Goal: Task Accomplishment & Management: Manage account settings

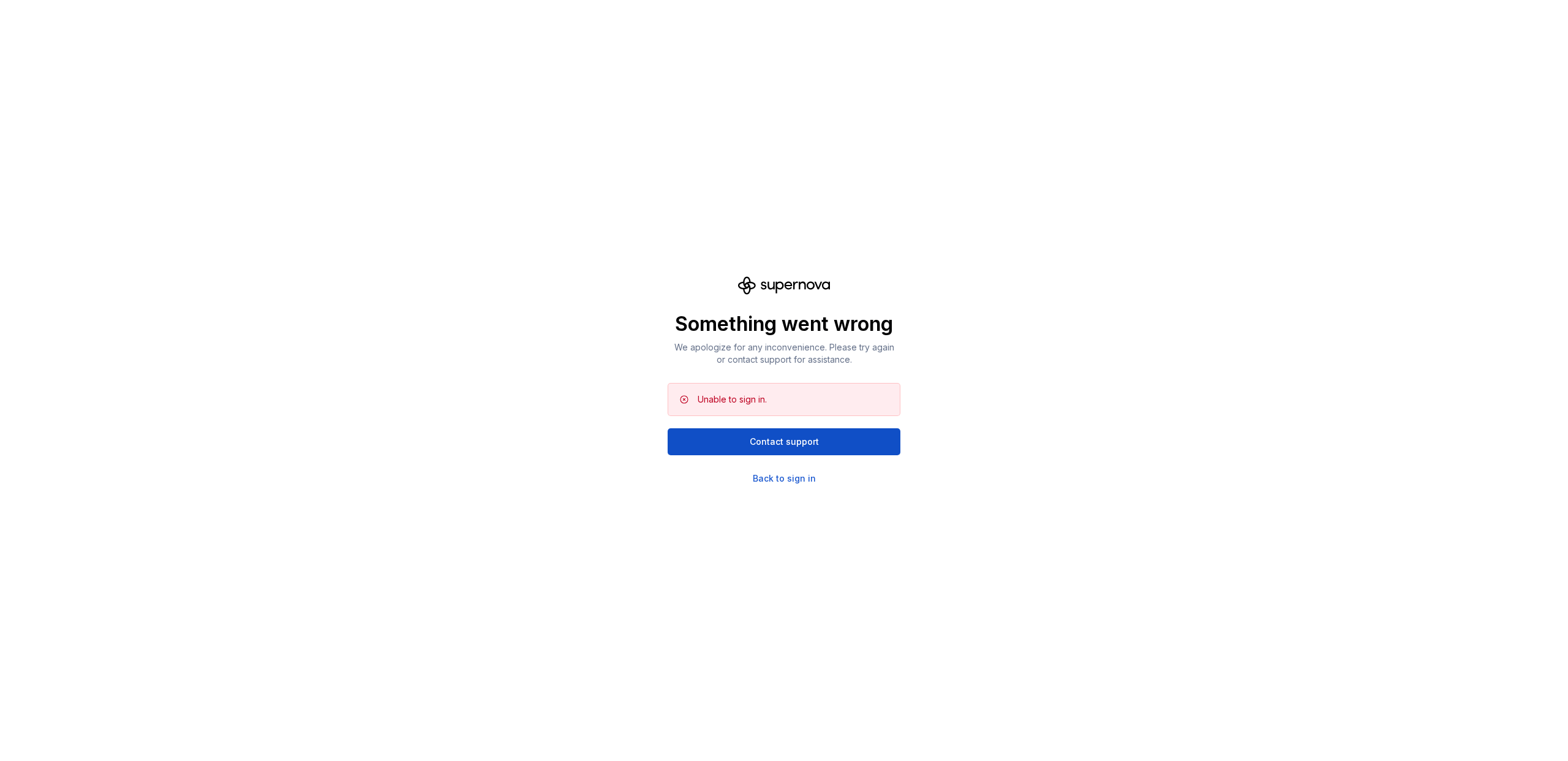
click at [798, 485] on div "Something went wrong We apologize for any inconvenience. Please try again or co…" at bounding box center [784, 380] width 1568 height 761
click at [798, 480] on div "Back to sign in" at bounding box center [784, 479] width 63 height 12
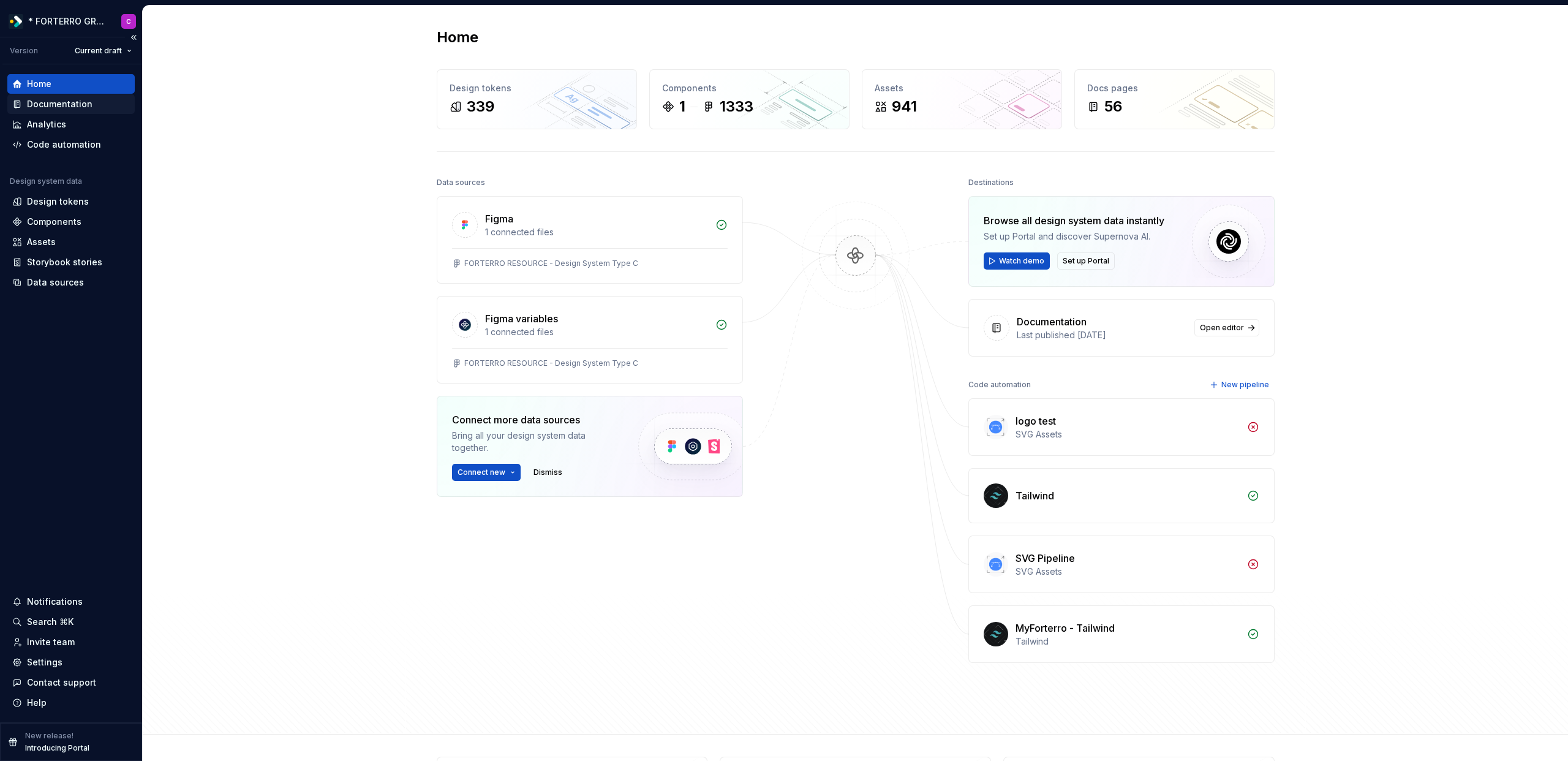
click at [94, 108] on div "Documentation" at bounding box center [71, 105] width 118 height 12
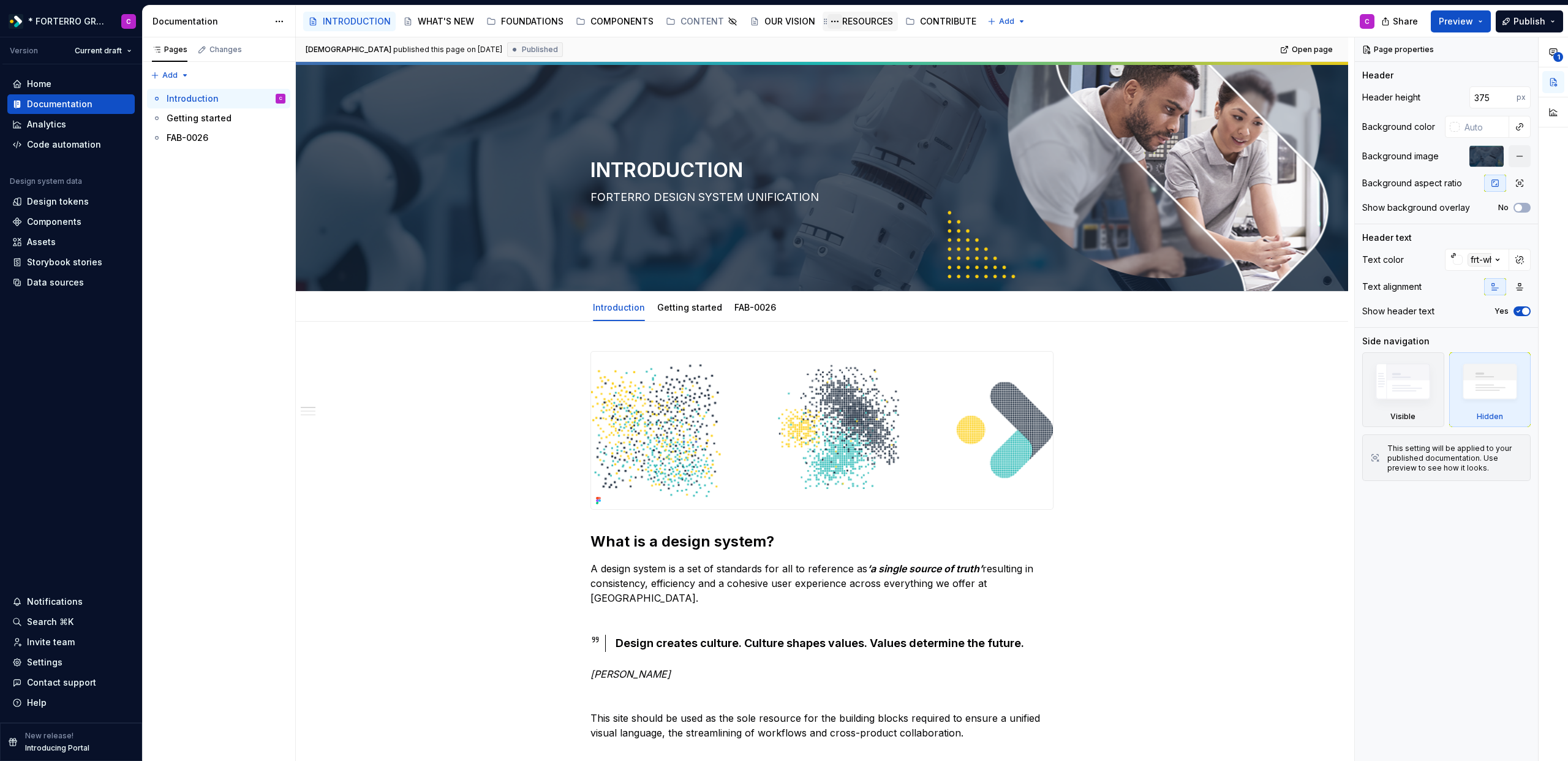
click at [827, 22] on button "Page tree" at bounding box center [834, 21] width 15 height 15
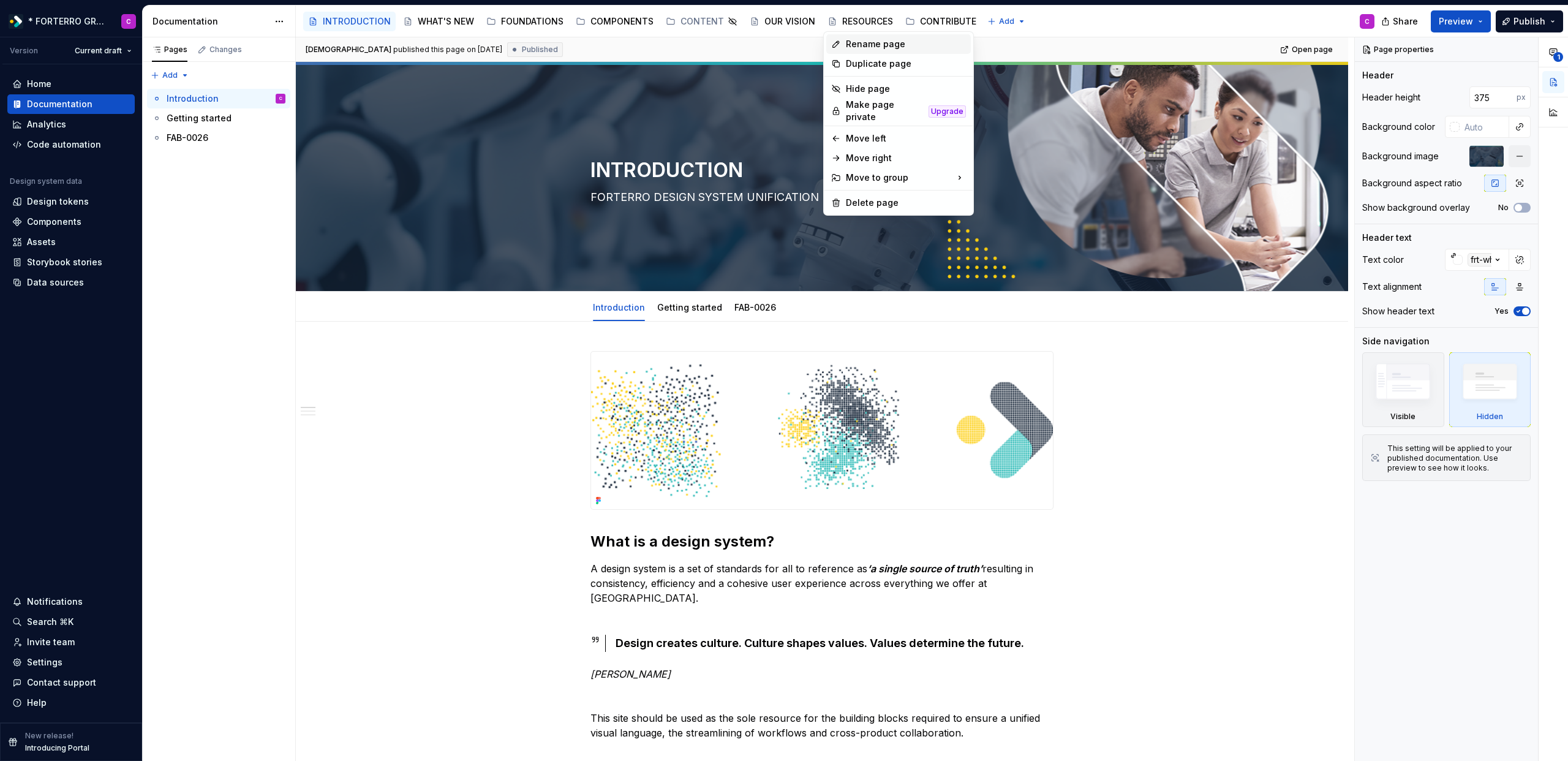
click at [854, 44] on div "Rename page" at bounding box center [905, 44] width 120 height 12
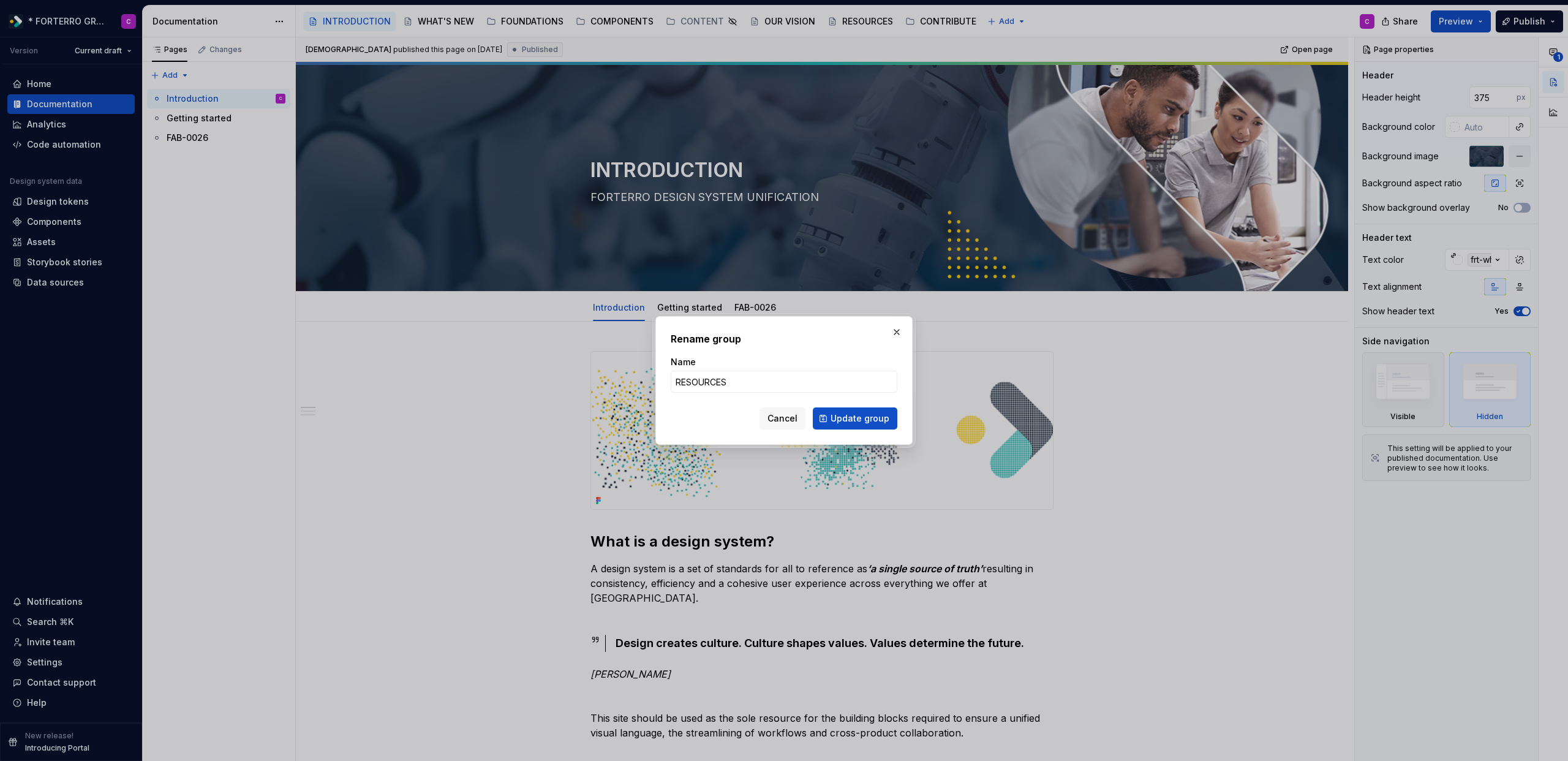
type textarea "*"
type input "HELP"
type textarea "*"
click at [711, 379] on input "HELP" at bounding box center [784, 381] width 227 height 22
type input "HELP & RESOURCES"
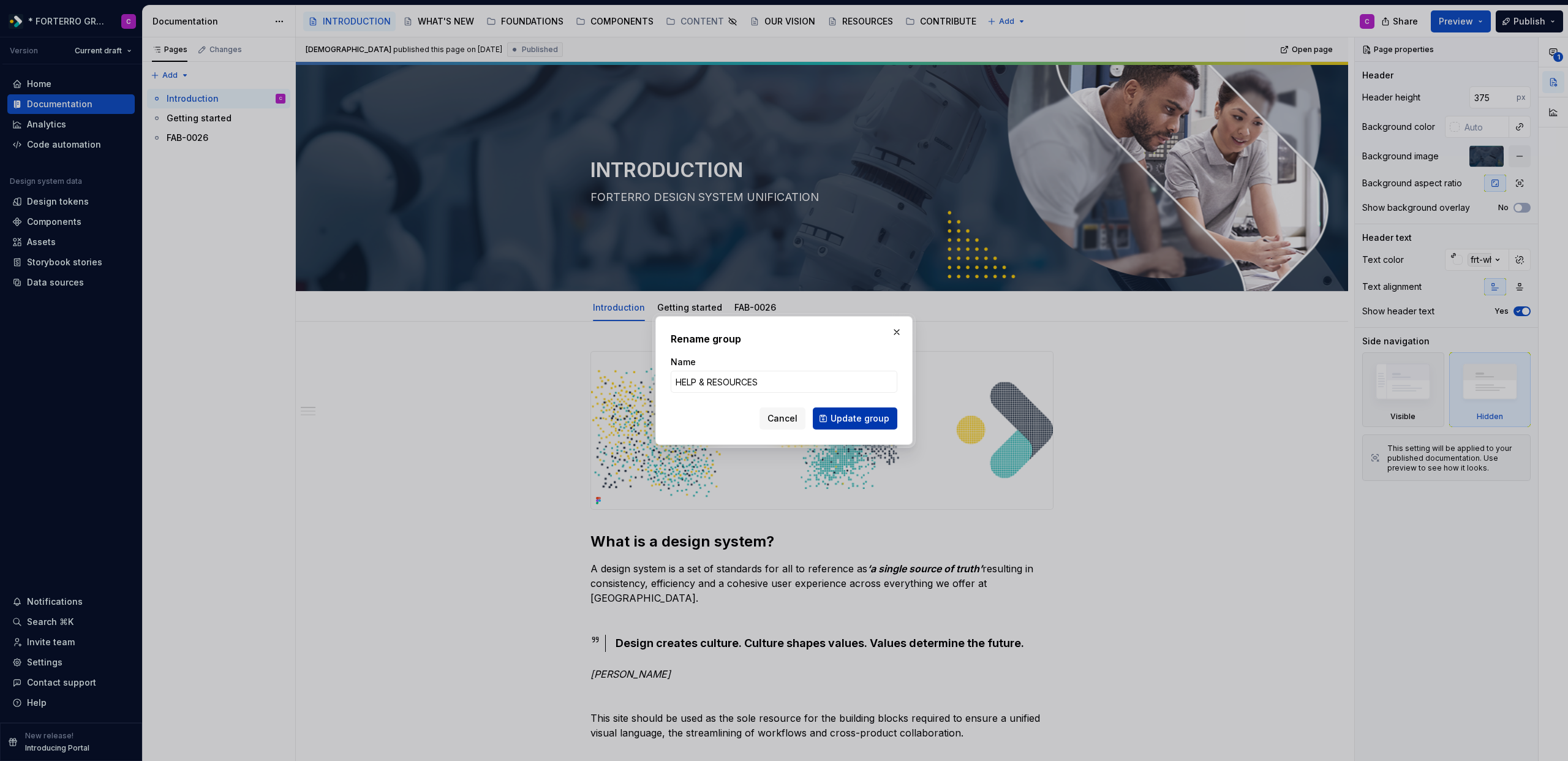
click at [869, 420] on span "Update group" at bounding box center [860, 419] width 59 height 12
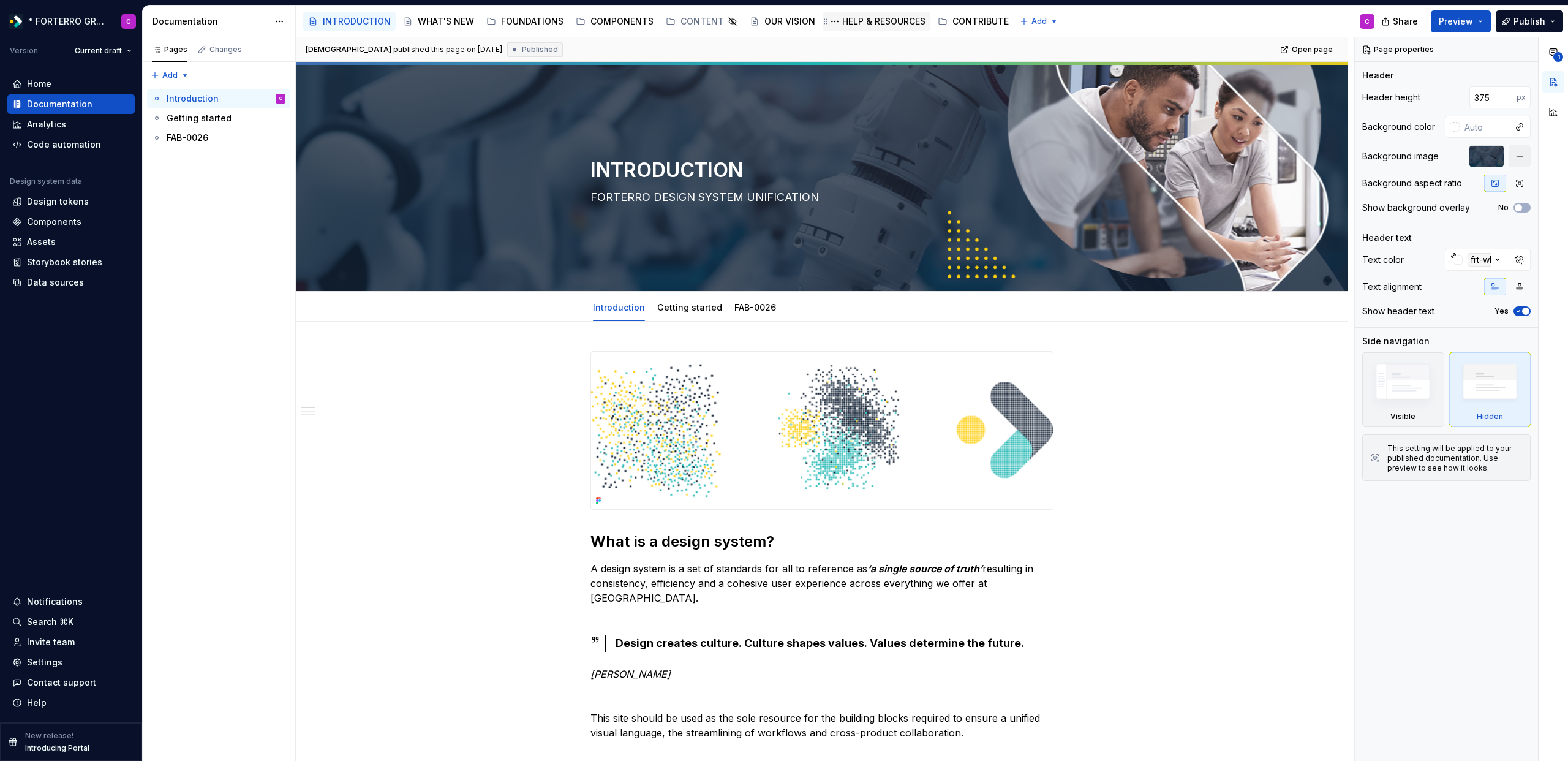
click at [865, 20] on div "HELP & RESOURCES" at bounding box center [884, 21] width 83 height 12
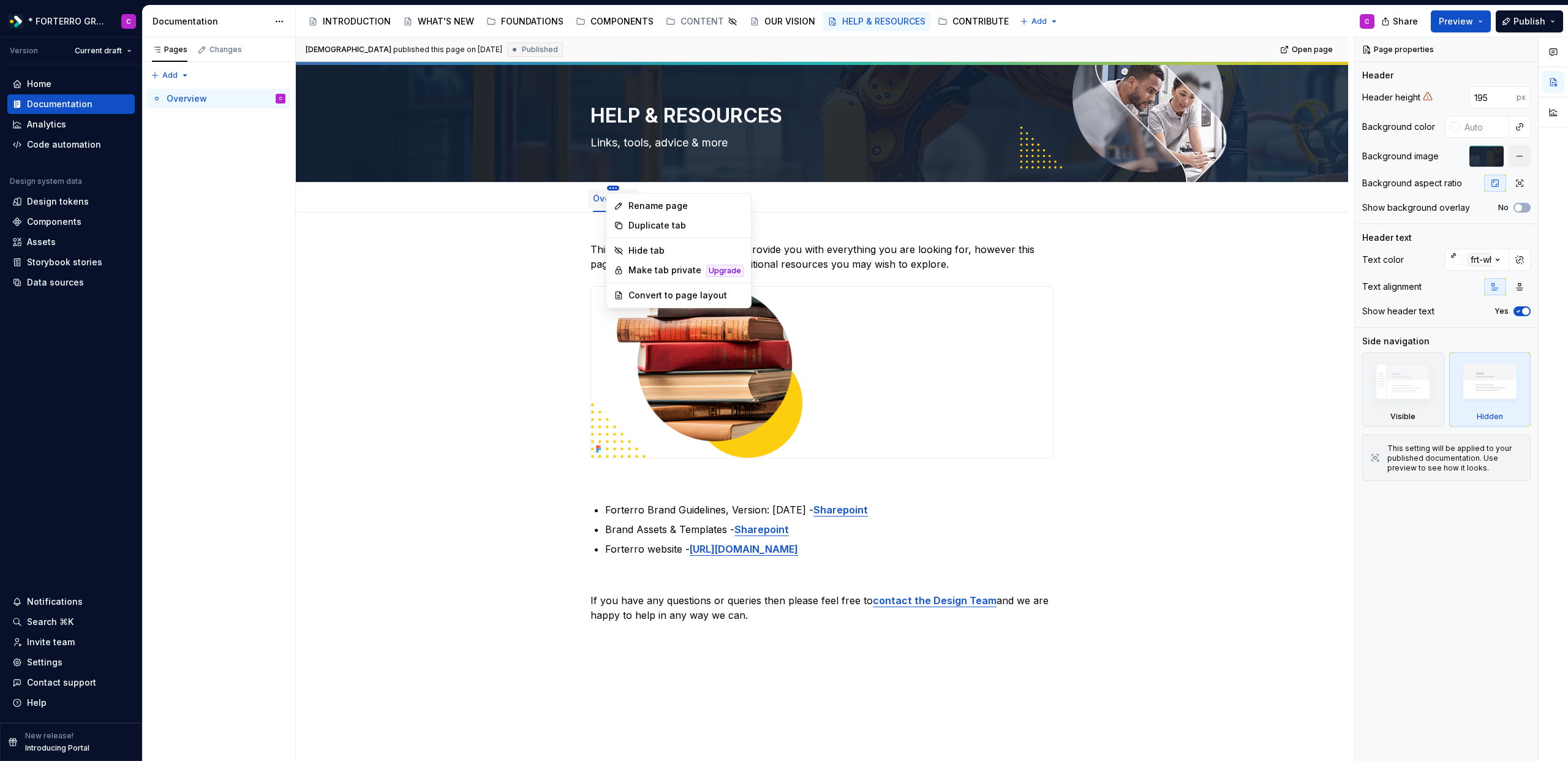
click at [612, 189] on html "* FORTERRO GROUP * C Version Current draft Home Documentation Analytics Code au…" at bounding box center [784, 380] width 1568 height 761
click at [634, 231] on div "Duplicate tab" at bounding box center [679, 225] width 140 height 20
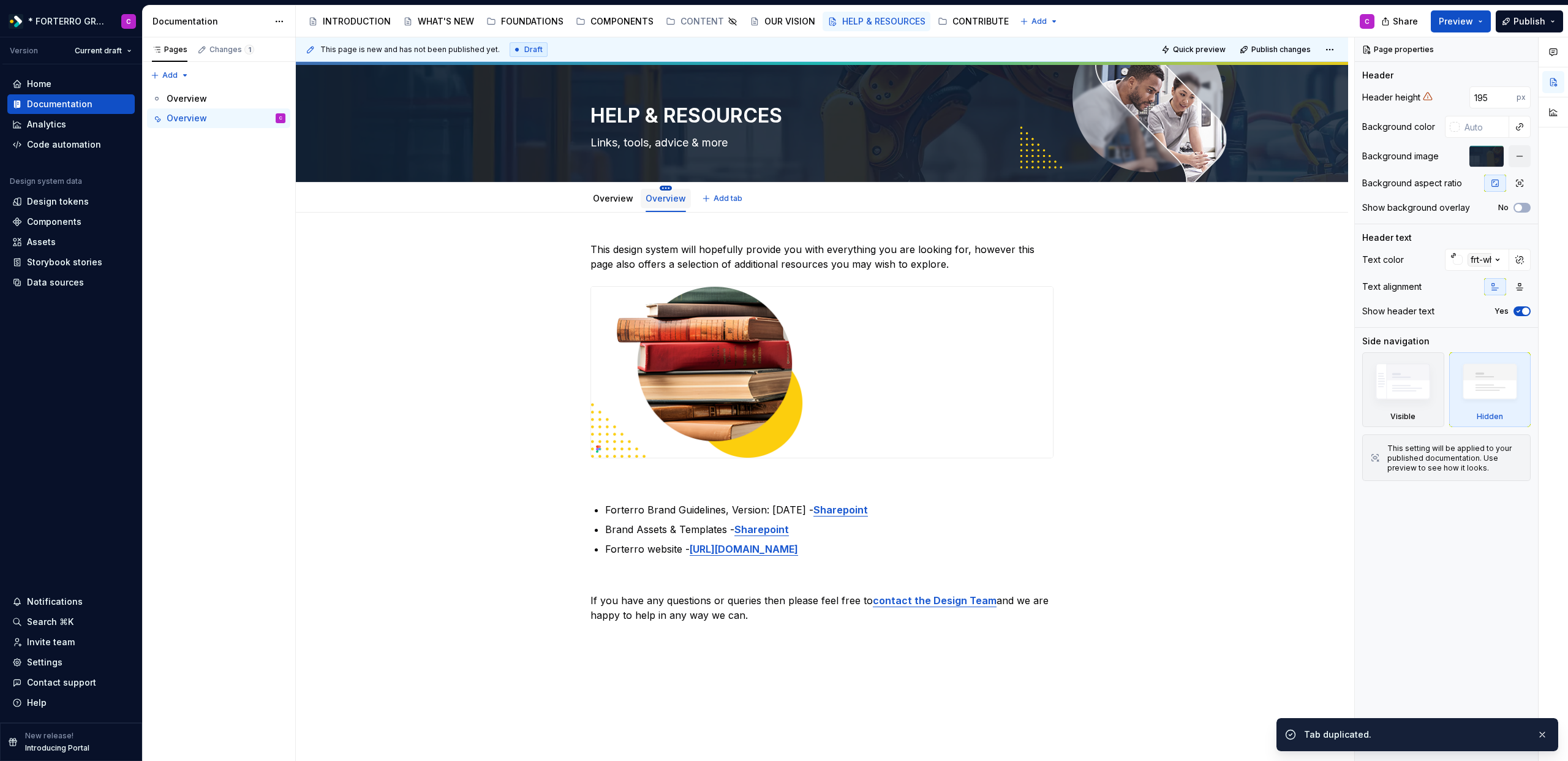
click at [665, 189] on html "* FORTERRO GROUP * C Version Current draft Home Documentation Analytics Code au…" at bounding box center [784, 380] width 1568 height 761
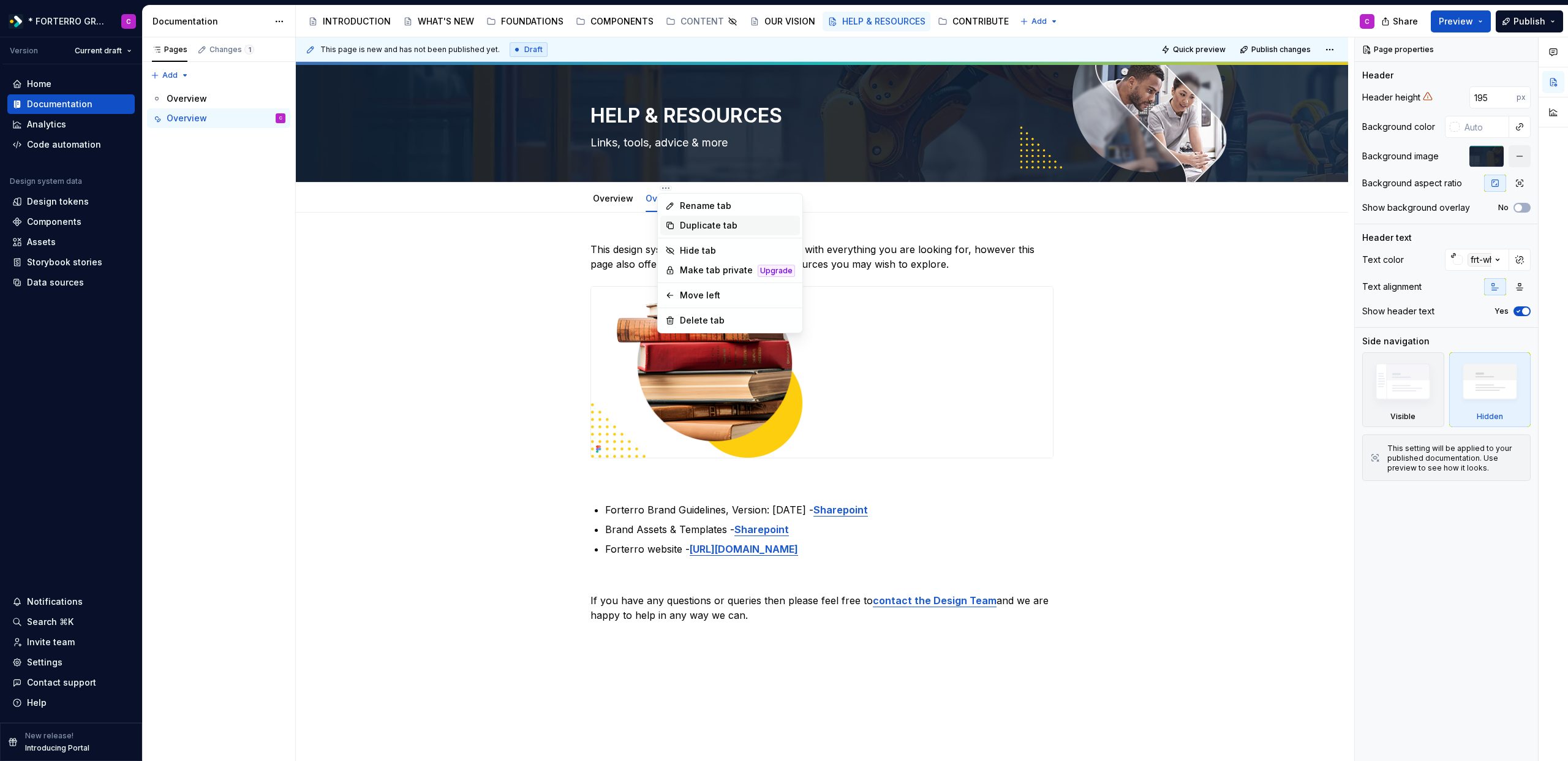
click at [678, 226] on div "Duplicate tab" at bounding box center [730, 225] width 140 height 20
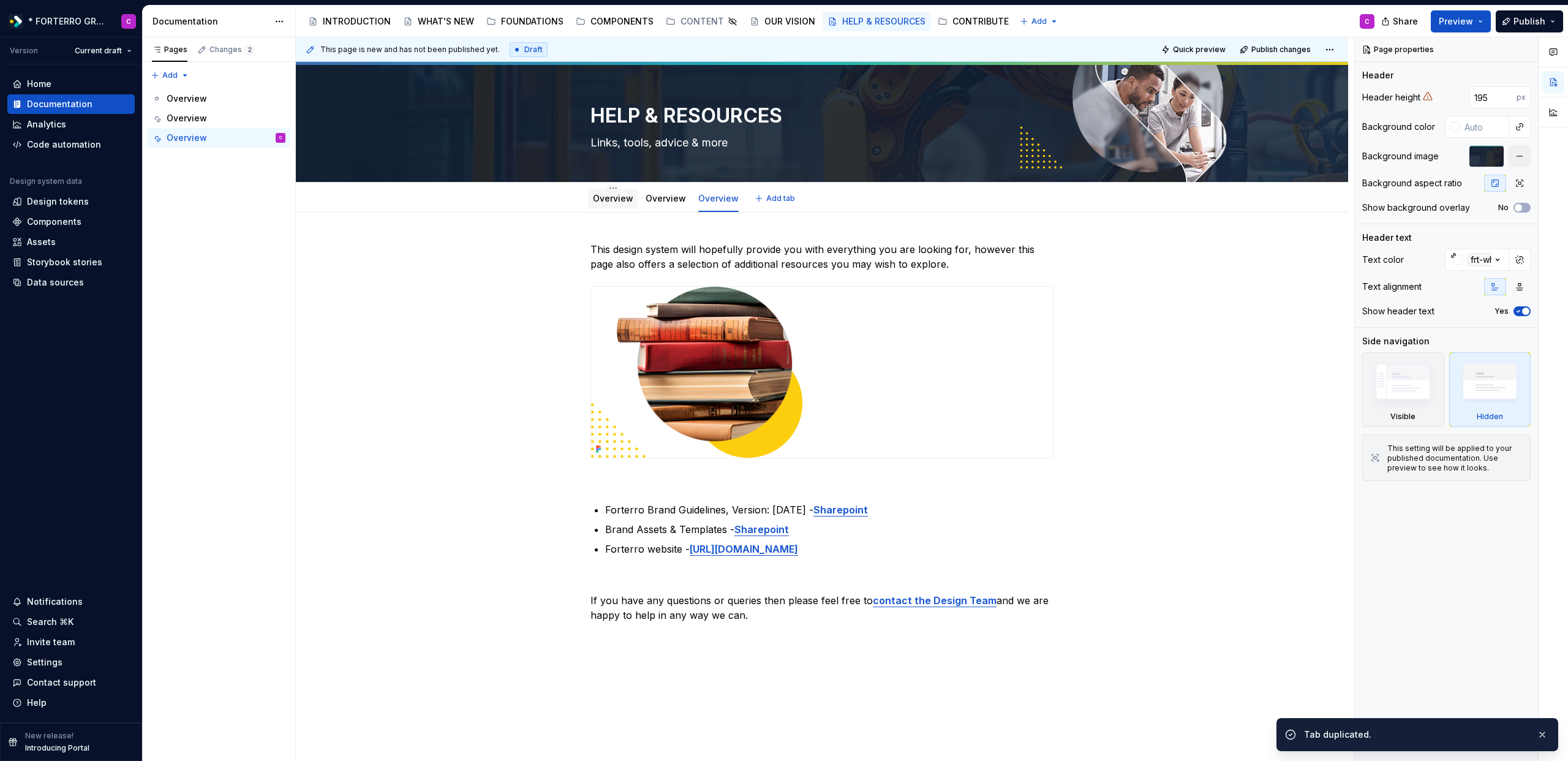
click at [621, 206] on div "Overview" at bounding box center [612, 199] width 51 height 20
click at [620, 197] on link "Overview" at bounding box center [613, 199] width 41 height 11
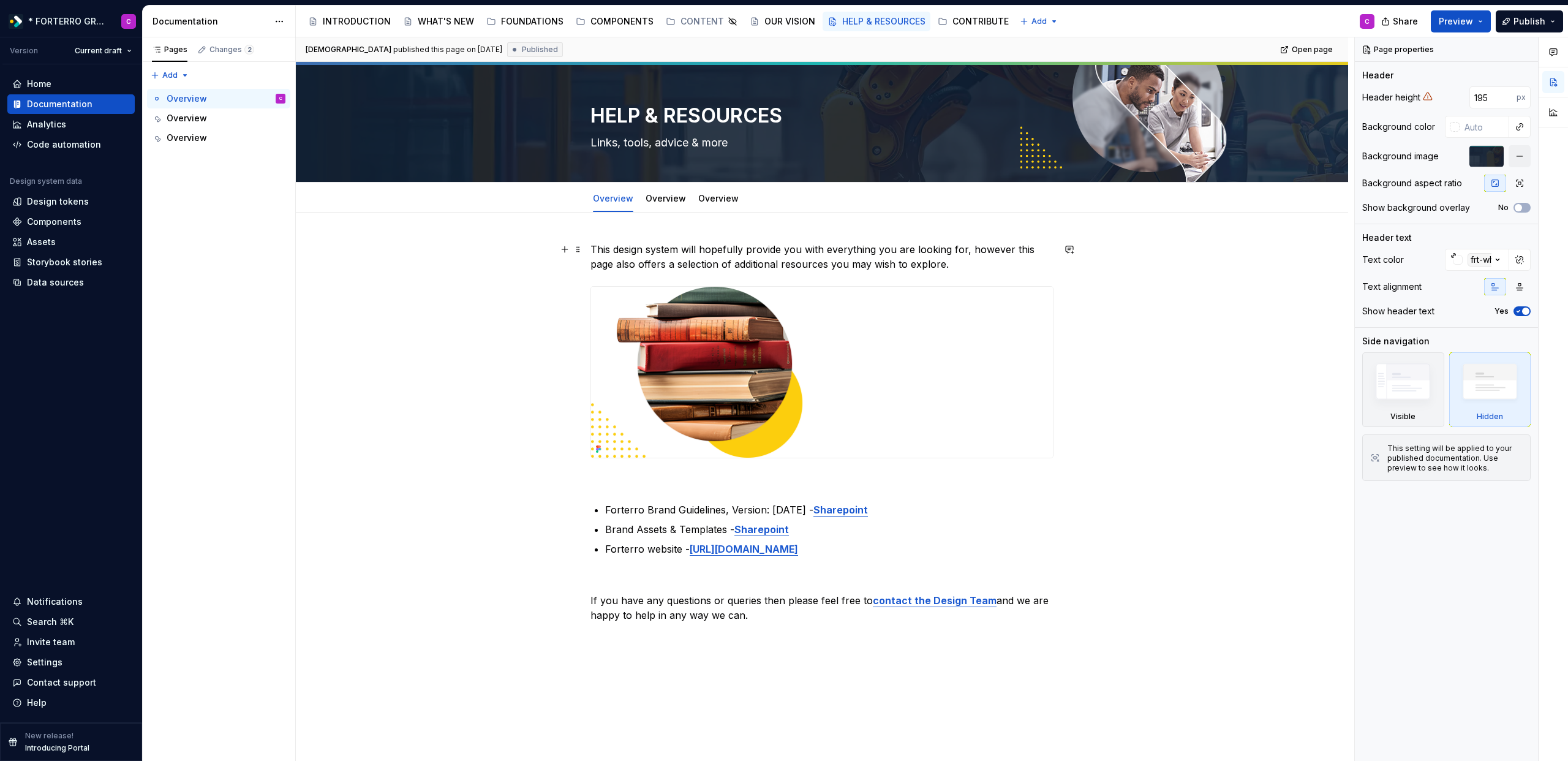
click at [968, 254] on p "This design system will hopefully provide you with everything you are looking f…" at bounding box center [822, 256] width 463 height 29
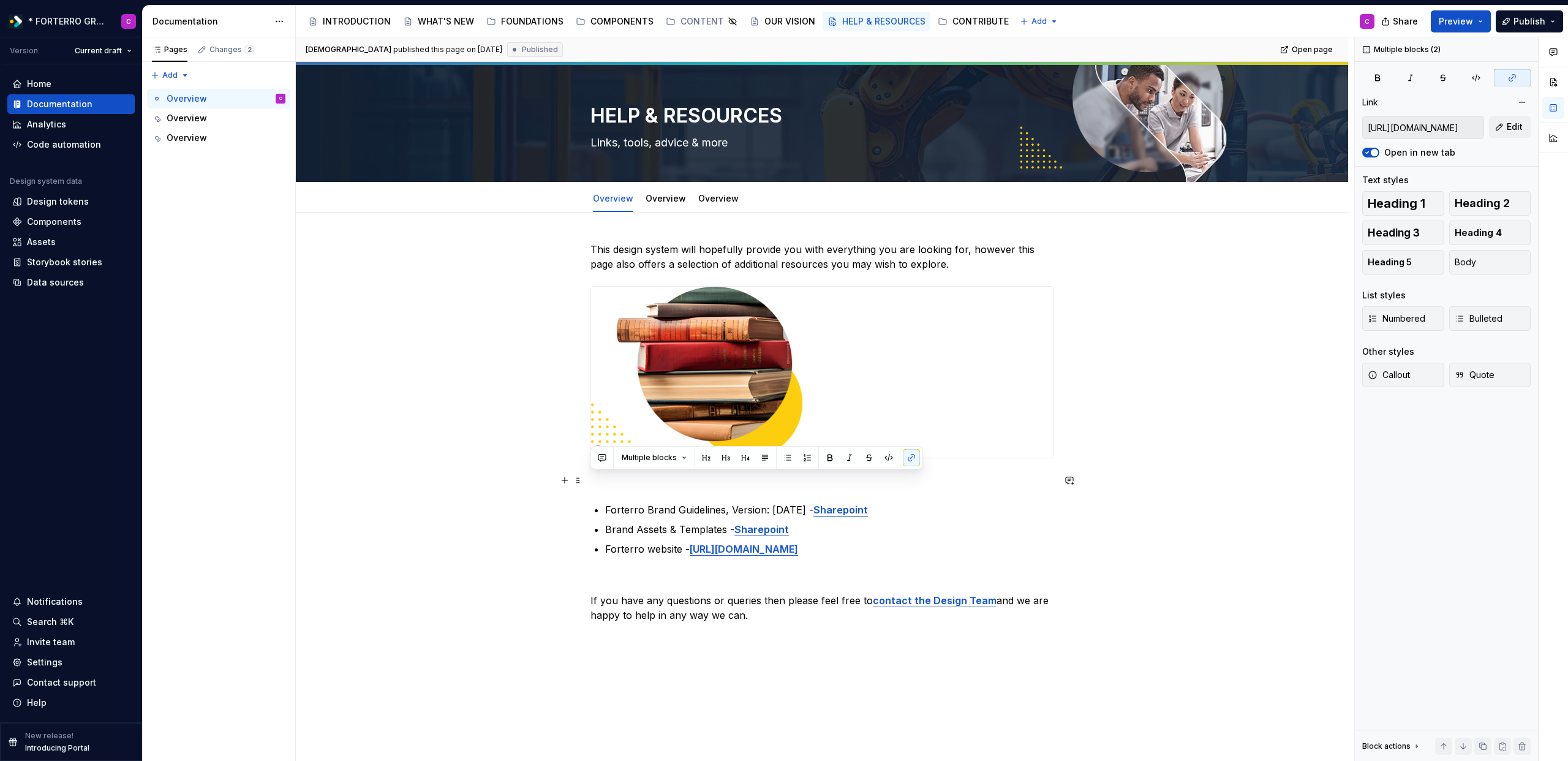
drag, startPoint x: 858, startPoint y: 552, endPoint x: 613, endPoint y: 475, distance: 256.8
click at [613, 475] on div "This design system will hopefully provide you with everything you are looking f…" at bounding box center [822, 432] width 463 height 380
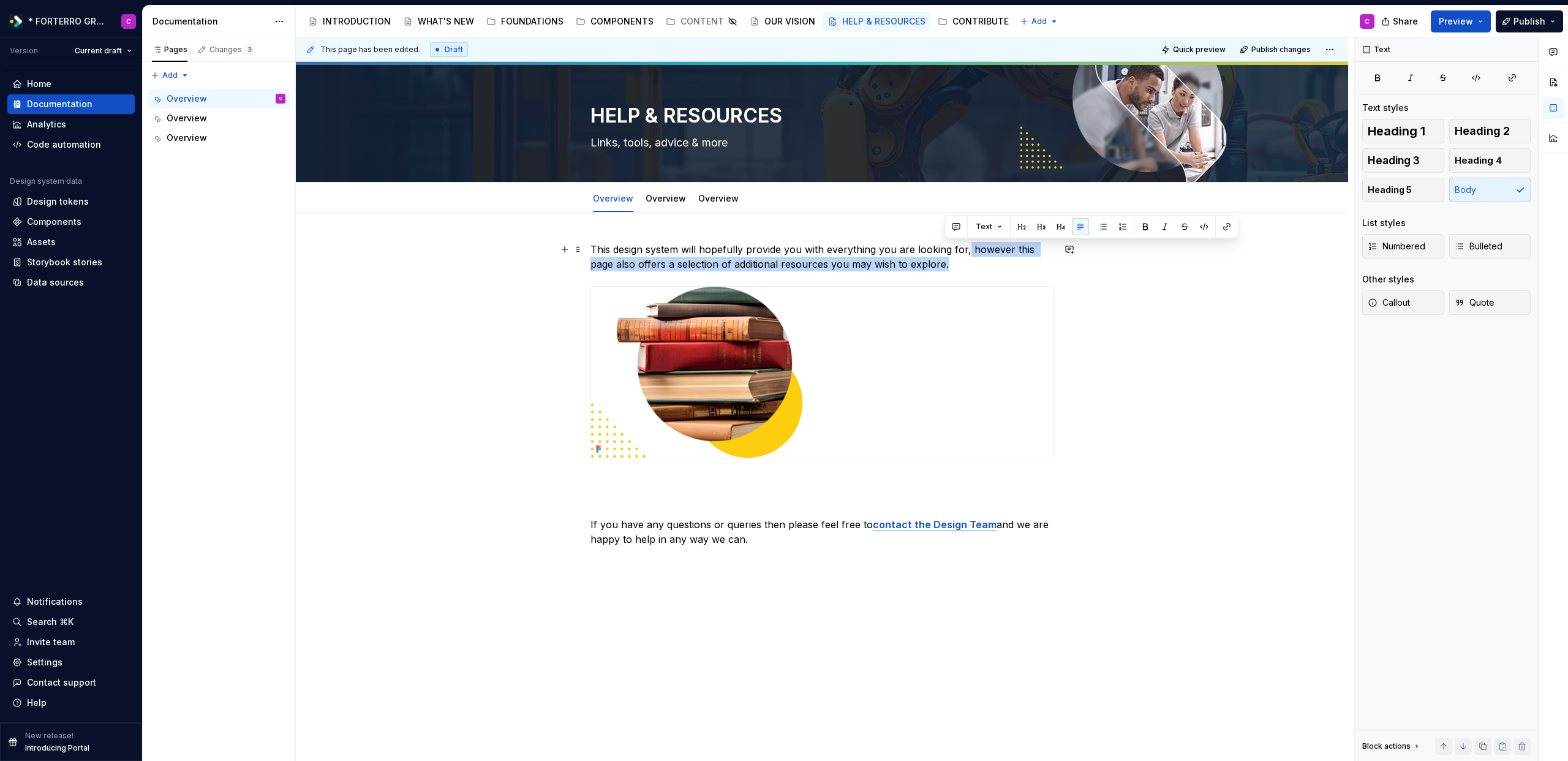
drag, startPoint x: 961, startPoint y: 261, endPoint x: 966, endPoint y: 252, distance: 10.3
click at [966, 252] on p "This design system will hopefully provide you with everything you are looking f…" at bounding box center [822, 256] width 463 height 29
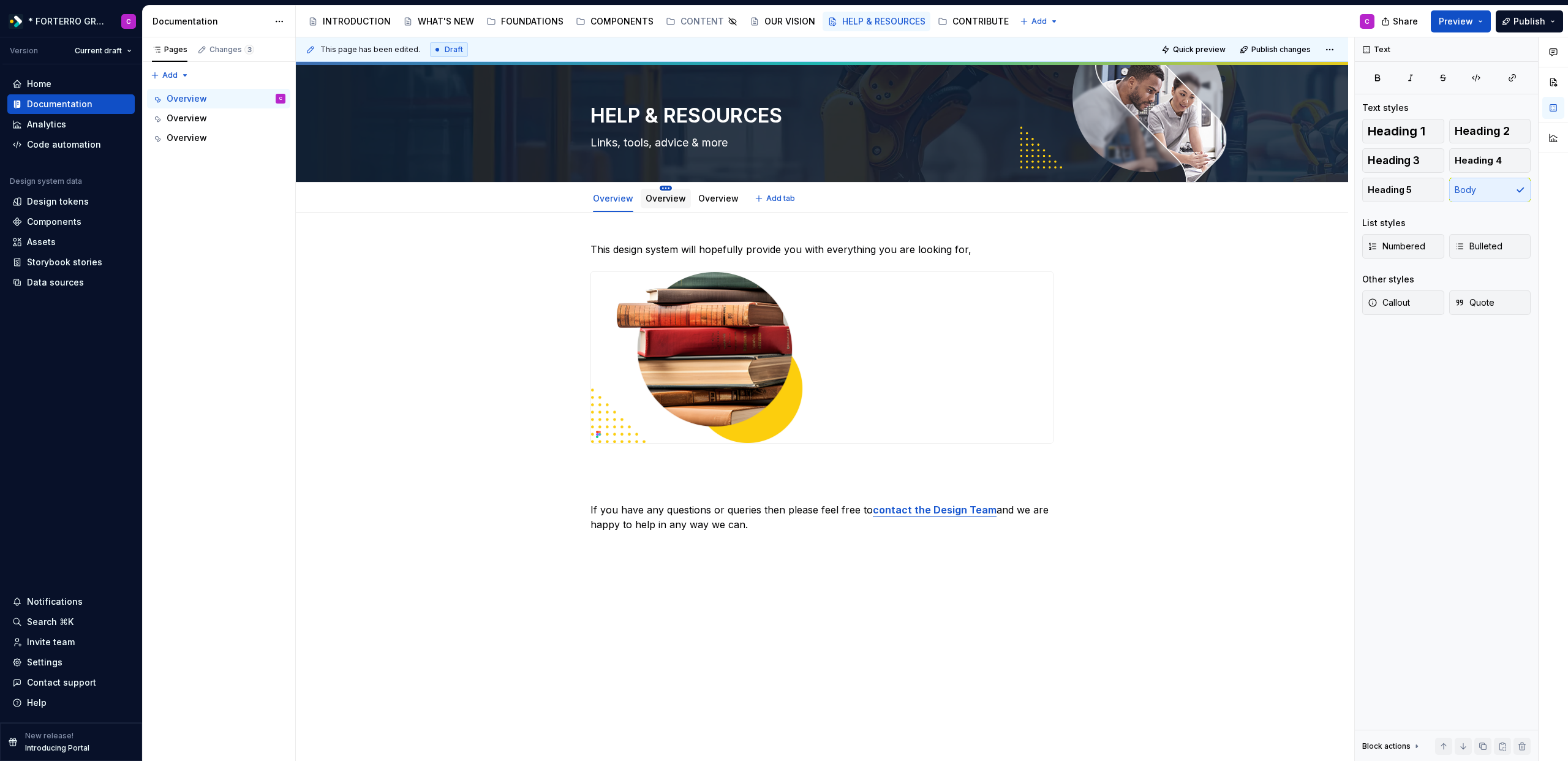
click at [665, 189] on html "* FORTERRO GROUP * C Version Current draft Home Documentation Analytics Code au…" at bounding box center [784, 380] width 1568 height 761
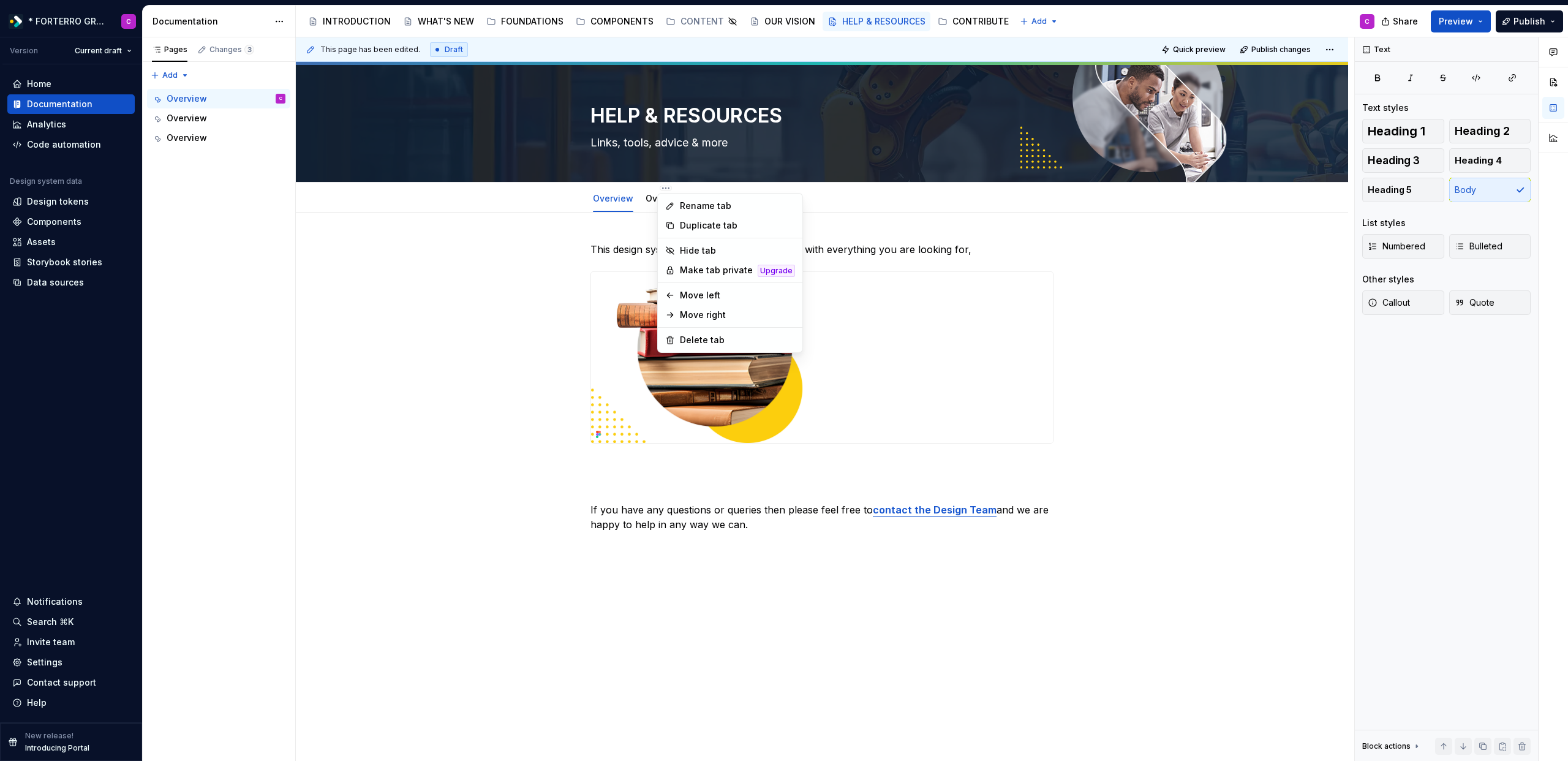
type textarea "*"
click at [685, 202] on div "Rename tab" at bounding box center [737, 206] width 115 height 12
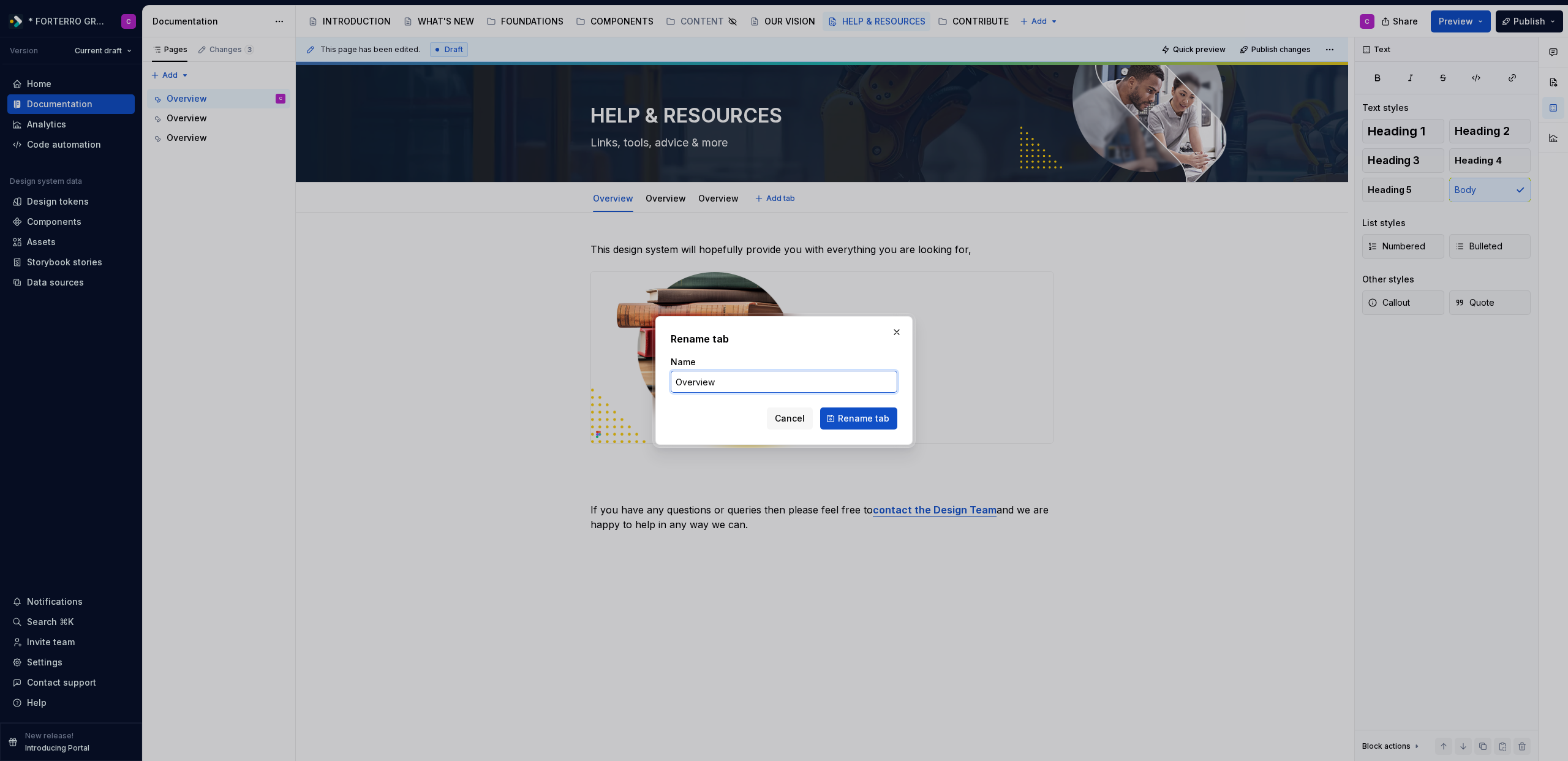
drag, startPoint x: 718, startPoint y: 384, endPoint x: 649, endPoint y: 382, distance: 69.0
click at [649, 382] on div "Rename tab Name Overview Cancel Rename tab" at bounding box center [784, 380] width 1568 height 761
type input "Help & Tutorials"
click at [847, 423] on span "Rename tab" at bounding box center [863, 419] width 51 height 12
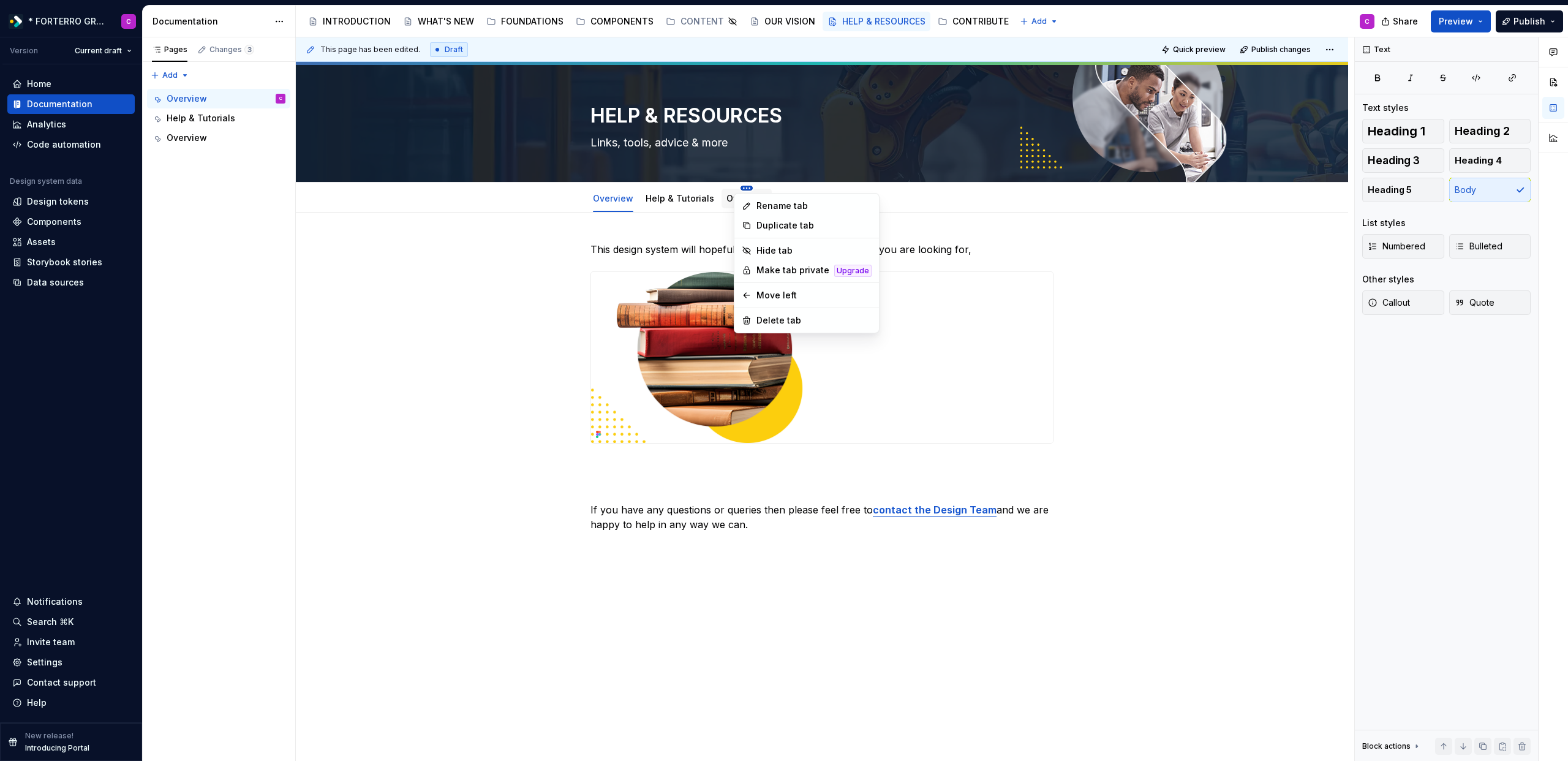
click at [744, 189] on html "* FORTERRO GROUP * C Version Current draft Home Documentation Analytics Code au…" at bounding box center [784, 380] width 1568 height 761
type textarea "*"
click at [768, 206] on div "Rename tab" at bounding box center [814, 206] width 115 height 12
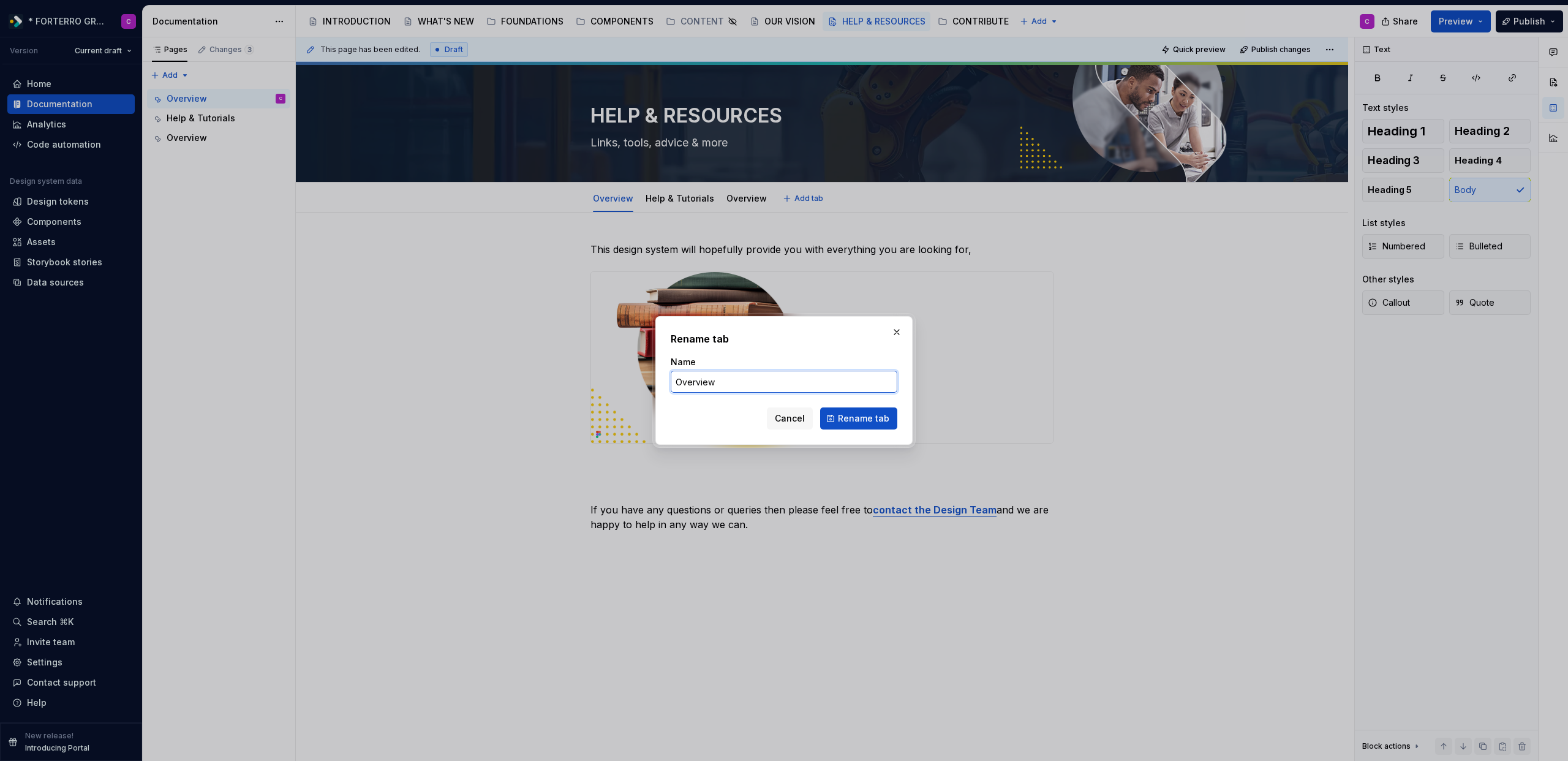
drag, startPoint x: 724, startPoint y: 377, endPoint x: 658, endPoint y: 364, distance: 67.3
click at [658, 365] on div "Rename tab Name Overview Cancel Rename tab" at bounding box center [784, 380] width 257 height 129
type input "Resources"
click at [862, 413] on span "Rename tab" at bounding box center [863, 419] width 51 height 12
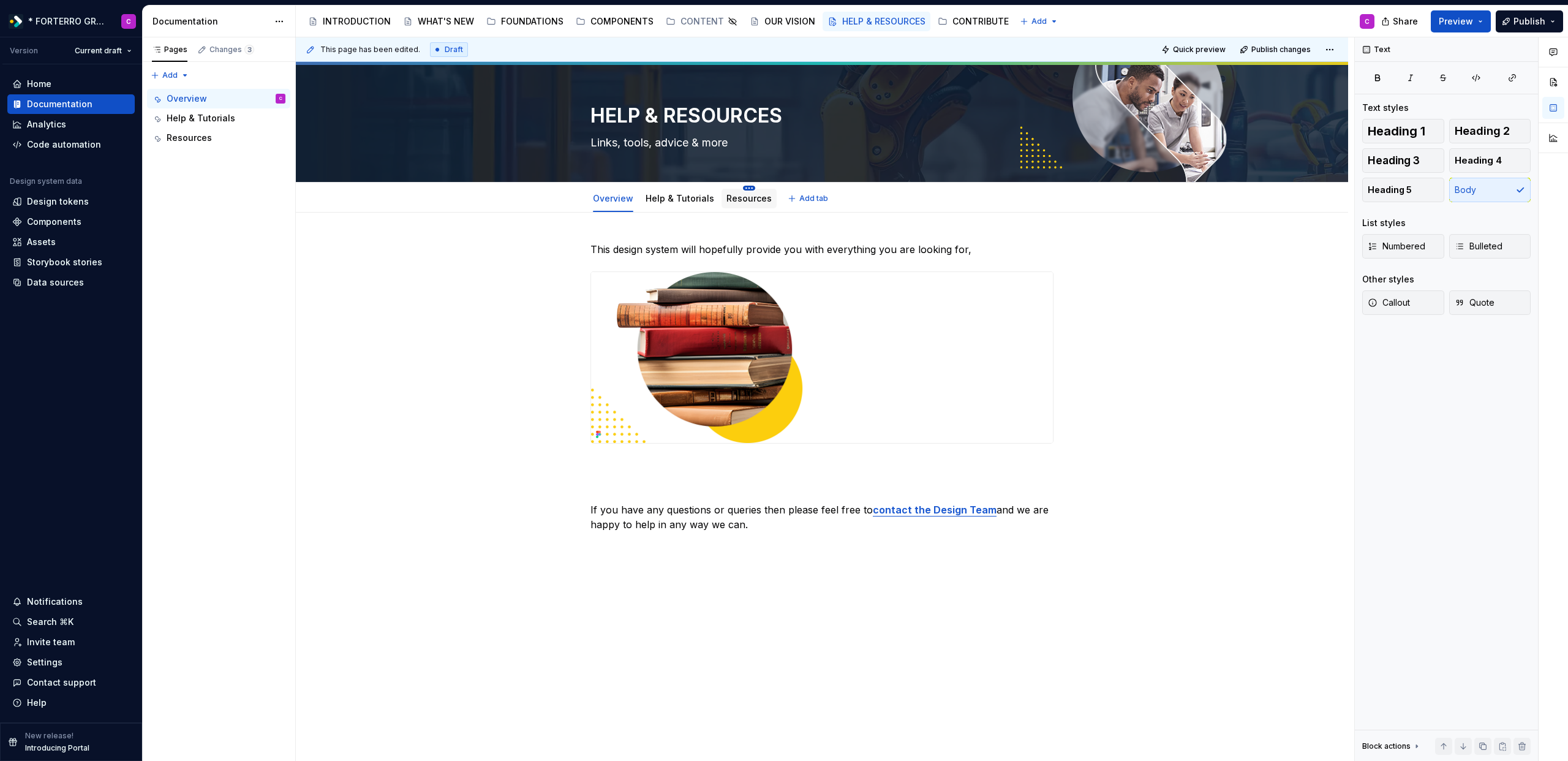
click at [742, 187] on html "* FORTERRO GROUP * C Version Current draft Home Documentation Analytics Code au…" at bounding box center [784, 380] width 1568 height 761
type textarea "*"
click at [757, 200] on div "Rename tab" at bounding box center [808, 206] width 140 height 20
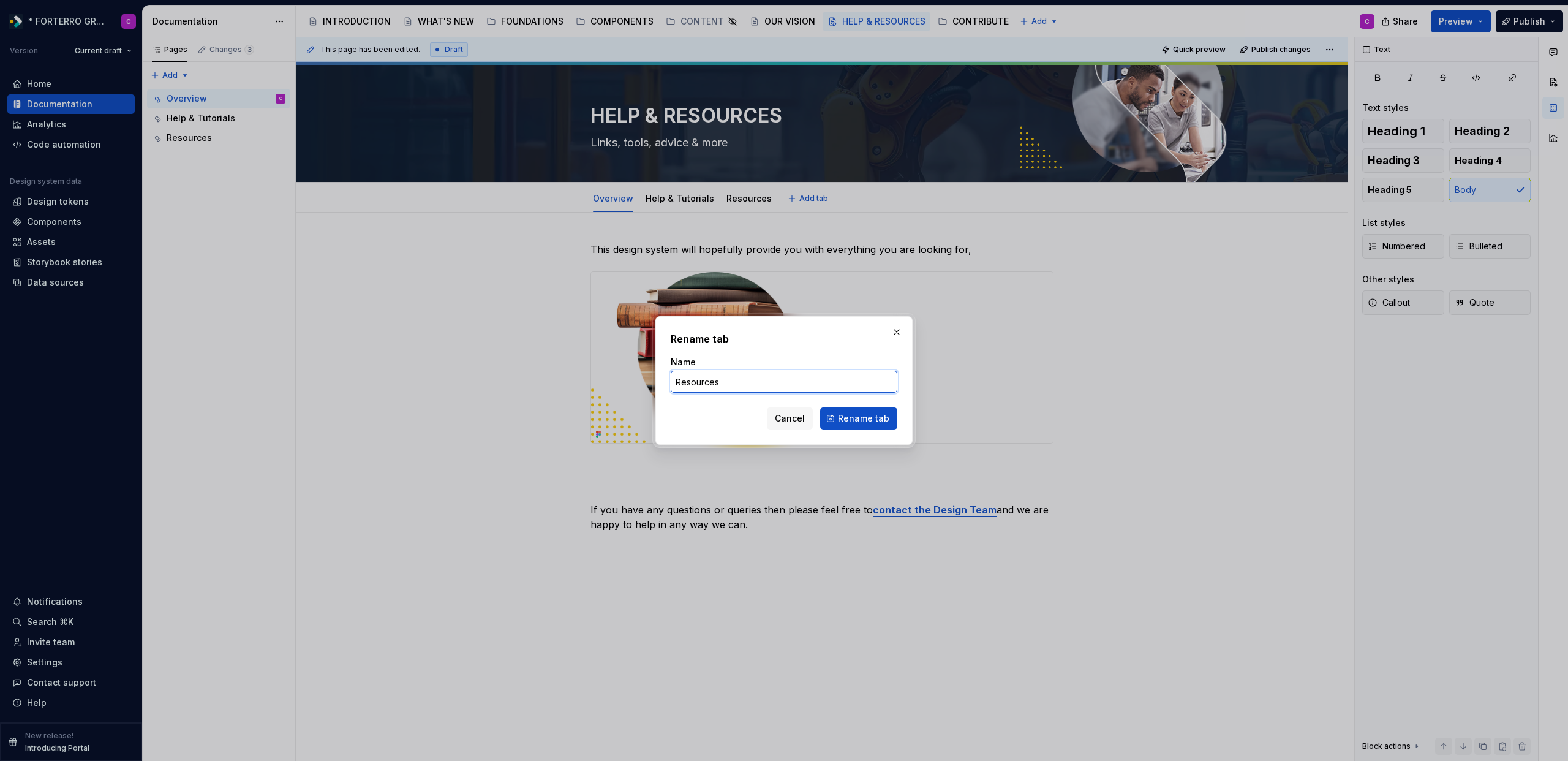
click at [678, 375] on input "Resources" at bounding box center [784, 381] width 227 height 22
type input "External Resources"
click at [867, 421] on span "Rename tab" at bounding box center [863, 419] width 51 height 12
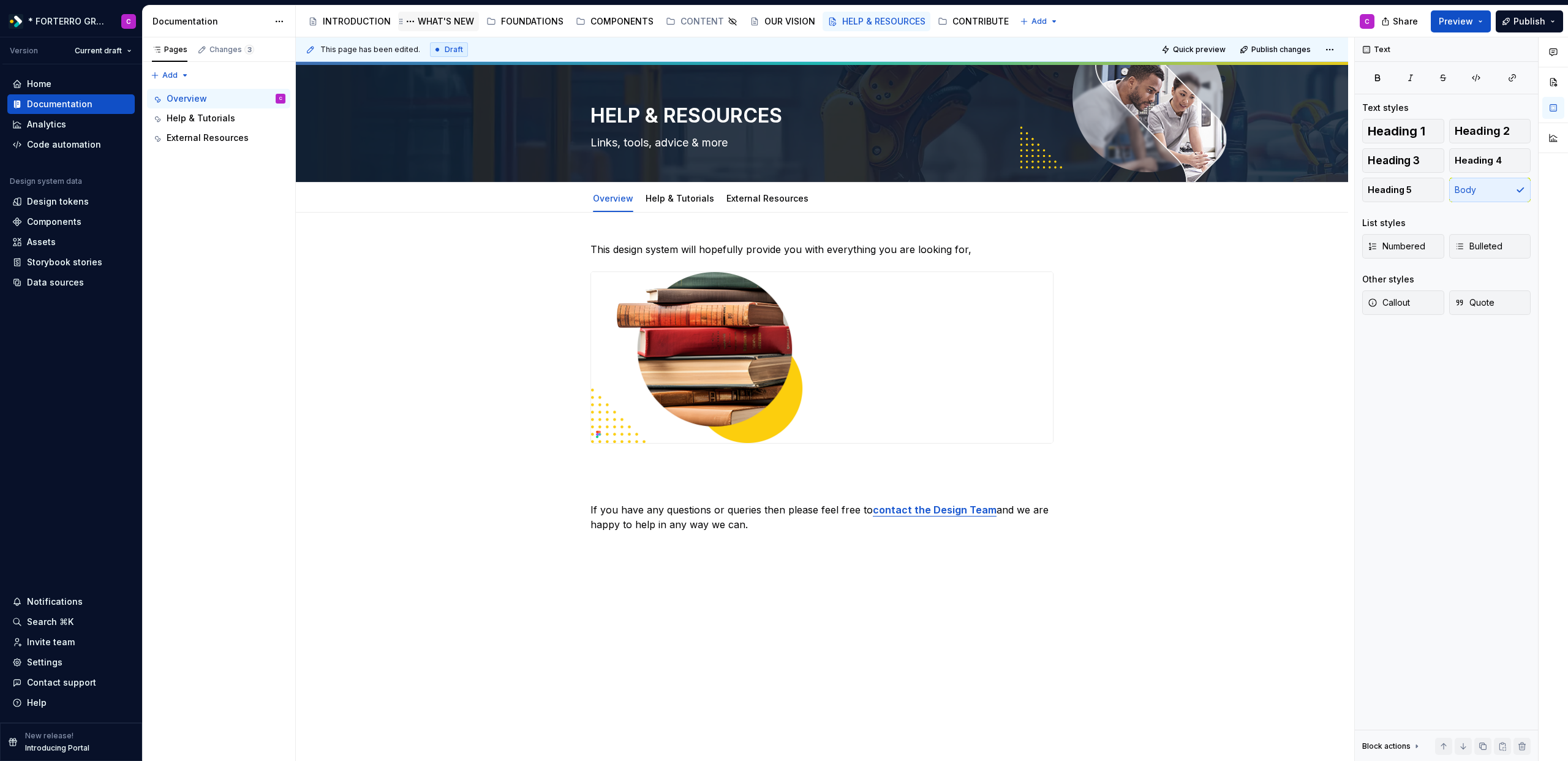
click at [445, 26] on div "WHAT'S NEW" at bounding box center [446, 21] width 57 height 12
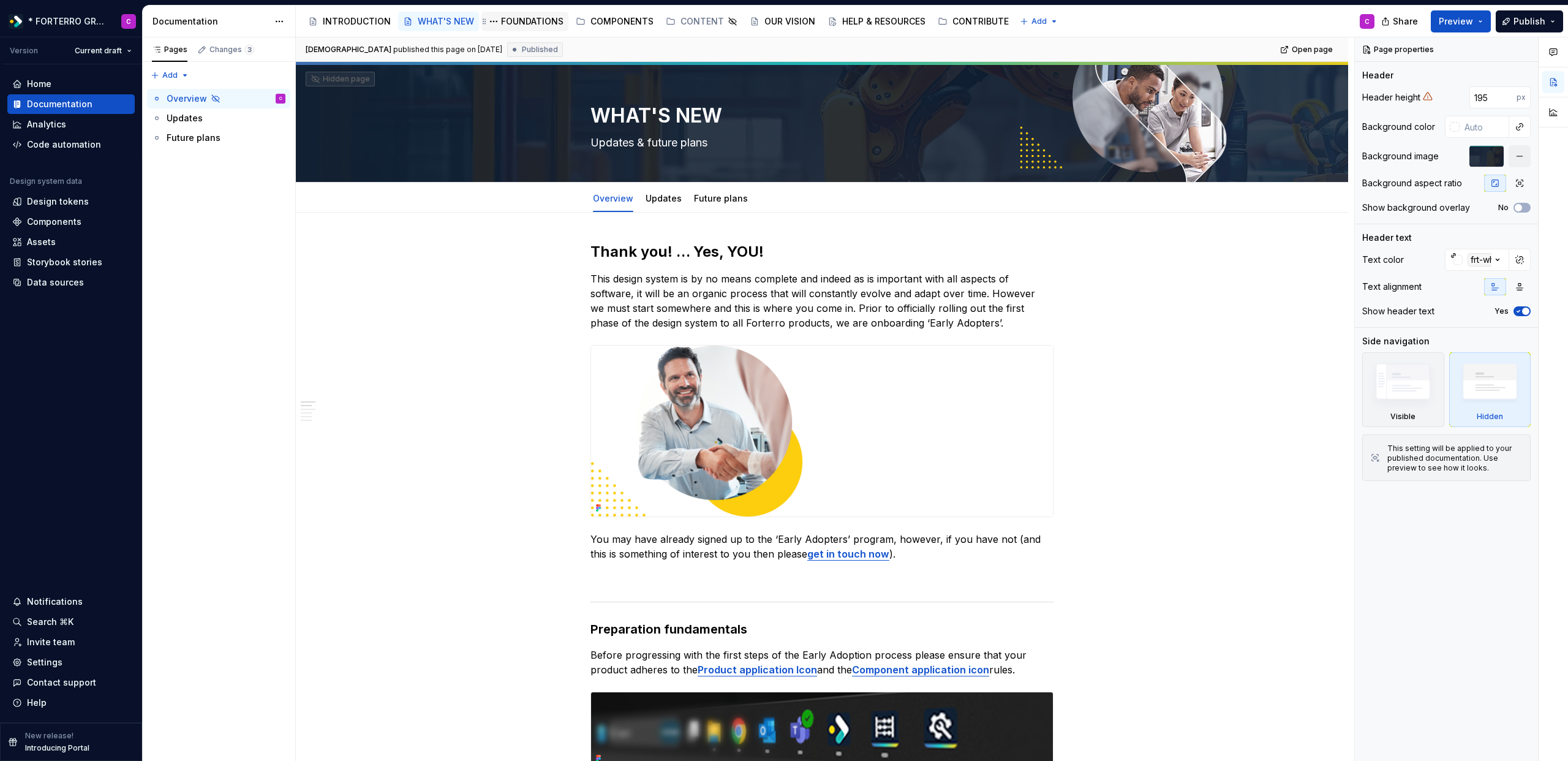
click at [511, 20] on div "FOUNDATIONS" at bounding box center [532, 21] width 62 height 12
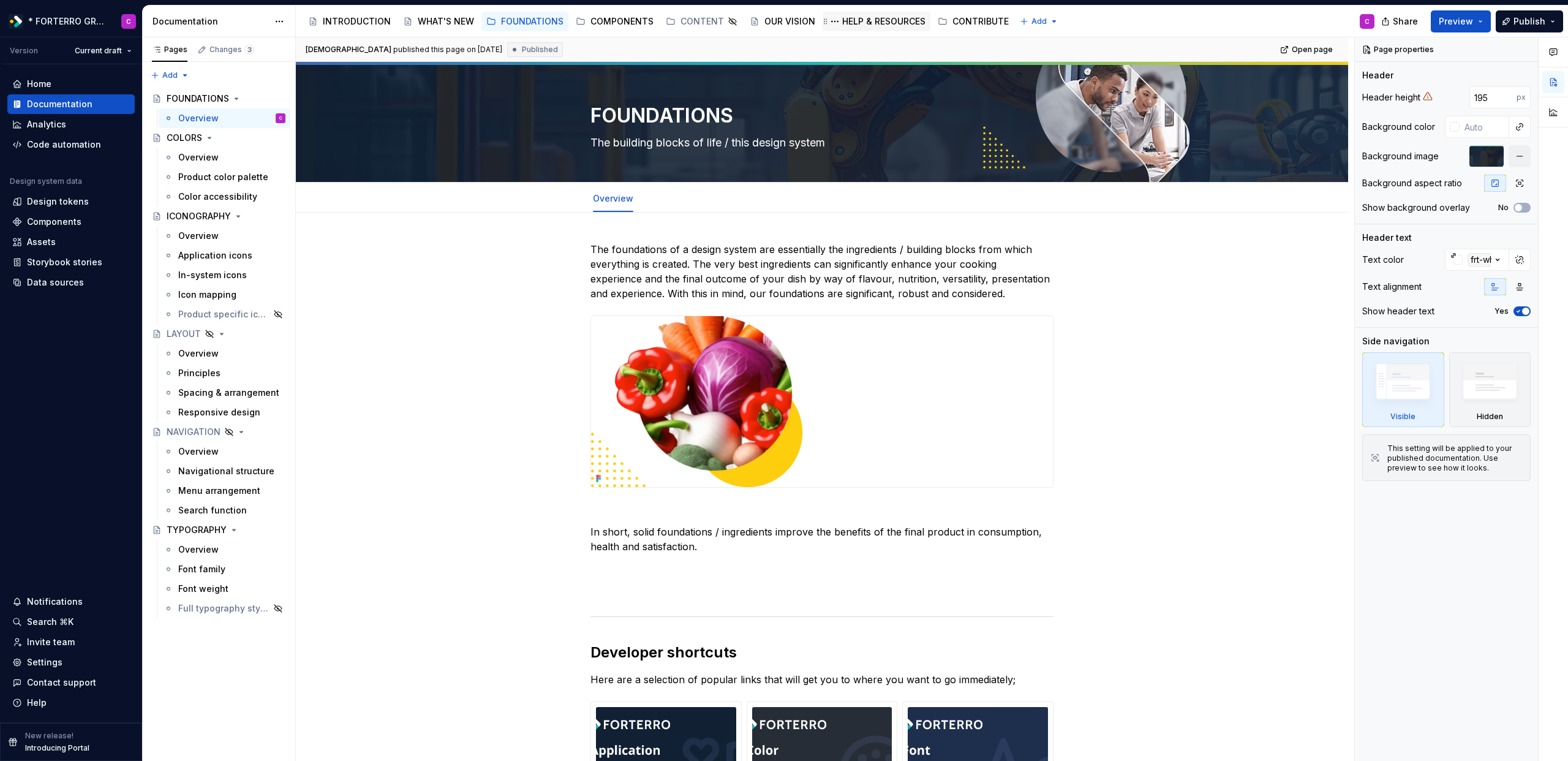
click at [862, 26] on div "HELP & RESOURCES" at bounding box center [884, 21] width 83 height 12
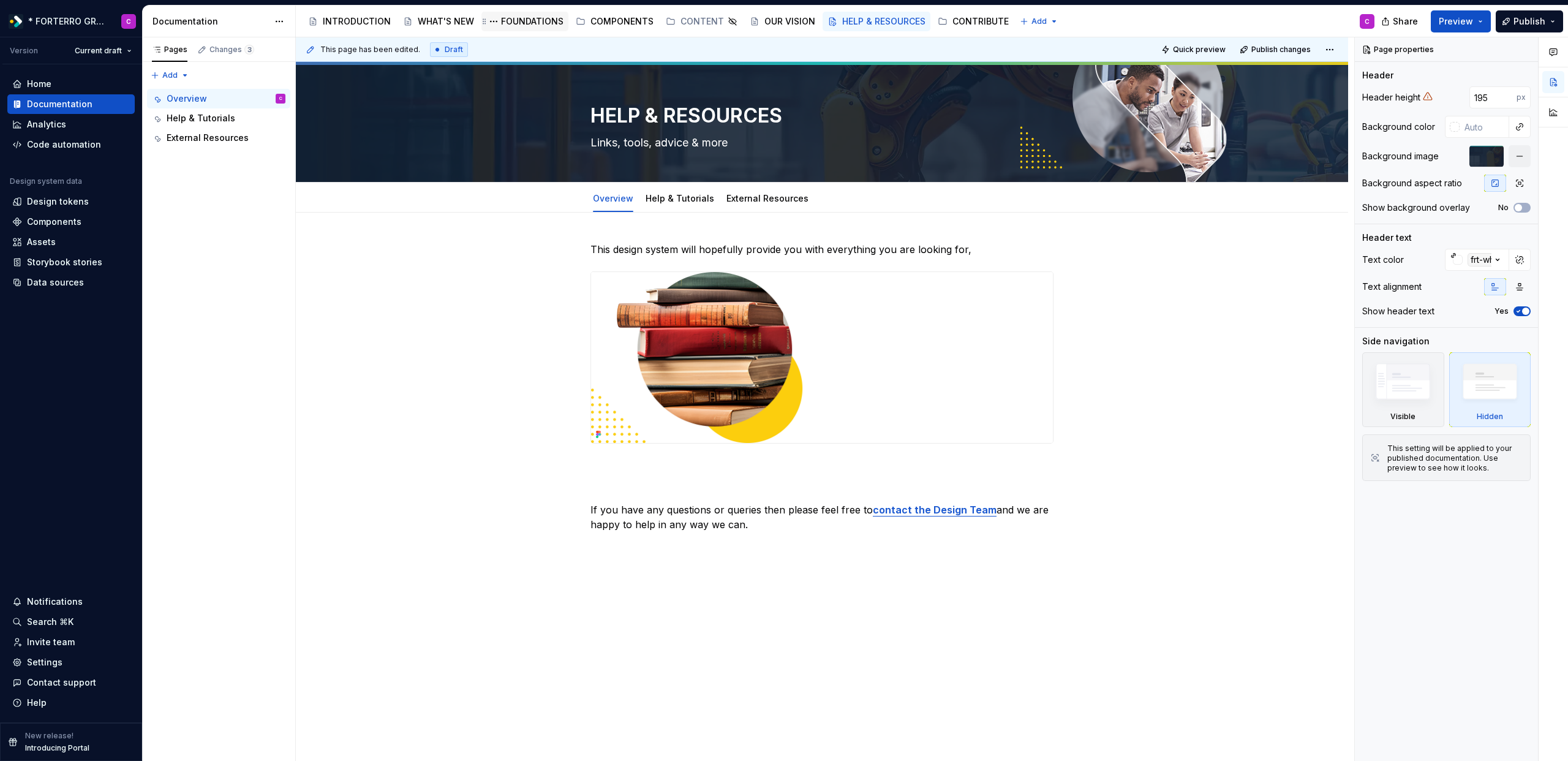
click at [507, 13] on div "FOUNDATIONS" at bounding box center [525, 21] width 87 height 20
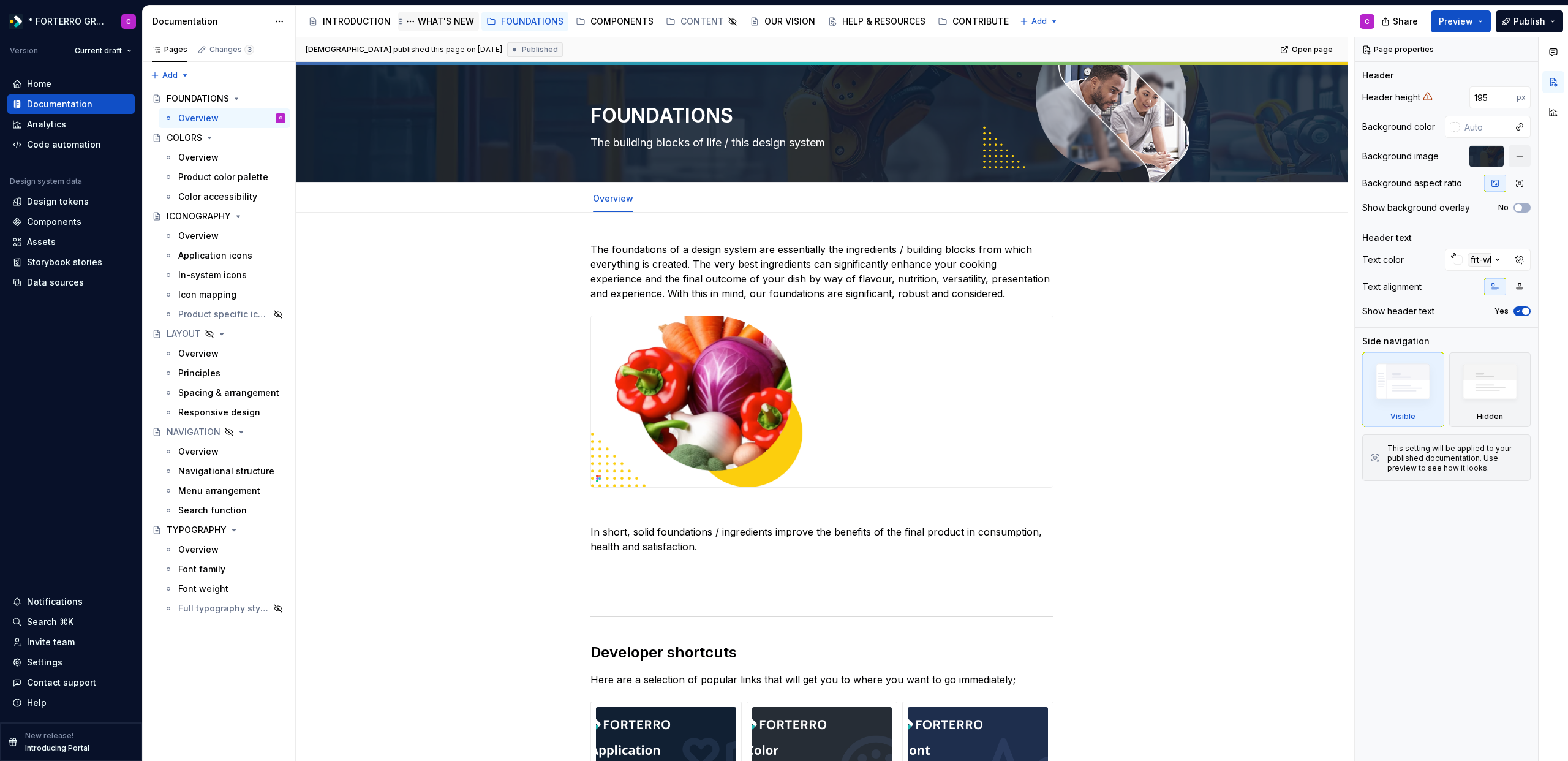
click at [425, 29] on div "WHAT'S NEW" at bounding box center [438, 21] width 81 height 20
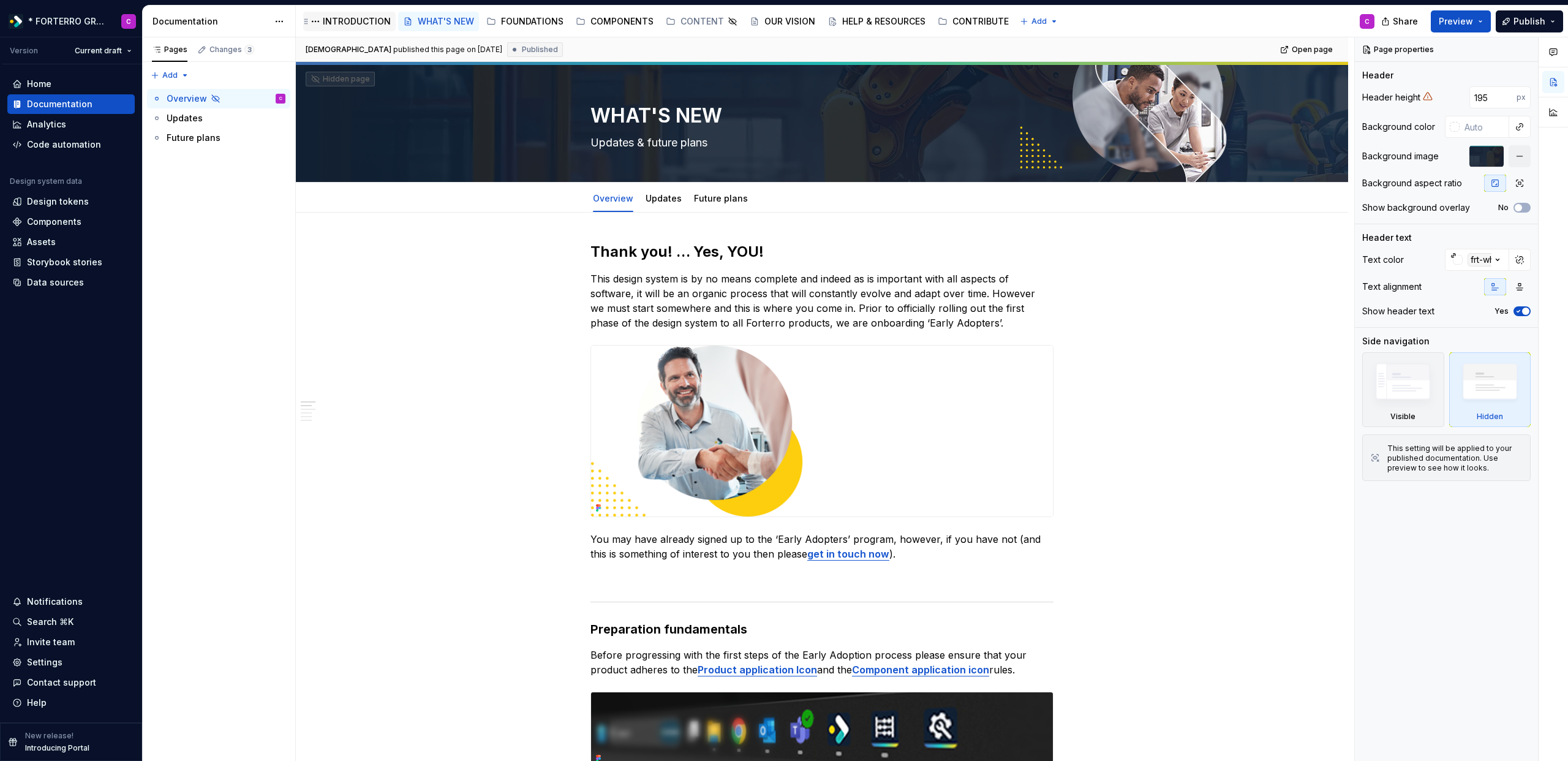
click at [368, 24] on div "INTRODUCTION" at bounding box center [356, 21] width 68 height 12
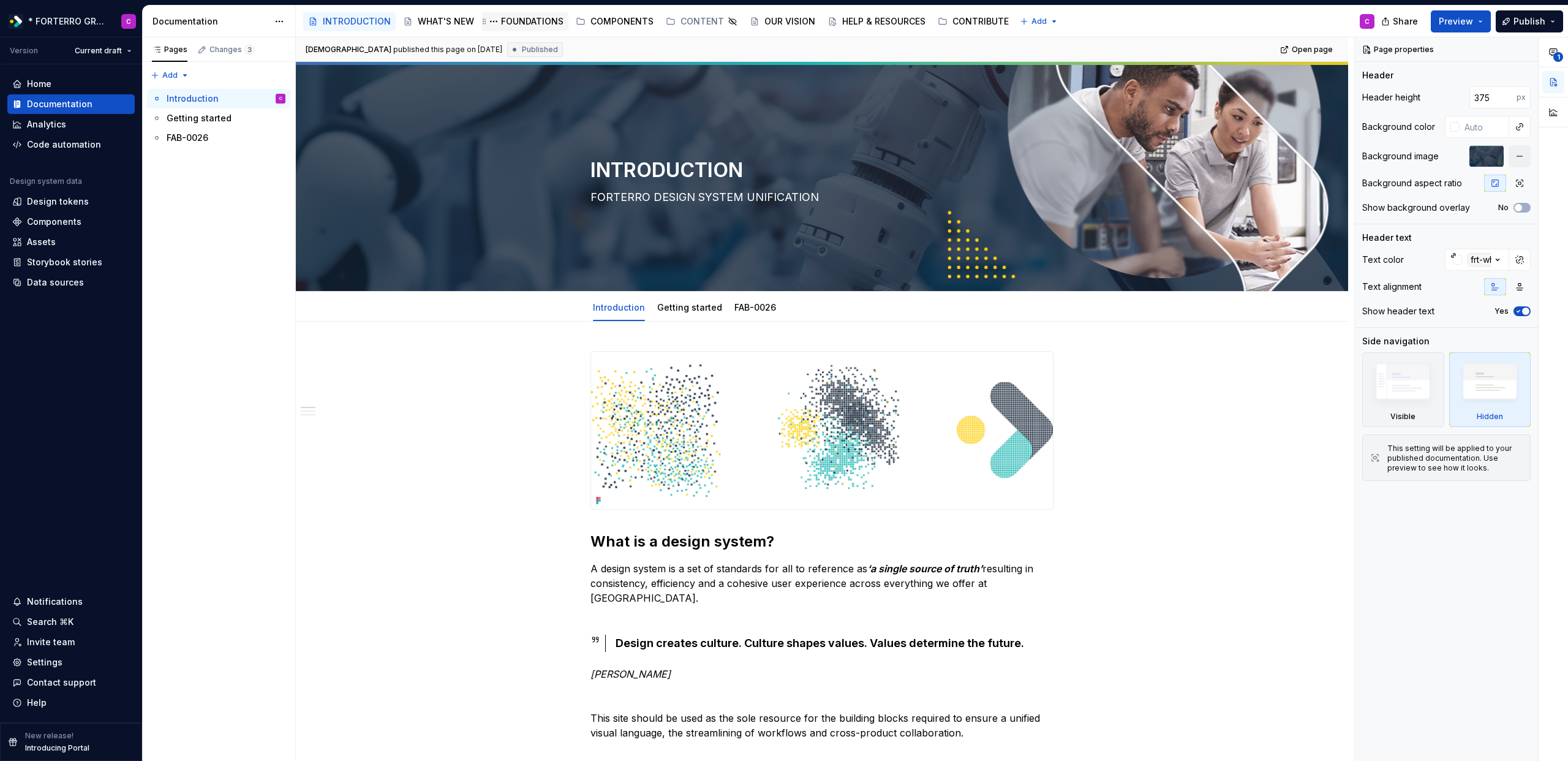
click at [534, 24] on div "FOUNDATIONS" at bounding box center [532, 21] width 62 height 12
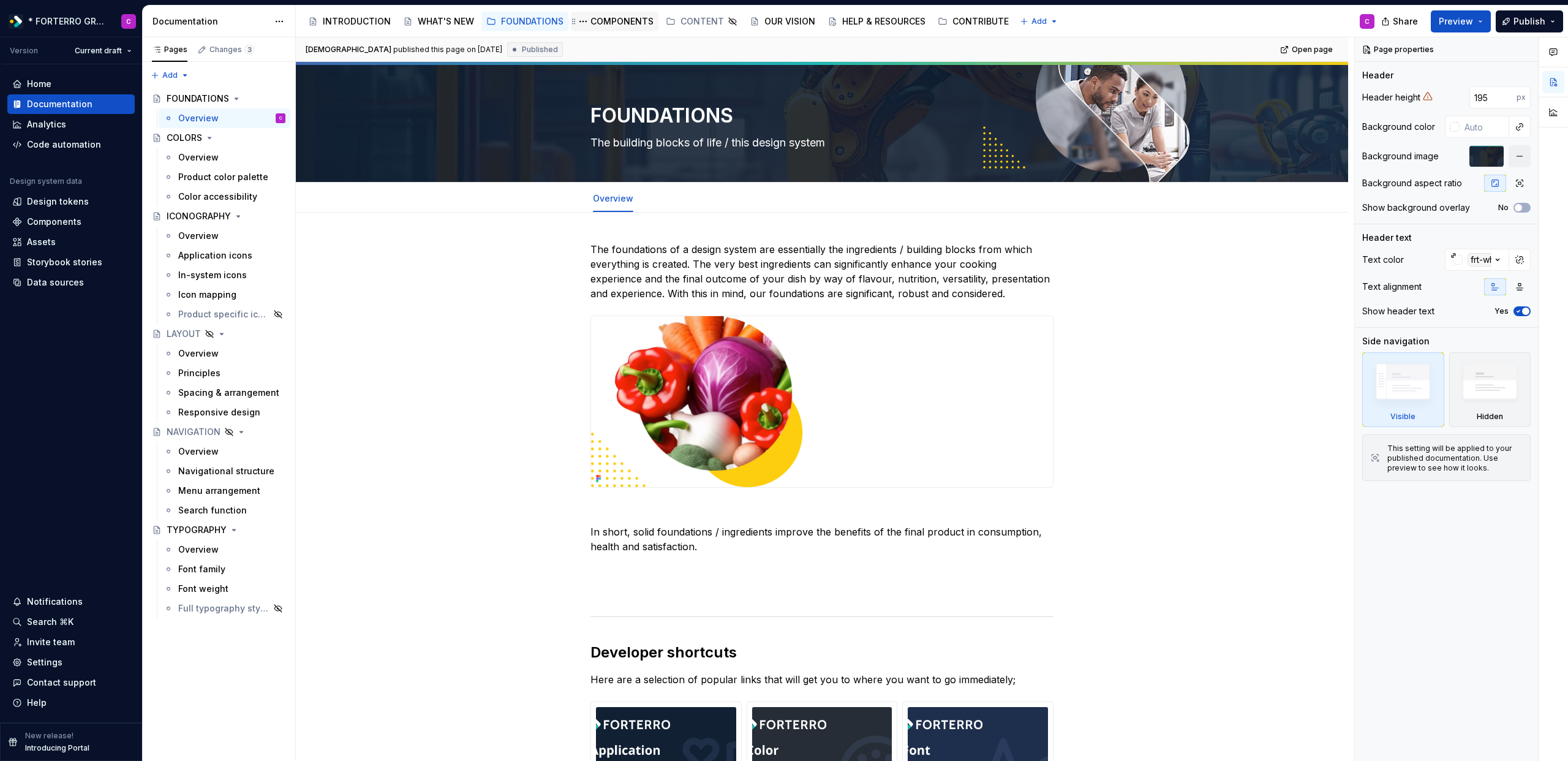
click at [634, 27] on div "COMPONENTS" at bounding box center [614, 21] width 78 height 15
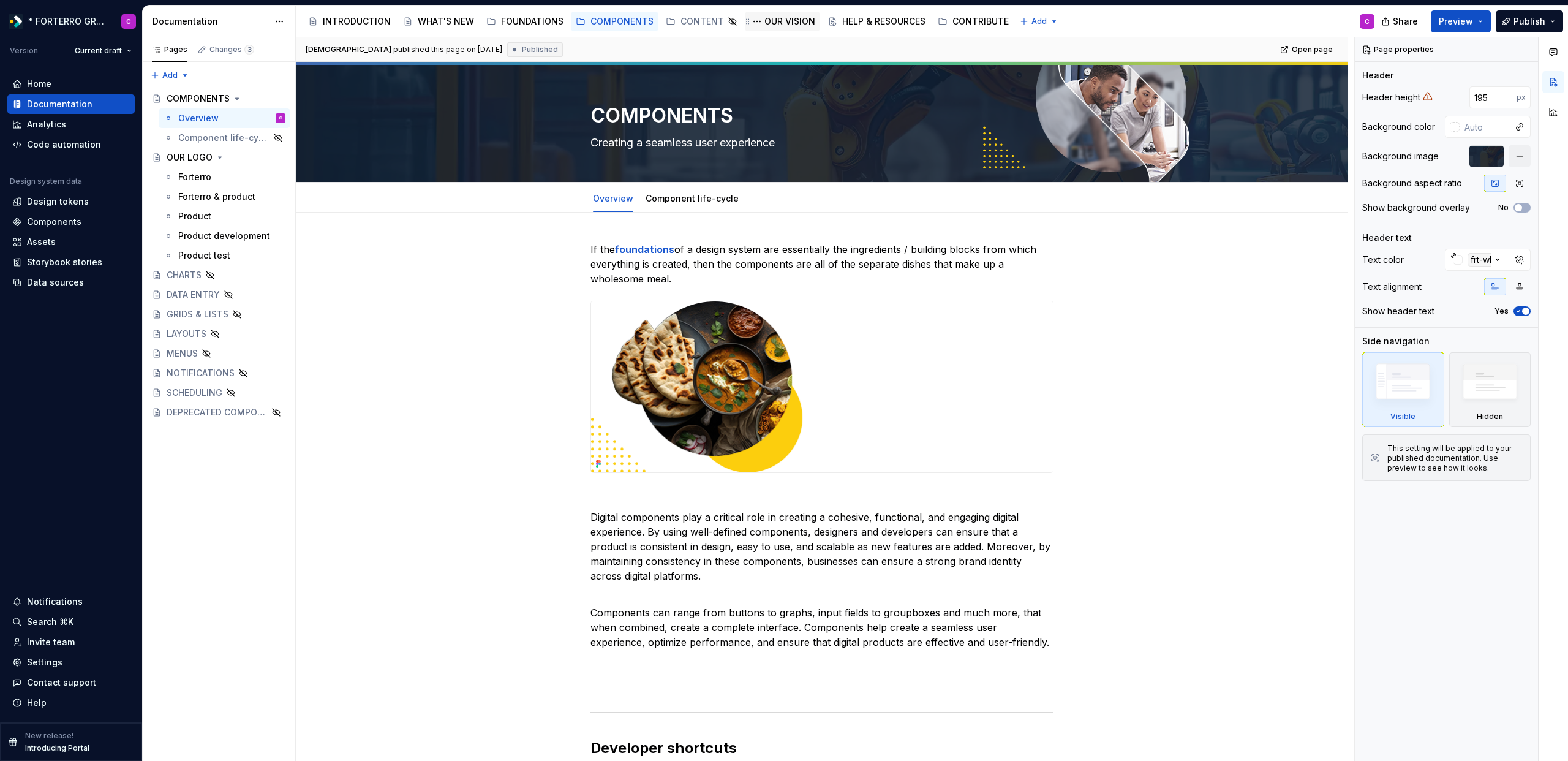
click at [777, 24] on div "OUR VISION" at bounding box center [789, 21] width 51 height 12
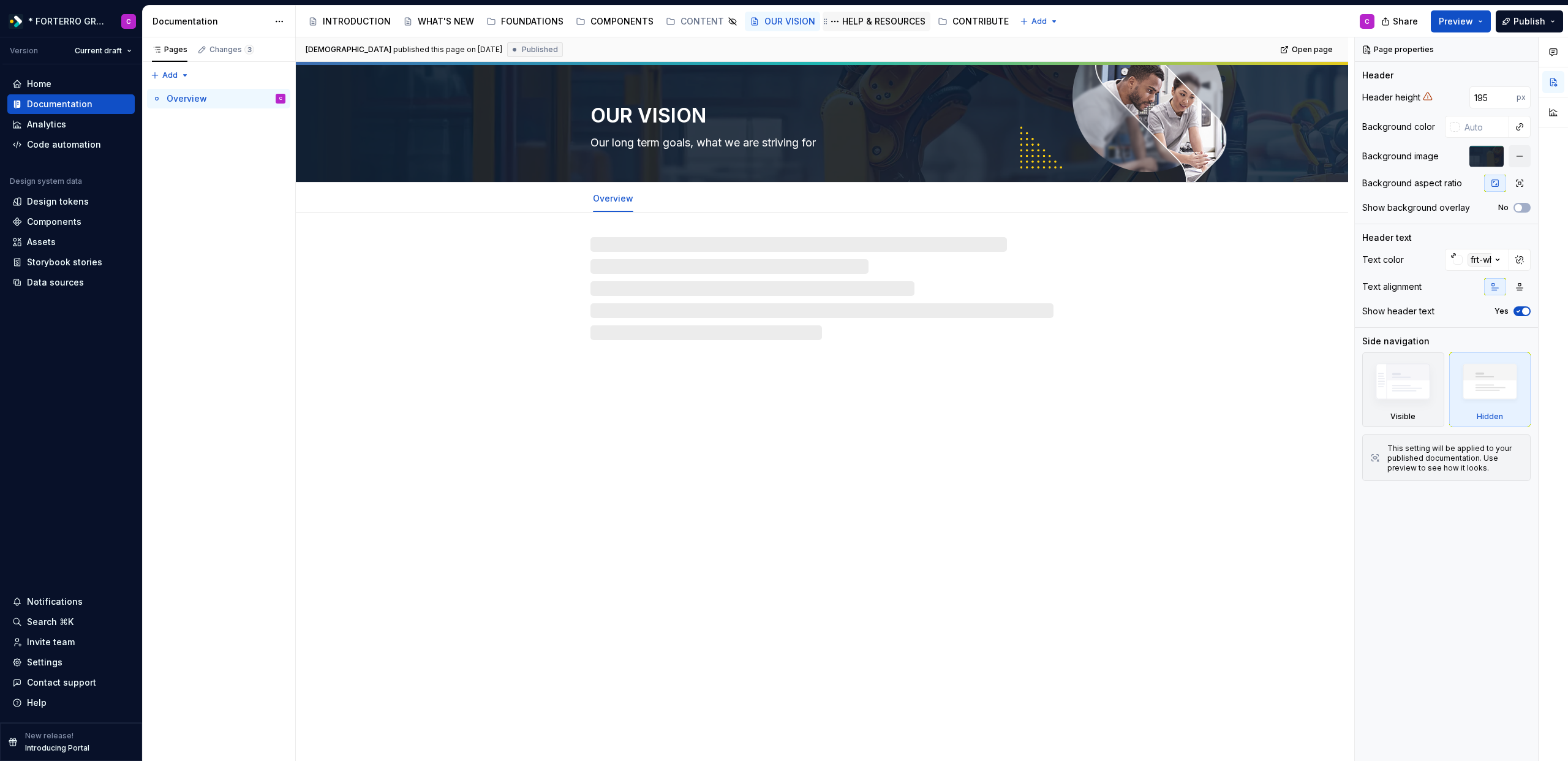
click at [870, 22] on div "HELP & RESOURCES" at bounding box center [884, 21] width 83 height 12
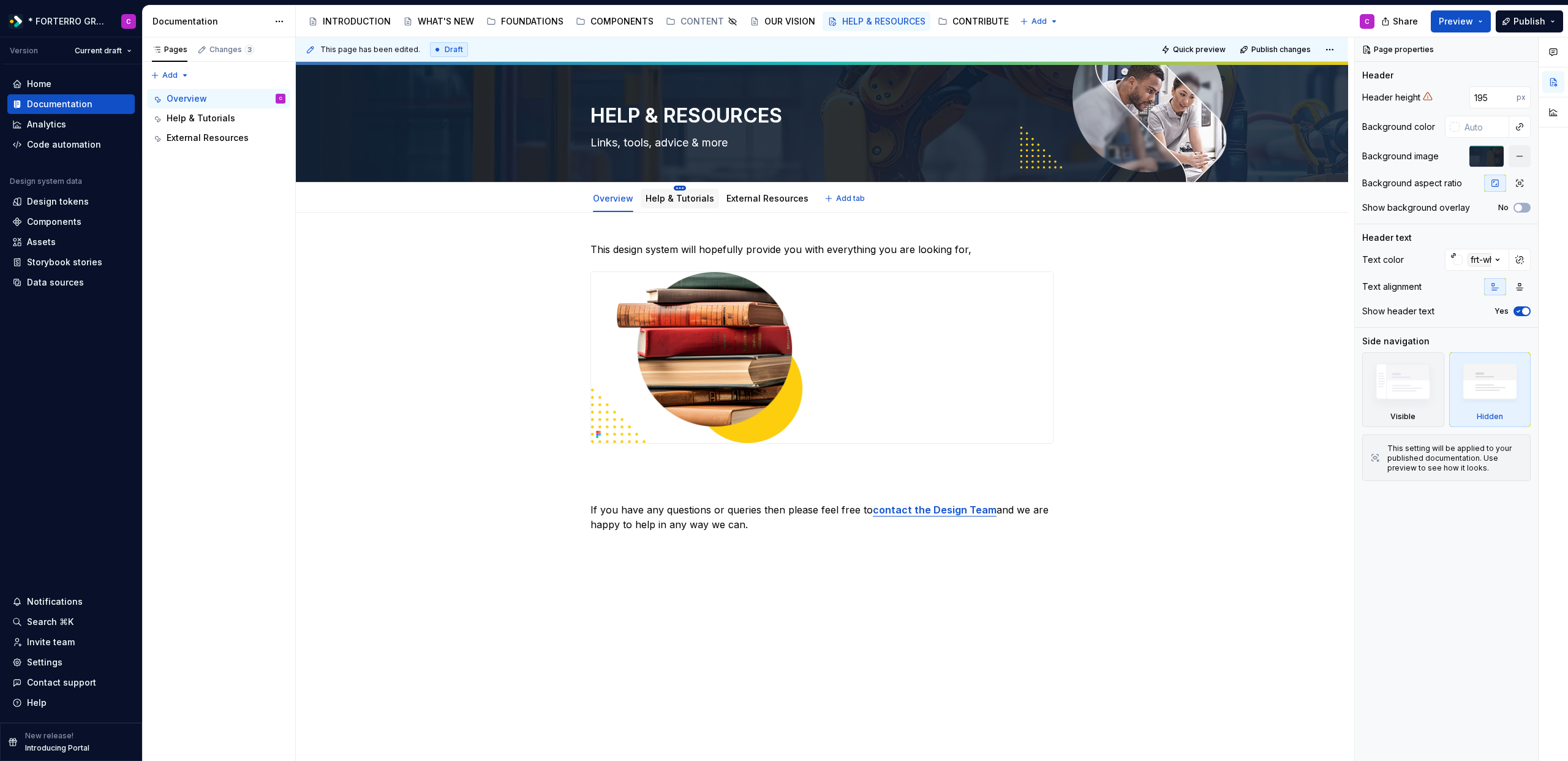
click at [678, 189] on html "* FORTERRO GROUP * C Version Current draft Home Documentation Analytics Code au…" at bounding box center [784, 380] width 1568 height 761
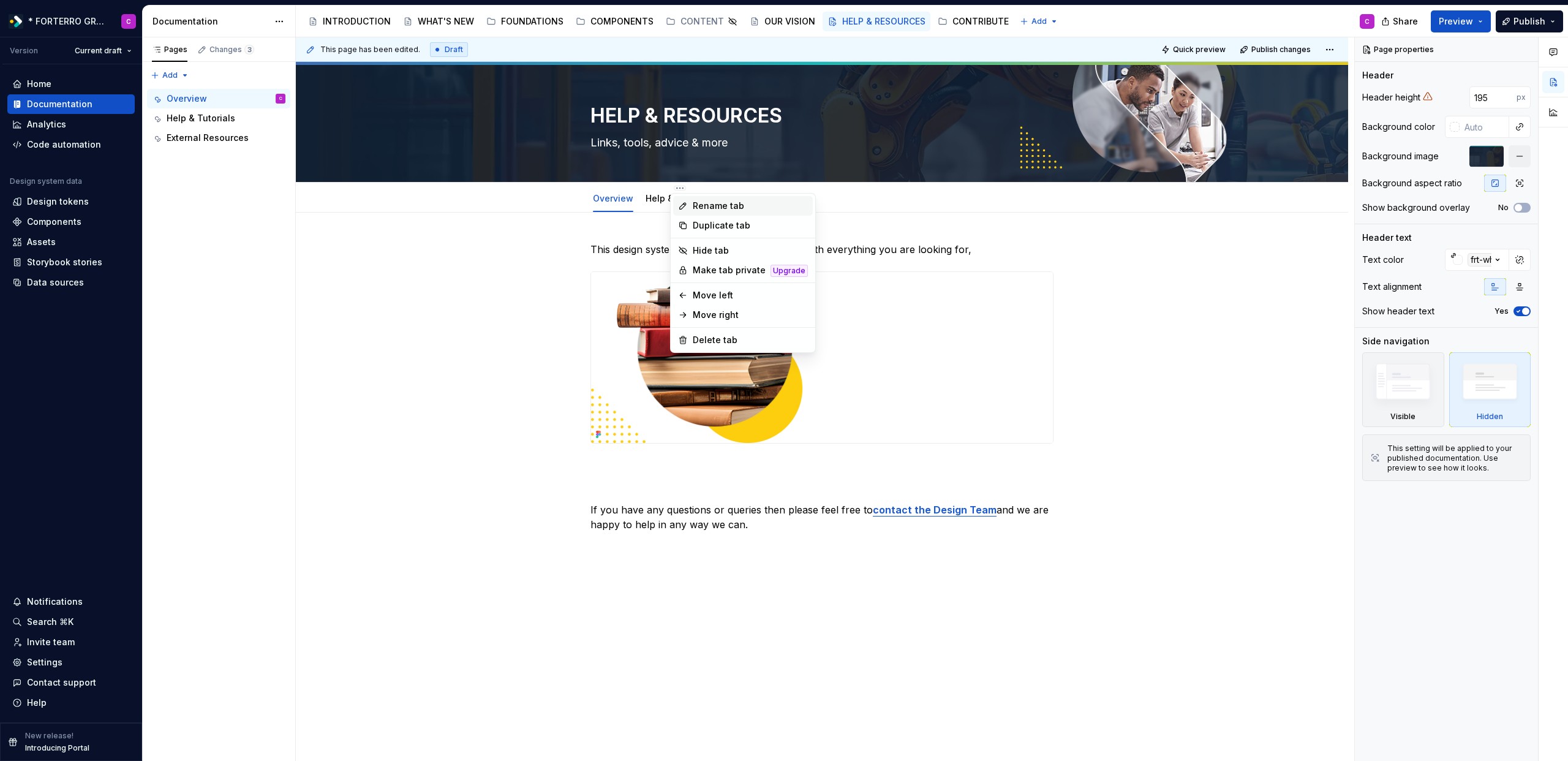
type textarea "*"
click at [697, 206] on div "Rename tab" at bounding box center [750, 206] width 115 height 12
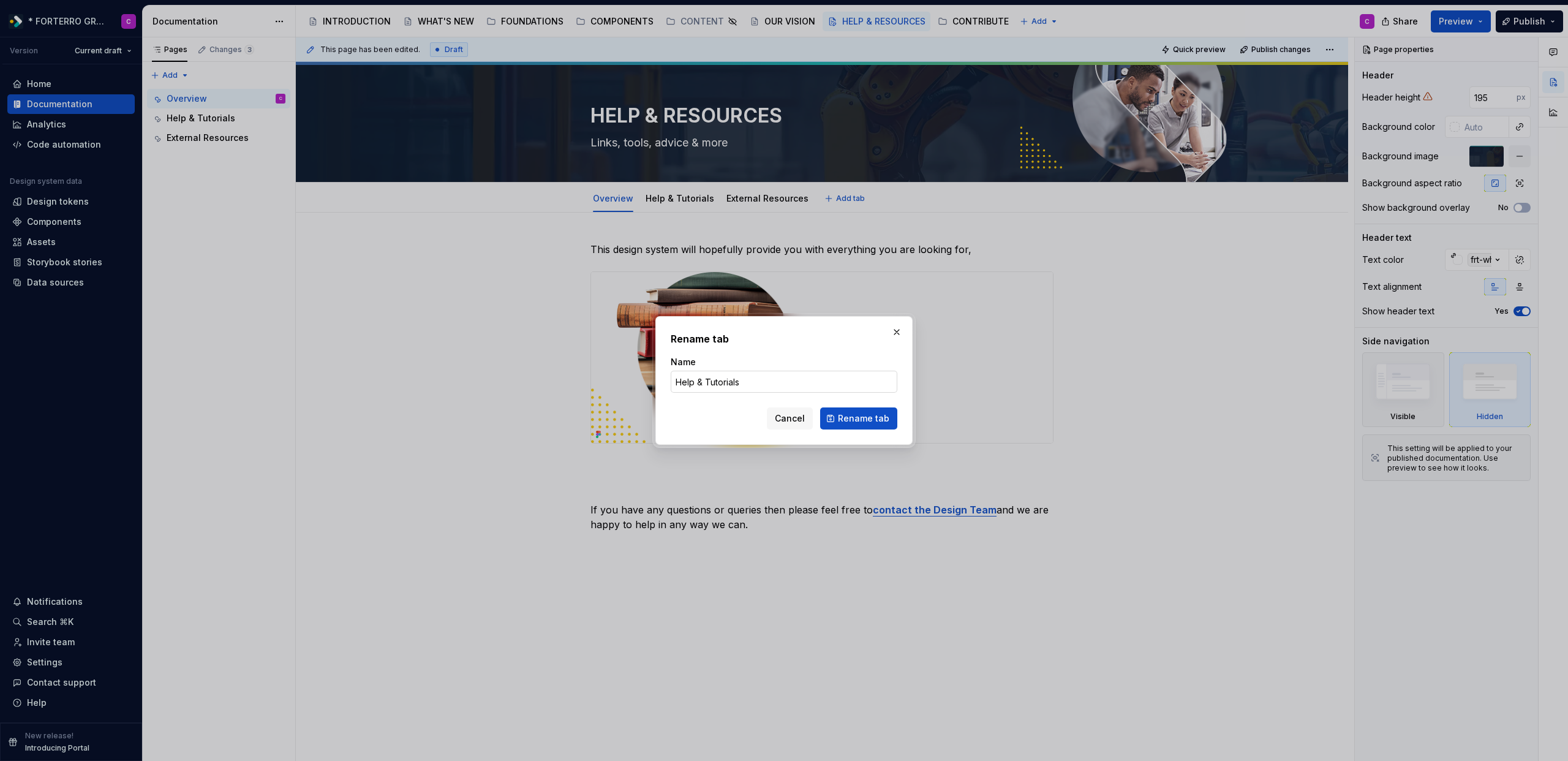
click at [709, 379] on input "Help & Tutorials" at bounding box center [784, 381] width 227 height 22
type input "Help & tutorials"
click at [853, 420] on span "Rename tab" at bounding box center [863, 419] width 51 height 12
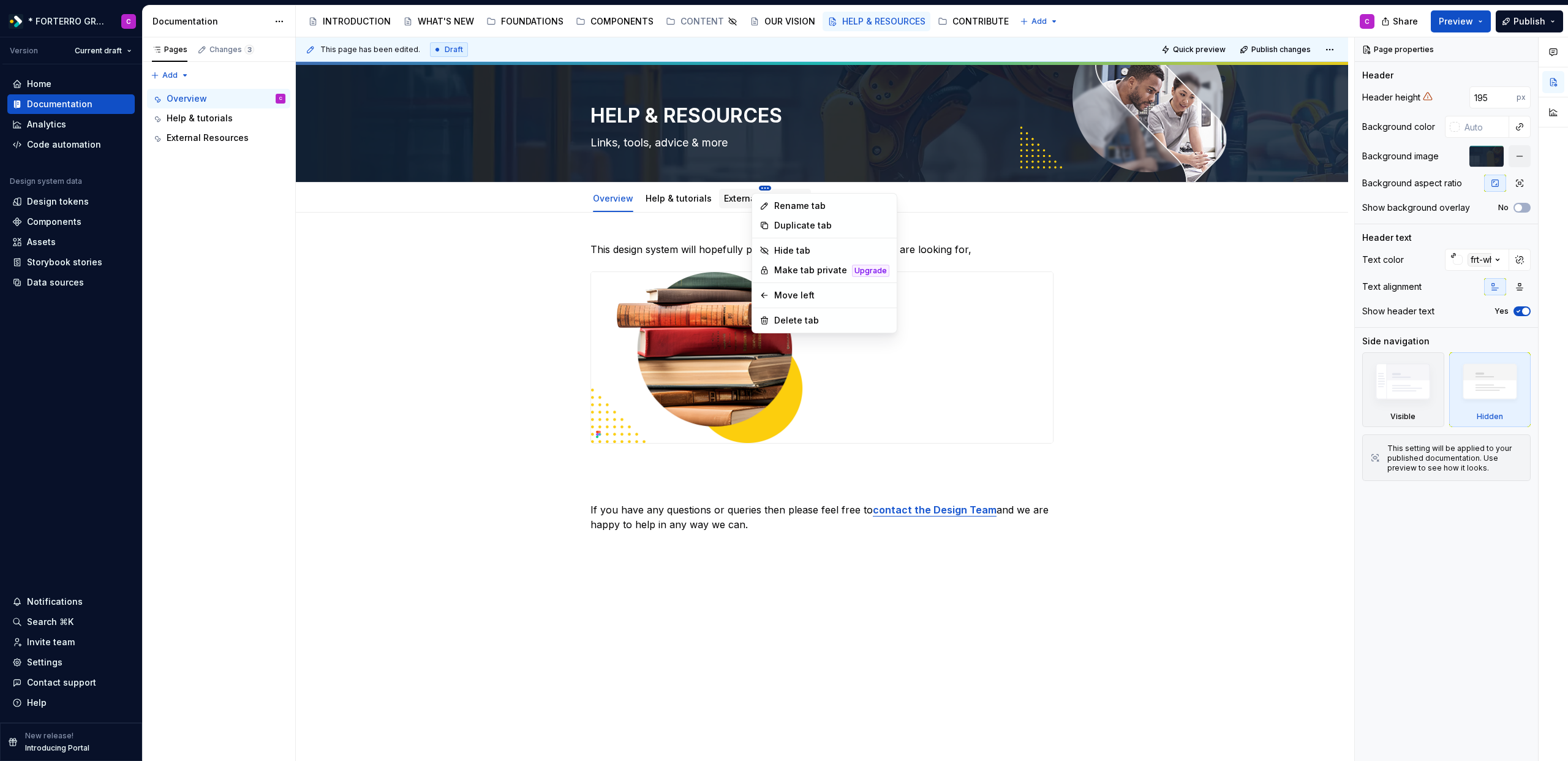
click at [755, 189] on html "* FORTERRO GROUP * C Version Current draft Home Documentation Analytics Code au…" at bounding box center [784, 380] width 1568 height 761
type textarea "*"
click at [776, 206] on div "Rename tab" at bounding box center [831, 206] width 115 height 12
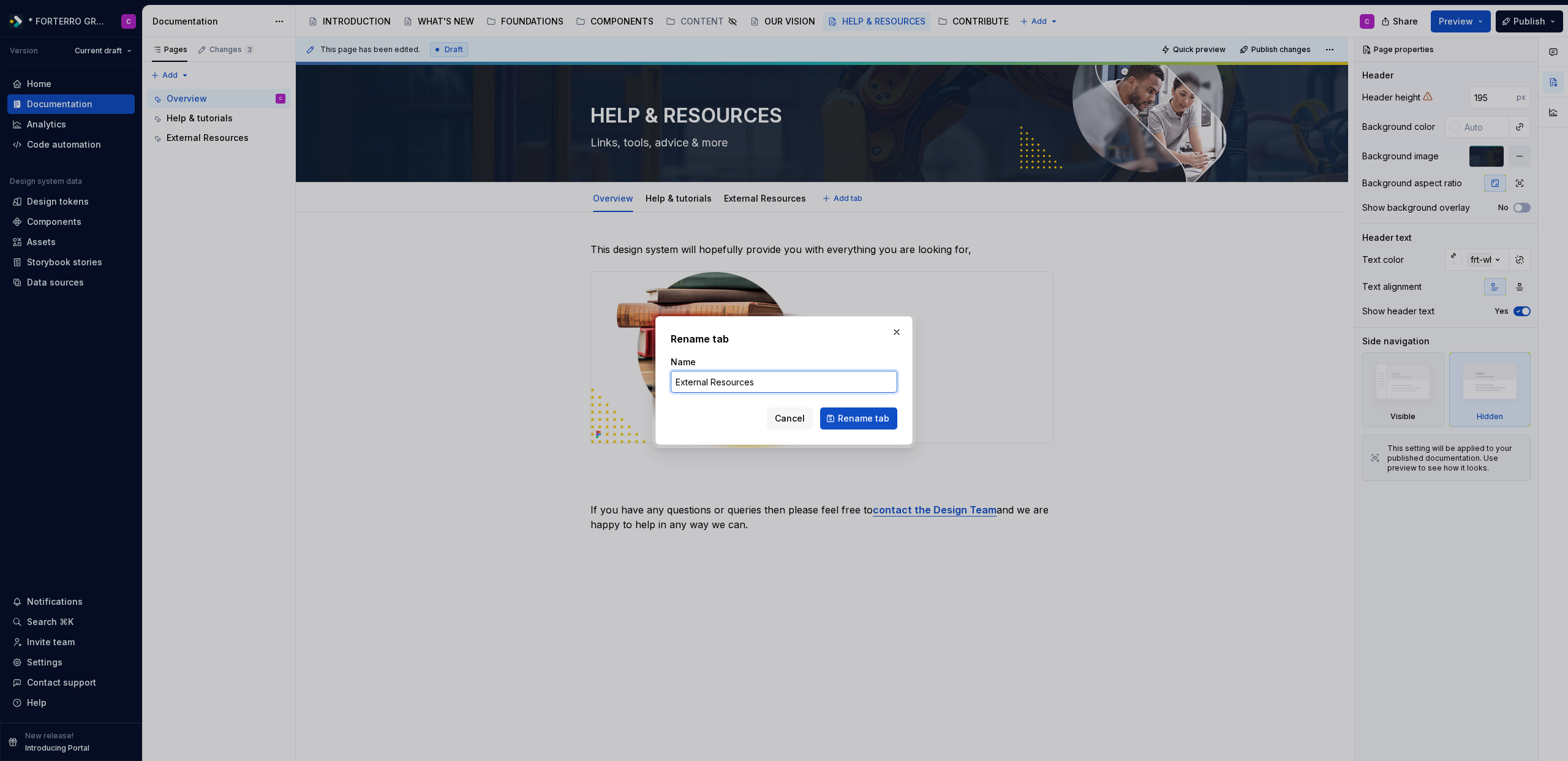
click at [714, 384] on input "External Resources" at bounding box center [784, 381] width 227 height 22
type input "External resources"
click at [869, 412] on span "Rename tab" at bounding box center [863, 419] width 51 height 12
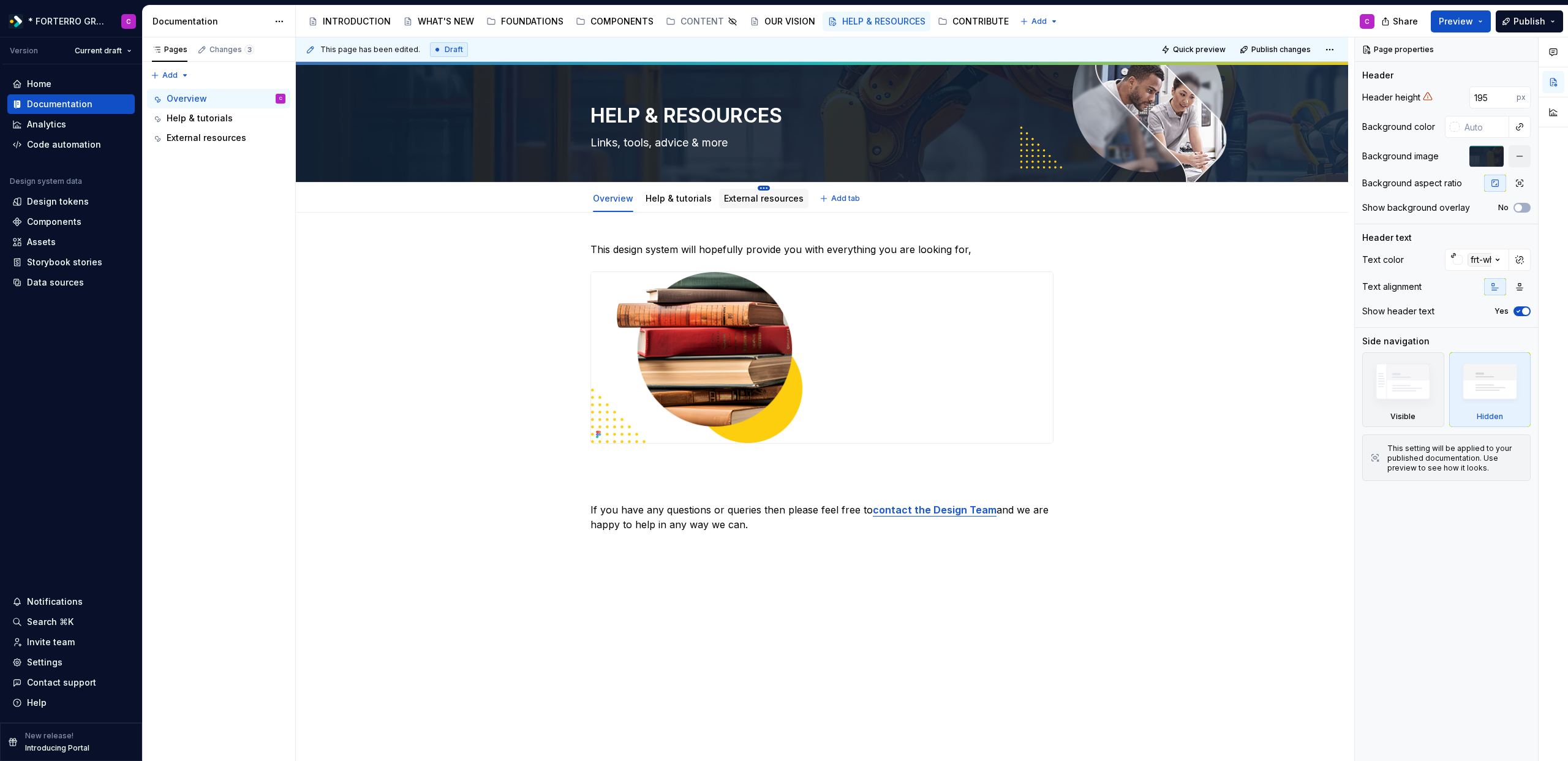
click at [761, 189] on html "* FORTERRO GROUP * C Version Current draft Home Documentation Analytics Code au…" at bounding box center [784, 380] width 1568 height 761
click at [744, 199] on html "* FORTERRO GROUP * C Version Current draft Home Documentation Analytics Code au…" at bounding box center [784, 380] width 1568 height 761
click at [738, 200] on link "External resources" at bounding box center [764, 199] width 80 height 11
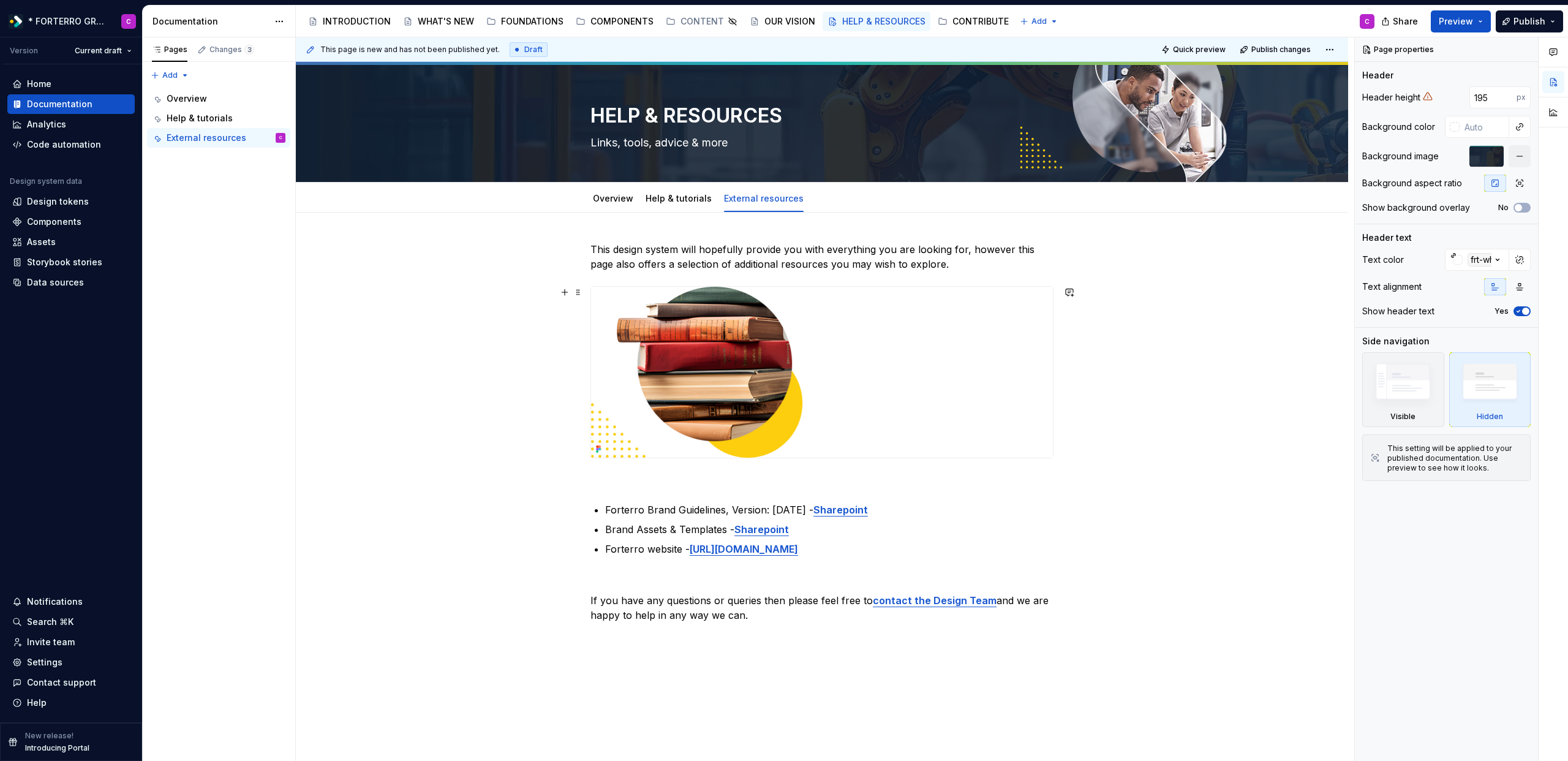
type textarea "*"
click at [790, 360] on img at bounding box center [822, 372] width 462 height 171
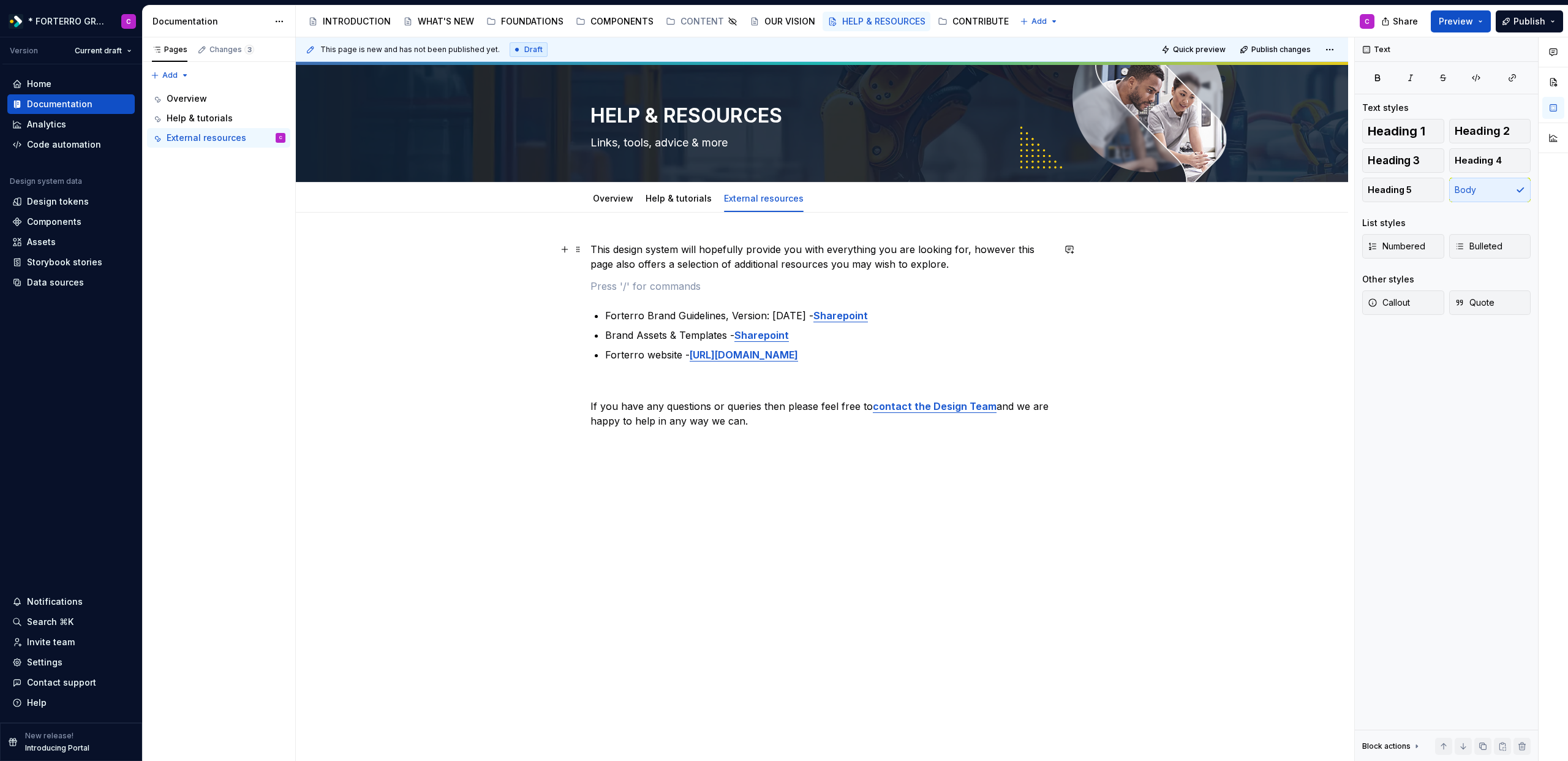
click at [608, 252] on p "This design system will hopefully provide you with everything you are looking f…" at bounding box center [822, 256] width 463 height 29
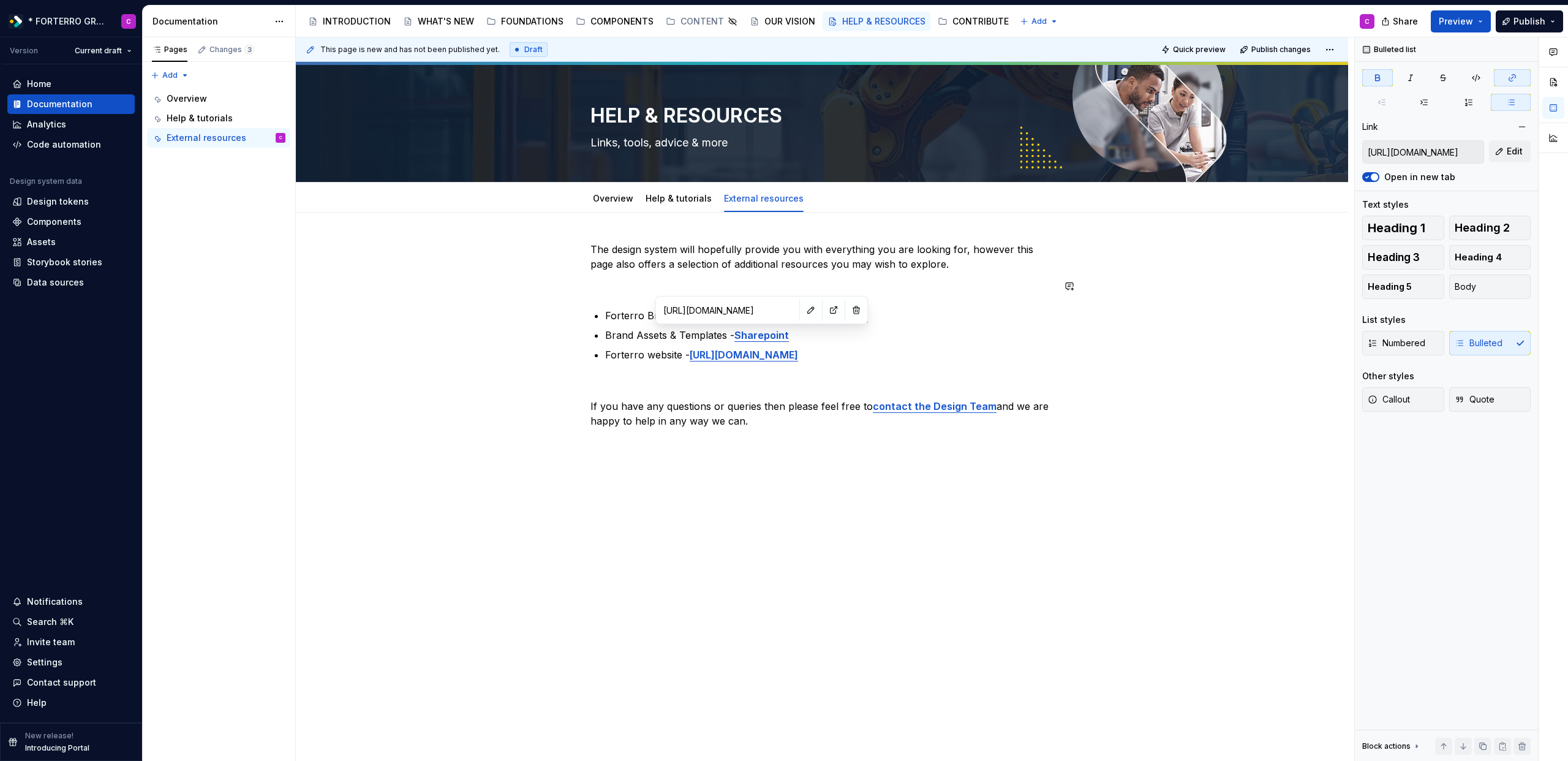
type input "[URL][DOMAIN_NAME]"
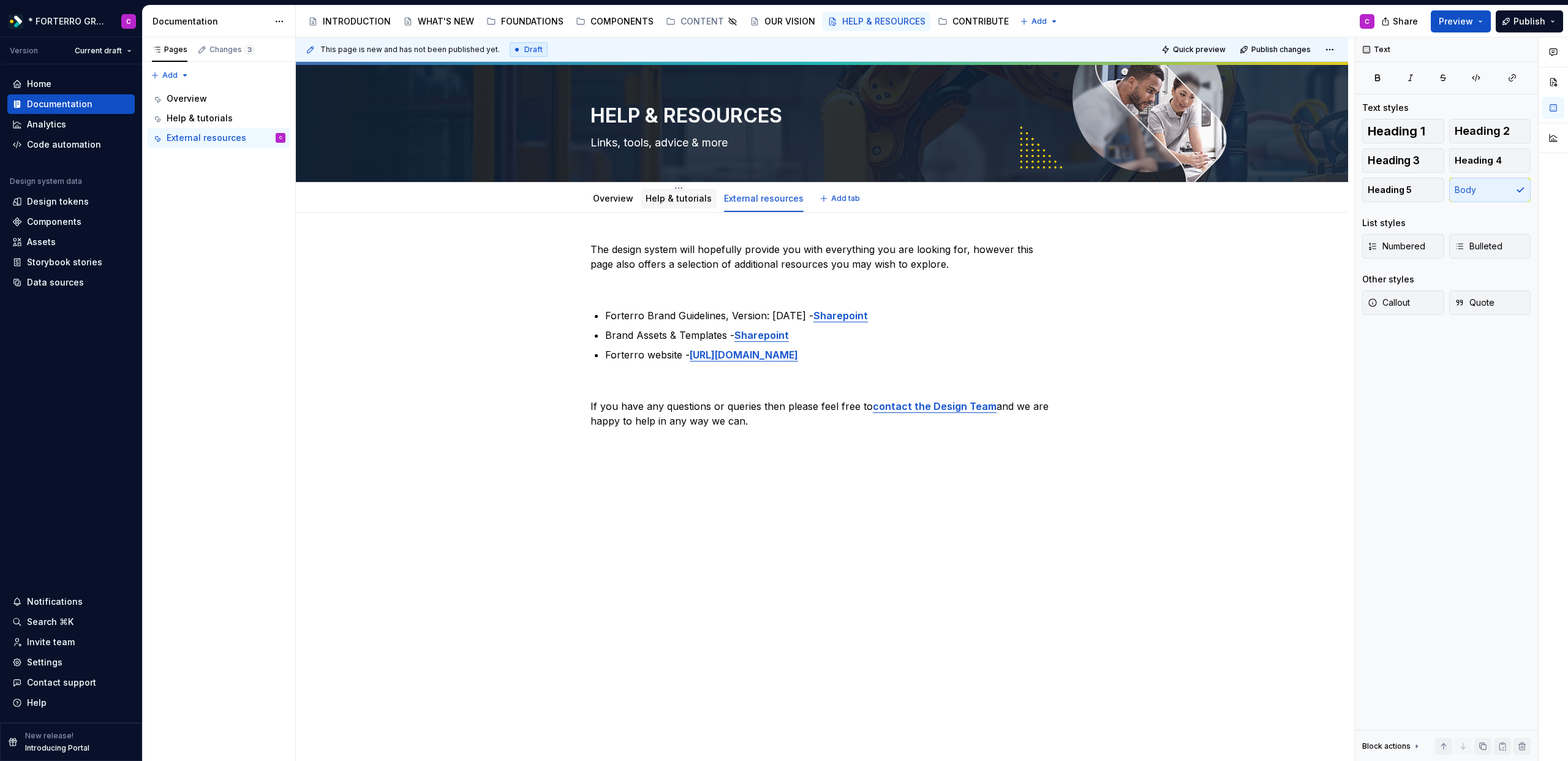
click at [661, 193] on link "Help & tutorials" at bounding box center [678, 199] width 66 height 11
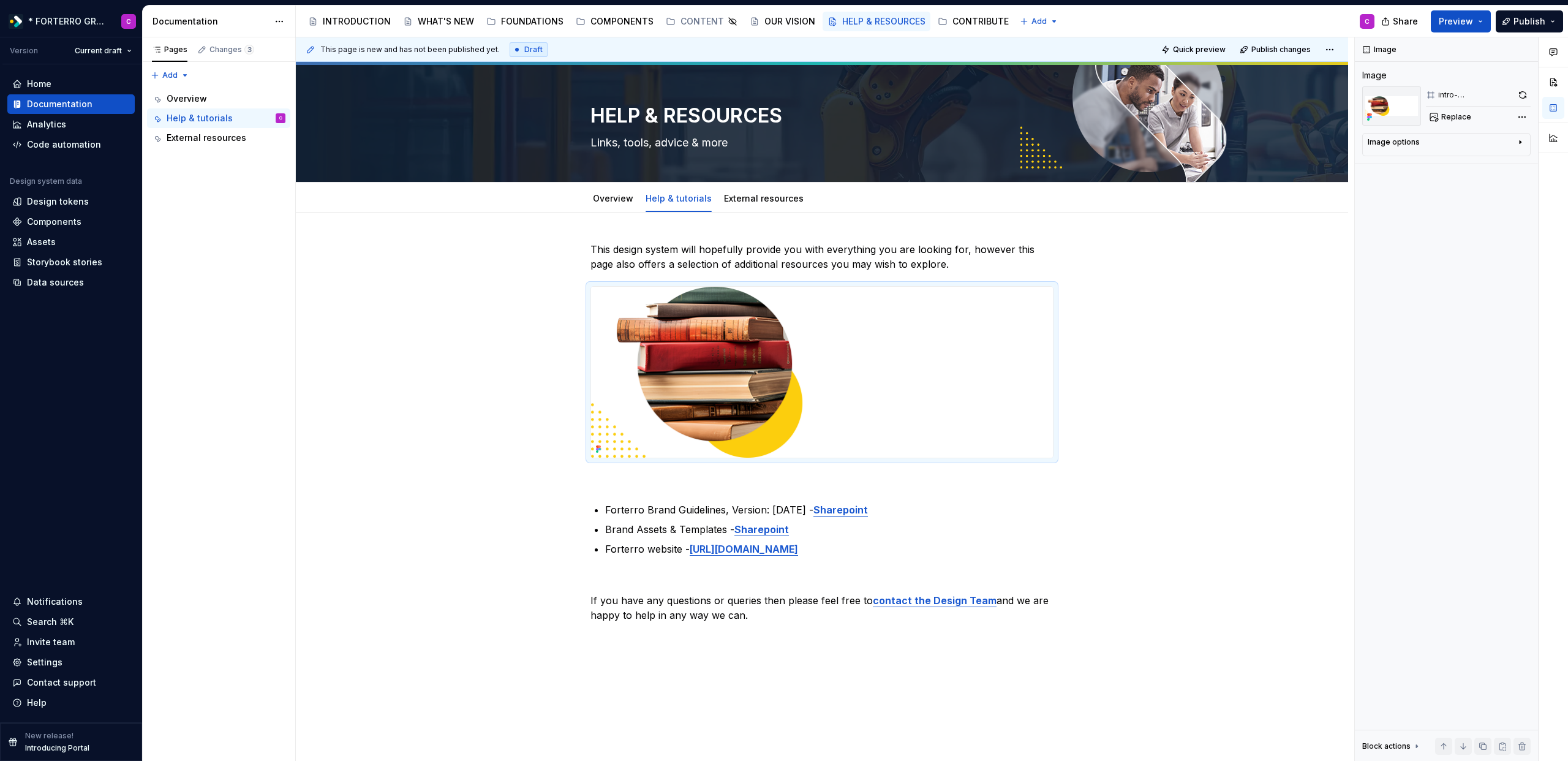
click at [766, 365] on img at bounding box center [822, 372] width 462 height 171
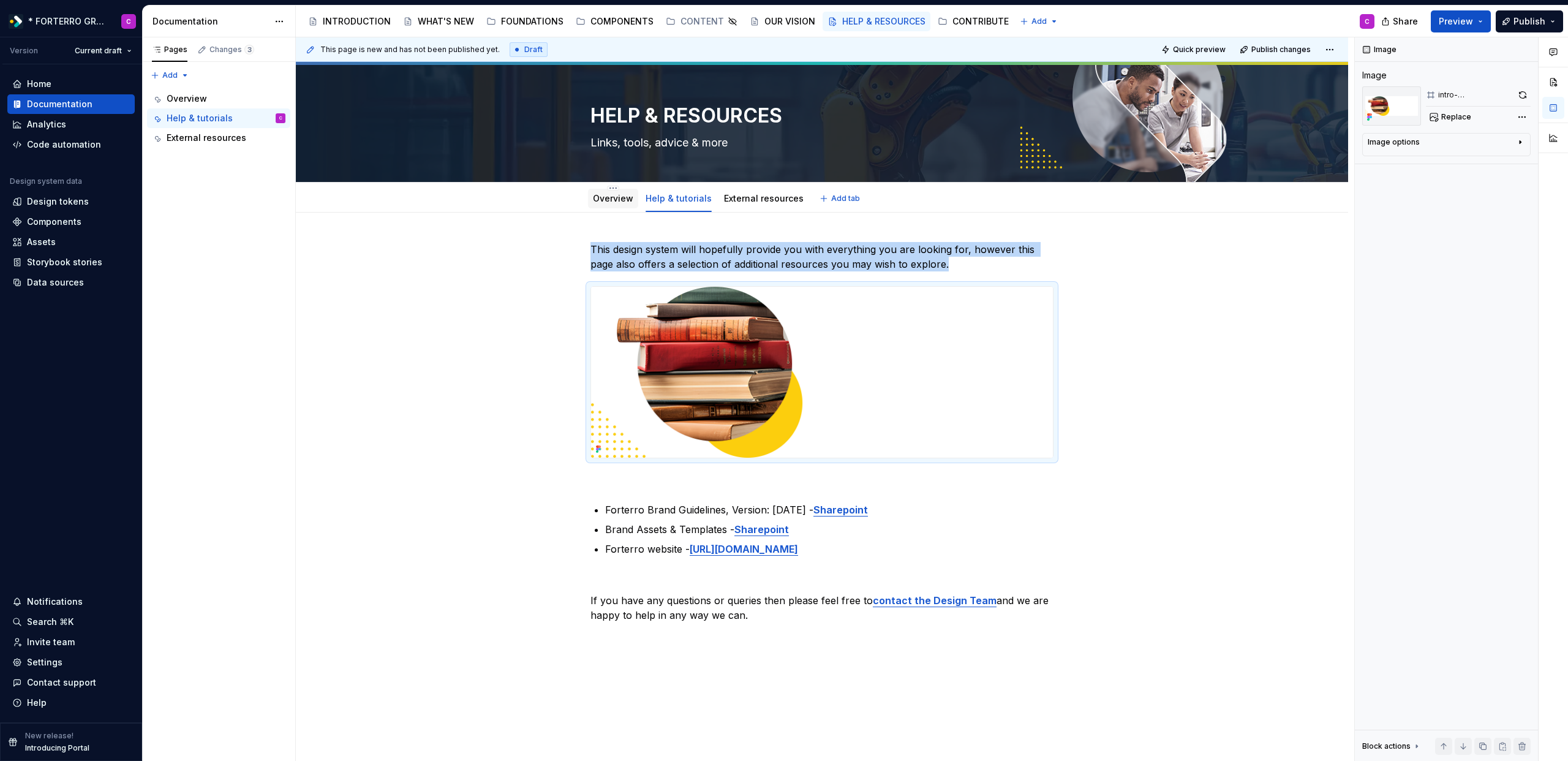
click at [599, 199] on link "Overview" at bounding box center [613, 199] width 41 height 11
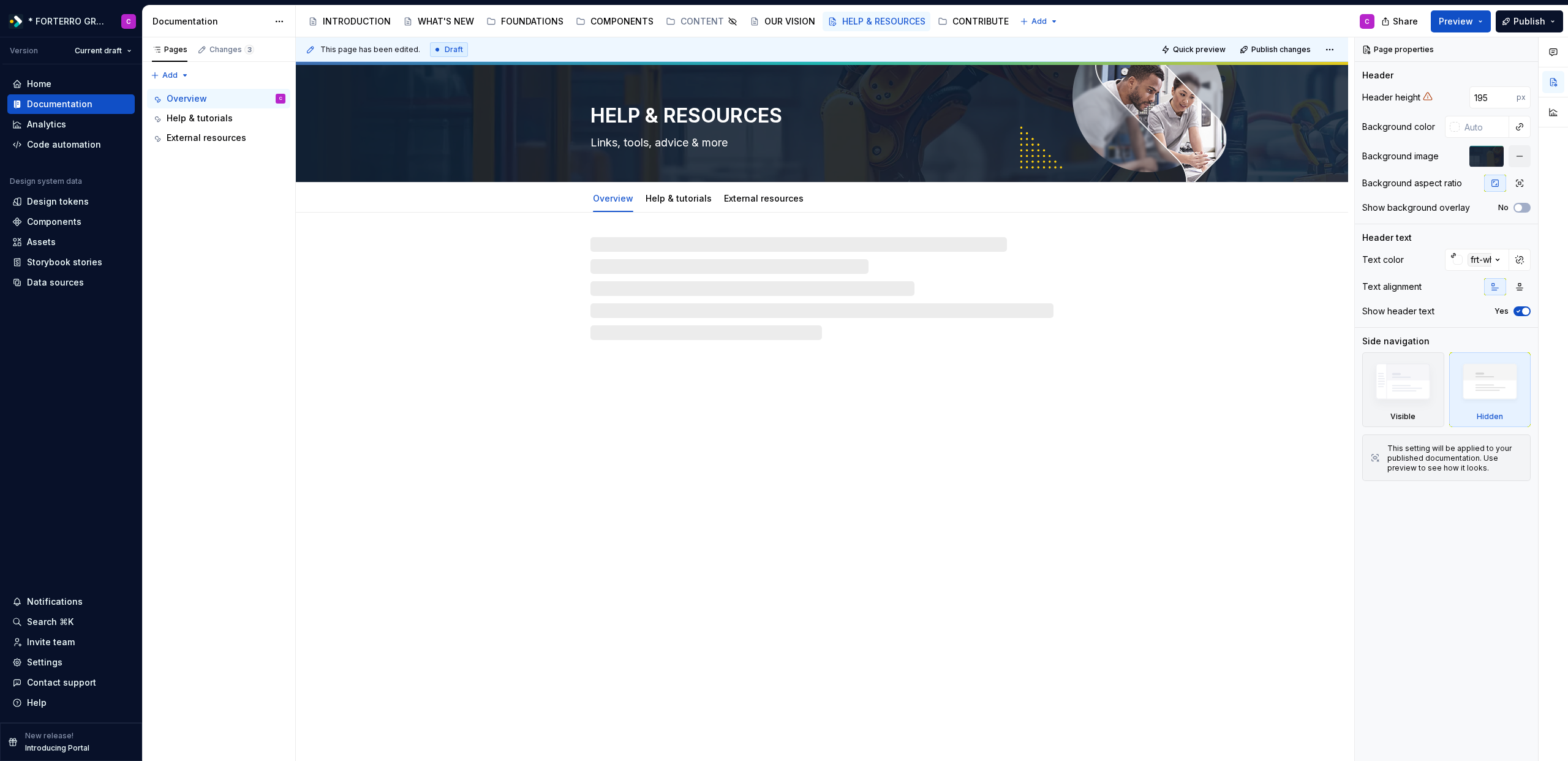
type textarea "*"
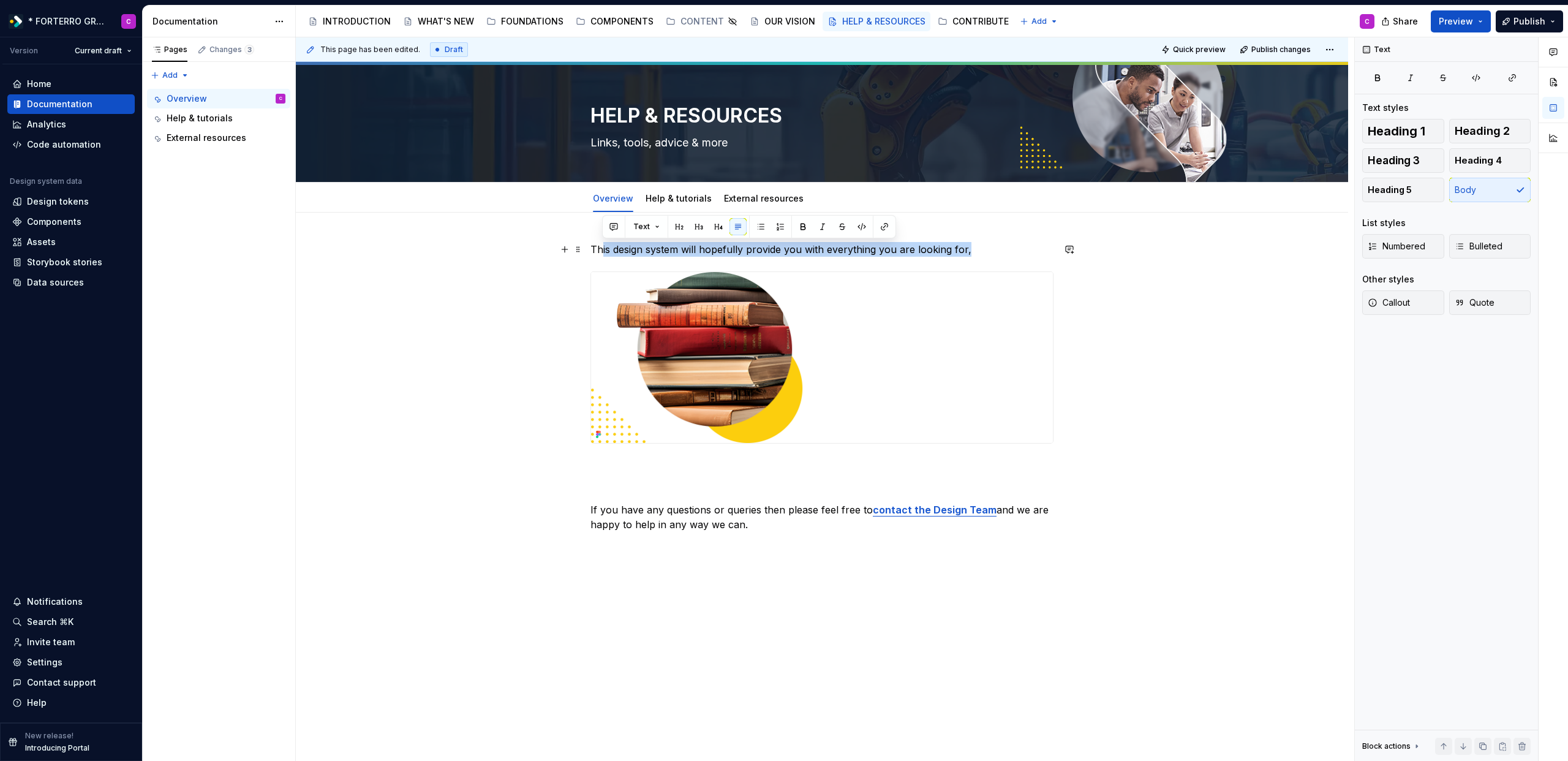
drag, startPoint x: 978, startPoint y: 248, endPoint x: 603, endPoint y: 247, distance: 375.0
click at [603, 247] on p "This design system will hopefully provide you with everything you are looking f…" at bounding box center [822, 249] width 463 height 15
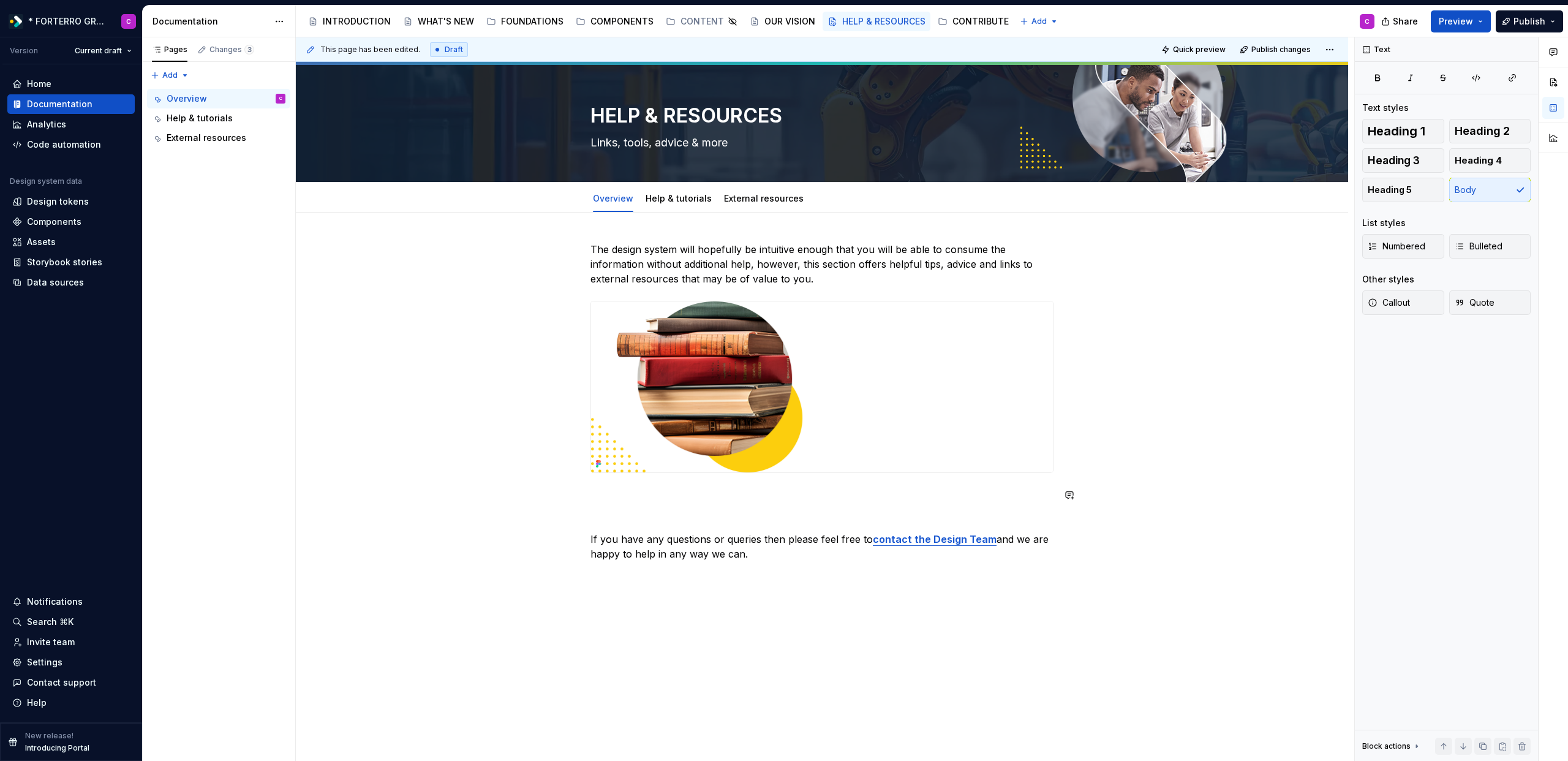
click at [608, 507] on div "The design system will hopefully be intuitive enough that you will be able to c…" at bounding box center [822, 402] width 463 height 319
click at [610, 498] on p at bounding box center [822, 495] width 463 height 15
click at [663, 202] on link "Help & tutorials" at bounding box center [678, 199] width 66 height 11
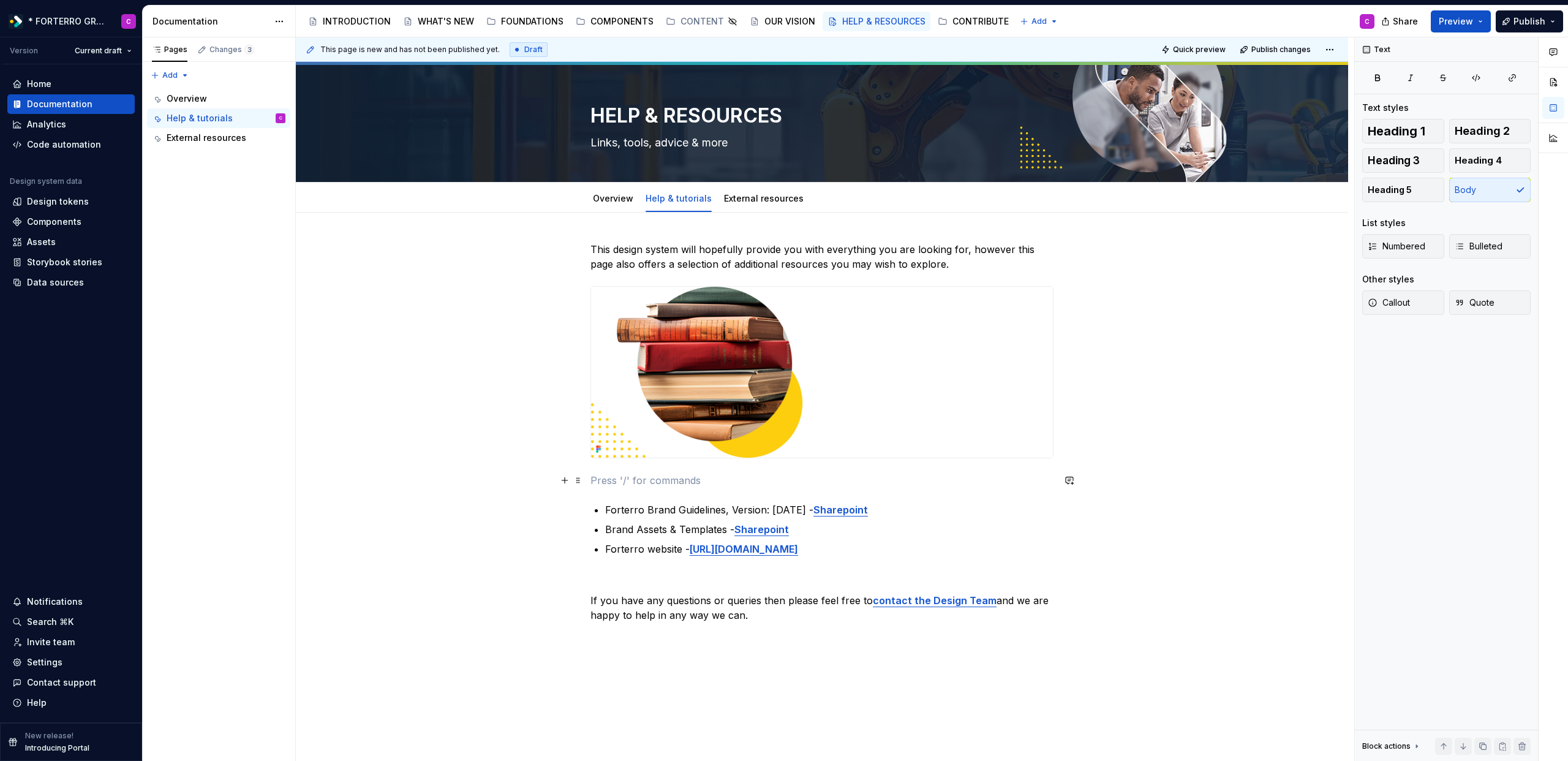
click at [726, 476] on p at bounding box center [822, 480] width 463 height 15
click at [685, 574] on p at bounding box center [822, 578] width 463 height 15
click at [617, 206] on div "Overview" at bounding box center [612, 199] width 51 height 20
click at [617, 197] on link "Overview" at bounding box center [613, 199] width 41 height 11
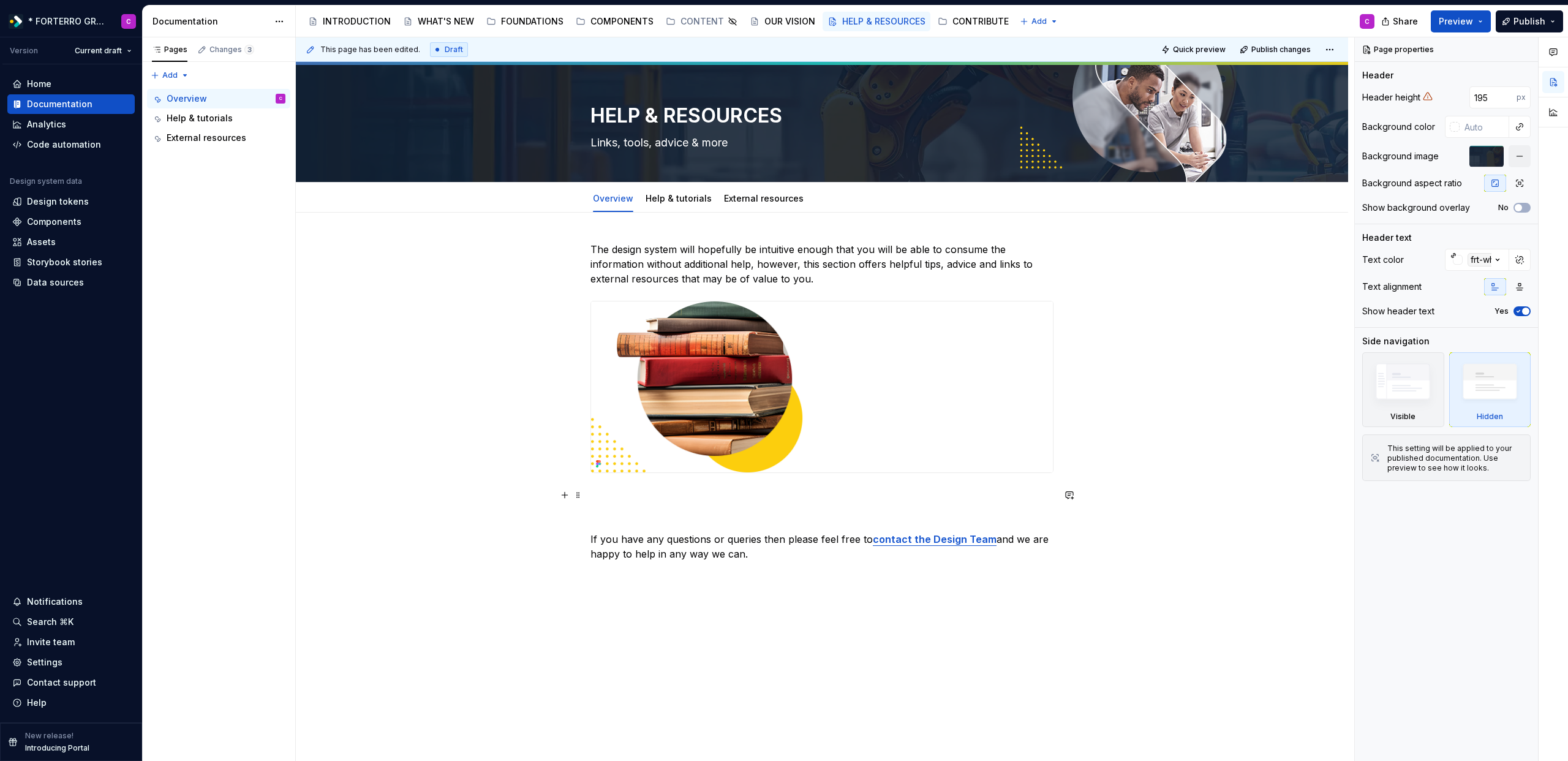
click at [704, 504] on div "The design system will hopefully be intuitive enough that you will be able to c…" at bounding box center [822, 402] width 463 height 319
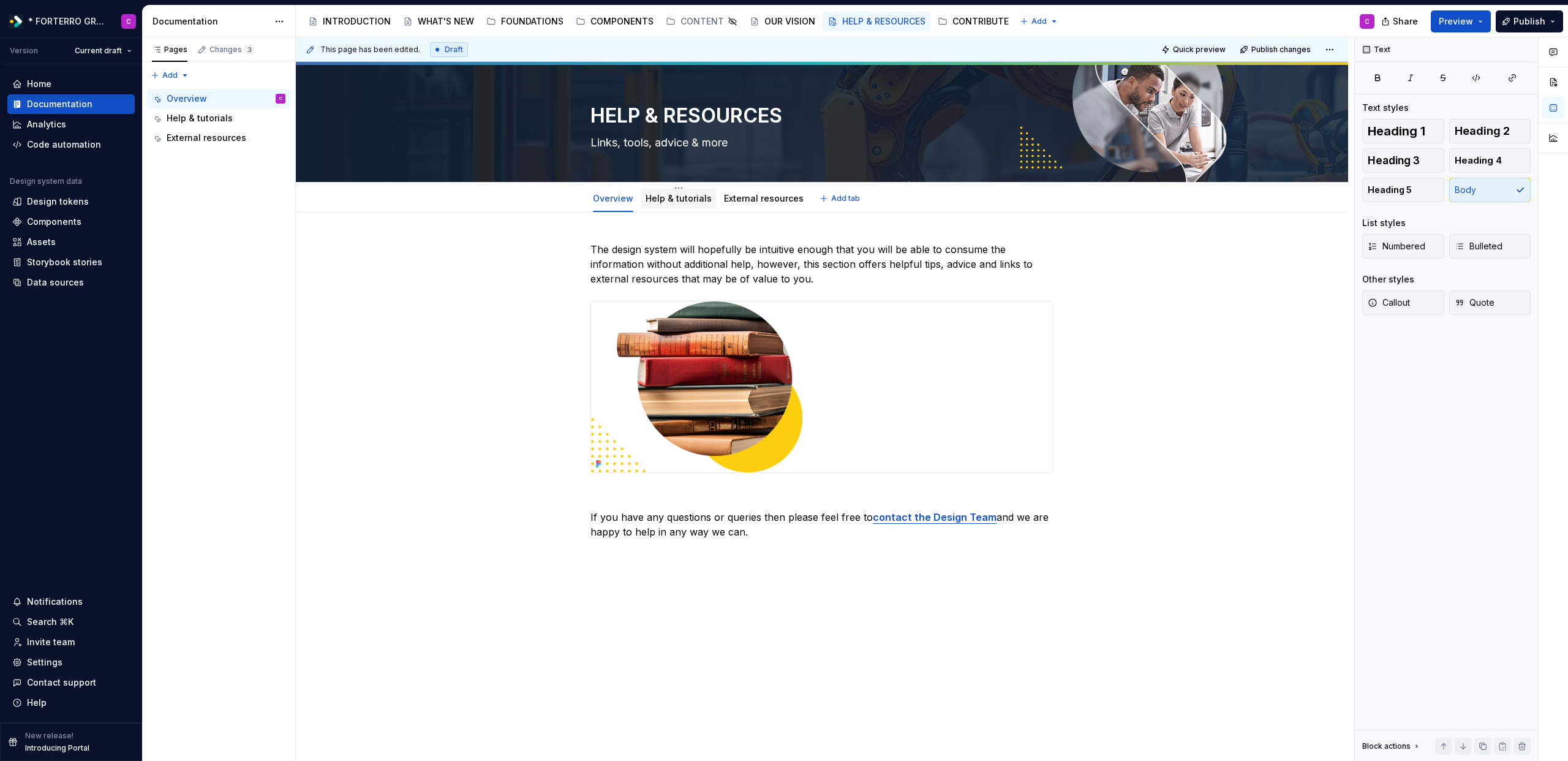
click at [671, 204] on div "Help & tutorials" at bounding box center [678, 199] width 66 height 12
click at [671, 206] on div "Help & tutorials" at bounding box center [679, 199] width 76 height 20
click at [697, 202] on link "Help & tutorials" at bounding box center [678, 199] width 66 height 11
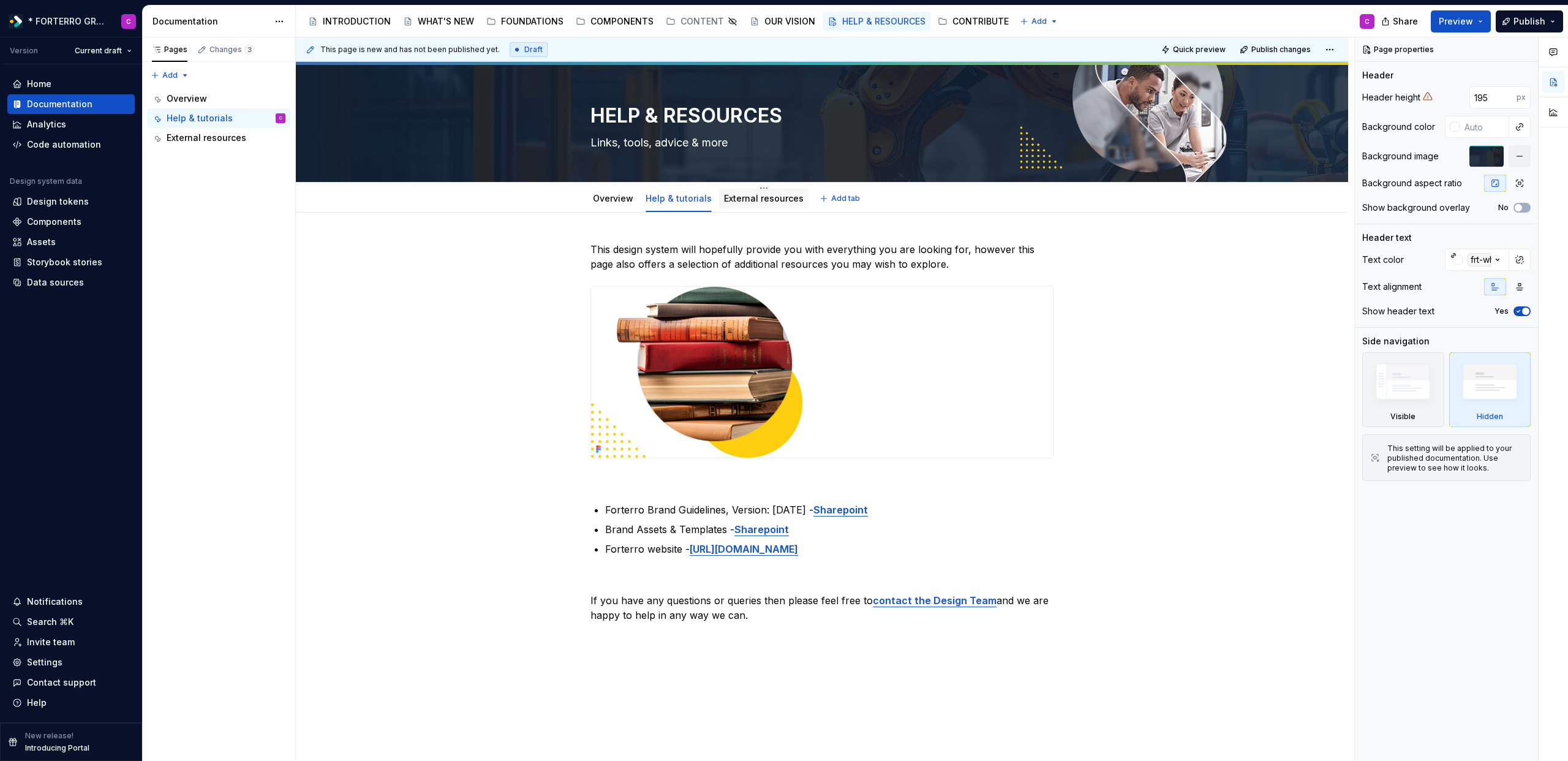
click at [755, 204] on div "External resources" at bounding box center [764, 199] width 80 height 12
click at [753, 200] on link "External resources" at bounding box center [764, 199] width 80 height 11
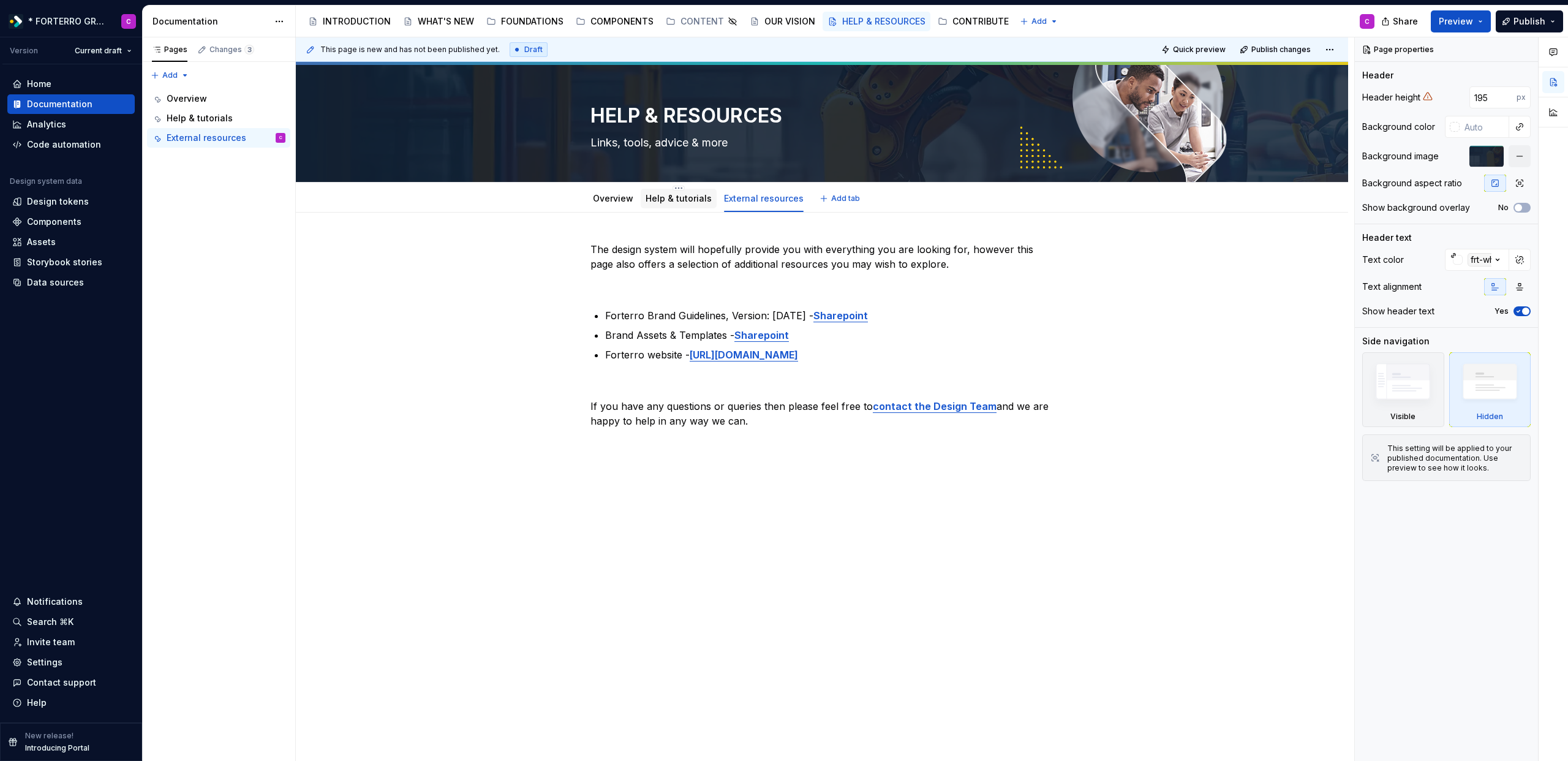
click at [654, 199] on link "Help & tutorials" at bounding box center [678, 199] width 66 height 11
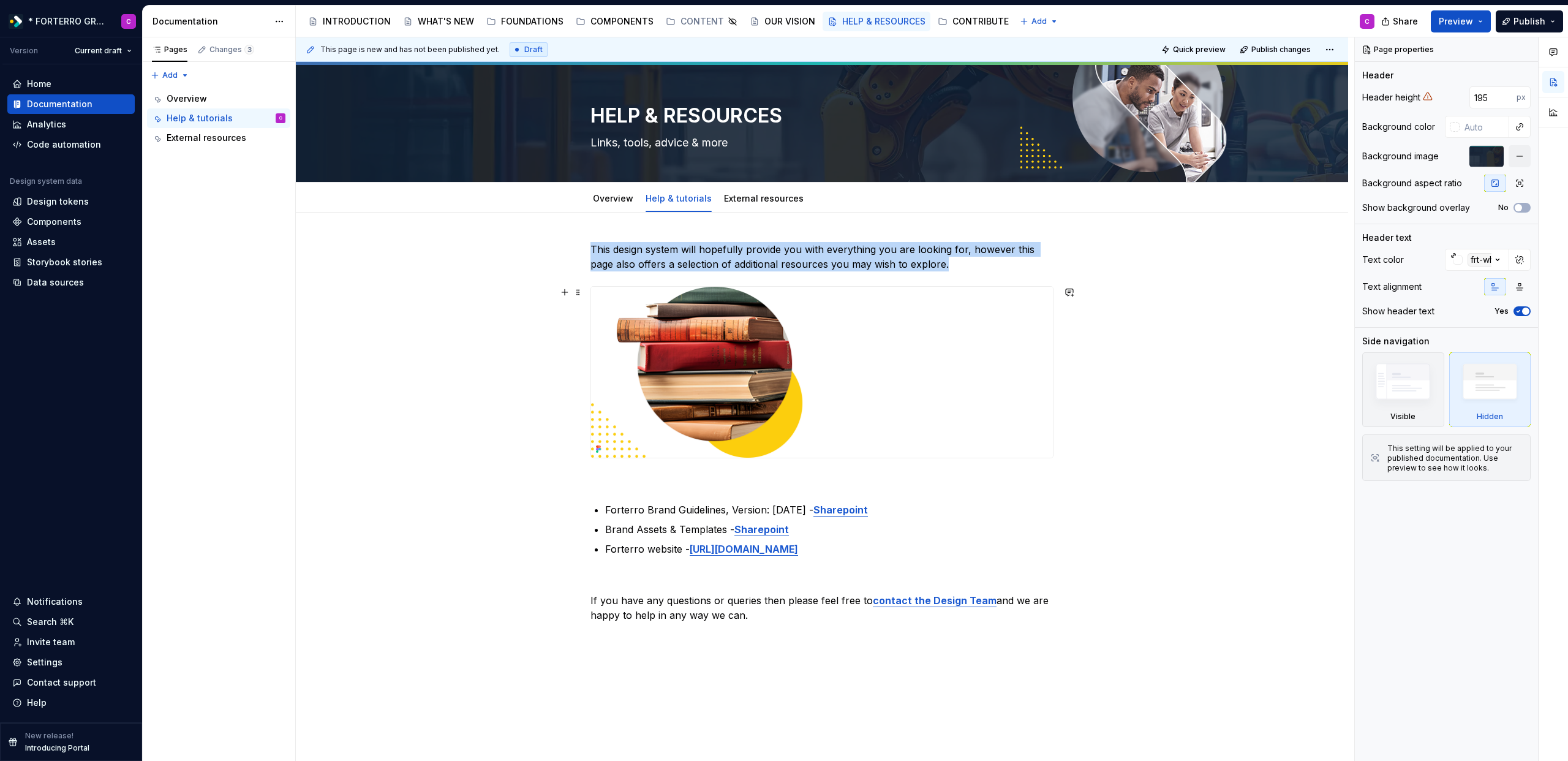
click at [761, 399] on img at bounding box center [822, 372] width 462 height 171
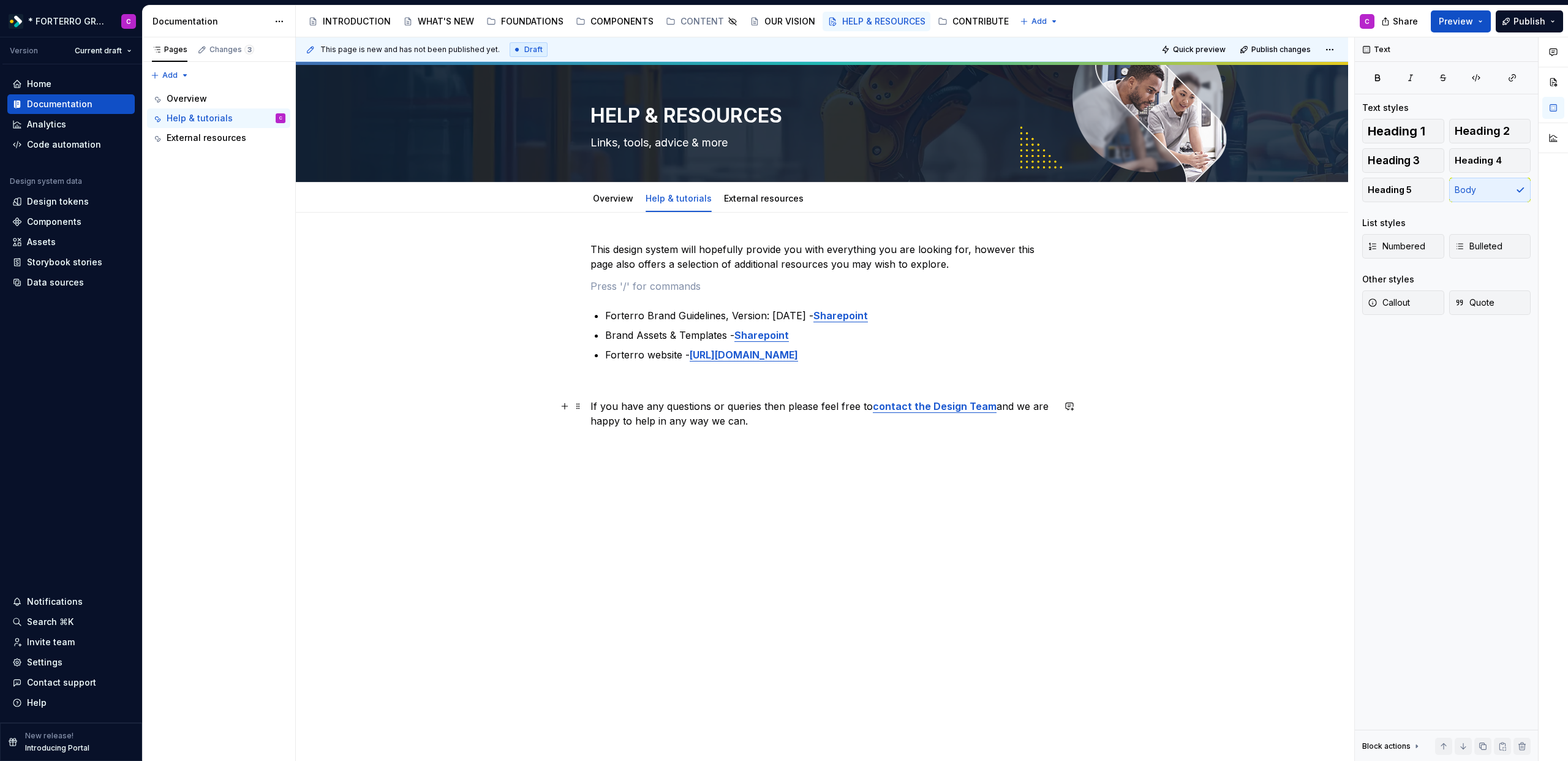
click at [617, 406] on p "If you have any questions or queries then please feel free to contact the Desig…" at bounding box center [822, 413] width 463 height 29
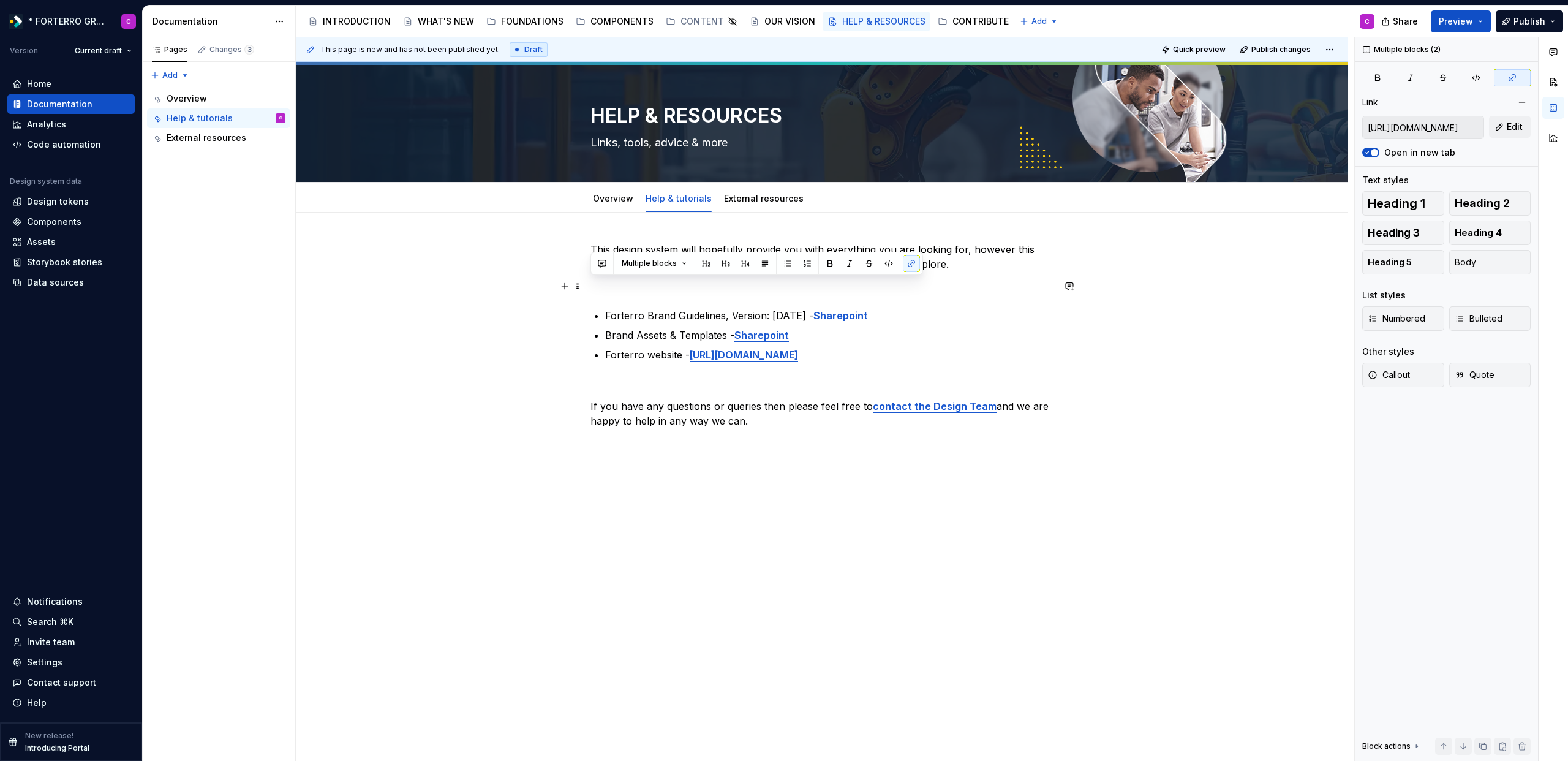
drag, startPoint x: 851, startPoint y: 357, endPoint x: 849, endPoint y: 290, distance: 67.0
click at [849, 290] on div "This design system will hopefully provide you with everything you are looking f…" at bounding box center [822, 335] width 463 height 186
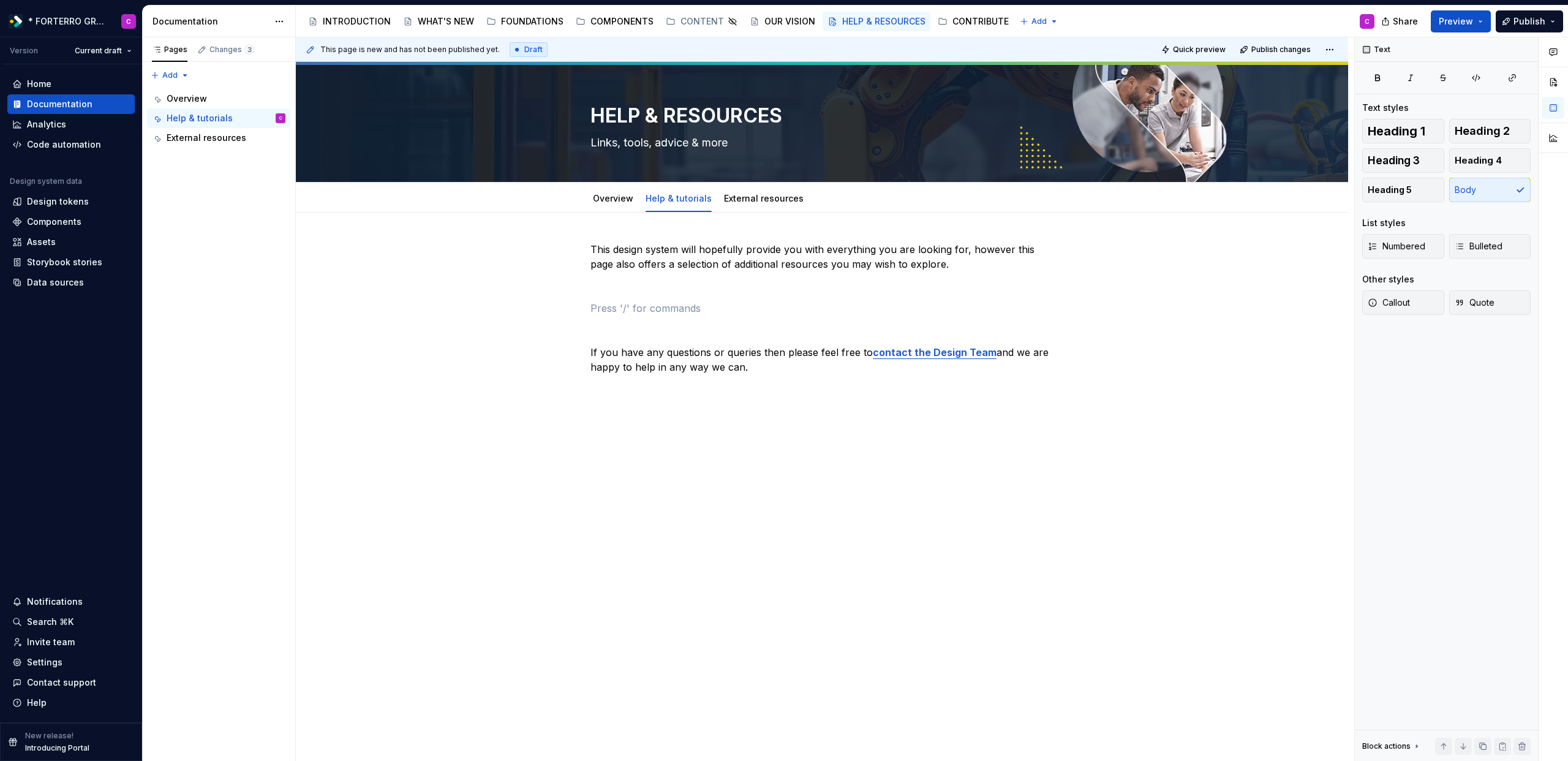
type textarea "*"
click at [658, 286] on p at bounding box center [822, 286] width 463 height 15
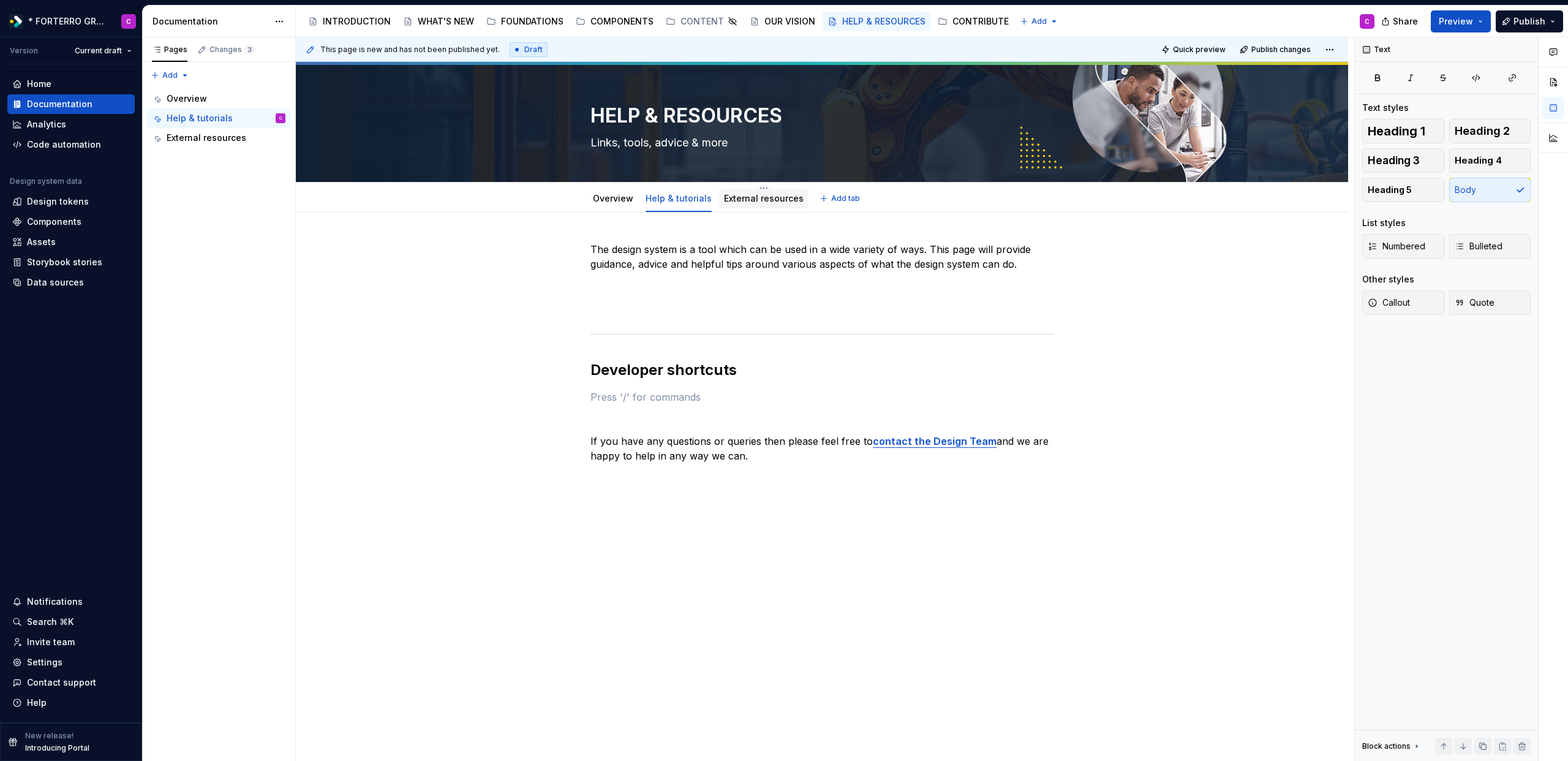
click at [779, 201] on link "External resources" at bounding box center [764, 199] width 80 height 11
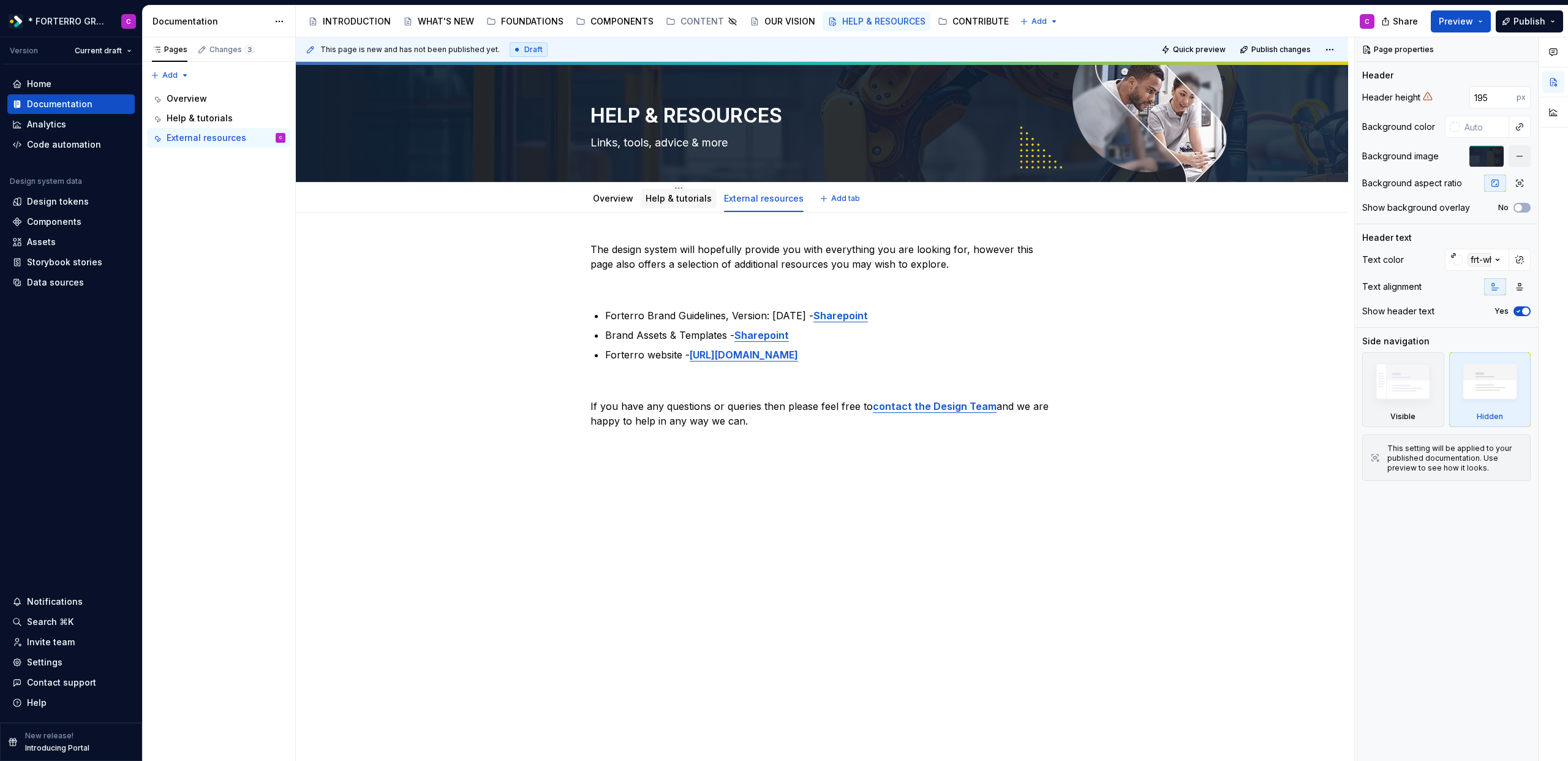
click at [678, 203] on link "Help & tutorials" at bounding box center [678, 199] width 66 height 11
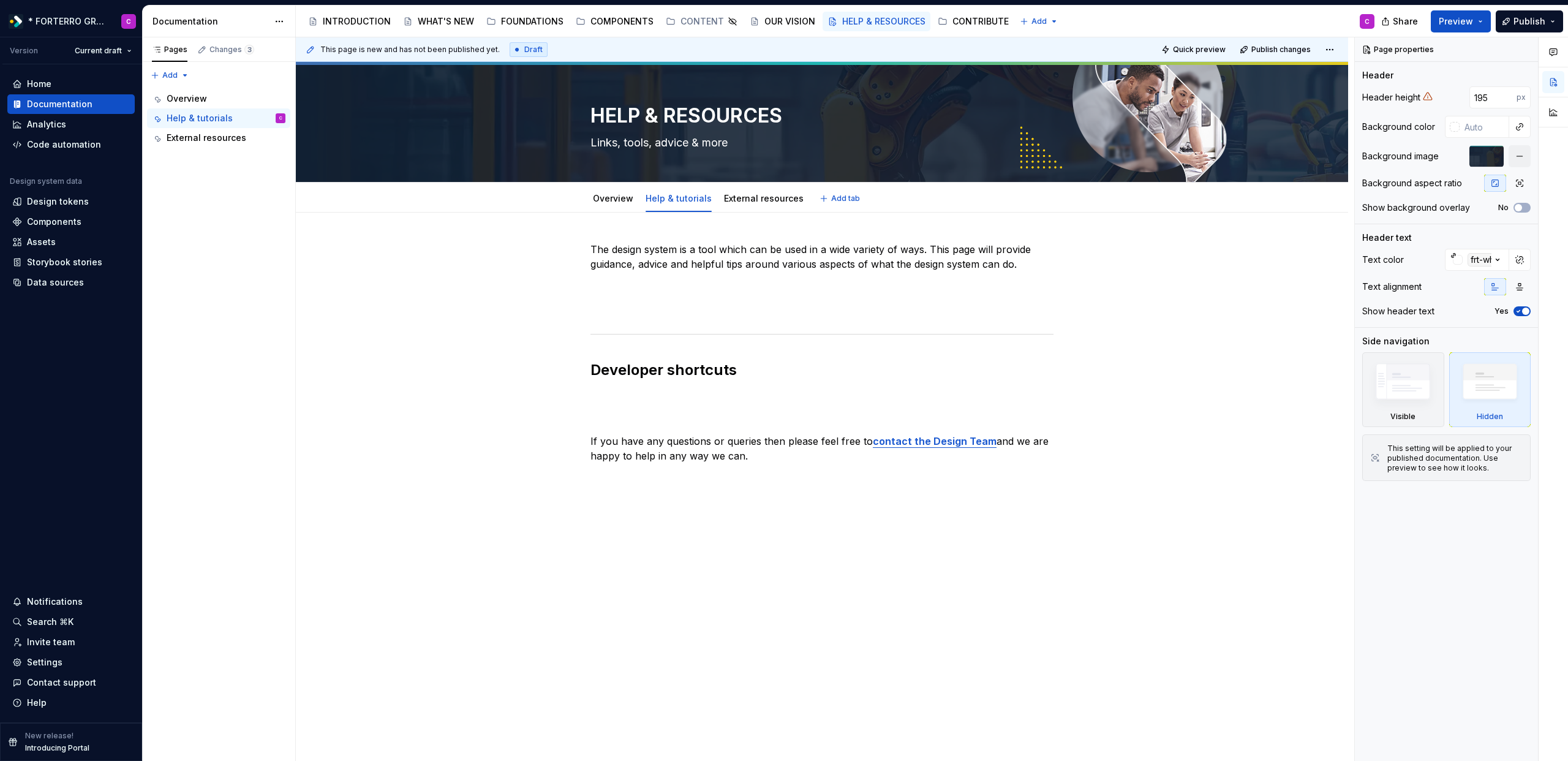
type textarea "*"
click at [683, 370] on h2 "Developer shortcuts" at bounding box center [822, 370] width 463 height 20
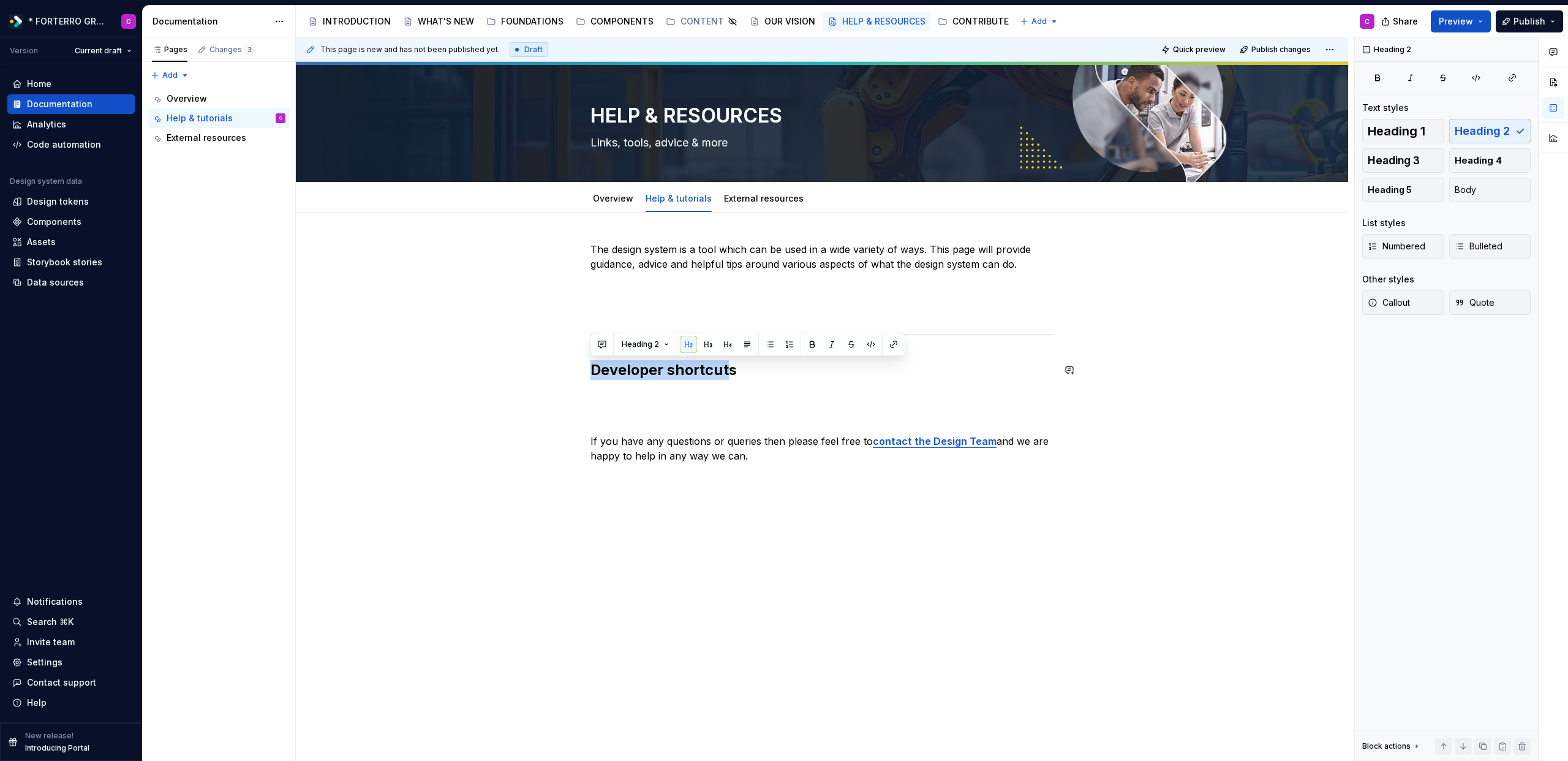
drag, startPoint x: 728, startPoint y: 372, endPoint x: 615, endPoint y: 357, distance: 114.0
click at [615, 357] on div "The design system is a tool which can be used in a wide variety of ways. This p…" at bounding box center [822, 352] width 463 height 221
click at [661, 412] on p at bounding box center [822, 419] width 463 height 15
click at [671, 399] on p at bounding box center [822, 396] width 463 height 15
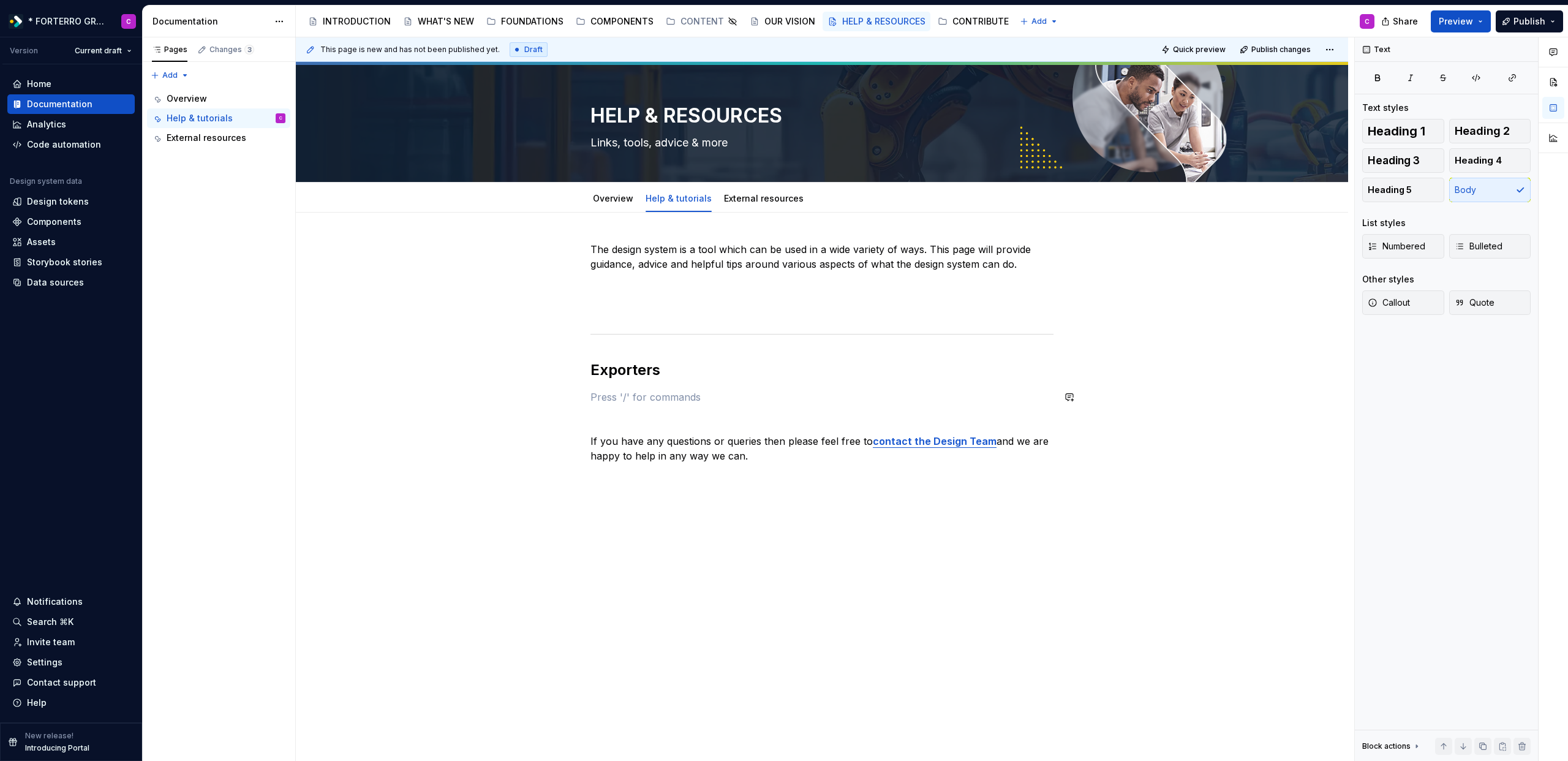
click at [668, 387] on div "The design system is a tool which can be used in a wide variety of ways. This p…" at bounding box center [822, 352] width 463 height 221
click at [649, 366] on h2 "Exporters" at bounding box center [822, 370] width 463 height 20
click at [654, 399] on p "A brief sentence goes here to explain the what exporters are." at bounding box center [822, 396] width 463 height 15
click at [632, 286] on p at bounding box center [822, 286] width 463 height 15
click at [738, 333] on div at bounding box center [822, 333] width 463 height 8
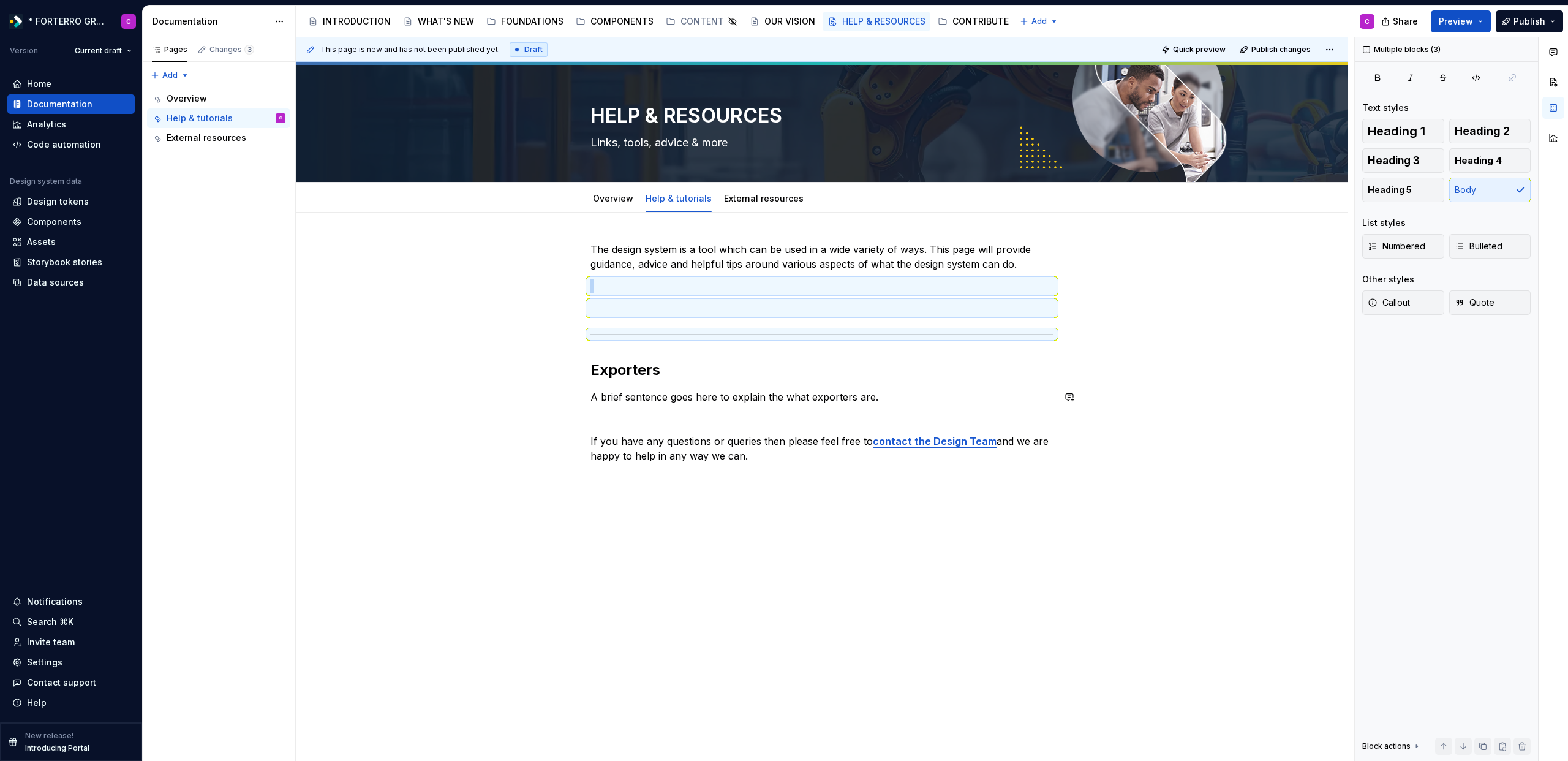
copy br
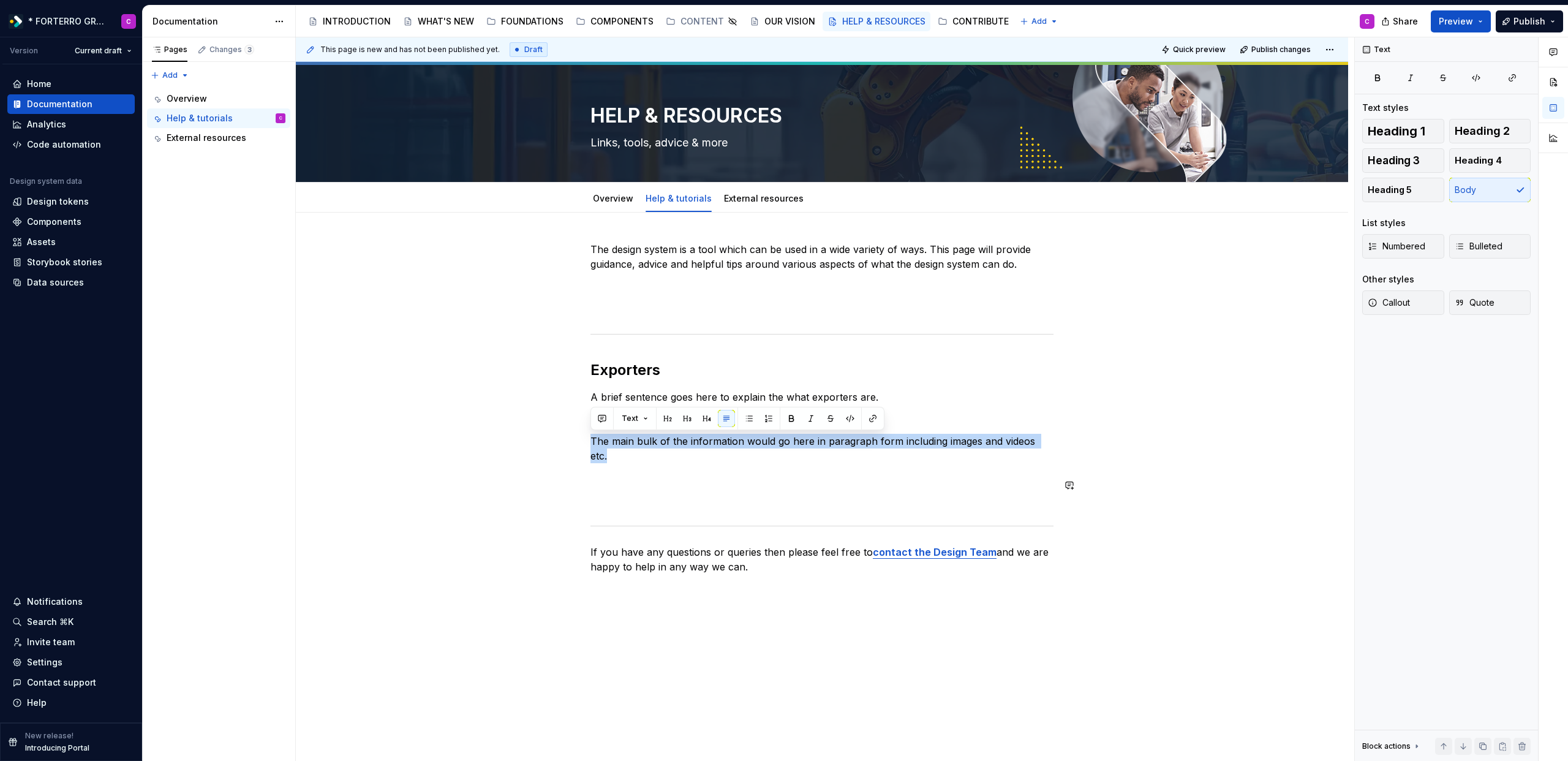
copy p "The main bulk of the information would go here in paragraph form including imag…"
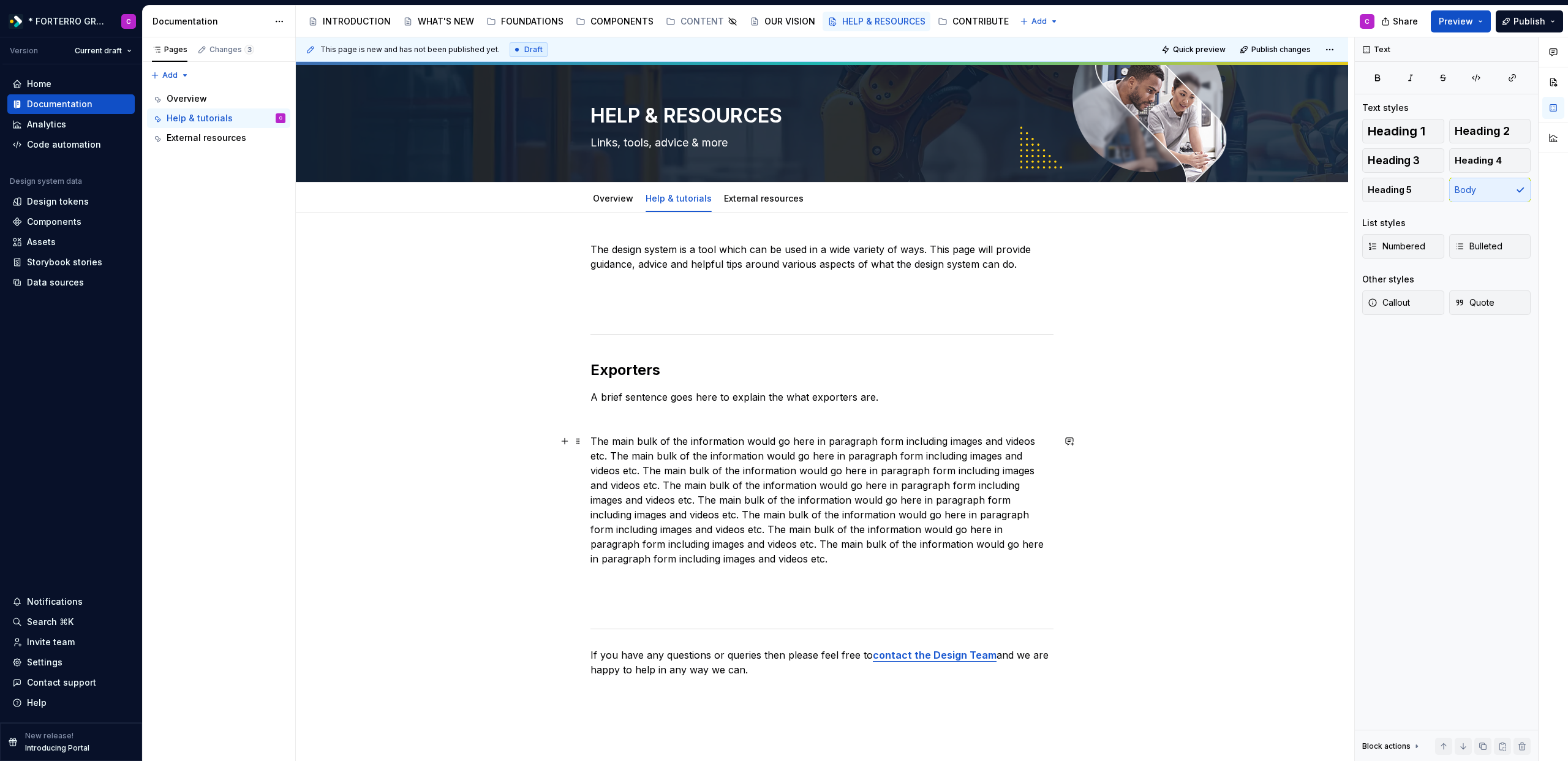
click at [812, 473] on p "The main bulk of the information would go here in paragraph form including imag…" at bounding box center [822, 499] width 463 height 132
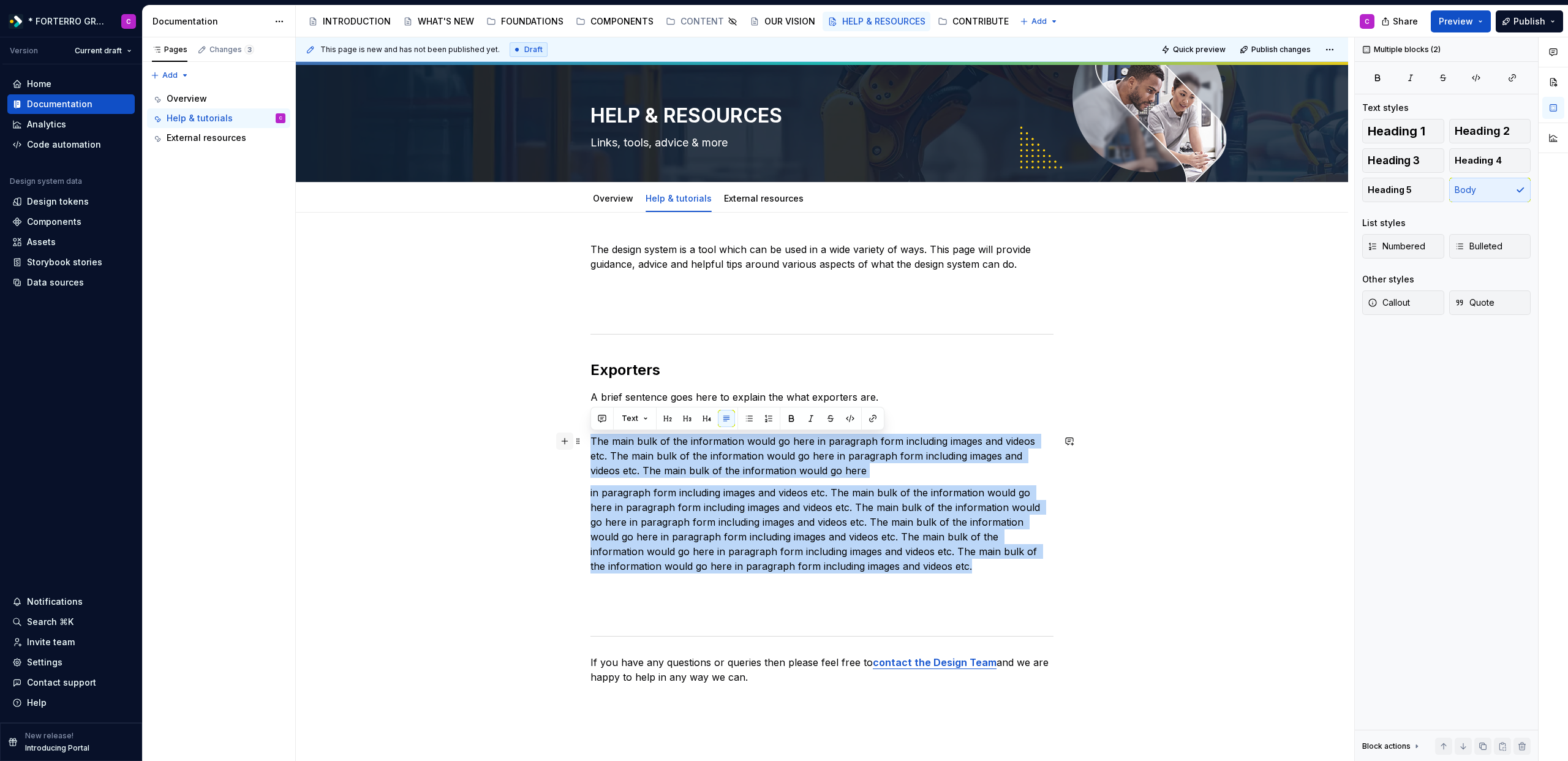
drag, startPoint x: 834, startPoint y: 569, endPoint x: 562, endPoint y: 438, distance: 301.9
click at [590, 438] on div "The design system is a tool which can be used in a wide variety of ways. This p…" at bounding box center [822, 470] width 463 height 457
copy div "The main bulk of the information would go here in paragraph form including imag…"
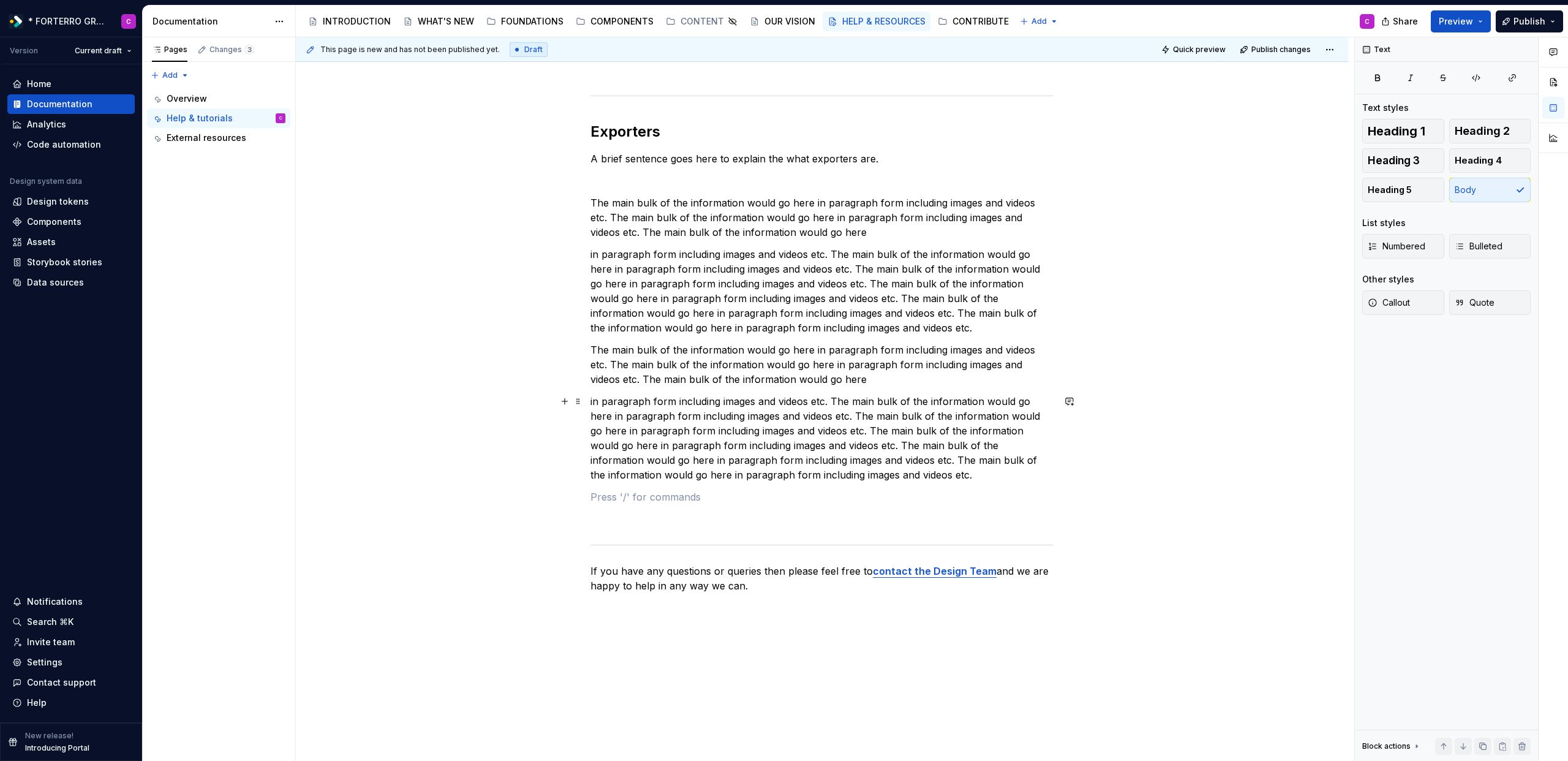
scroll to position [313, 0]
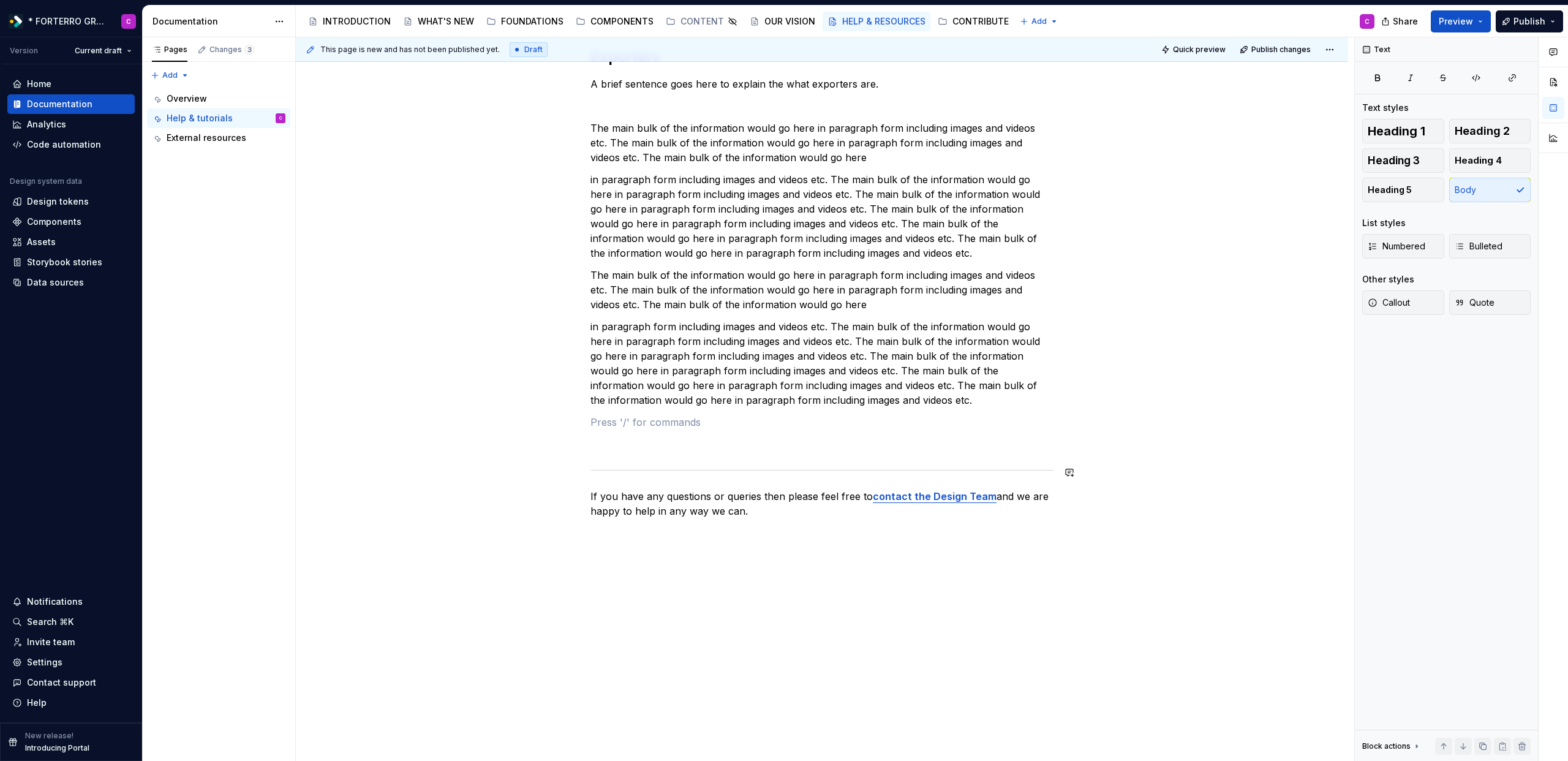
click at [659, 459] on div "The design system is a tool which can be used in a wide variety of ways. This p…" at bounding box center [822, 224] width 463 height 590
click at [659, 435] on div "The design system is a tool which can be used in a wide variety of ways. This p…" at bounding box center [822, 224] width 463 height 590
click at [663, 421] on p at bounding box center [822, 422] width 463 height 15
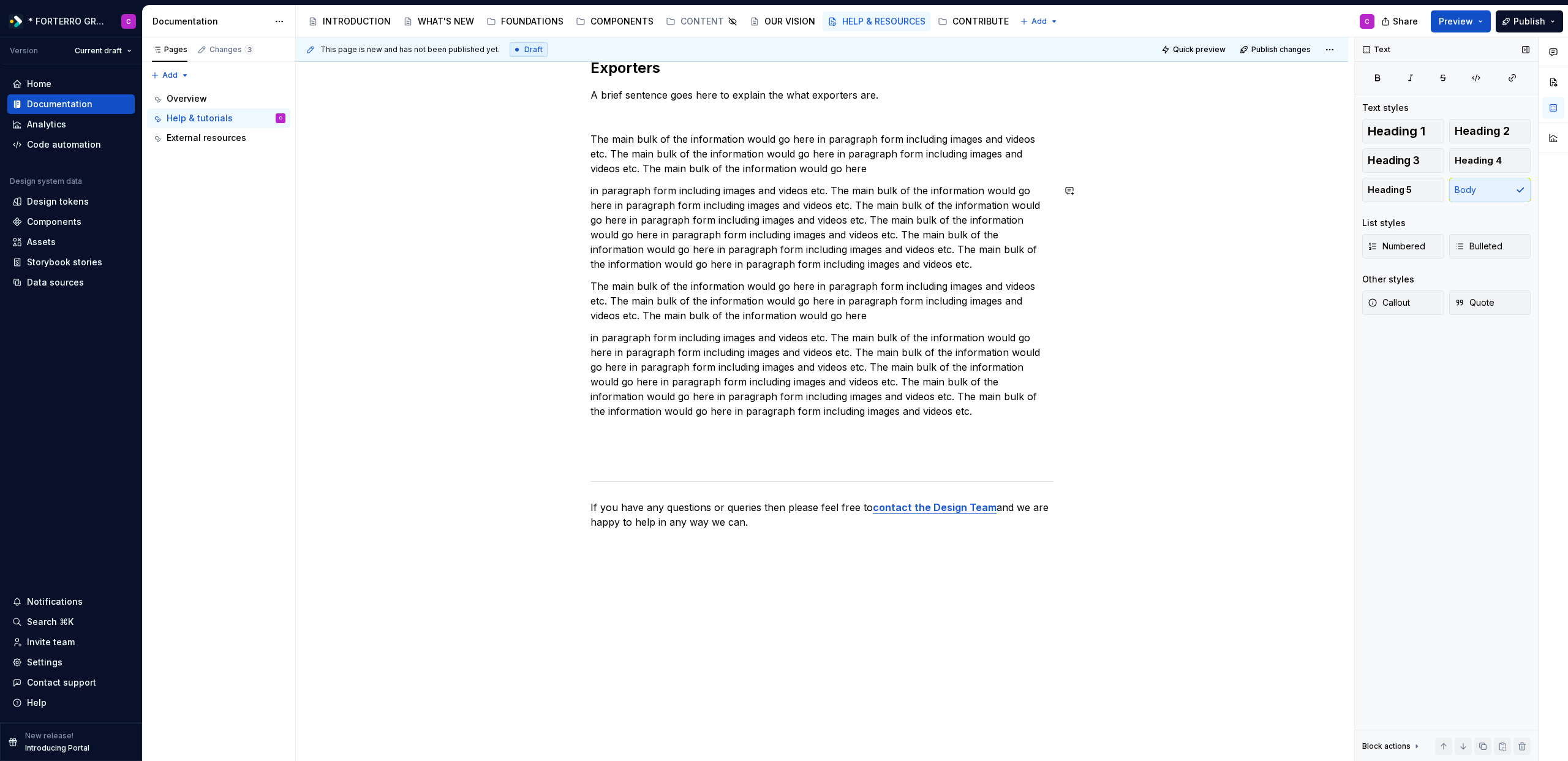
scroll to position [300, 0]
click at [865, 459] on p at bounding box center [822, 458] width 463 height 15
click at [875, 435] on p at bounding box center [822, 435] width 463 height 15
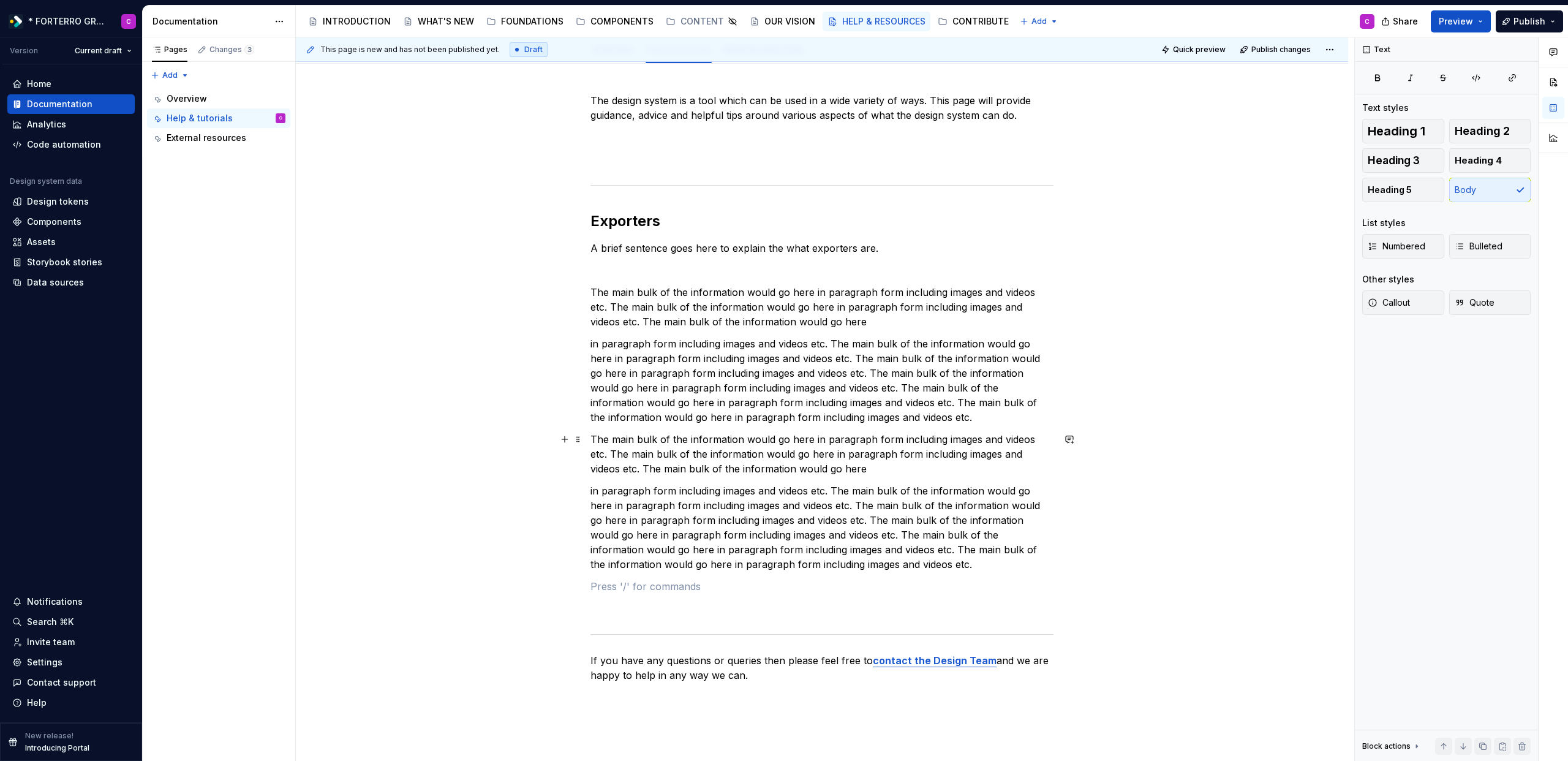
scroll to position [0, 0]
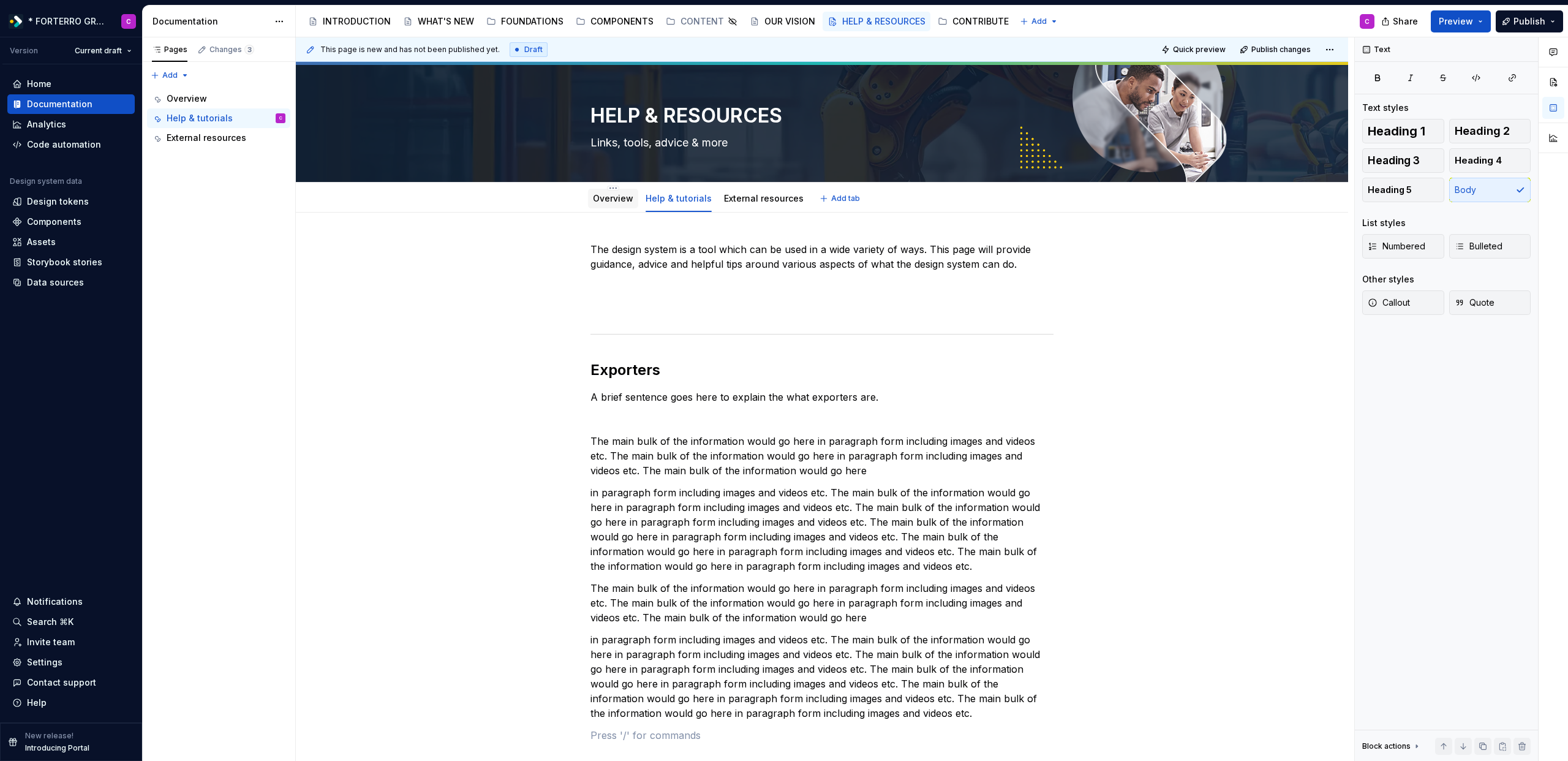
click at [597, 200] on link "Overview" at bounding box center [613, 199] width 41 height 11
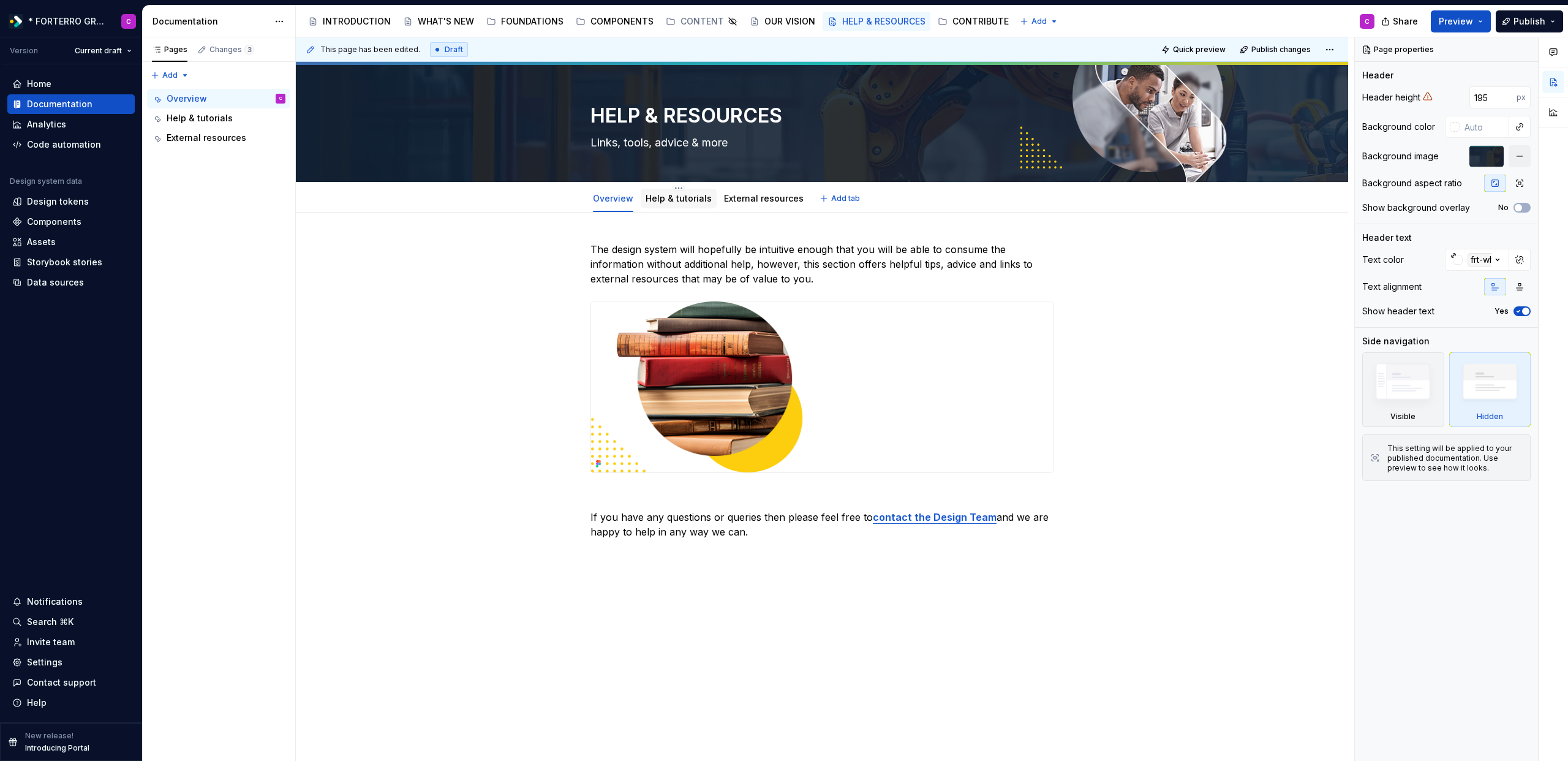
click at [687, 208] on div "Help & tutorials" at bounding box center [679, 199] width 76 height 20
click at [675, 199] on link "Help & tutorials" at bounding box center [678, 199] width 66 height 11
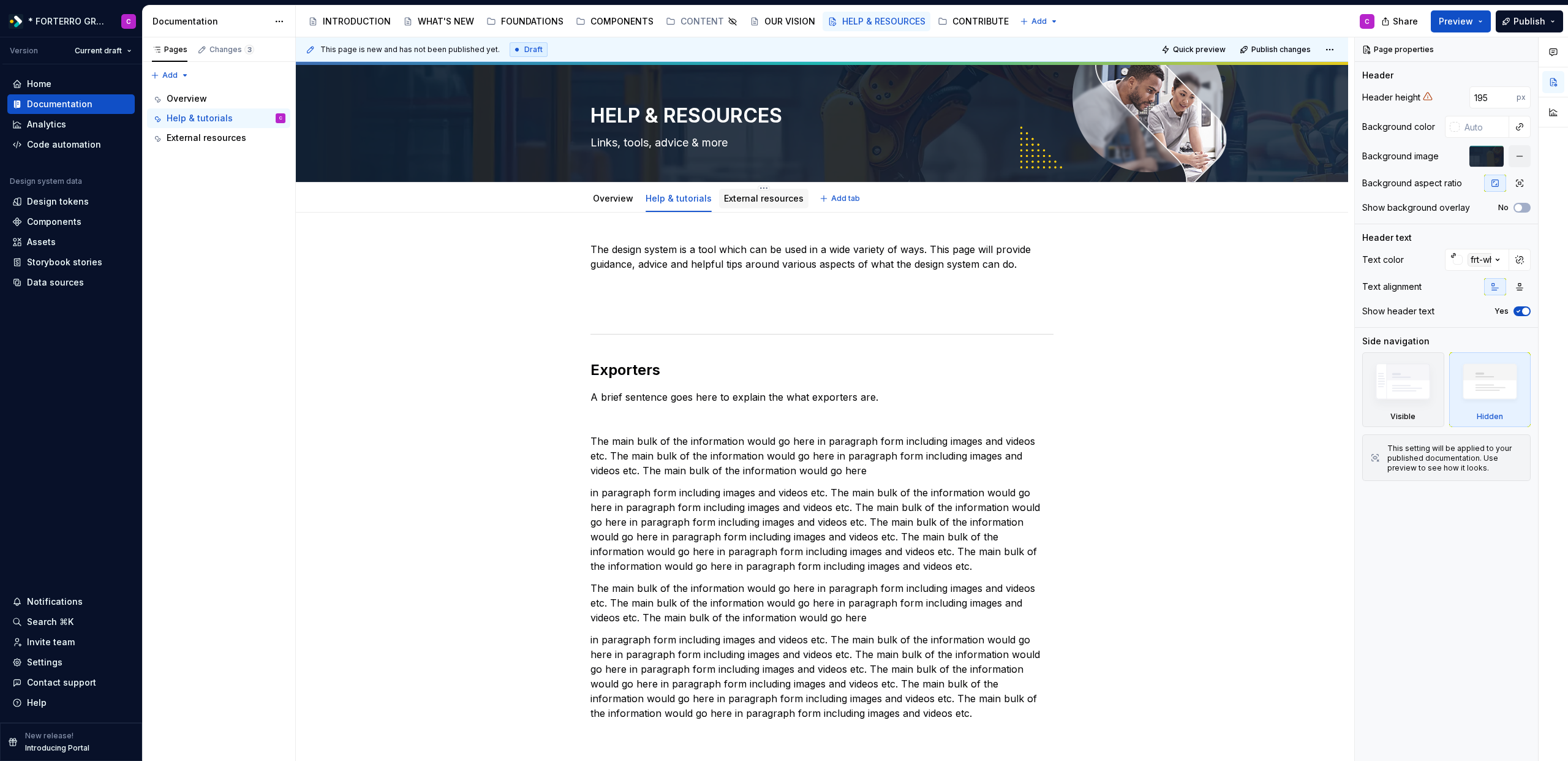
click at [761, 197] on link "External resources" at bounding box center [764, 199] width 80 height 11
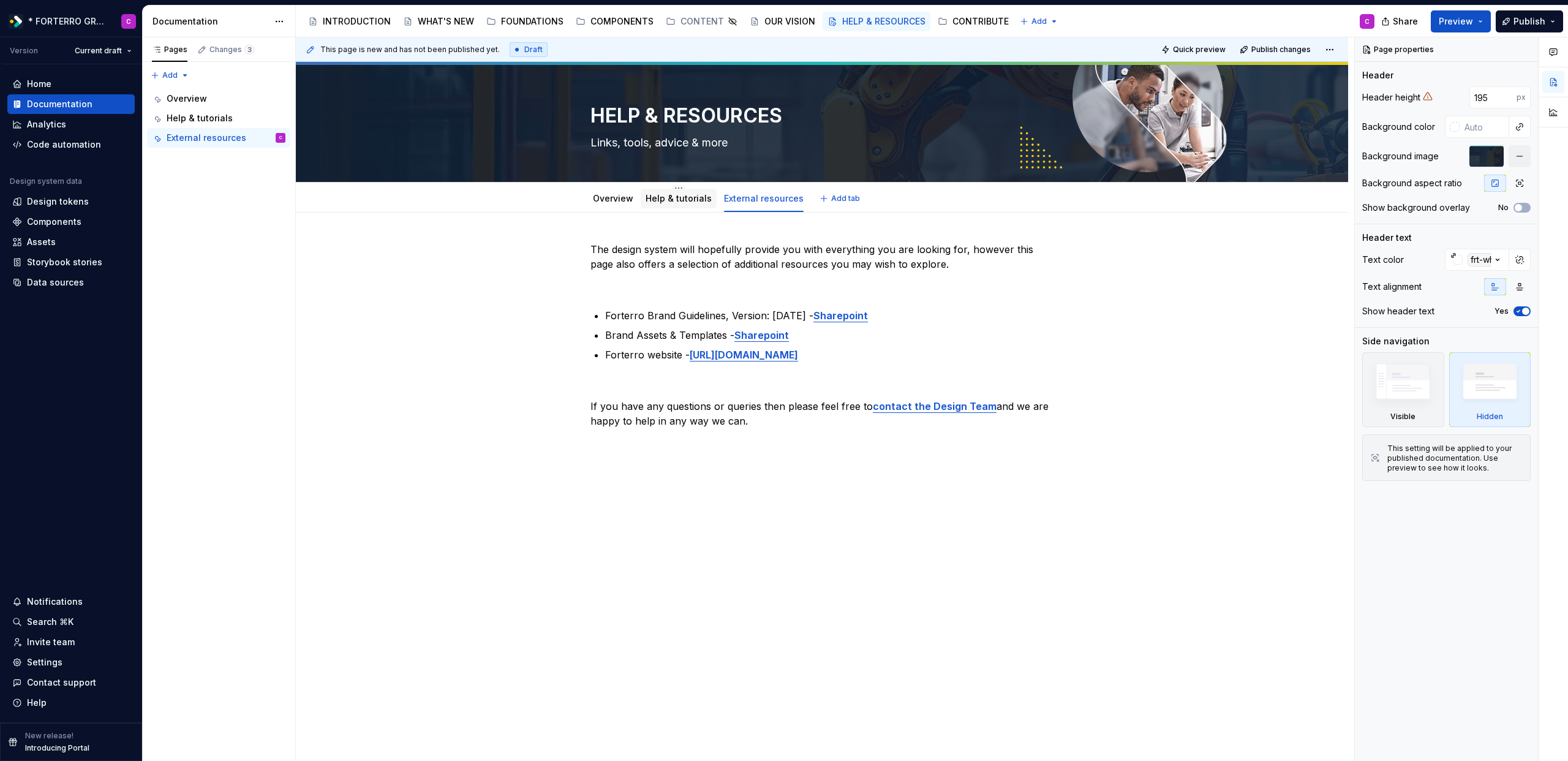
click at [687, 199] on link "Help & tutorials" at bounding box center [678, 199] width 66 height 11
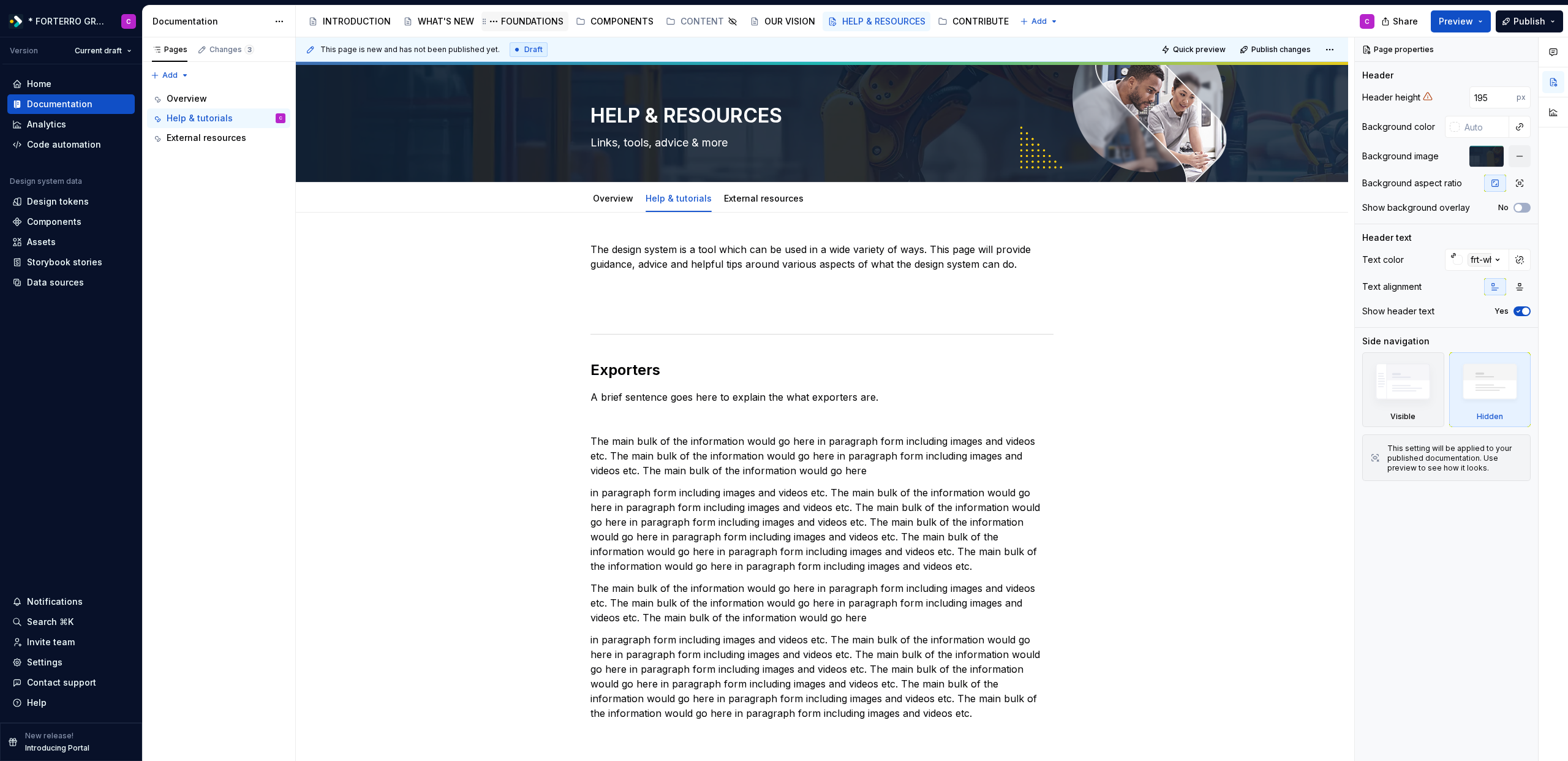
click at [548, 20] on div "FOUNDATIONS" at bounding box center [532, 21] width 62 height 12
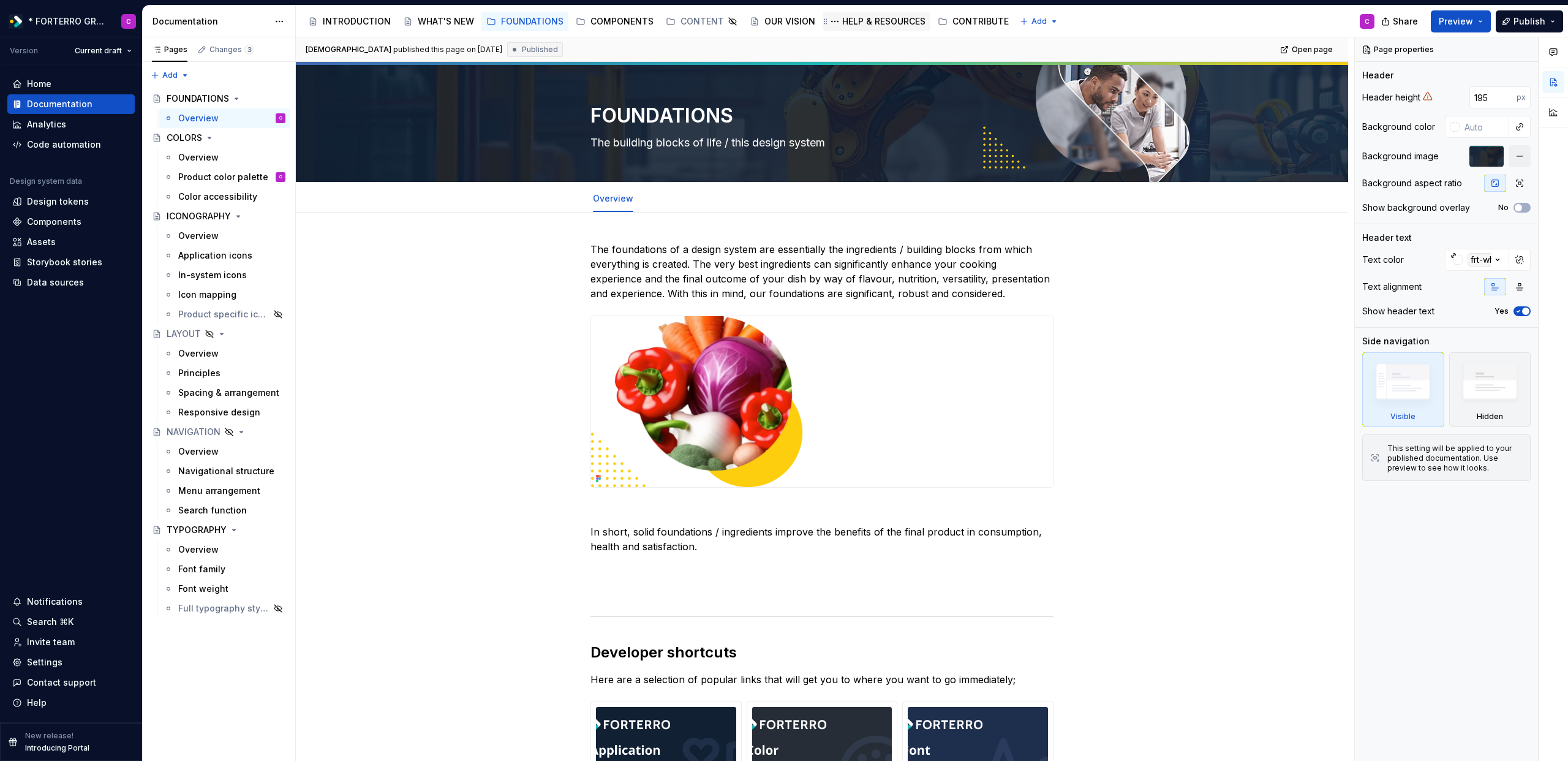
click at [862, 22] on div "HELP & RESOURCES" at bounding box center [884, 21] width 83 height 12
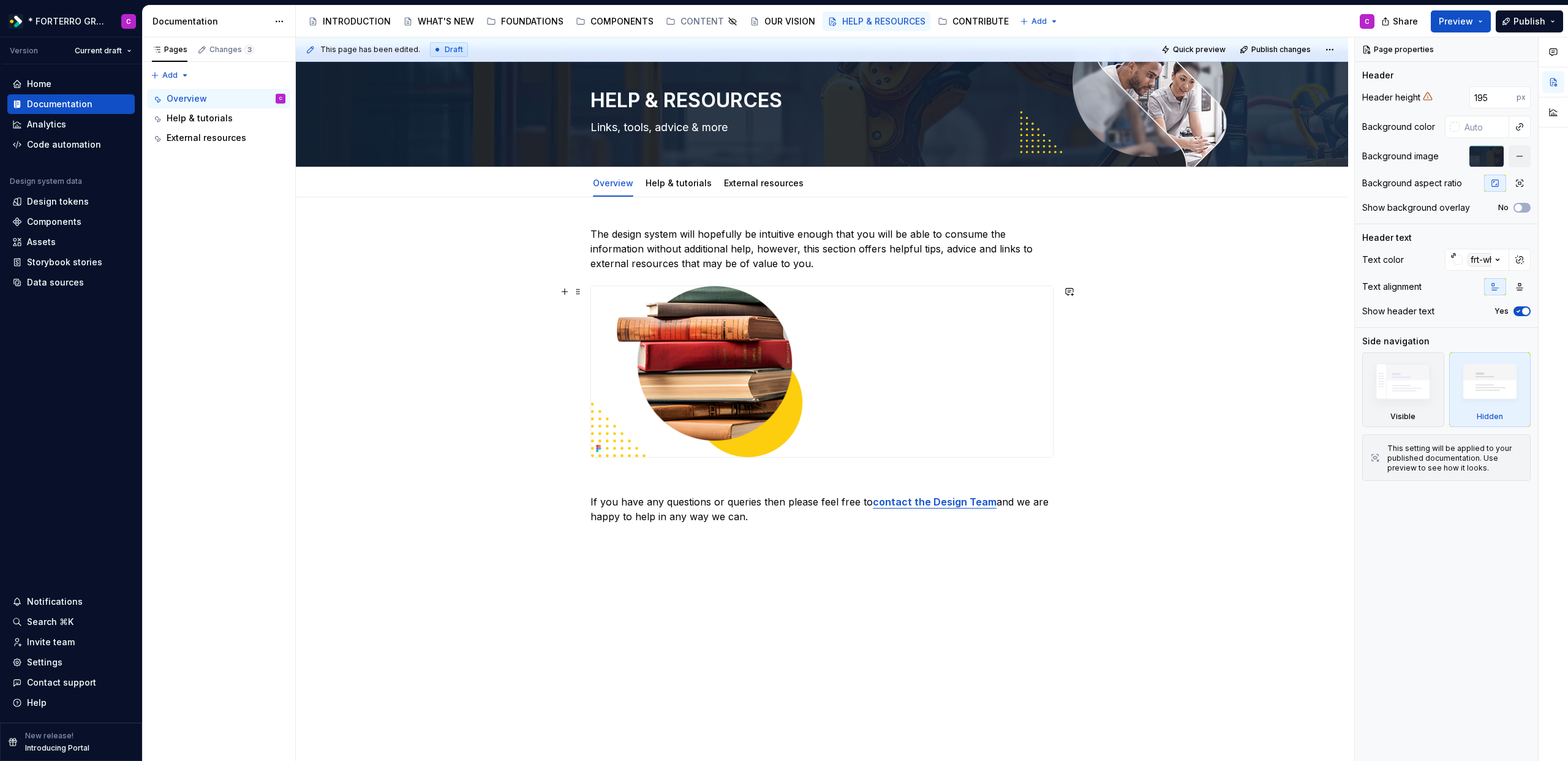
scroll to position [20, 0]
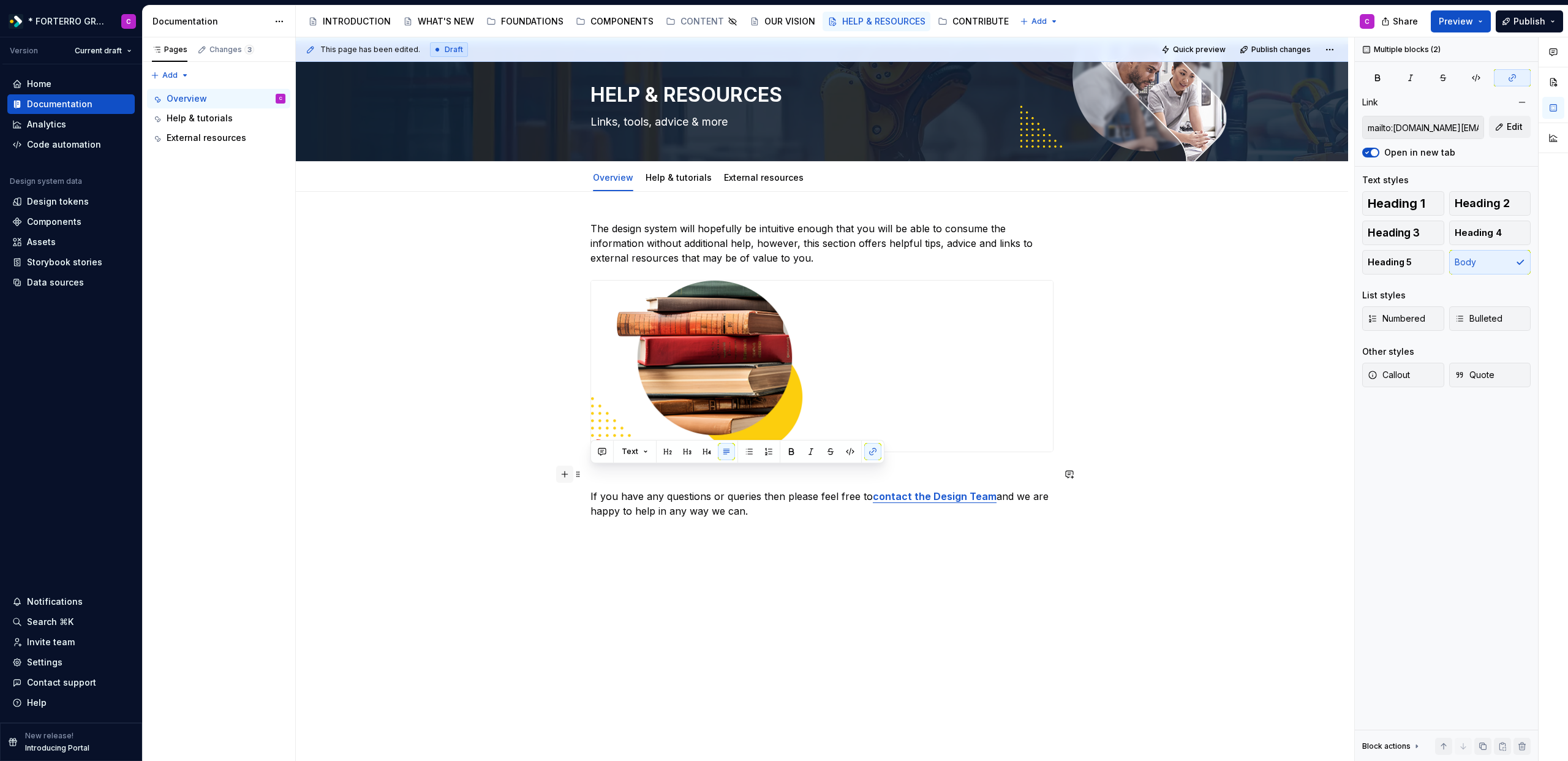
drag, startPoint x: 793, startPoint y: 514, endPoint x: 572, endPoint y: 471, distance: 225.1
click at [590, 471] on div "The design system will hopefully be intuitive enough that you will be able to c…" at bounding box center [822, 377] width 463 height 312
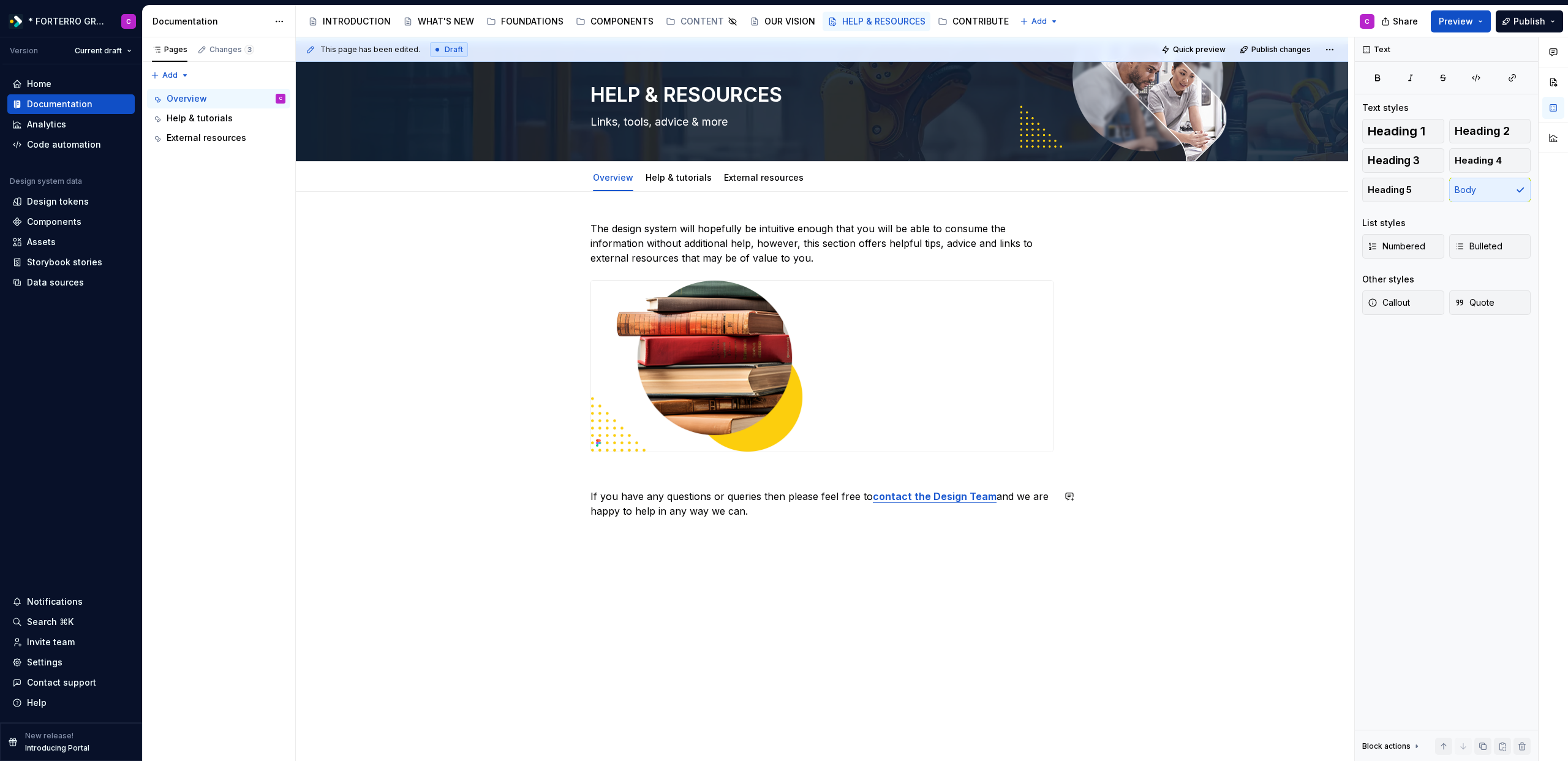
click at [783, 663] on div "The design system will hopefully be intuitive enough that you will be able to c…" at bounding box center [822, 476] width 1052 height 570
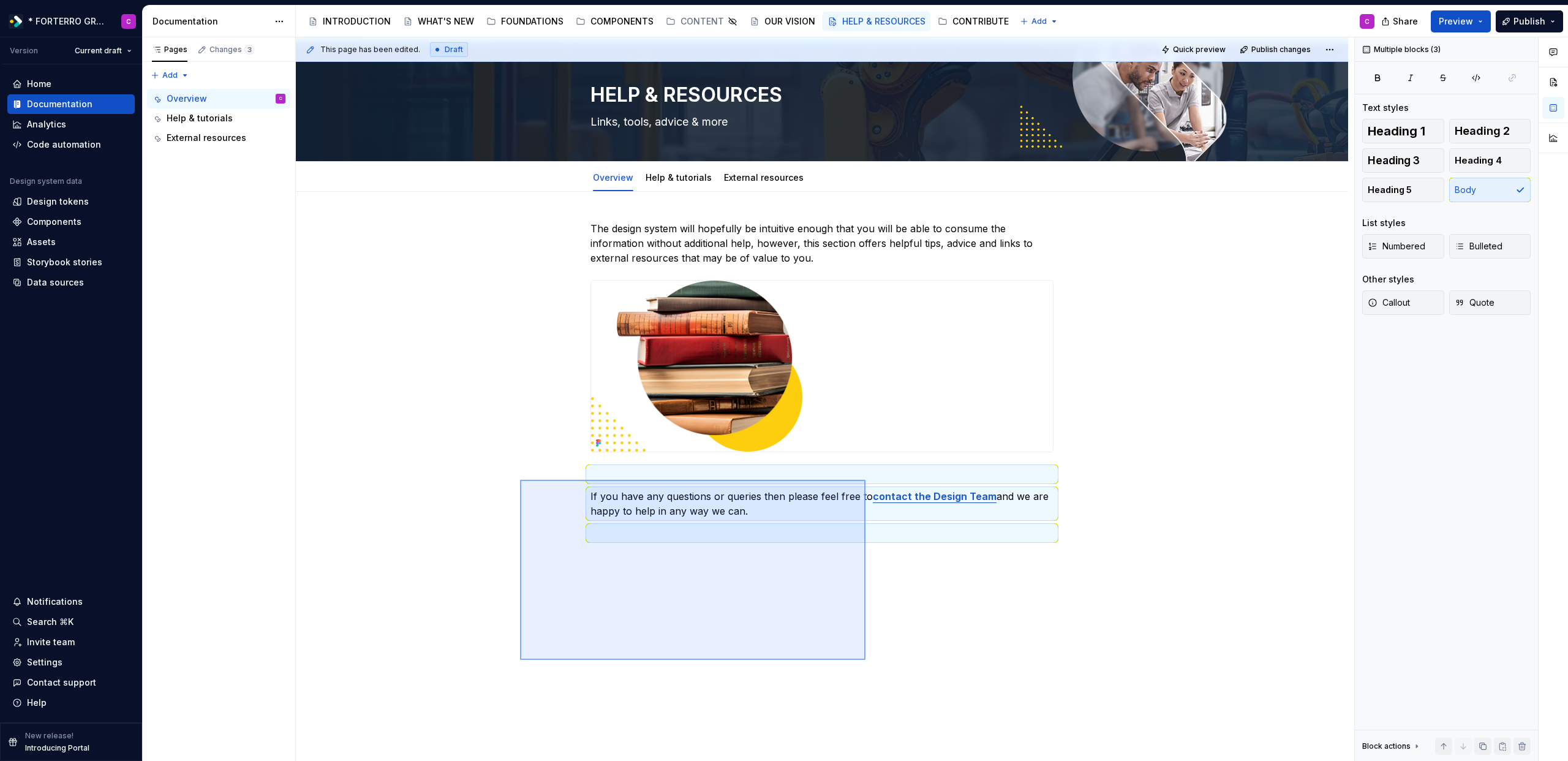
drag, startPoint x: 865, startPoint y: 660, endPoint x: 520, endPoint y: 480, distance: 389.1
click at [520, 480] on div "This page has been edited. Draft Quick preview Publish changes HELP & RESOURCES…" at bounding box center [825, 399] width 1058 height 725
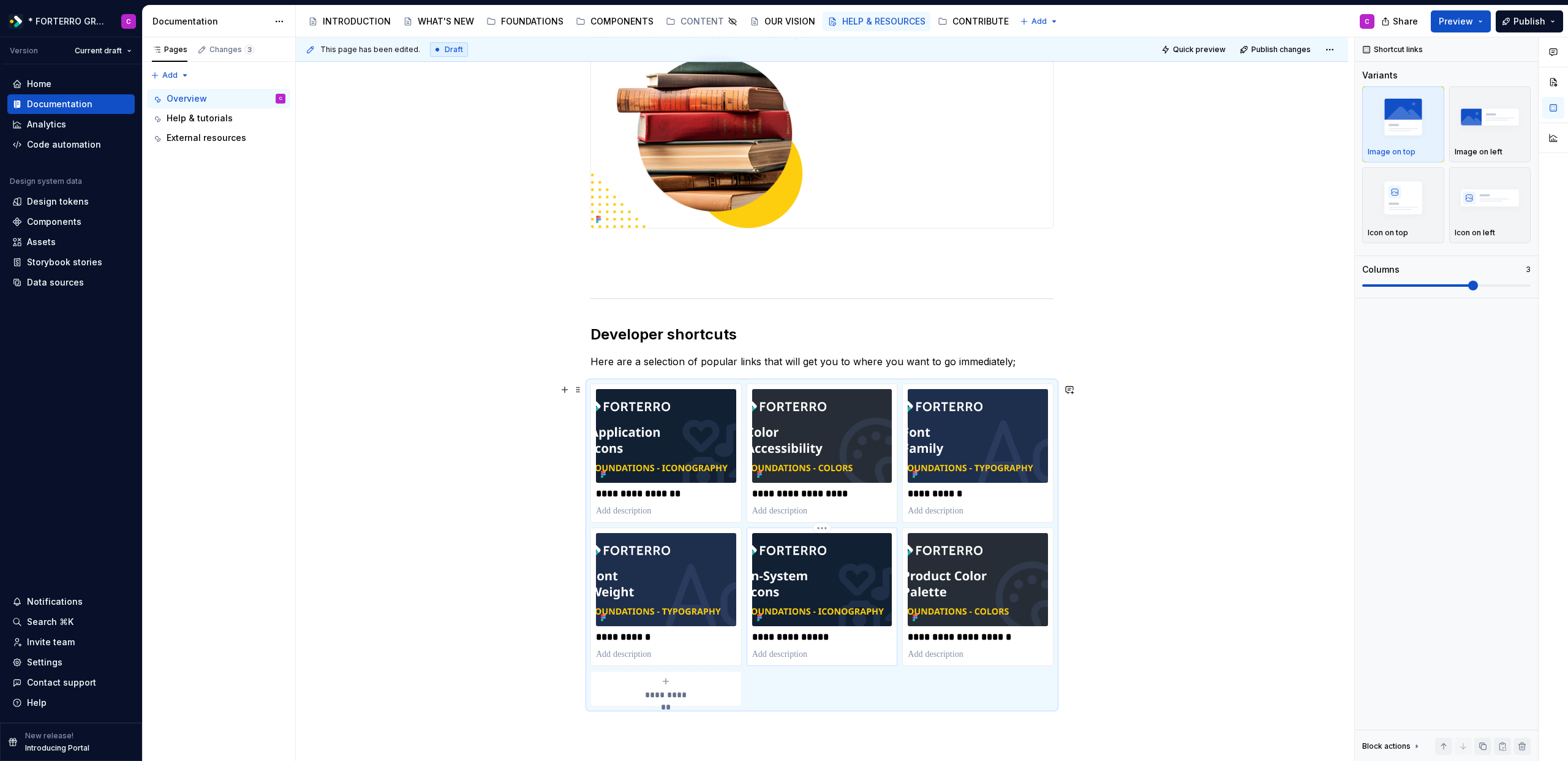
scroll to position [242, 0]
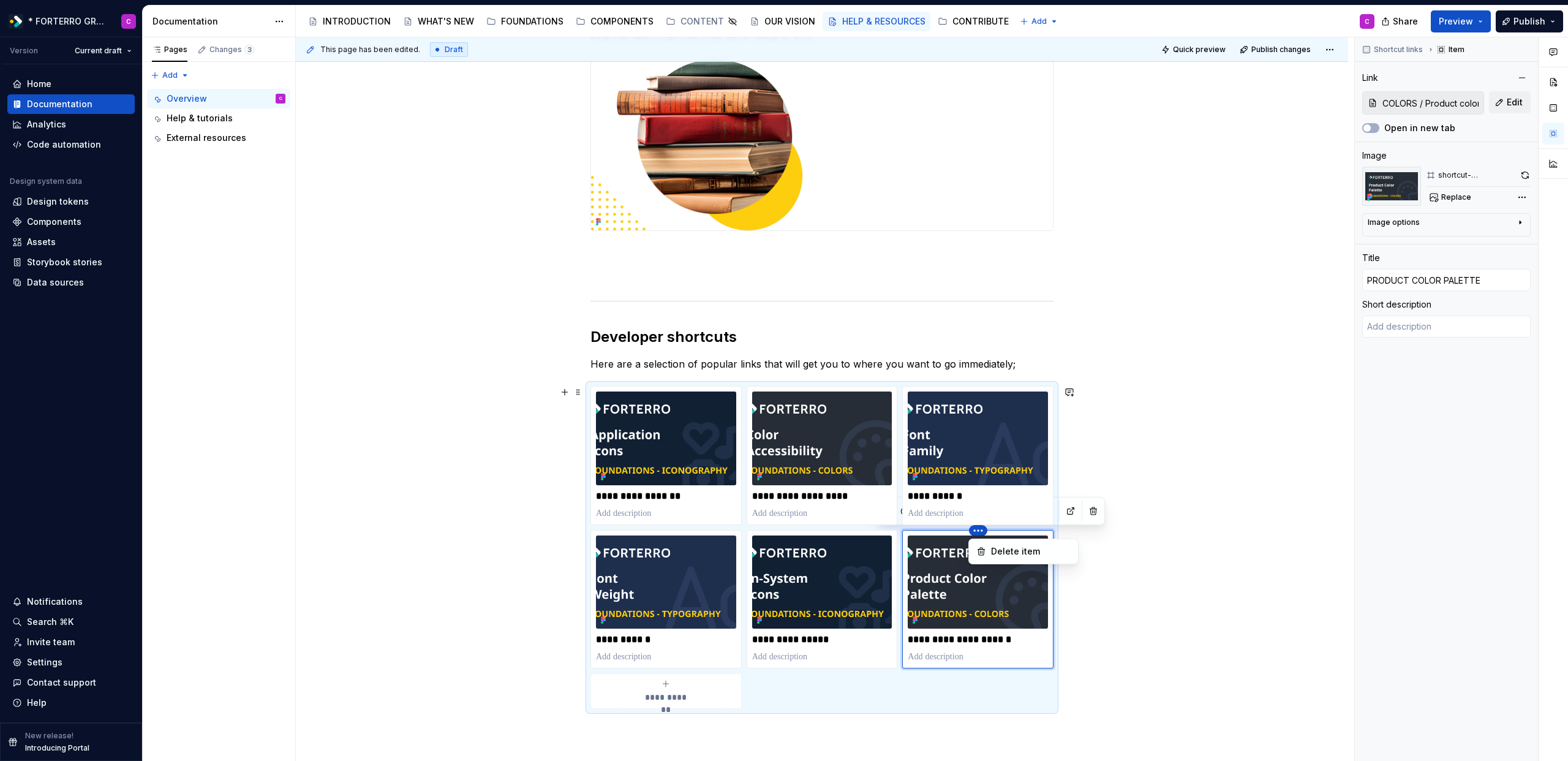
click at [976, 531] on html "* FORTERRO GROUP * C Version Current draft Home Documentation Analytics Code au…" at bounding box center [784, 380] width 1568 height 761
click at [992, 546] on div "Delete item" at bounding box center [1031, 552] width 80 height 12
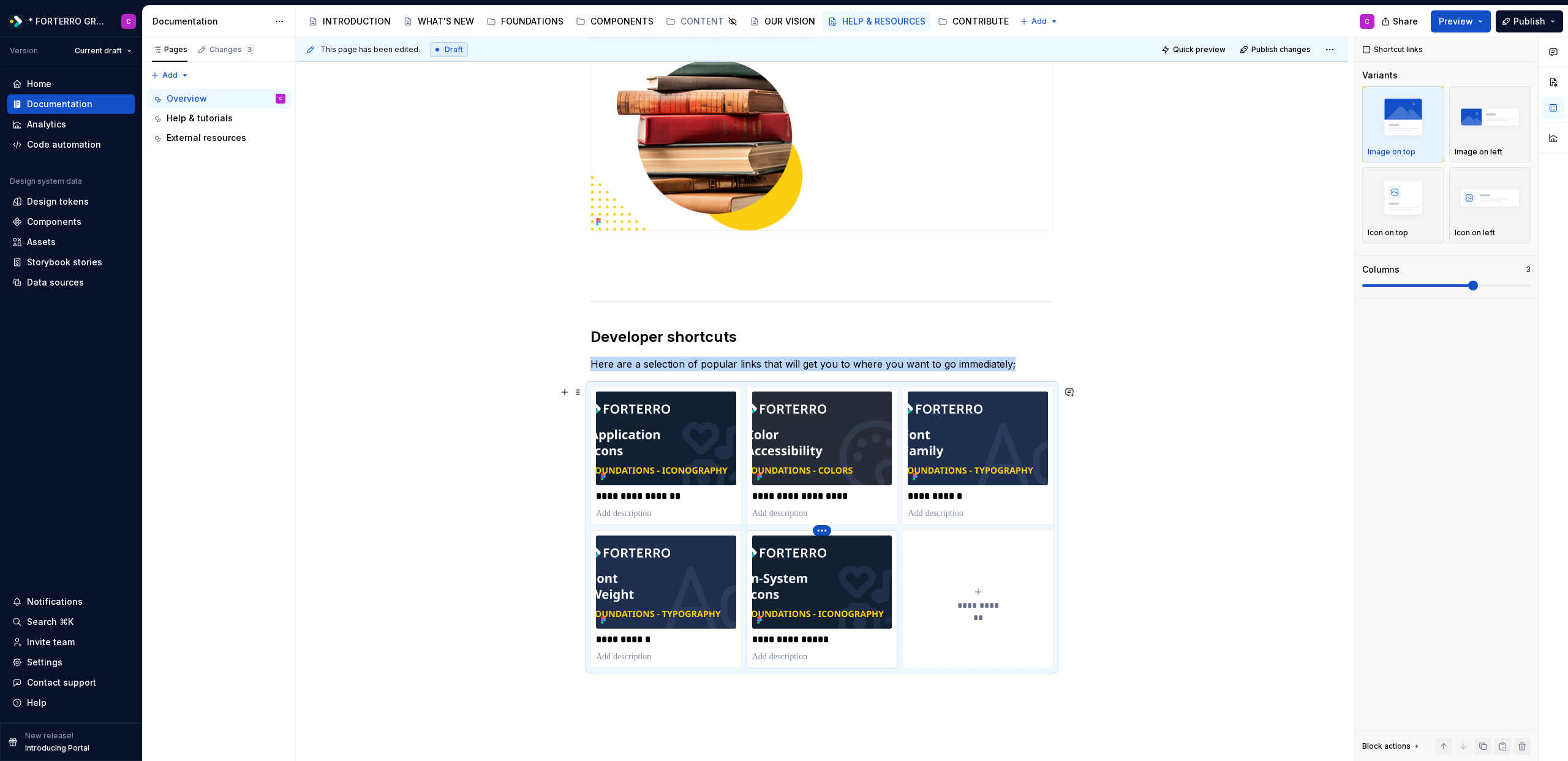
click at [823, 531] on html "* FORTERRO GROUP * C Version Current draft Home Documentation Analytics Code au…" at bounding box center [784, 380] width 1568 height 761
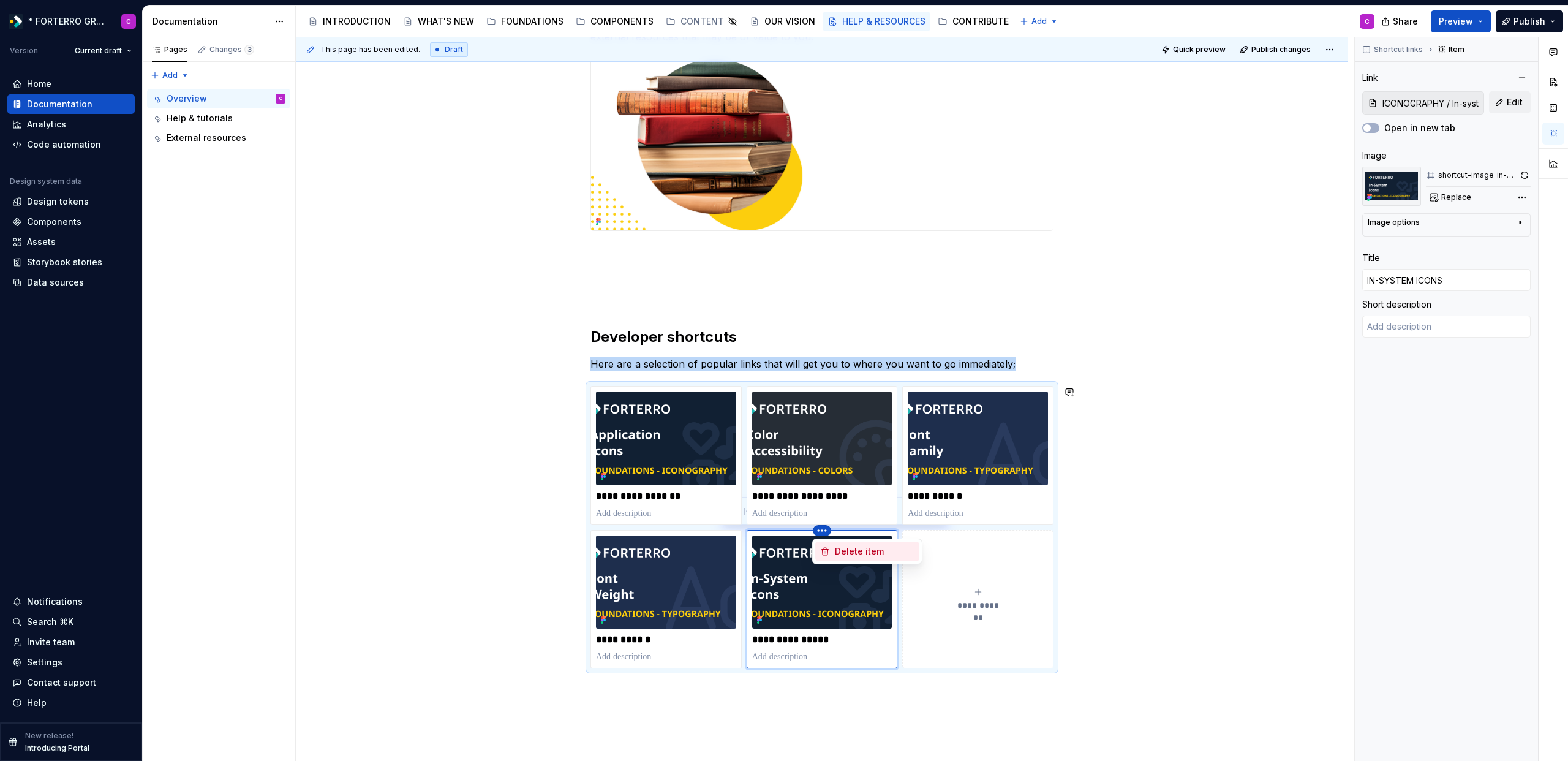
click at [839, 550] on div "Delete item" at bounding box center [875, 552] width 80 height 12
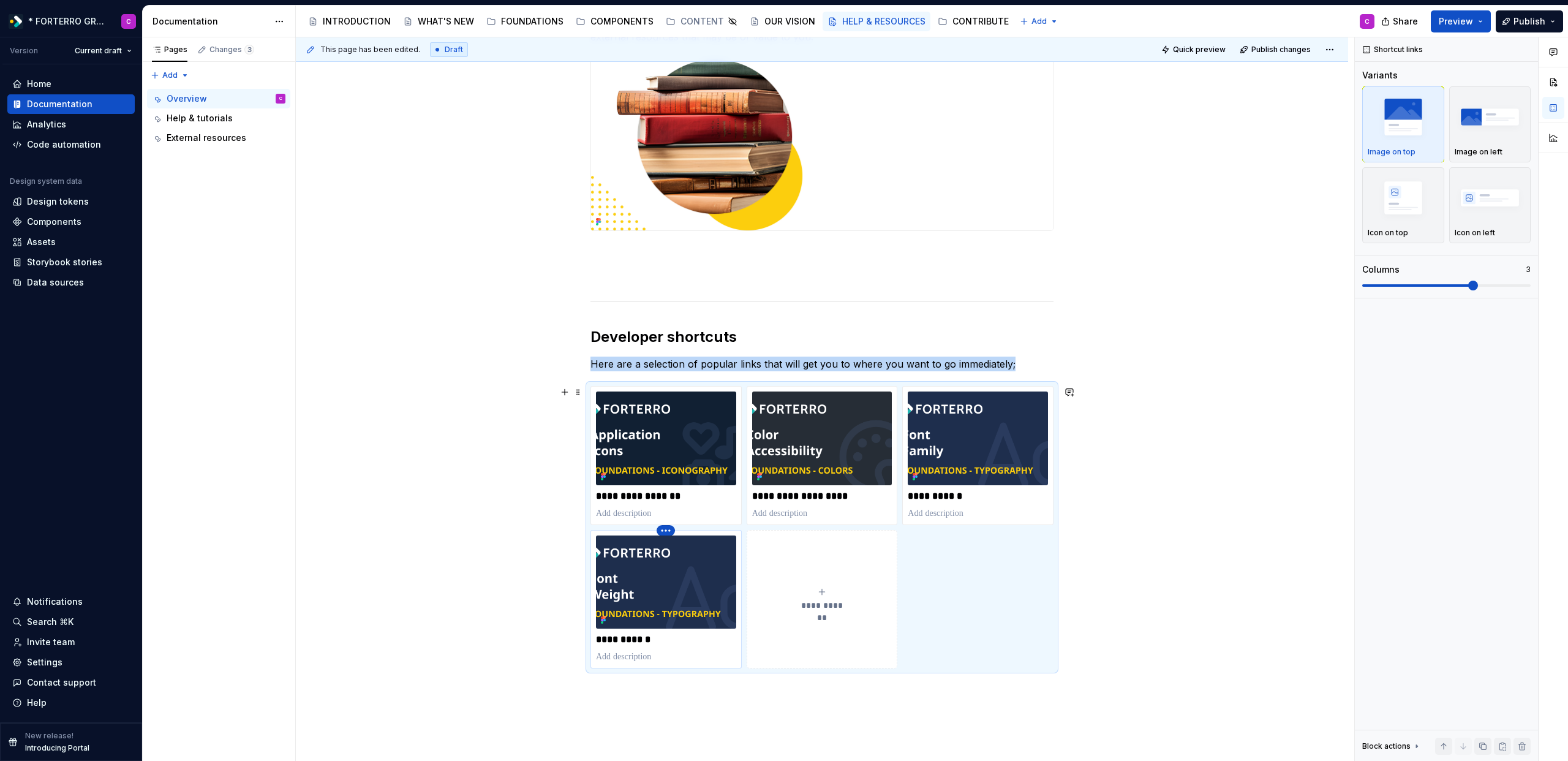
click at [667, 533] on html "* FORTERRO GROUP * C Version Current draft Home Documentation Analytics Code au…" at bounding box center [784, 380] width 1568 height 761
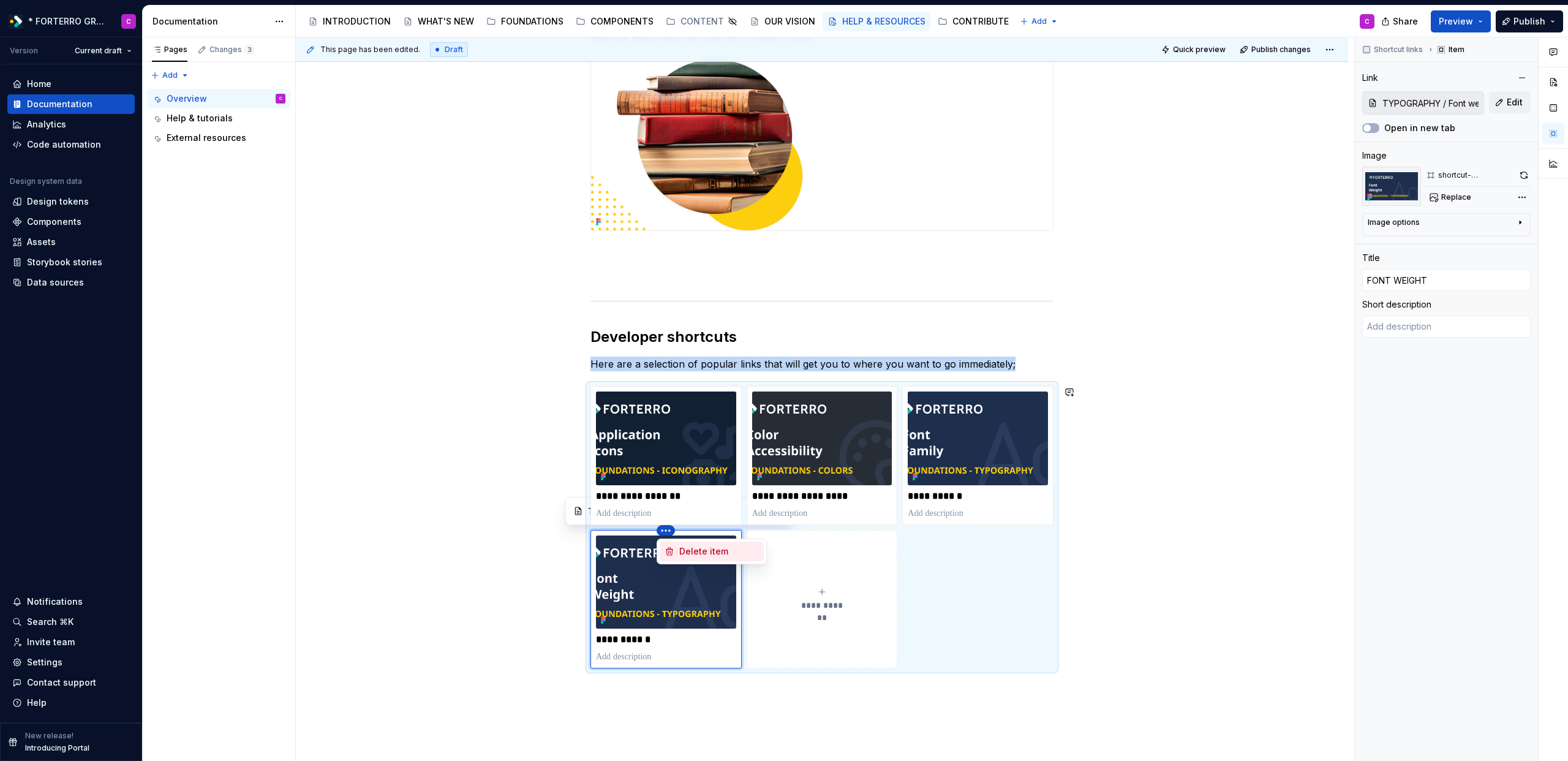
click at [685, 553] on div "Delete item" at bounding box center [719, 552] width 80 height 12
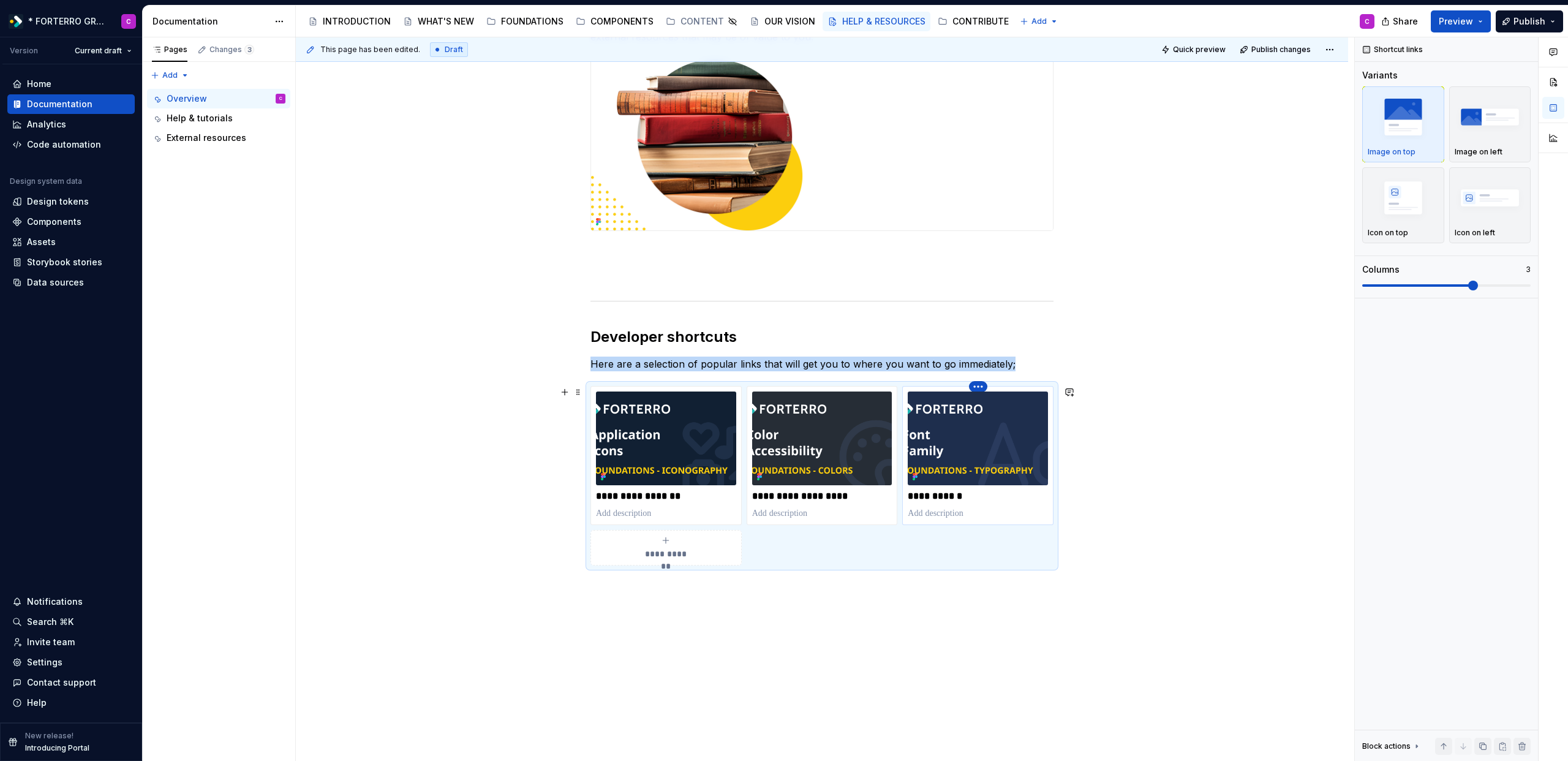
click at [978, 386] on html "* FORTERRO GROUP * C Version Current draft Home Documentation Analytics Code au…" at bounding box center [784, 380] width 1568 height 761
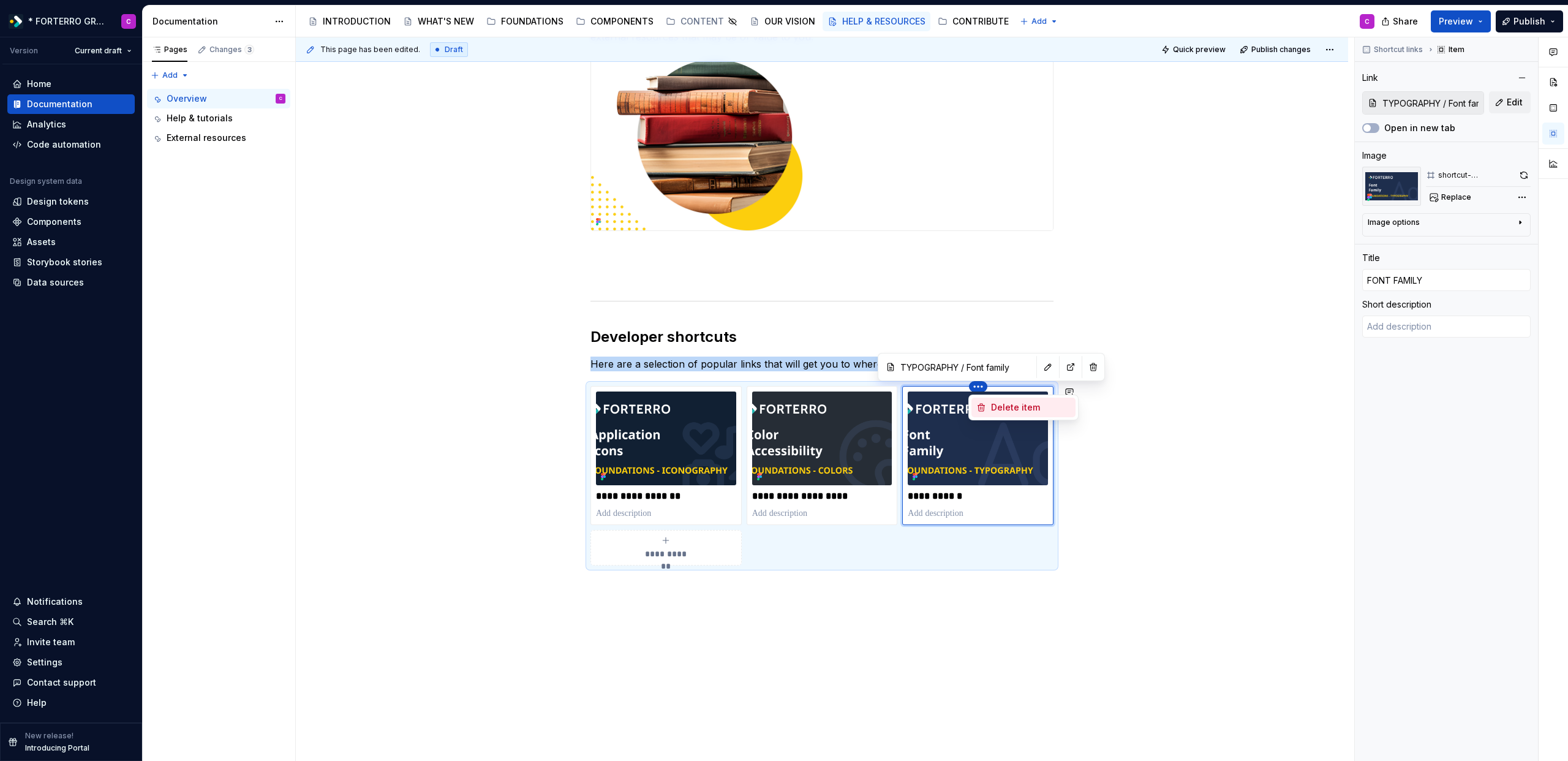
click at [985, 406] on icon at bounding box center [980, 407] width 10 height 10
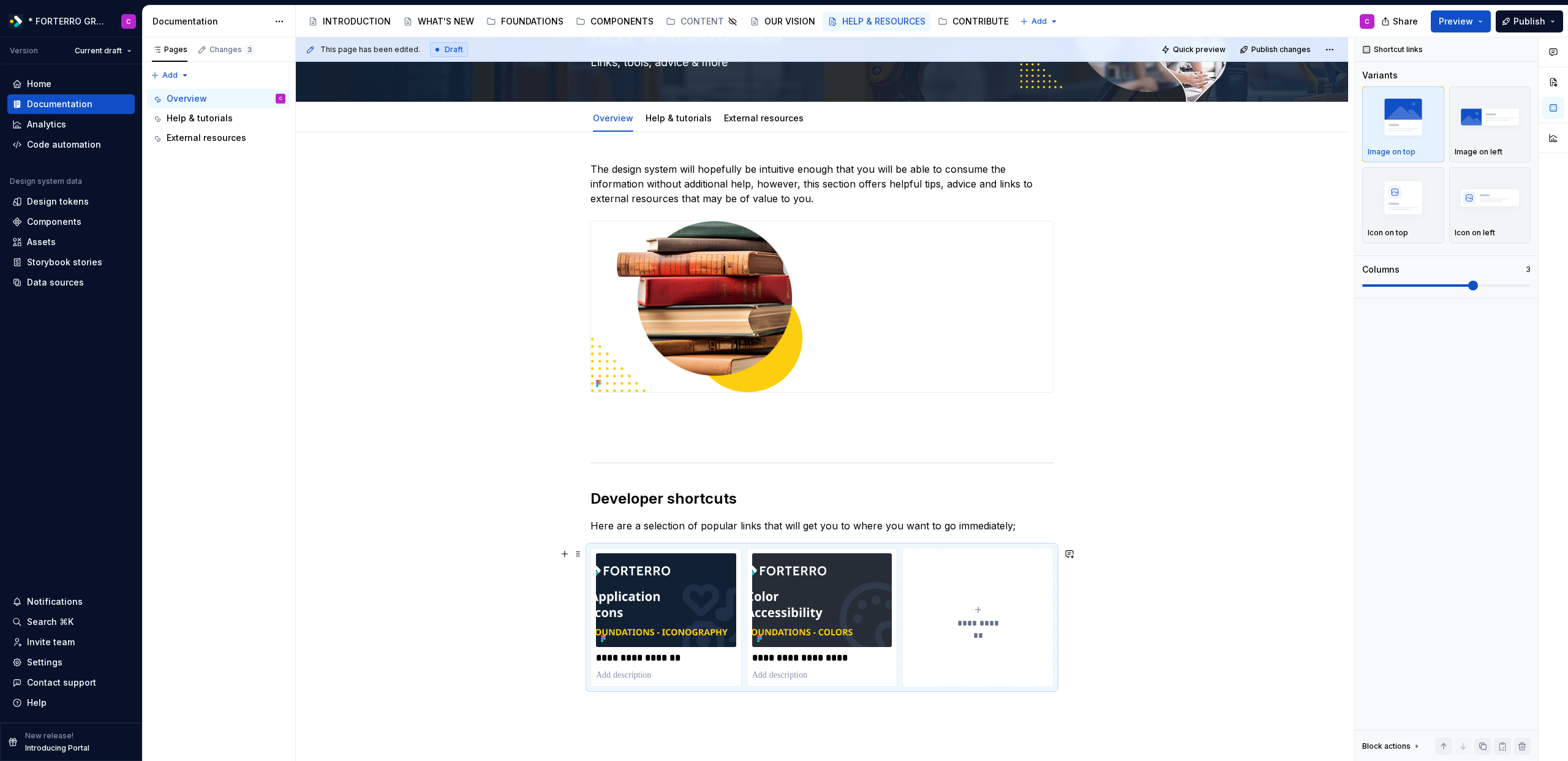
scroll to position [0, 0]
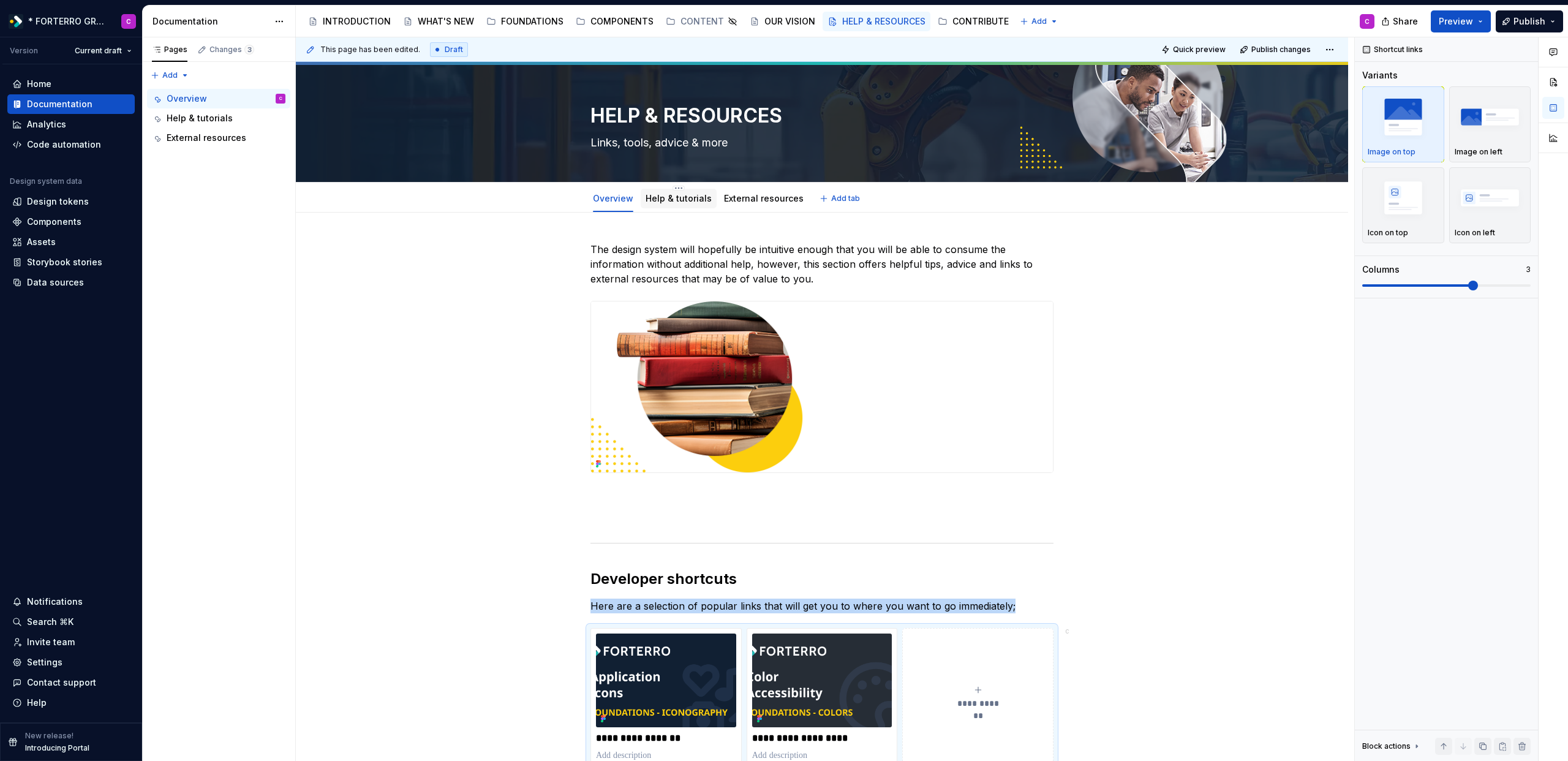
click at [645, 195] on link "Help & tutorials" at bounding box center [678, 199] width 66 height 11
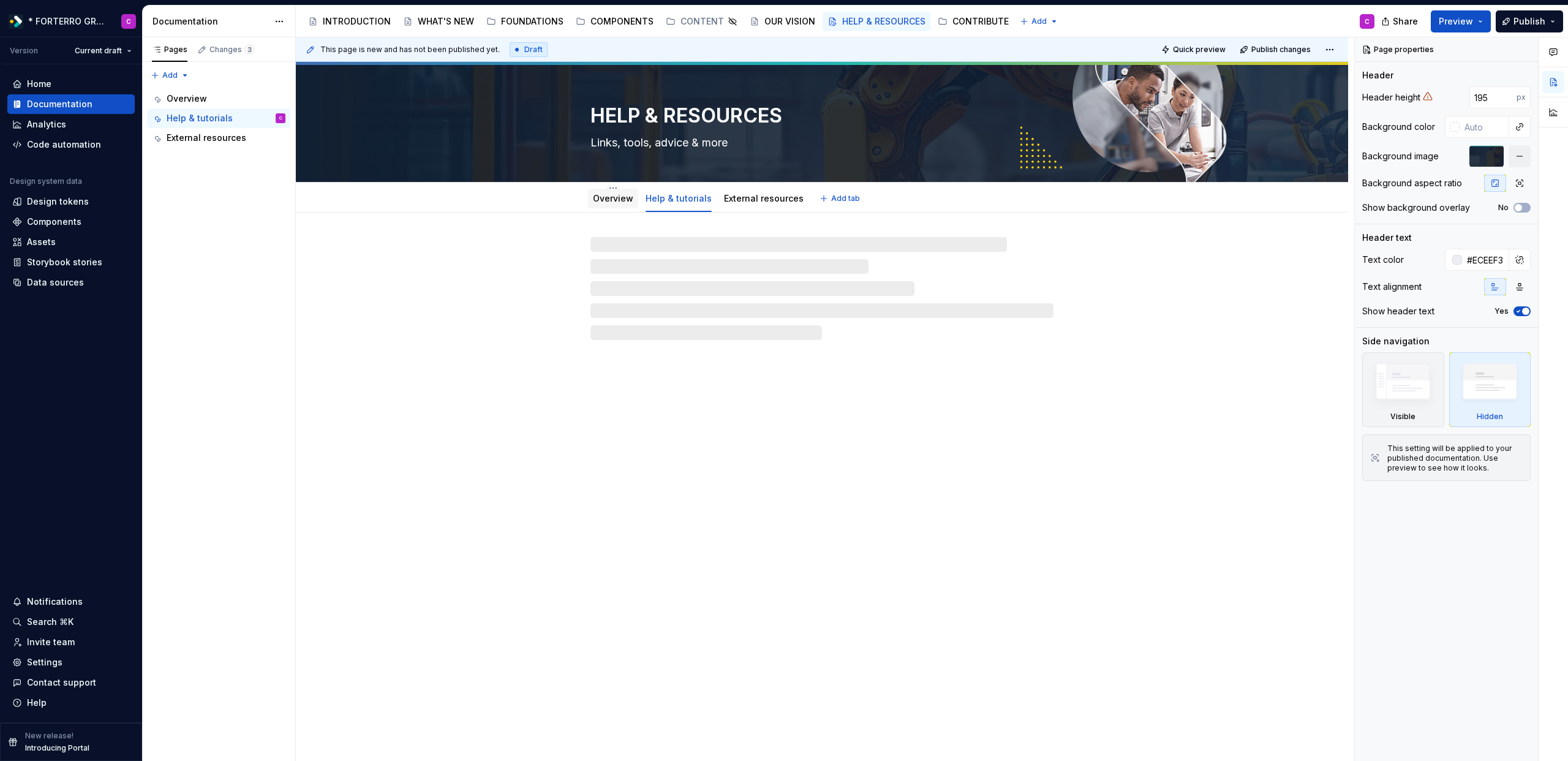
click at [608, 200] on link "Overview" at bounding box center [613, 199] width 41 height 11
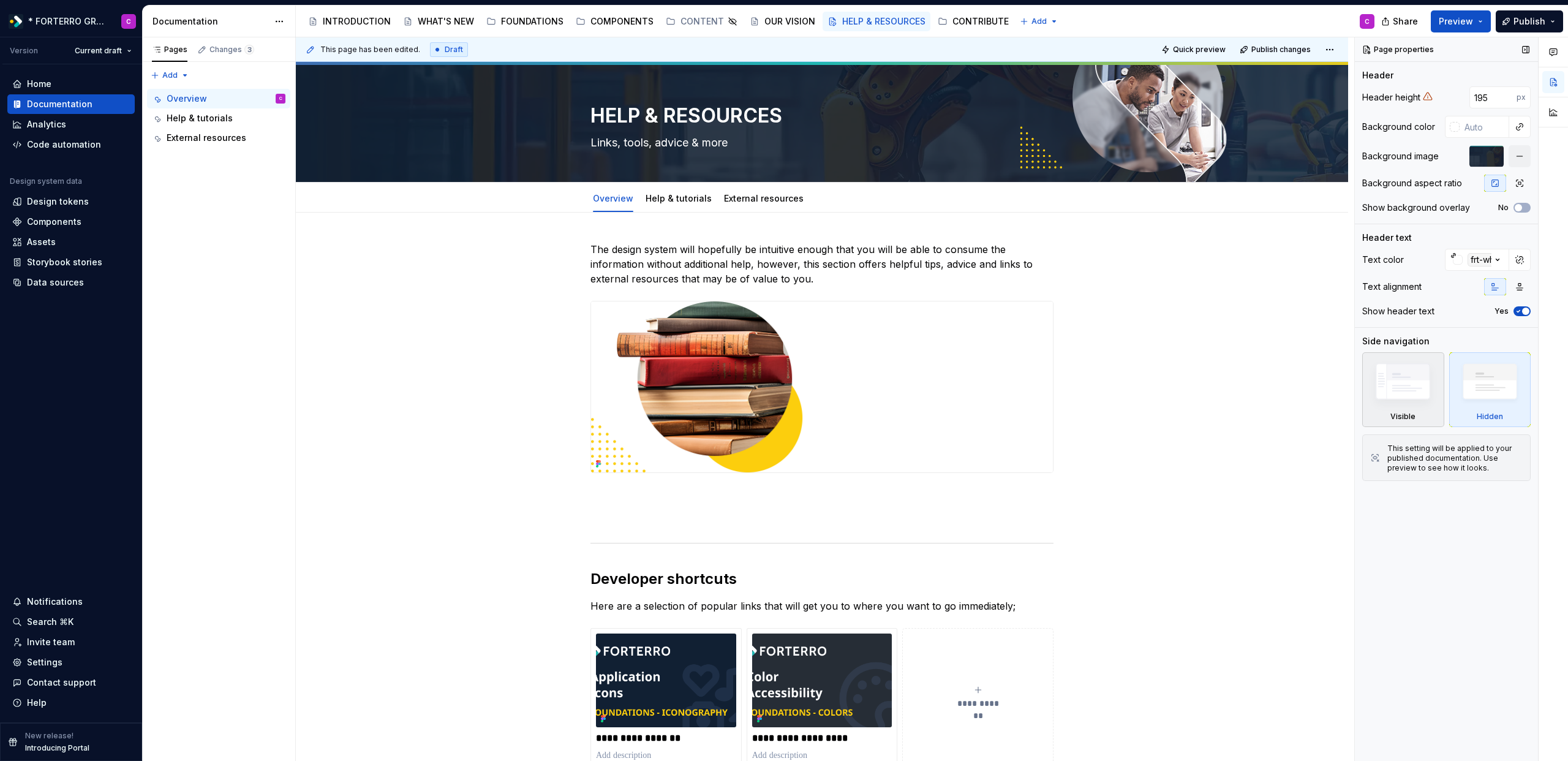
click at [1437, 375] on img at bounding box center [1402, 384] width 70 height 53
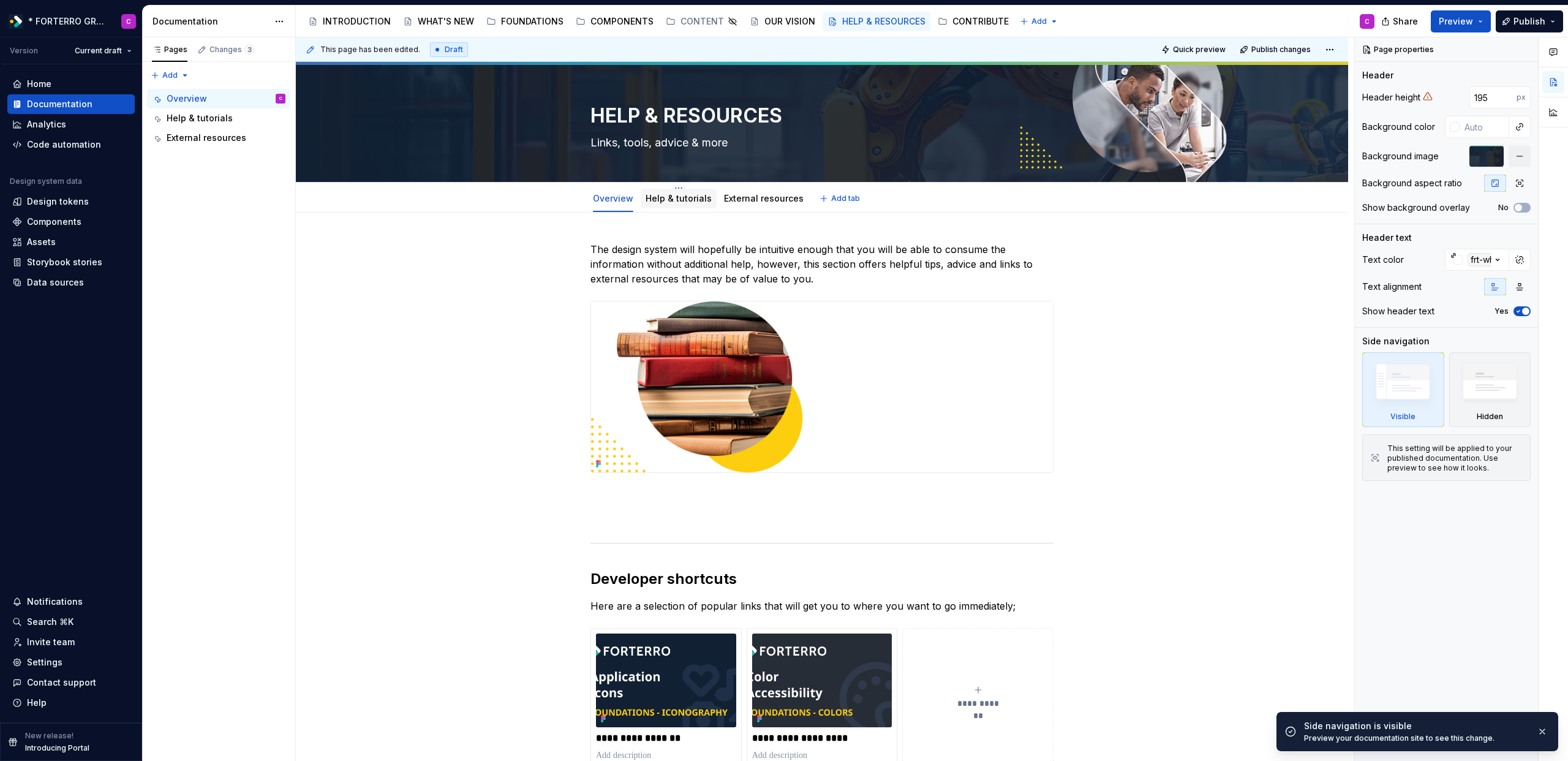
click at [676, 200] on link "Help & tutorials" at bounding box center [678, 199] width 66 height 11
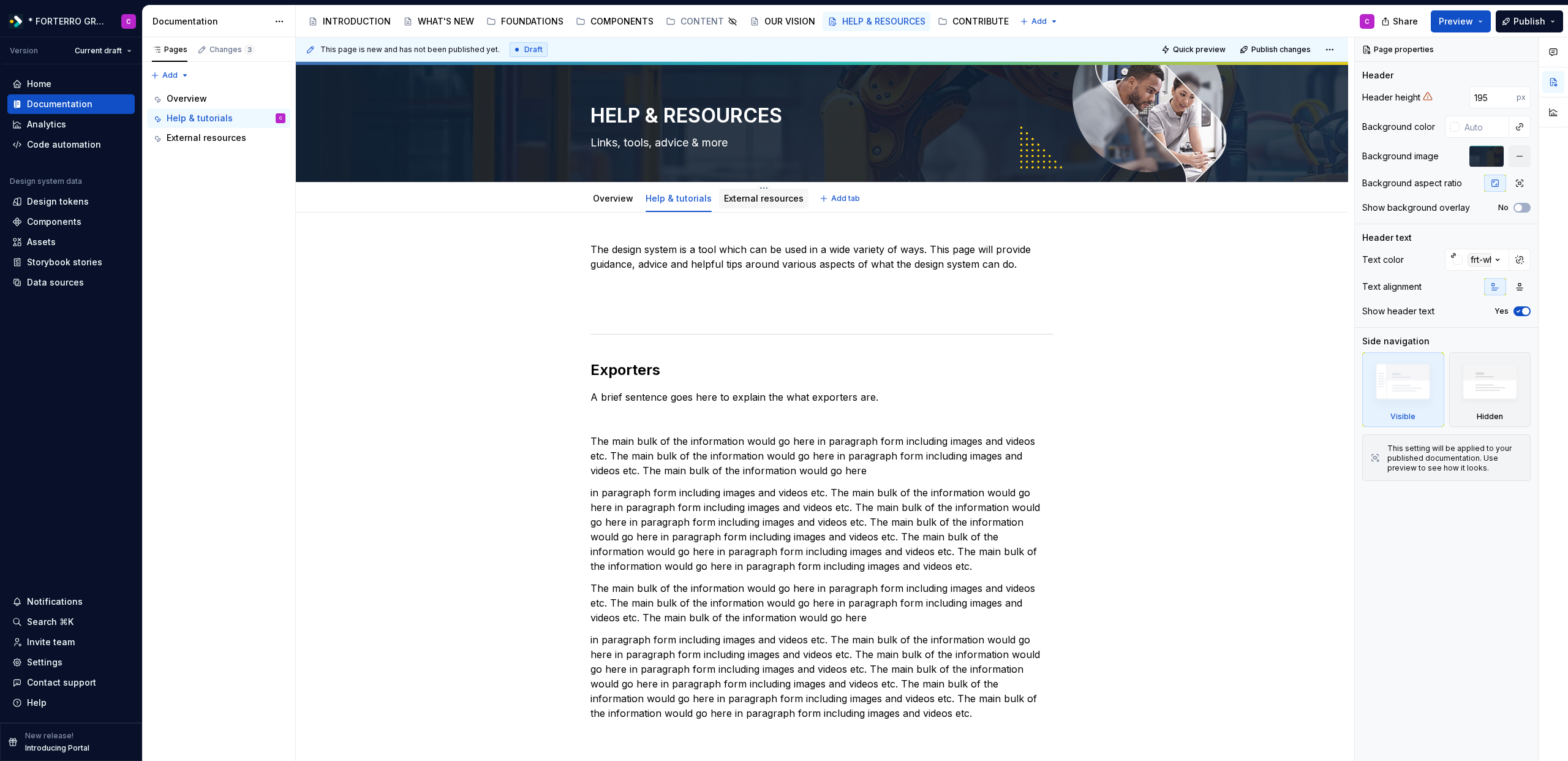
click at [746, 208] on div "External resources" at bounding box center [763, 199] width 90 height 20
click at [772, 204] on div "External resources" at bounding box center [764, 199] width 80 height 12
click at [746, 200] on link "External resources" at bounding box center [764, 199] width 80 height 11
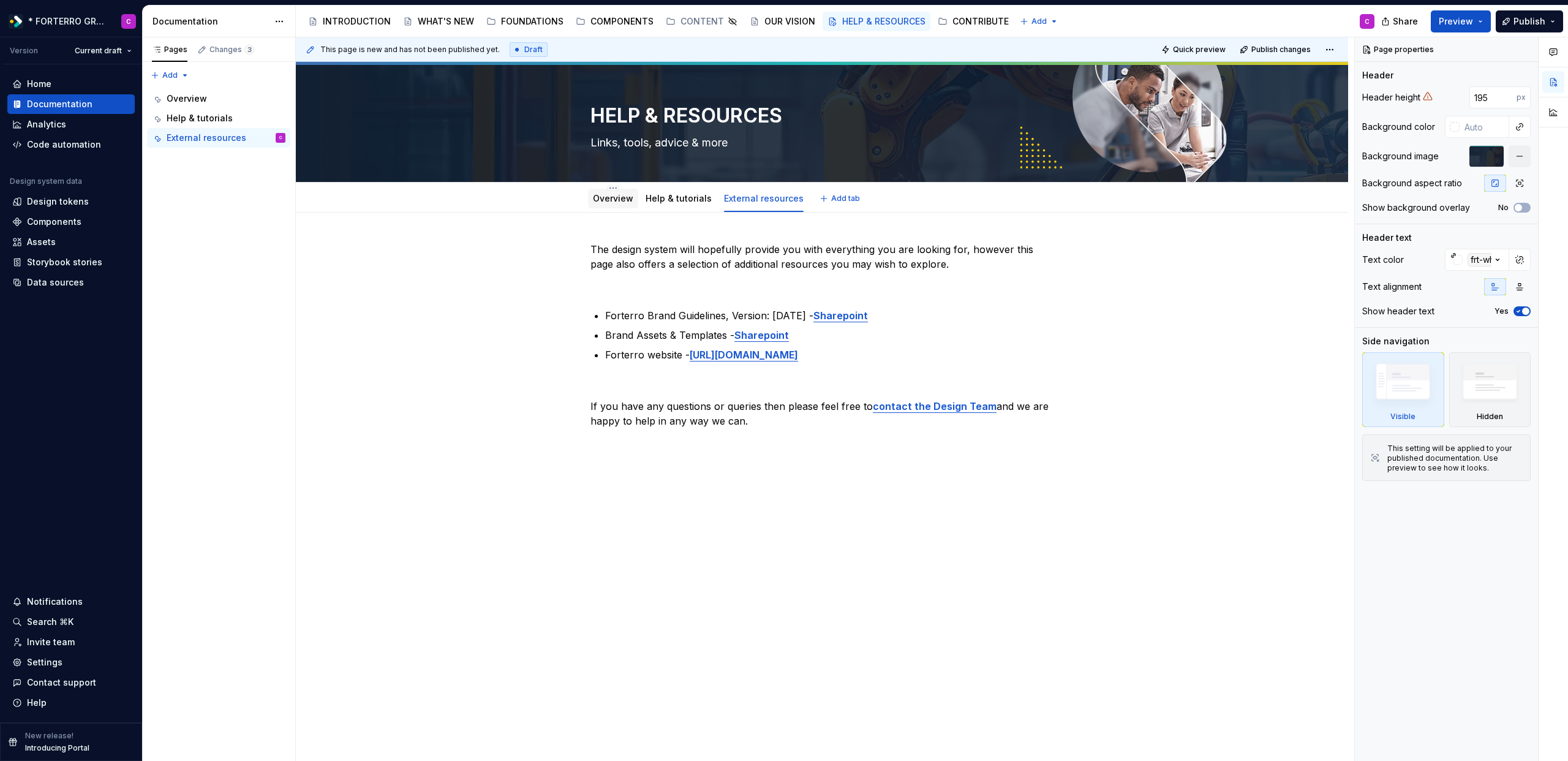
click at [608, 197] on link "Overview" at bounding box center [613, 199] width 41 height 11
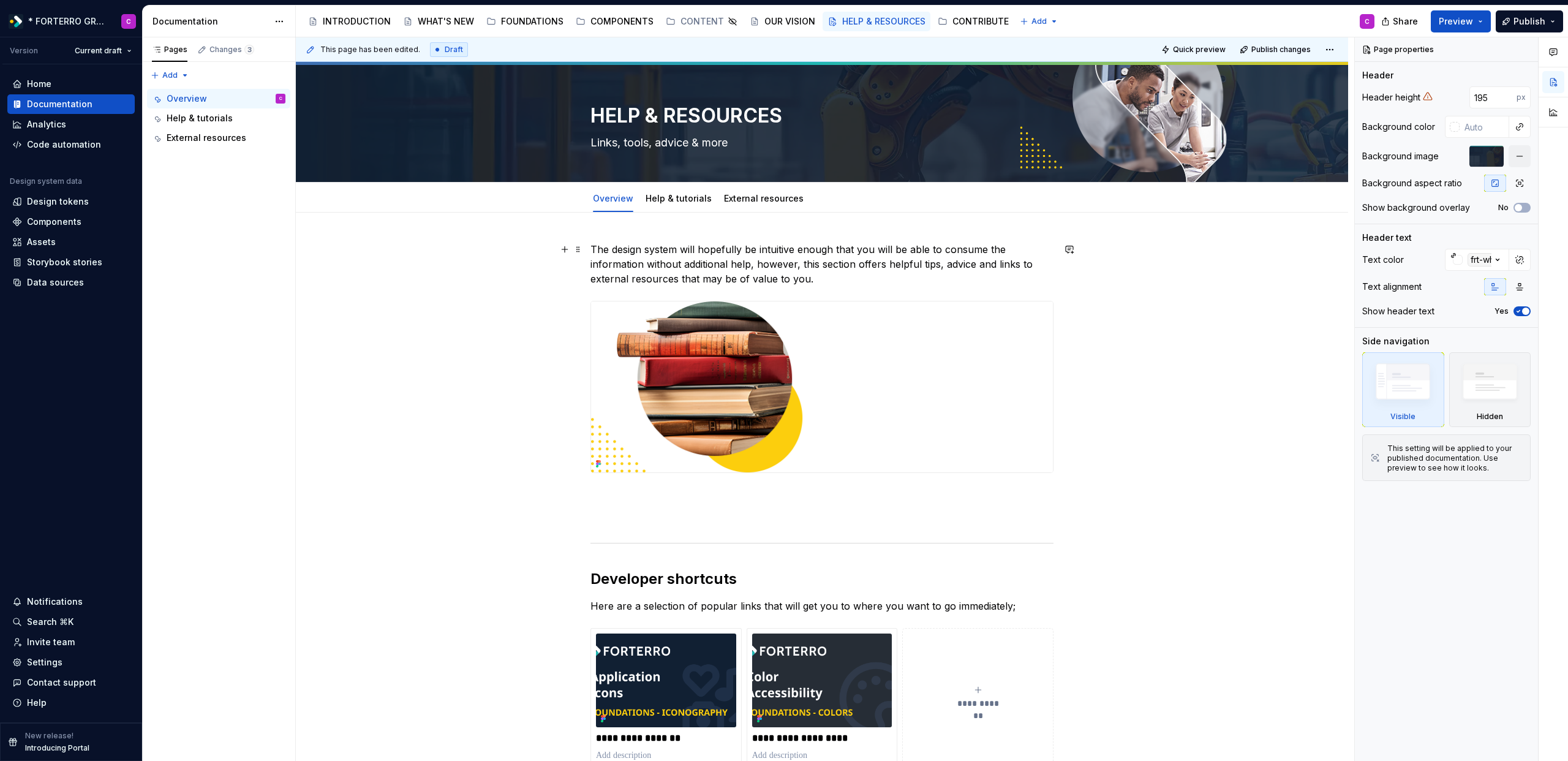
click at [817, 286] on p "The design system will hopefully be intuitive enough that you will be able to c…" at bounding box center [822, 264] width 463 height 44
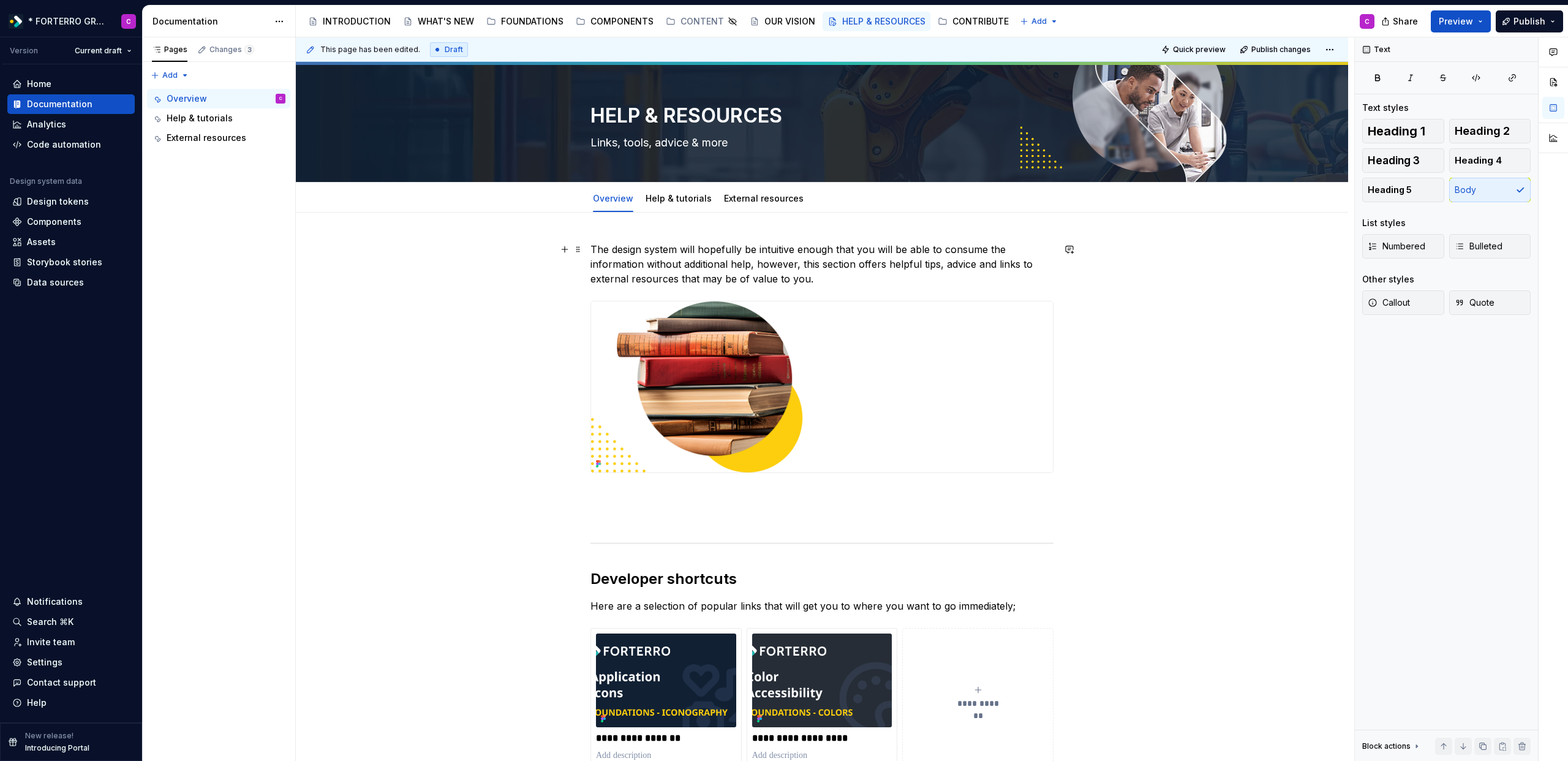
click at [832, 284] on p "The design system will hopefully be intuitive enough that you will be able to c…" at bounding box center [822, 264] width 463 height 44
click at [807, 282] on p "The design system will hopefully be intuitive enough that you will be able to c…" at bounding box center [822, 264] width 463 height 44
click at [812, 282] on p "The design system will hopefully be intuitive enough that you will be able to c…" at bounding box center [822, 264] width 463 height 44
click at [792, 20] on div "OUR VISION" at bounding box center [789, 21] width 51 height 12
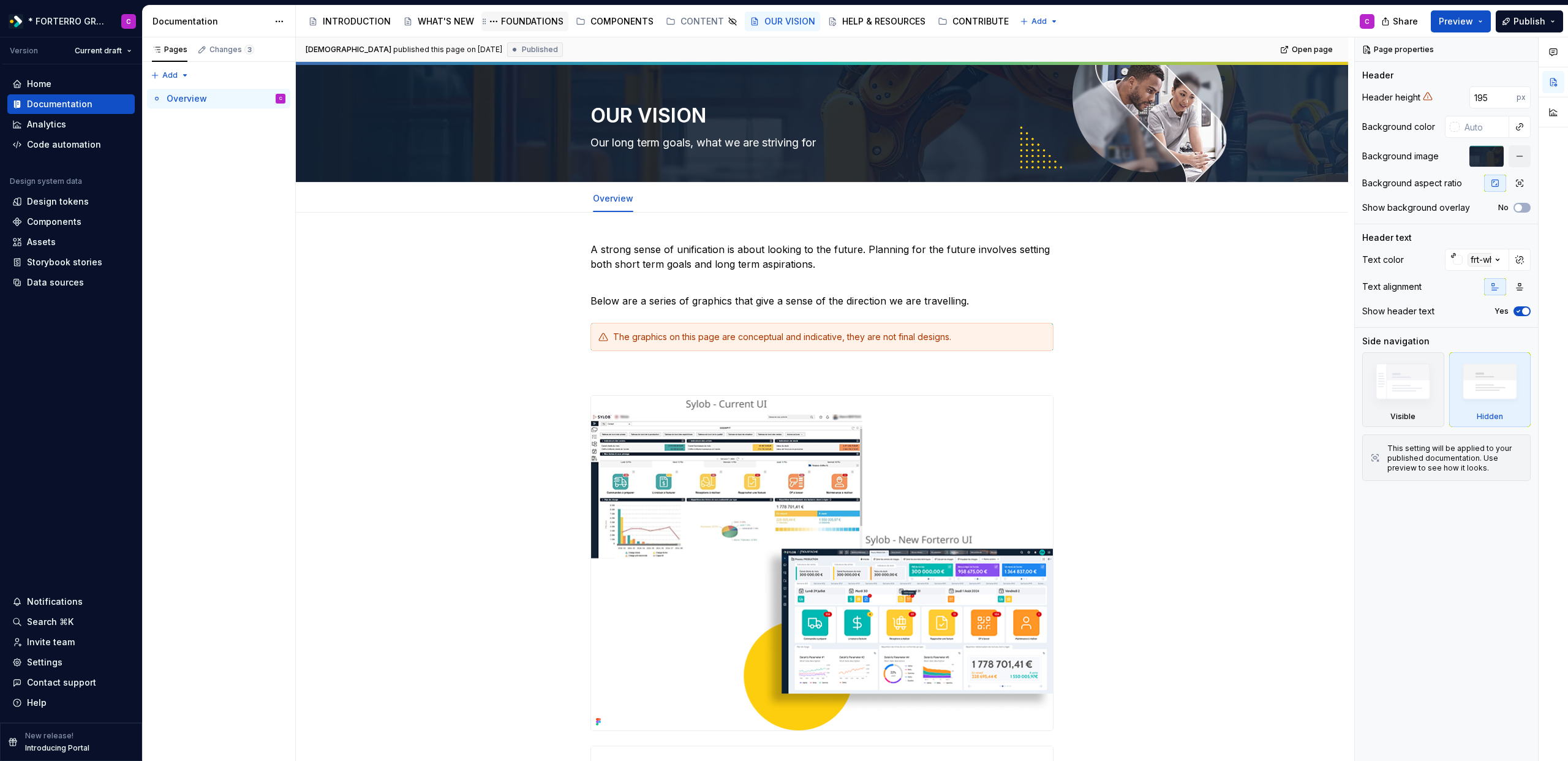
click at [524, 27] on div "FOUNDATIONS" at bounding box center [532, 21] width 62 height 12
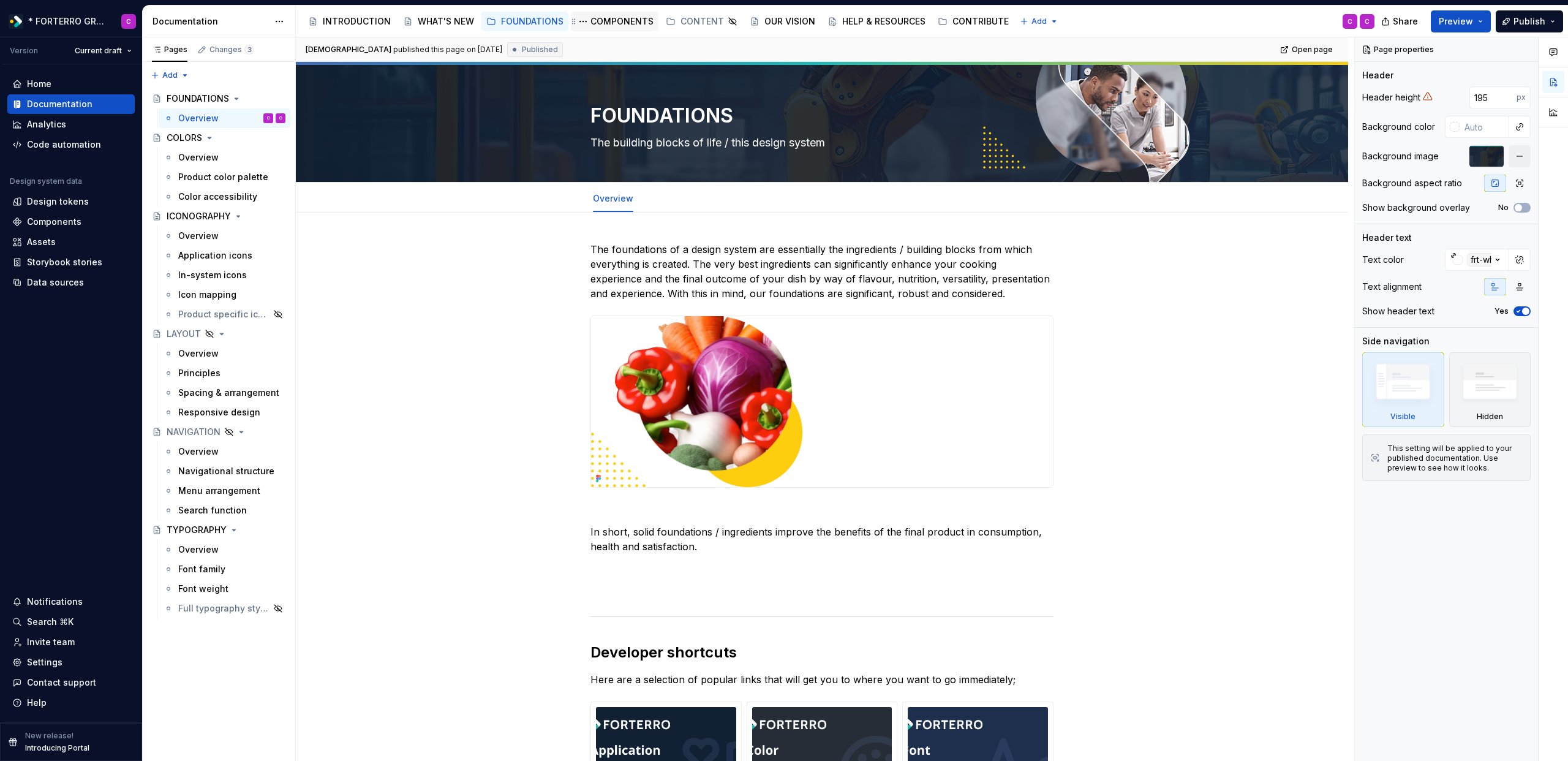
click at [615, 30] on div "COMPONENTS" at bounding box center [614, 21] width 88 height 20
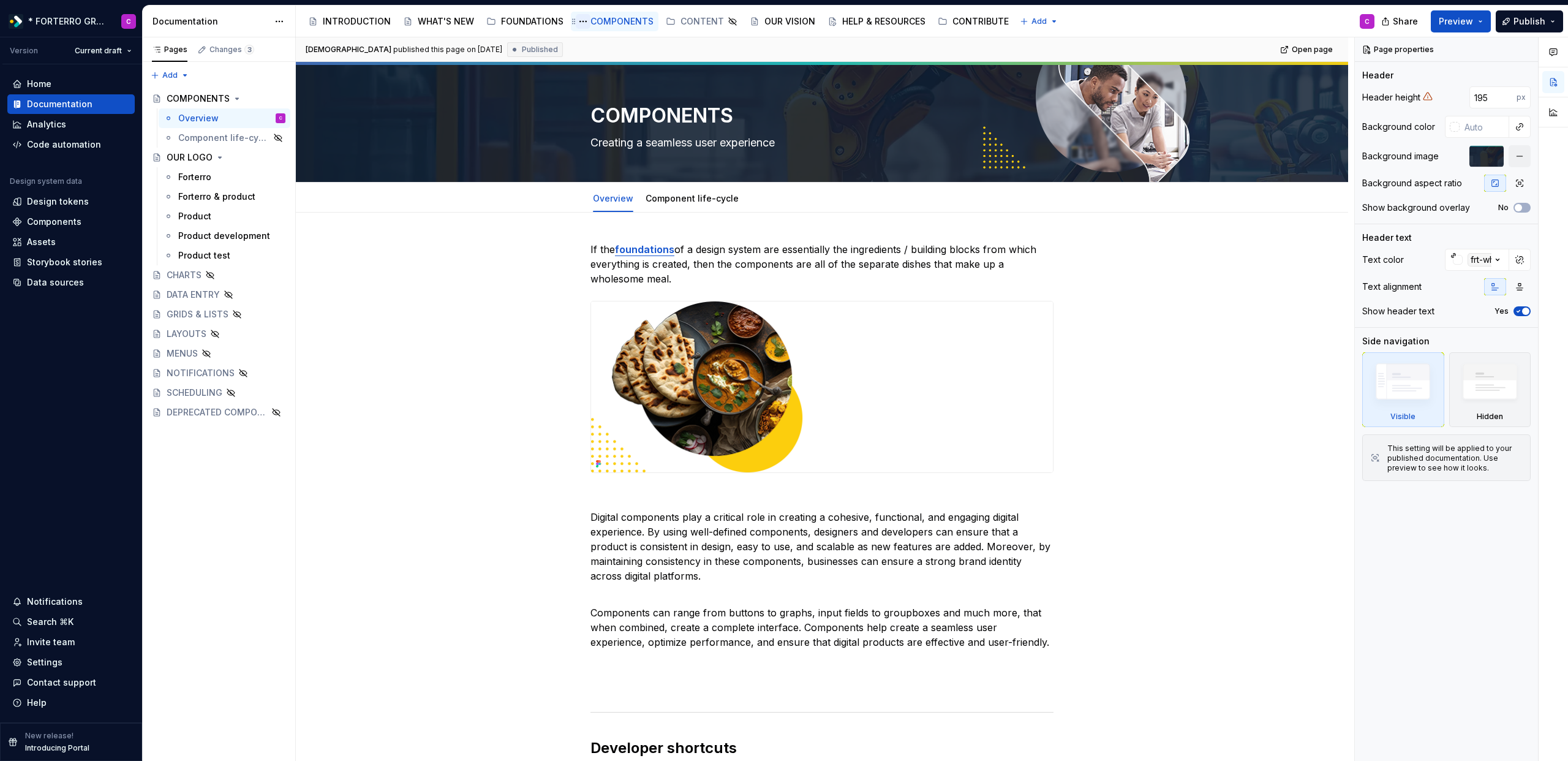
click at [586, 23] on button "Page tree" at bounding box center [582, 21] width 15 height 15
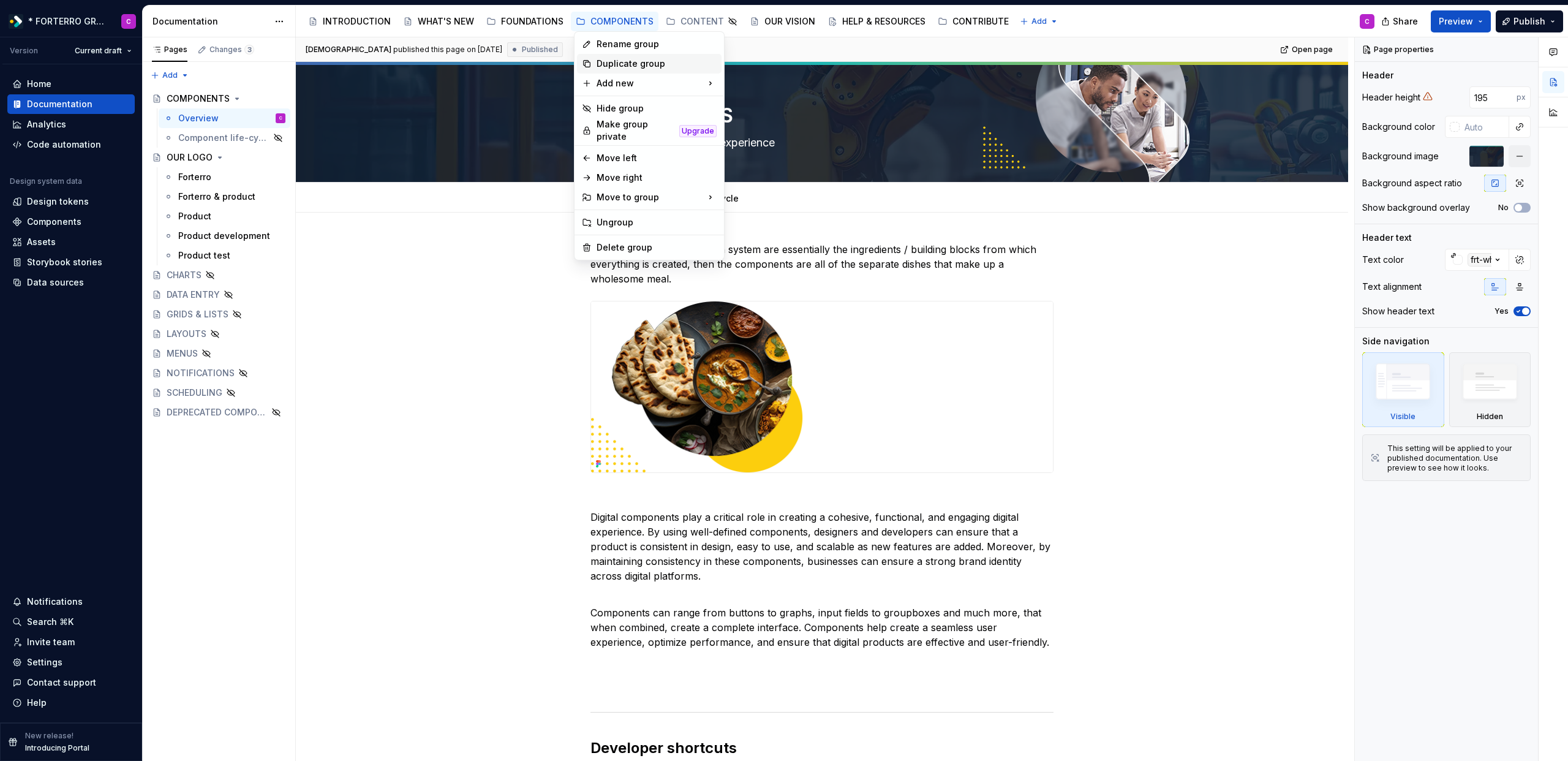
click at [610, 65] on div "Duplicate group" at bounding box center [656, 64] width 120 height 12
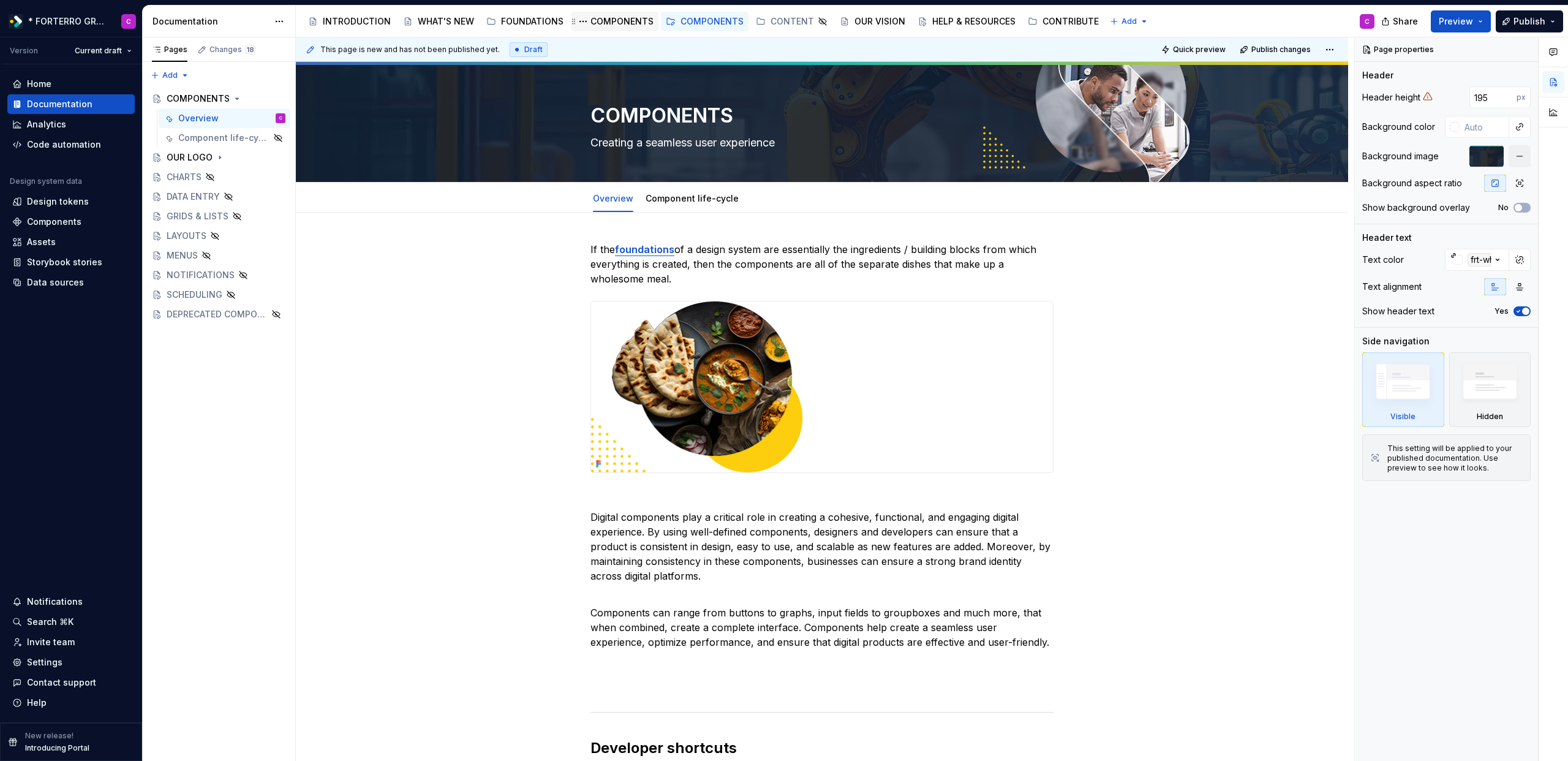
click at [615, 23] on div "COMPONENTS" at bounding box center [621, 21] width 63 height 12
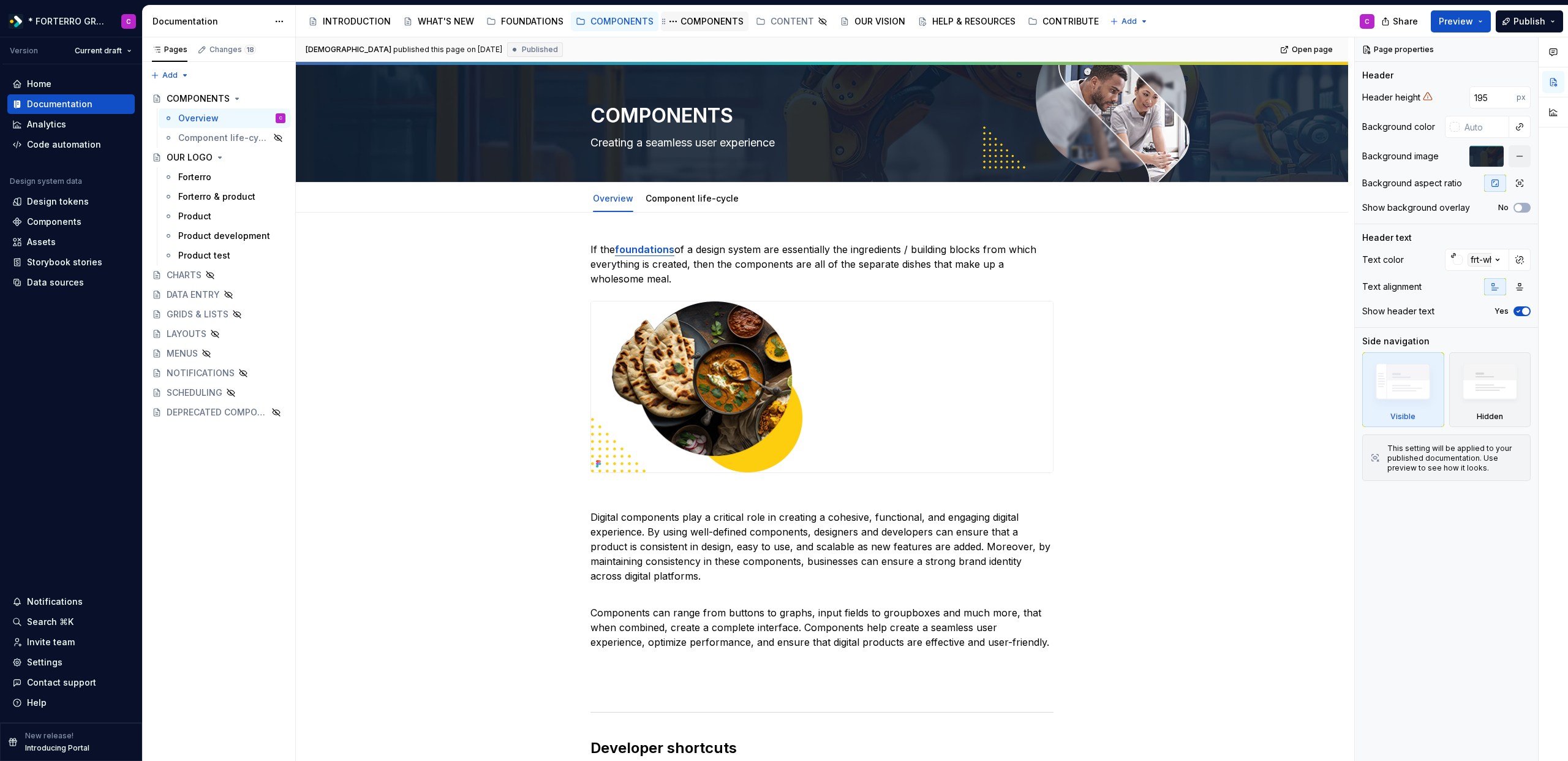
click at [711, 23] on div "COMPONENTS" at bounding box center [712, 21] width 63 height 12
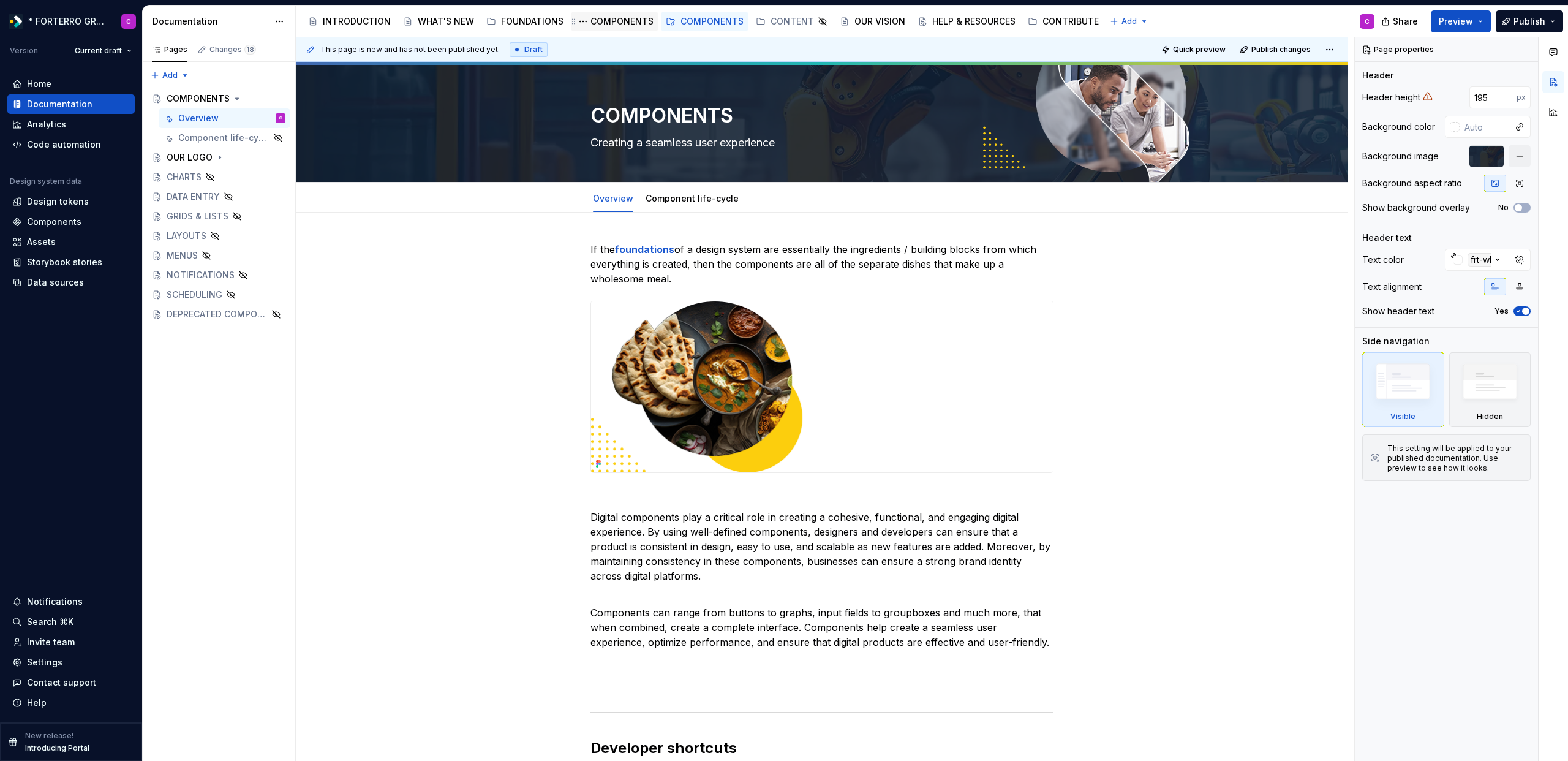
click at [612, 25] on div "COMPONENTS" at bounding box center [621, 21] width 63 height 12
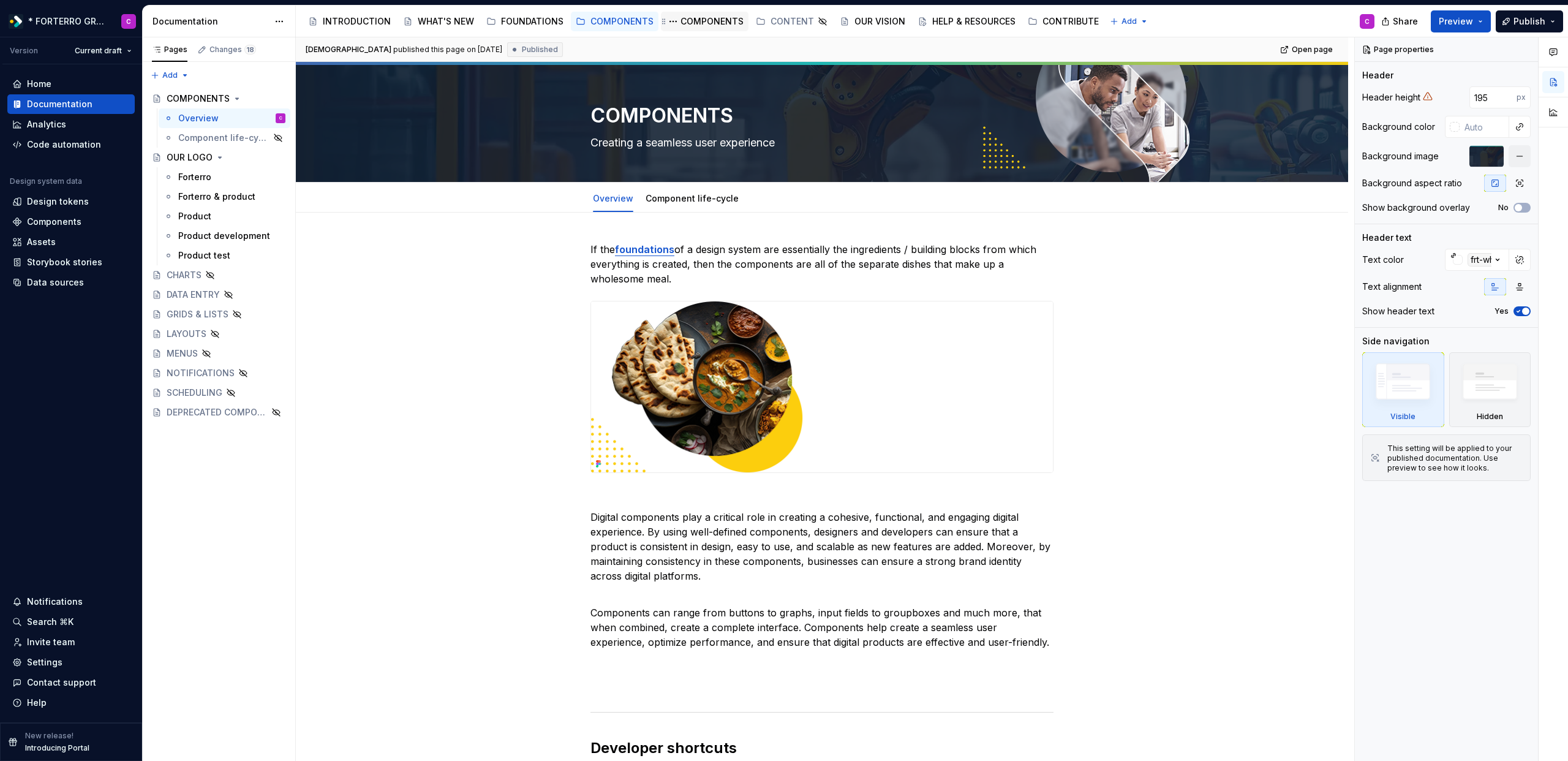
click at [690, 19] on div "COMPONENTS" at bounding box center [712, 21] width 63 height 12
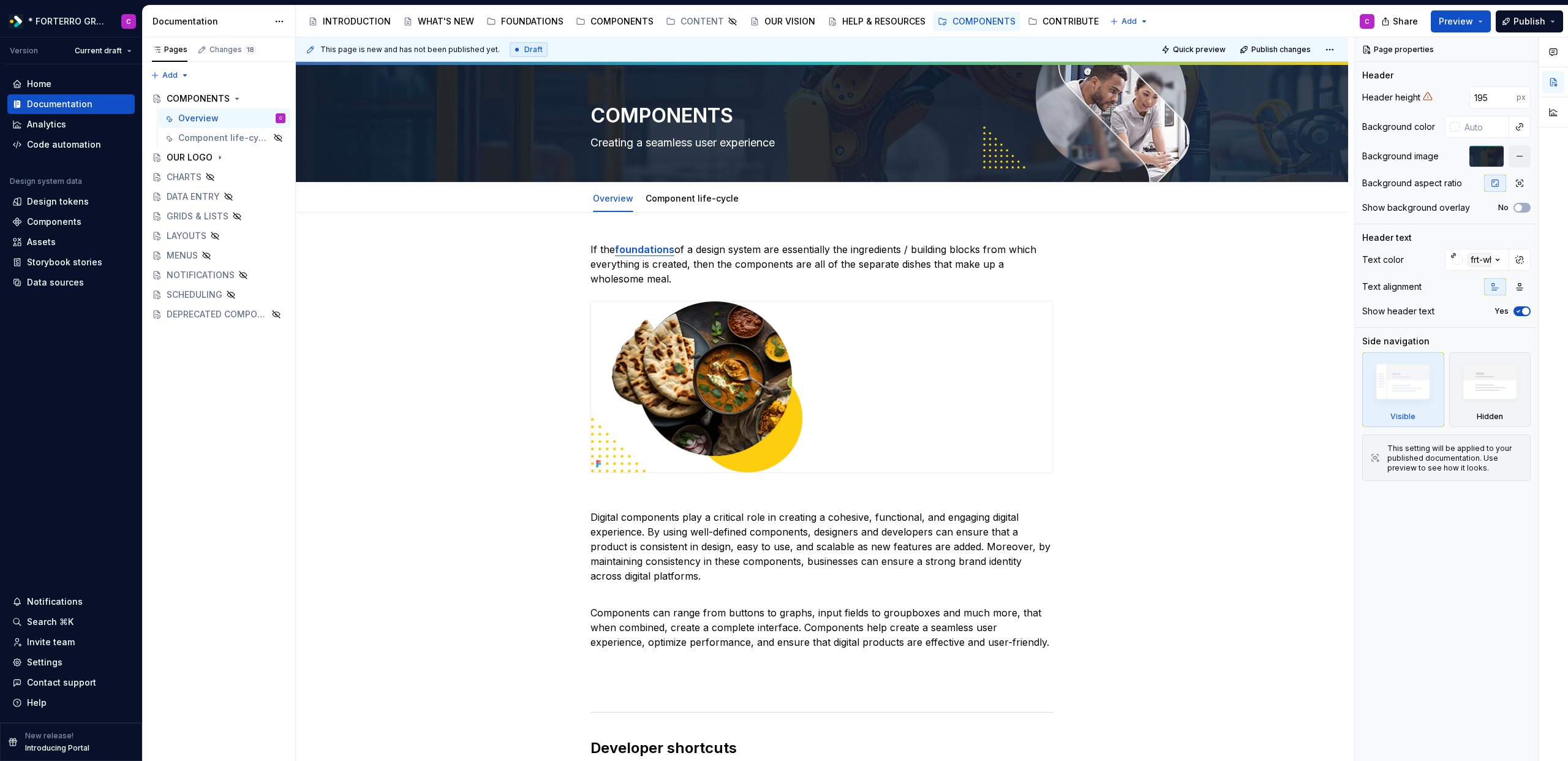
drag, startPoint x: 659, startPoint y: 20, endPoint x: 680, endPoint y: 1, distance: 28.3
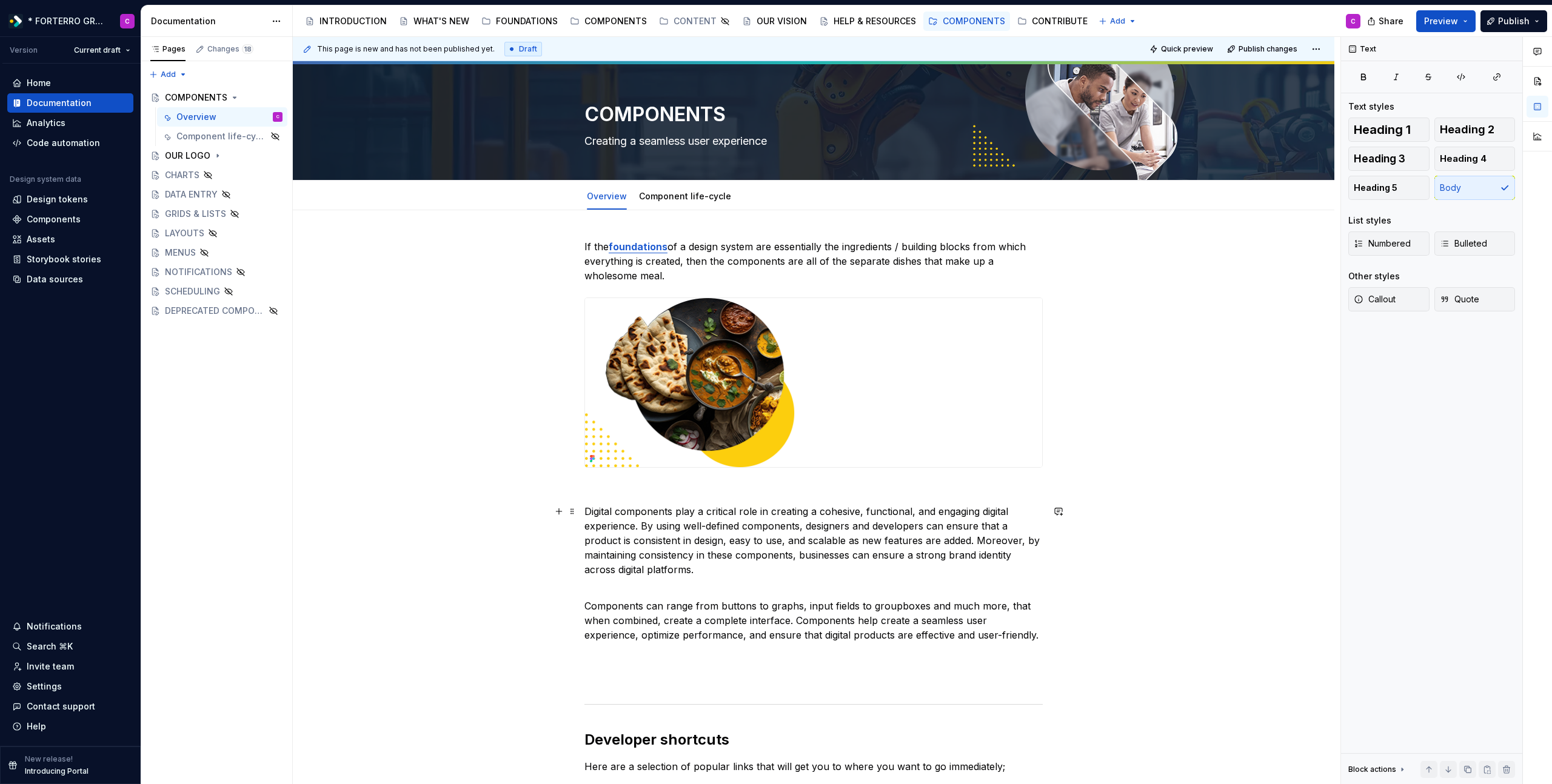
click at [705, 544] on p "Digital components play a critical role in creating a cohesive, functional, and…" at bounding box center [813, 540] width 458 height 73
click at [250, 311] on button "Page tree" at bounding box center [256, 310] width 17 height 17
click at [280, 484] on div "Delete page" at bounding box center [330, 489] width 118 height 12
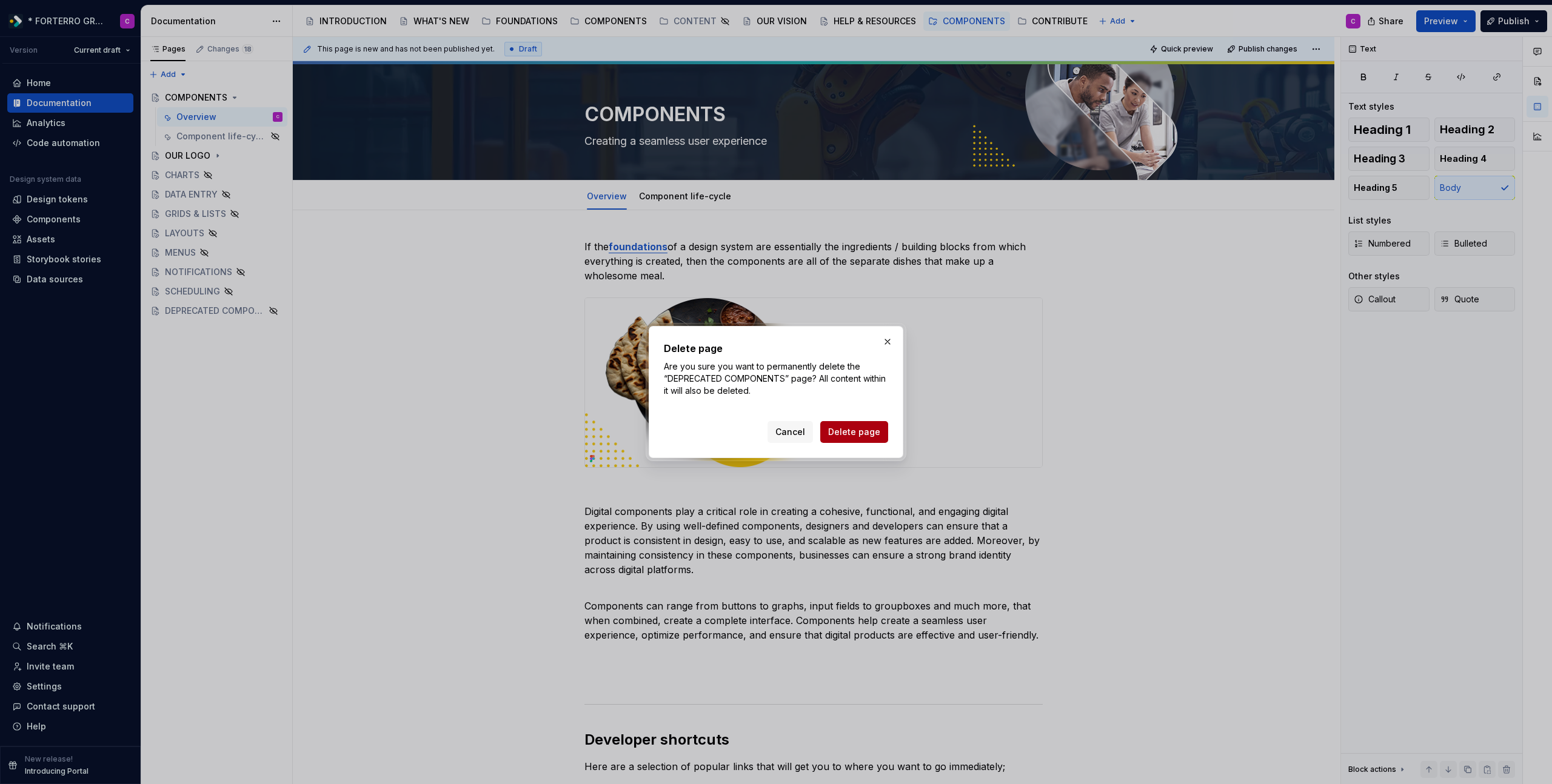
click at [840, 431] on span "Delete page" at bounding box center [854, 432] width 52 height 12
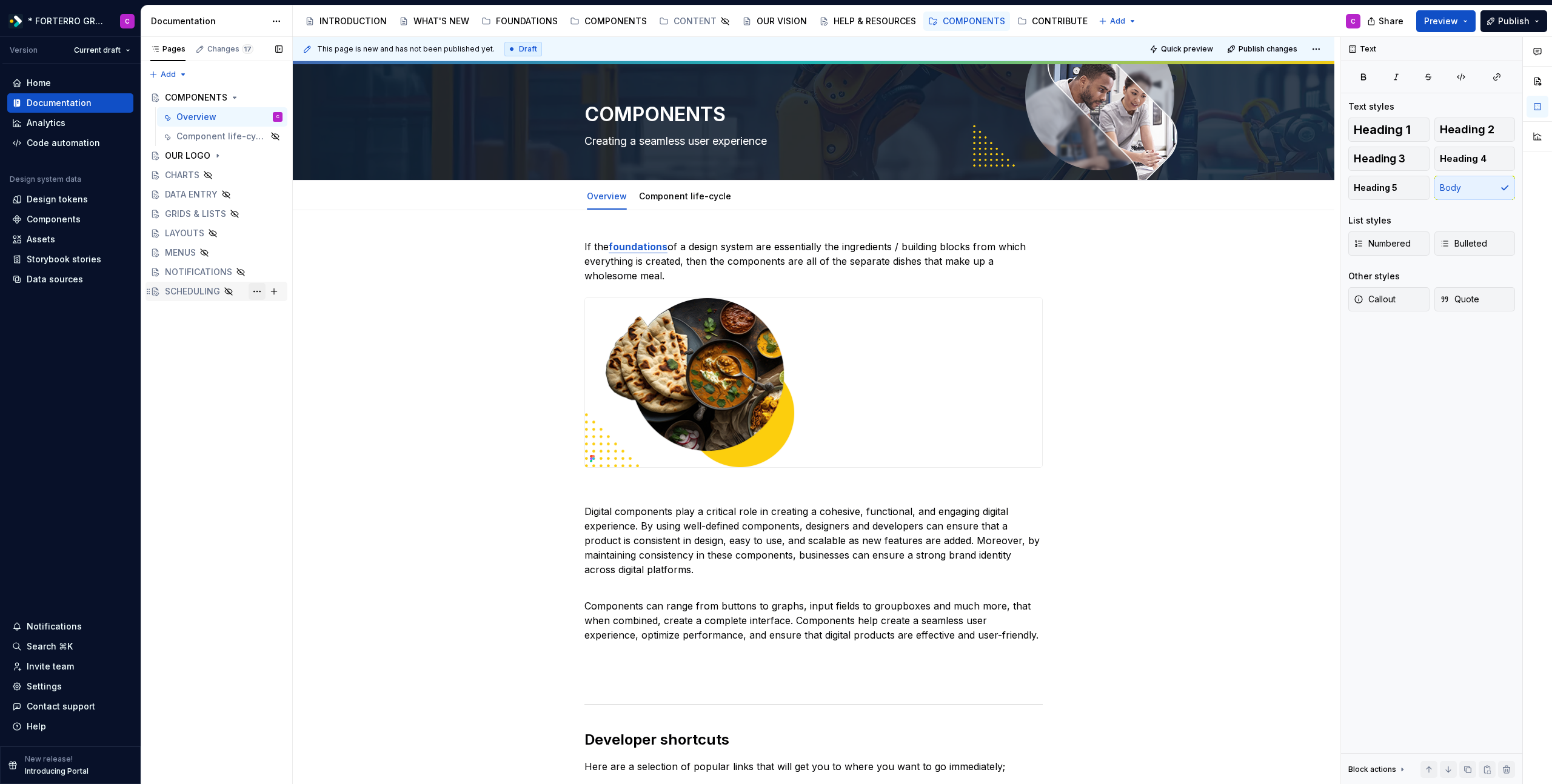
click at [261, 289] on button "Page tree" at bounding box center [256, 291] width 17 height 17
click at [285, 466] on div "Delete page" at bounding box center [330, 470] width 118 height 12
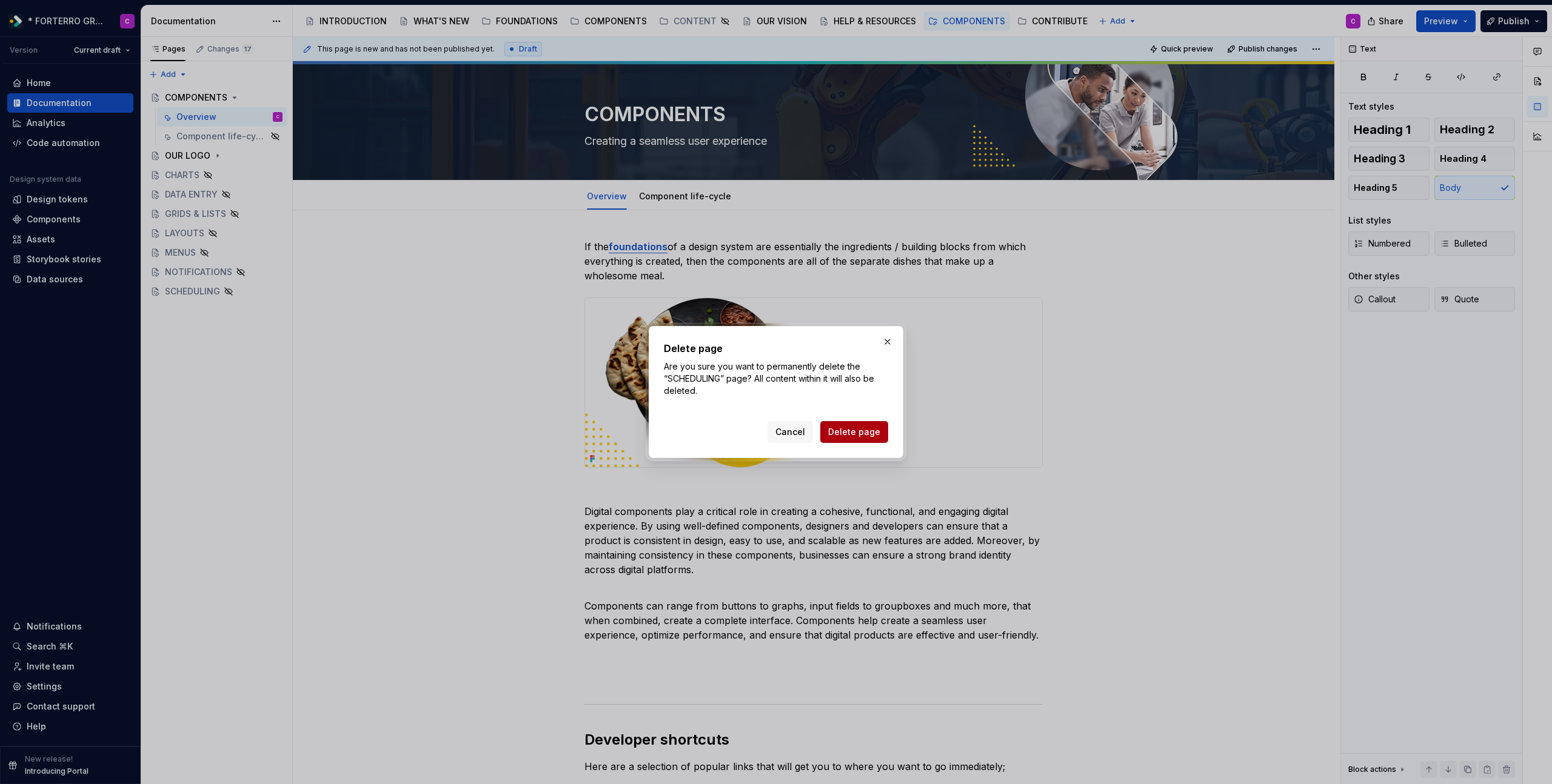
click at [863, 437] on span "Delete page" at bounding box center [854, 432] width 52 height 12
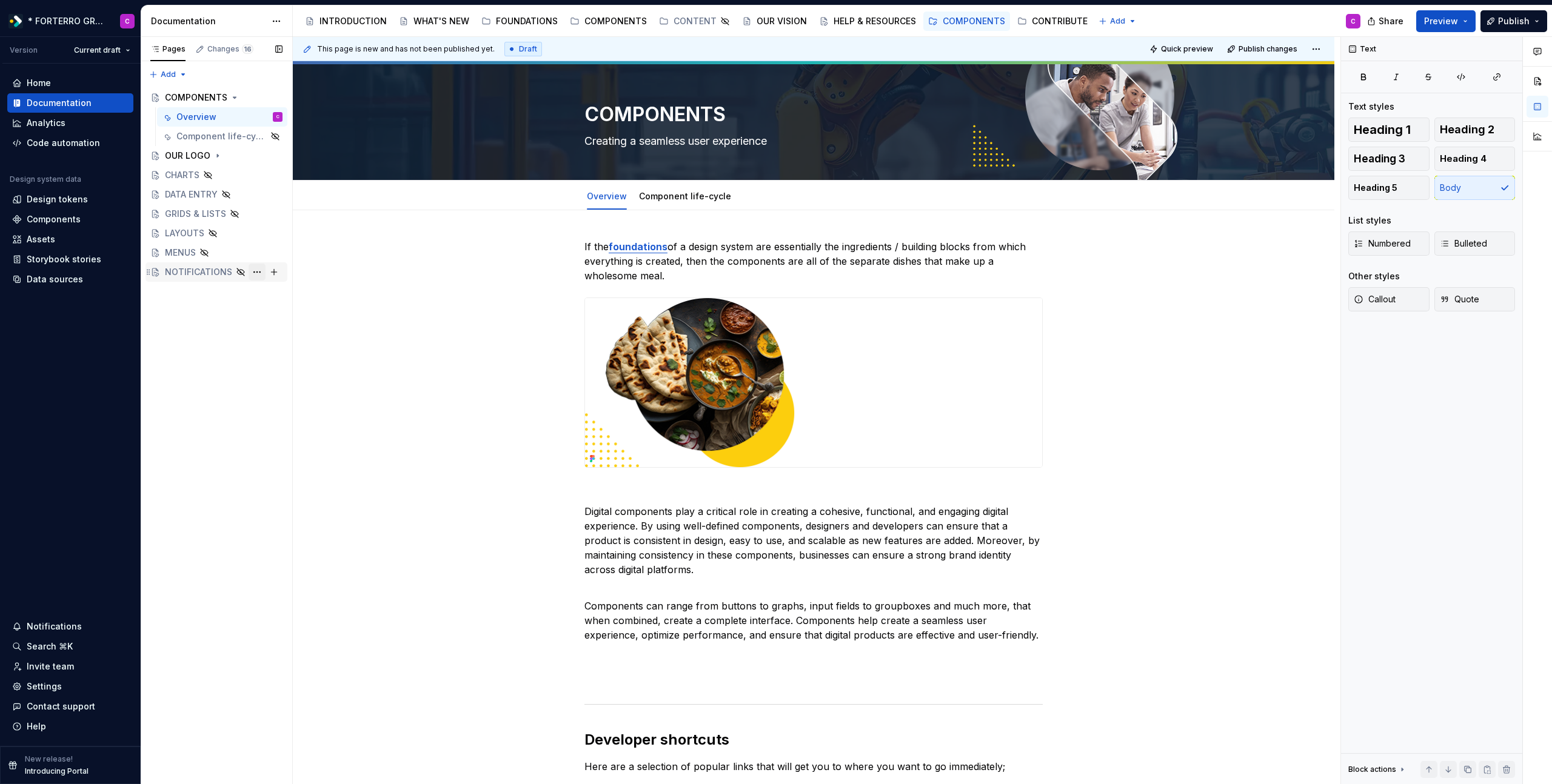
click at [260, 274] on button "Page tree" at bounding box center [256, 272] width 17 height 17
click at [309, 444] on div "Delete page" at bounding box center [330, 450] width 118 height 12
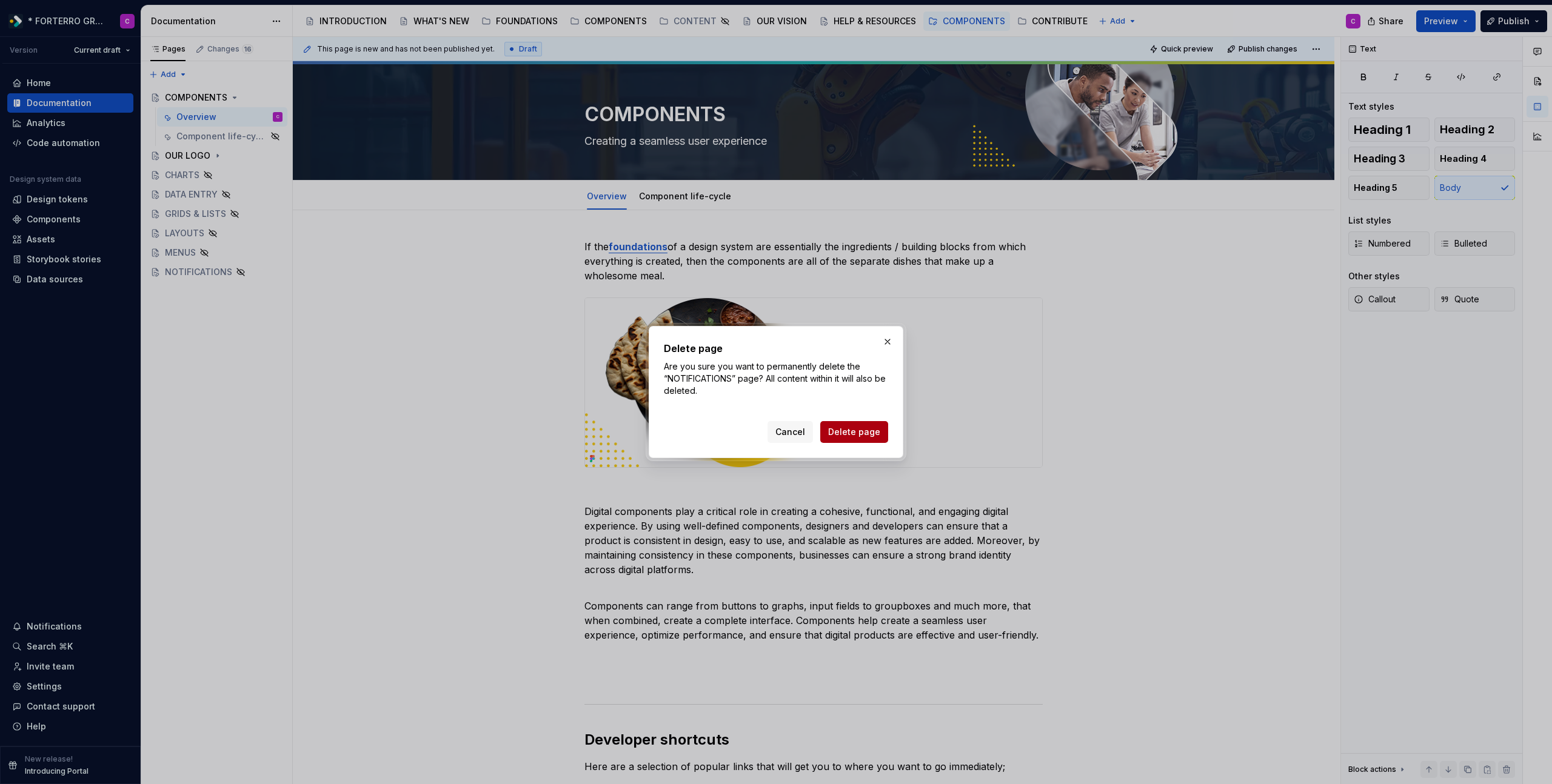
click at [843, 433] on span "Delete page" at bounding box center [854, 432] width 52 height 12
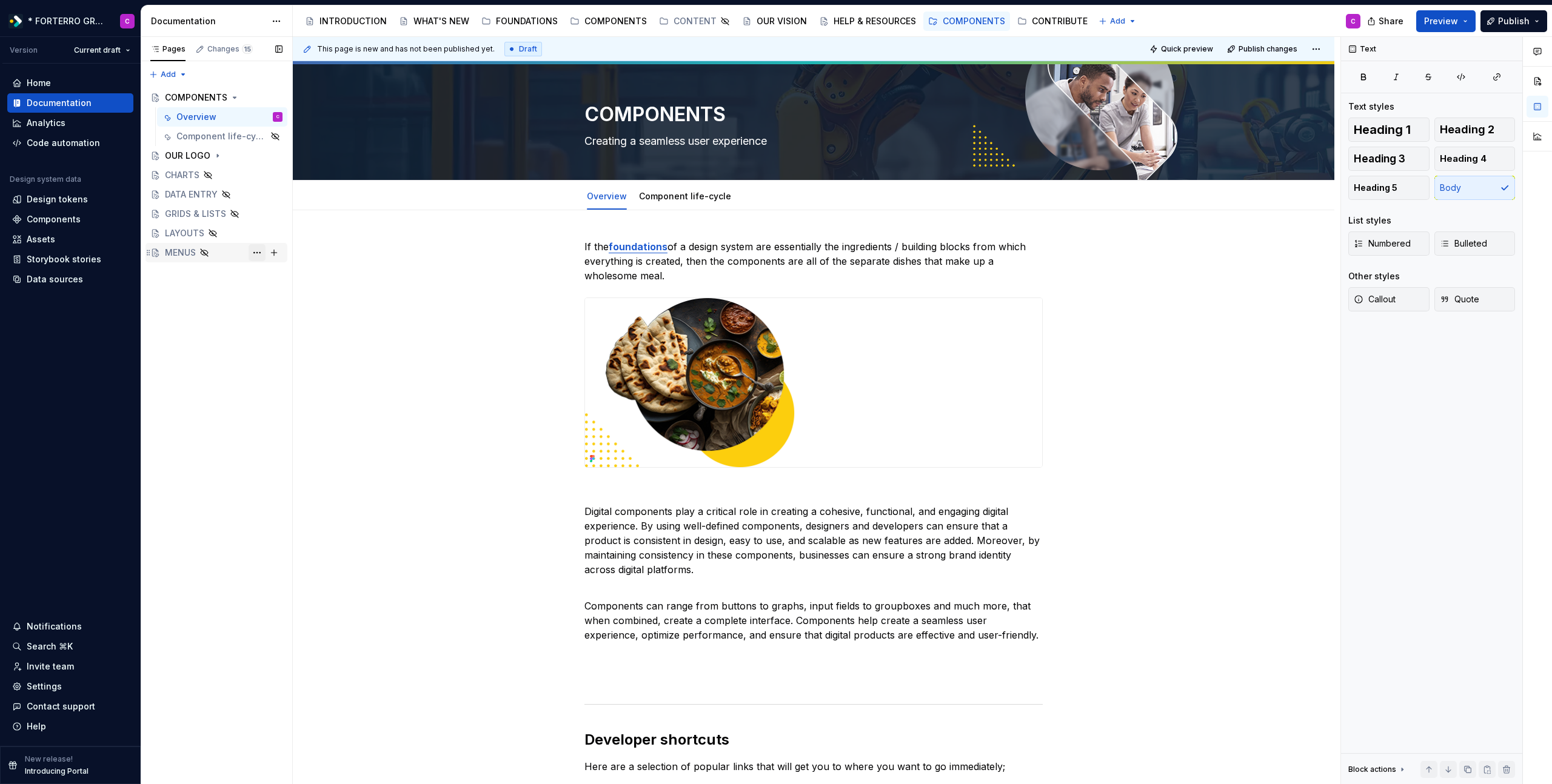
click at [260, 255] on button "Page tree" at bounding box center [256, 252] width 17 height 17
click at [297, 428] on div "Delete page" at bounding box center [330, 431] width 118 height 12
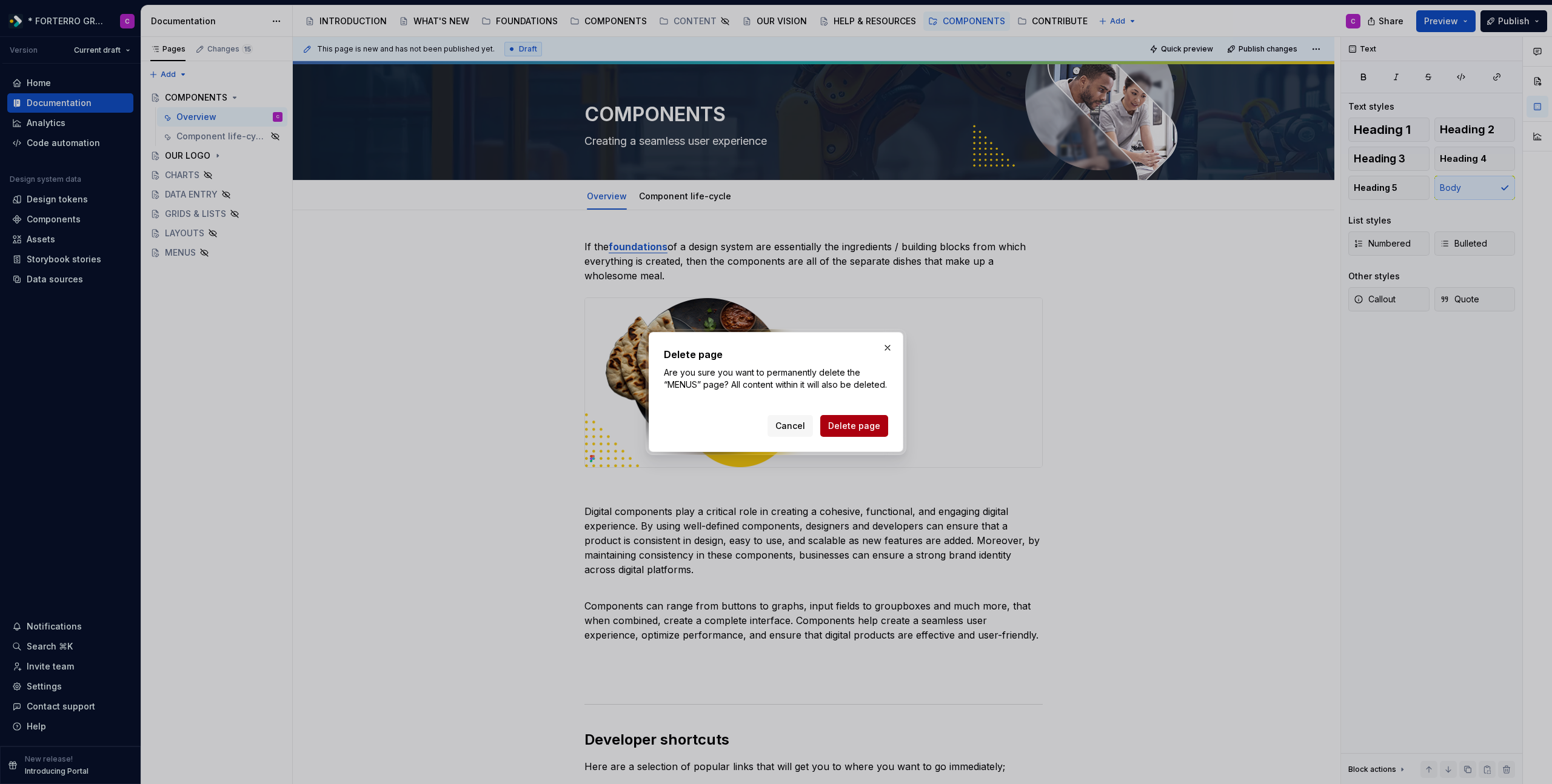
click at [845, 431] on span "Delete page" at bounding box center [854, 426] width 52 height 12
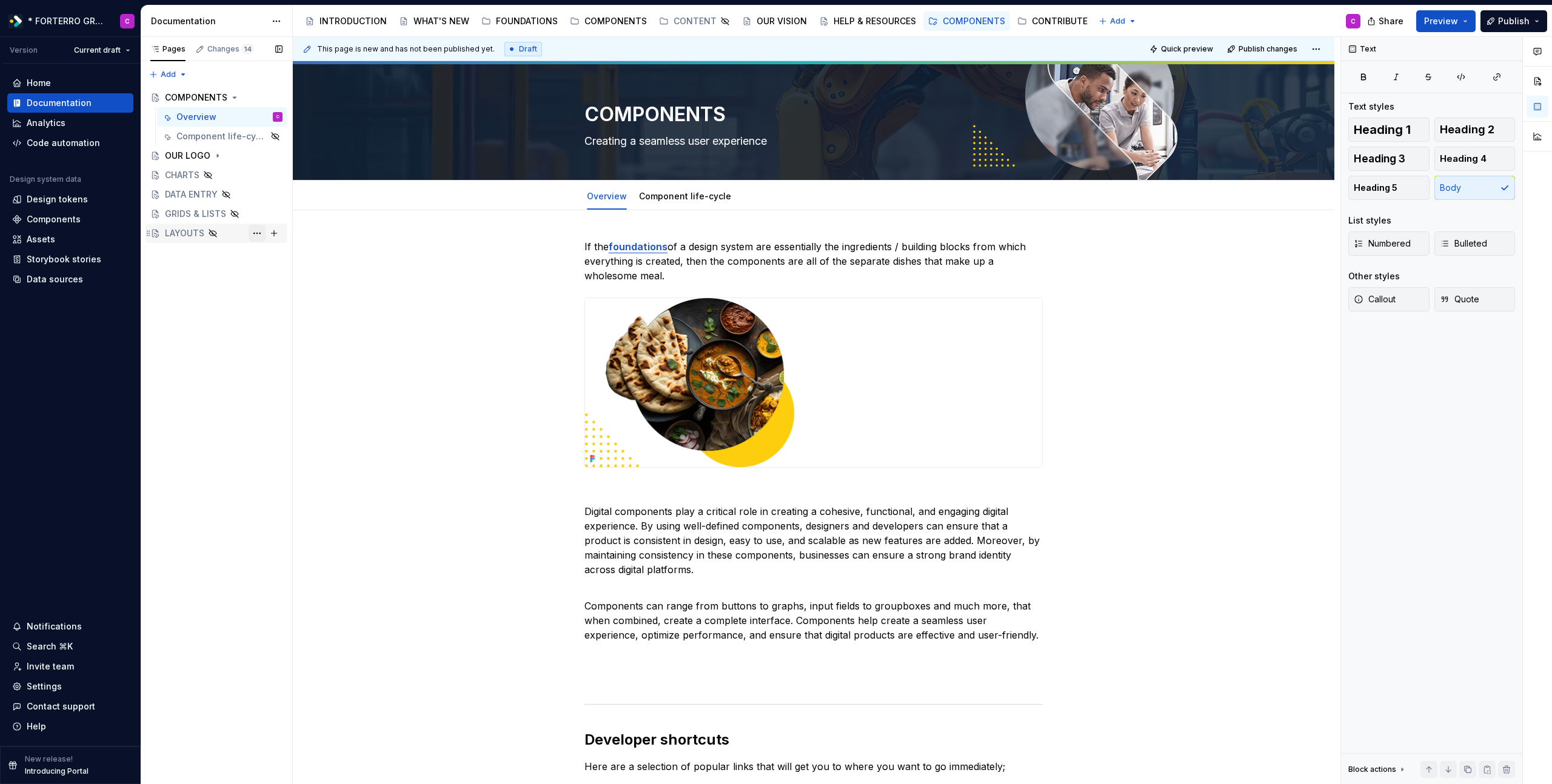
click at [260, 237] on button "Page tree" at bounding box center [256, 232] width 17 height 17
click at [296, 405] on div "Delete page" at bounding box center [330, 411] width 118 height 12
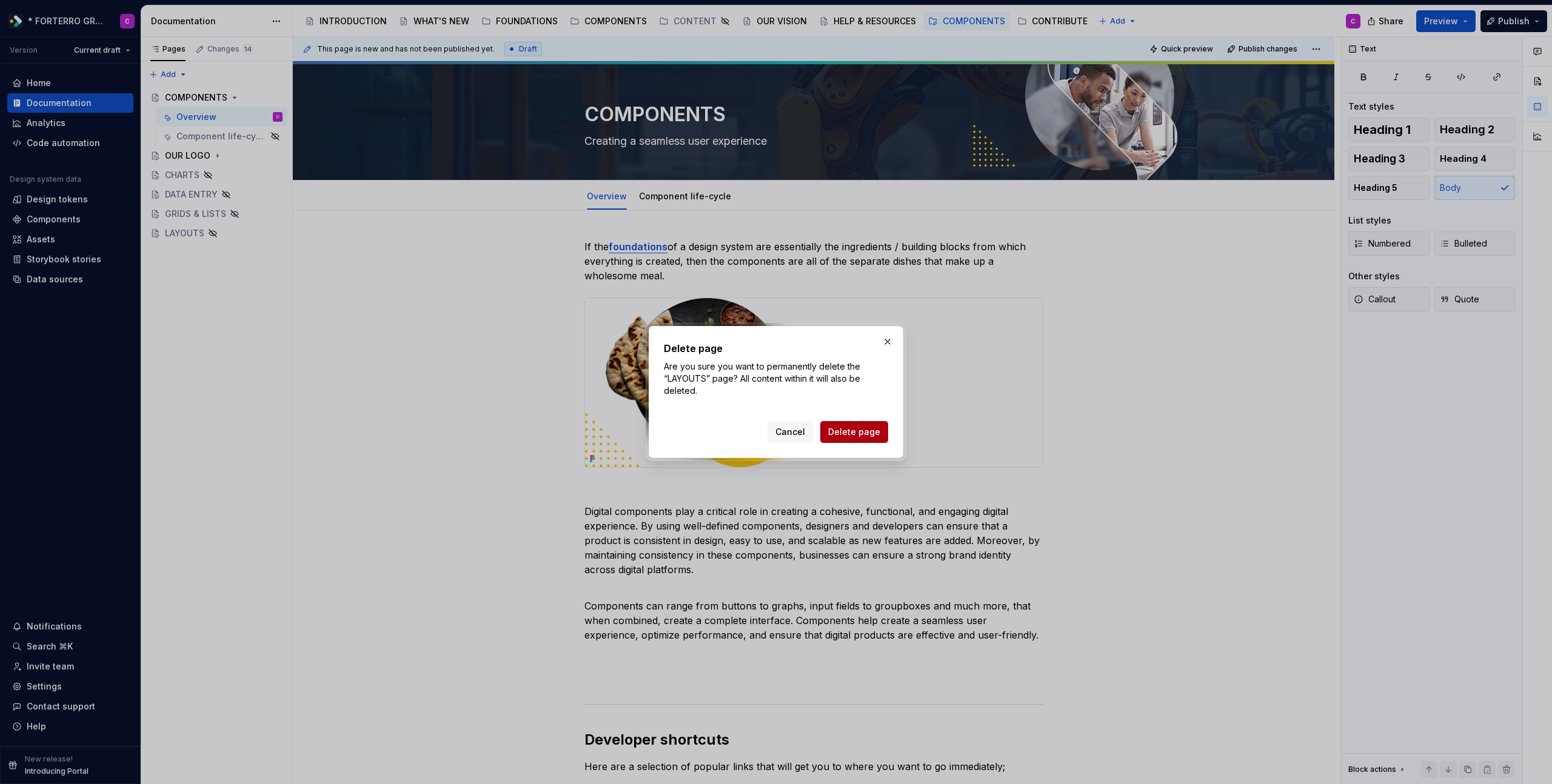
click at [848, 437] on span "Delete page" at bounding box center [854, 432] width 52 height 12
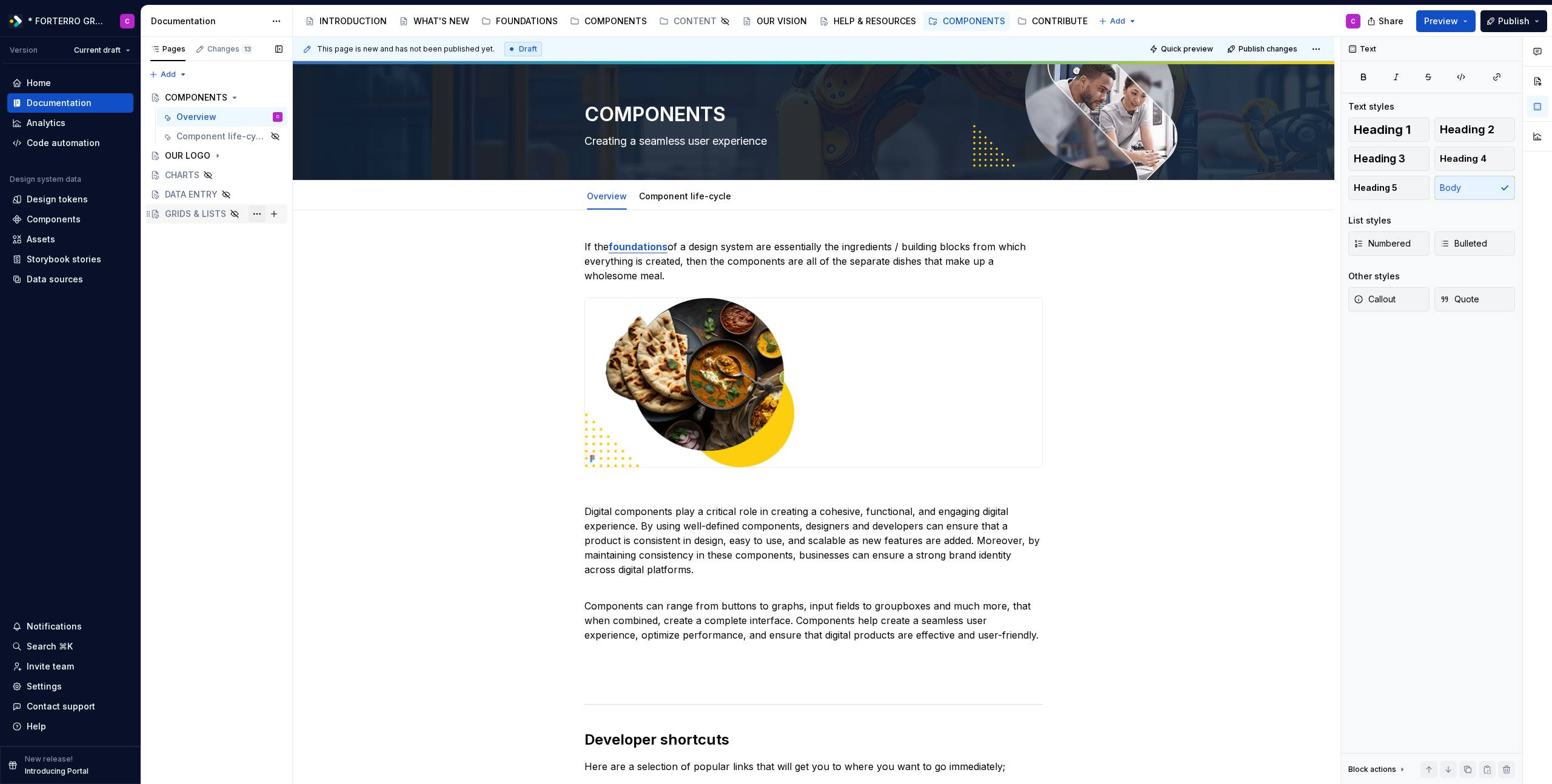
click at [263, 213] on button "Page tree" at bounding box center [256, 213] width 17 height 17
click at [319, 386] on div "Delete page" at bounding box center [330, 392] width 118 height 12
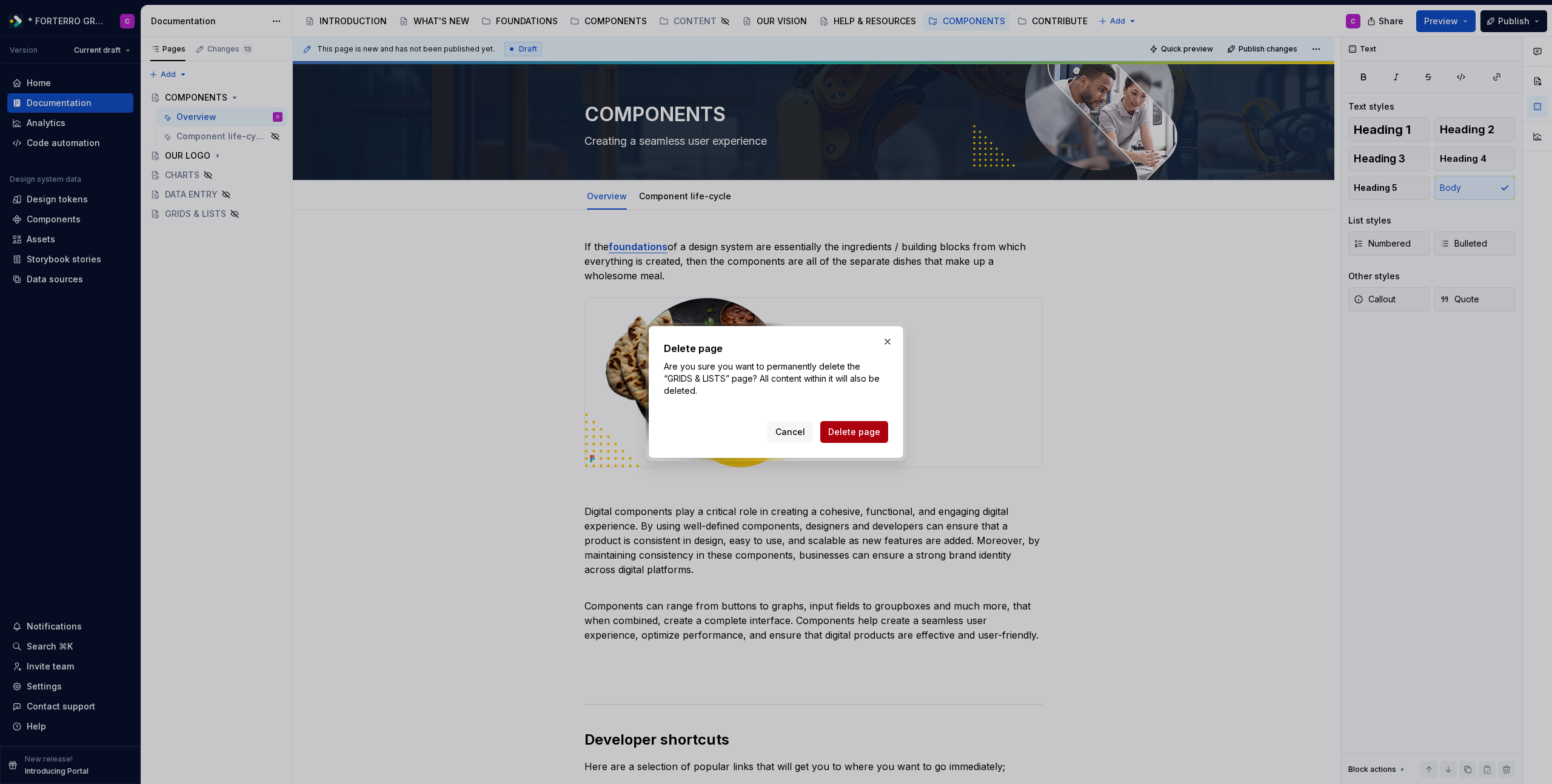
click at [854, 433] on span "Delete page" at bounding box center [854, 432] width 52 height 12
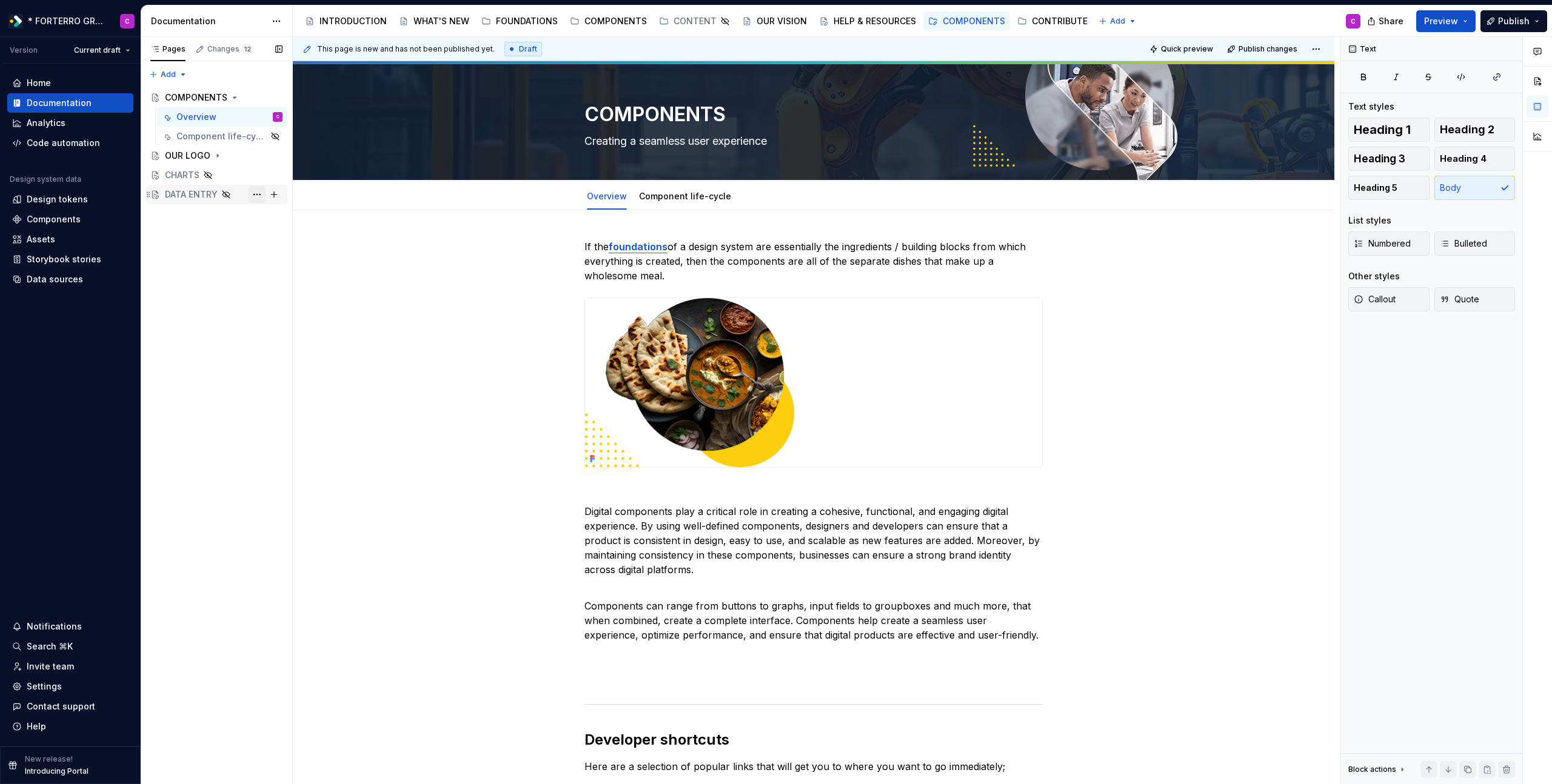
click at [261, 195] on button "Page tree" at bounding box center [256, 194] width 17 height 17
click at [325, 367] on div "Delete page" at bounding box center [330, 373] width 118 height 12
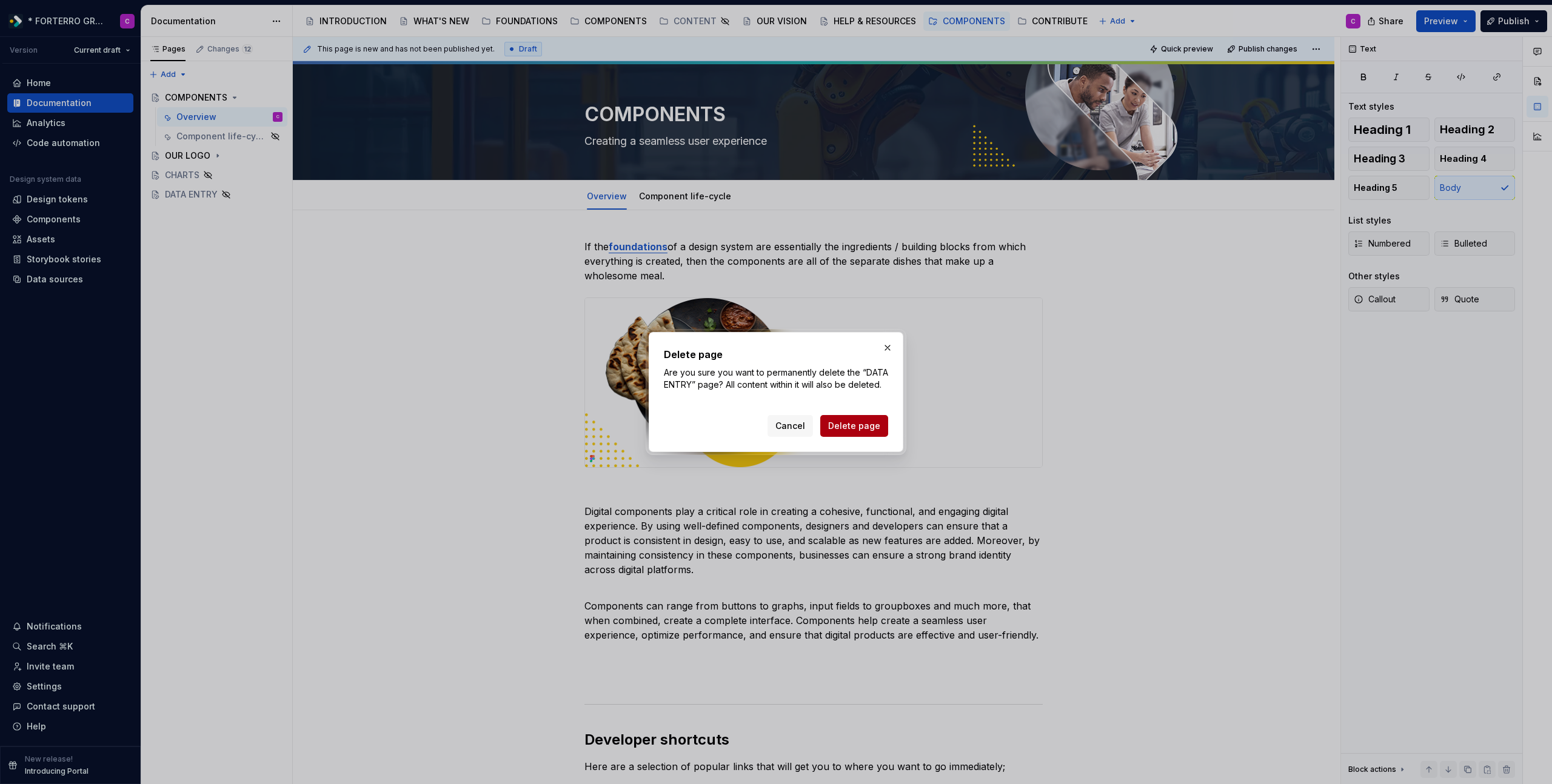
click at [862, 431] on span "Delete page" at bounding box center [854, 426] width 52 height 12
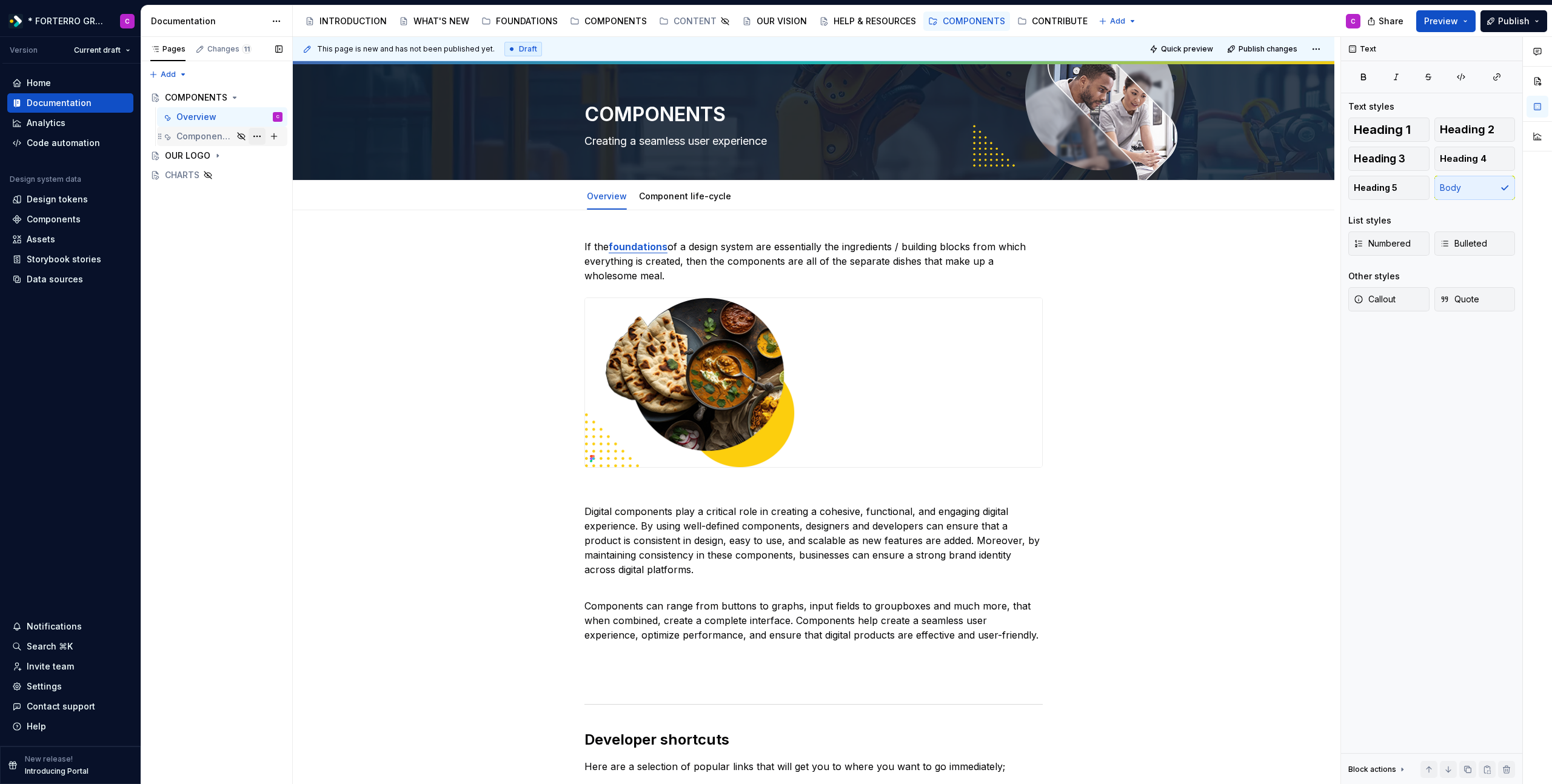
click at [260, 139] on button "Page tree" at bounding box center [256, 136] width 17 height 17
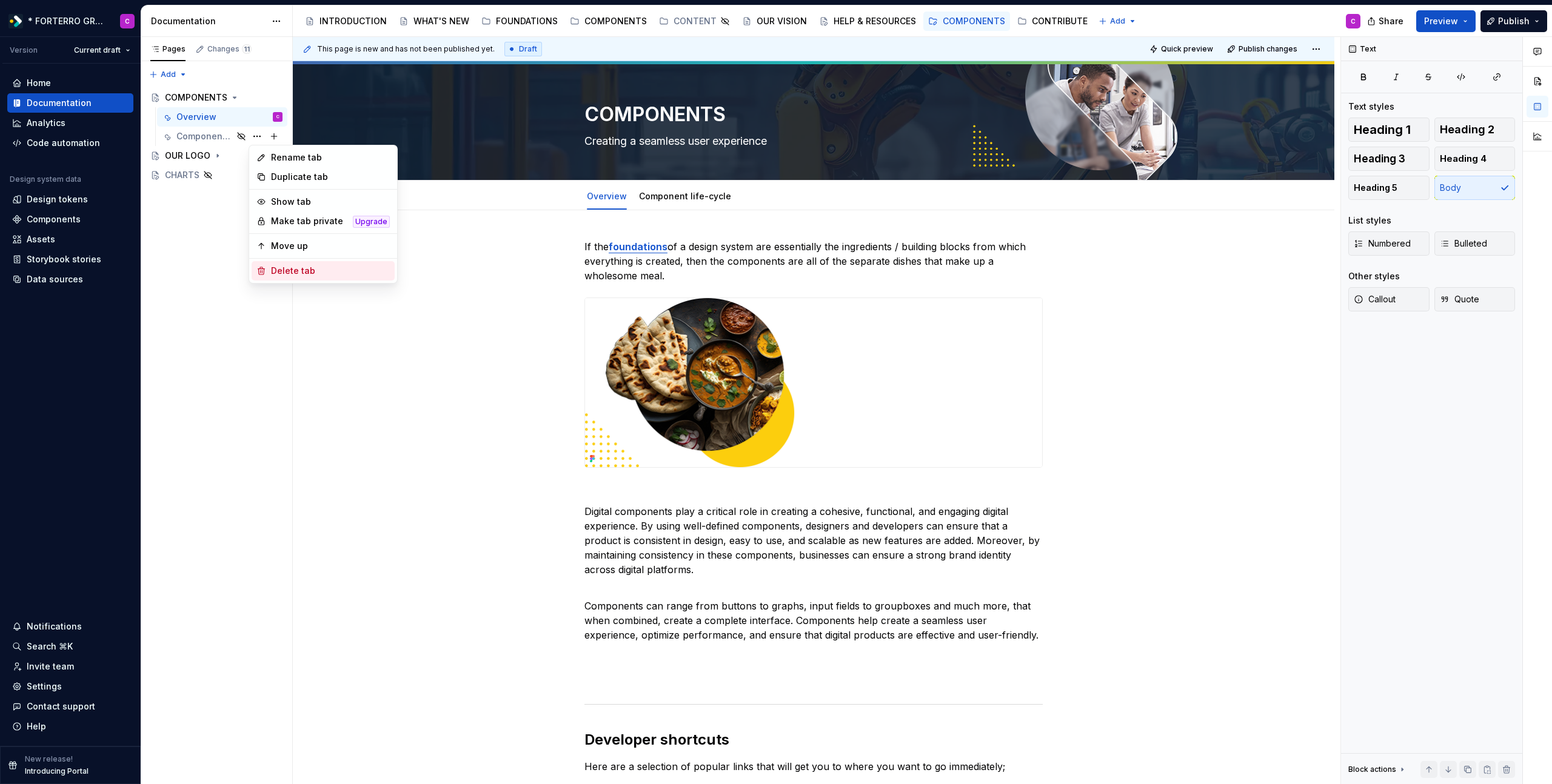
click at [280, 272] on div "Delete tab" at bounding box center [330, 271] width 118 height 12
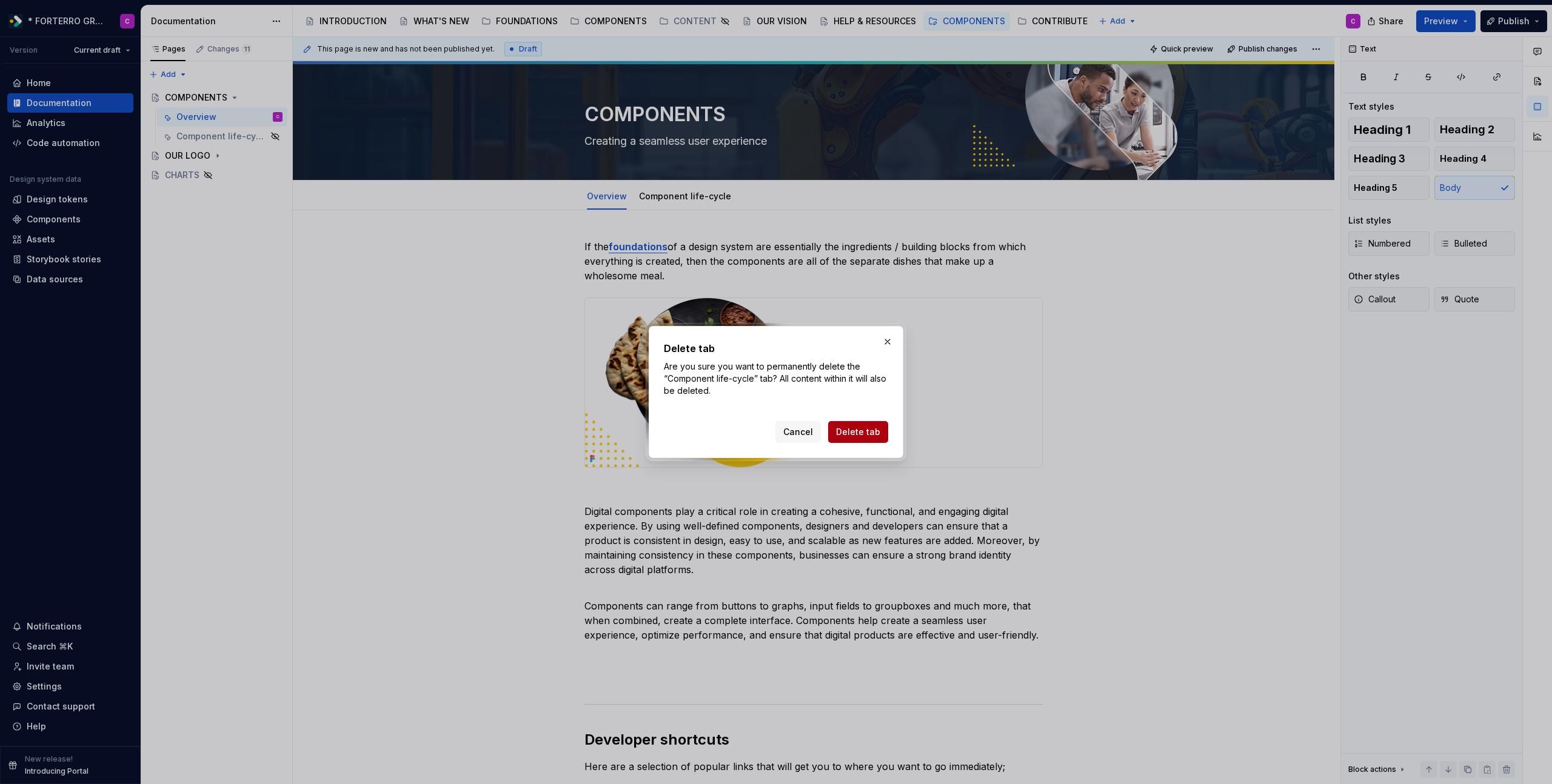
click at [838, 435] on button "Delete tab" at bounding box center [858, 431] width 60 height 22
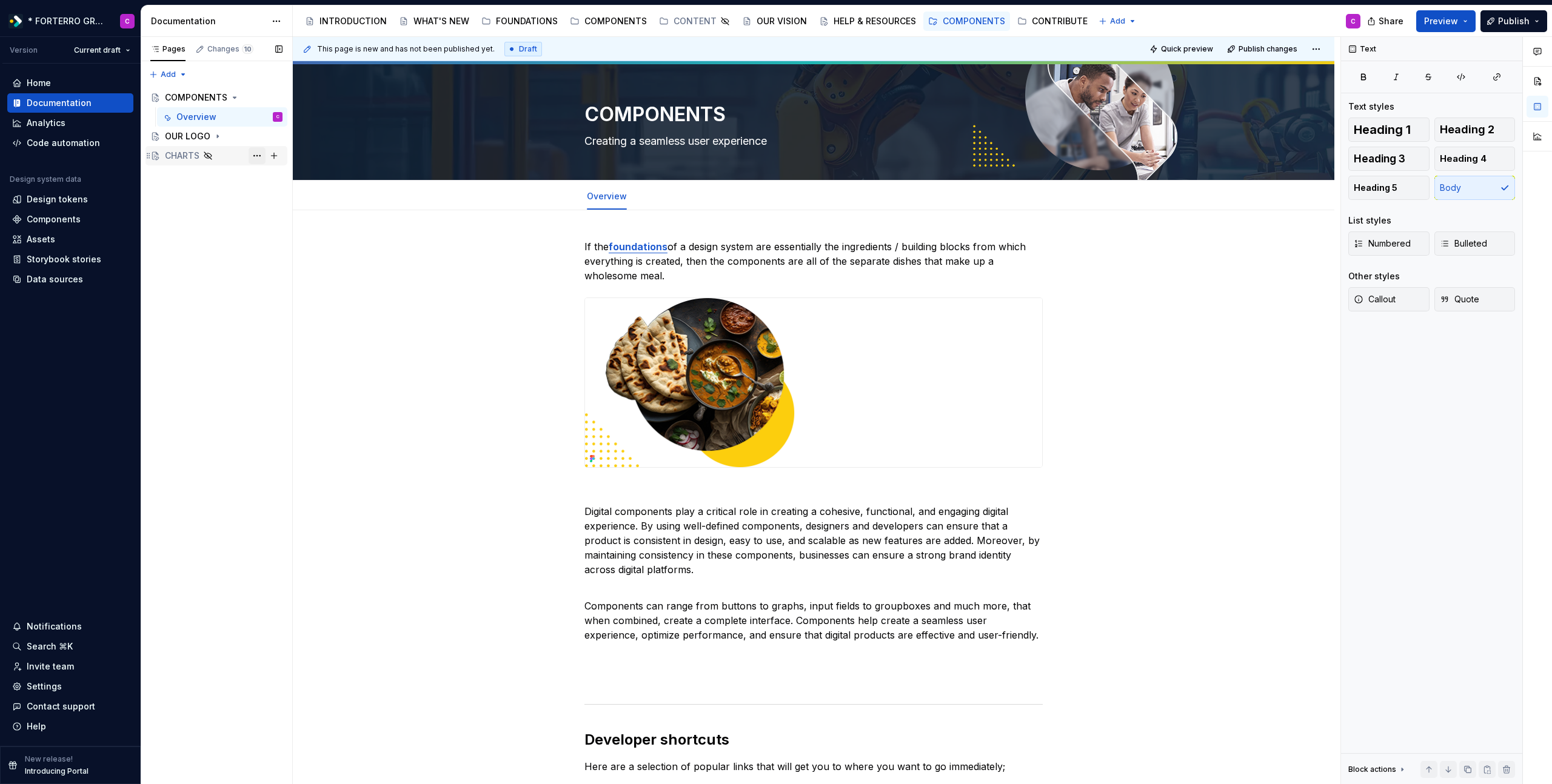
click at [252, 159] on button "Page tree" at bounding box center [256, 155] width 17 height 17
click at [282, 242] on div "Show page" at bounding box center [330, 240] width 118 height 12
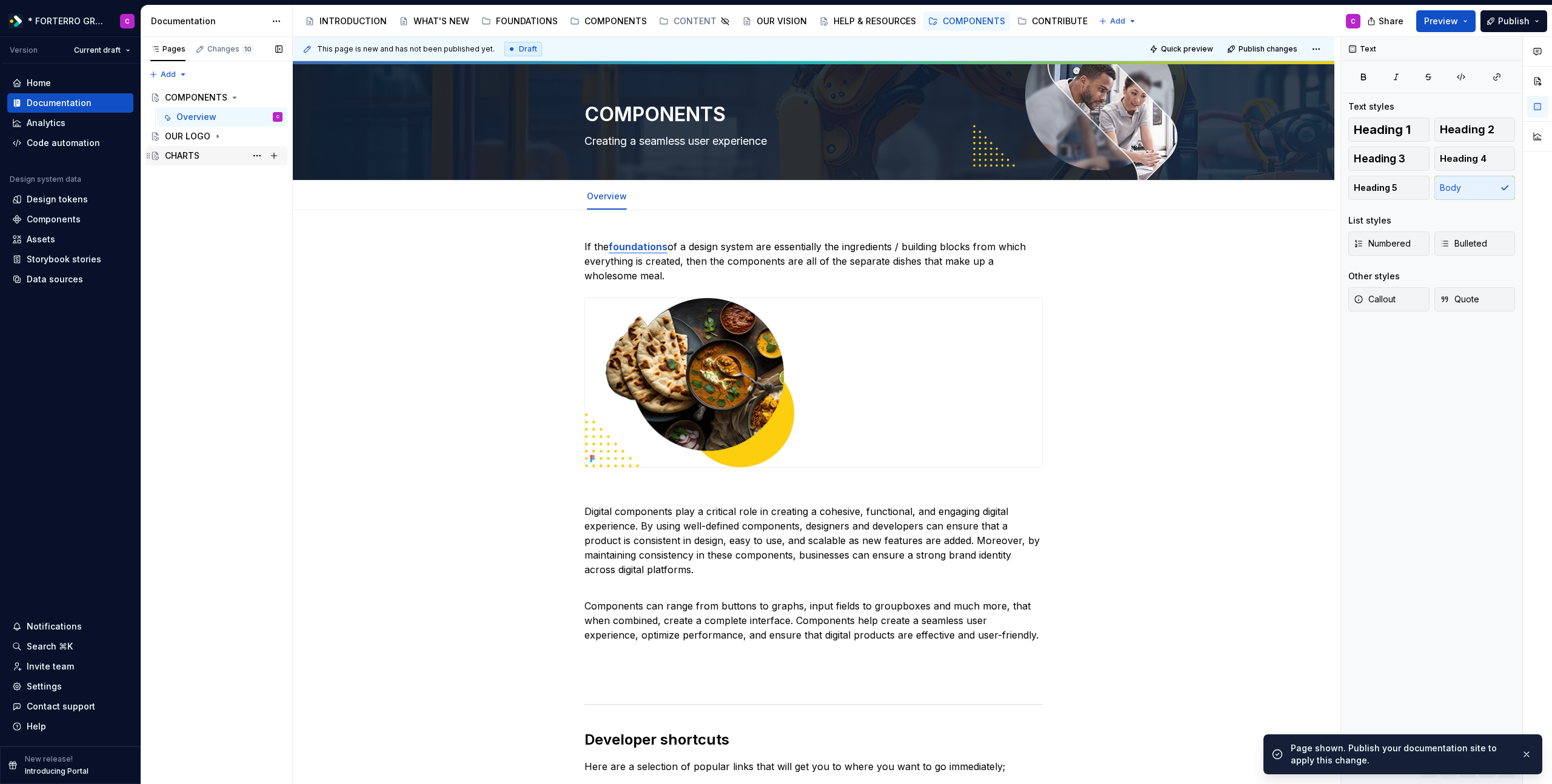
click at [189, 155] on div "CHARTS" at bounding box center [182, 156] width 34 height 12
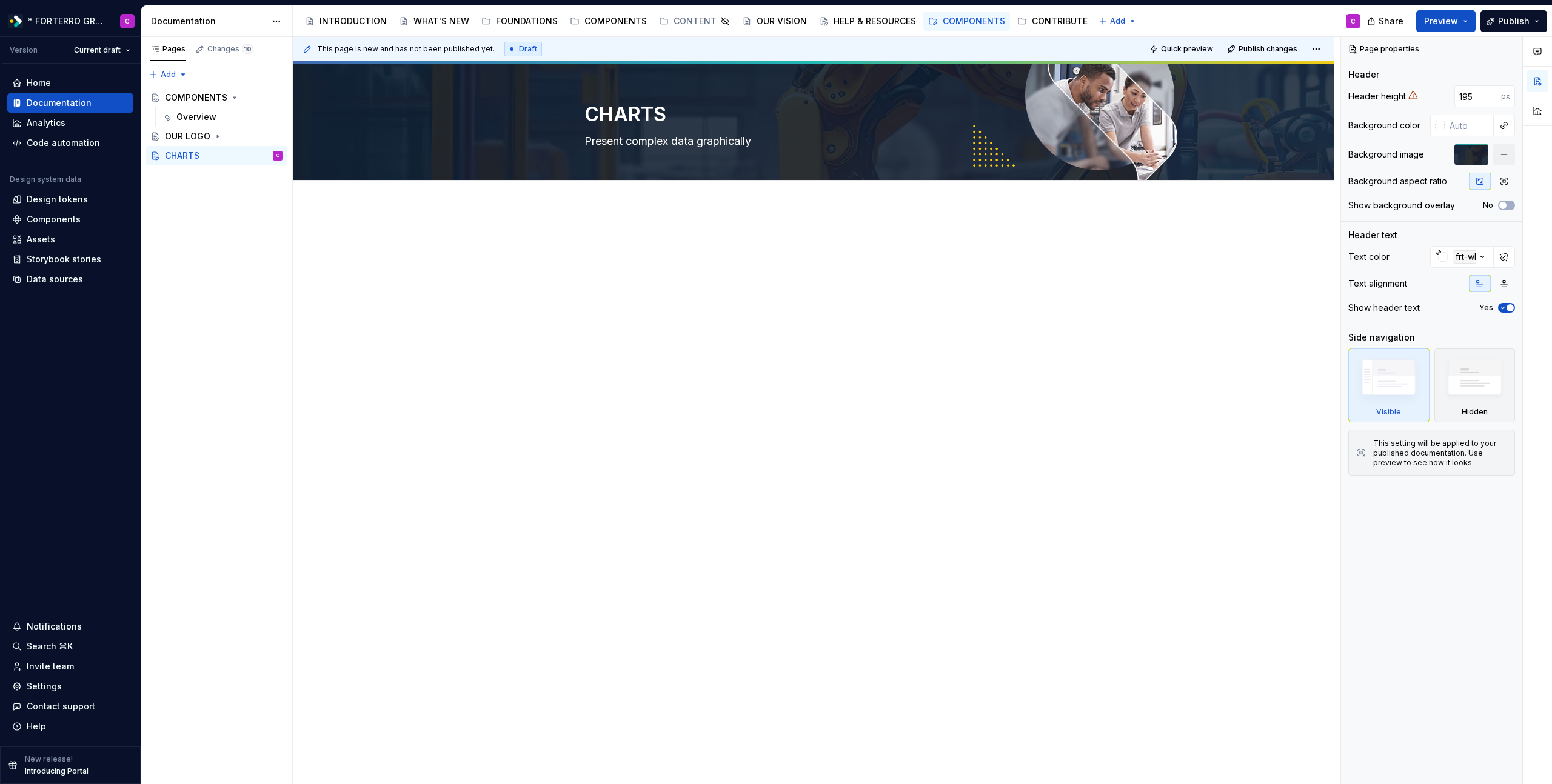
click at [687, 328] on div at bounding box center [813, 369] width 1041 height 324
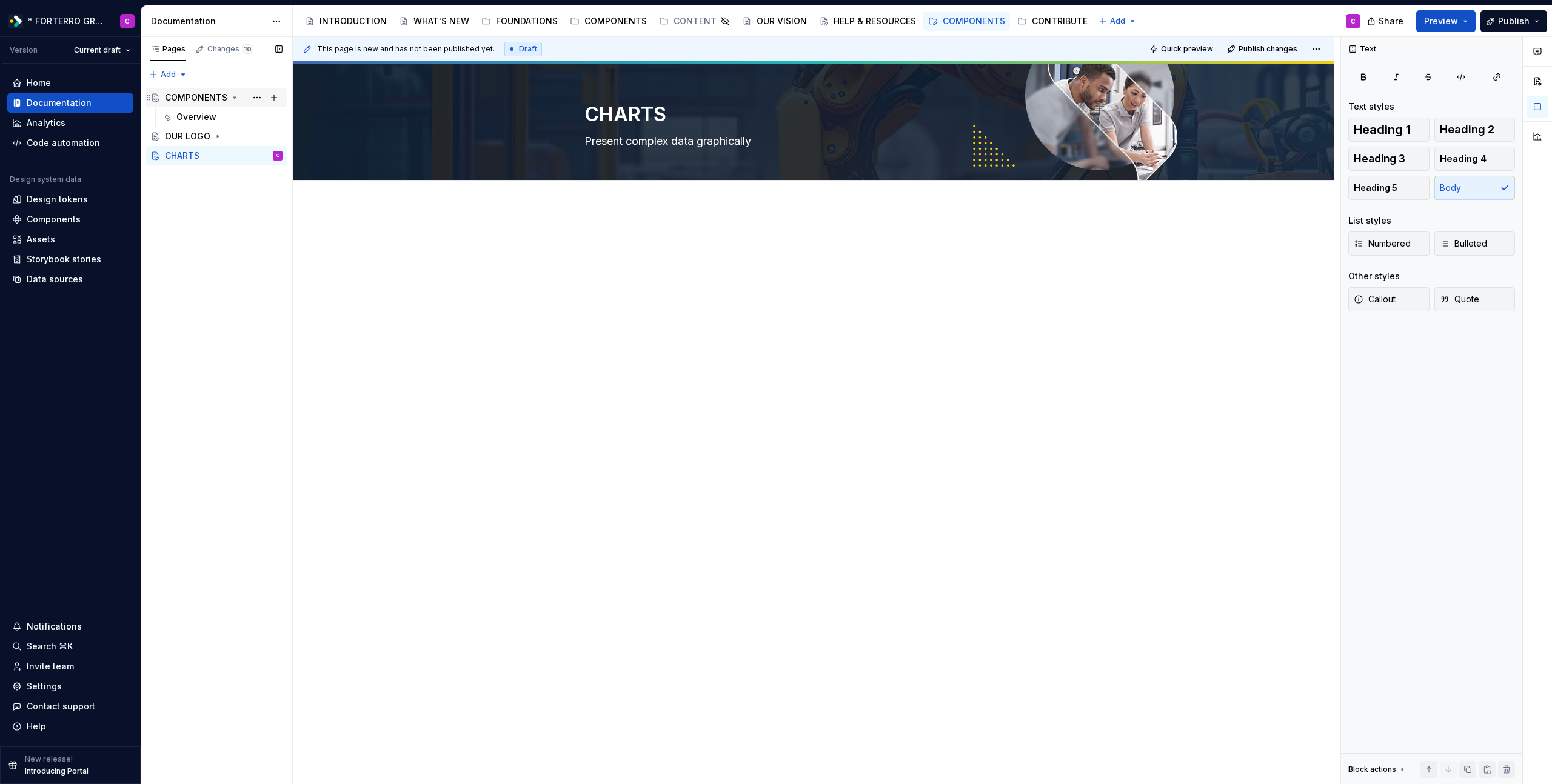
click at [211, 97] on div "COMPONENTS" at bounding box center [196, 97] width 62 height 12
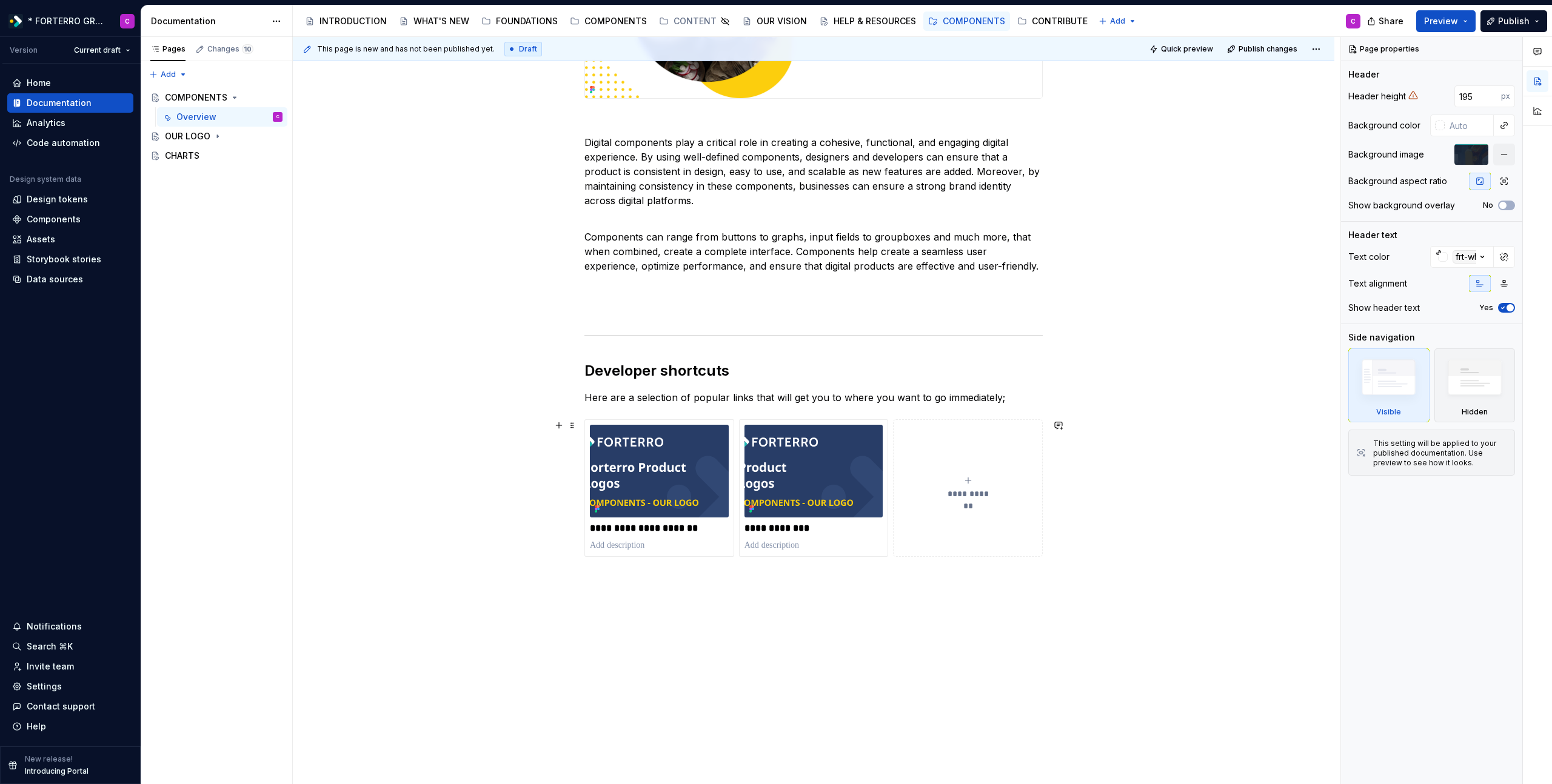
scroll to position [391, 0]
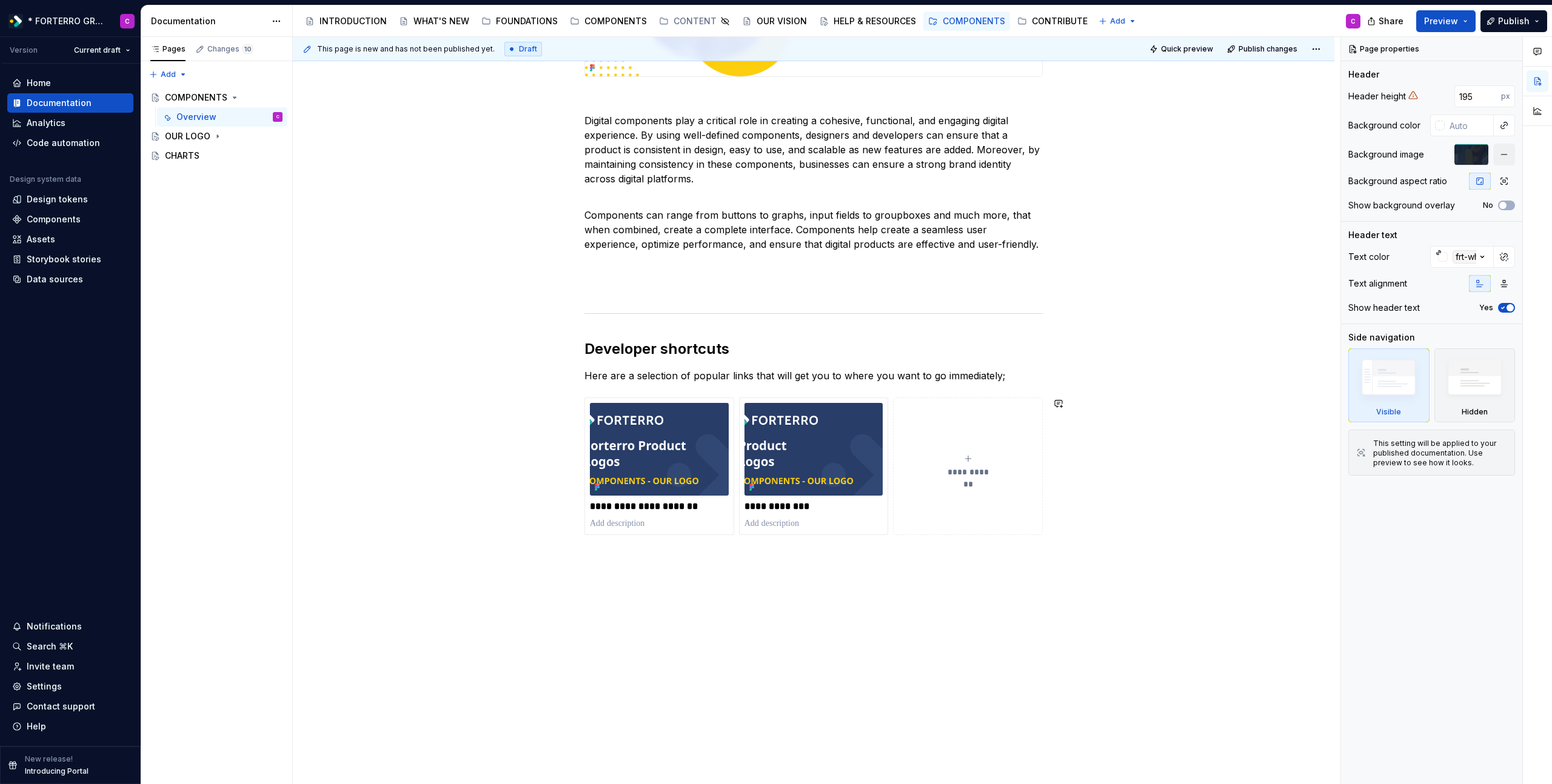
click at [989, 560] on div "**********" at bounding box center [813, 302] width 1041 height 966
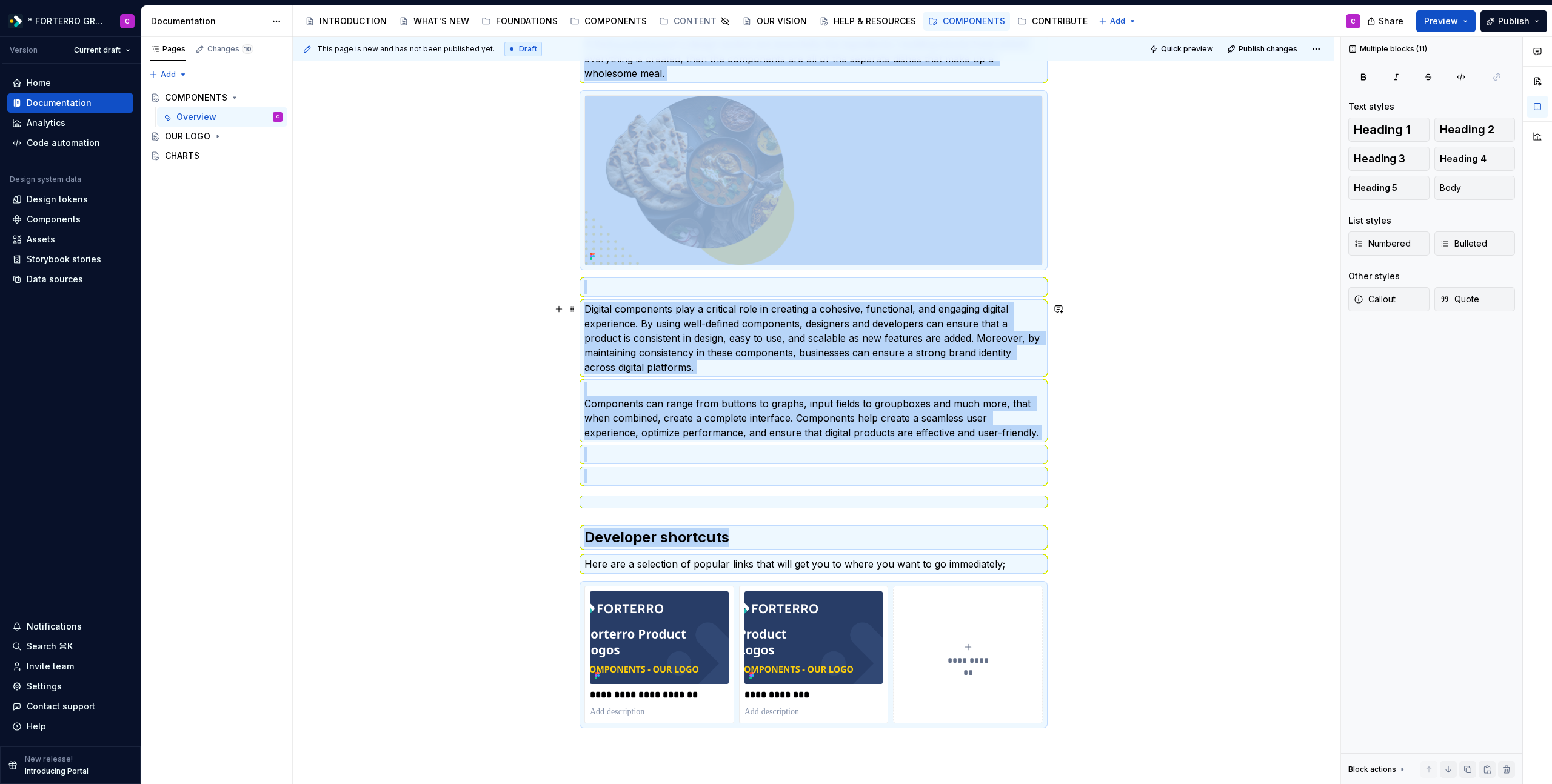
scroll to position [0, 0]
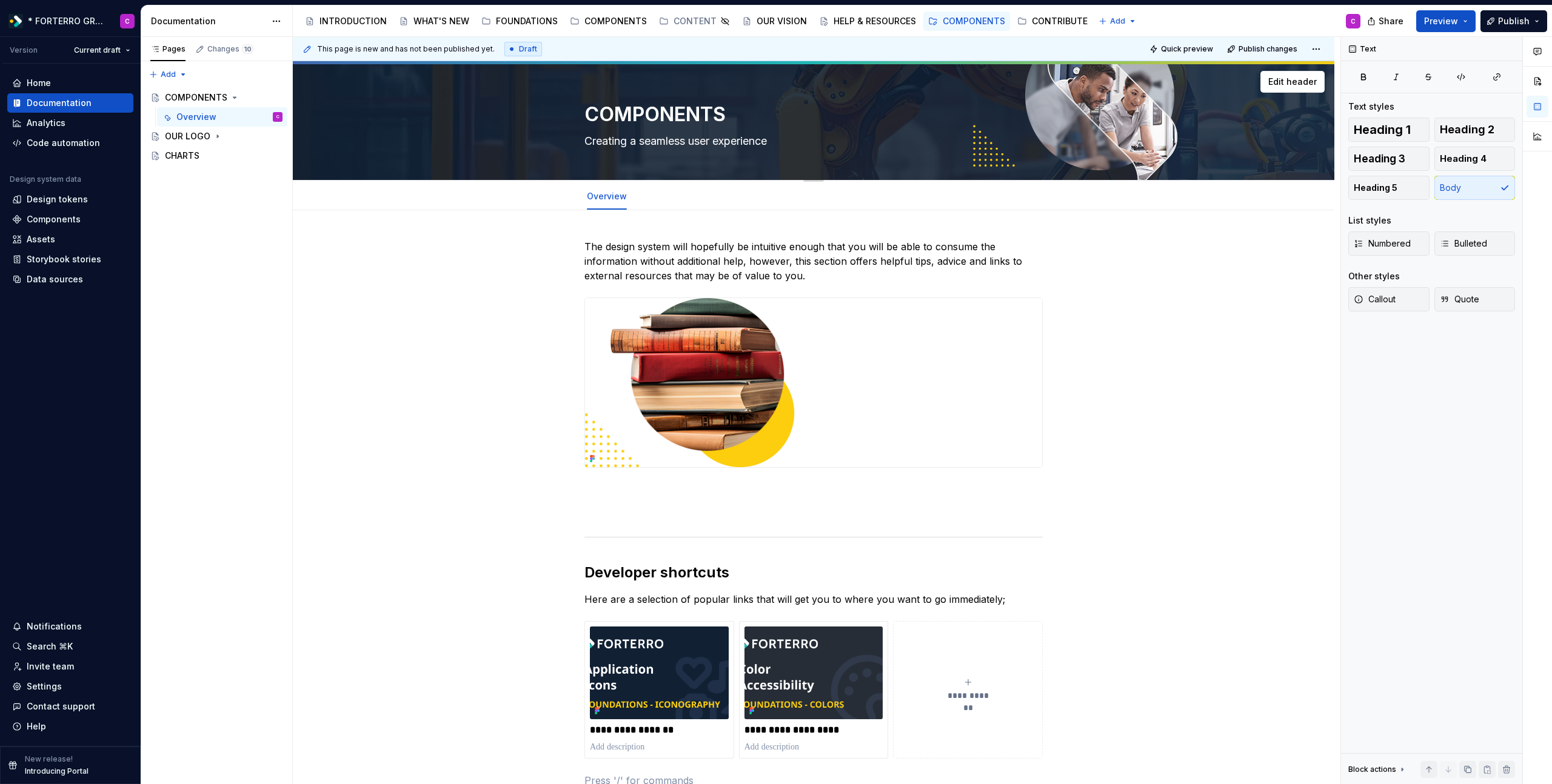
click at [699, 142] on textarea "Creating a seamless user experience" at bounding box center [811, 141] width 458 height 19
paste textarea "Links, tools, advice & mor"
type textarea "*"
type textarea "Links, tools, advice & more"
type textarea "*"
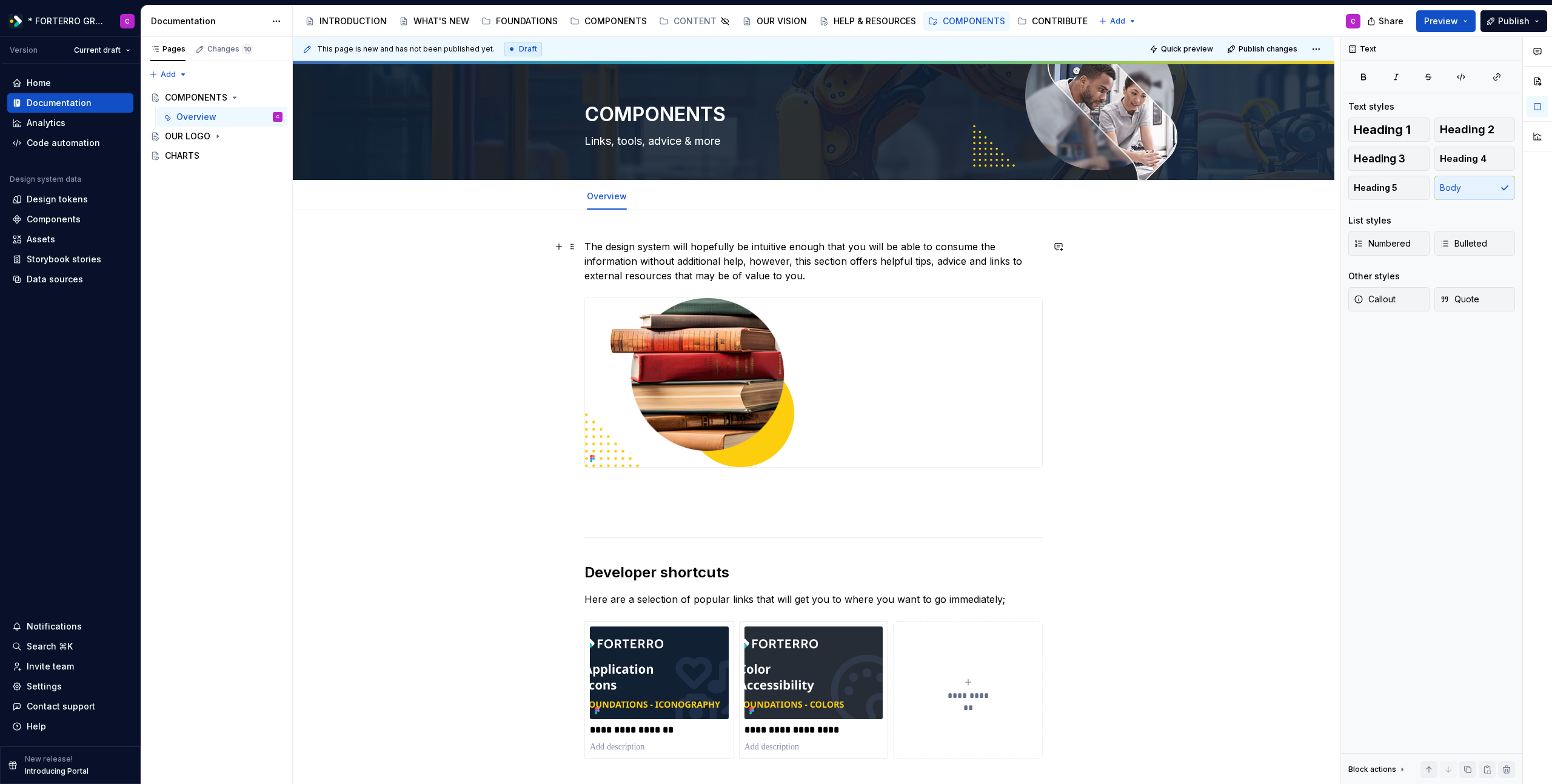
type textarea "Links, tools, advice & more"
click at [816, 257] on p "The design system will hopefully be intuitive enough that you will be able to c…" at bounding box center [813, 261] width 458 height 44
click at [680, 117] on textarea "COMPONENTS" at bounding box center [811, 114] width 458 height 29
paste textarea "HELP & RESOURCE"
type textarea "*"
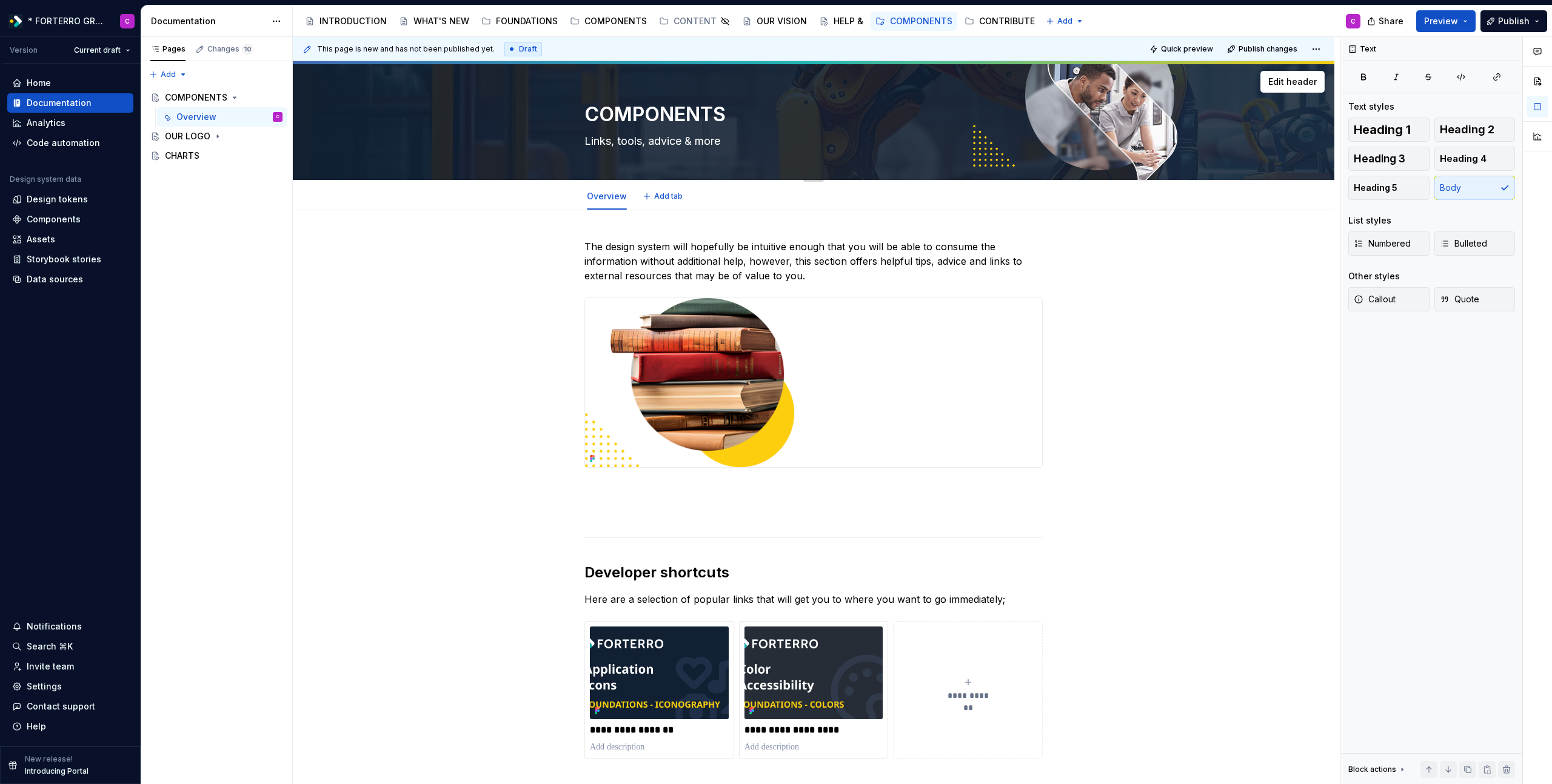
type textarea "HELP & RESOURCES"
type textarea "*"
type textarea "HELP & RESOURCES"
click at [847, 244] on p "The design system will hopefully be intuitive enough that you will be able to c…" at bounding box center [813, 261] width 458 height 44
click at [683, 139] on textarea "Links, tools, advice & more" at bounding box center [811, 141] width 458 height 19
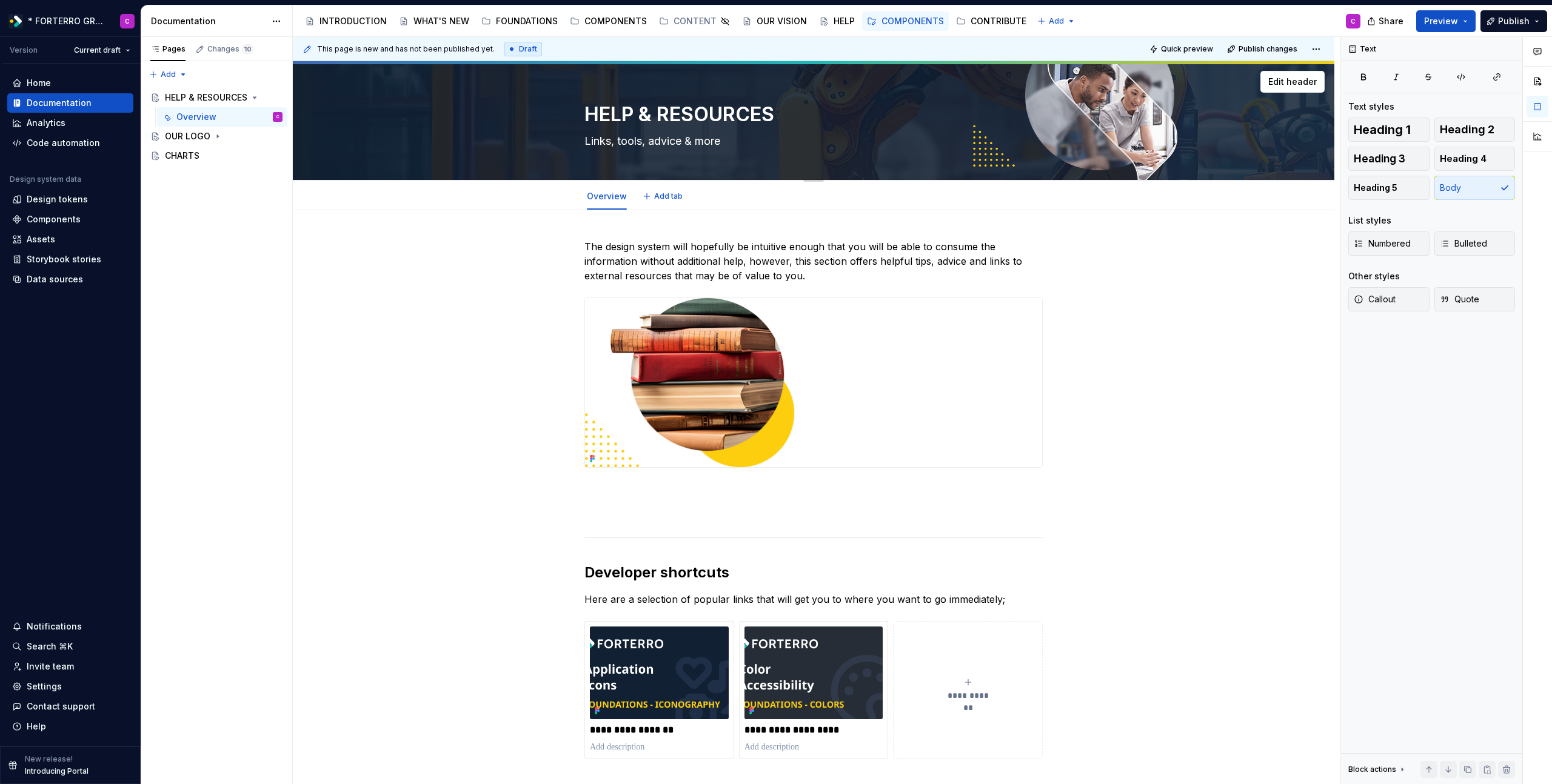
click at [680, 117] on textarea "HELP & RESOURCES" at bounding box center [811, 114] width 458 height 29
click at [870, 23] on button "Page tree" at bounding box center [874, 21] width 15 height 15
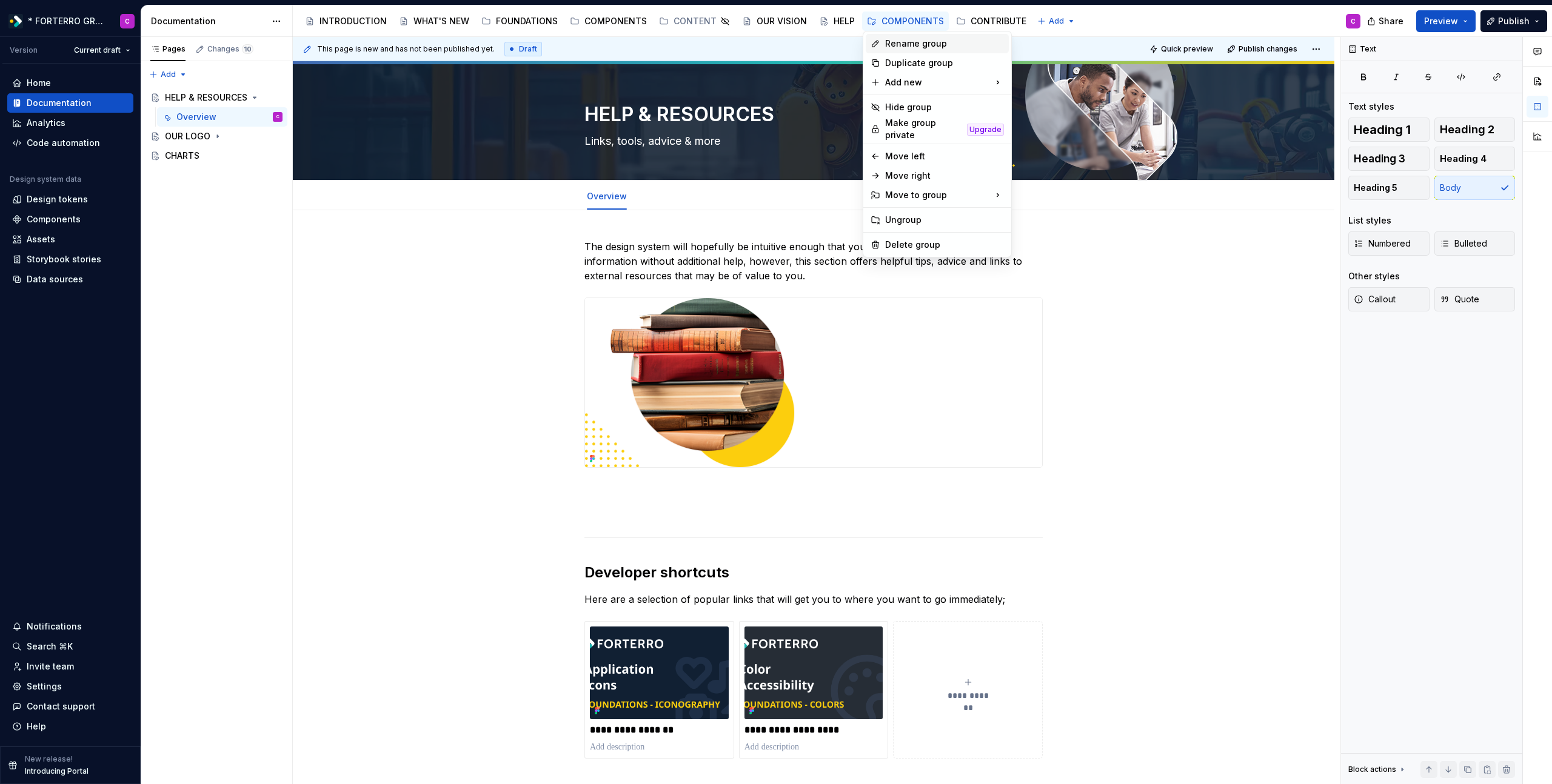
click at [894, 42] on div "Rename group" at bounding box center [944, 44] width 118 height 12
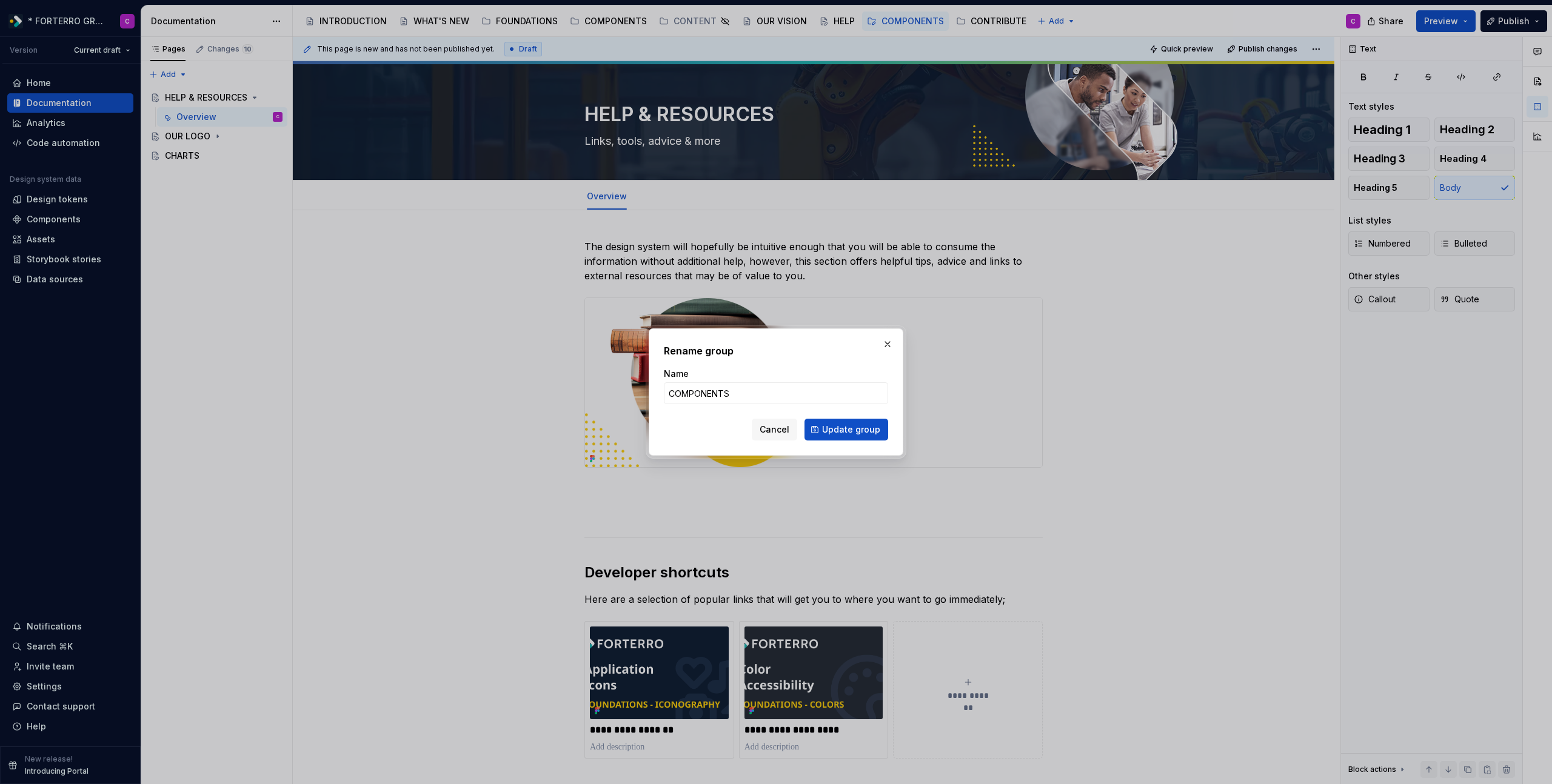
type textarea "*"
type input "HELP & RESOURCES"
click at [840, 431] on span "Update group" at bounding box center [851, 430] width 58 height 12
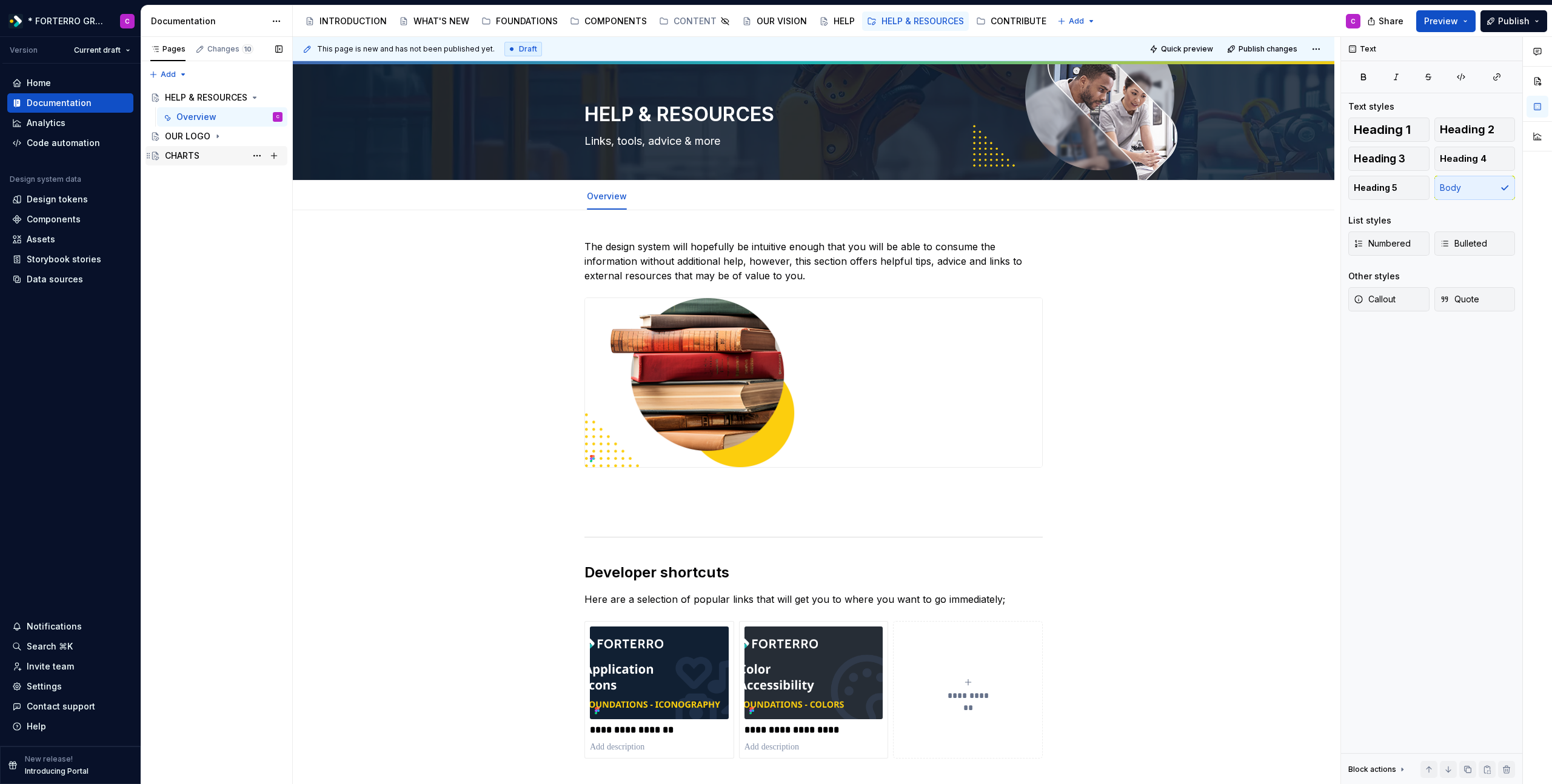
click at [183, 157] on div "CHARTS" at bounding box center [182, 156] width 34 height 12
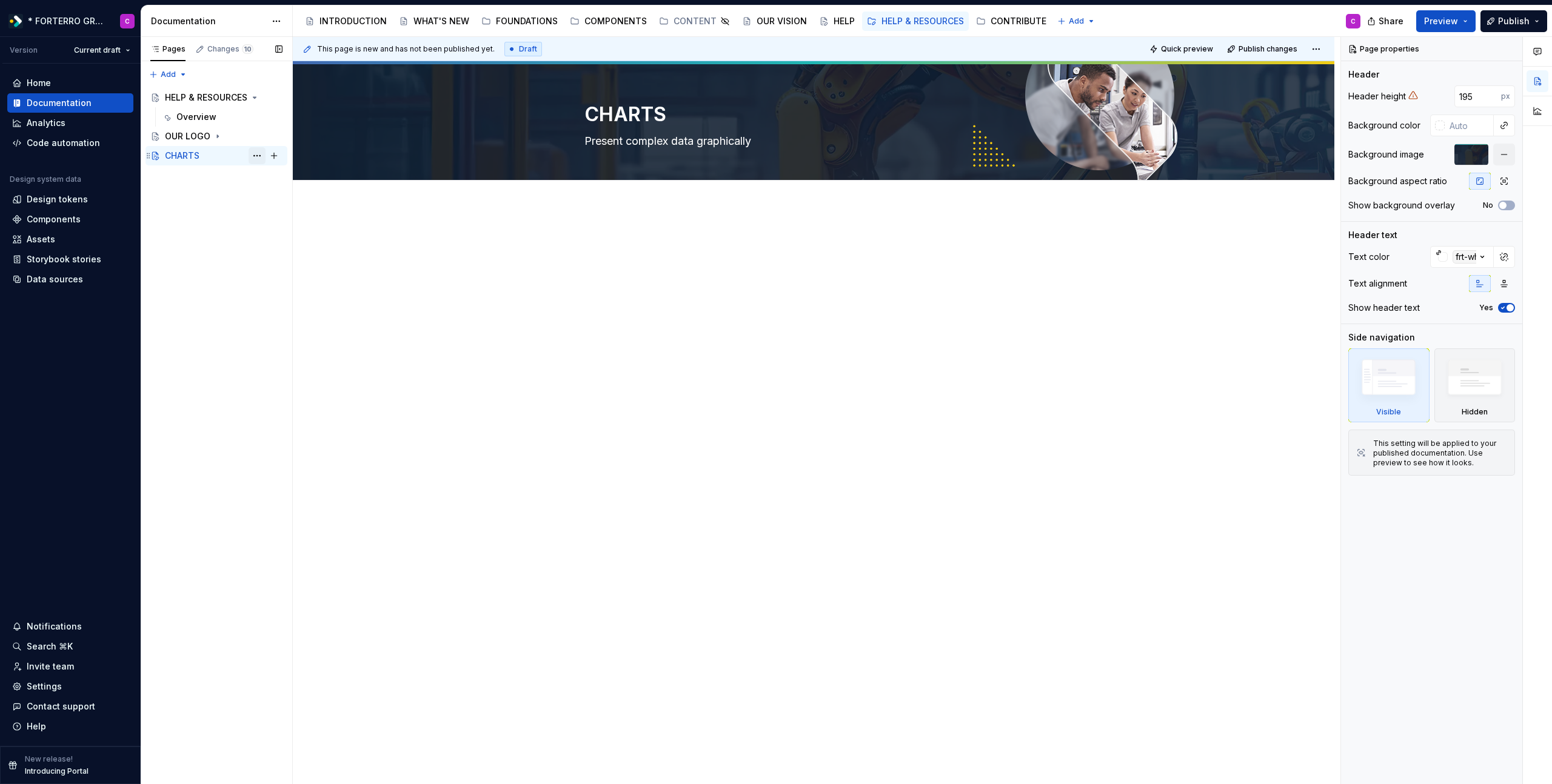
click at [253, 153] on button "Page tree" at bounding box center [256, 155] width 17 height 17
type textarea "*"
click at [293, 181] on div "Rename page" at bounding box center [330, 177] width 118 height 12
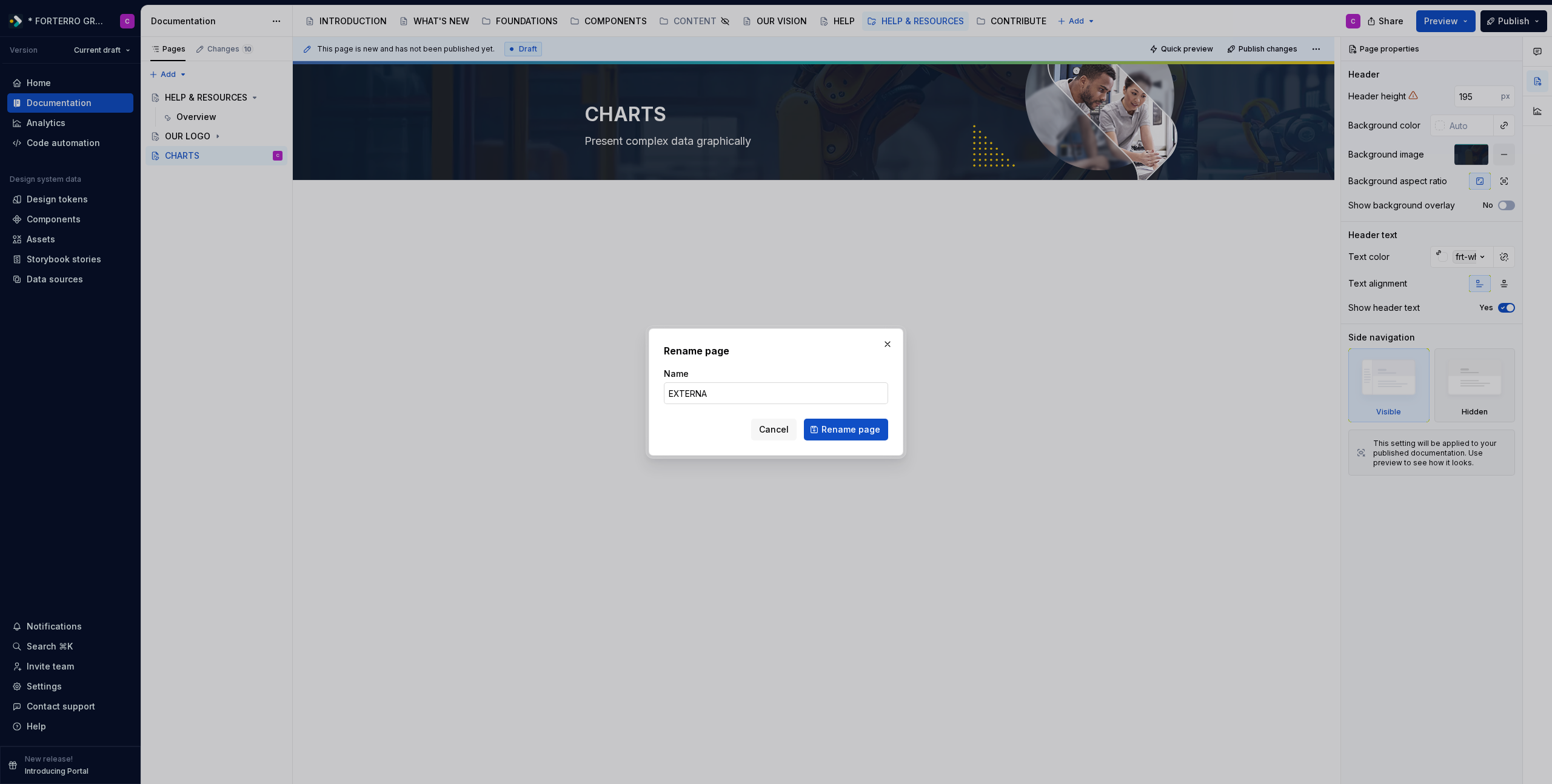
type input "EXTERNAL"
type textarea "*"
type input "EXTERNAL RESOURCES"
click at [873, 431] on span "Rename page" at bounding box center [850, 430] width 59 height 12
type textarea "*"
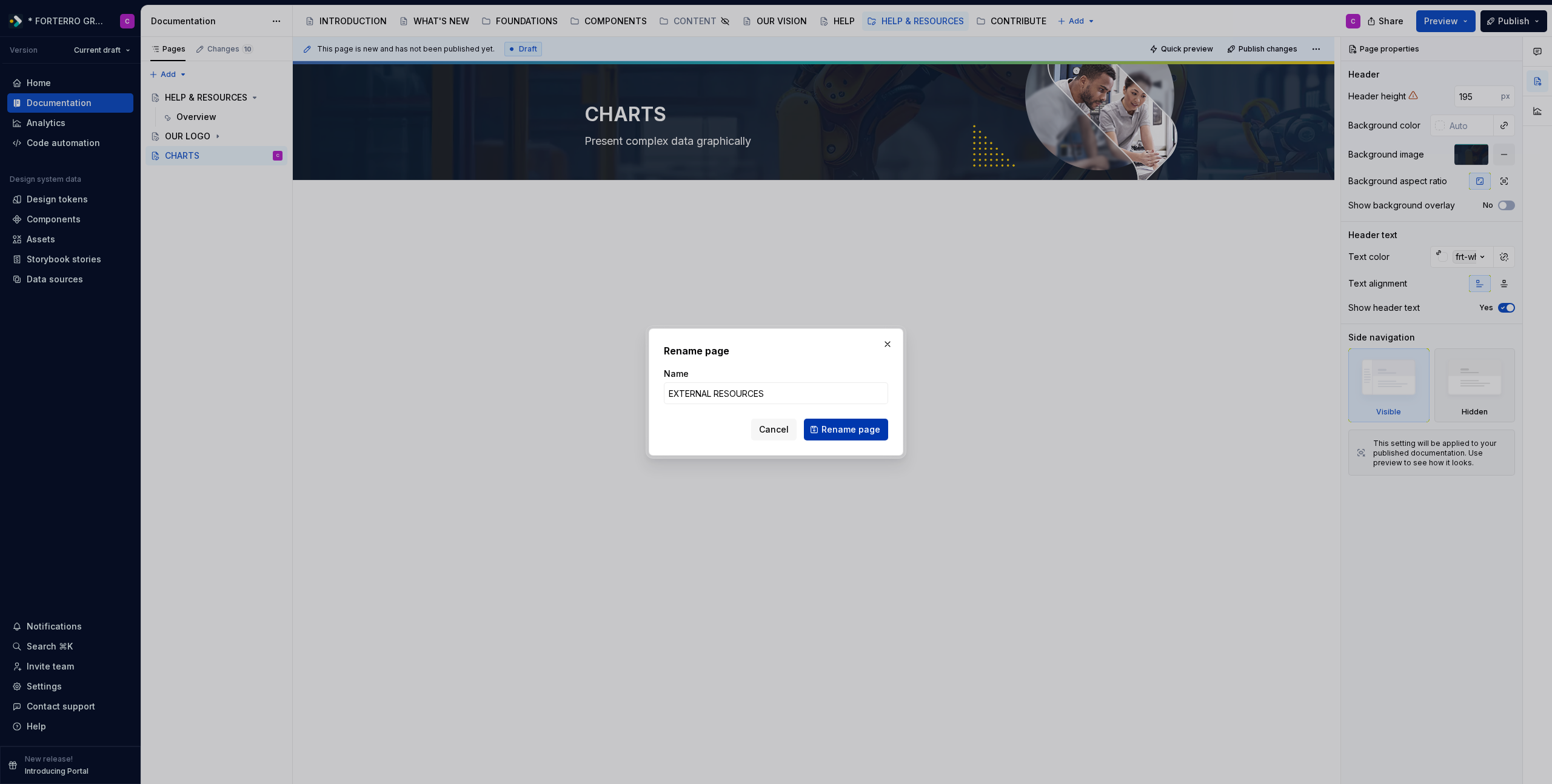
type textarea "EXTERNAL RESOURCES"
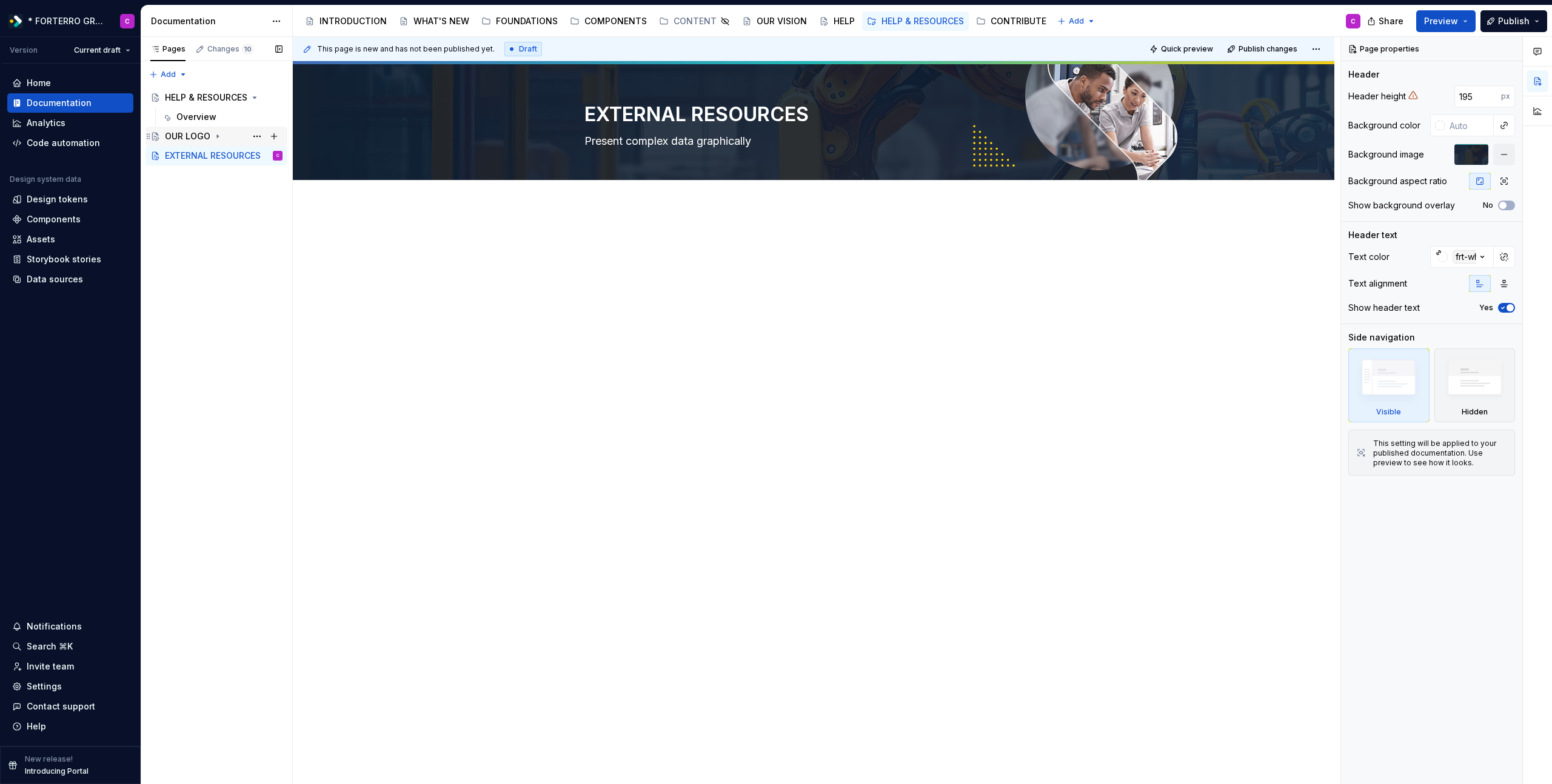
click at [202, 135] on div "OUR LOGO" at bounding box center [188, 137] width 46 height 12
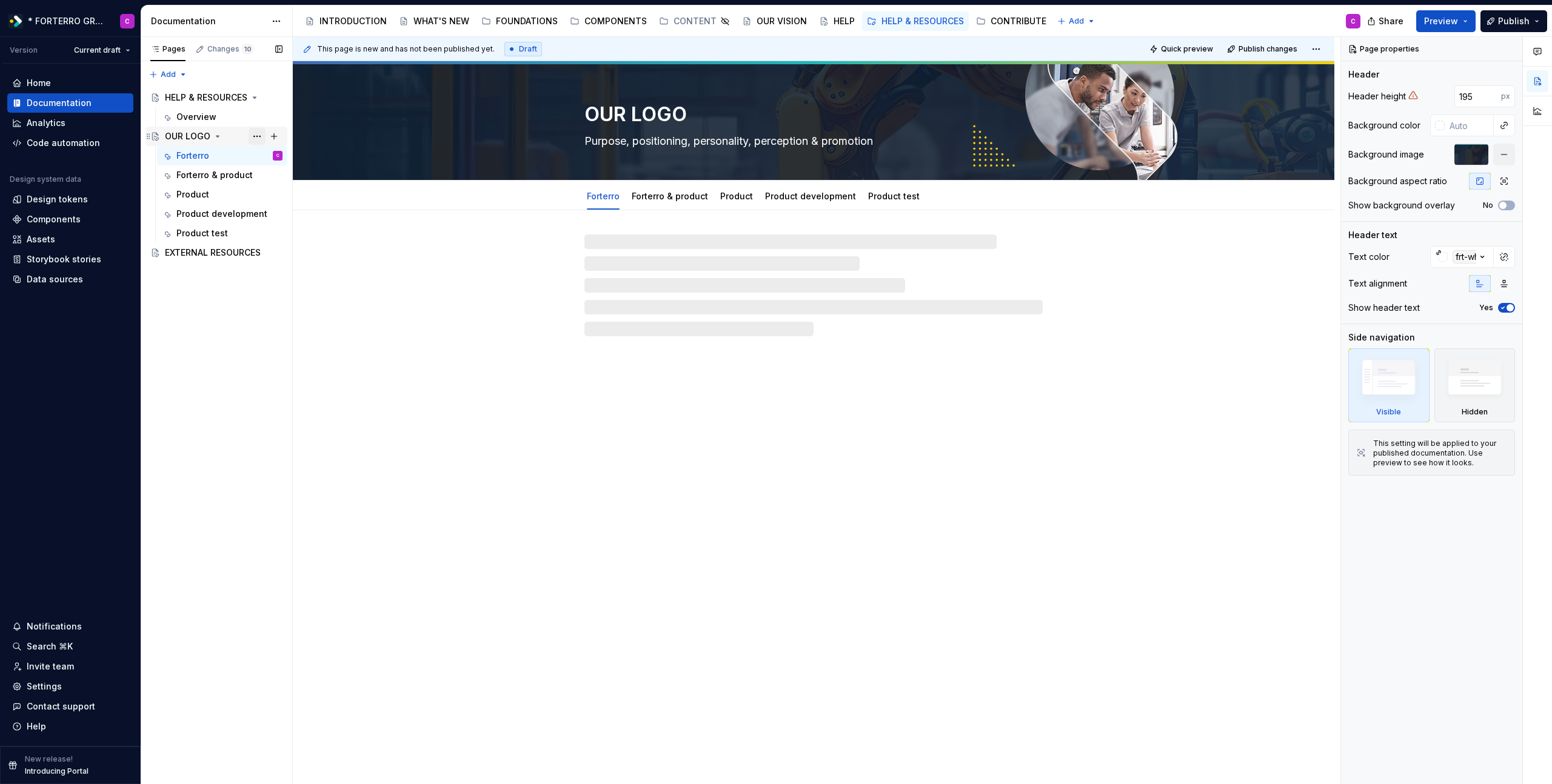
click at [253, 135] on button "Page tree" at bounding box center [256, 136] width 17 height 17
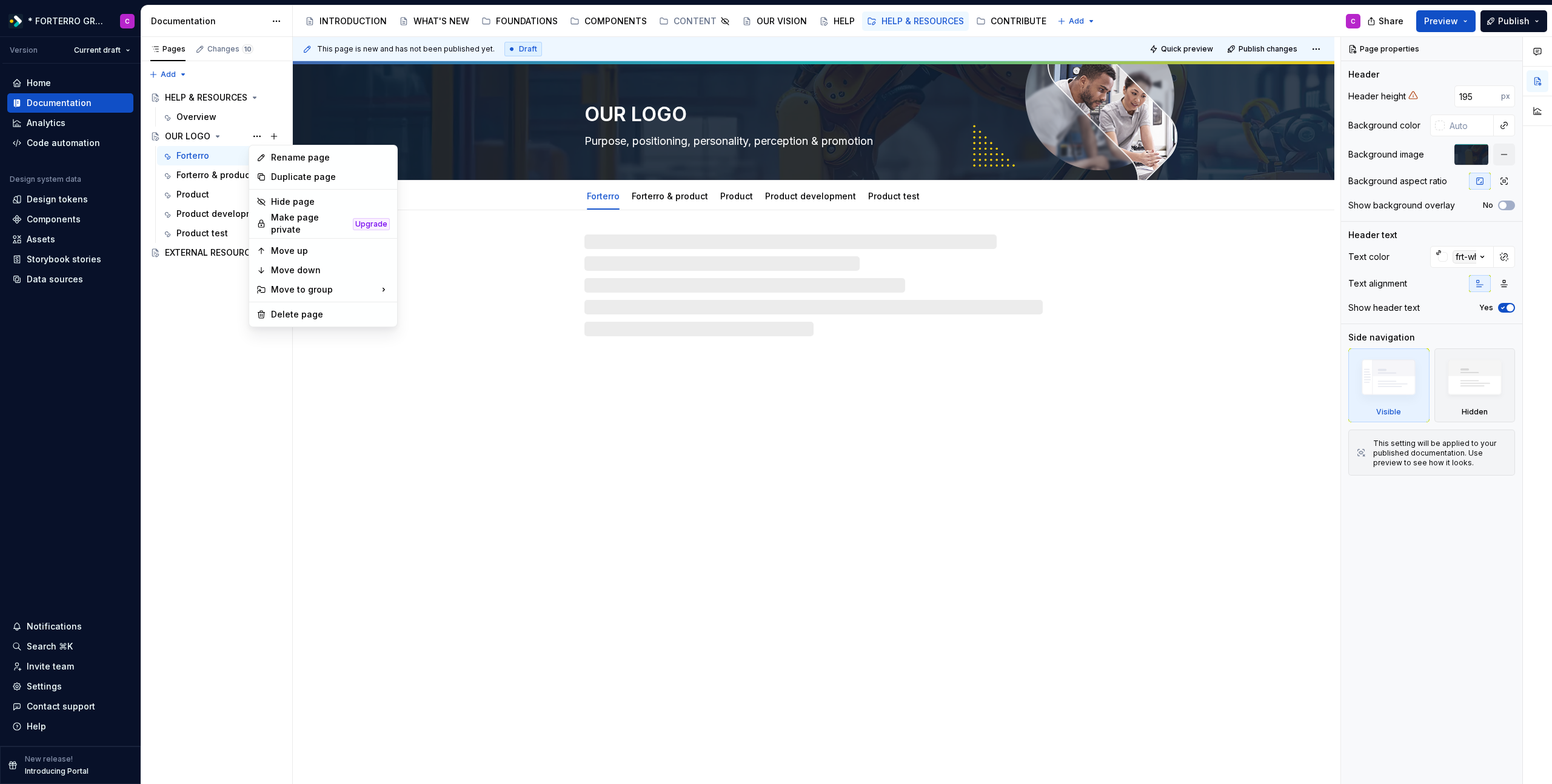
type textarea "*"
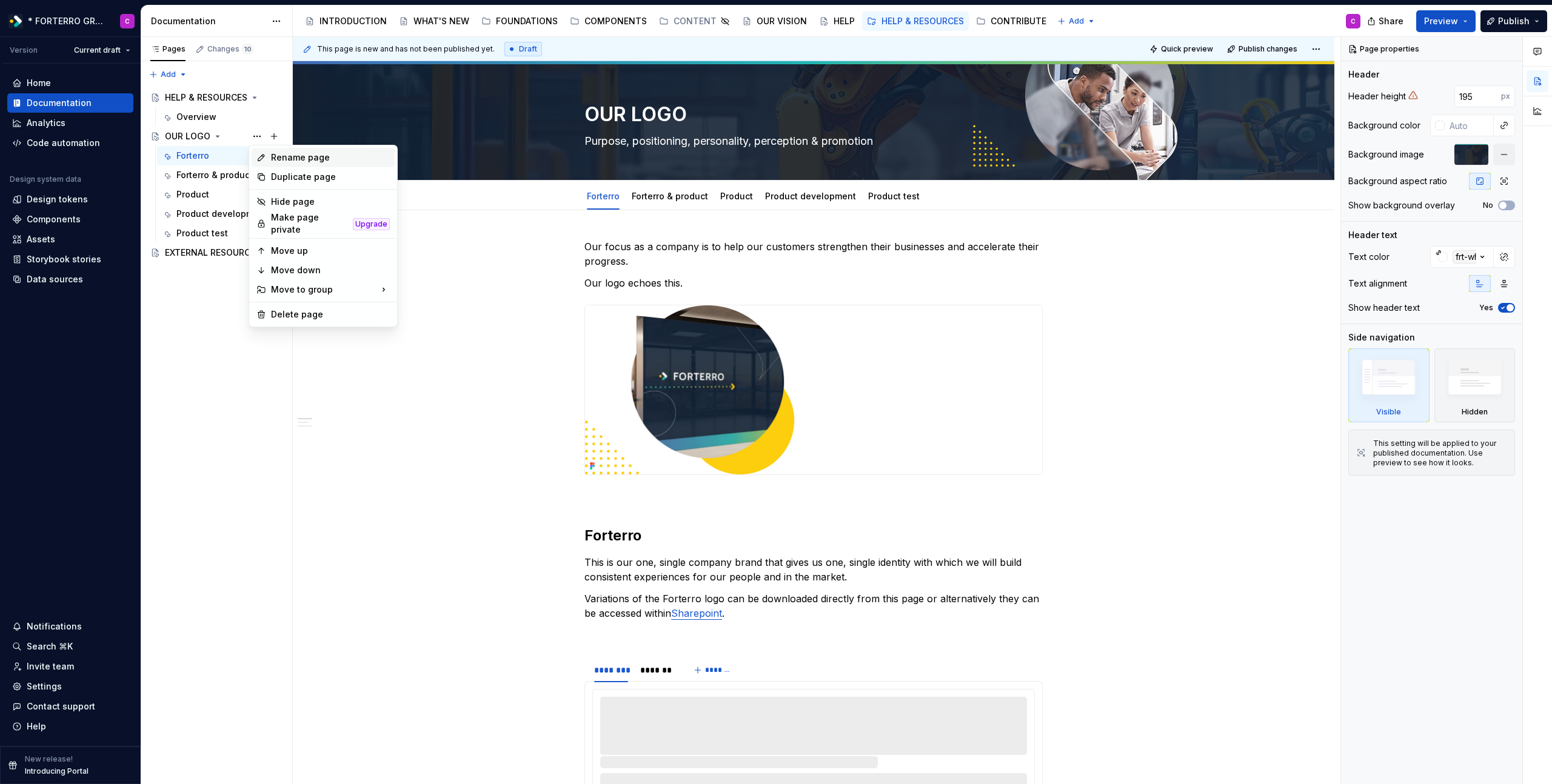
click at [287, 157] on div "Rename page" at bounding box center [330, 158] width 118 height 12
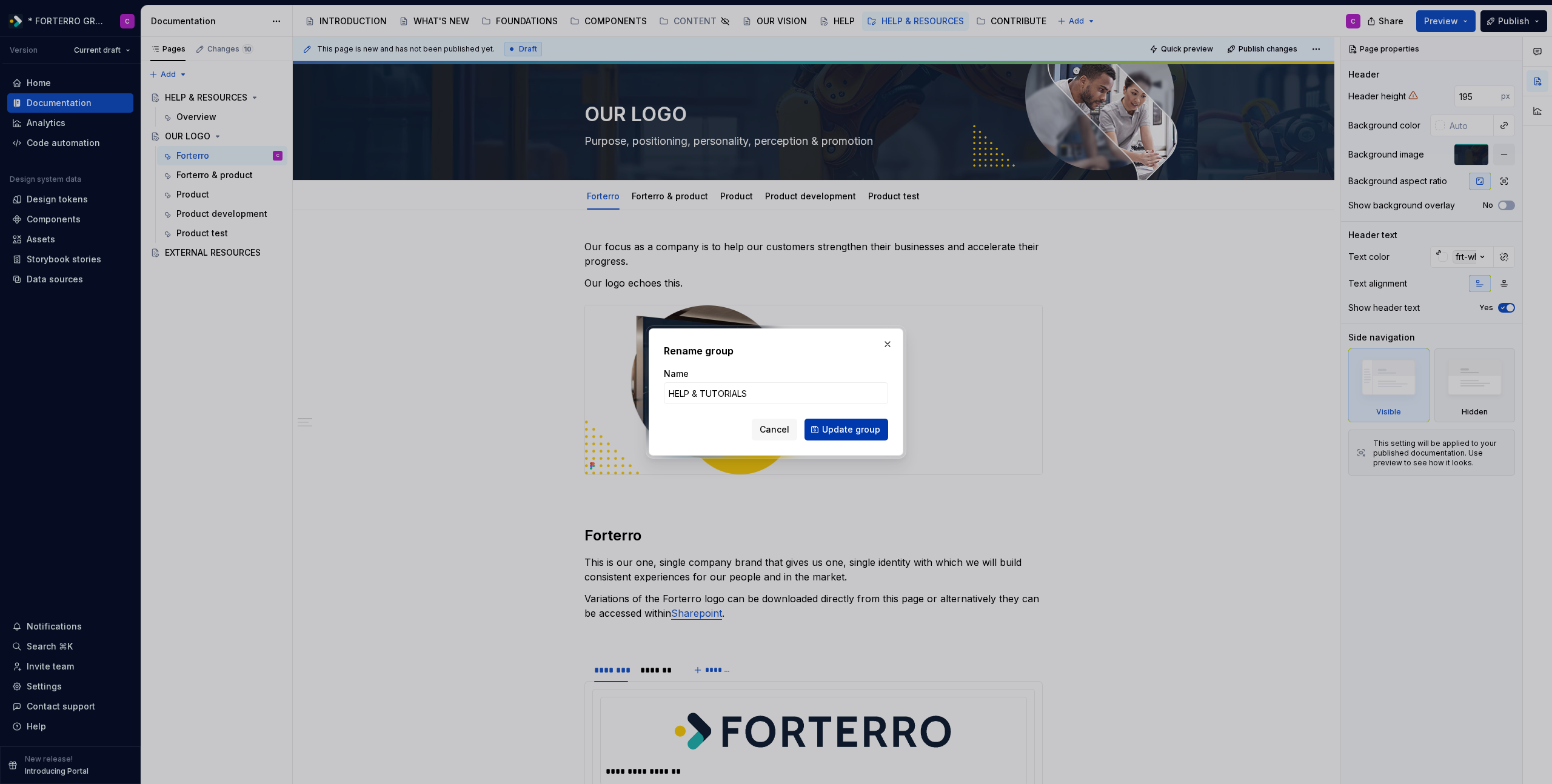
type input "HELP & TUTORIALS"
click at [844, 433] on span "Update group" at bounding box center [851, 430] width 58 height 12
type textarea "*"
type textarea "HELP & TUTORIALS"
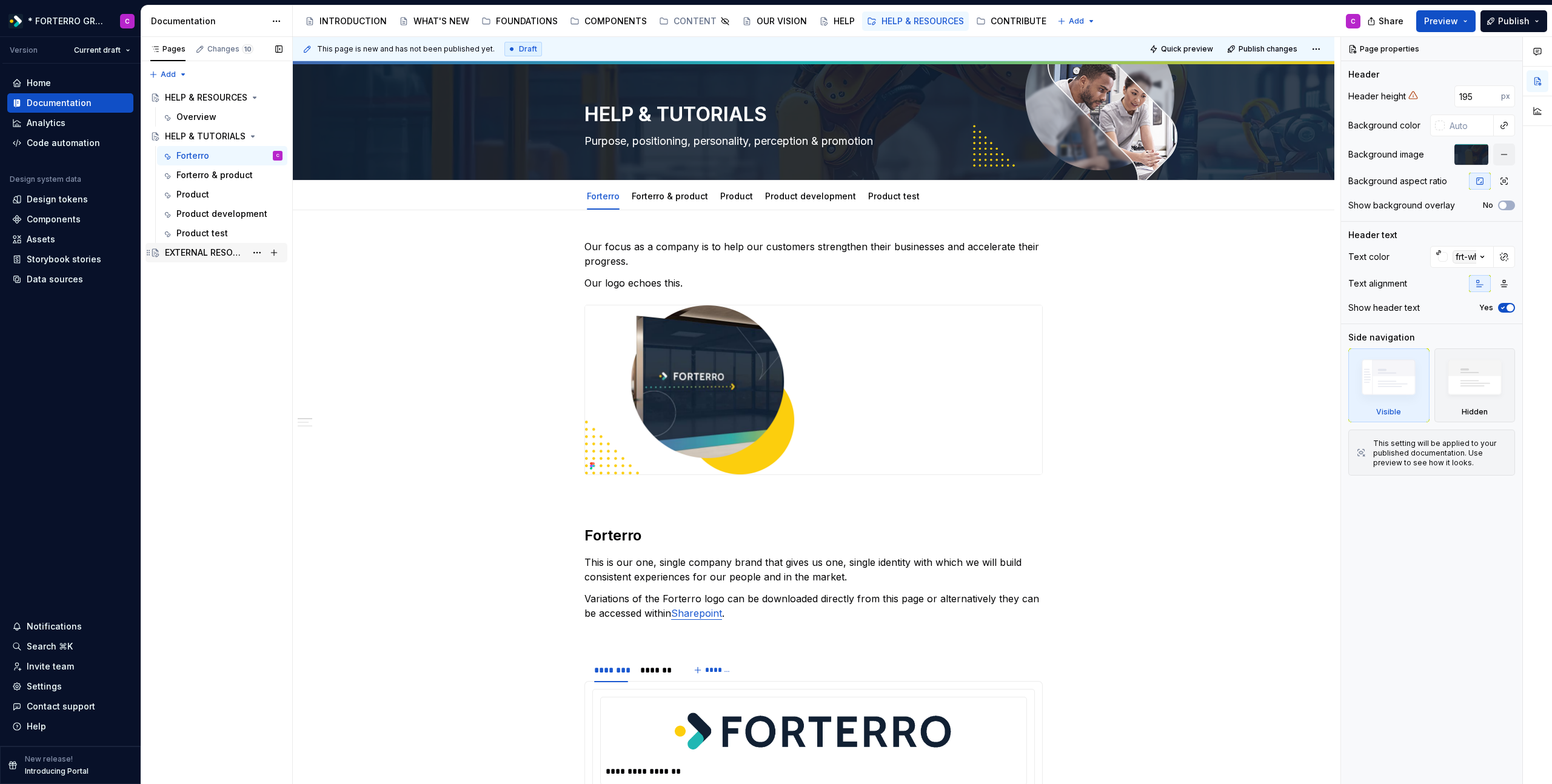
click at [218, 255] on div "EXTERNAL RESOURCES" at bounding box center [205, 253] width 82 height 12
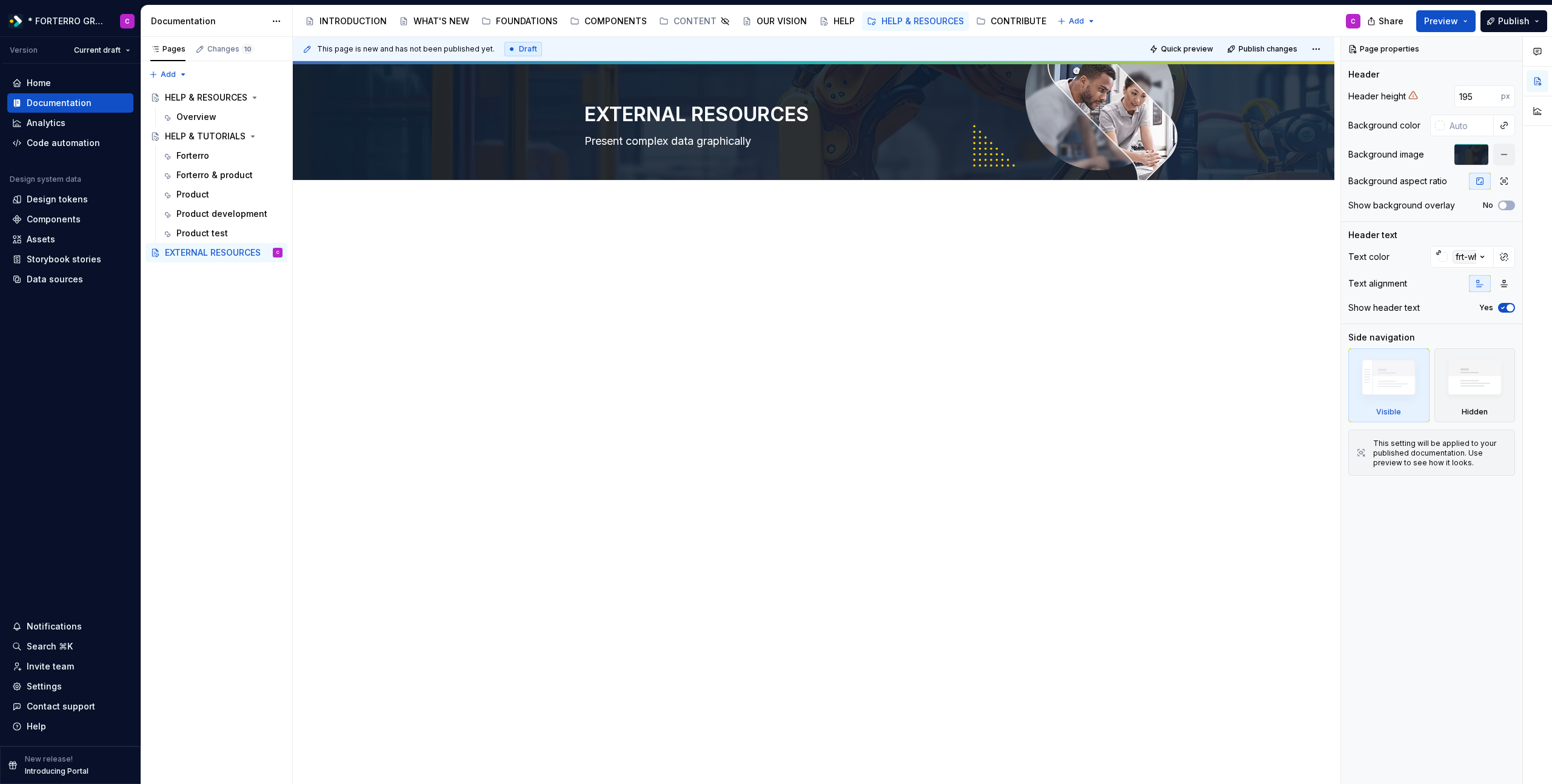
click at [753, 342] on div at bounding box center [813, 369] width 1041 height 324
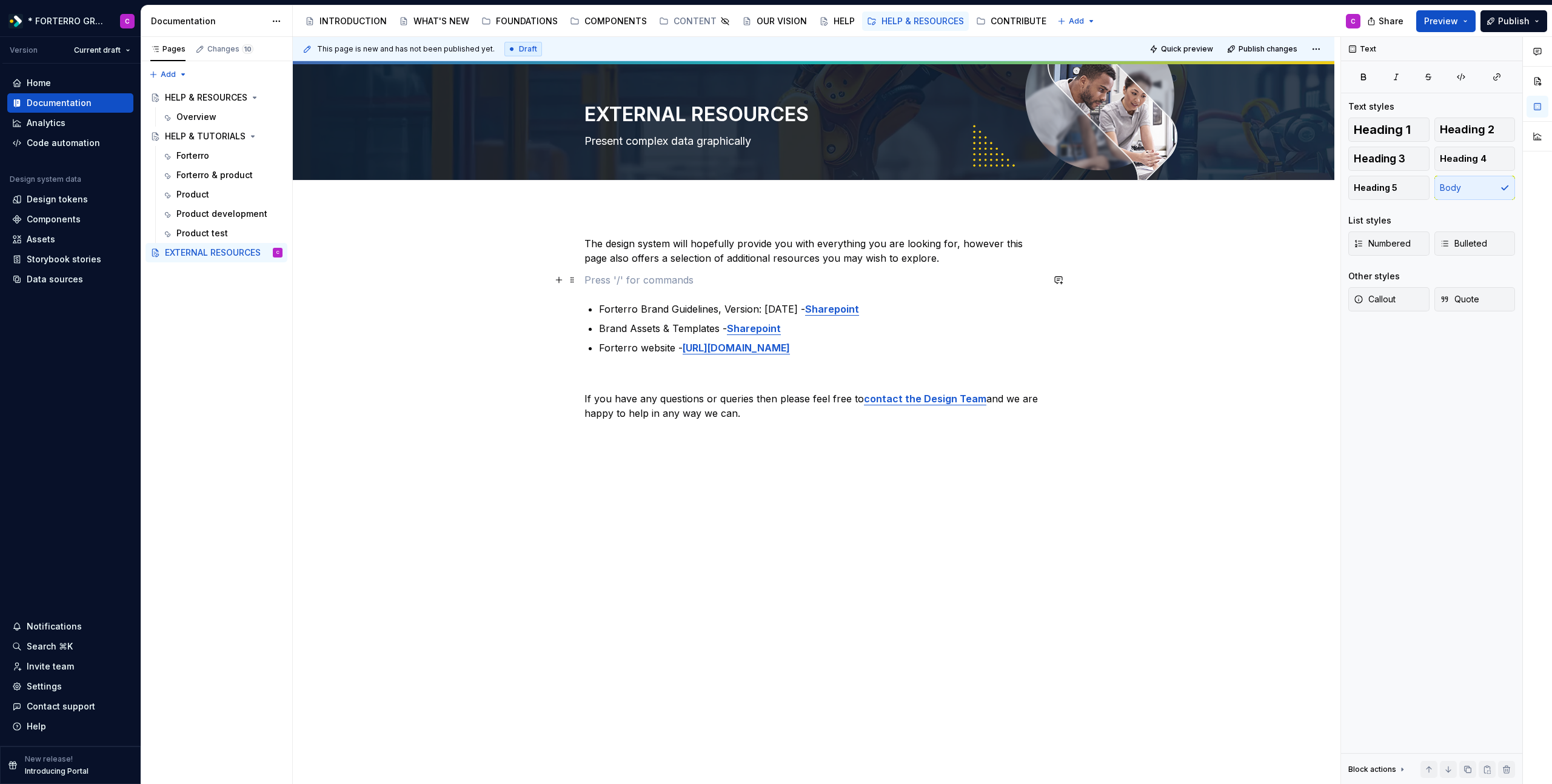
click at [619, 284] on p at bounding box center [813, 280] width 458 height 15
click at [646, 384] on div "The design system will hopefully provide you with everything you are looking fo…" at bounding box center [813, 328] width 458 height 184
click at [633, 366] on div "The design system will hopefully provide you with everything you are looking fo…" at bounding box center [813, 328] width 458 height 184
click at [631, 281] on p at bounding box center [813, 280] width 458 height 15
click at [218, 144] on div "HELP & TUTORIALS" at bounding box center [224, 136] width 118 height 17
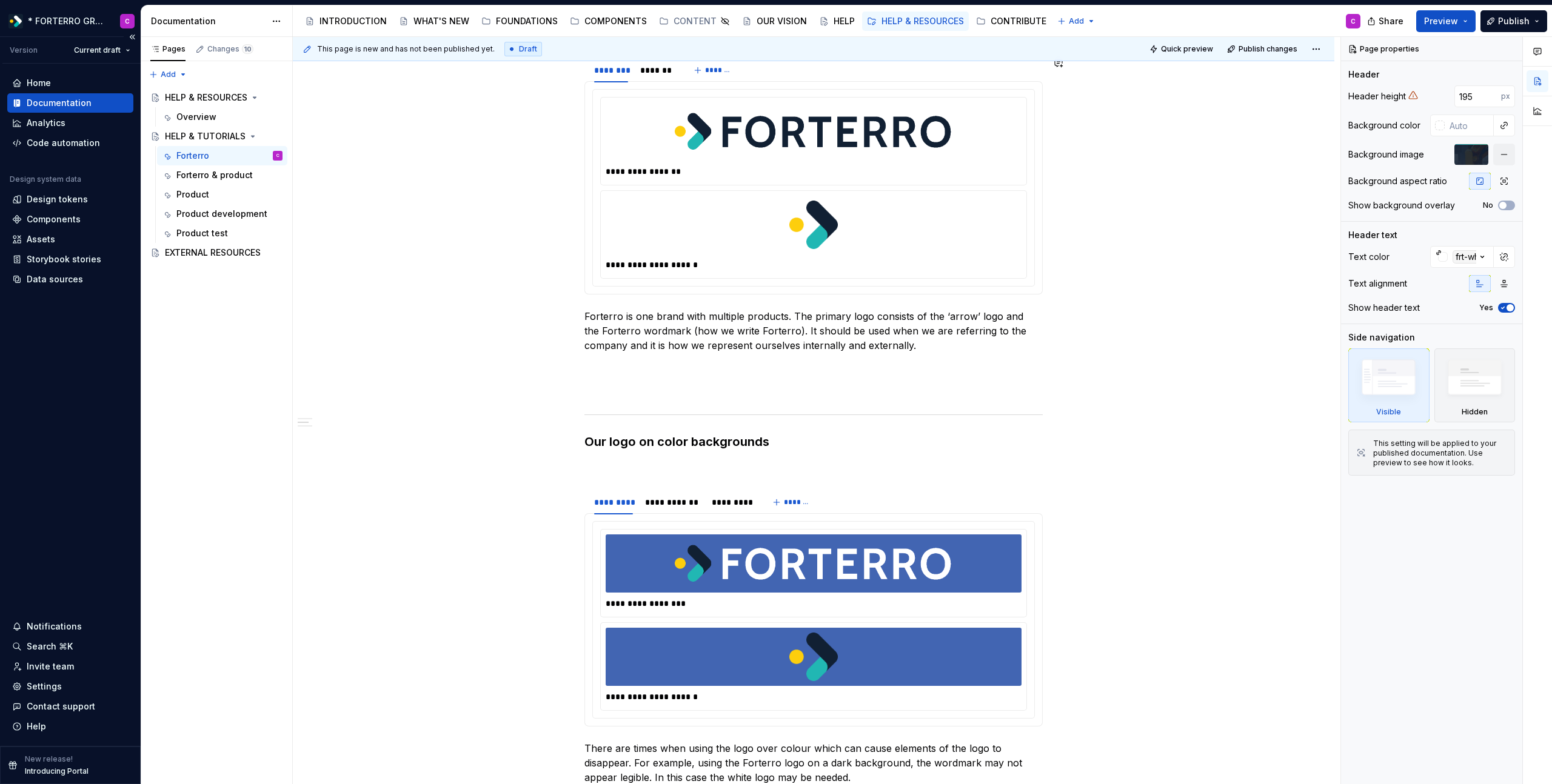
scroll to position [1169, 0]
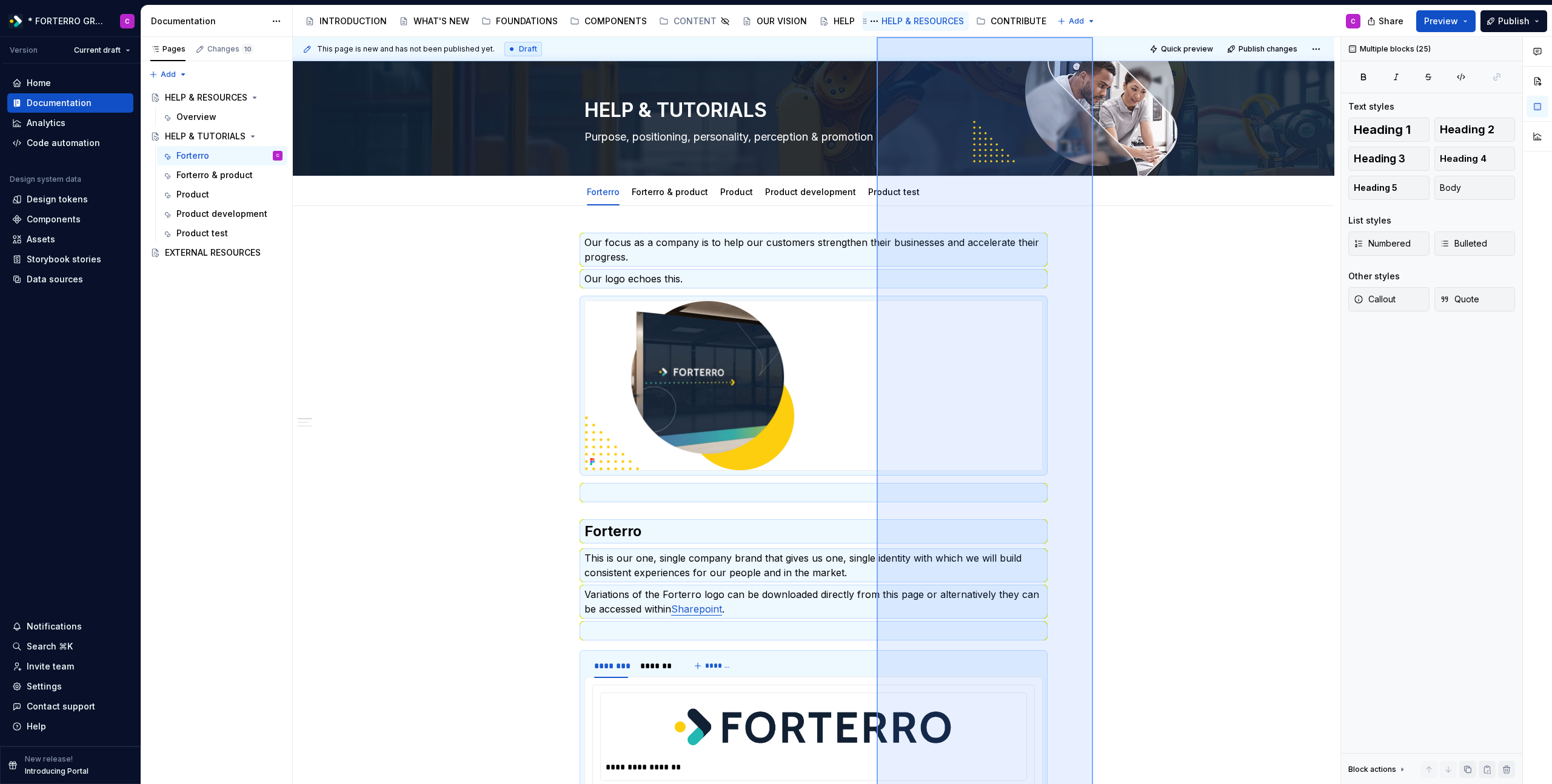
scroll to position [0, 0]
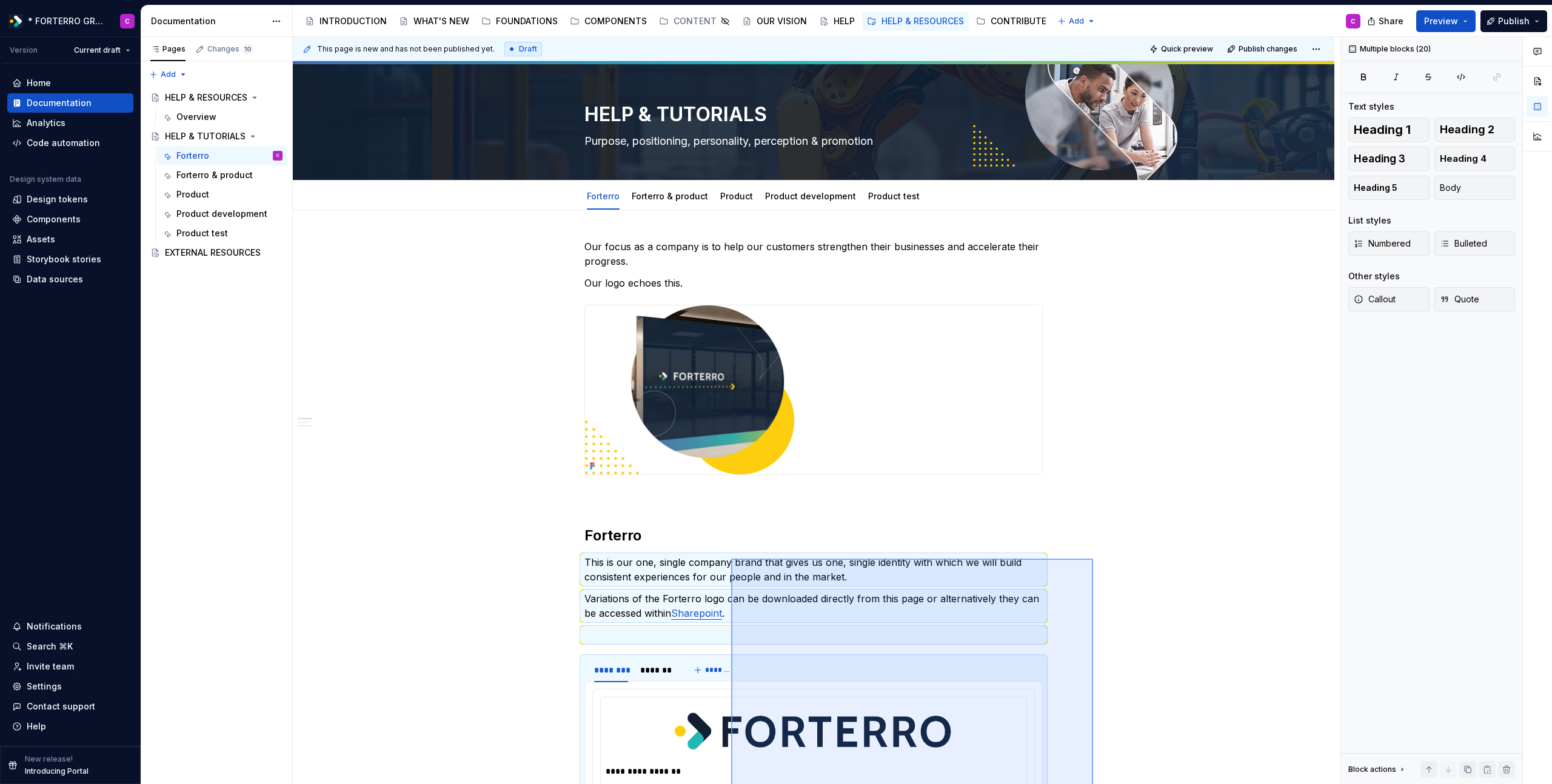
drag, startPoint x: 1093, startPoint y: 628, endPoint x: 731, endPoint y: 559, distance: 368.5
click at [731, 559] on div "**********" at bounding box center [817, 410] width 1048 height 748
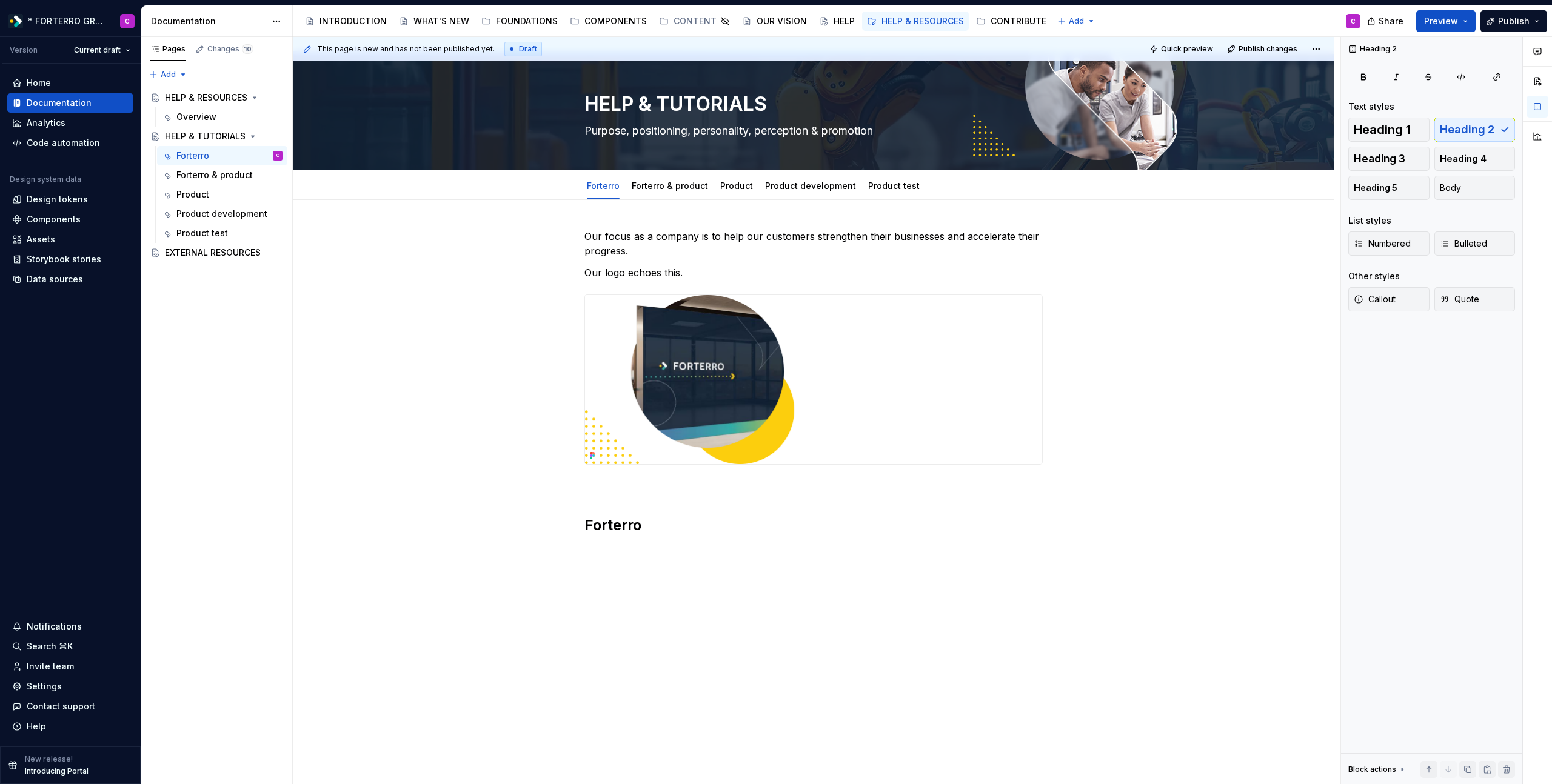
scroll to position [11, 0]
drag, startPoint x: 683, startPoint y: 520, endPoint x: 527, endPoint y: 517, distance: 156.0
click at [527, 517] on div "Our focus as a company is to help our customers strengthen their businesses and…" at bounding box center [813, 492] width 1041 height 585
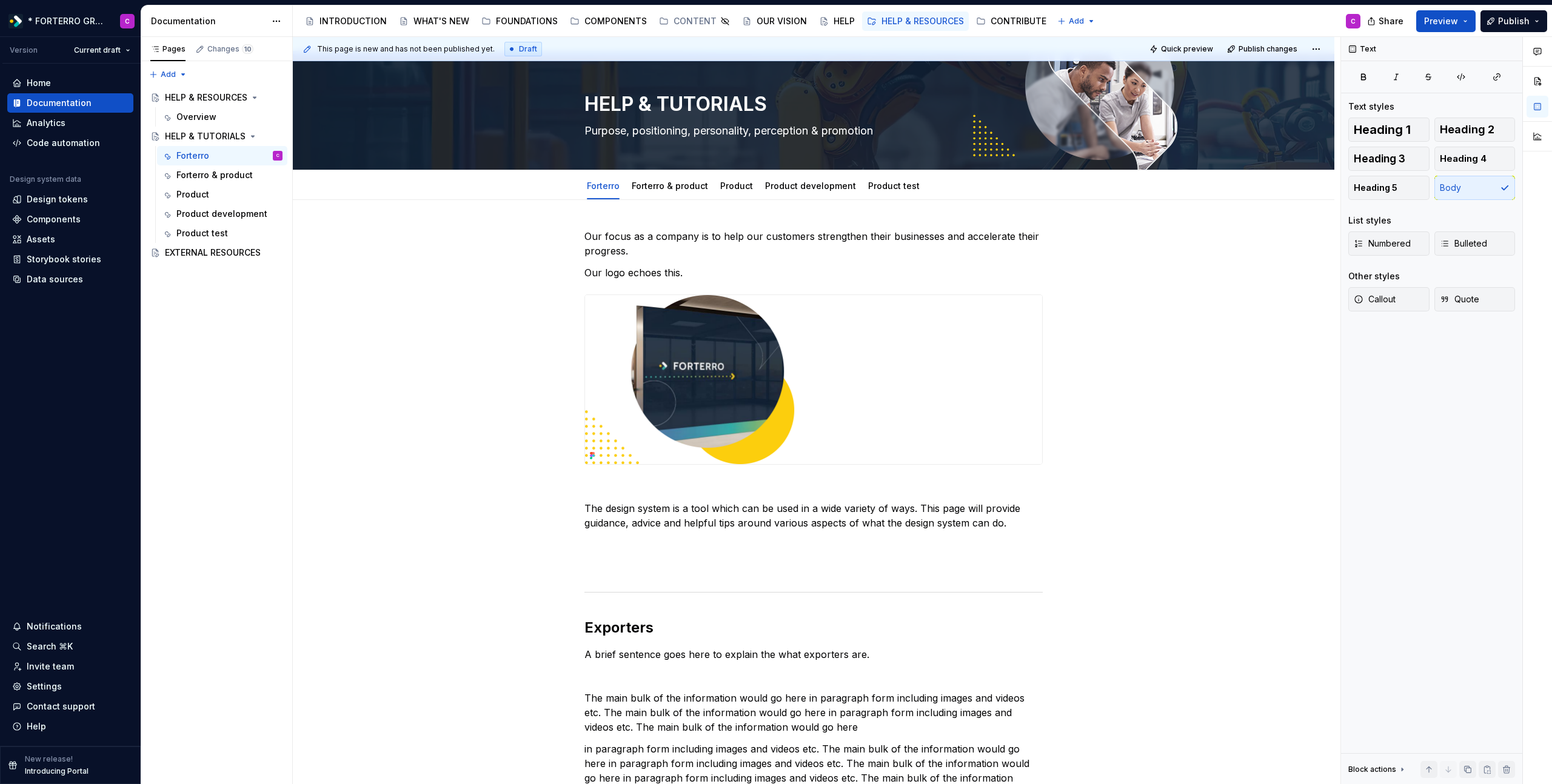
scroll to position [559, 0]
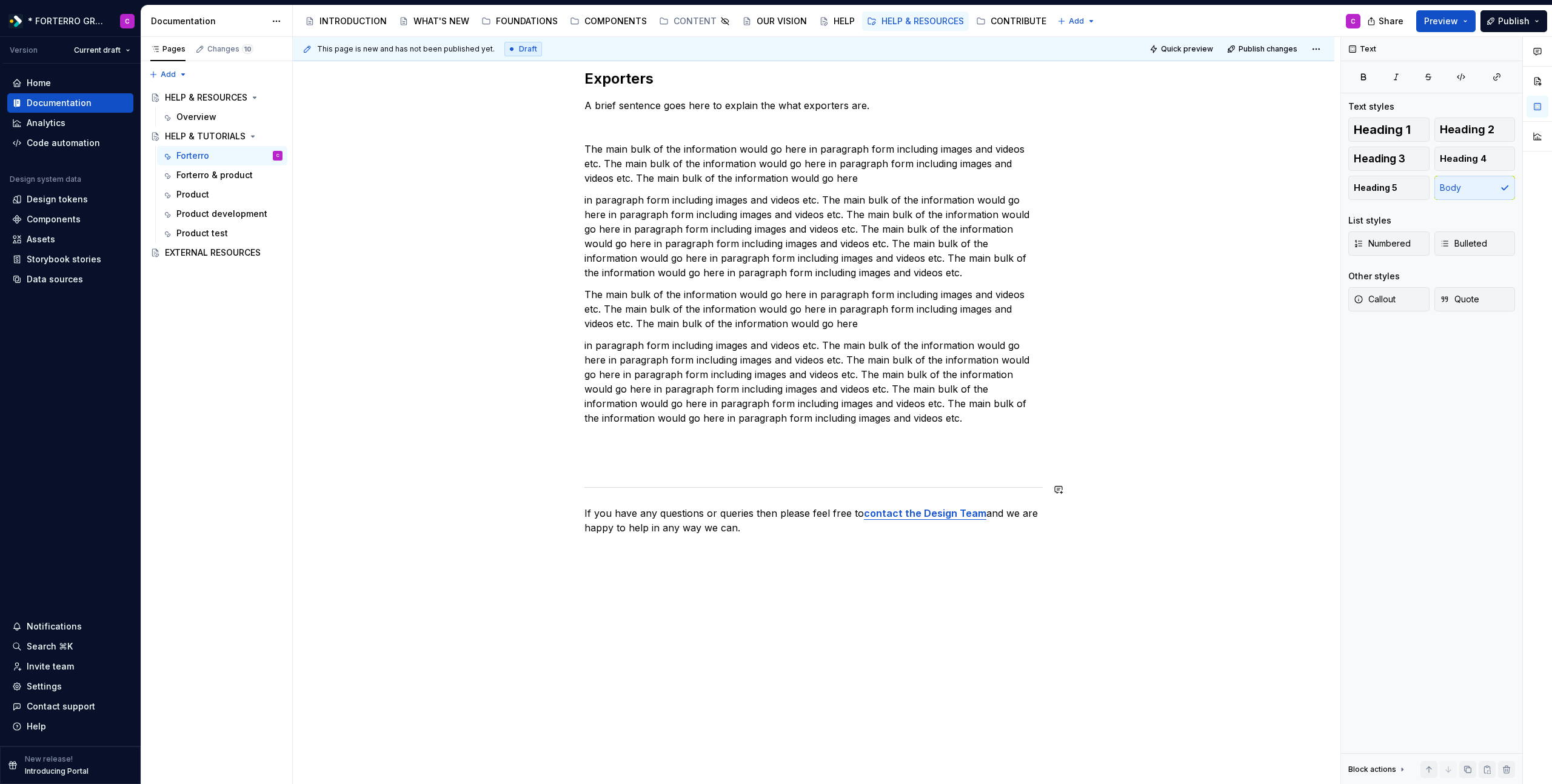
click at [846, 477] on div "Our focus as a company is to help our customers strengthen their businesses and…" at bounding box center [813, 107] width 458 height 855
click at [846, 453] on div "Our focus as a company is to help our customers strengthen their businesses and…" at bounding box center [813, 107] width 458 height 855
click at [846, 448] on div "Our focus as a company is to help our customers strengthen their businesses and…" at bounding box center [813, 107] width 458 height 855
click at [844, 444] on p at bounding box center [813, 439] width 458 height 15
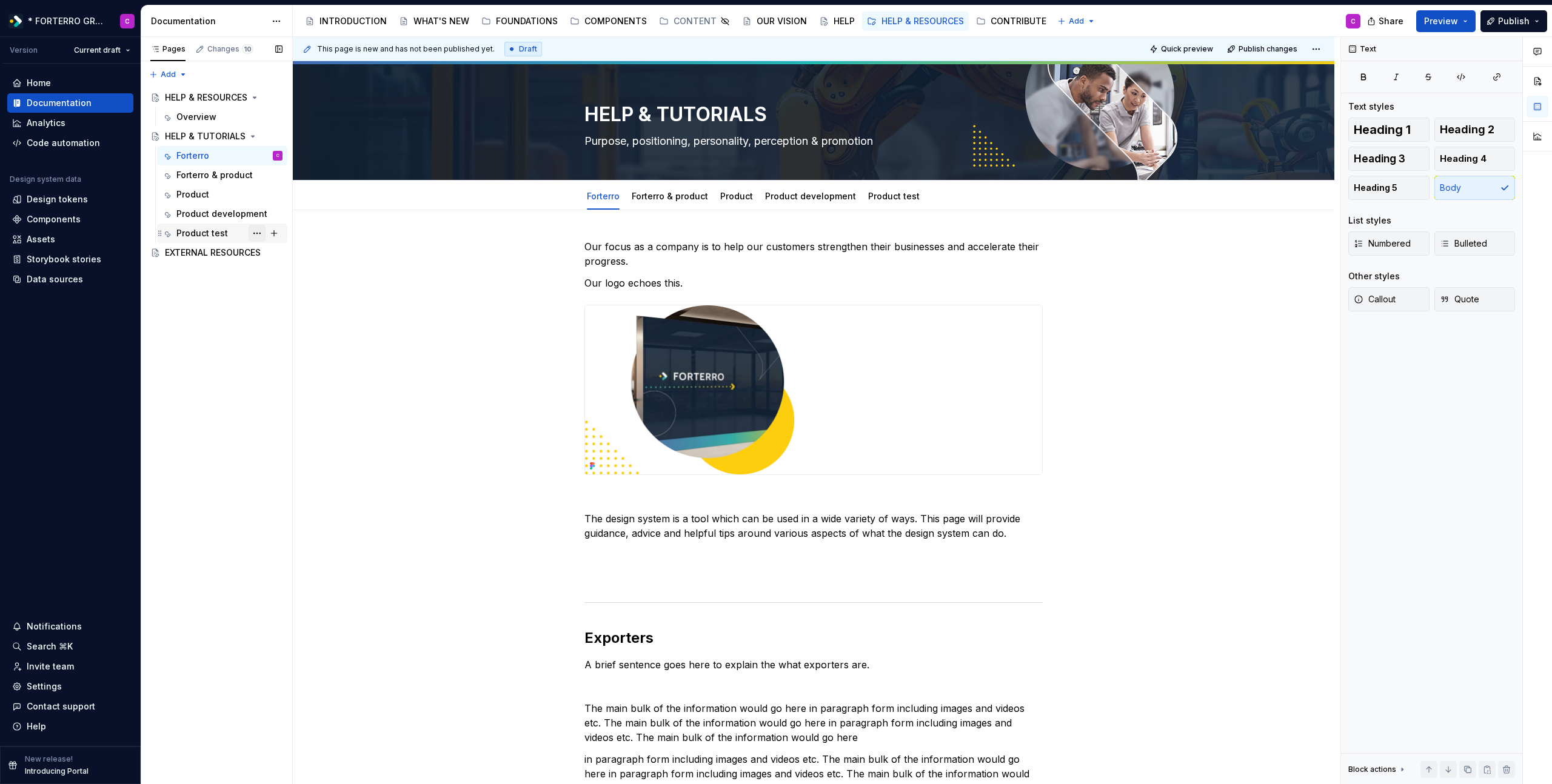
click at [256, 230] on button "Page tree" at bounding box center [256, 232] width 17 height 17
click at [307, 374] on div "Delete tab" at bounding box center [330, 367] width 118 height 12
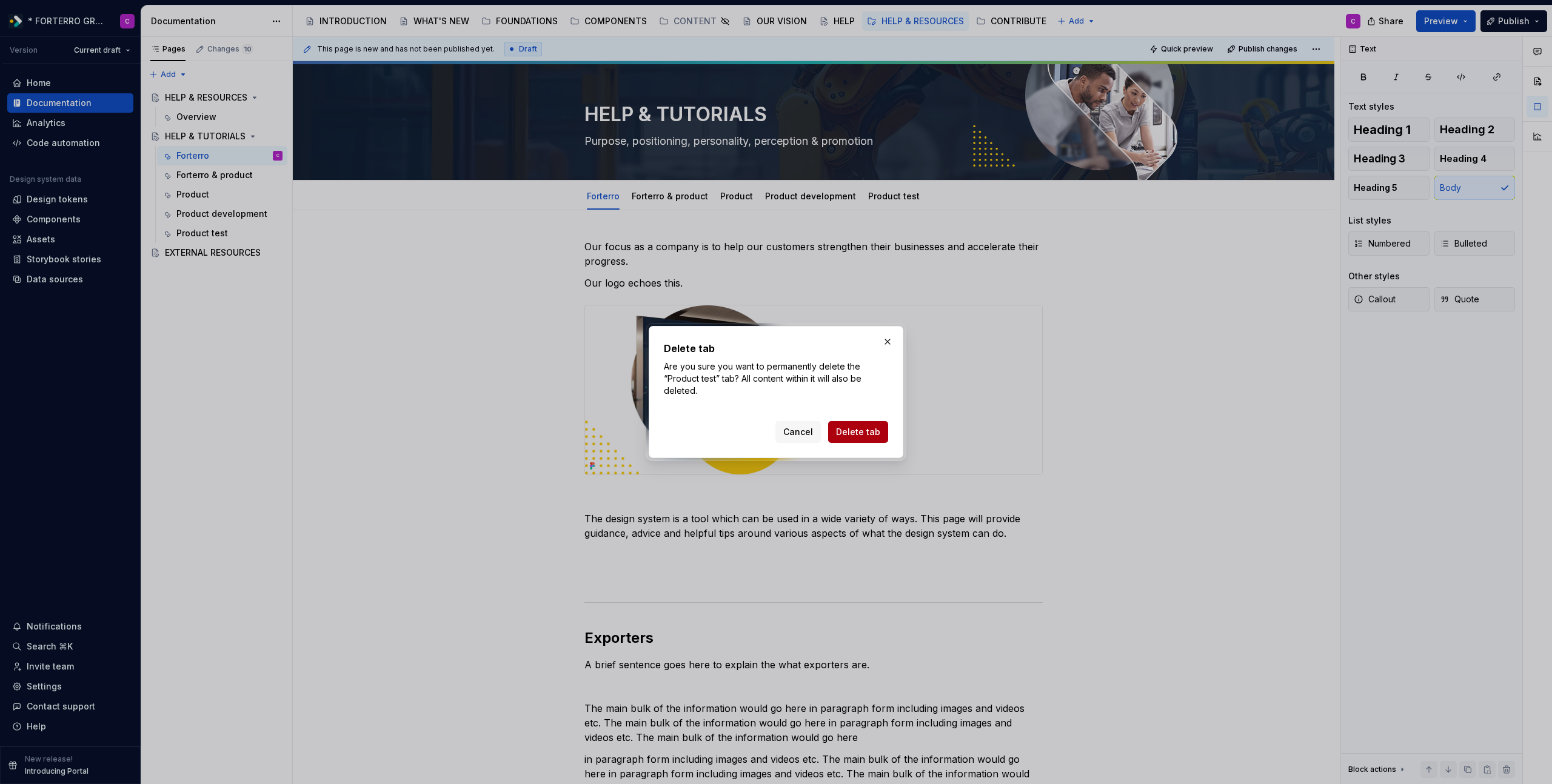
click at [846, 433] on span "Delete tab" at bounding box center [858, 432] width 44 height 12
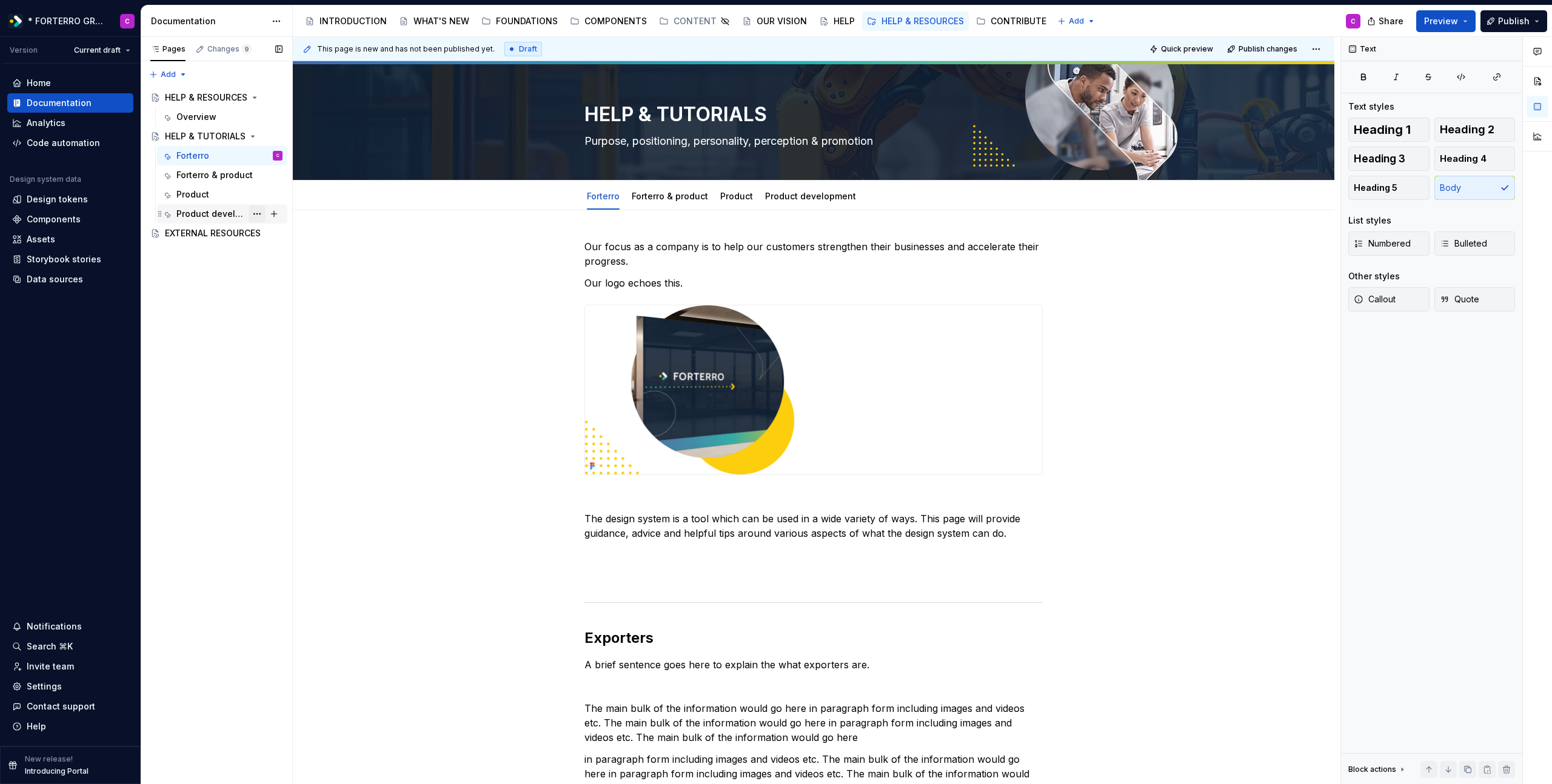
click at [261, 217] on button "Page tree" at bounding box center [256, 213] width 17 height 17
click at [322, 342] on div "Delete tab" at bounding box center [330, 348] width 118 height 12
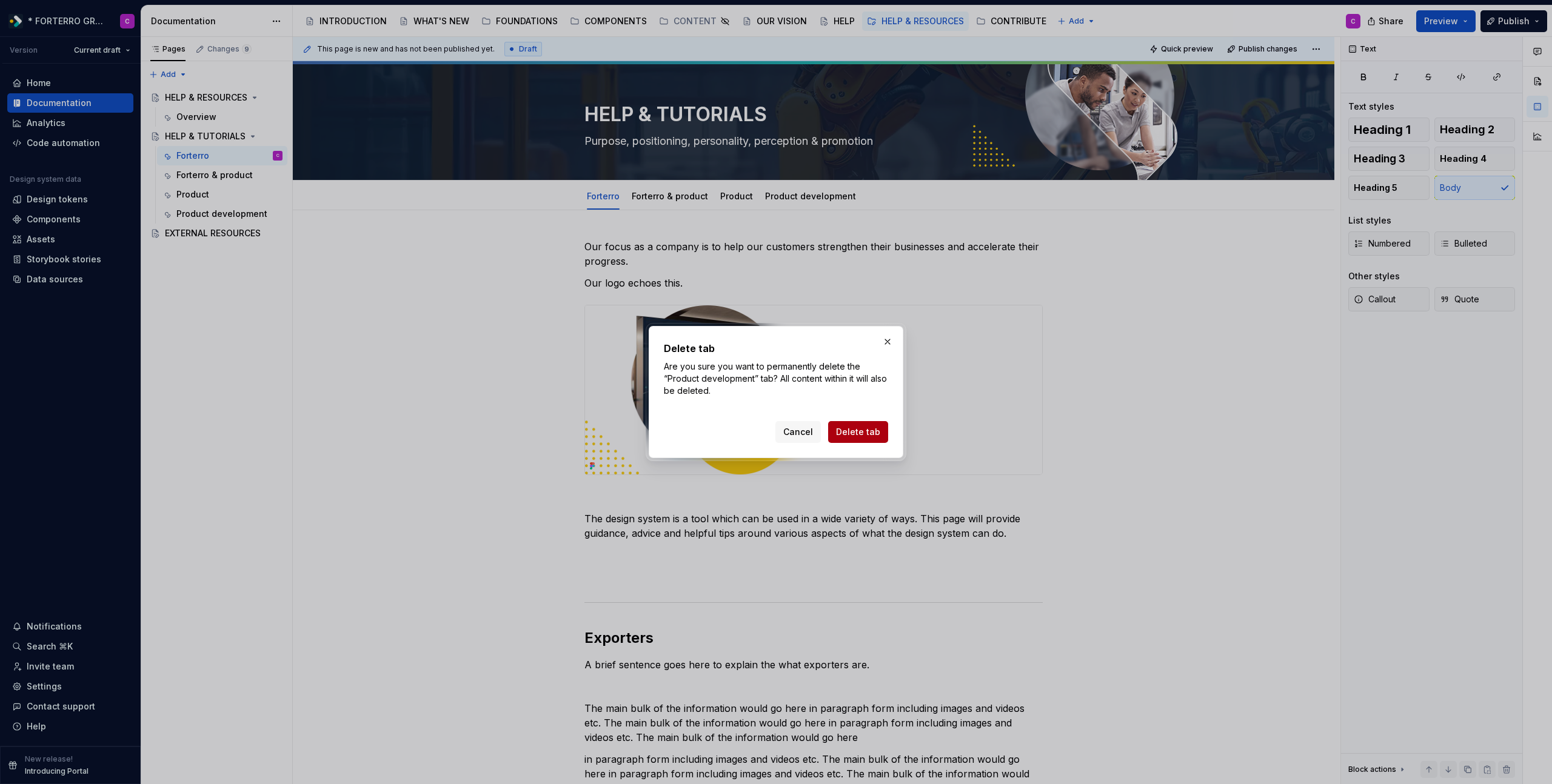
click at [849, 433] on span "Delete tab" at bounding box center [858, 432] width 44 height 12
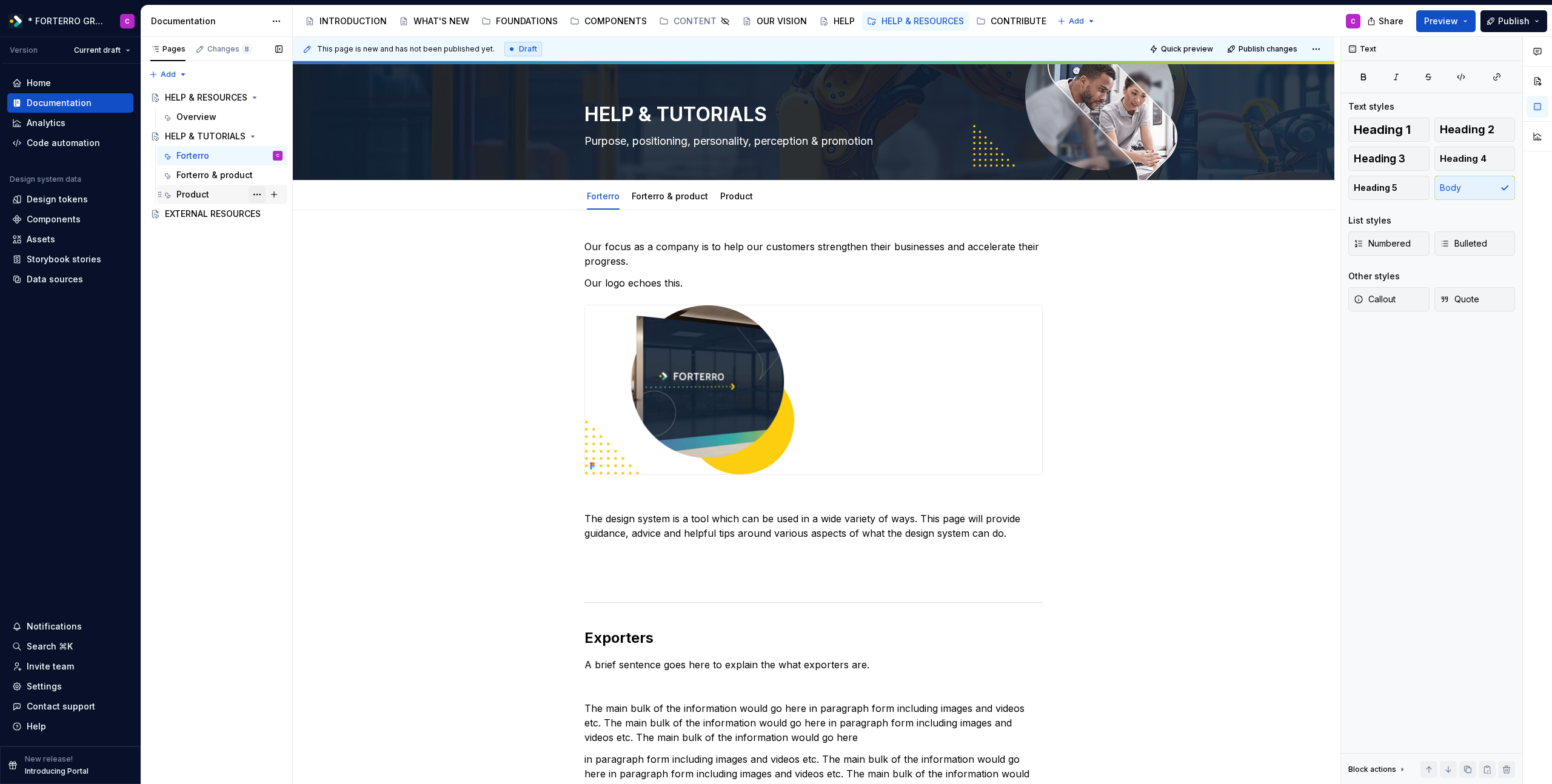
click at [258, 191] on button "Page tree" at bounding box center [256, 194] width 17 height 17
click at [331, 331] on div "Delete tab" at bounding box center [330, 329] width 118 height 12
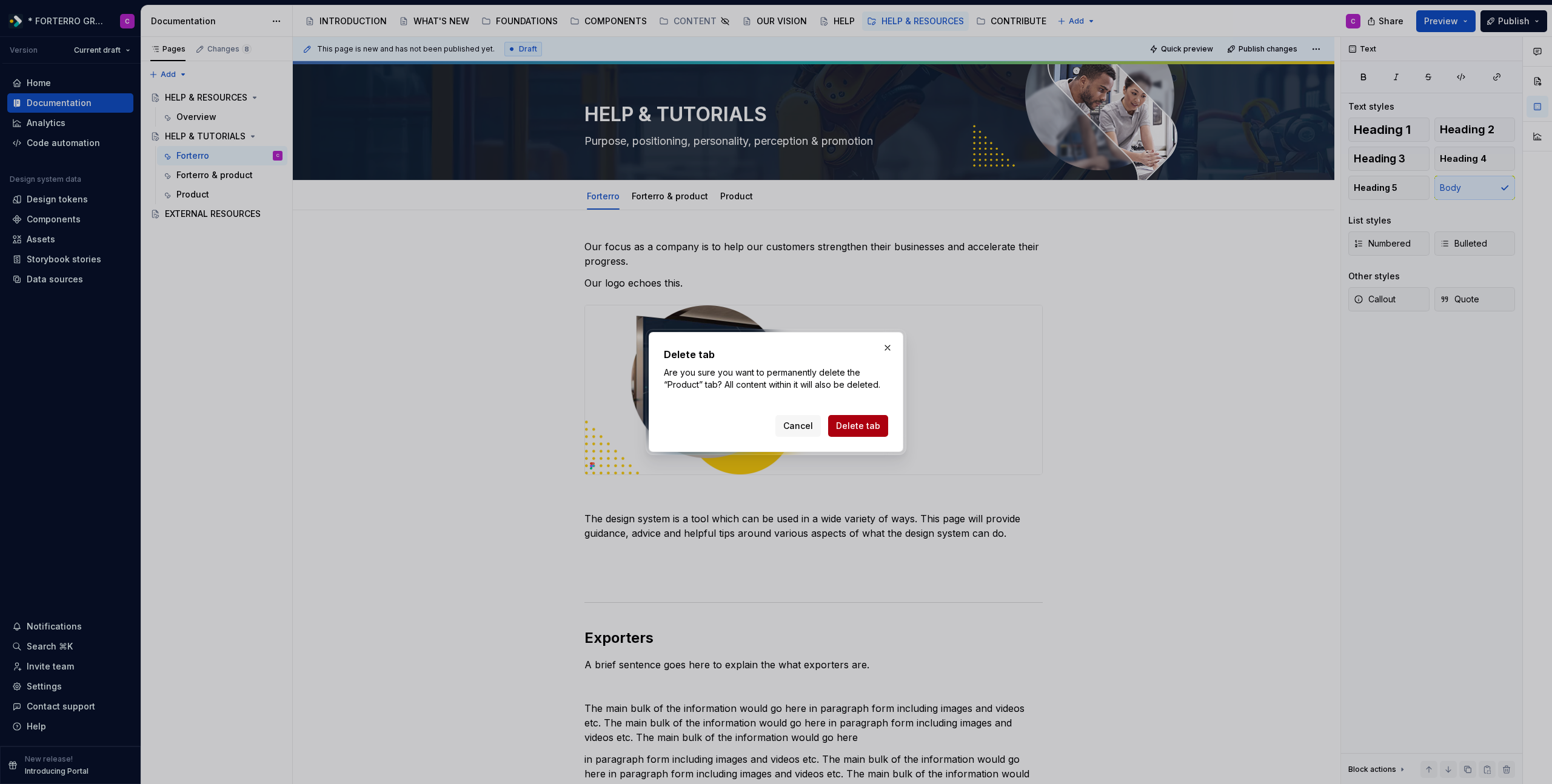
click at [853, 431] on span "Delete tab" at bounding box center [858, 426] width 44 height 12
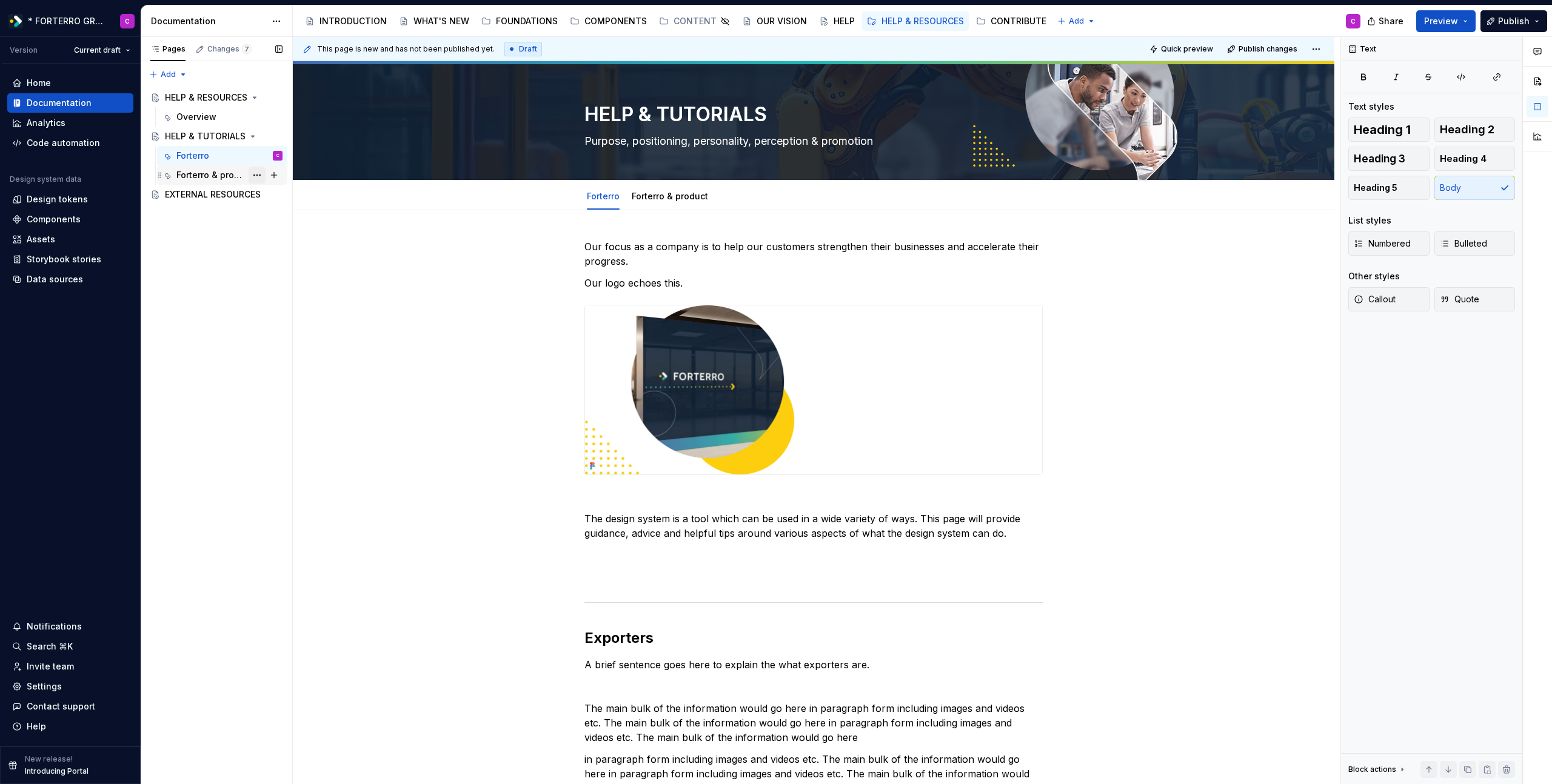
click at [258, 174] on button "Page tree" at bounding box center [256, 175] width 17 height 17
click at [304, 311] on div "Delete tab" at bounding box center [330, 310] width 118 height 12
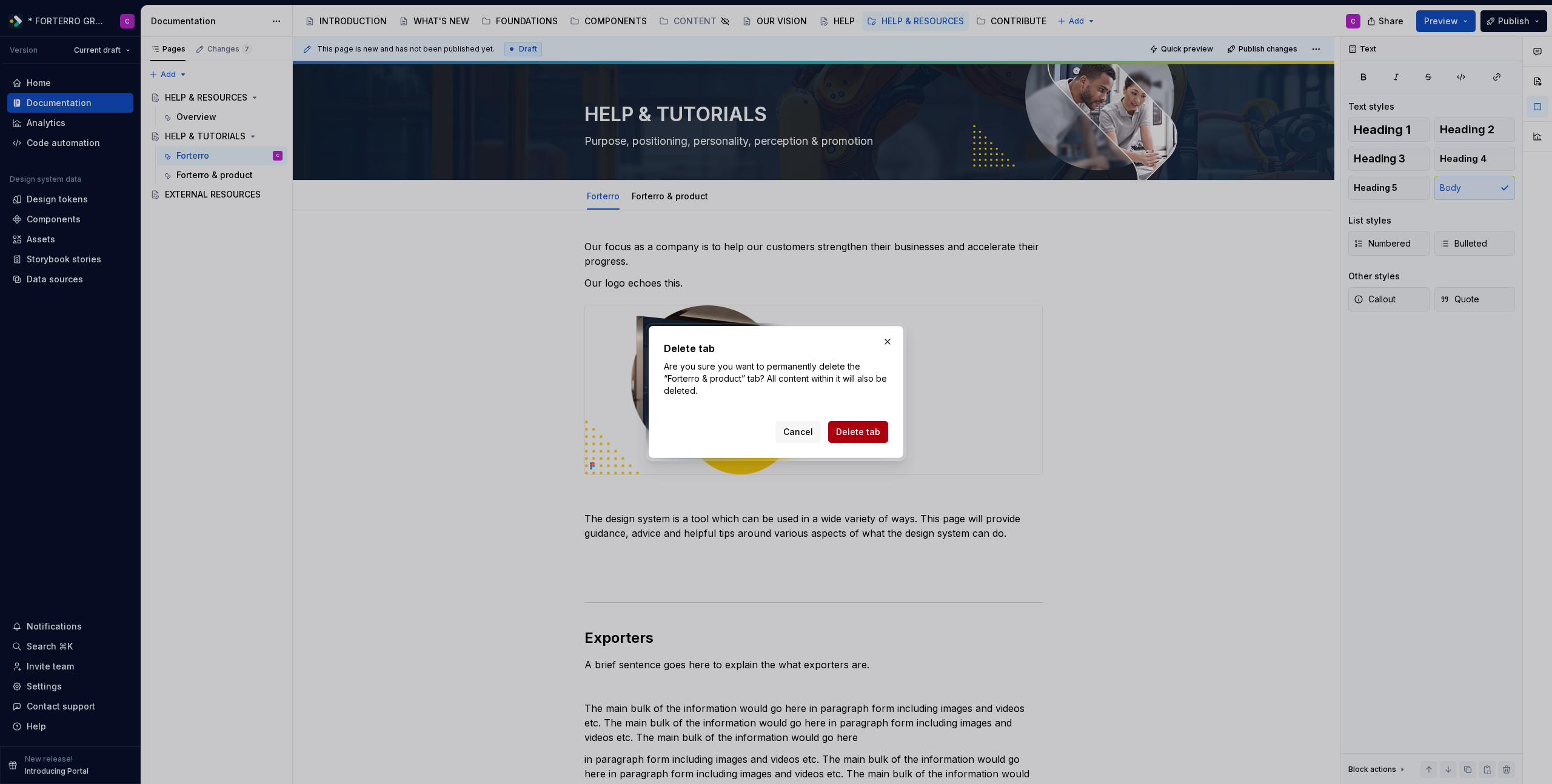
click at [876, 440] on button "Delete tab" at bounding box center [858, 431] width 60 height 22
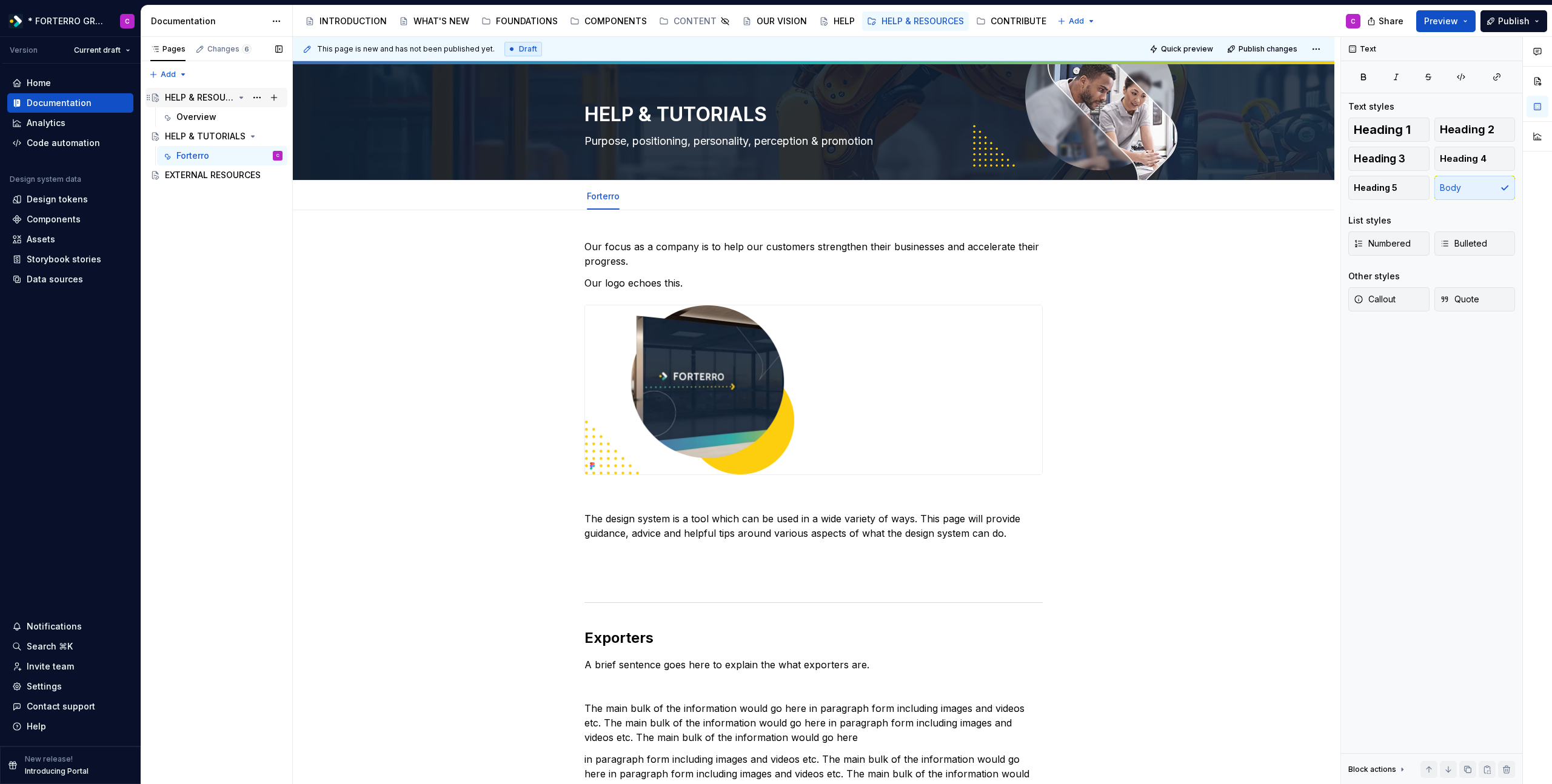
click at [197, 99] on div "HELP & RESOURCES" at bounding box center [199, 97] width 69 height 12
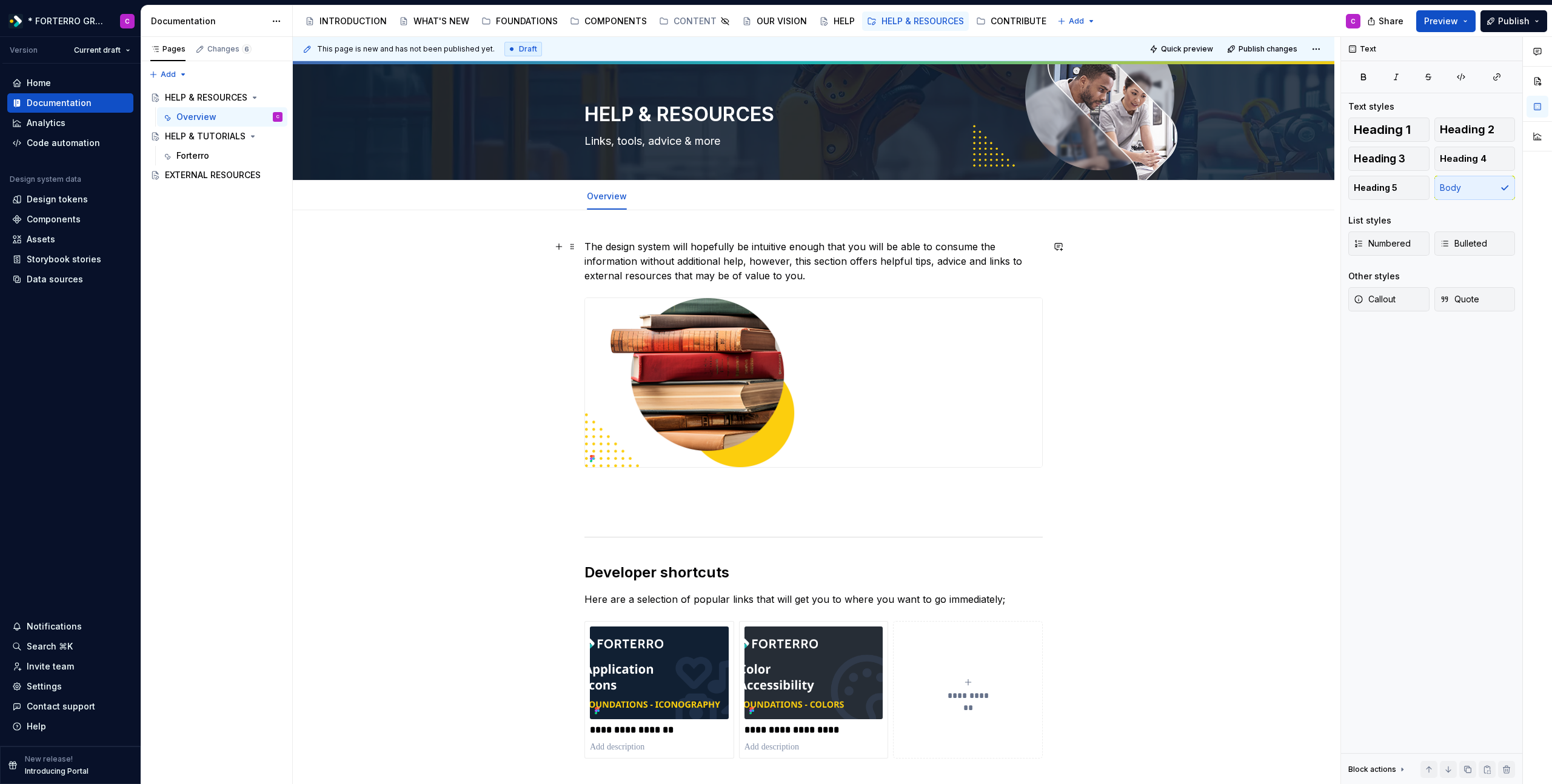
type textarea "*"
click at [848, 252] on p "The design system will hopefully be intuitive enough that you will be able to c…" at bounding box center [813, 261] width 458 height 44
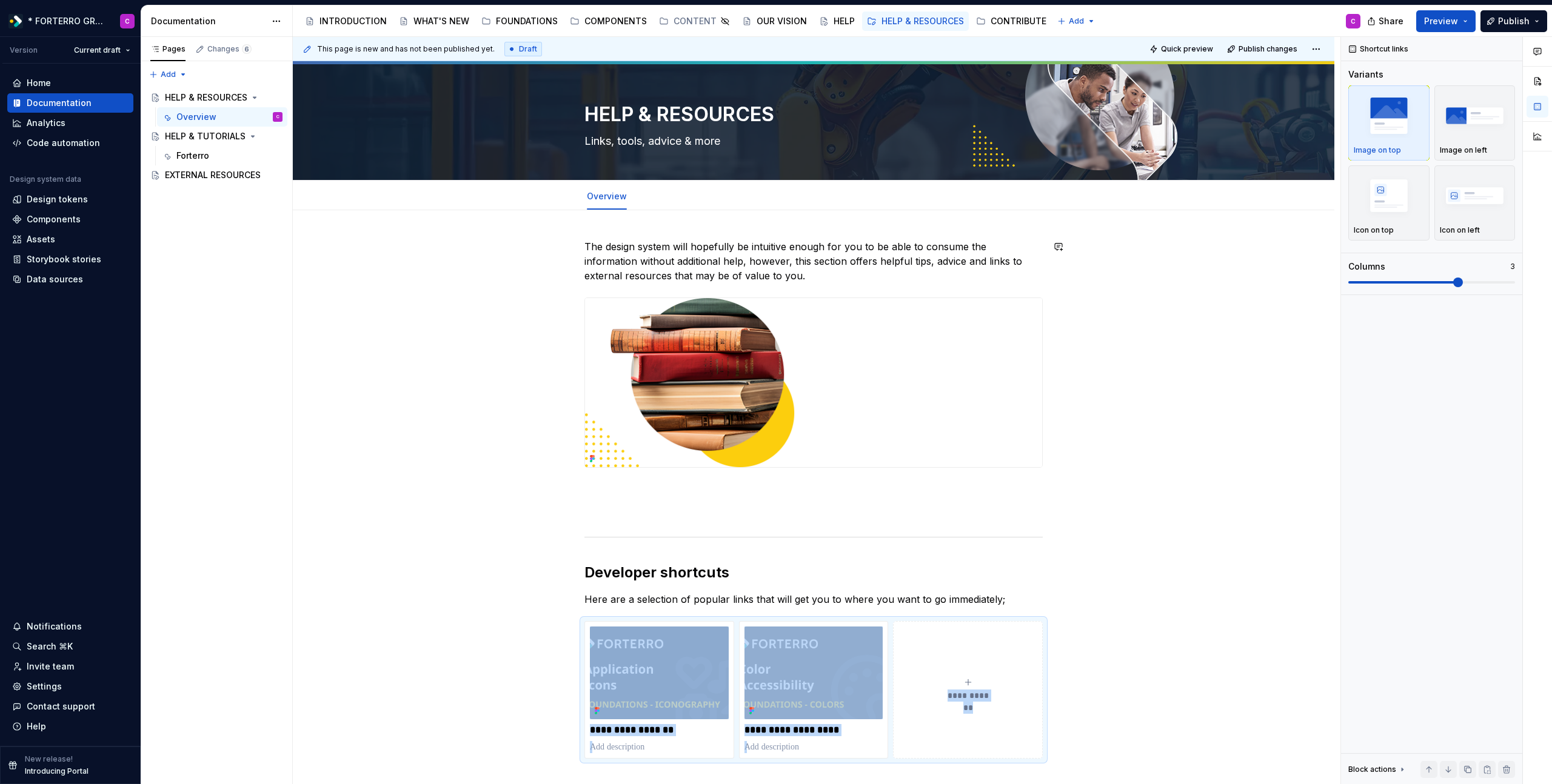
scroll to position [3, 0]
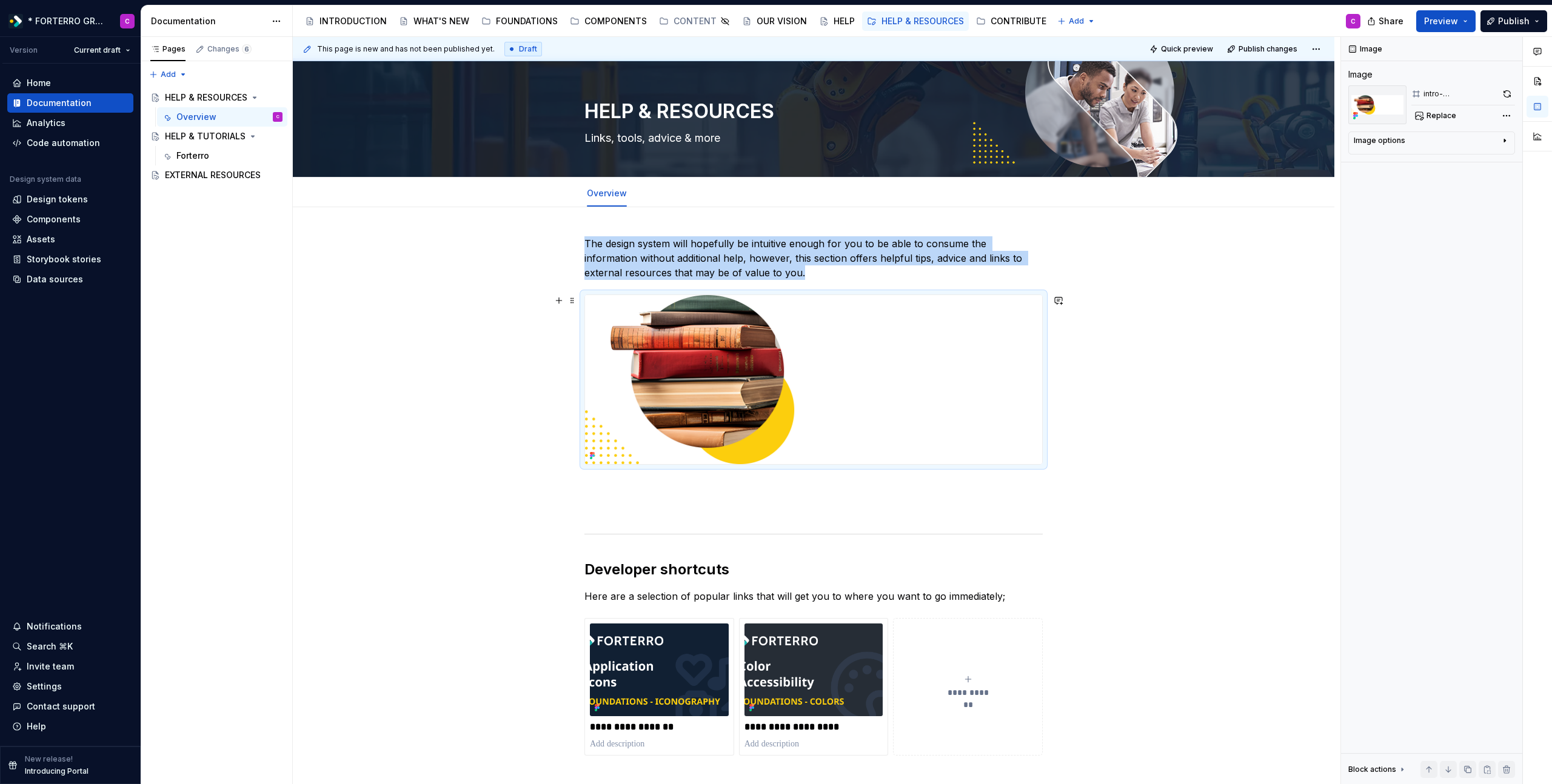
click at [948, 442] on img at bounding box center [813, 379] width 457 height 169
click at [944, 538] on div "**********" at bounding box center [813, 510] width 458 height 548
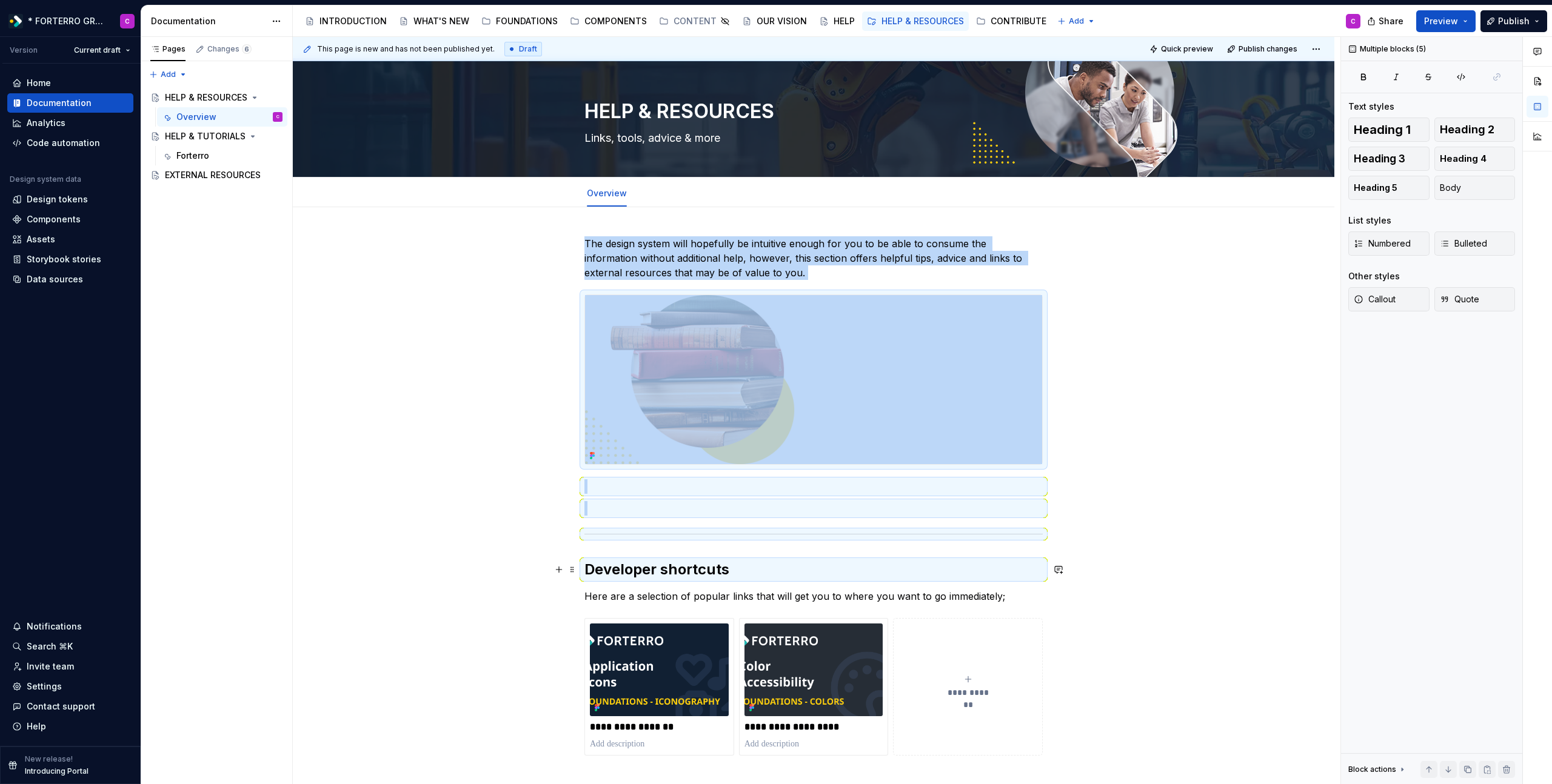
click at [946, 567] on h2 "Developer shortcuts" at bounding box center [813, 569] width 458 height 19
click at [697, 577] on h2 "Developer shortcuts" at bounding box center [813, 569] width 458 height 19
copy div "The design system will hopefully be intuitive enough for you to be able to cons…"
click at [211, 137] on div "HELP & TUTORIALS" at bounding box center [199, 137] width 69 height 12
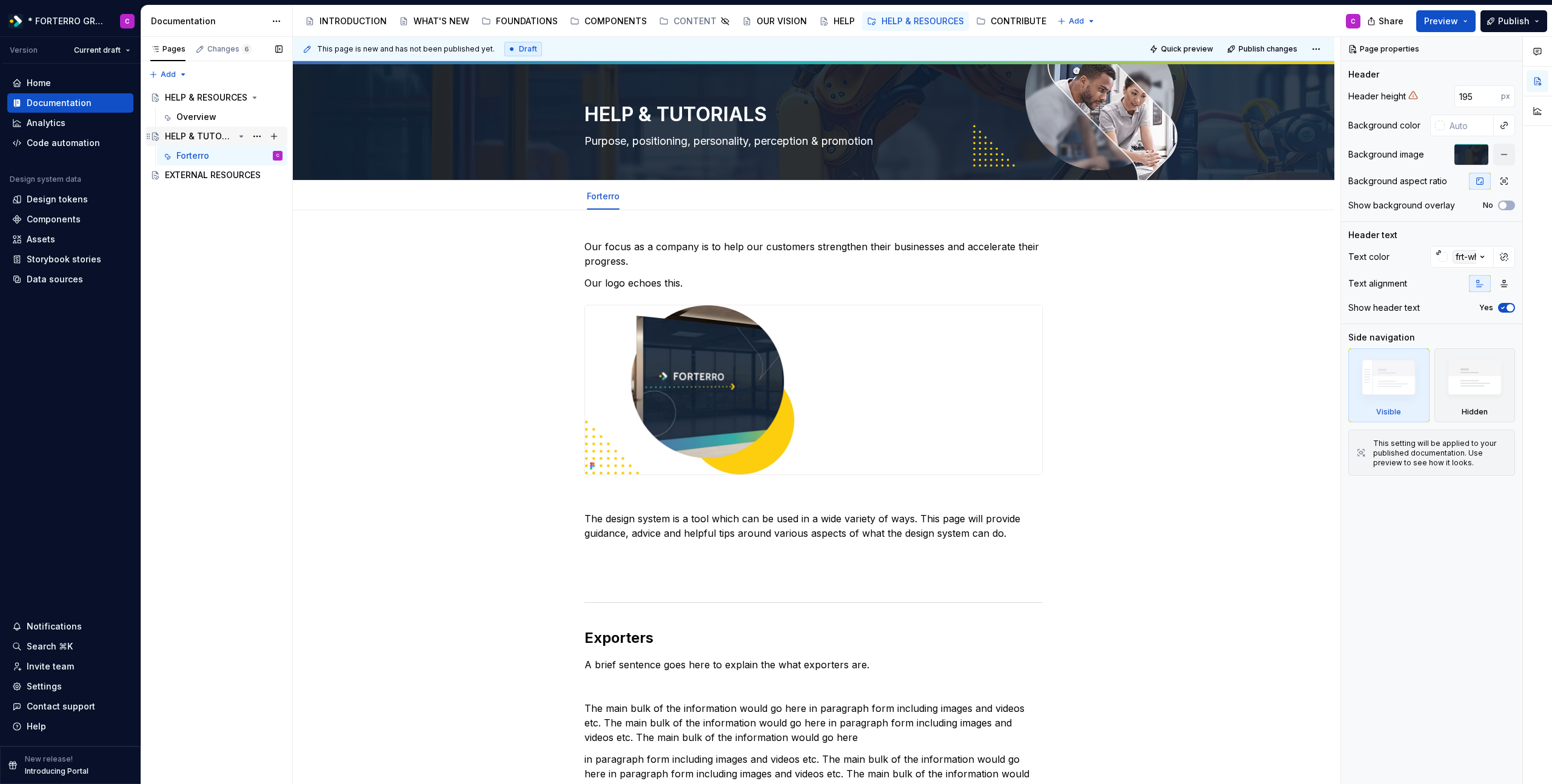
click at [209, 130] on div "HELP & TUTORIALS" at bounding box center [224, 136] width 118 height 17
click at [662, 111] on textarea "HELP & TUTORIALS" at bounding box center [811, 114] width 458 height 29
click at [260, 137] on button "Page tree" at bounding box center [256, 136] width 17 height 17
type textarea "*"
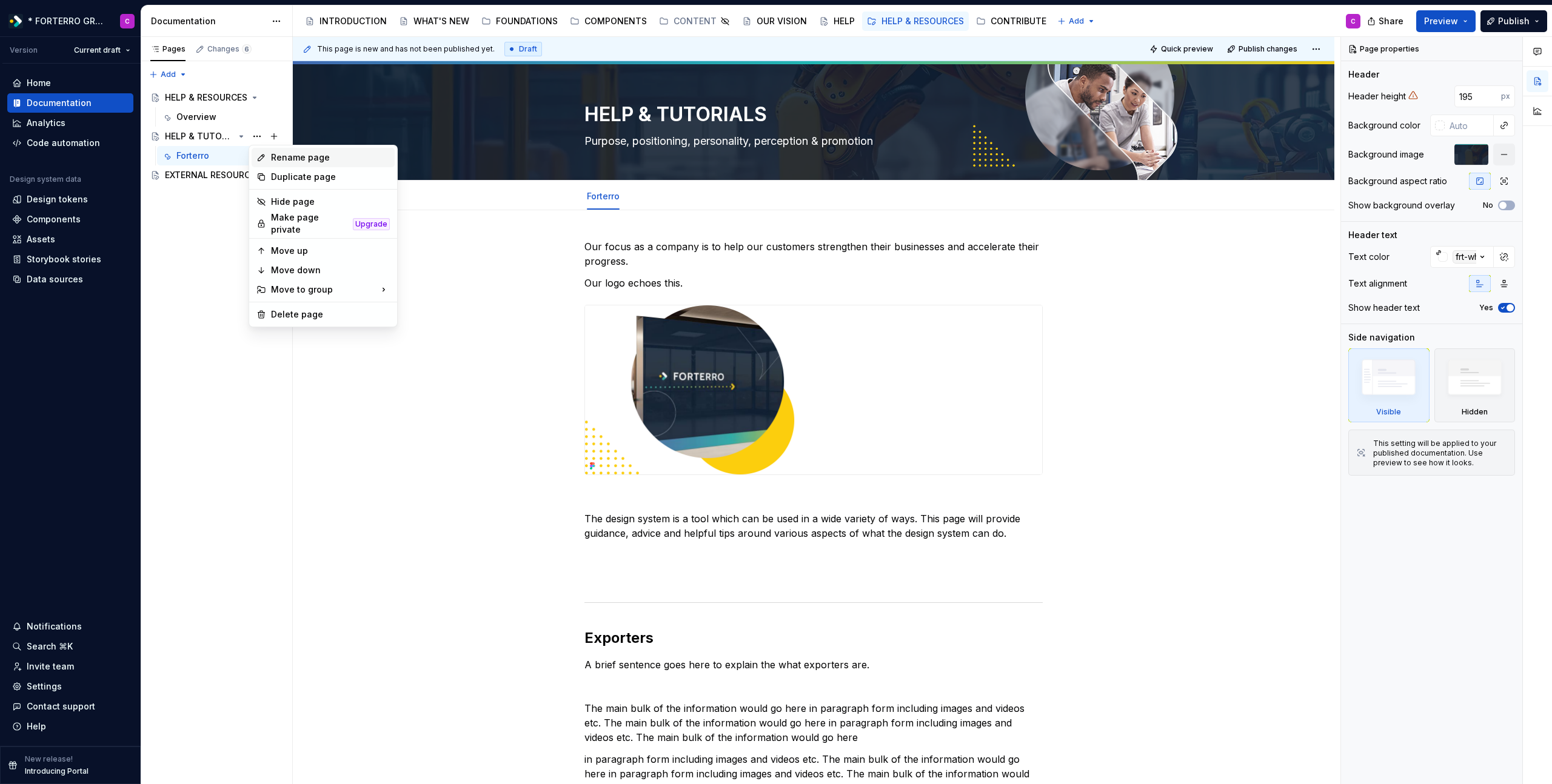
click at [278, 159] on div "Rename page" at bounding box center [330, 158] width 118 height 12
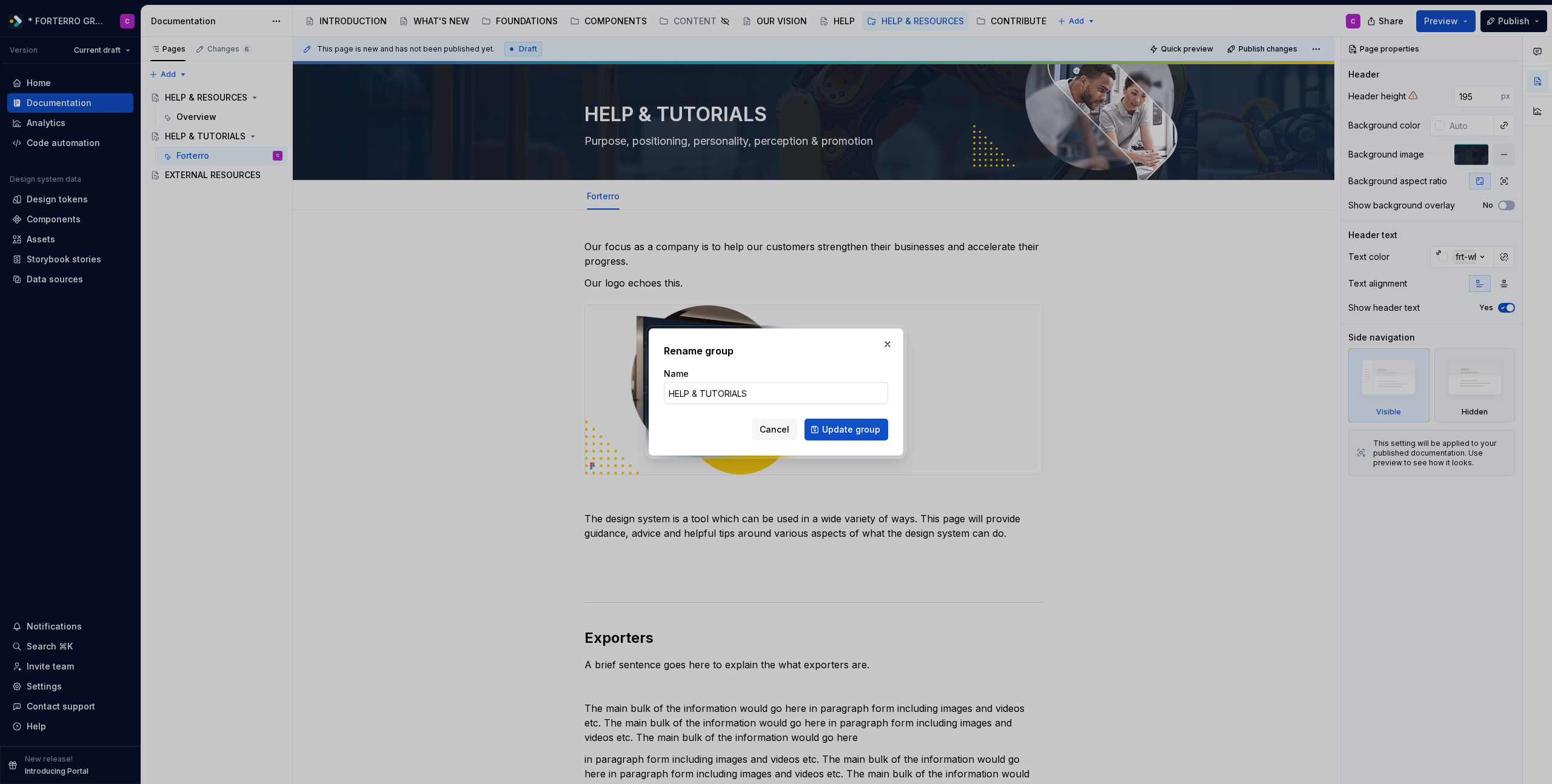
click at [704, 395] on input "HELP & TUTORIALS" at bounding box center [776, 393] width 225 height 22
click at [739, 395] on input "HELP & TUTORIALS" at bounding box center [776, 393] width 225 height 22
click at [768, 403] on input "HELP & TUTORIALS" at bounding box center [776, 393] width 225 height 22
click at [771, 401] on input "HELP & TUTORIALS" at bounding box center [776, 393] width 225 height 22
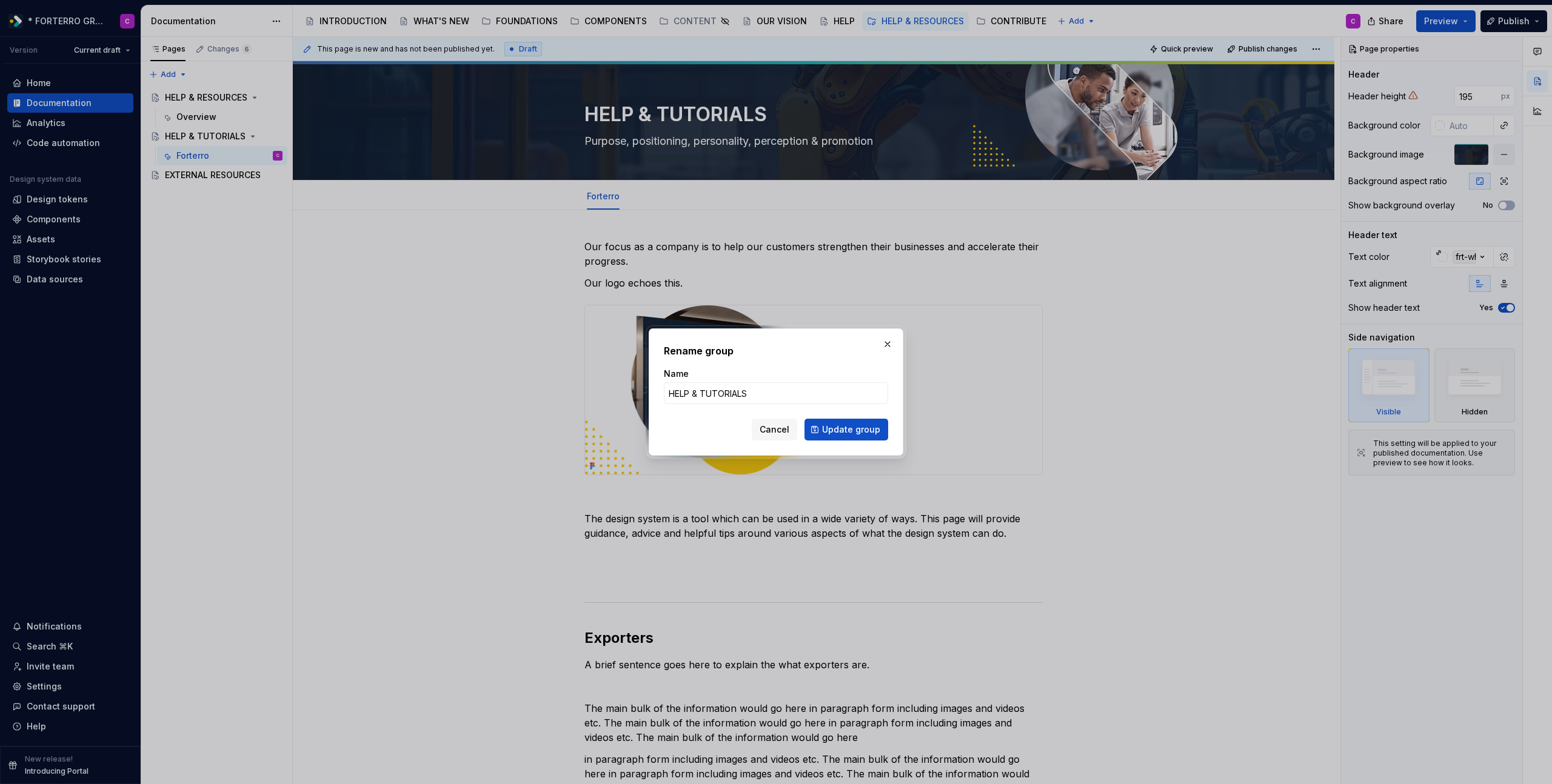
click at [669, 423] on div "Cancel Update group" at bounding box center [776, 429] width 225 height 22
click at [729, 397] on input "HELP & TUTORIALS" at bounding box center [776, 393] width 225 height 22
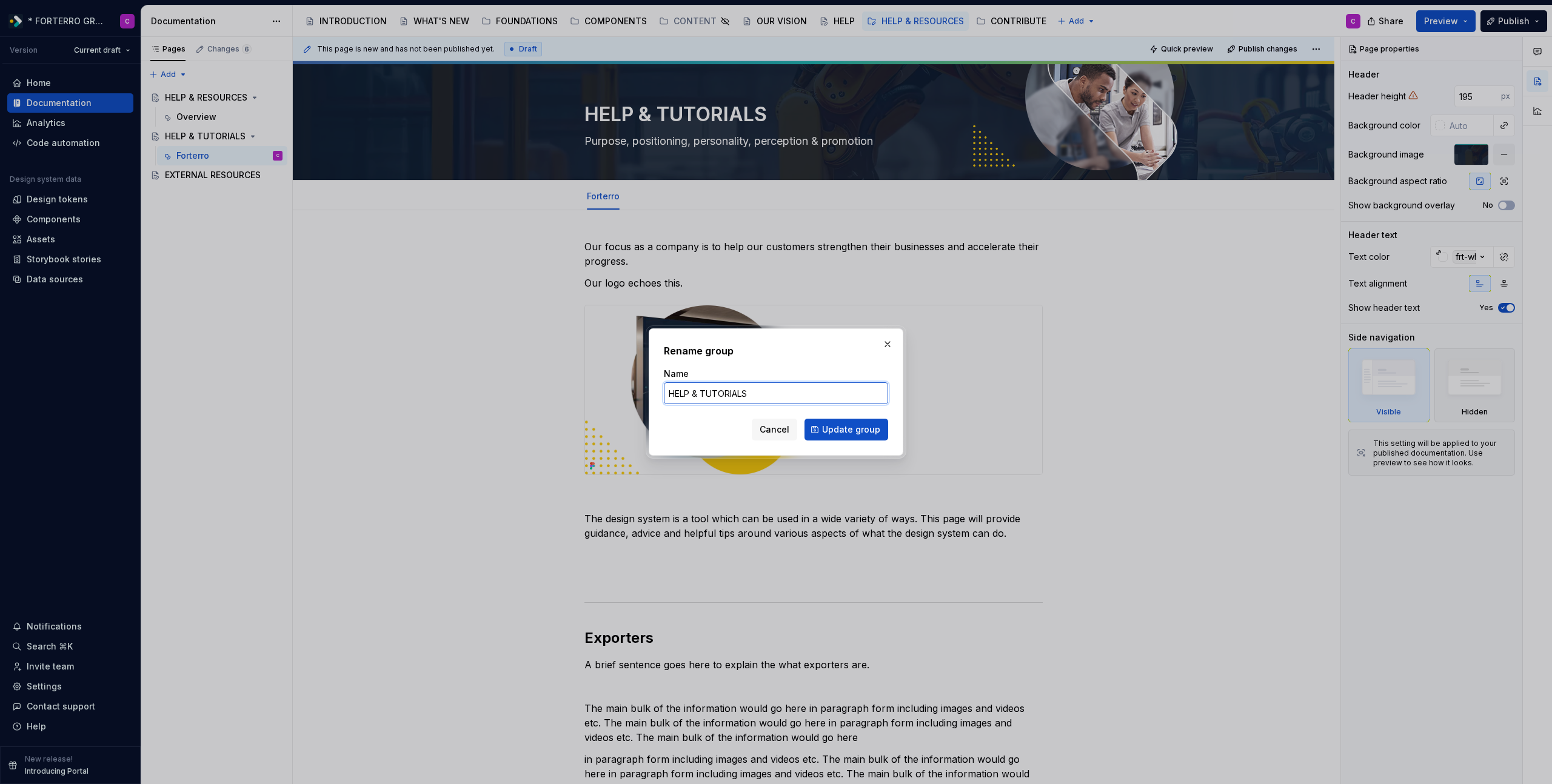
click at [729, 397] on input "HELP & TUTORIALS" at bounding box center [776, 393] width 225 height 22
type input "GUIDANCE"
click at [844, 433] on span "Update group" at bounding box center [851, 430] width 58 height 12
type textarea "*"
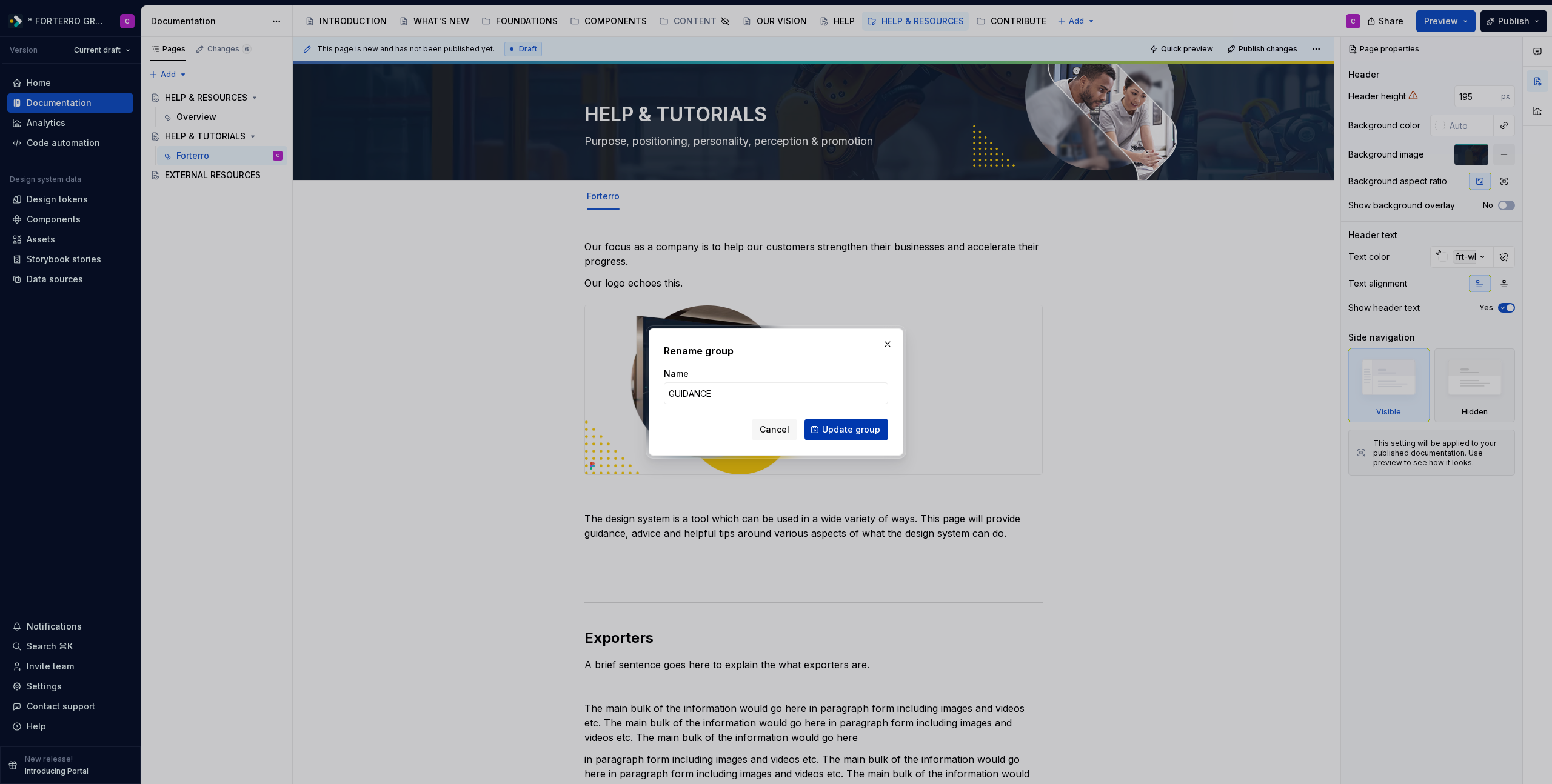
type textarea "GUIDANCE"
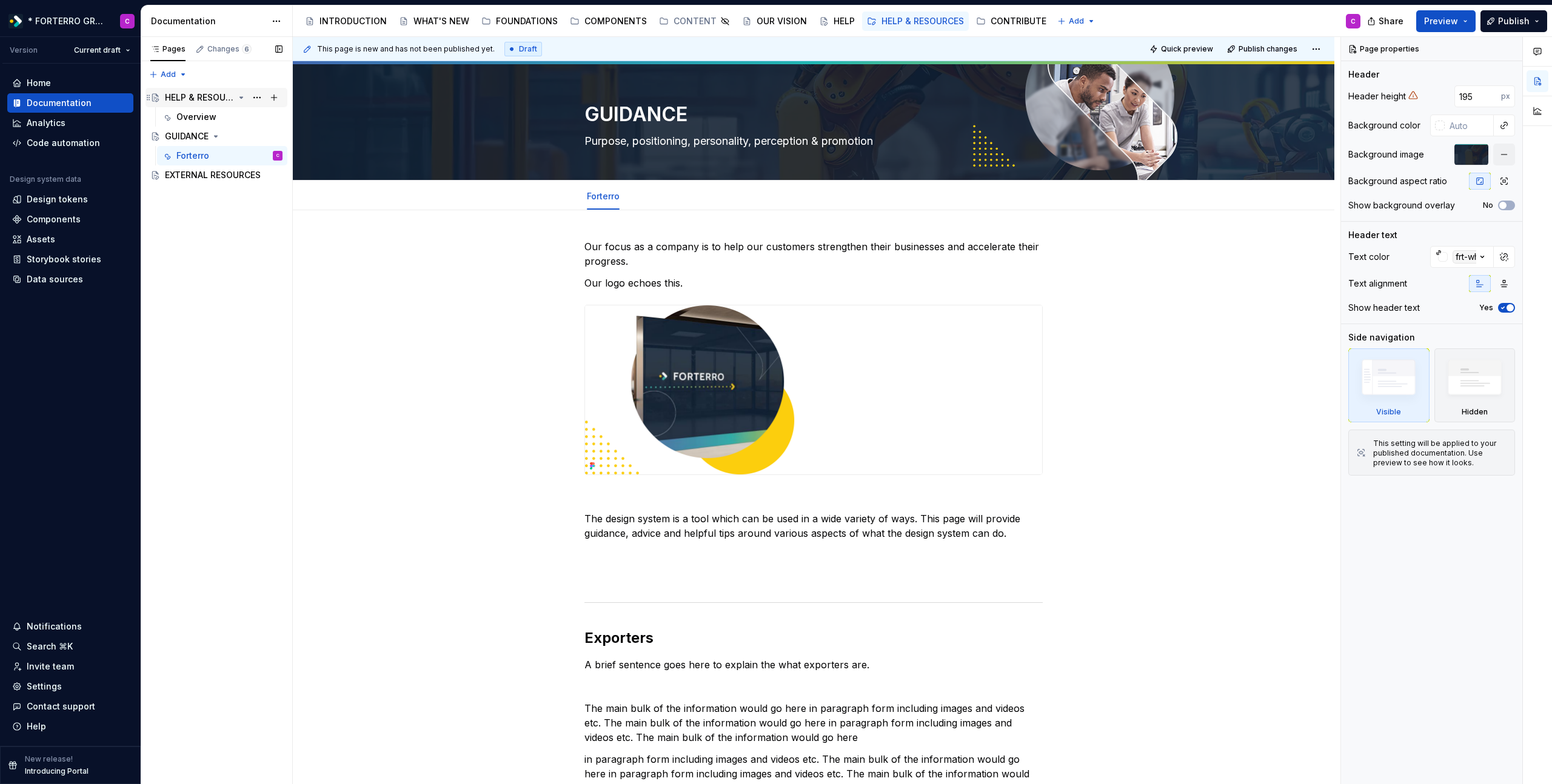
click at [195, 103] on div "HELP & RESOURCES" at bounding box center [199, 97] width 69 height 12
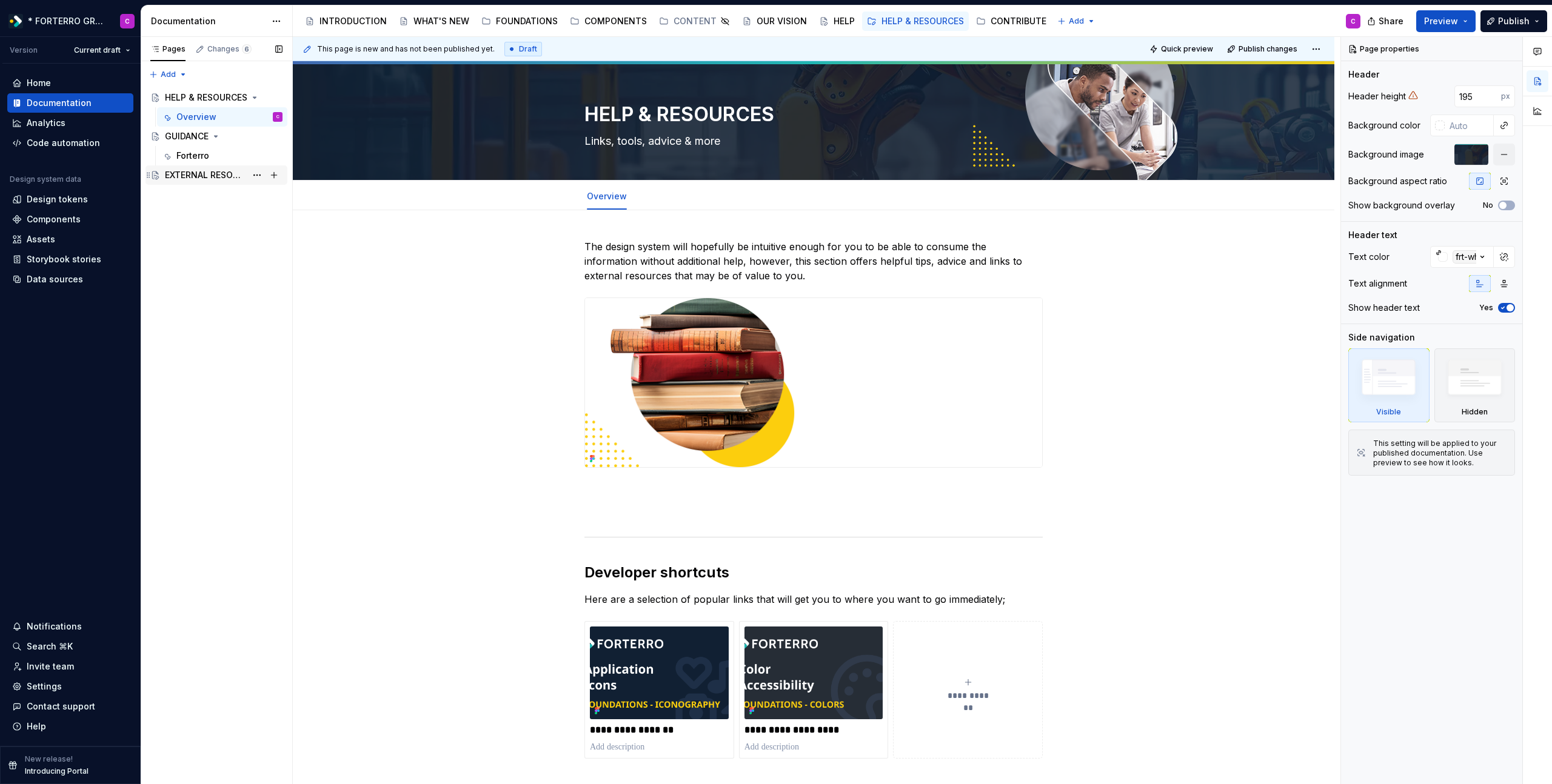
click at [198, 177] on div "EXTERNAL RESOURCES" at bounding box center [205, 175] width 82 height 12
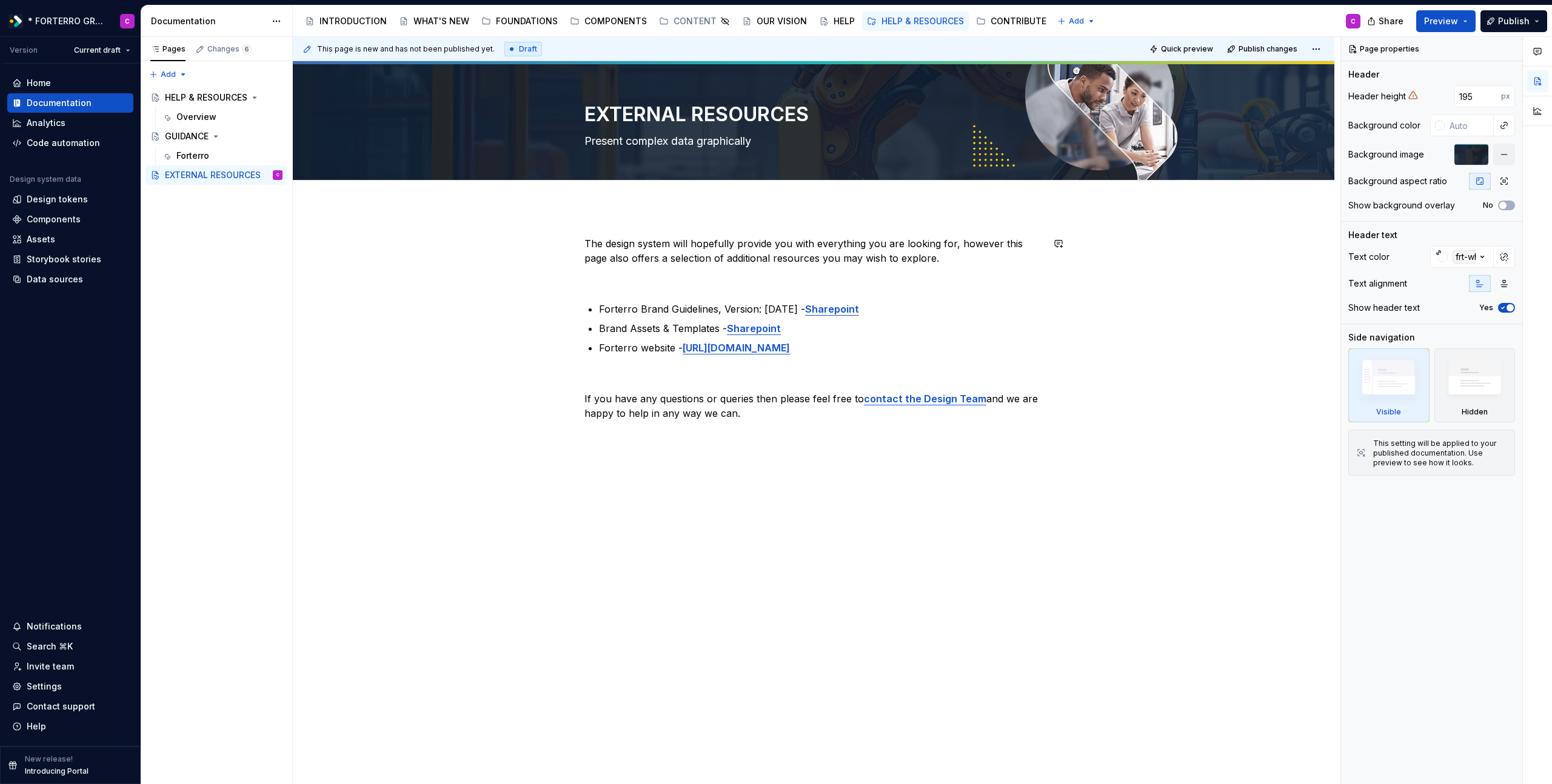
click at [613, 228] on div "The design system will hopefully provide you with everything you are looking fo…" at bounding box center [813, 438] width 1041 height 463
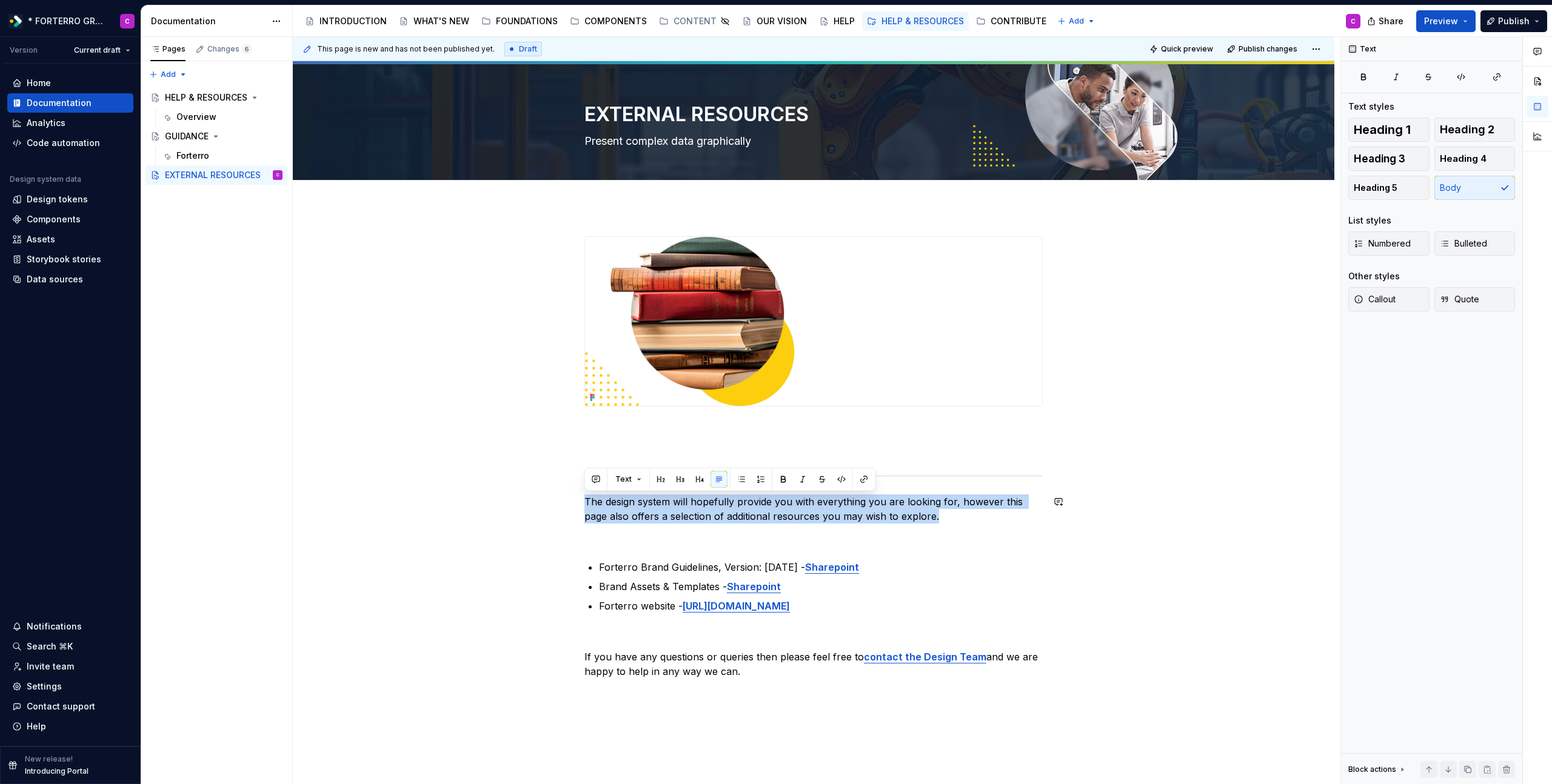
drag, startPoint x: 942, startPoint y: 520, endPoint x: 705, endPoint y: 493, distance: 238.5
click at [705, 493] on div "The design system will hopefully provide you with everything you are looking fo…" at bounding box center [813, 457] width 458 height 442
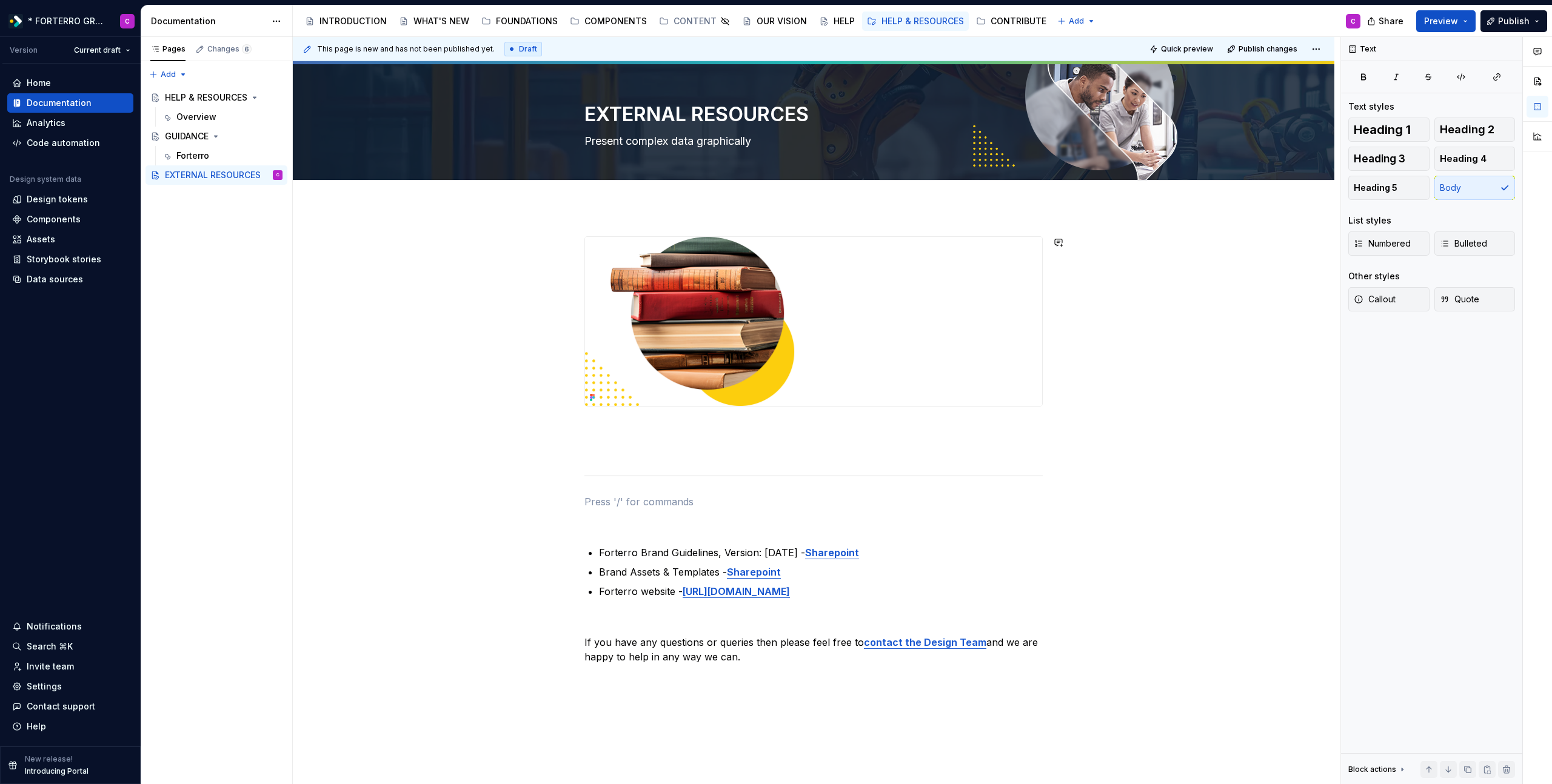
click at [619, 220] on div "Forterro Brand Guidelines, Version: [DATE] - Sharepoint Brand Assets & Template…" at bounding box center [813, 560] width 1041 height 707
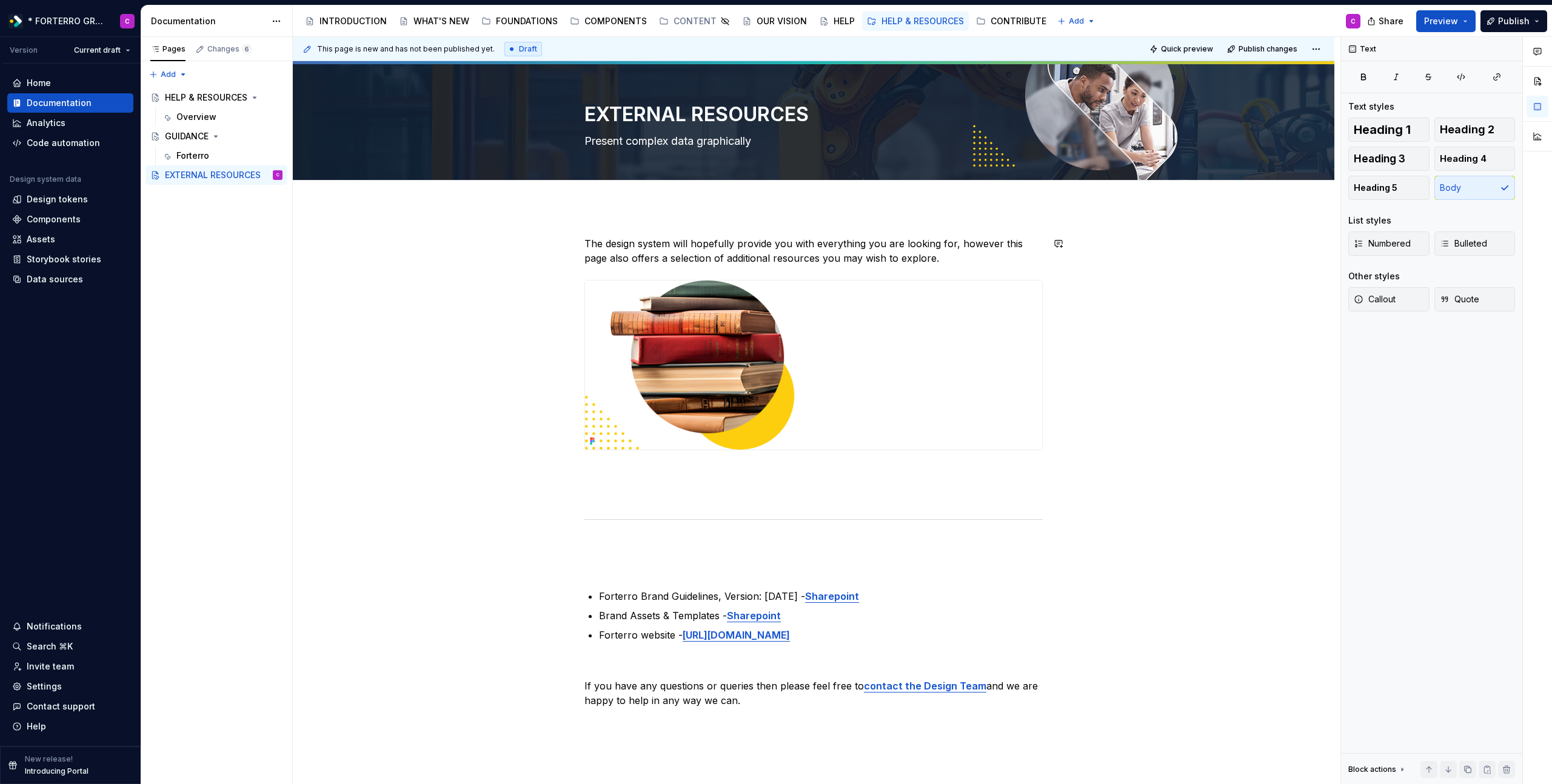
click at [626, 230] on div "The design system will hopefully provide you with everything you are looking fo…" at bounding box center [813, 581] width 1041 height 750
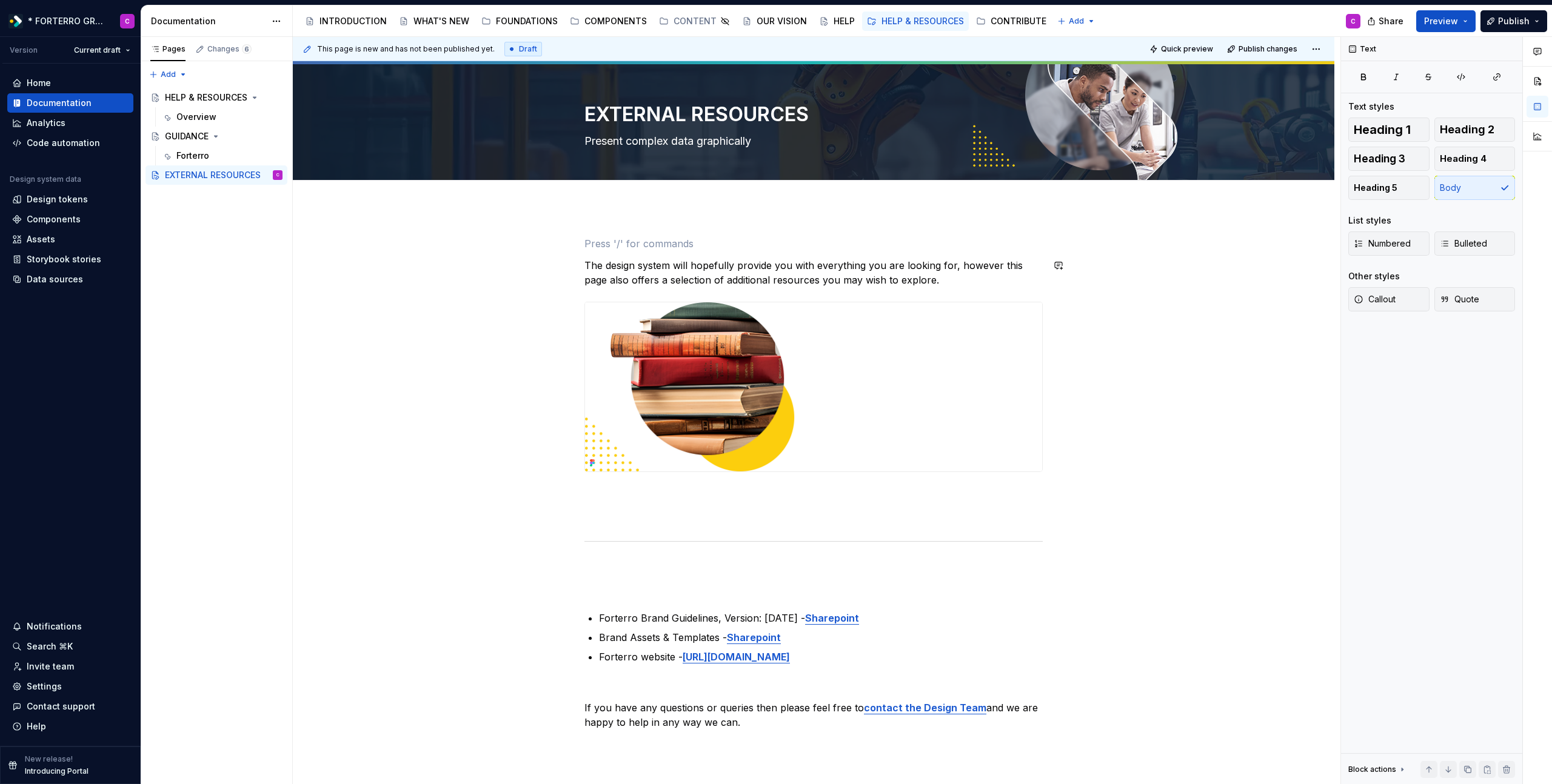
click at [627, 213] on div "The design system will hopefully provide you with everything you are looking fo…" at bounding box center [813, 593] width 1041 height 772
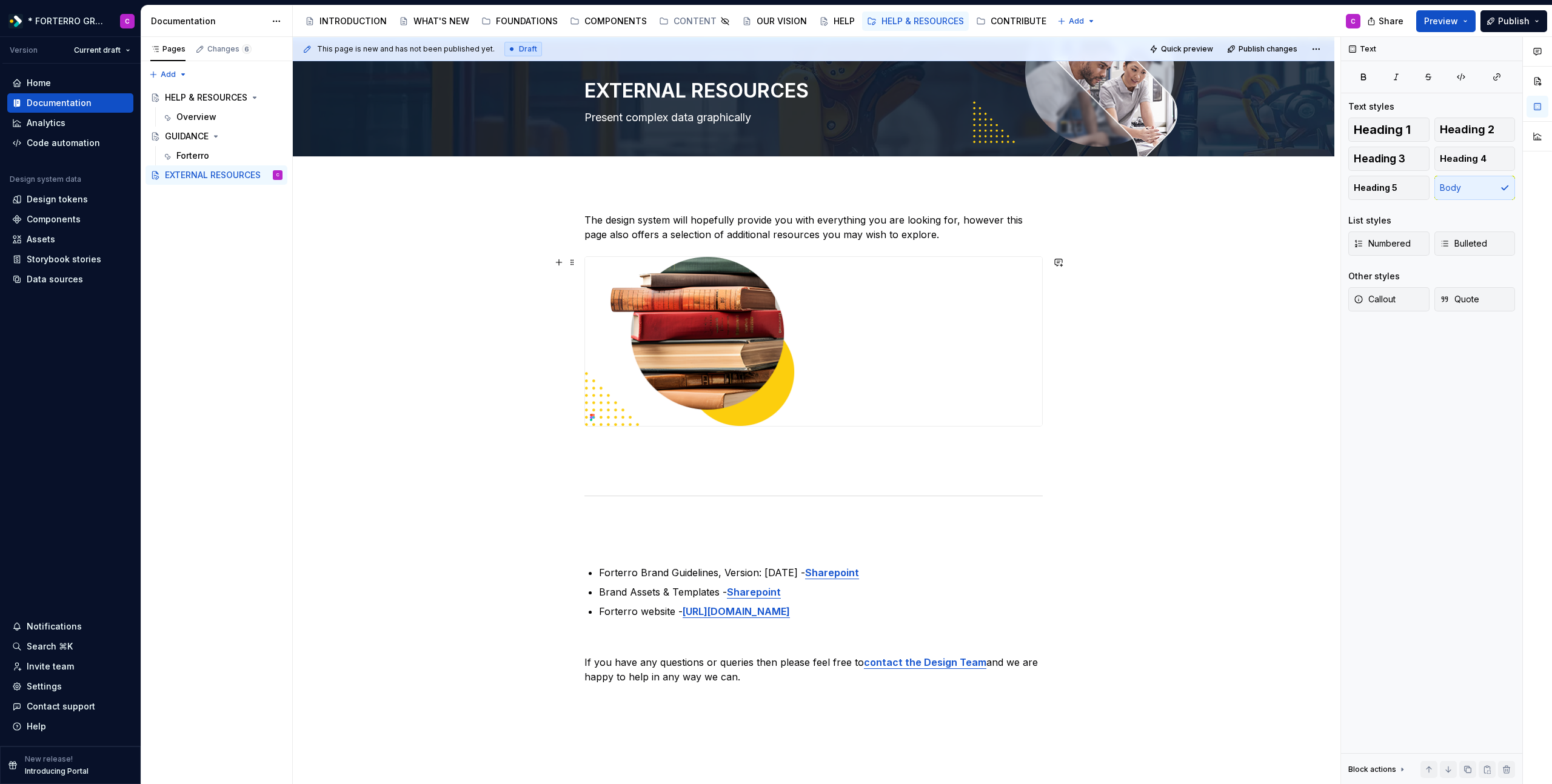
scroll to position [34, 0]
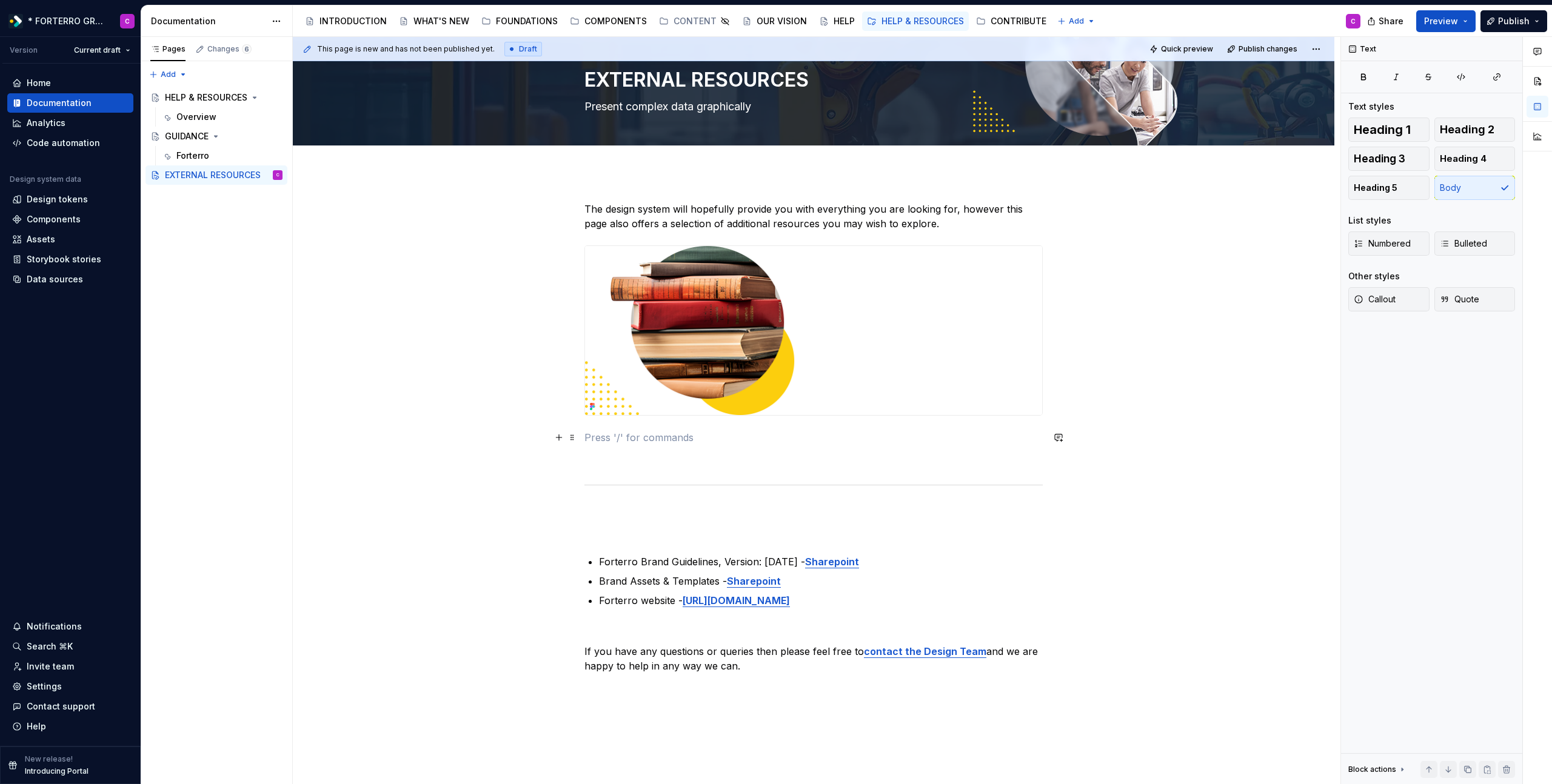
click at [805, 433] on p at bounding box center [813, 438] width 458 height 15
click at [804, 469] on div "The design system will hopefully provide you with everything you are looking fo…" at bounding box center [813, 438] width 458 height 472
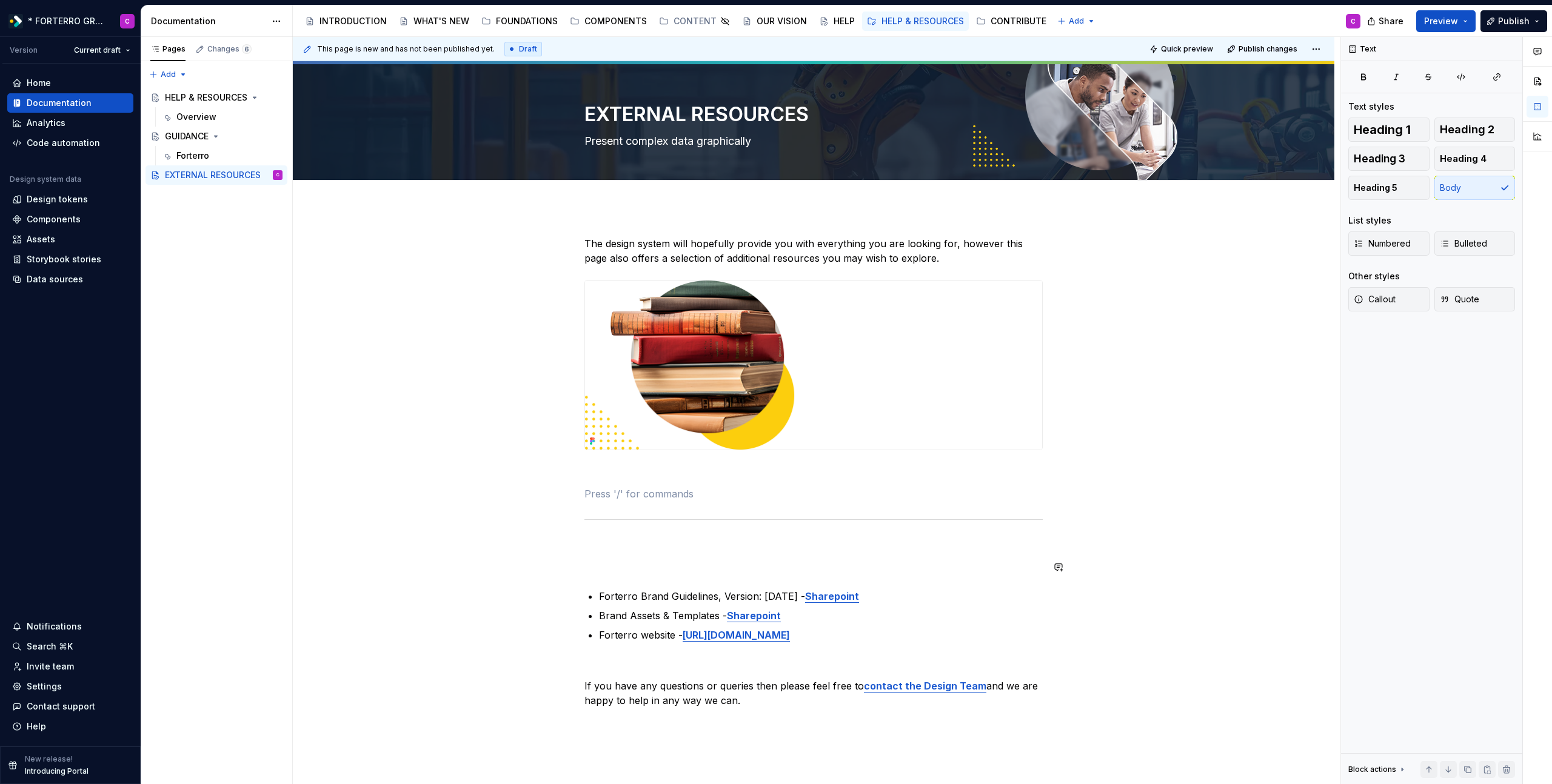
scroll to position [3, 0]
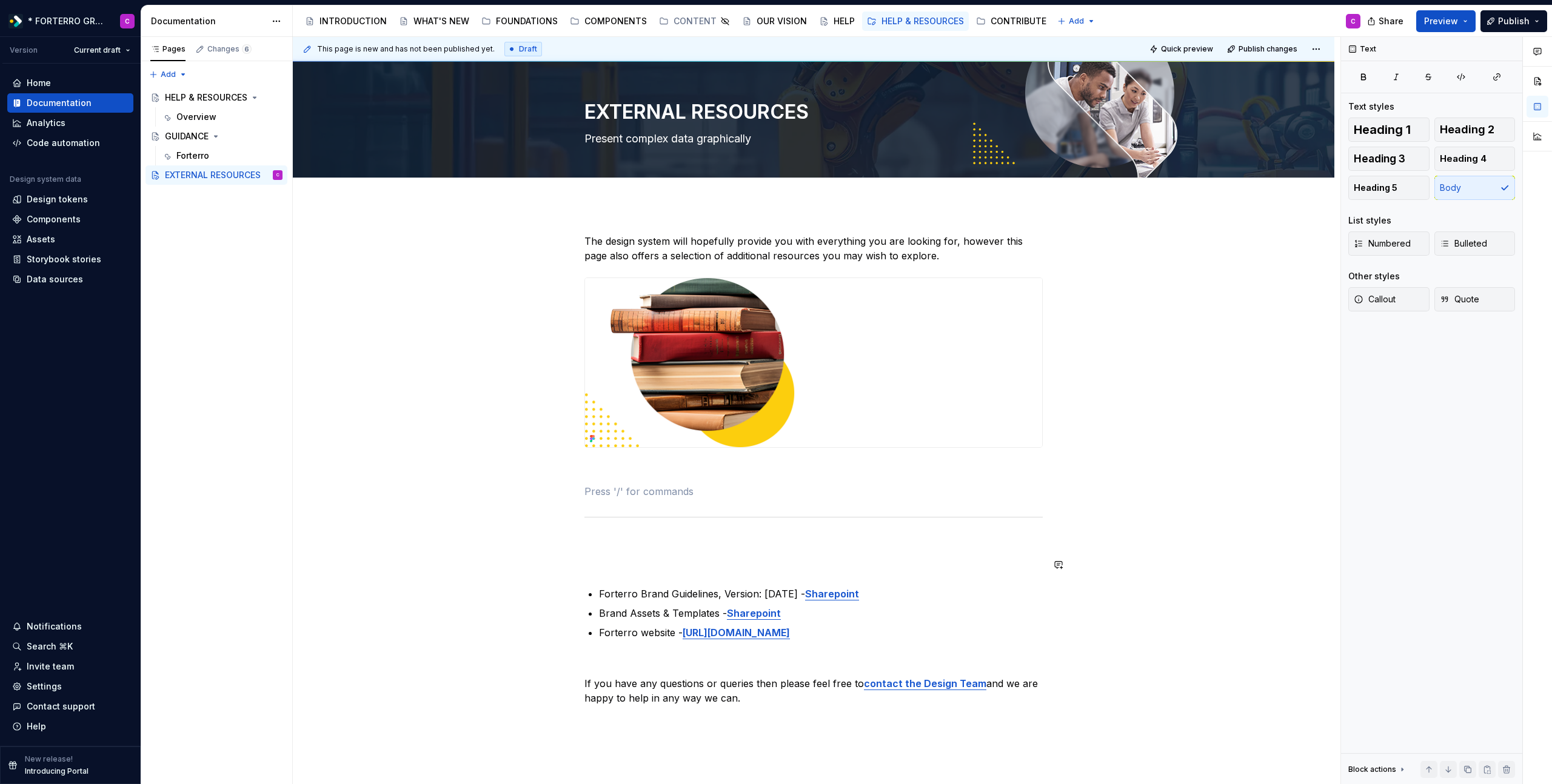
type textarea "*"
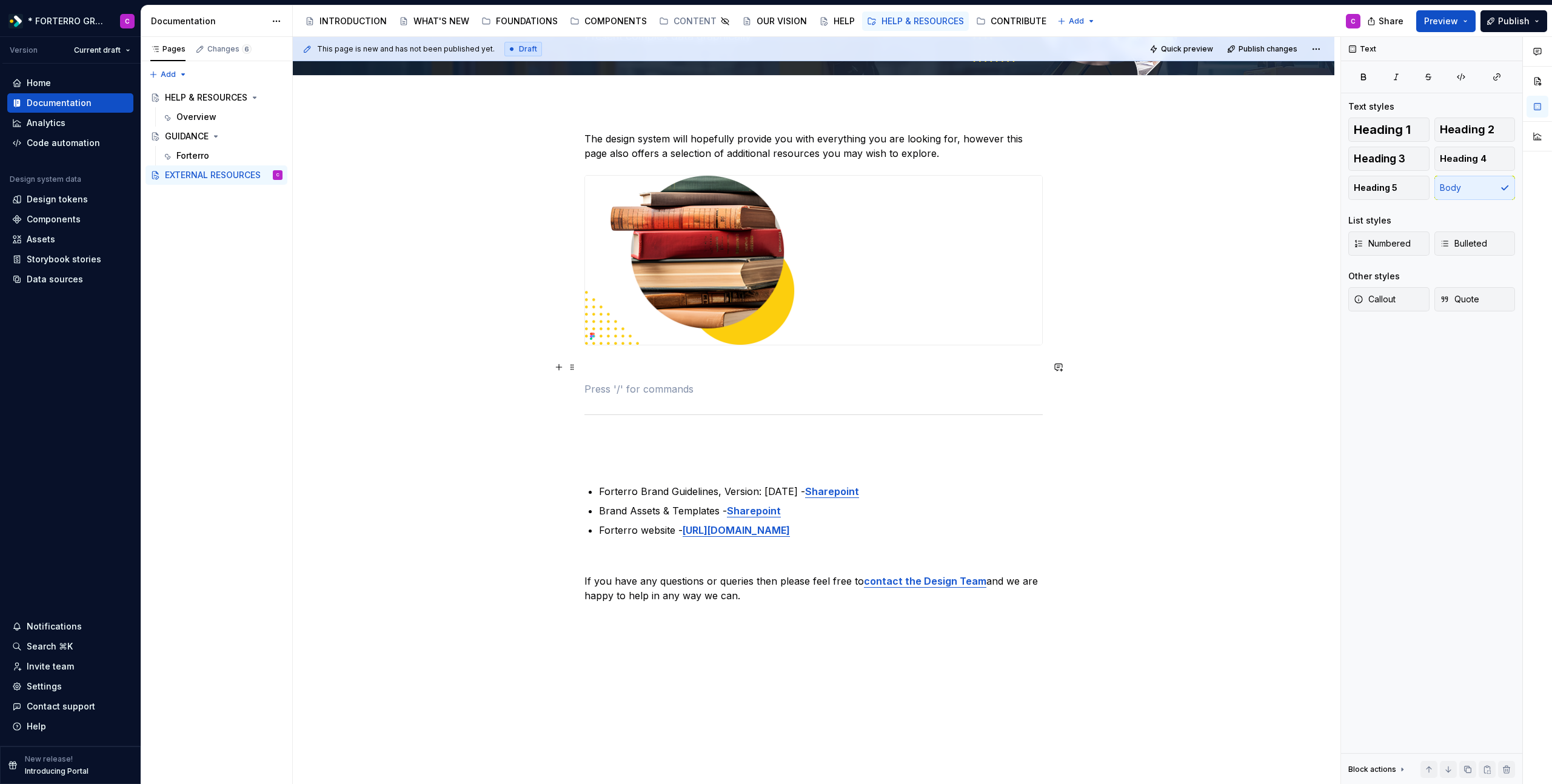
scroll to position [84, 0]
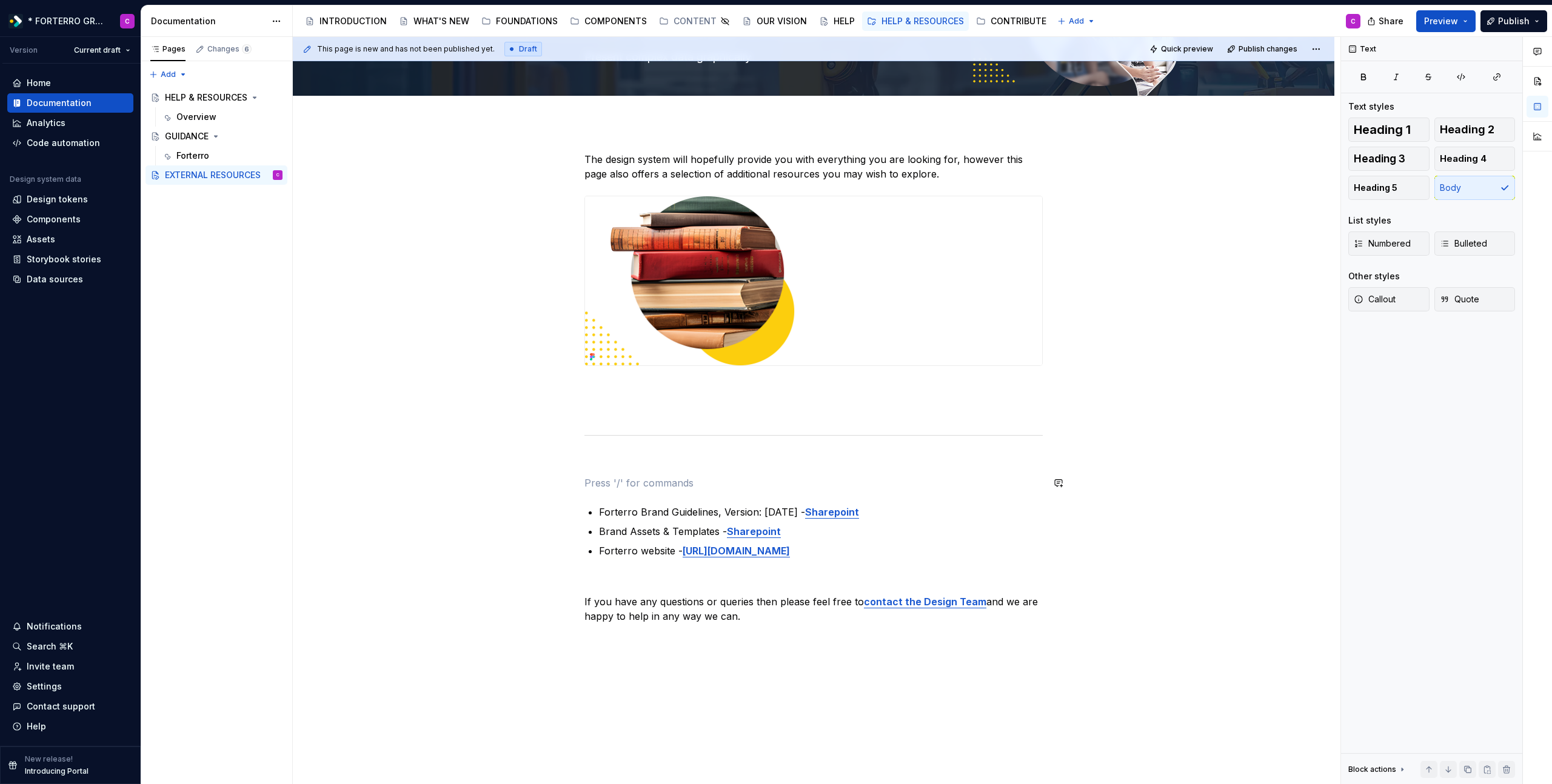
click at [783, 472] on div "The design system will hopefully provide you with everything you are looking fo…" at bounding box center [813, 388] width 458 height 472
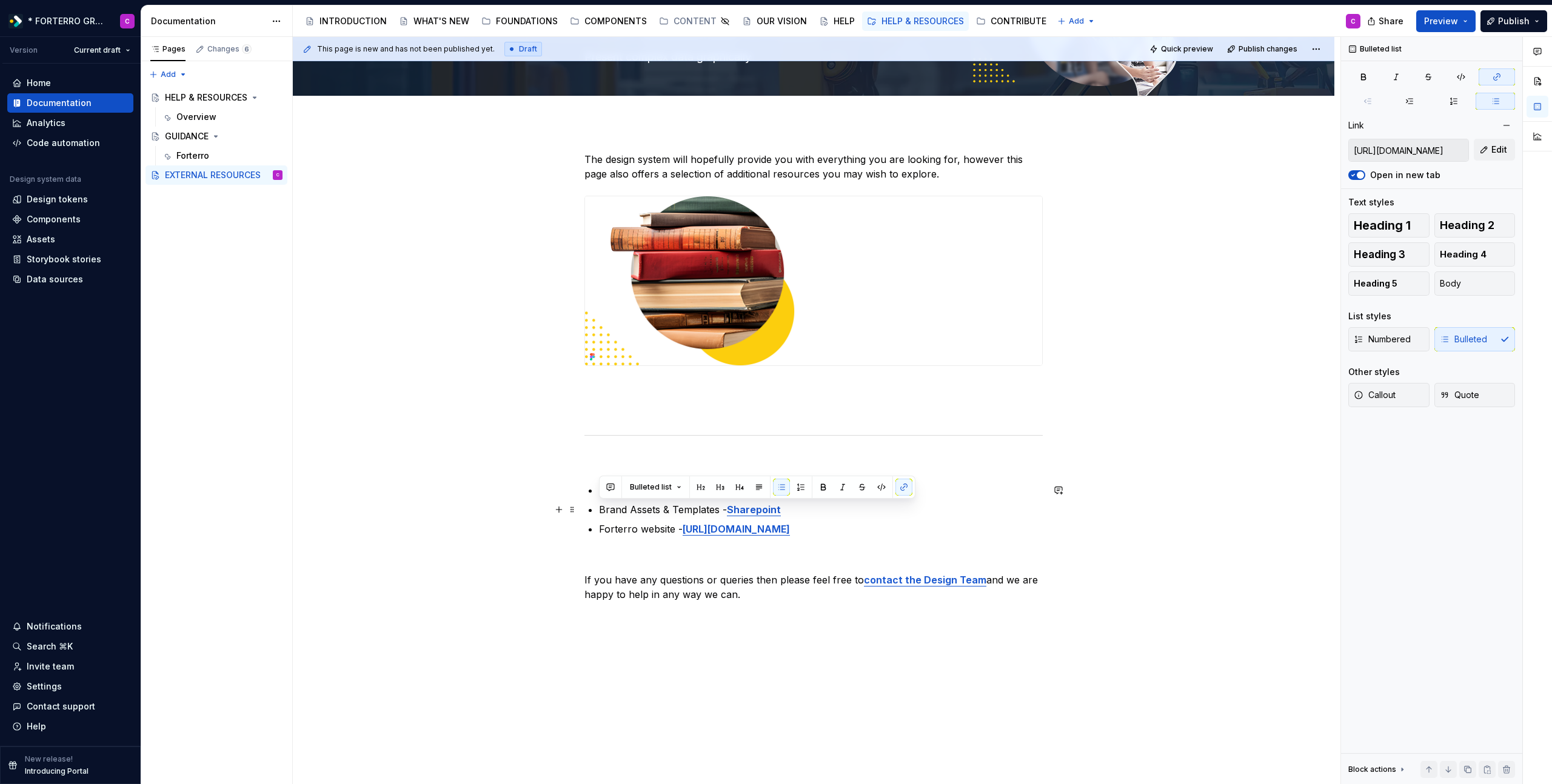
type input "[URL][DOMAIN_NAME]"
drag, startPoint x: 849, startPoint y: 531, endPoint x: 536, endPoint y: 481, distance: 317.0
click at [536, 481] on div "The design system will hopefully provide you with everything you are looking fo…" at bounding box center [813, 487] width 1041 height 728
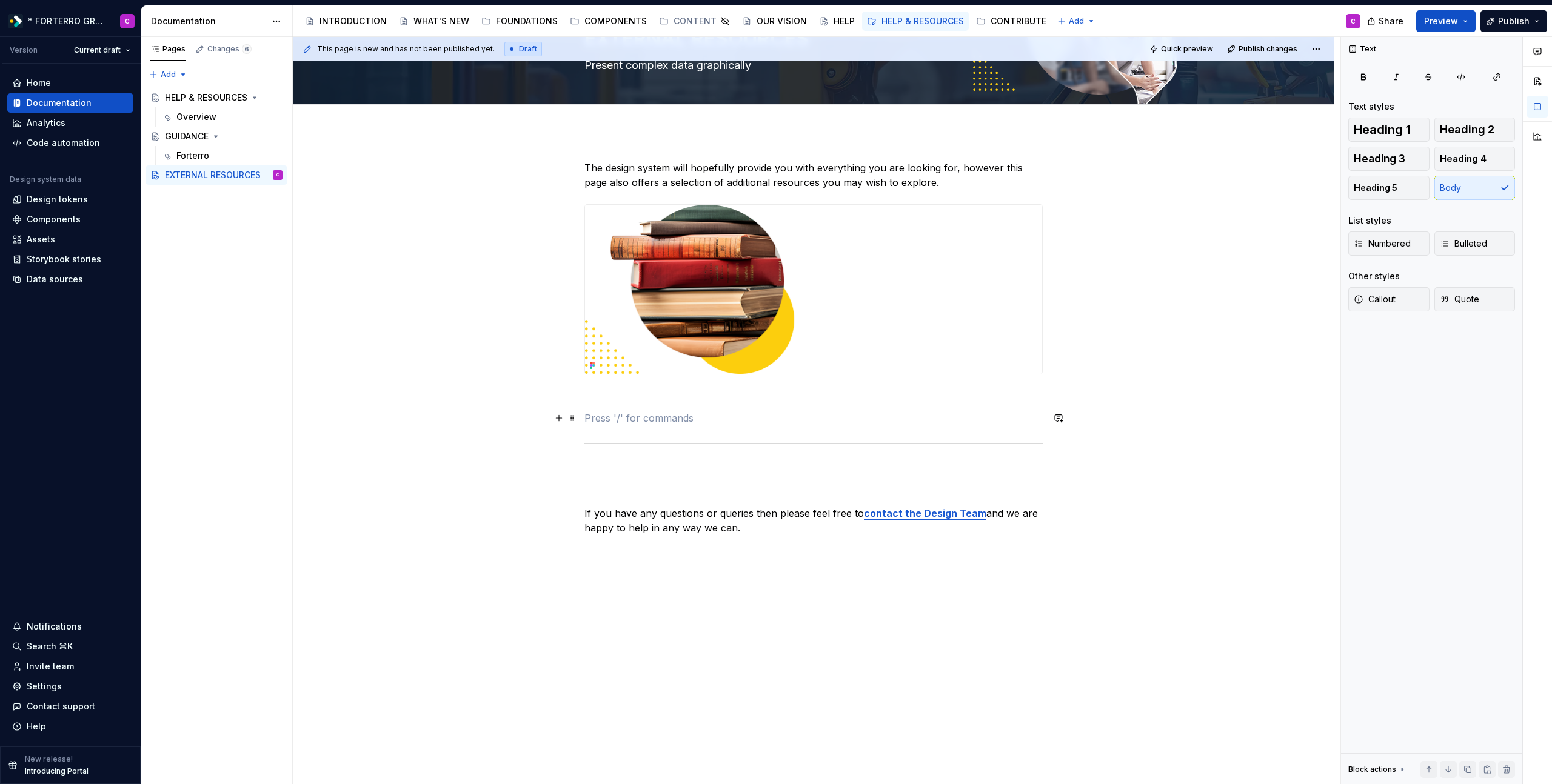
click at [600, 417] on p at bounding box center [813, 417] width 458 height 15
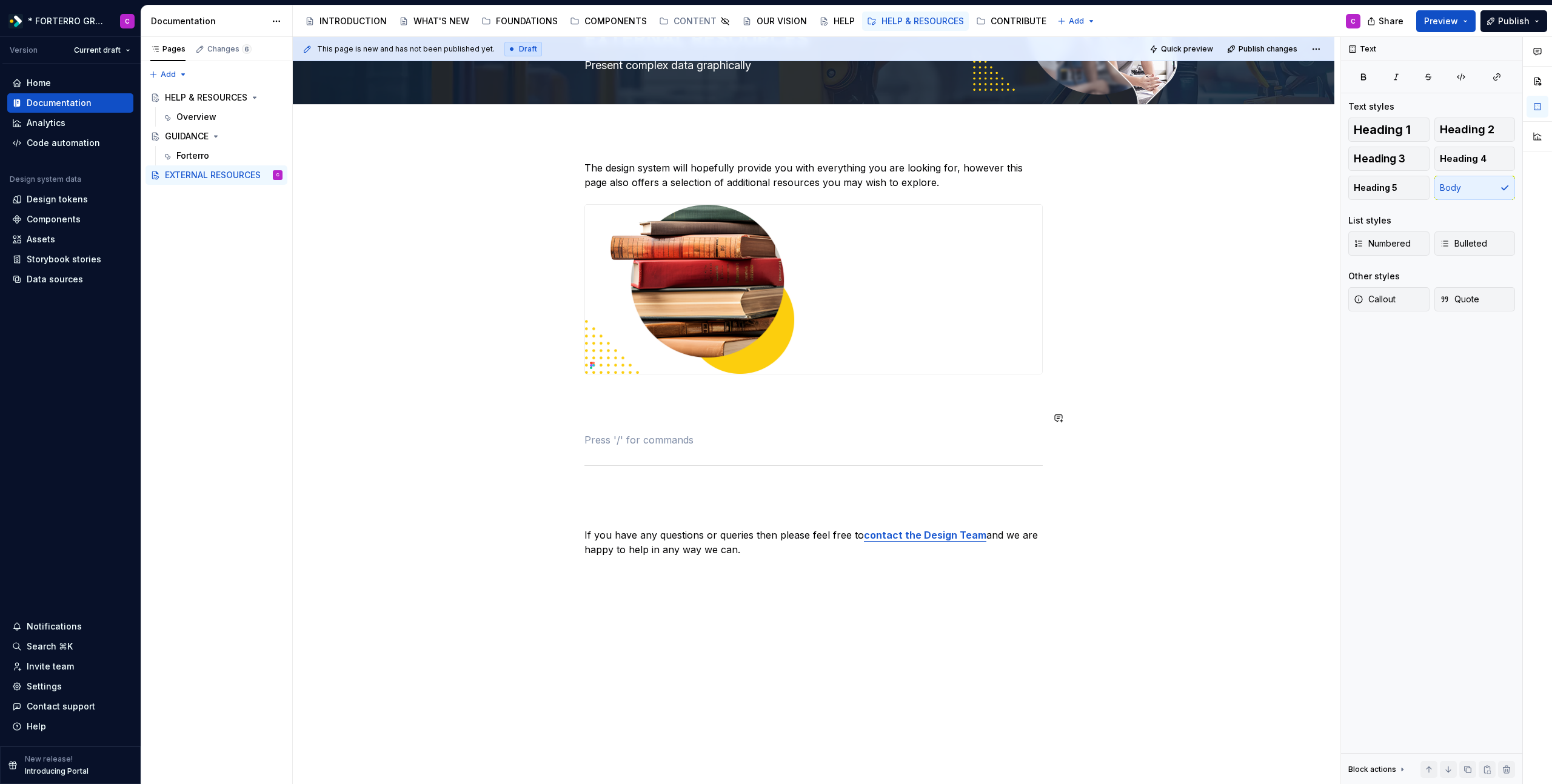
scroll to position [84, 0]
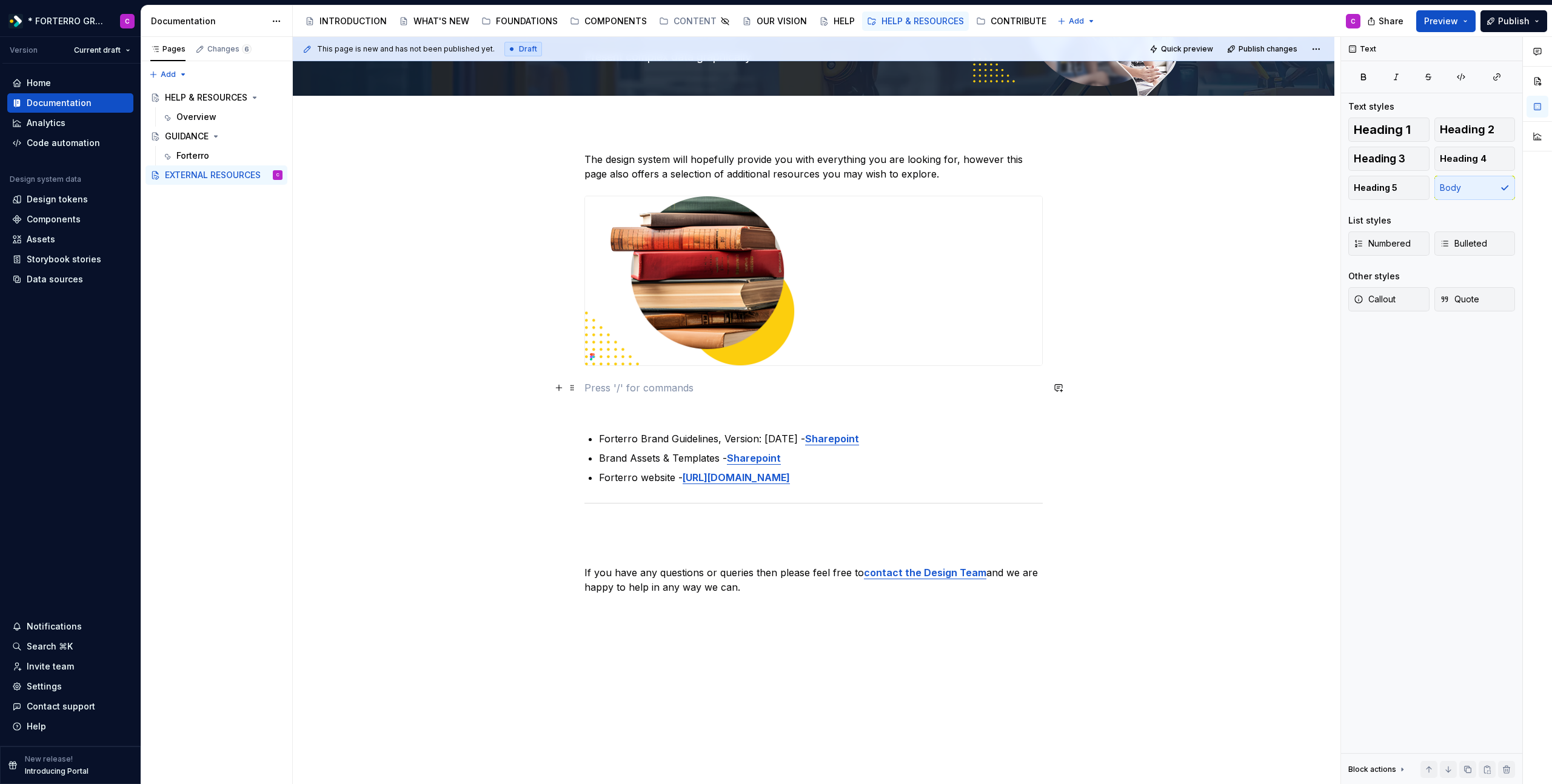
click at [697, 386] on p at bounding box center [813, 388] width 458 height 15
click at [700, 404] on p at bounding box center [813, 410] width 458 height 15
click at [755, 526] on p at bounding box center [813, 529] width 458 height 15
click at [744, 542] on div "The design system will hopefully provide you with everything you are looking fo…" at bounding box center [813, 373] width 458 height 442
click at [764, 611] on div "The design system will hopefully provide you with everything you are looking fo…" at bounding box center [813, 483] width 1041 height 721
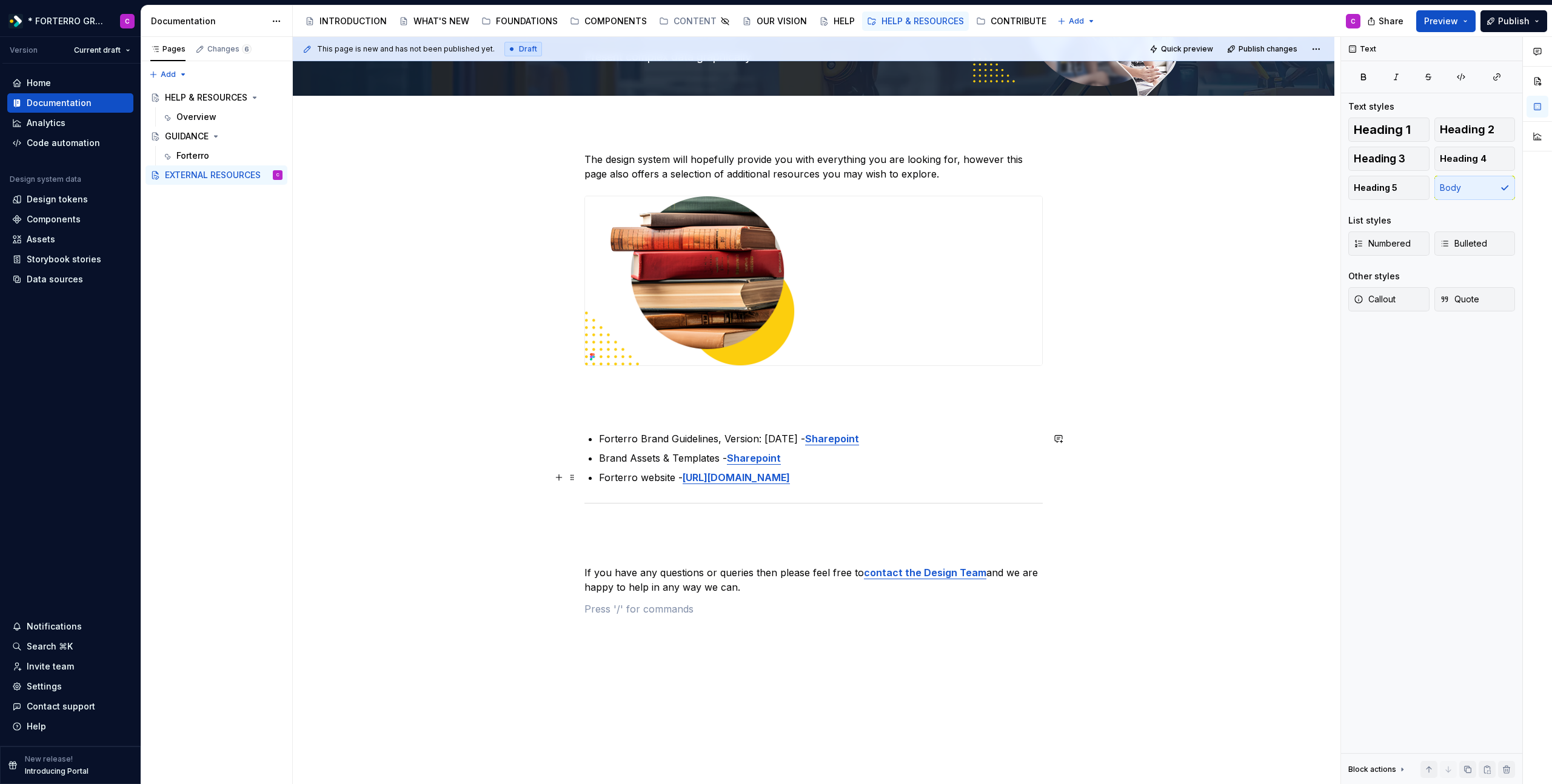
click at [862, 481] on p "Forterro website - [URL][DOMAIN_NAME]" at bounding box center [821, 477] width 444 height 15
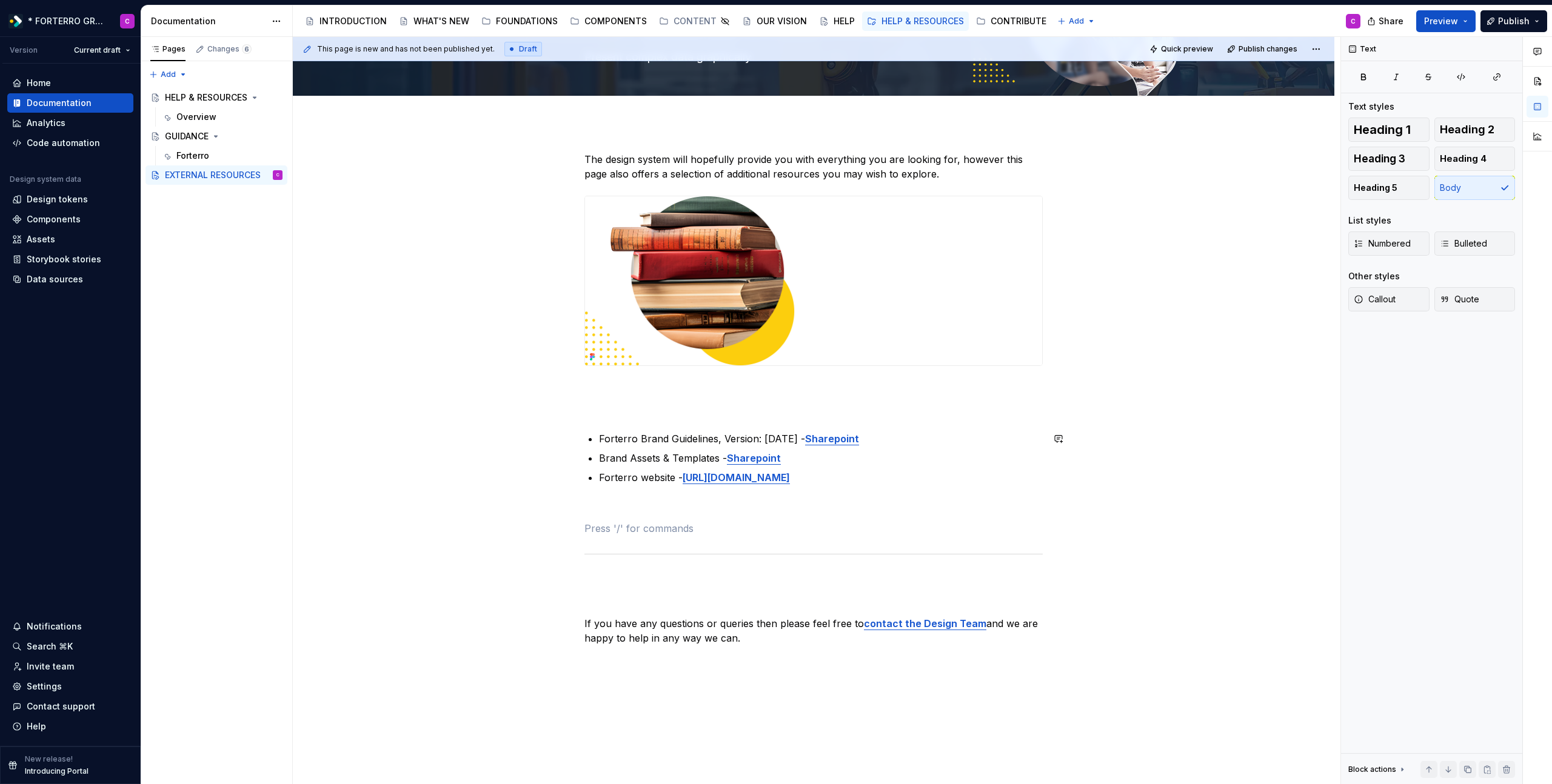
click at [724, 423] on div "The design system will hopefully provide you with everything you are looking fo…" at bounding box center [813, 409] width 458 height 515
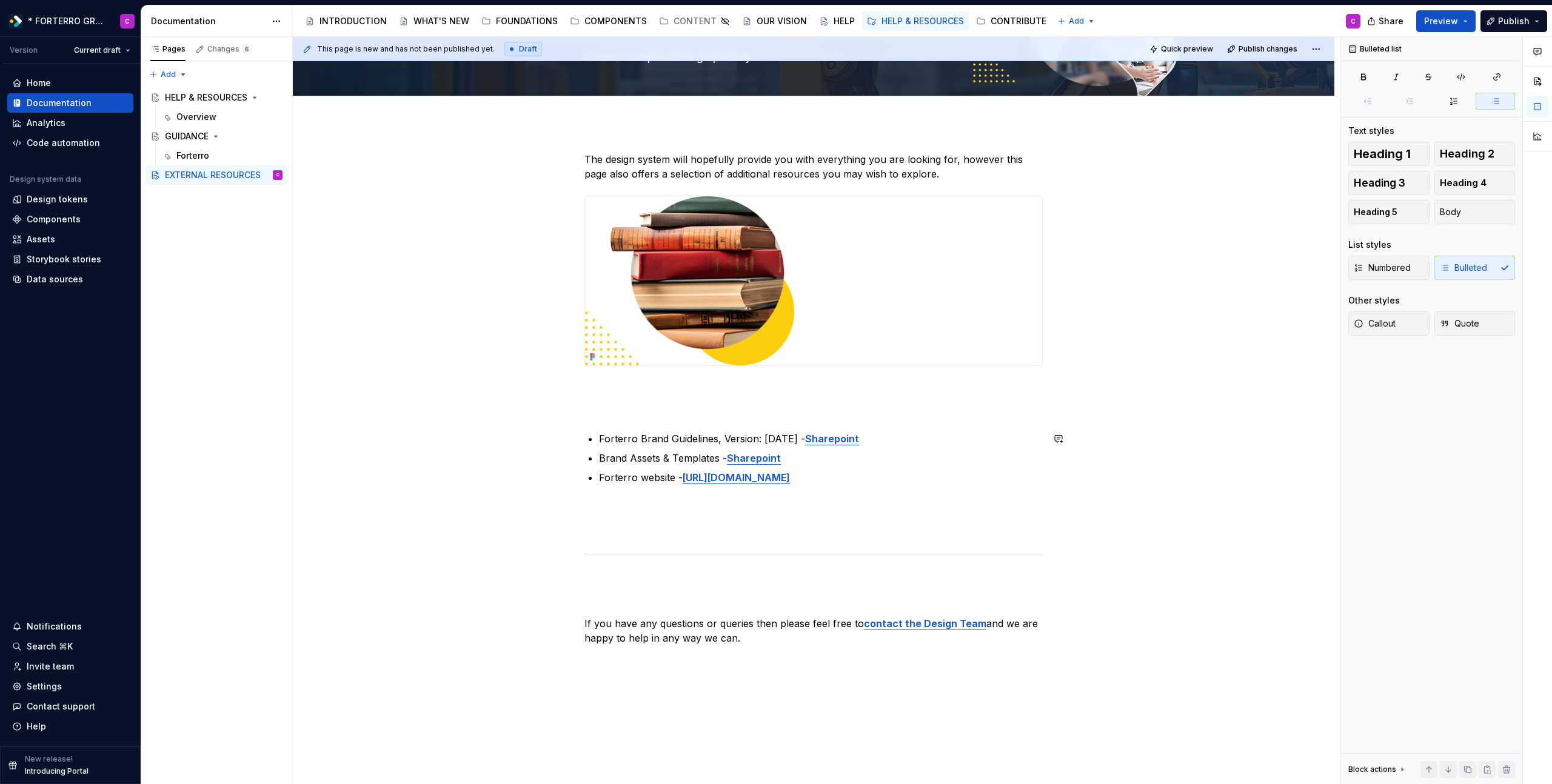
click at [726, 415] on p at bounding box center [813, 410] width 458 height 15
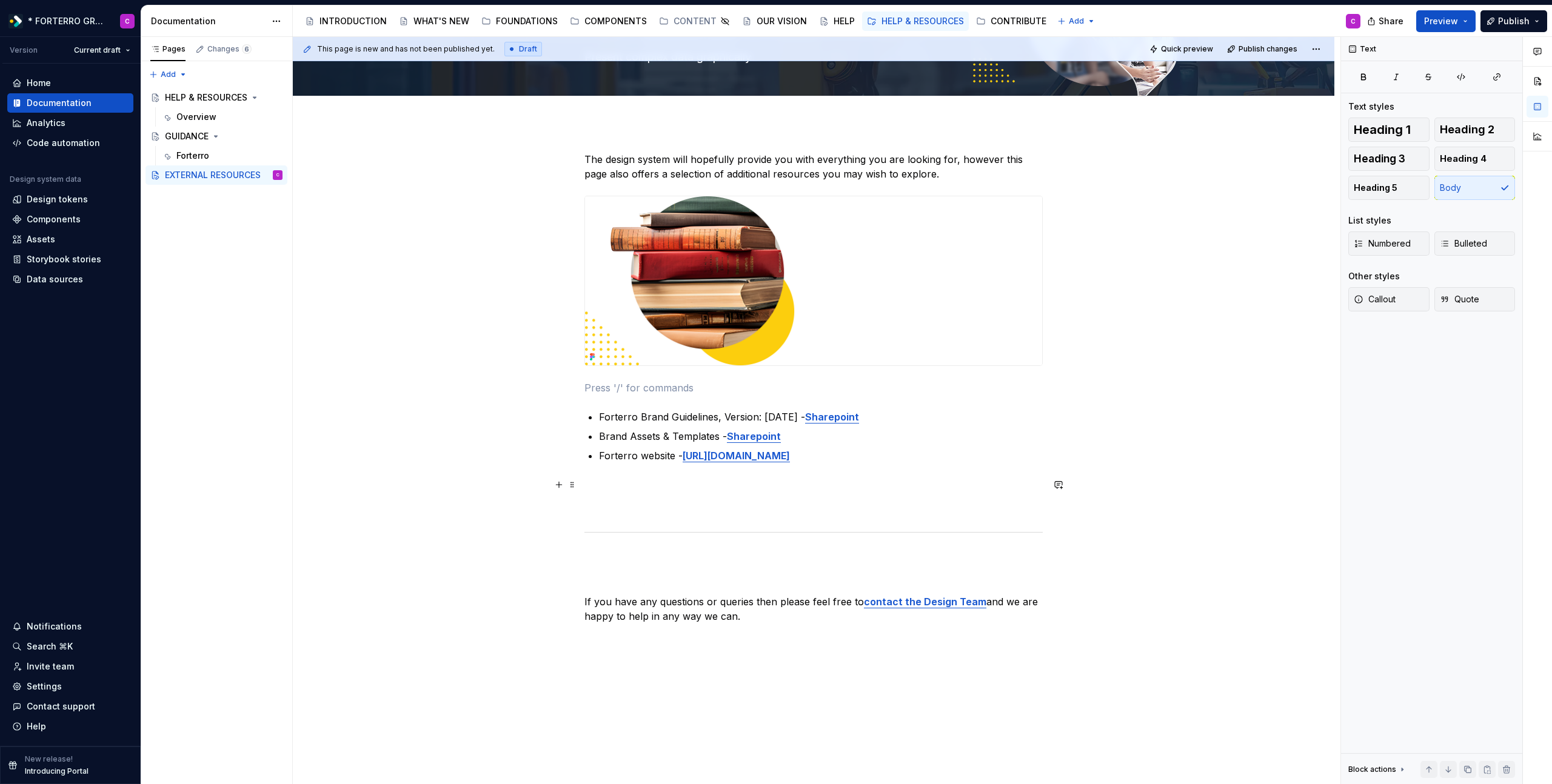
click at [840, 486] on p at bounding box center [813, 484] width 458 height 15
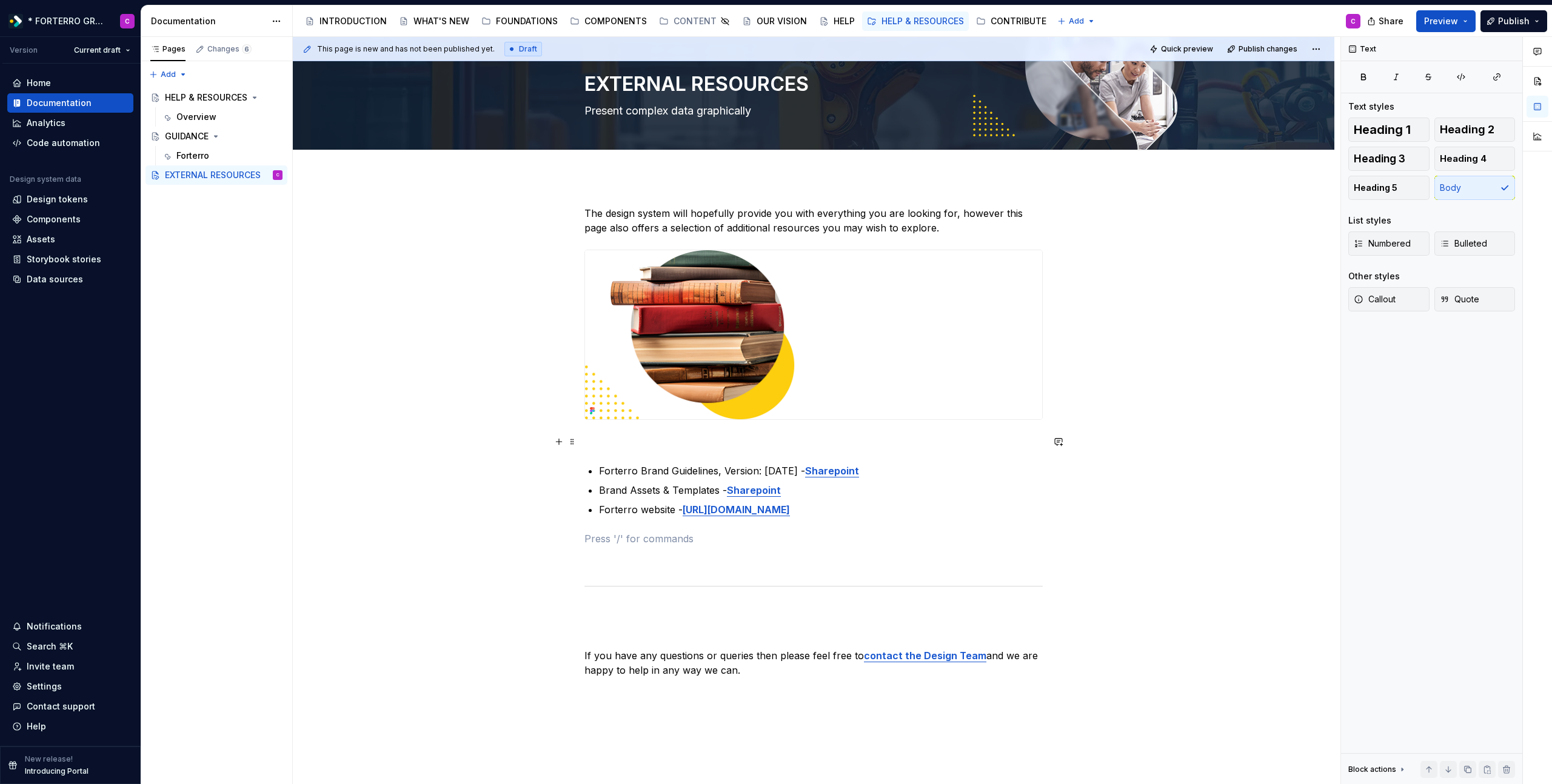
scroll to position [195, 0]
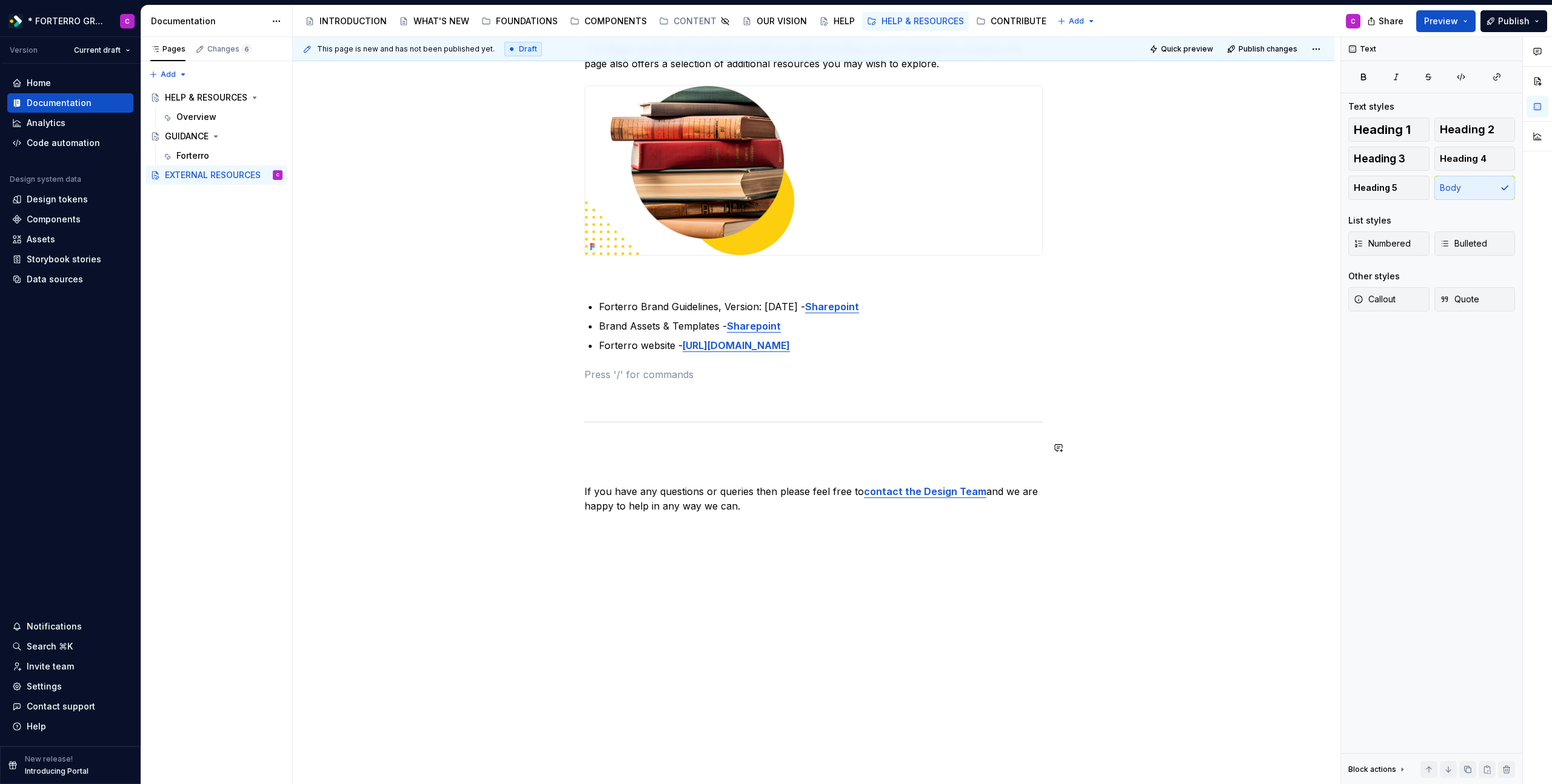
click at [644, 460] on div "The design system will hopefully provide you with everything you are looking fo…" at bounding box center [813, 289] width 458 height 493
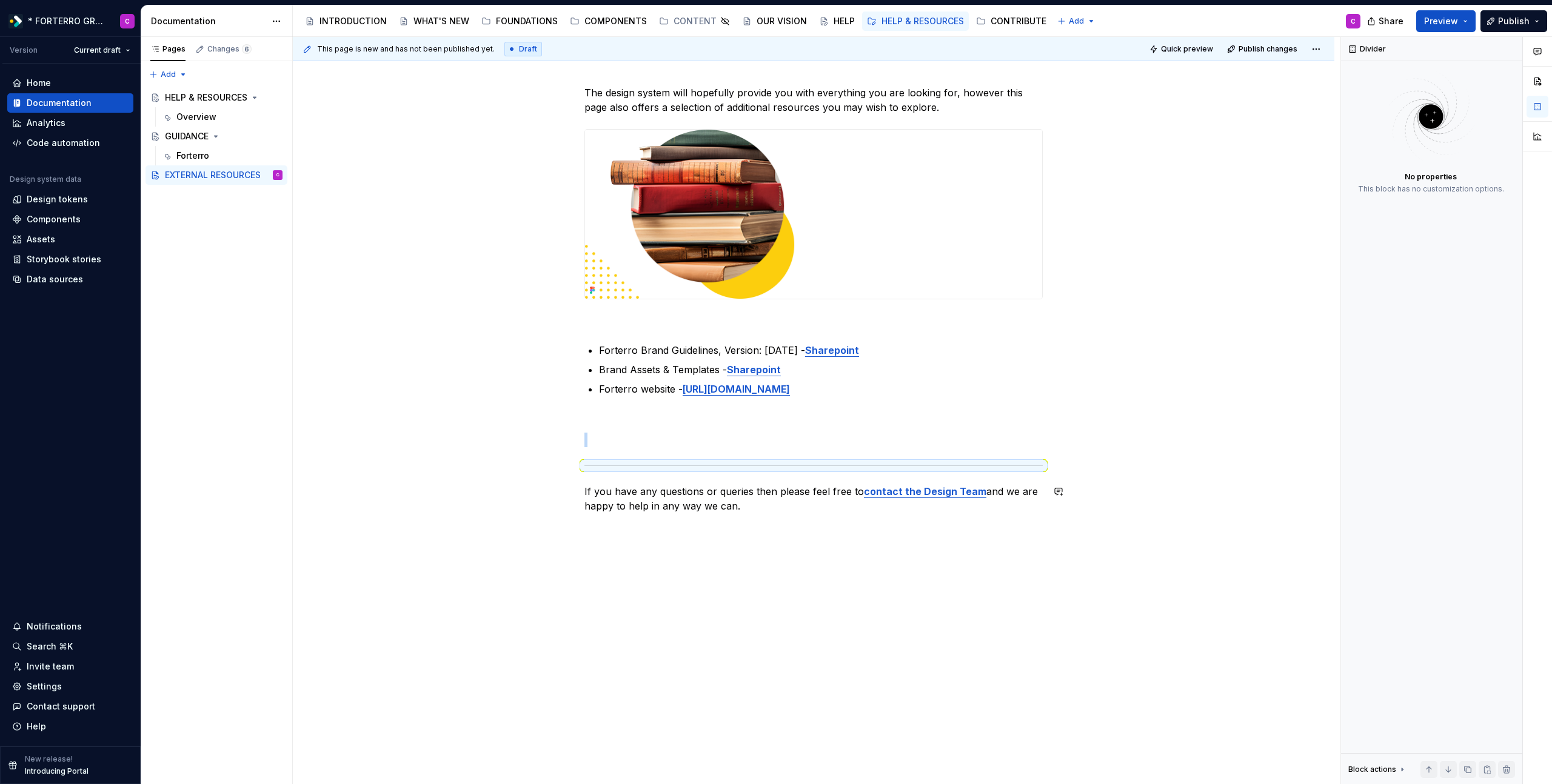
scroll to position [151, 0]
click at [855, 374] on p "Brand Assets & Templates - Sharepoint" at bounding box center [821, 369] width 444 height 15
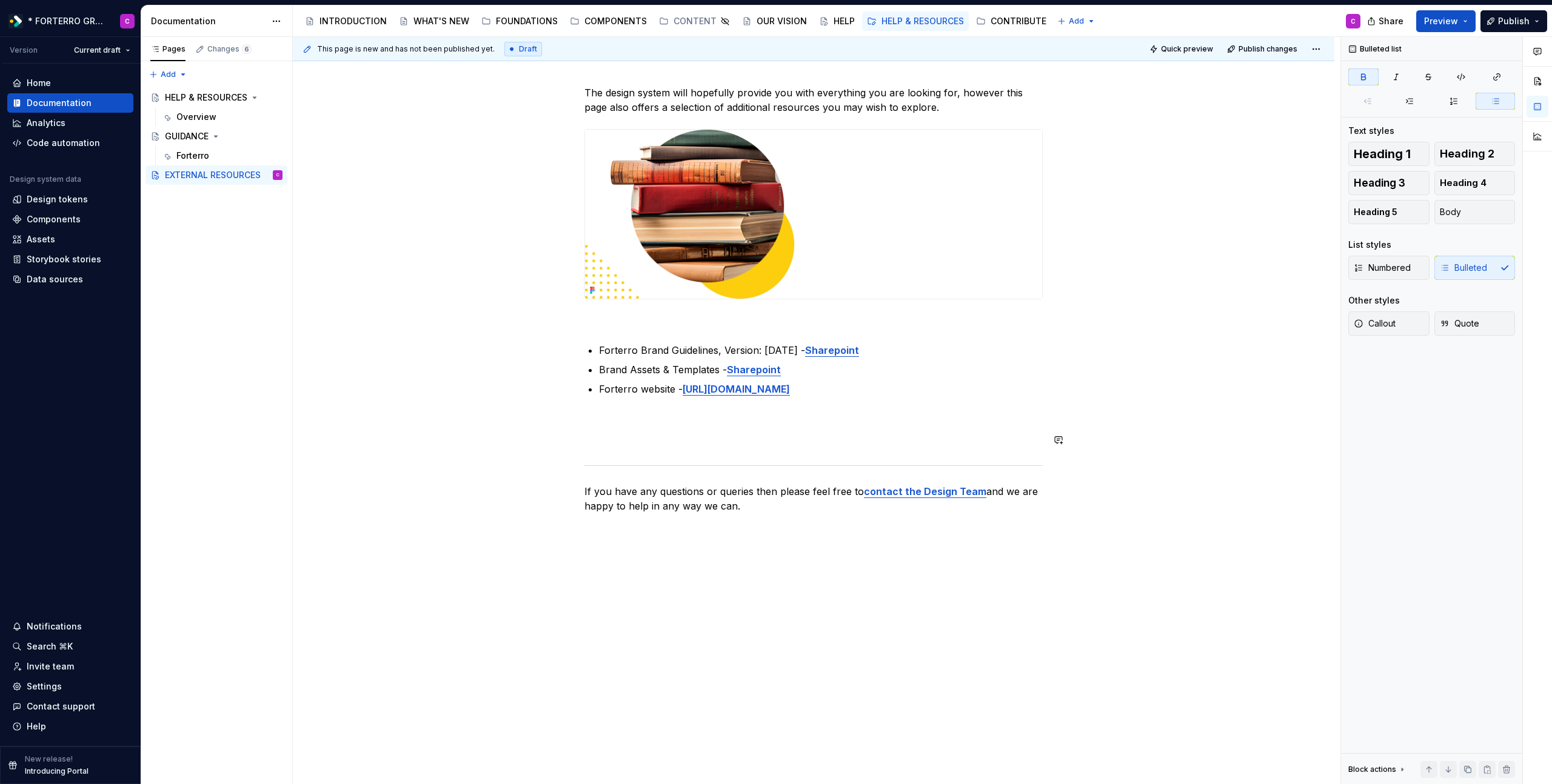
scroll to position [0, 0]
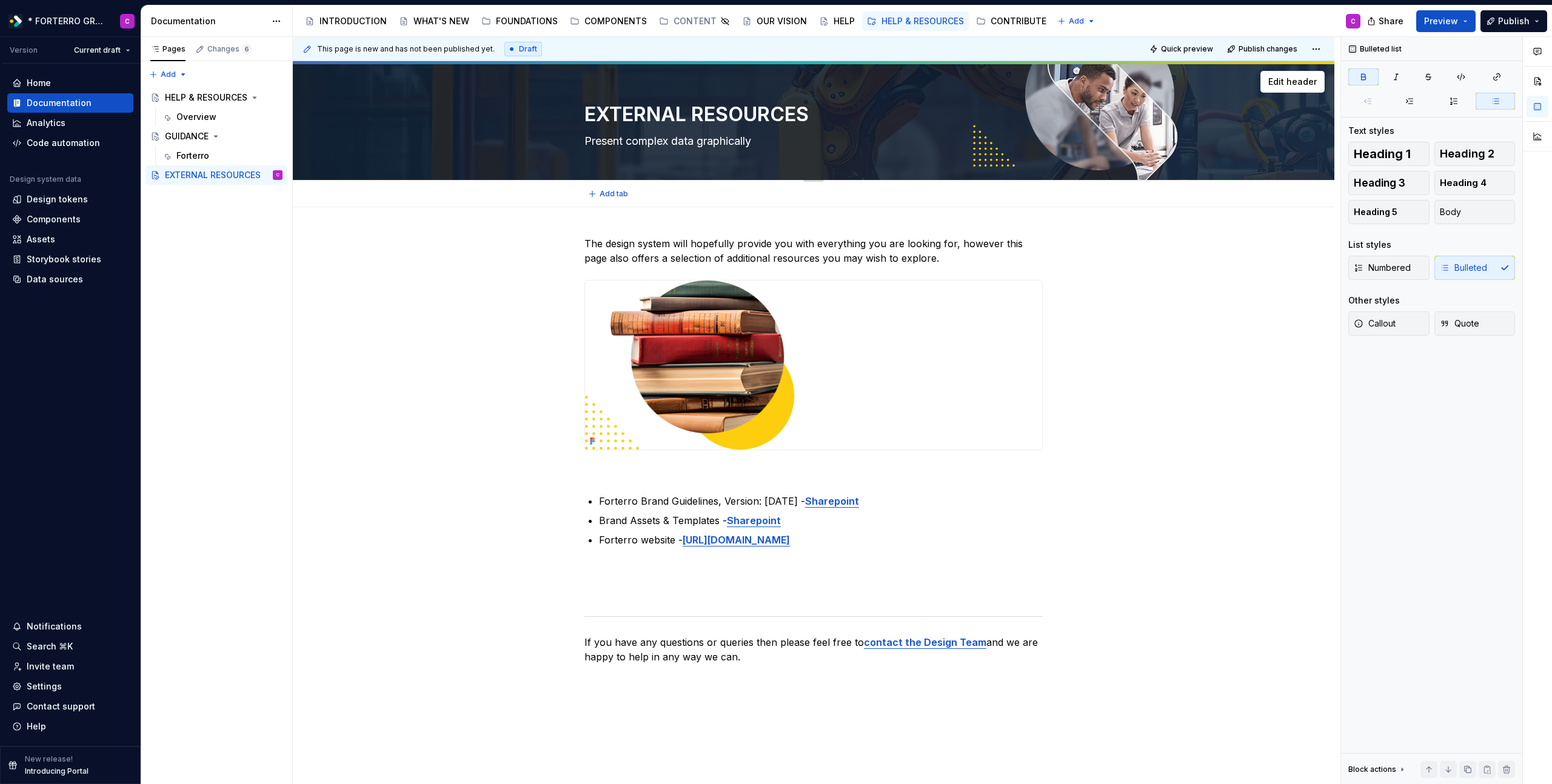
click at [693, 140] on textarea "Present complex data graphically" at bounding box center [811, 141] width 458 height 19
type textarea "*"
type textarea "H"
type textarea "*"
type textarea "He"
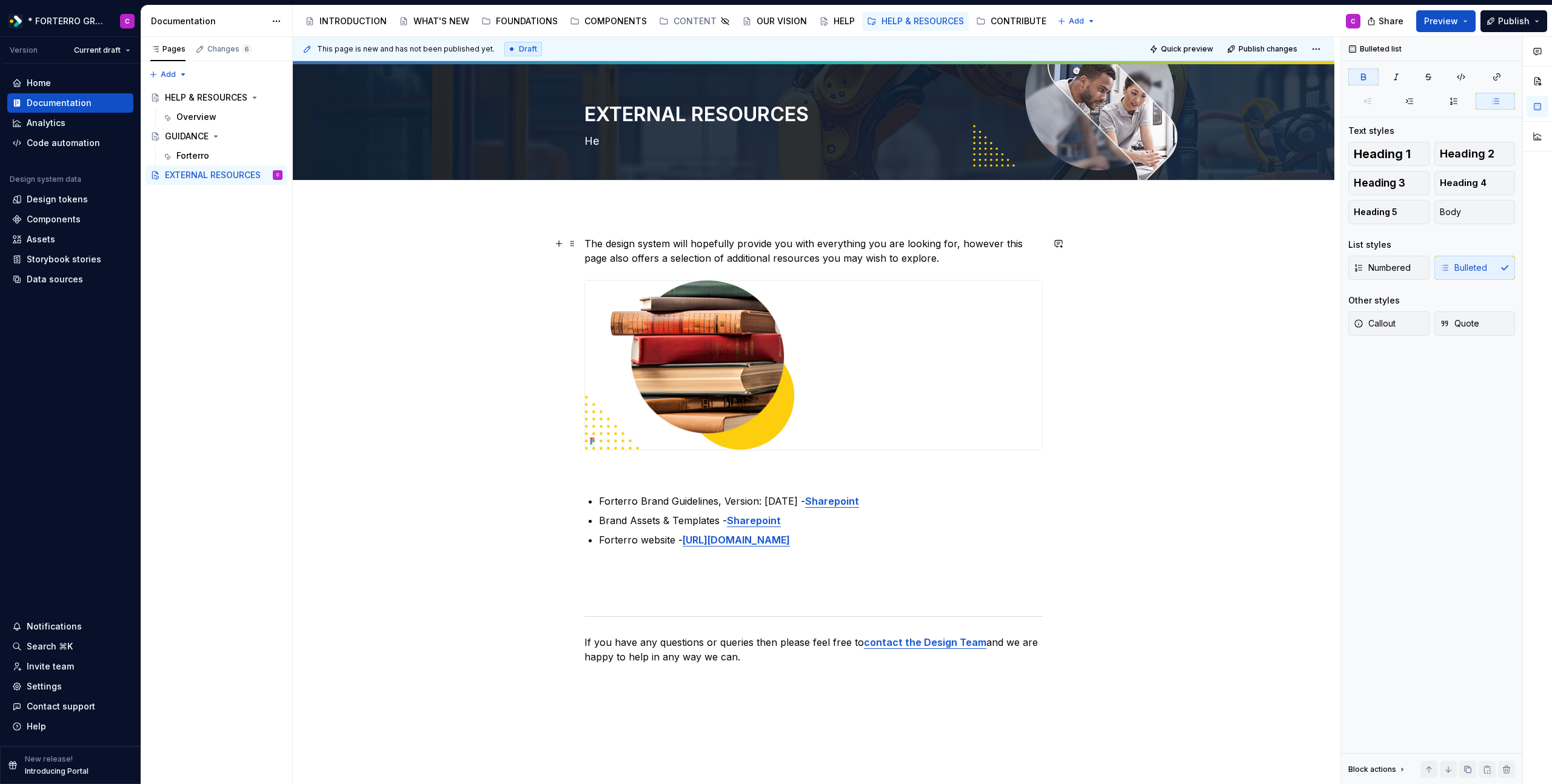
type textarea "*"
type textarea "Hel"
type textarea "*"
type textarea "Help"
type textarea "*"
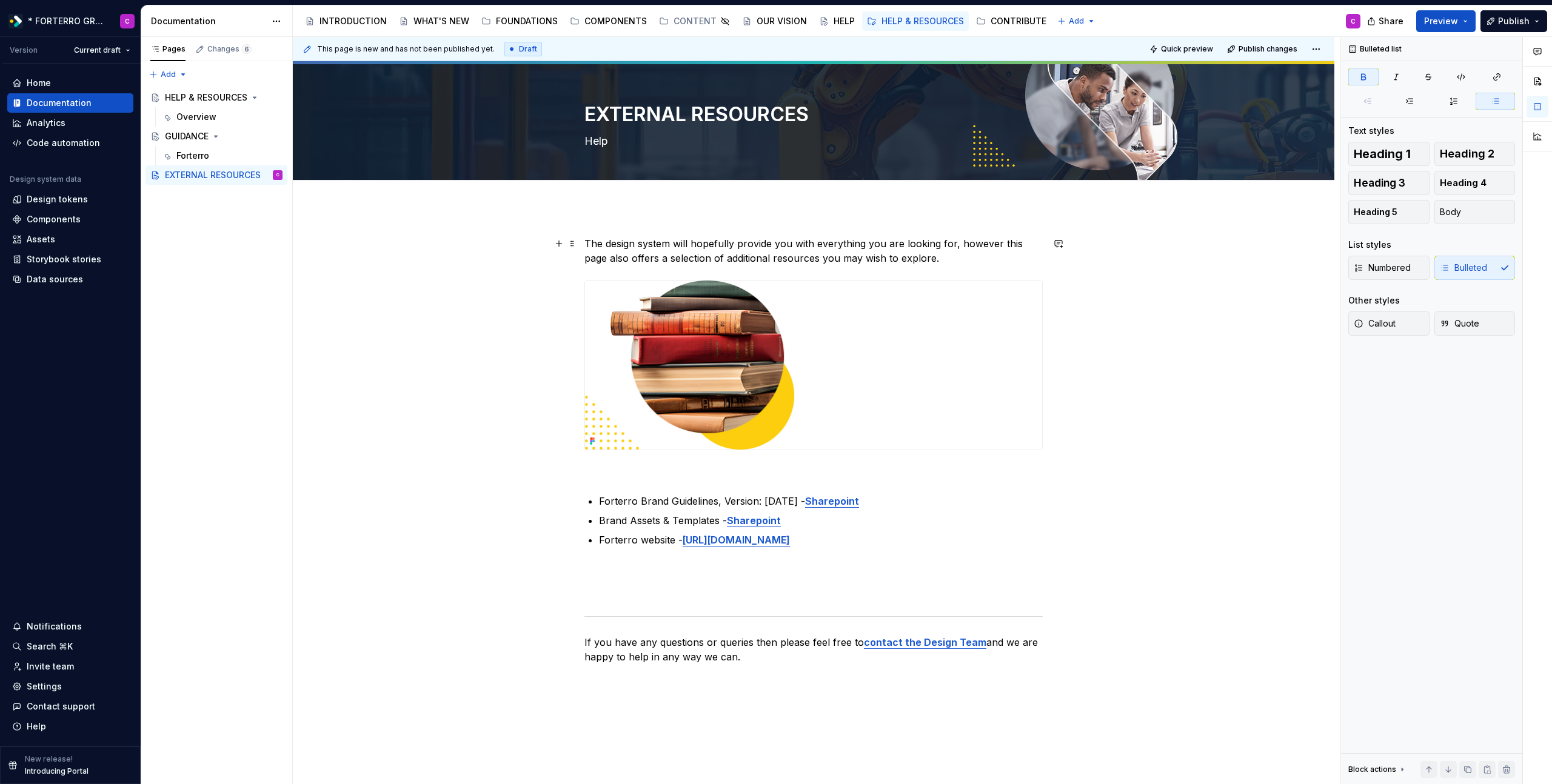
type textarea "Helpf"
type textarea "*"
type textarea "Helpfu"
type textarea "*"
type textarea "Helpful"
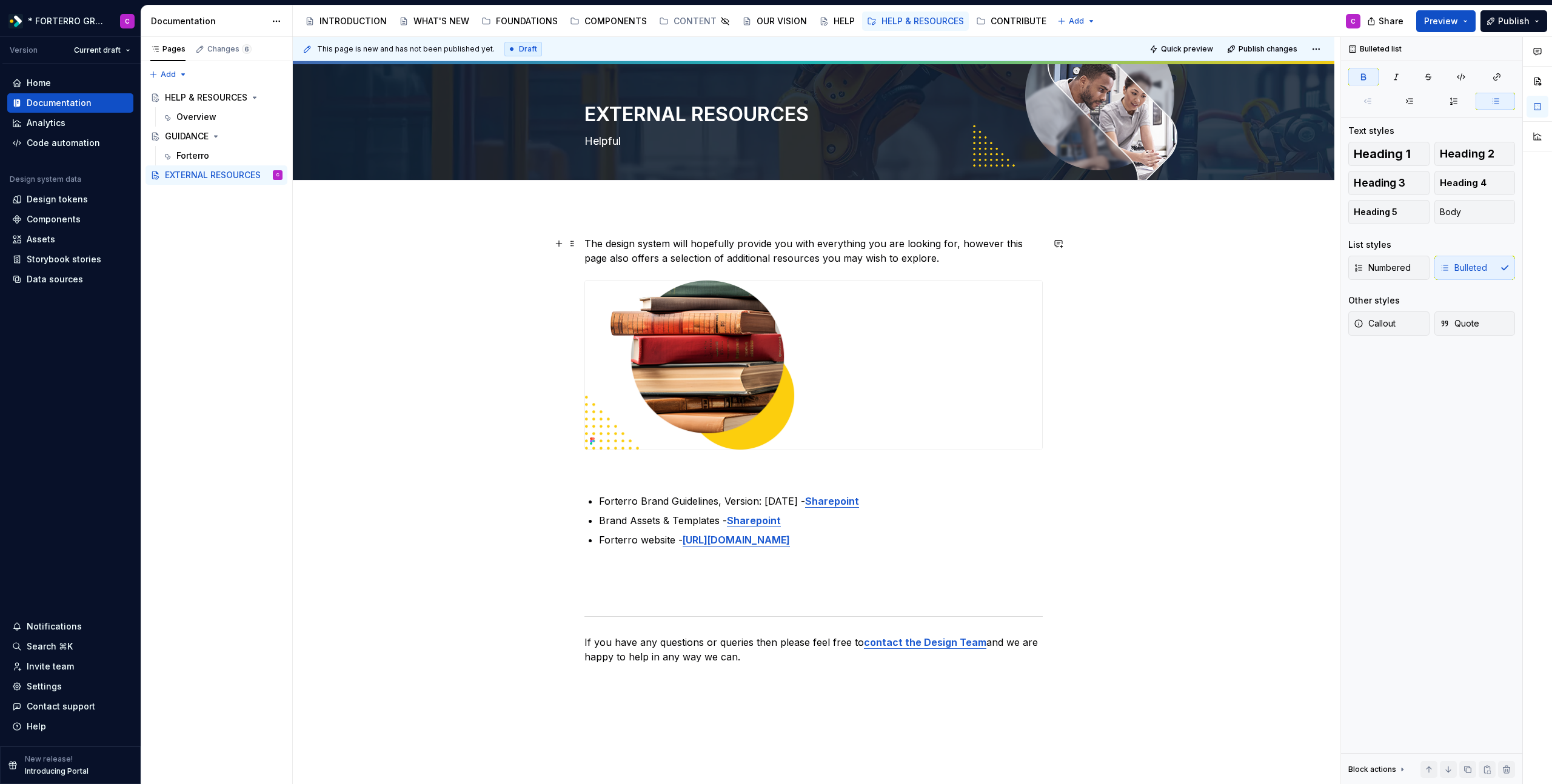
type textarea "*"
type textarea "Helpful"
type textarea "*"
type textarea "Helpful l"
type textarea "*"
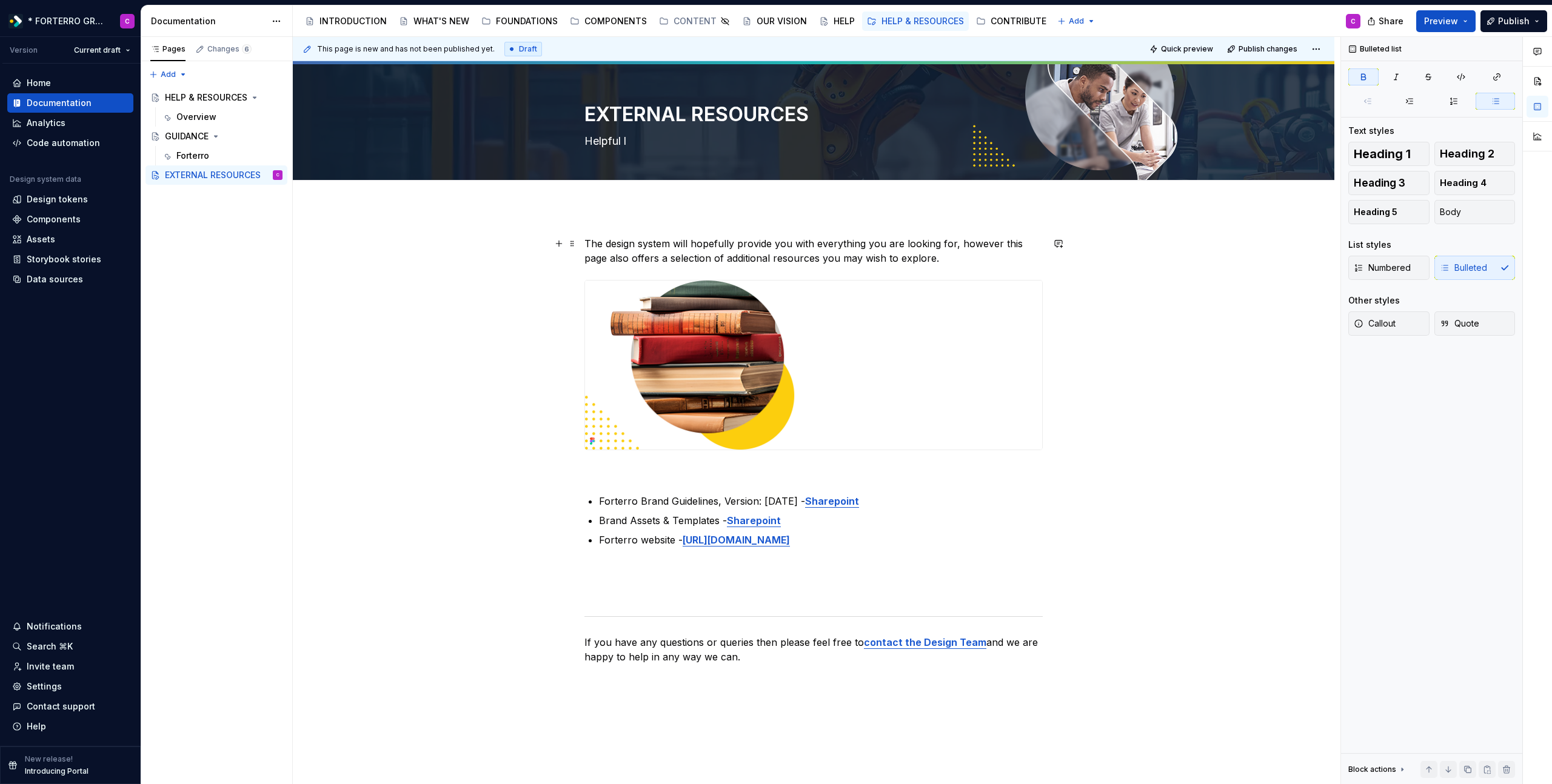
type textarea "Helpful li"
type textarea "*"
type textarea "Helpful lin"
type textarea "*"
type textarea "Helpful link"
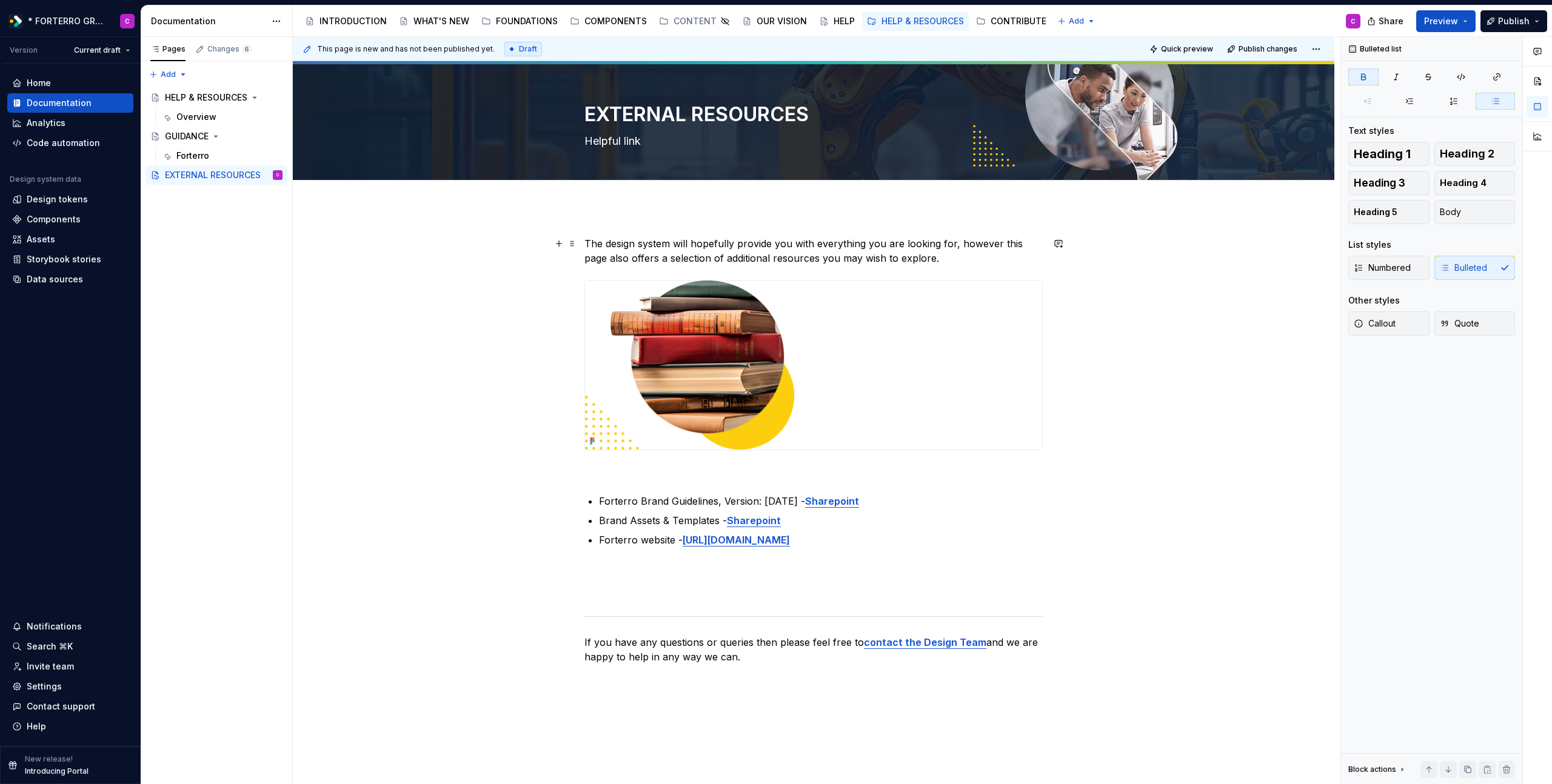
type textarea "*"
type textarea "Helpful links"
type textarea "*"
type textarea "Helpful links"
click at [819, 252] on p "The design system will hopefully provide you with everything you are looking fo…" at bounding box center [813, 250] width 458 height 29
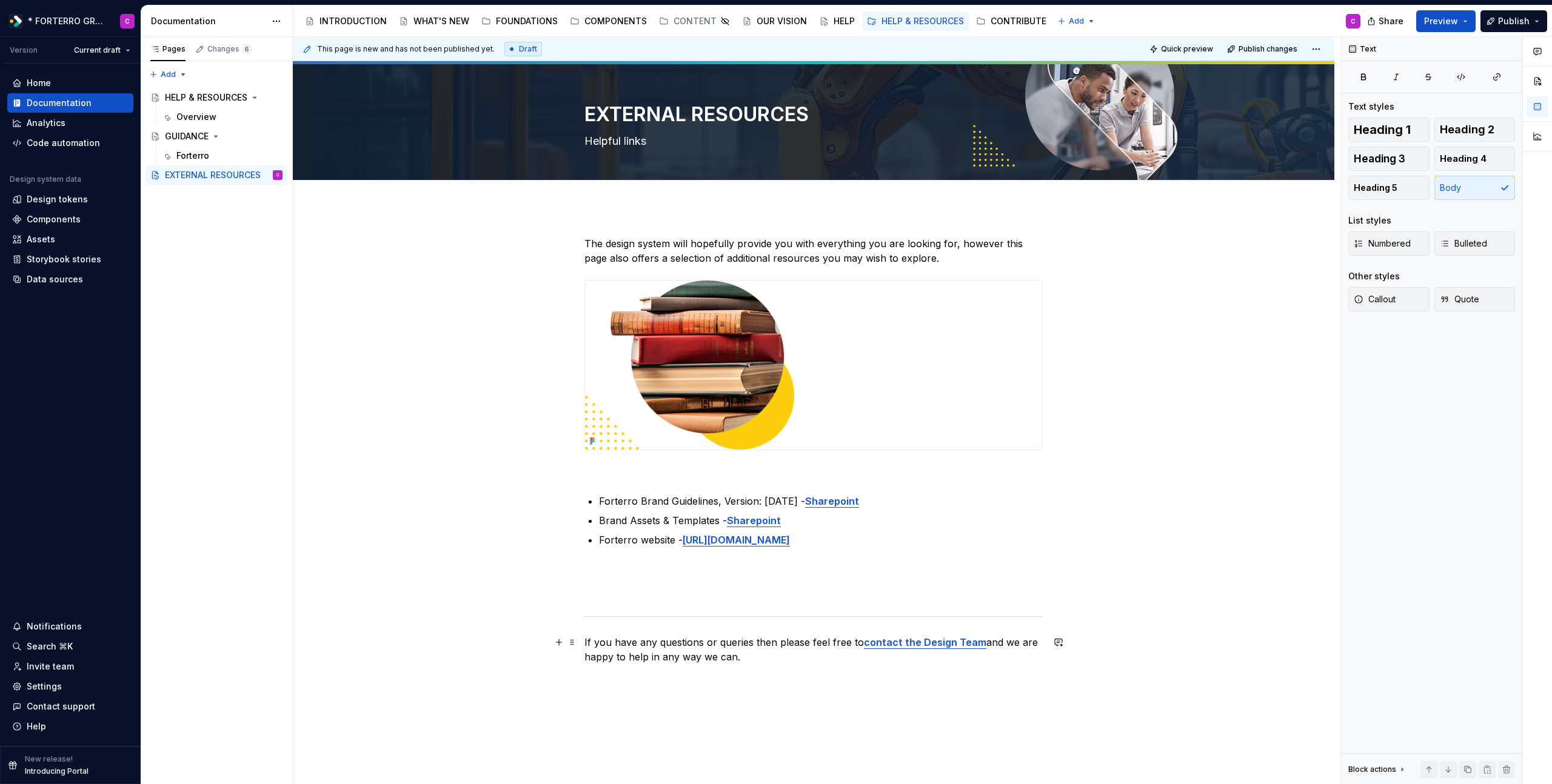
click at [766, 655] on p "If you have any questions or queries then please feel free to contact the Desig…" at bounding box center [813, 649] width 458 height 29
click at [215, 103] on div "HELP & RESOURCES" at bounding box center [199, 97] width 69 height 12
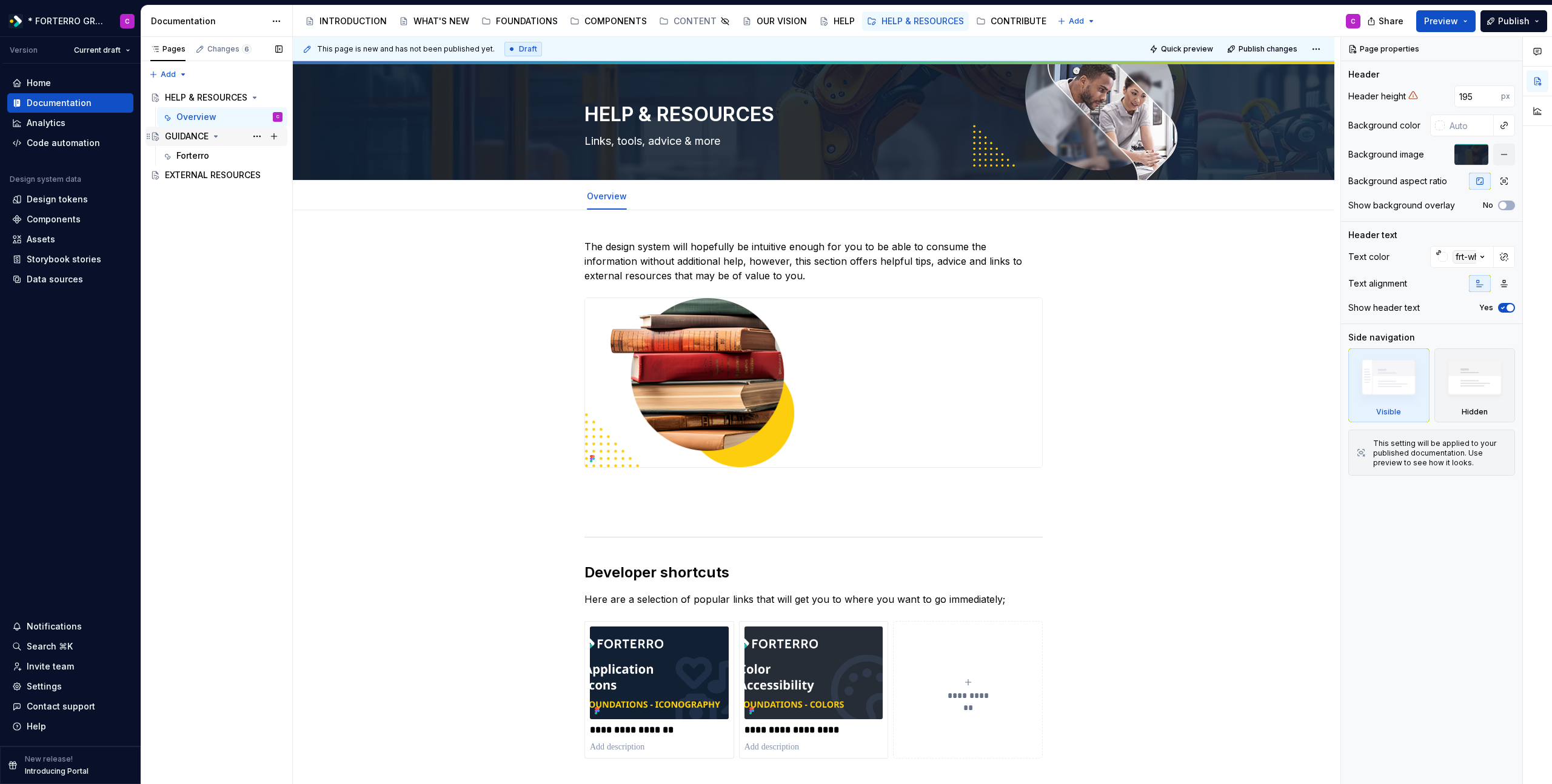
click at [175, 135] on div "GUIDANCE" at bounding box center [187, 137] width 44 height 12
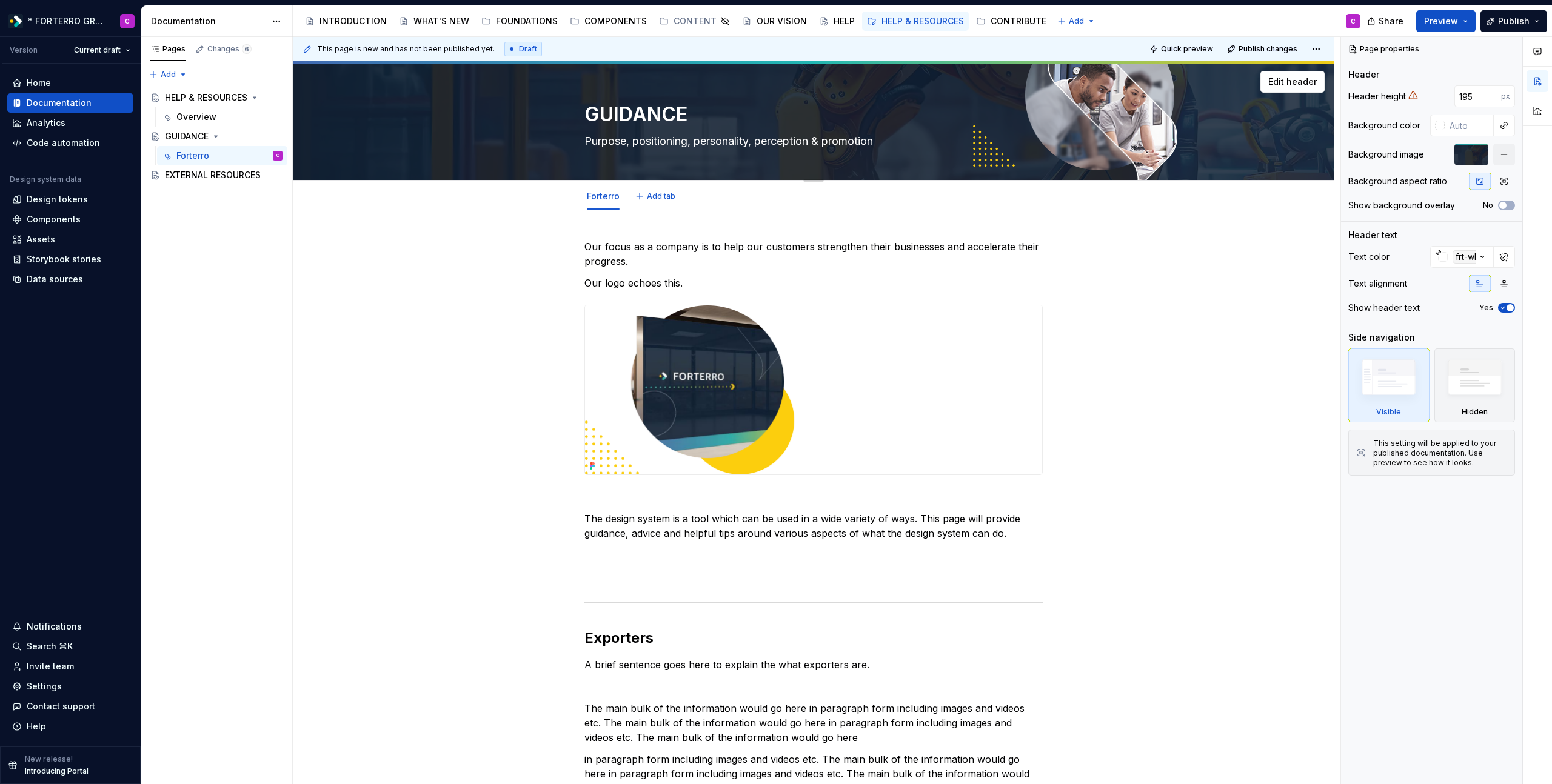
click at [651, 142] on textarea "Purpose, positioning, personality, perception & promotion" at bounding box center [811, 141] width 458 height 19
type textarea "*"
type textarea "S"
type textarea "*"
type textarea "Su"
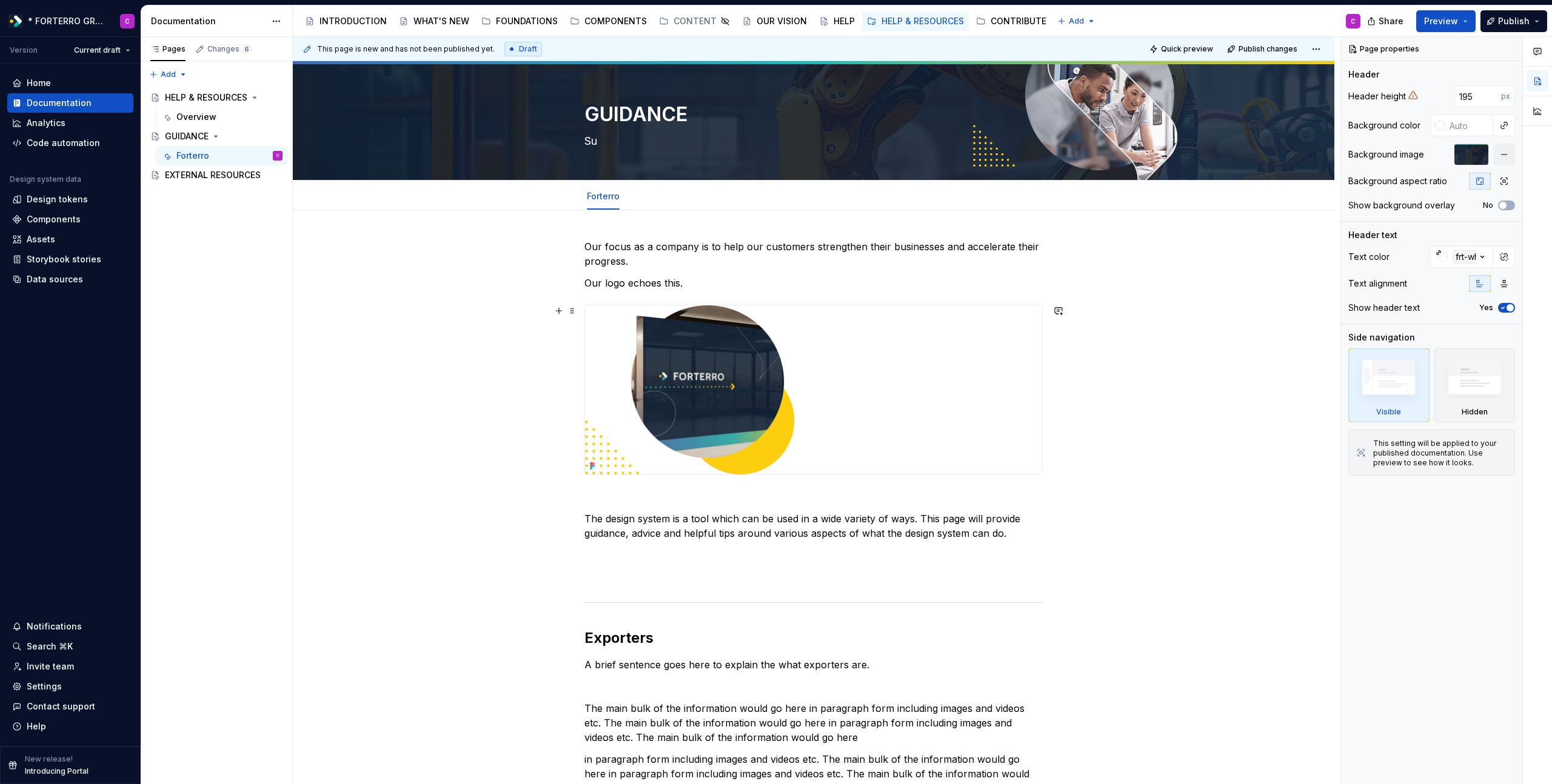
type textarea "*"
type textarea "Sup"
type textarea "*"
type textarea "Supp"
type textarea "*"
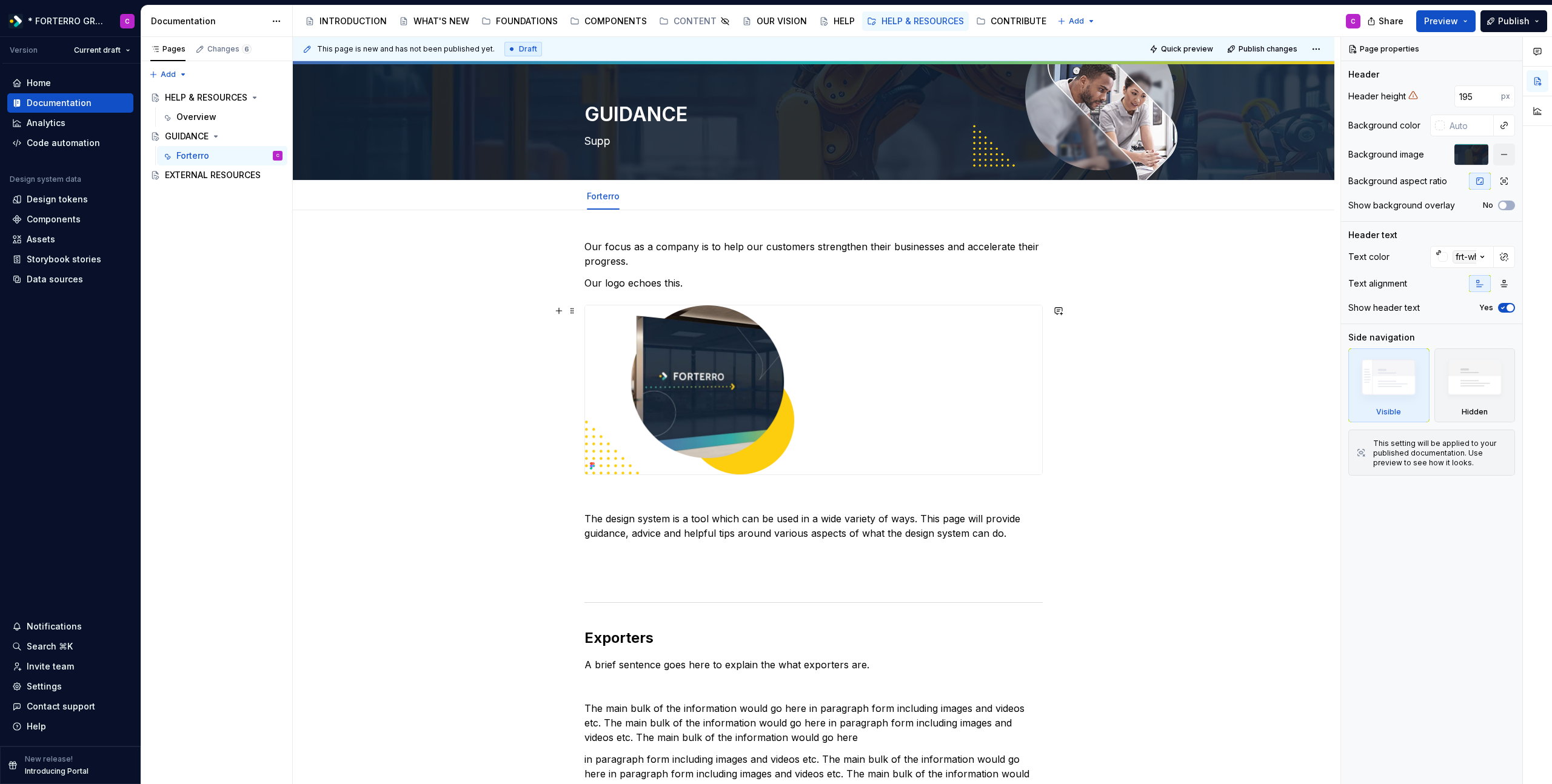
type textarea "Suppo"
type textarea "*"
type textarea "Suppor"
type textarea "*"
type textarea "Support"
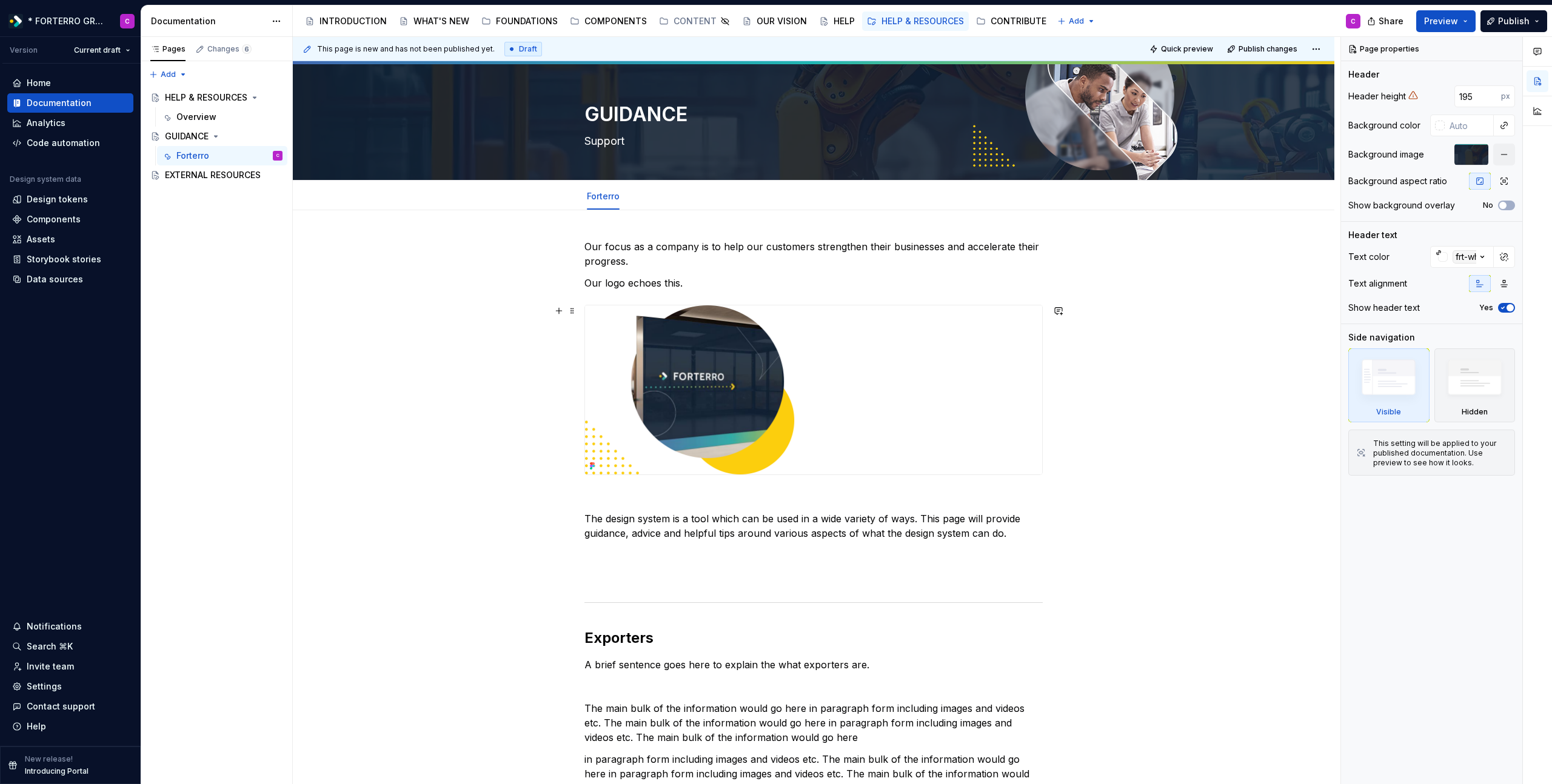
type textarea "*"
type textarea "Supporti"
type textarea "*"
type textarea "Supportin"
type textarea "*"
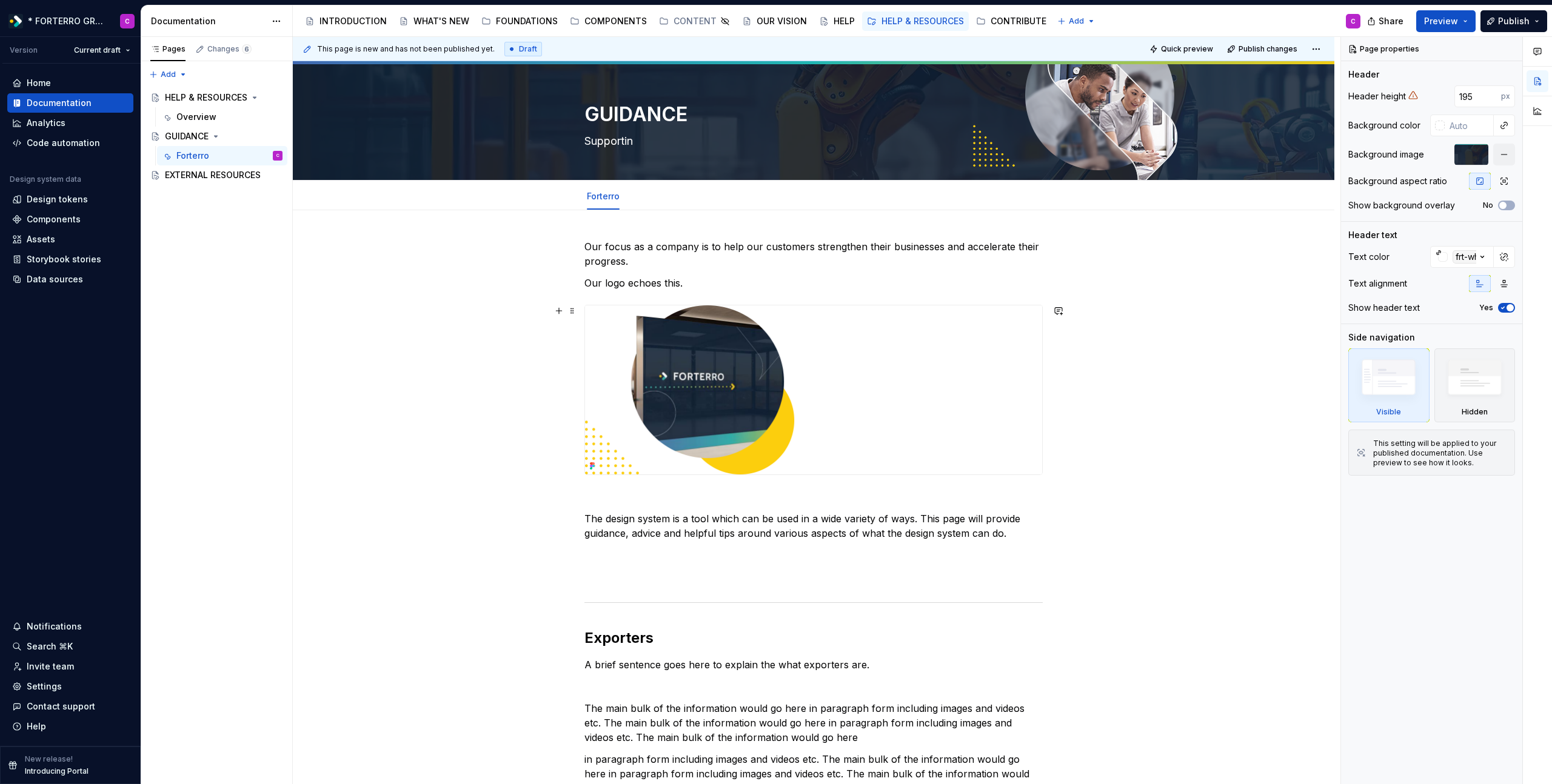
type textarea "Supporting"
type textarea "*"
type textarea "Supporting"
type textarea "*"
type textarea "Supporting i"
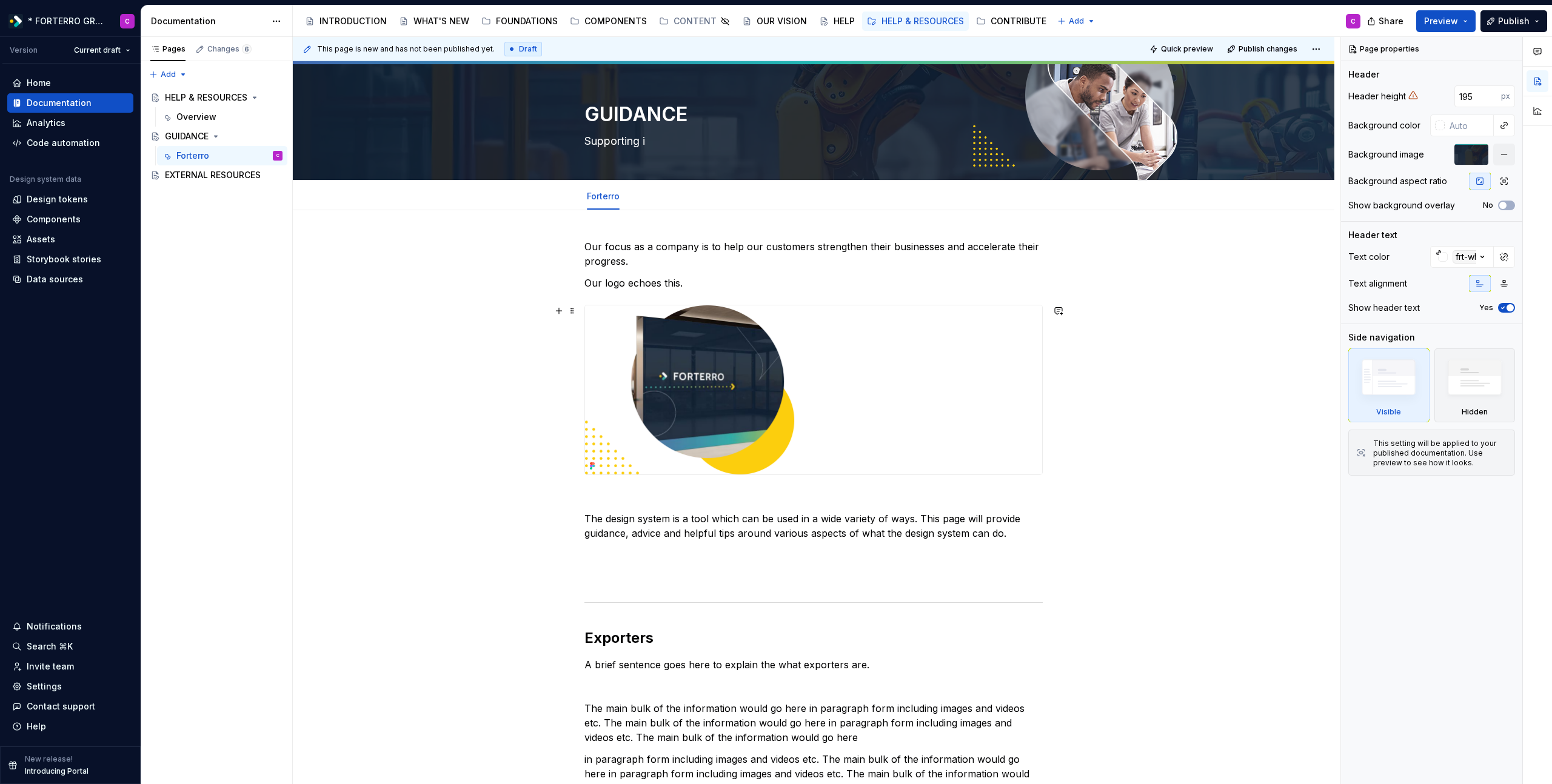
type textarea "*"
type textarea "Supporting in"
type textarea "*"
type textarea "Supporting inf"
type textarea "*"
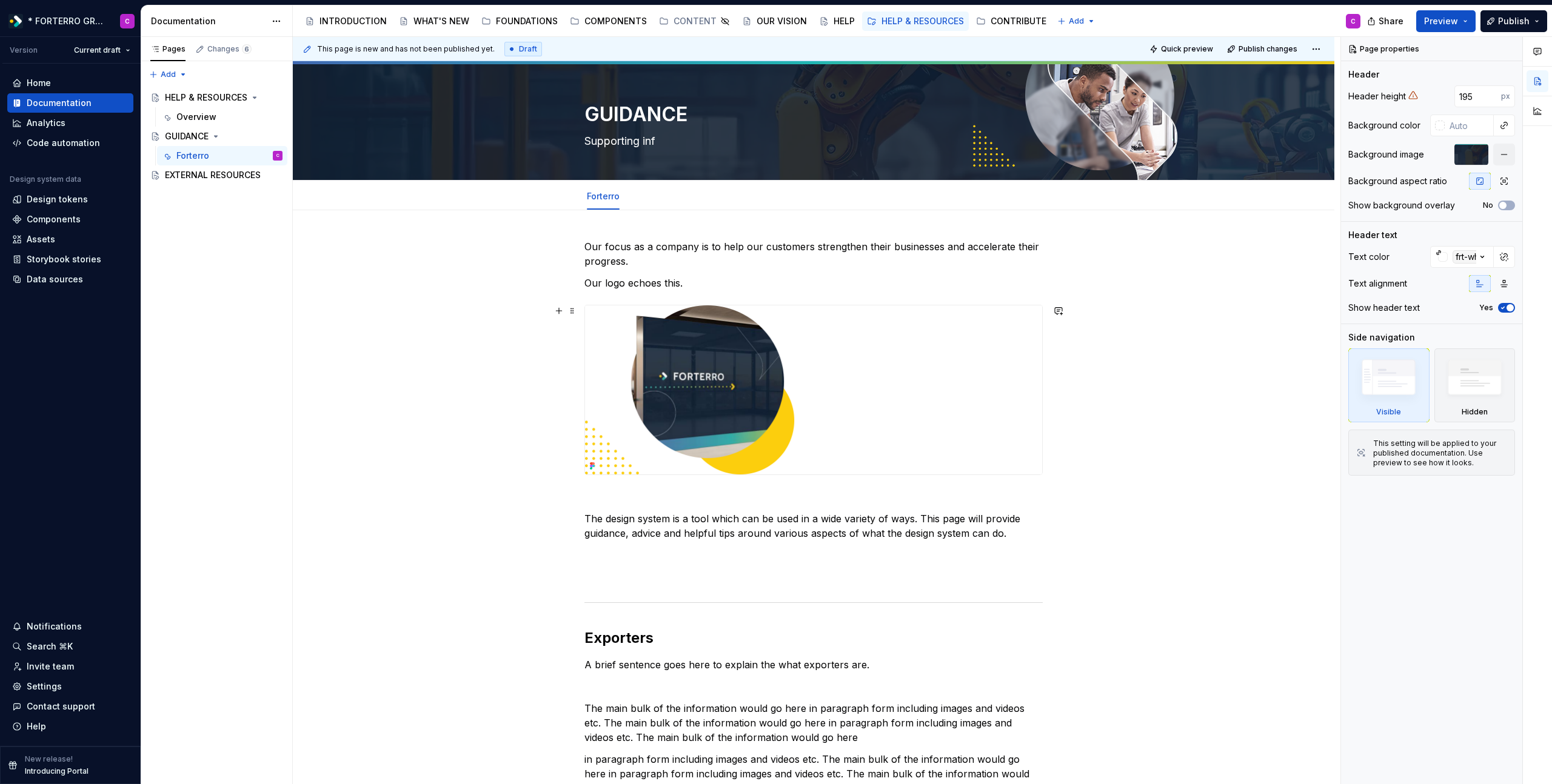
type textarea "Supporting info"
type textarea "*"
type textarea "Supporting infor"
type textarea "*"
type textarea "Supporting inform"
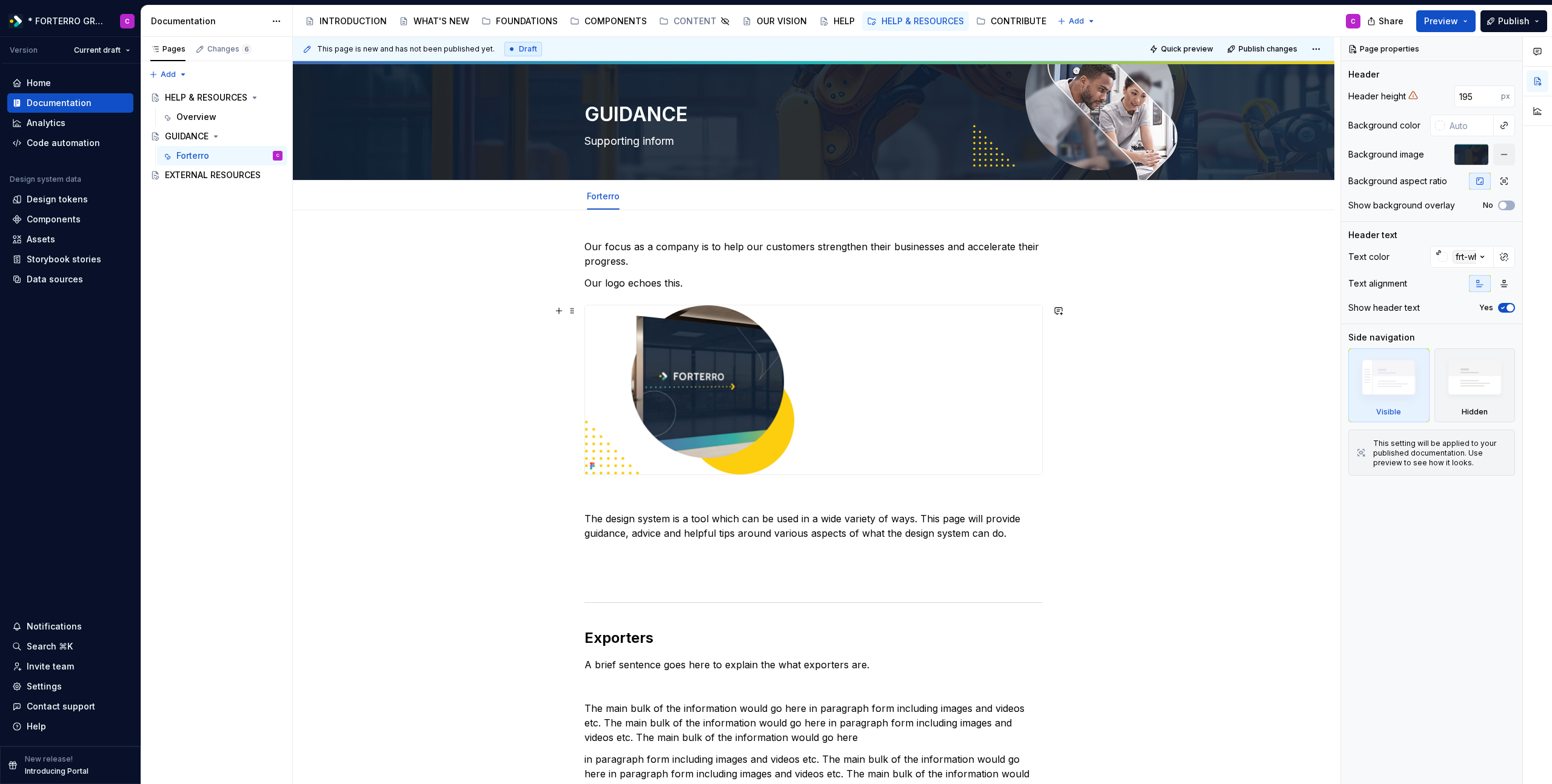
type textarea "*"
type textarea "Supporting informa"
type textarea "*"
type textarea "Supporting informat"
type textarea "*"
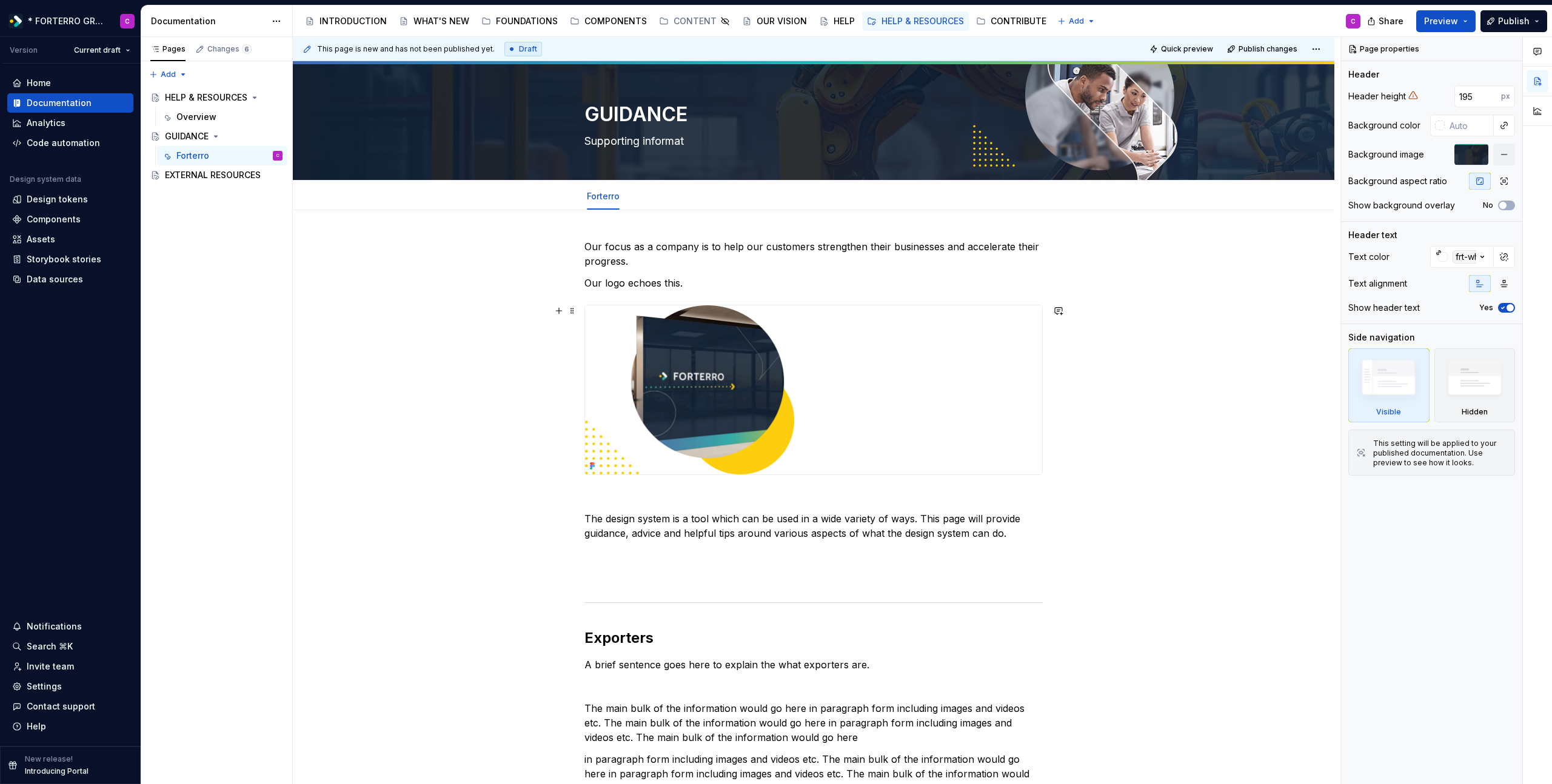
type textarea "Supporting informati"
type textarea "*"
type textarea "Supporting informatio"
type textarea "*"
type textarea "Supporting information"
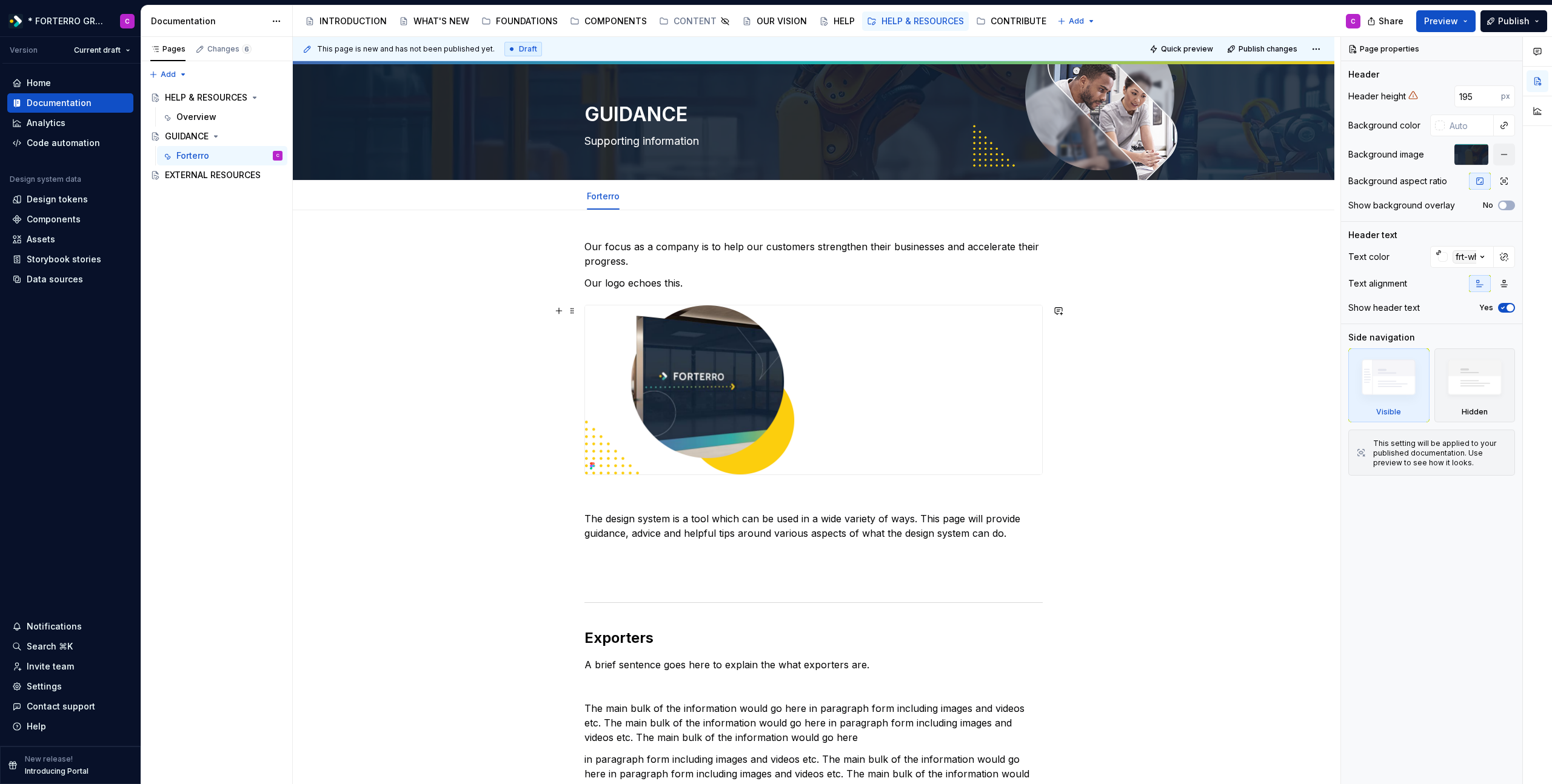
type textarea "*"
type textarea "Supporting information,"
type textarea "*"
type textarea "Supporting information, t"
type textarea "*"
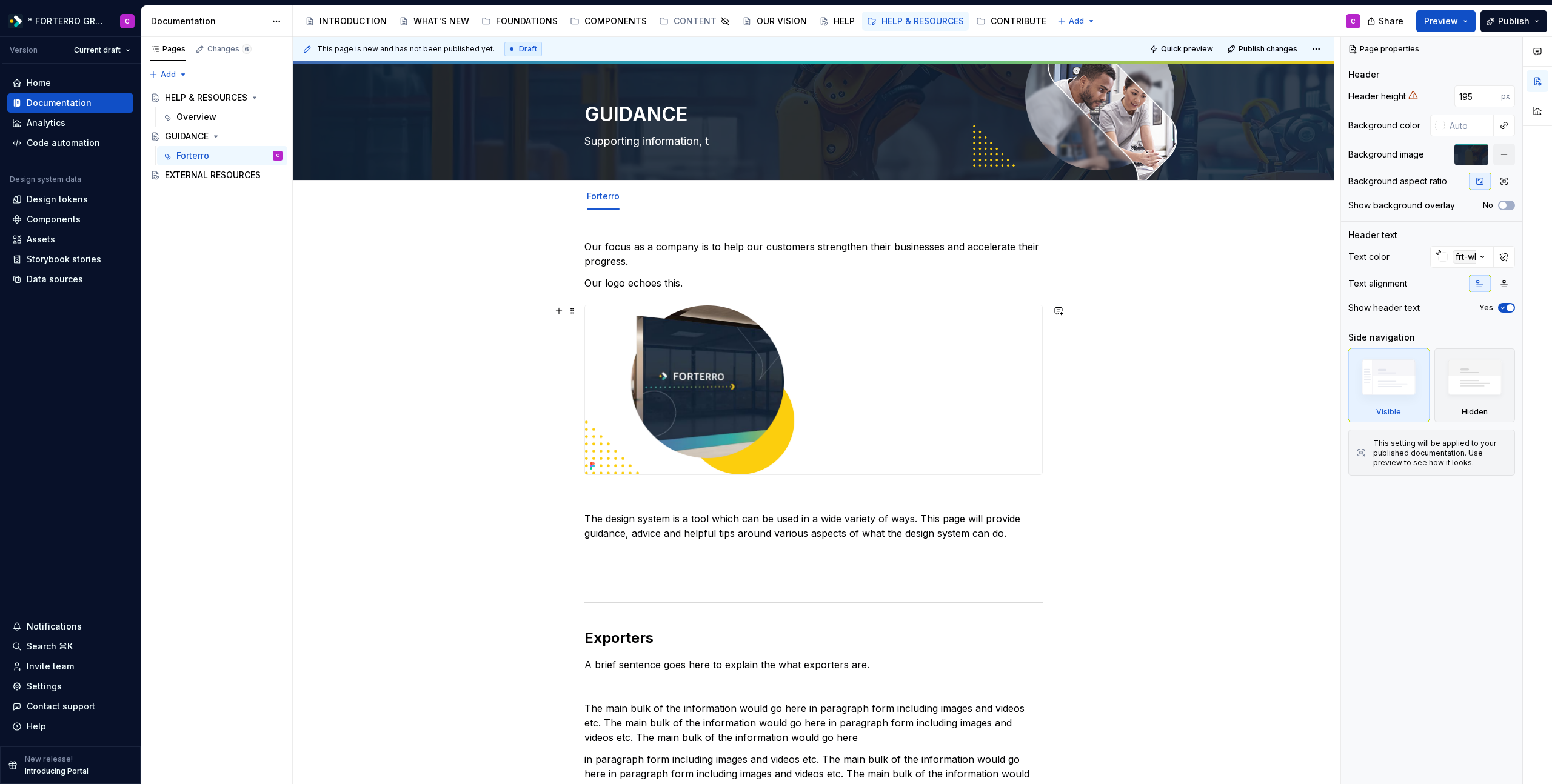
type textarea "Supporting information, tu"
type textarea "*"
type textarea "Supporting information, tut"
type textarea "*"
type textarea "Supporting information, tutor"
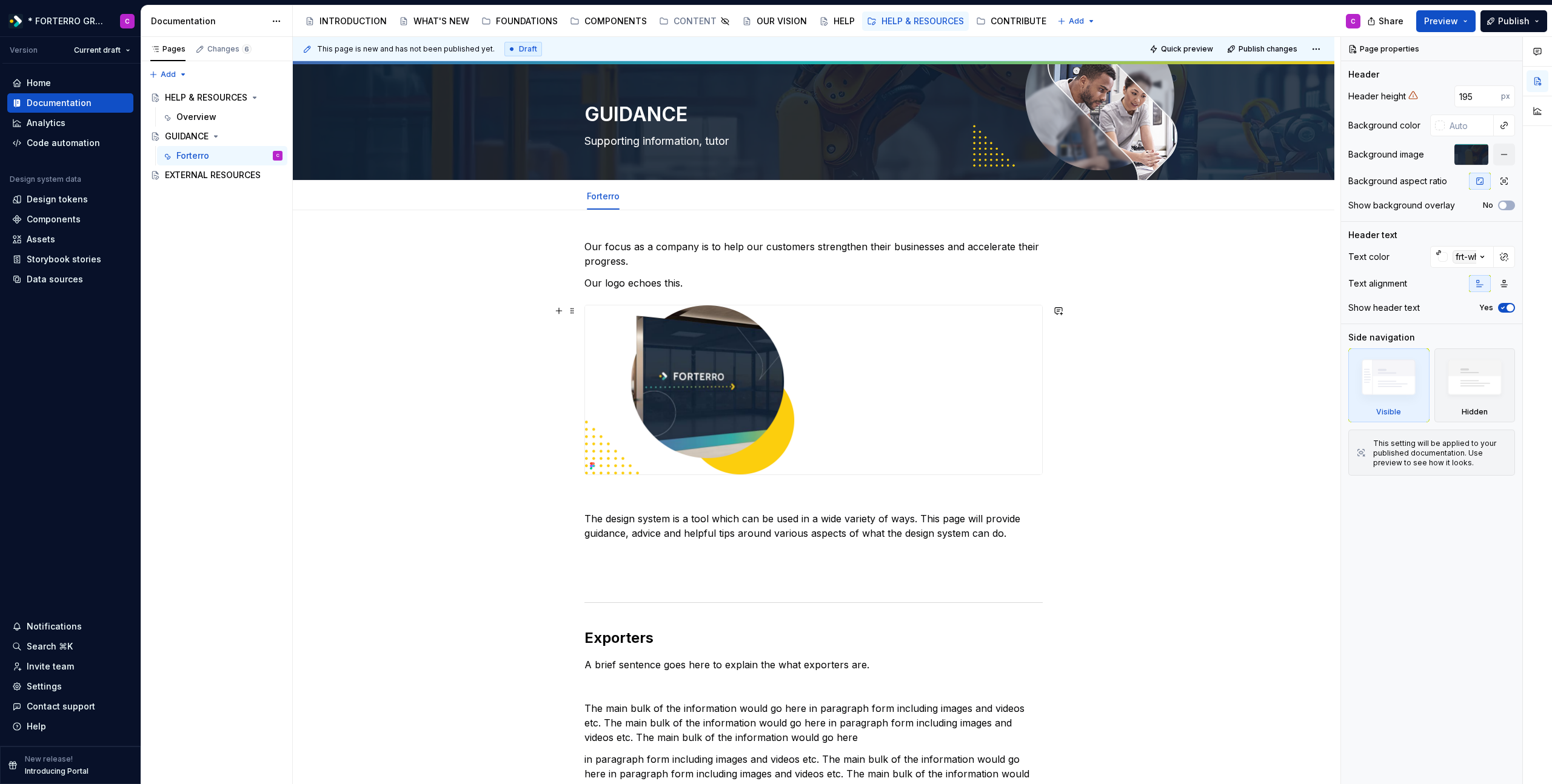
type textarea "*"
type textarea "Supporting information, tutori"
type textarea "*"
type textarea "Supporting information, tutoria"
type textarea "*"
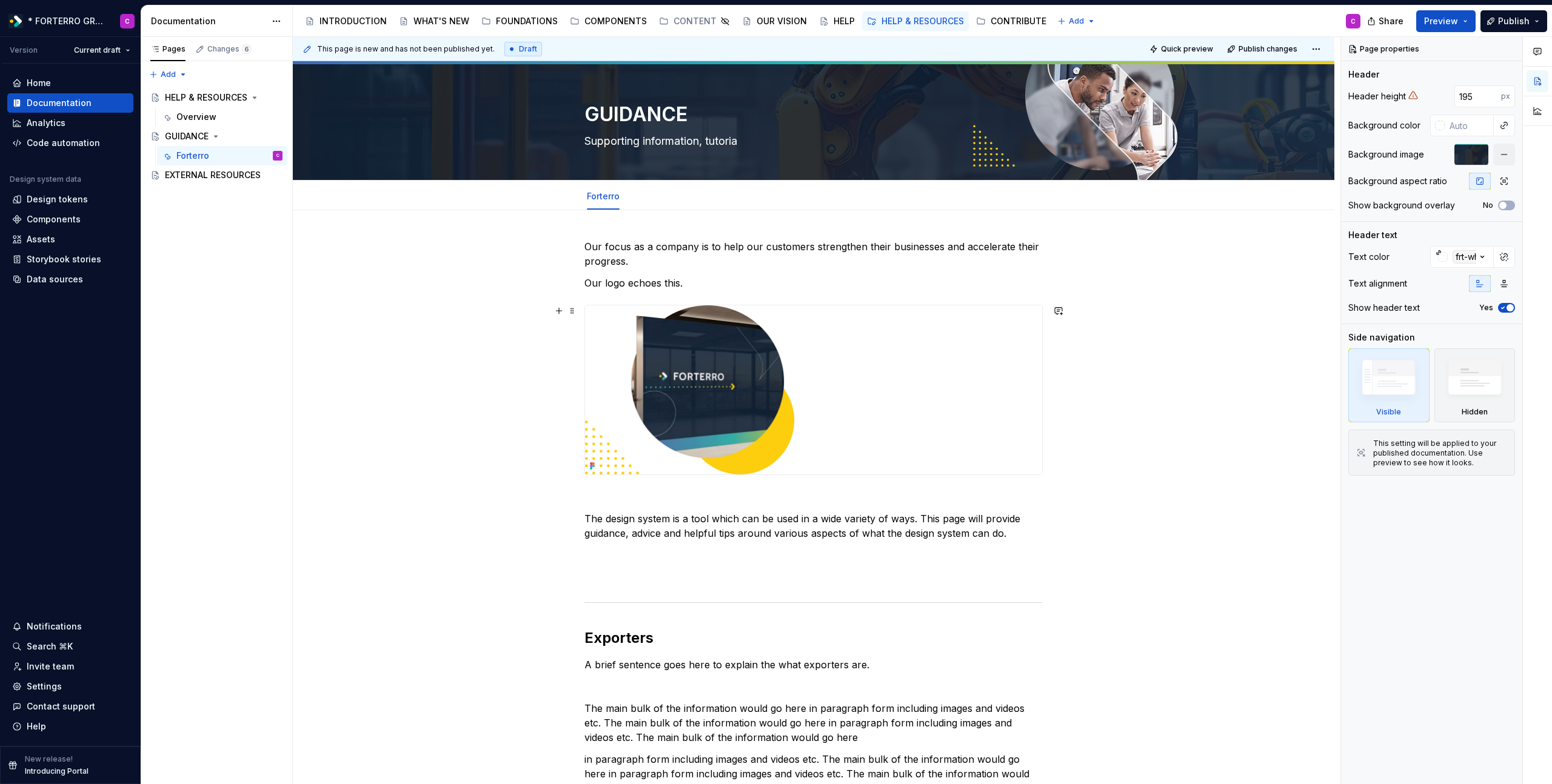
type textarea "Supporting information, tutorial"
type textarea "*"
type textarea "Supporting information, tutorials"
type textarea "*"
type textarea "Supporting information, tutorials"
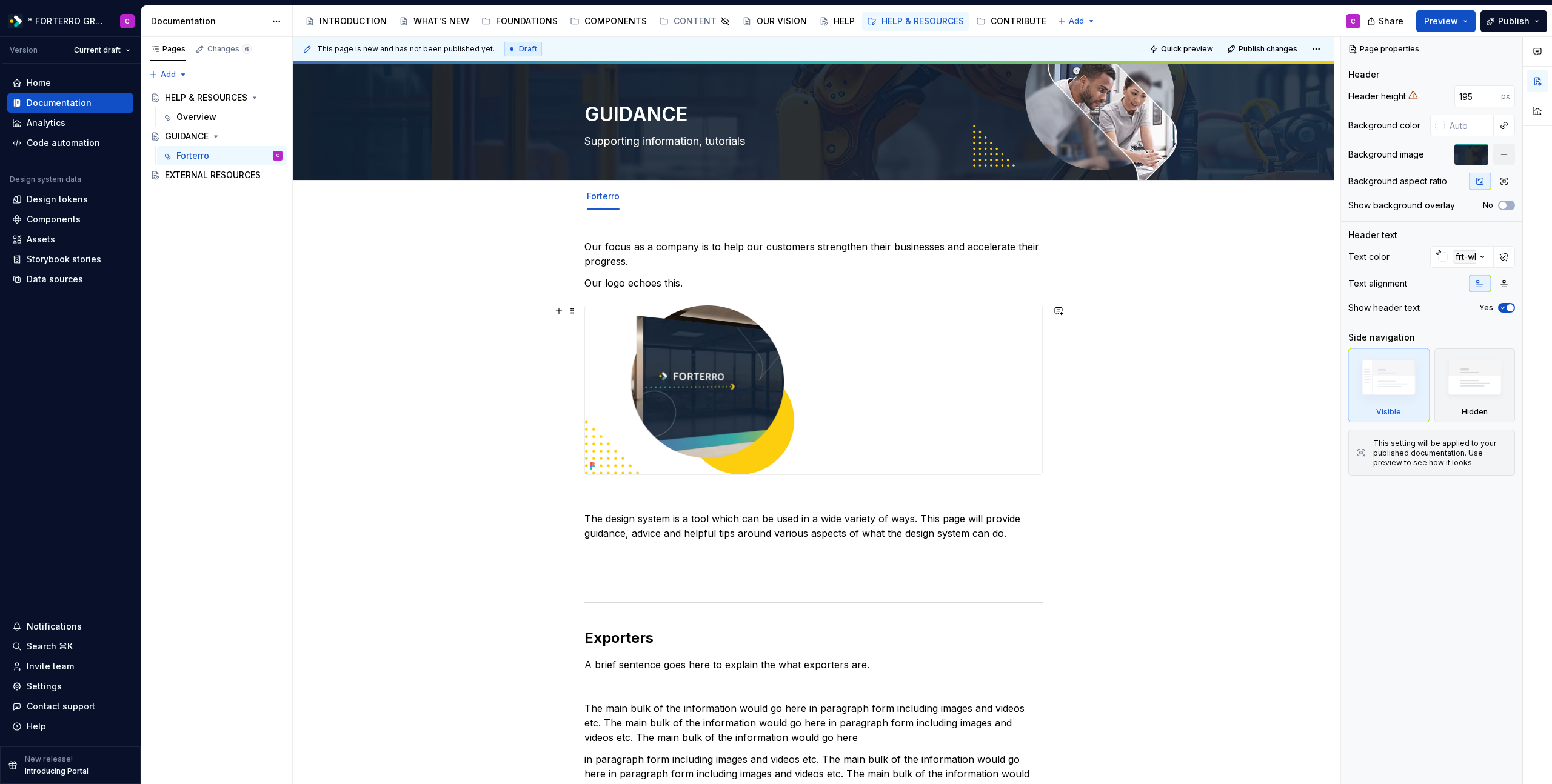
type textarea "*"
type textarea "Supporting information, tutorials &"
type textarea "*"
type textarea "Supporting information, tutorials &"
type textarea "*"
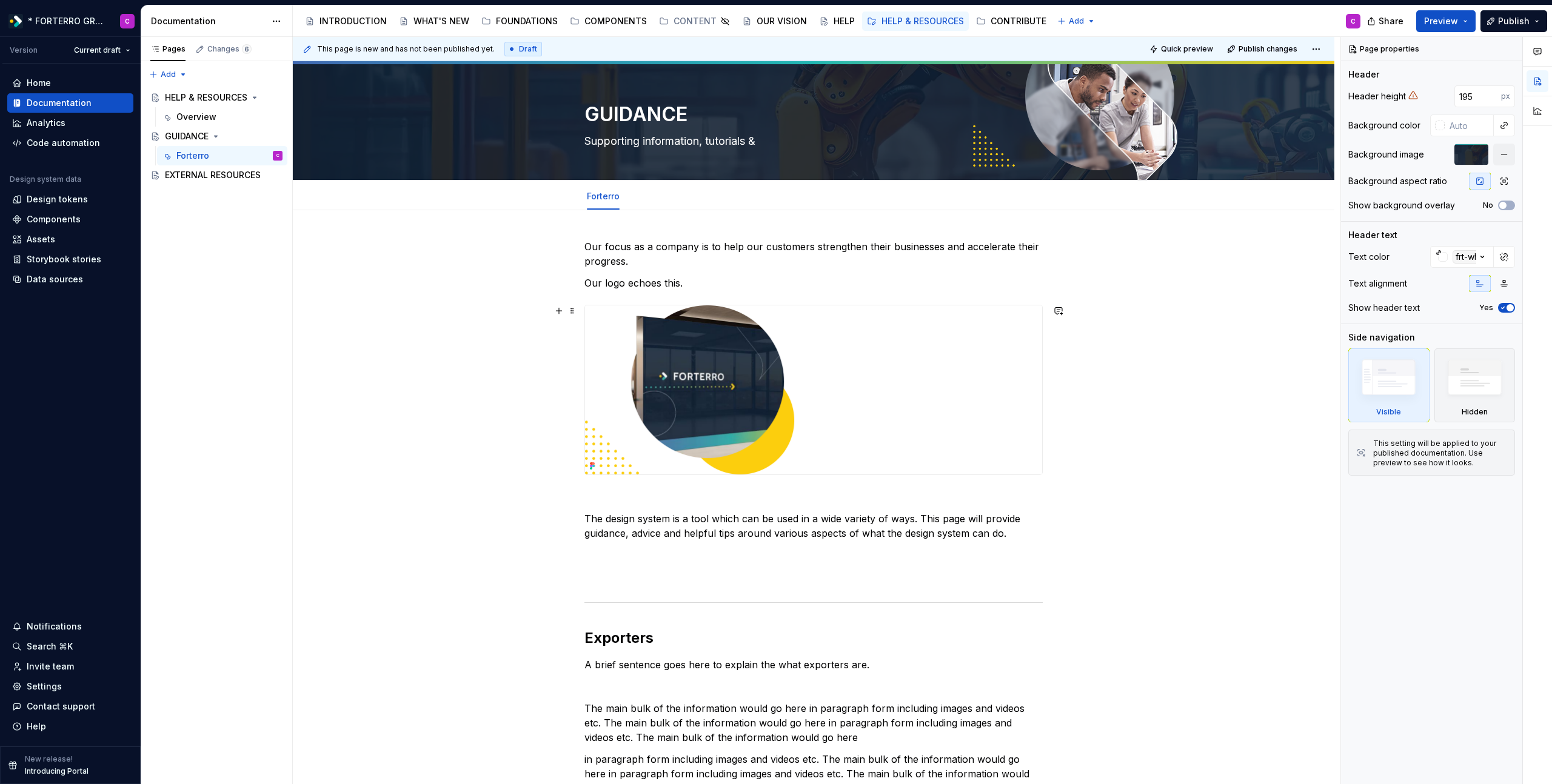
type textarea "Supporting information, tutorials & g"
type textarea "*"
type textarea "Supporting information, tutorials & gui"
type textarea "*"
type textarea "Supporting information, tutorials & guid"
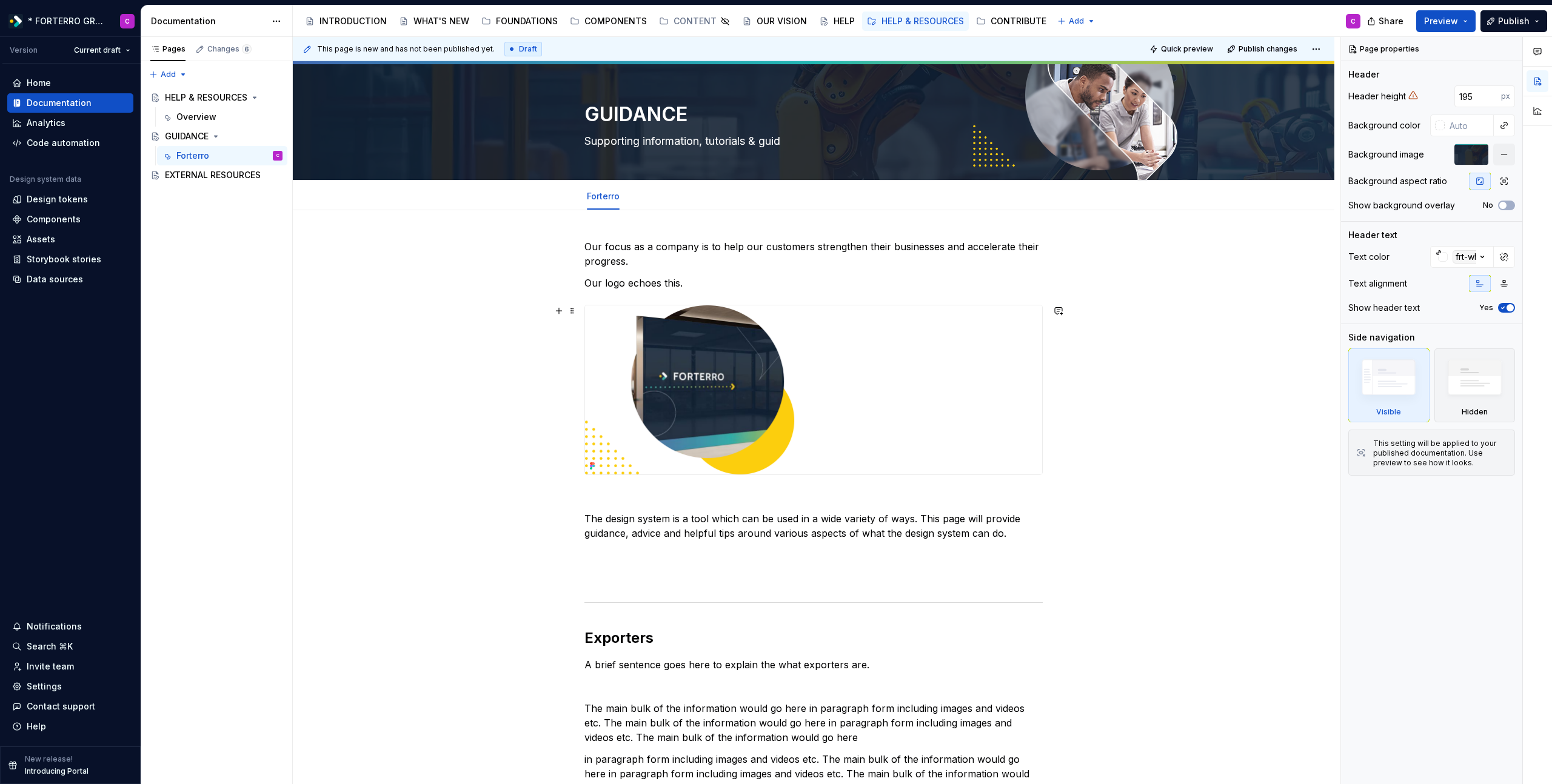
type textarea "*"
type textarea "Supporting information, tutorials & [PERSON_NAME]"
type textarea "*"
type textarea "Supporting information, tutorials & [PERSON_NAME]"
type textarea "*"
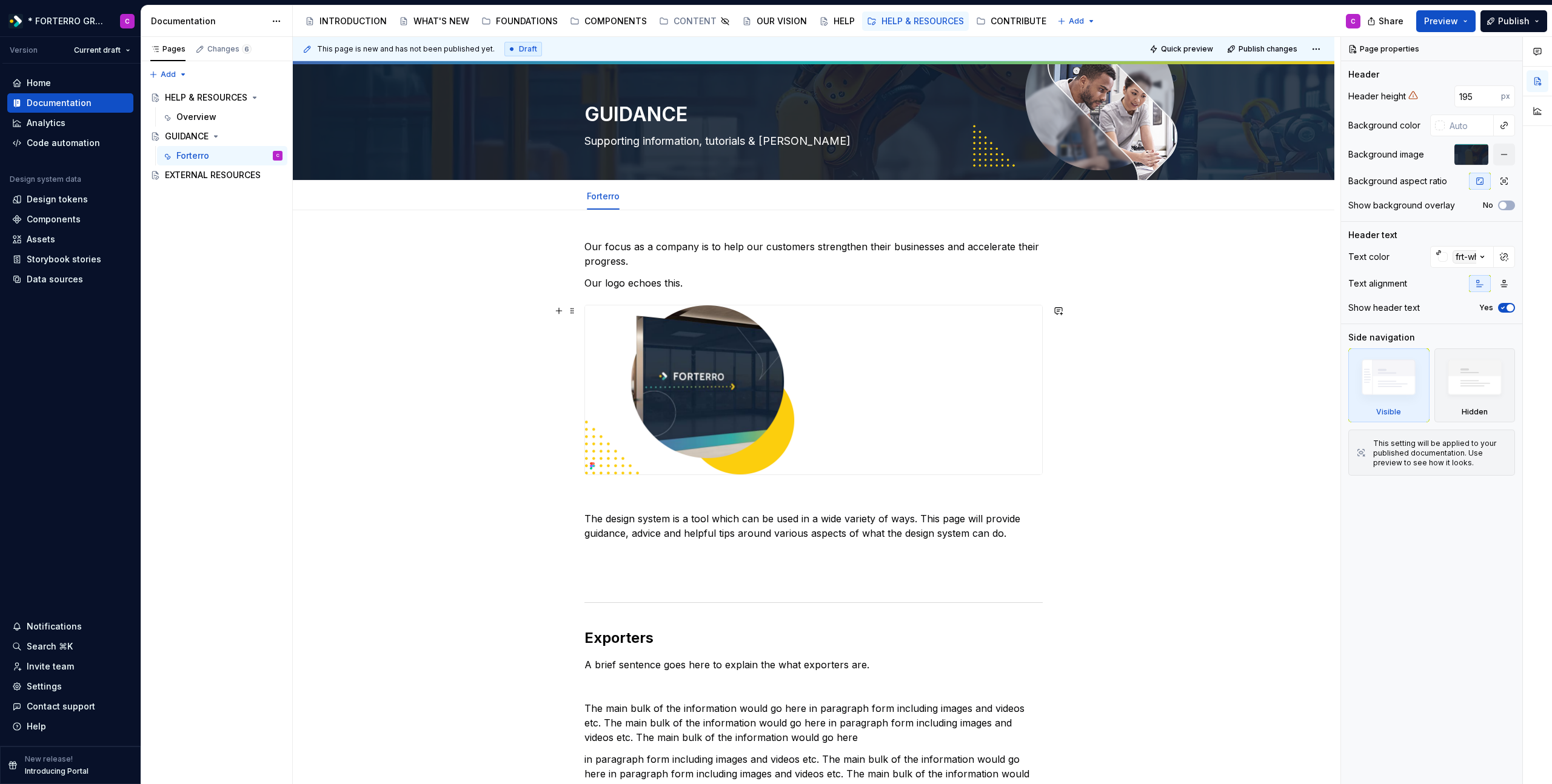
type textarea "Supporting information, tutorials & [PERSON_NAME]"
type textarea "*"
type textarea "Supporting information, tutorials & guidance"
type textarea "*"
type textarea "Supporting information, tutorials & guide"
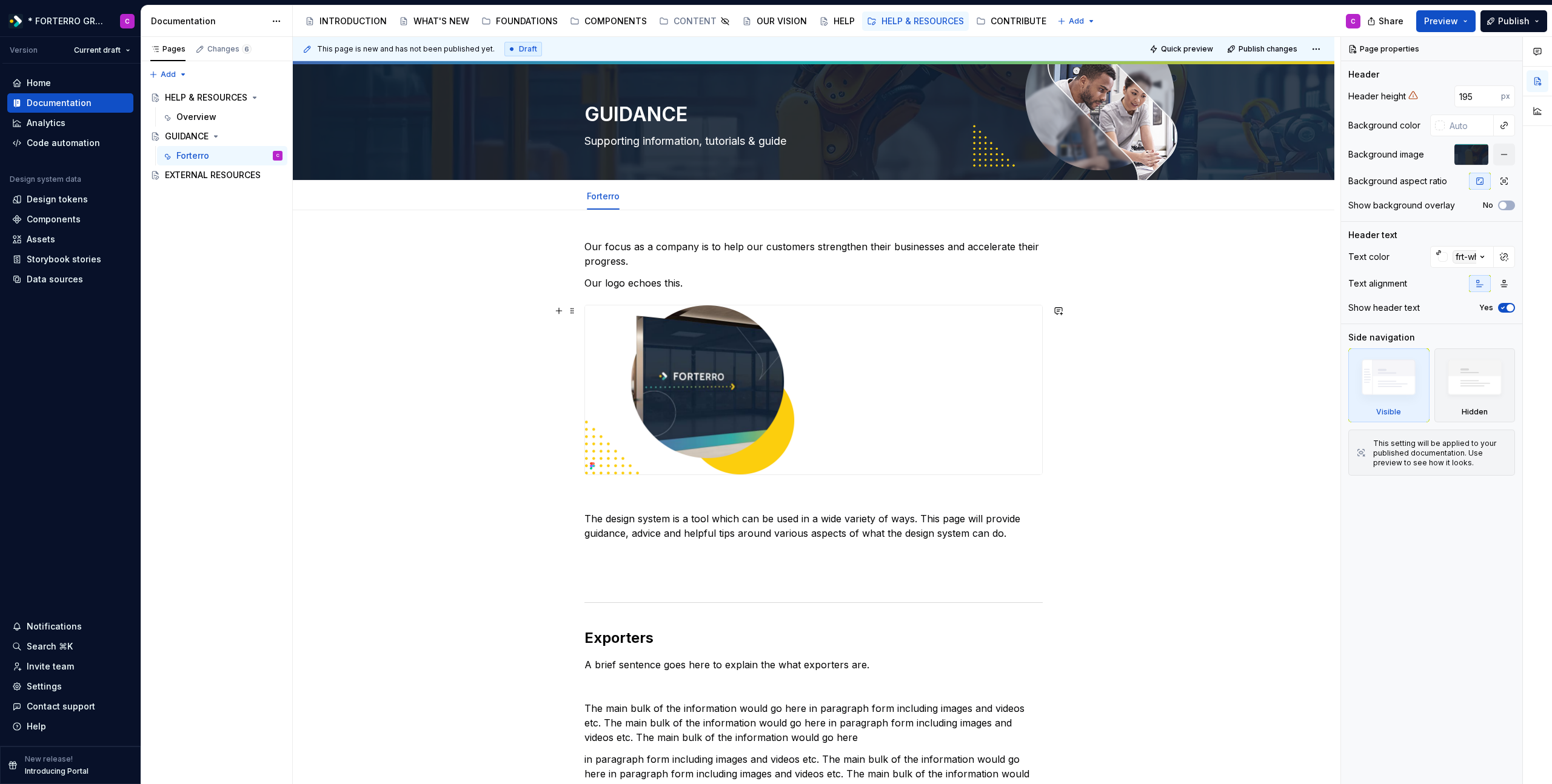
type textarea "*"
type textarea "Supporting information, tutorials & guides"
type textarea "*"
type textarea "Supporting information, tutorials & guides"
click at [598, 184] on html "* FORTERRO GROUP * C Version Current draft Home Documentation Analytics Code au…" at bounding box center [776, 392] width 1552 height 784
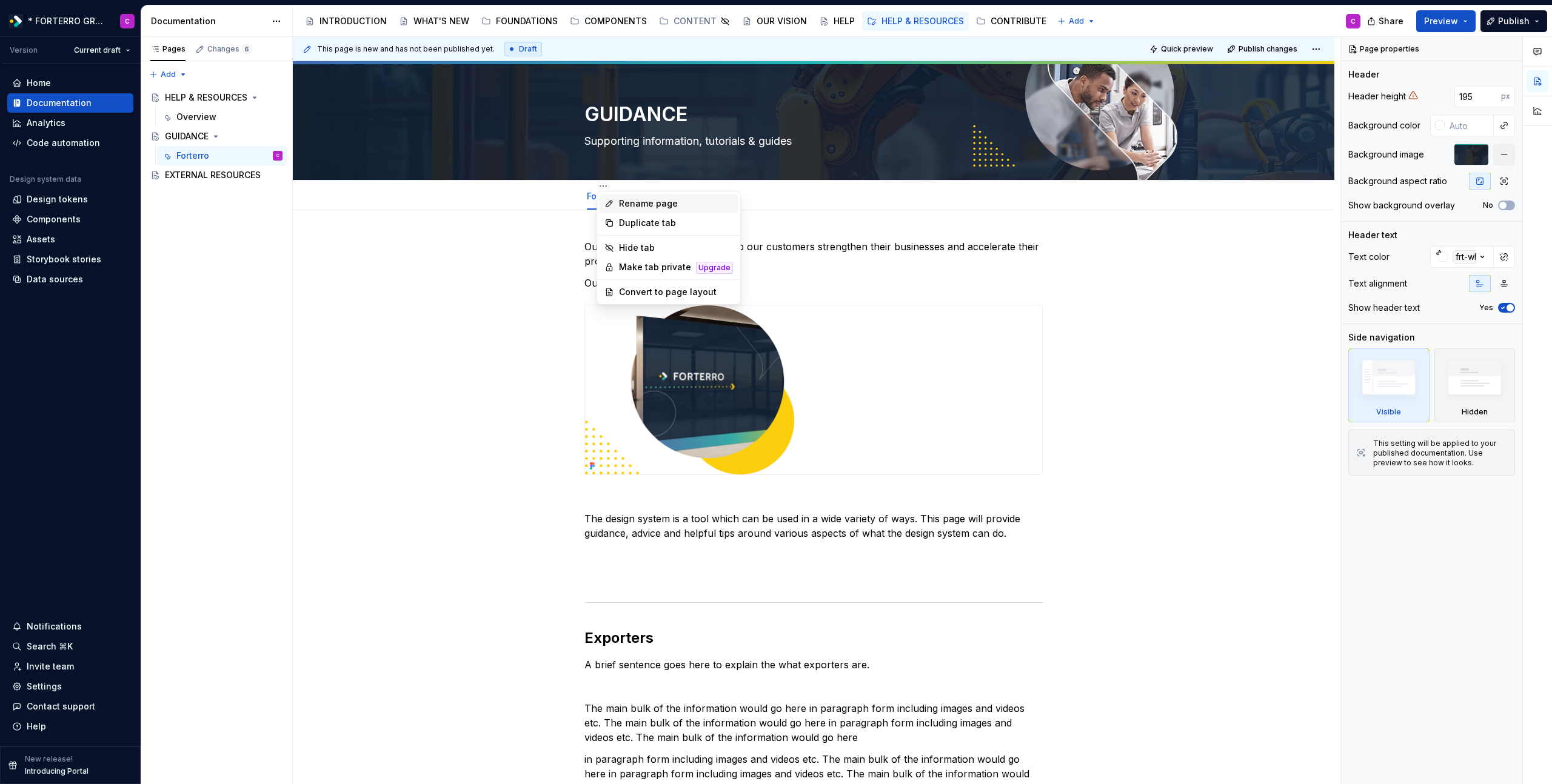
type textarea "*"
click at [627, 203] on div "Rename page" at bounding box center [676, 203] width 114 height 12
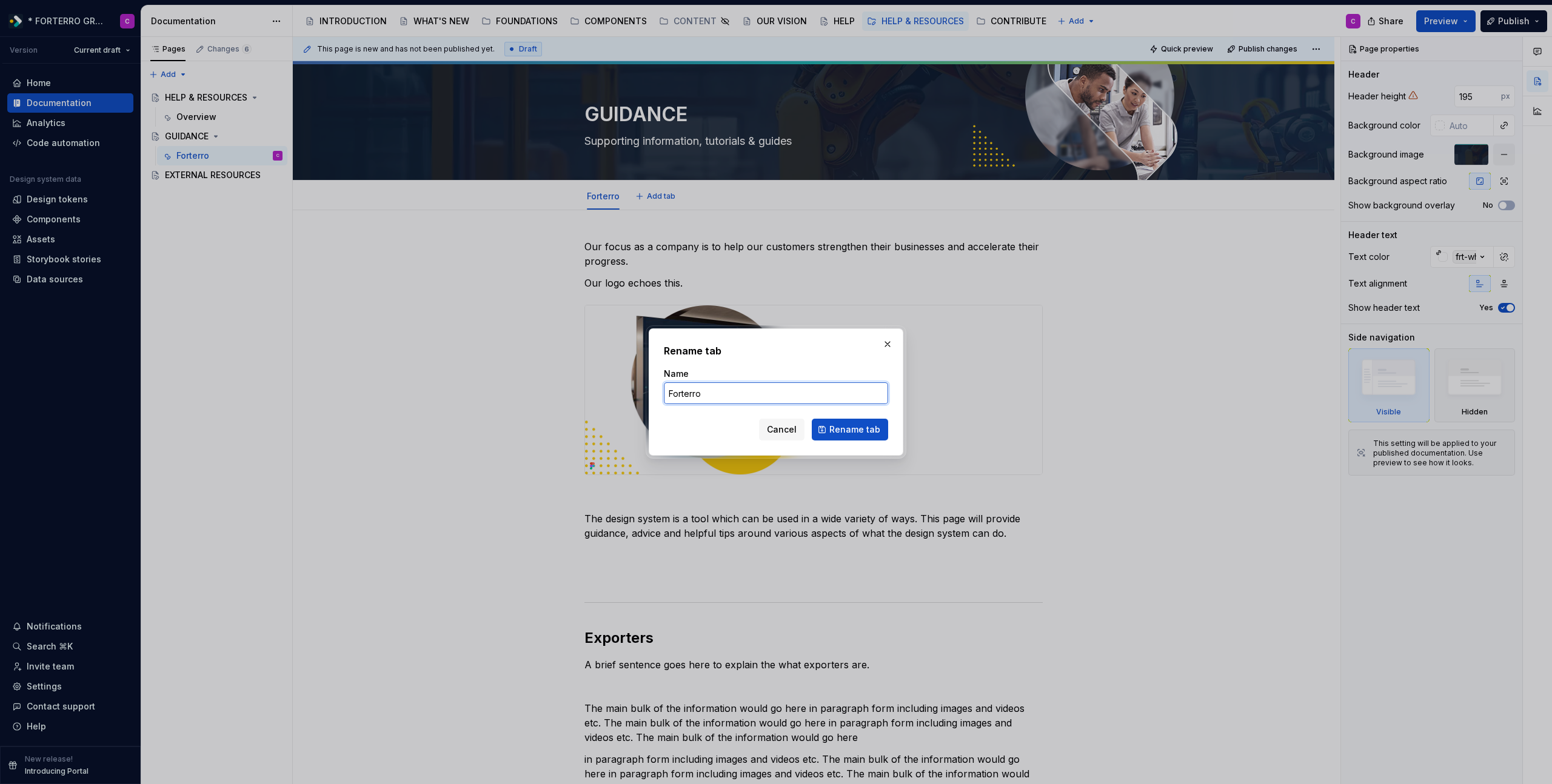
drag, startPoint x: 762, startPoint y: 393, endPoint x: 439, endPoint y: 374, distance: 323.6
click at [439, 374] on div "Rename tab Name Forterro Cancel Rename tab" at bounding box center [776, 392] width 1552 height 784
type input "Overview"
click at [871, 428] on span "Rename tab" at bounding box center [855, 430] width 51 height 12
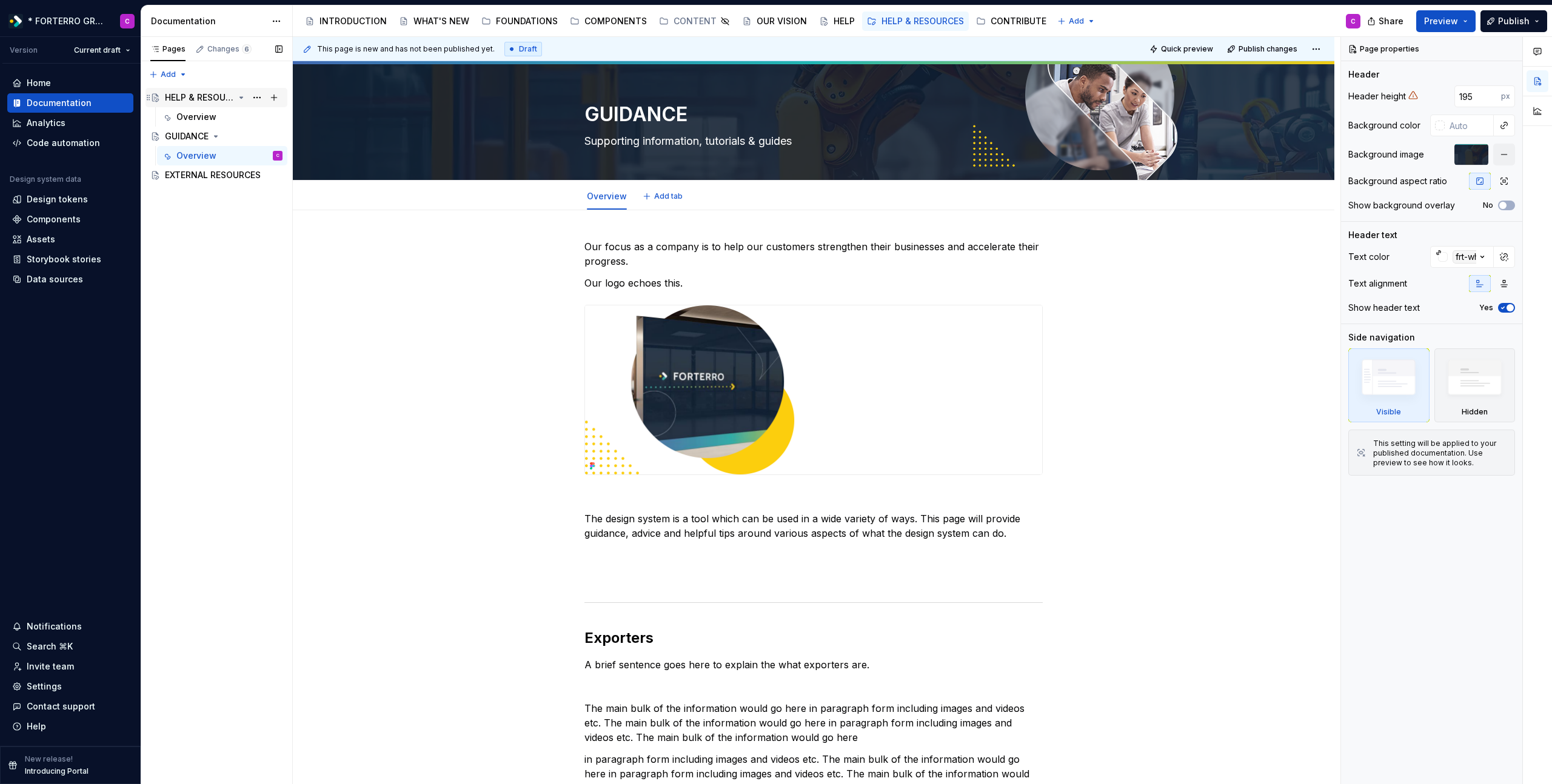
click at [200, 97] on div "HELP & RESOURCES" at bounding box center [199, 97] width 69 height 12
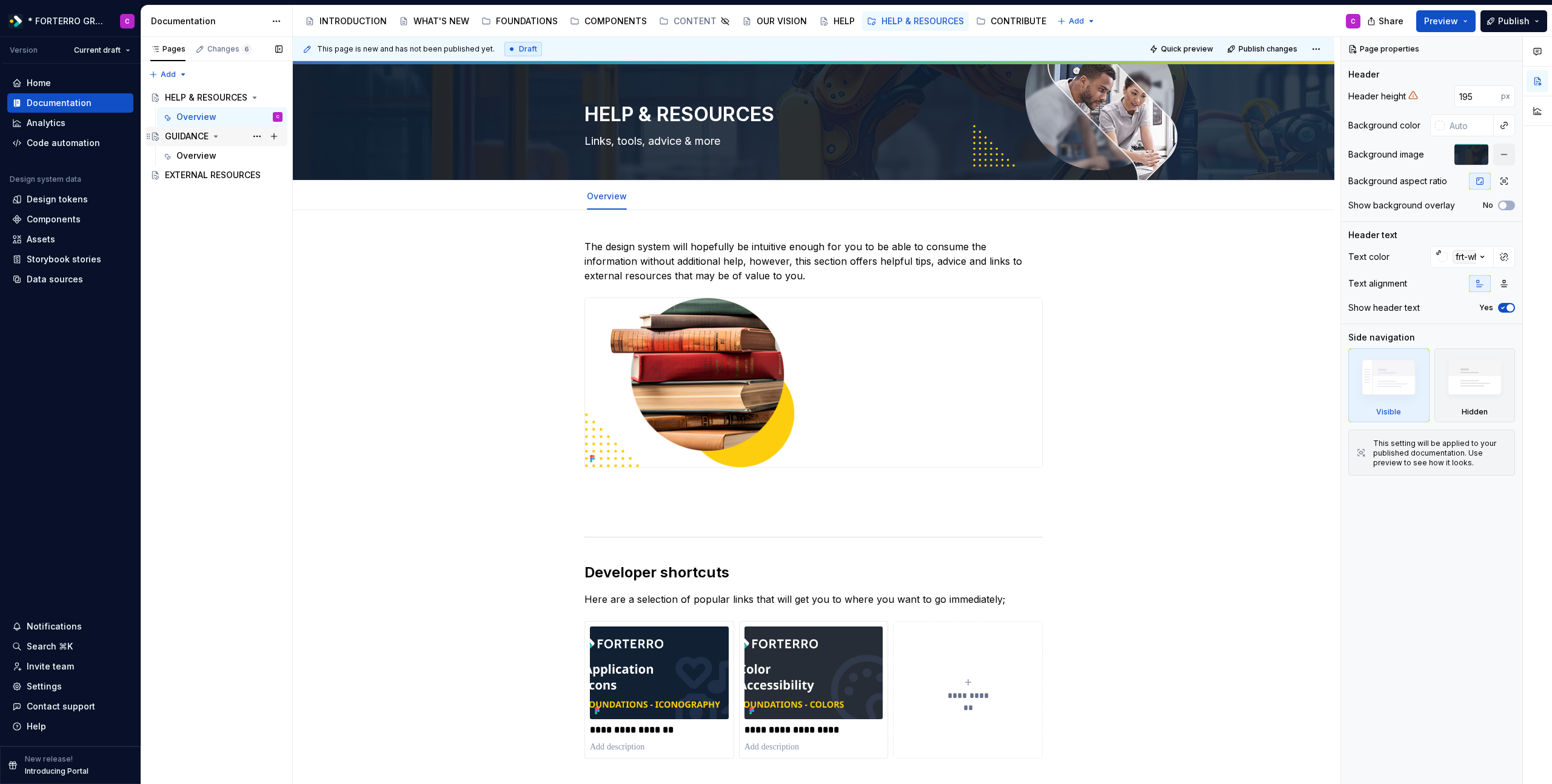
click at [191, 139] on div "GUIDANCE" at bounding box center [187, 137] width 44 height 12
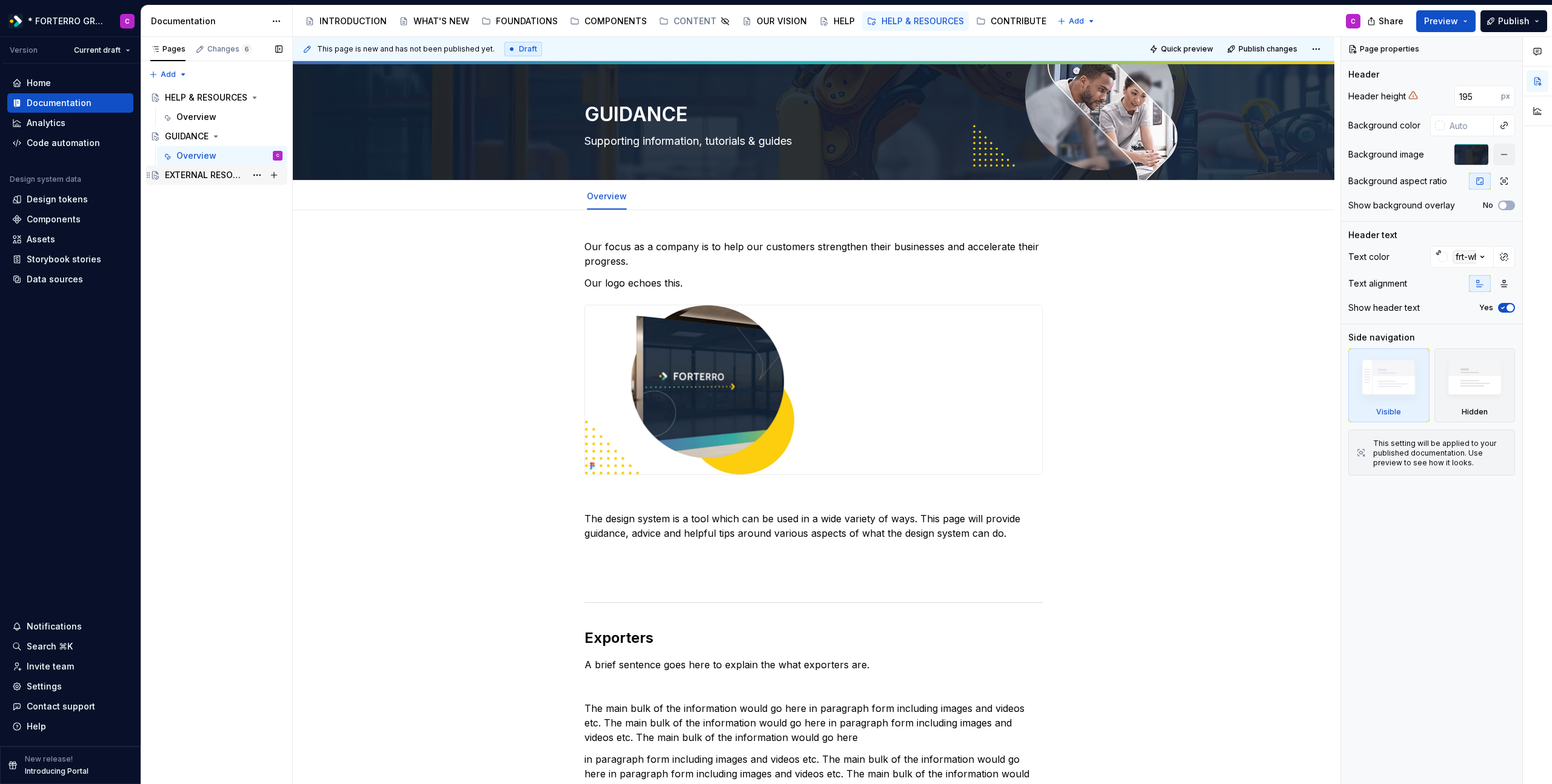
click at [197, 175] on div "EXTERNAL RESOURCES" at bounding box center [205, 175] width 82 height 12
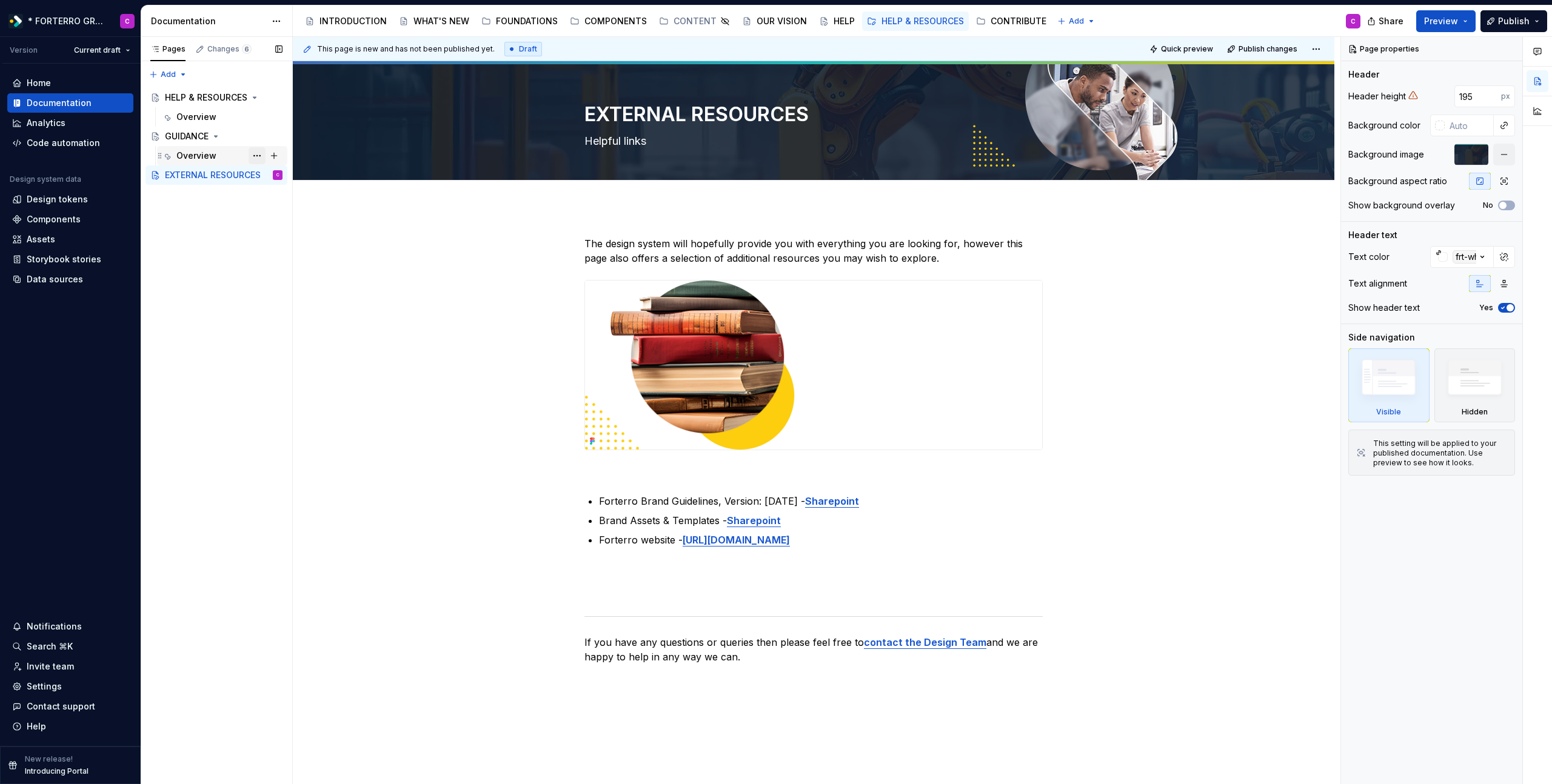
click at [254, 157] on button "Page tree" at bounding box center [256, 155] width 17 height 17
click at [224, 175] on div "Pages Changes 6 Add Accessibility guide for tree Page tree. Navigate the tree w…" at bounding box center [216, 410] width 152 height 748
click at [256, 177] on button "Page tree" at bounding box center [256, 175] width 17 height 17
type textarea "*"
click at [282, 233] on div "Add tab" at bounding box center [330, 235] width 118 height 12
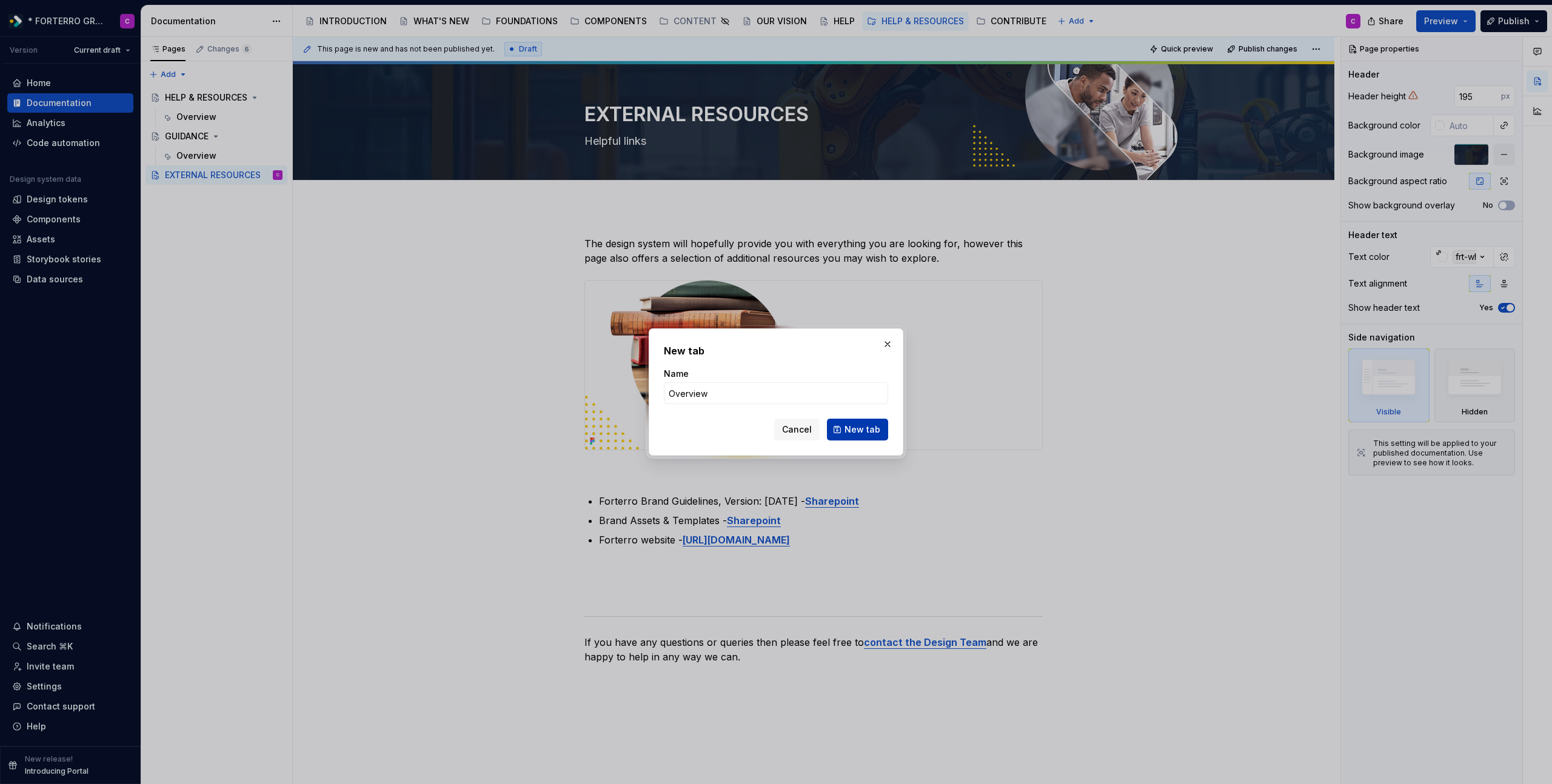
type input "Overview"
click at [873, 428] on span "New tab" at bounding box center [862, 430] width 36 height 12
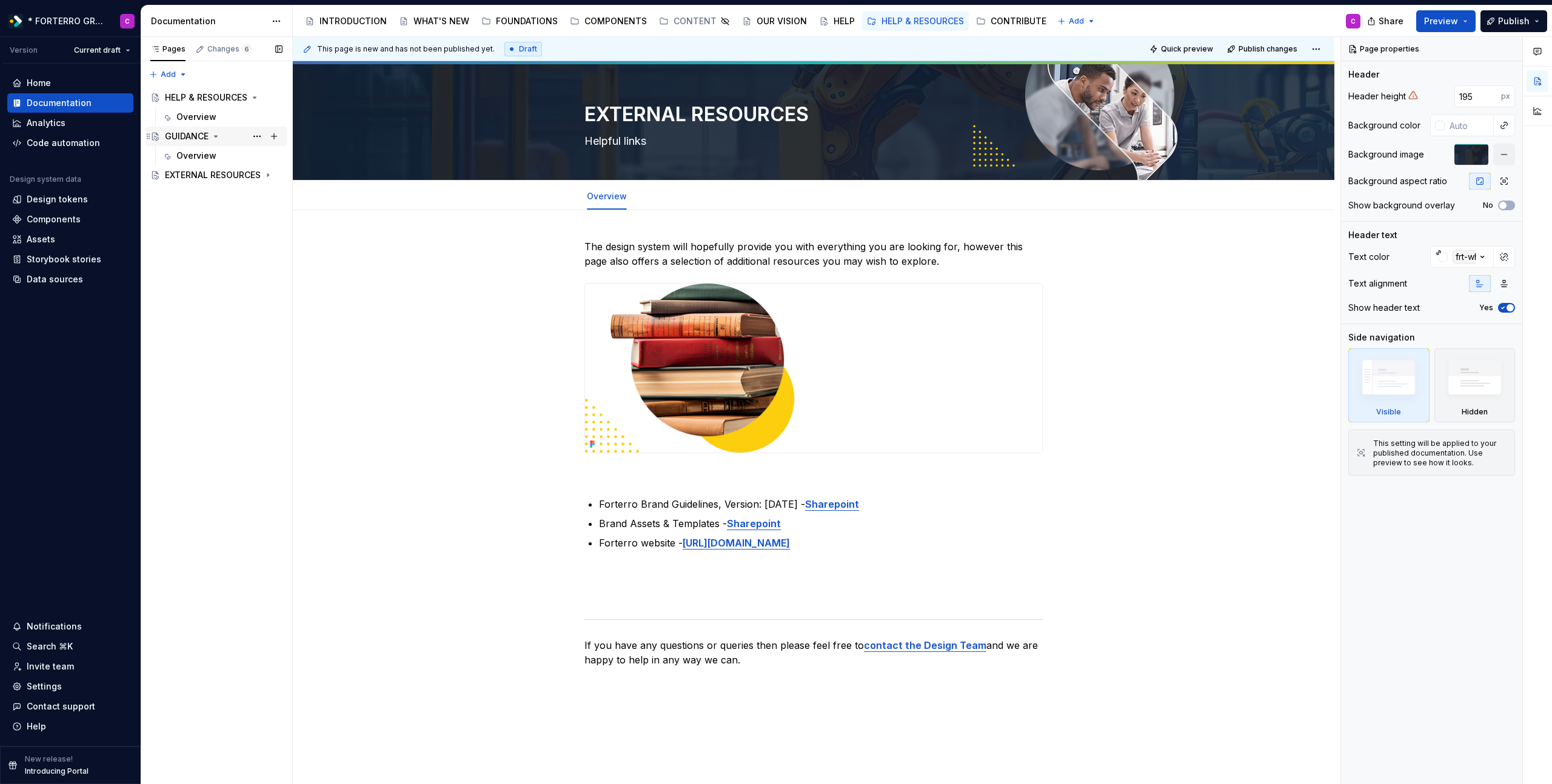
click at [190, 137] on div "GUIDANCE" at bounding box center [187, 137] width 44 height 12
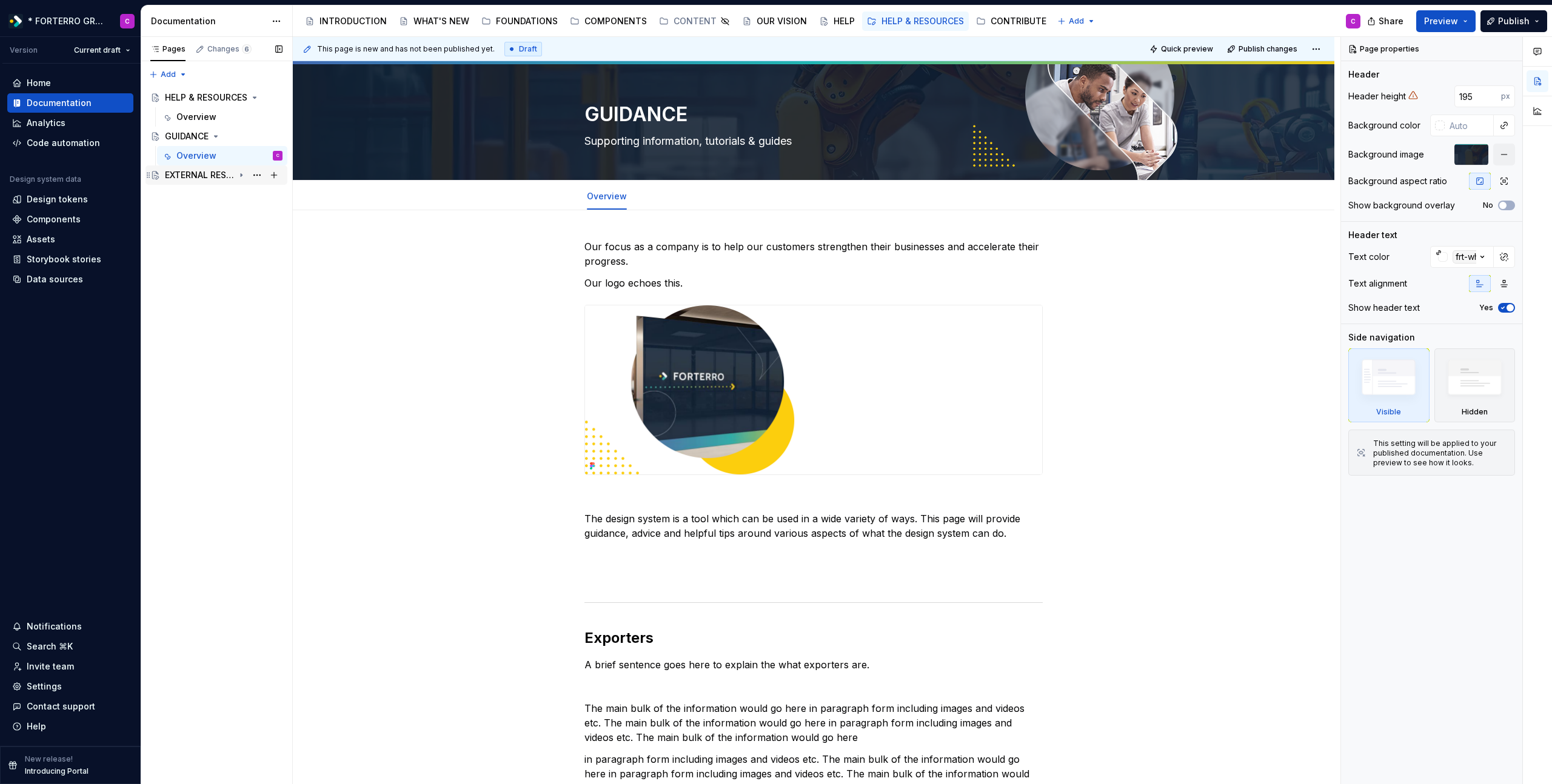
click at [242, 177] on icon "Page tree" at bounding box center [240, 175] width 10 height 10
click at [190, 181] on div "EXTERNAL RESOURCES" at bounding box center [199, 175] width 69 height 12
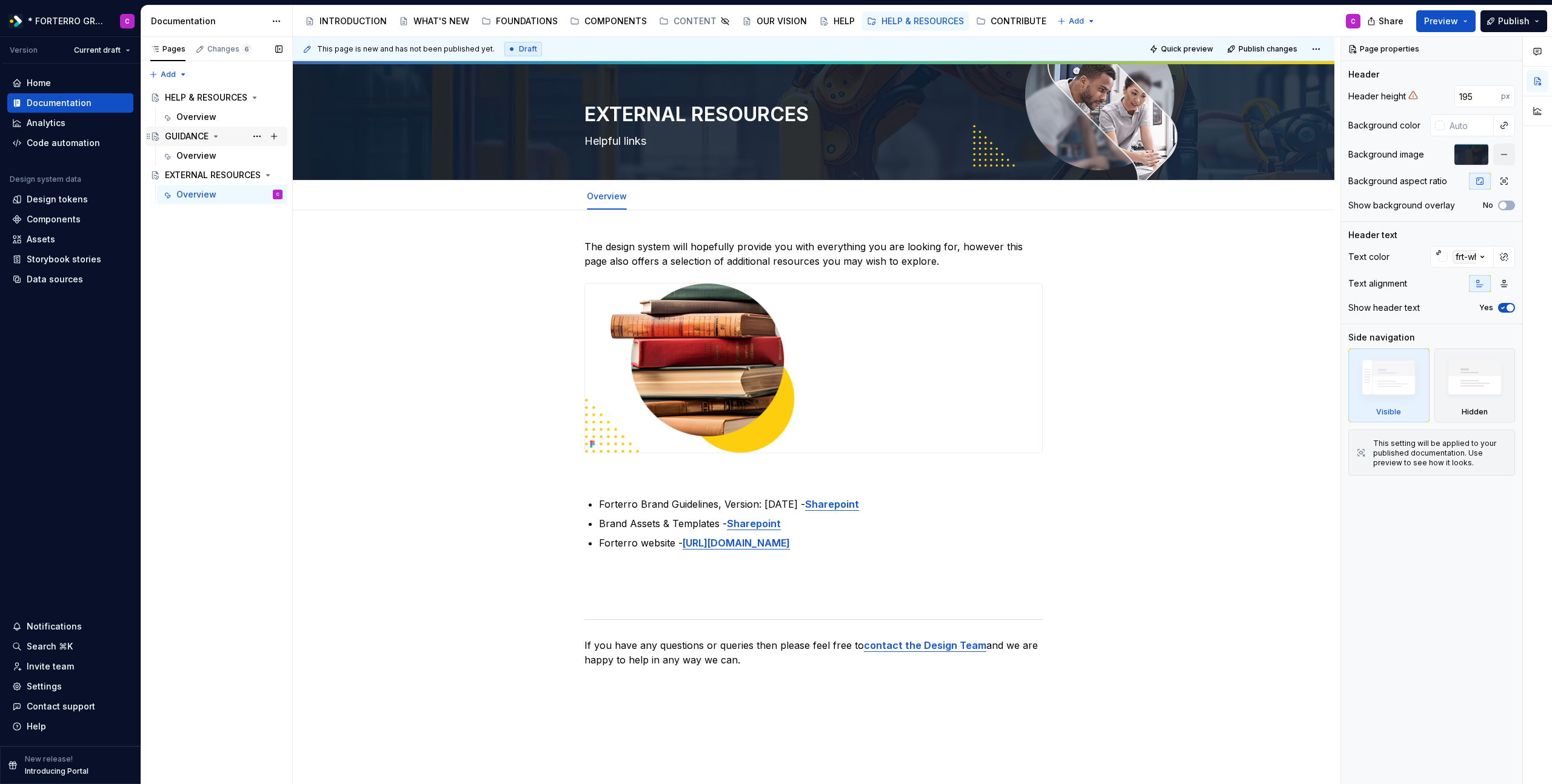
click at [195, 133] on div "GUIDANCE" at bounding box center [187, 137] width 44 height 12
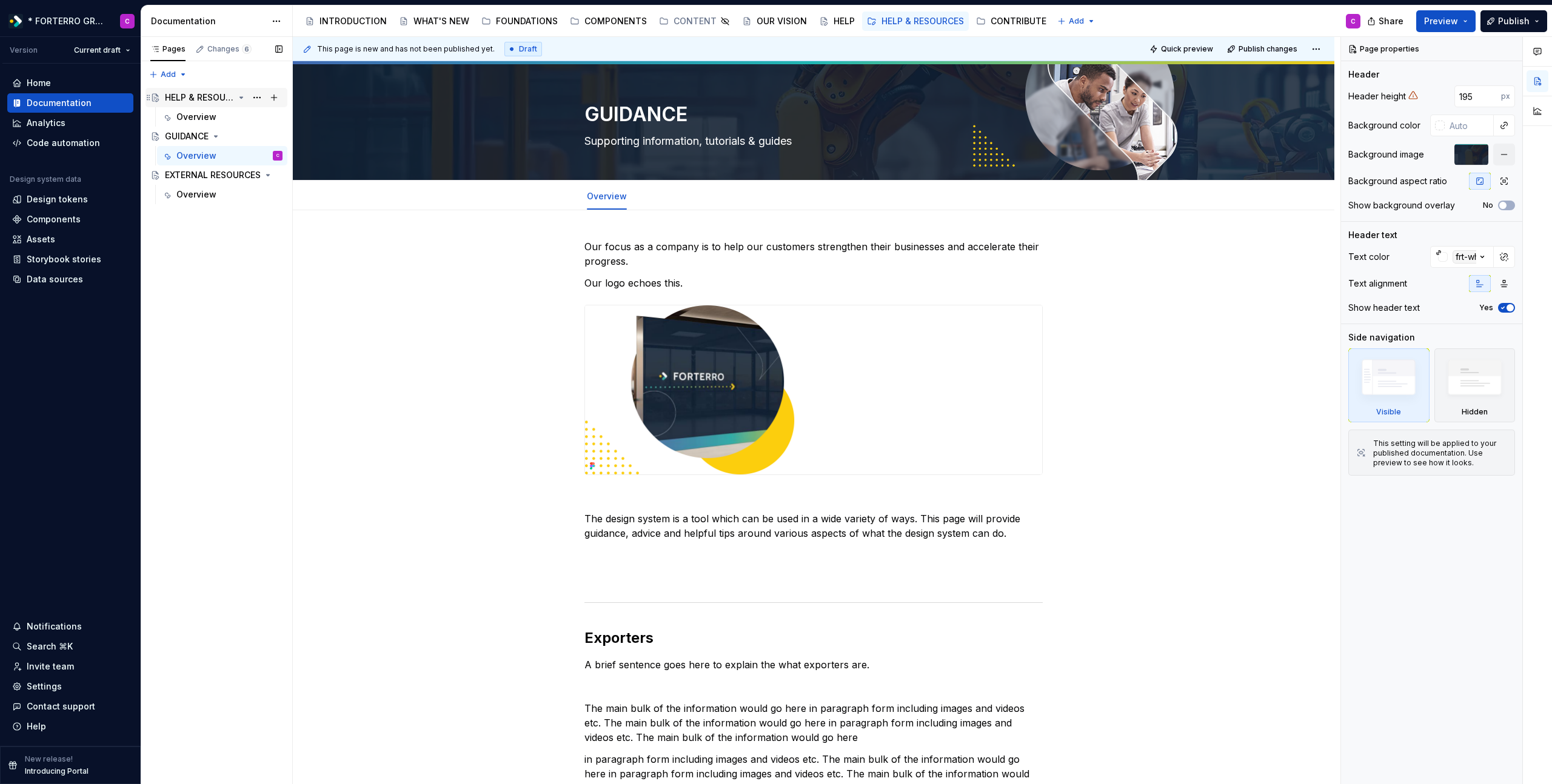
click at [207, 99] on div "HELP & RESOURCES" at bounding box center [199, 97] width 69 height 12
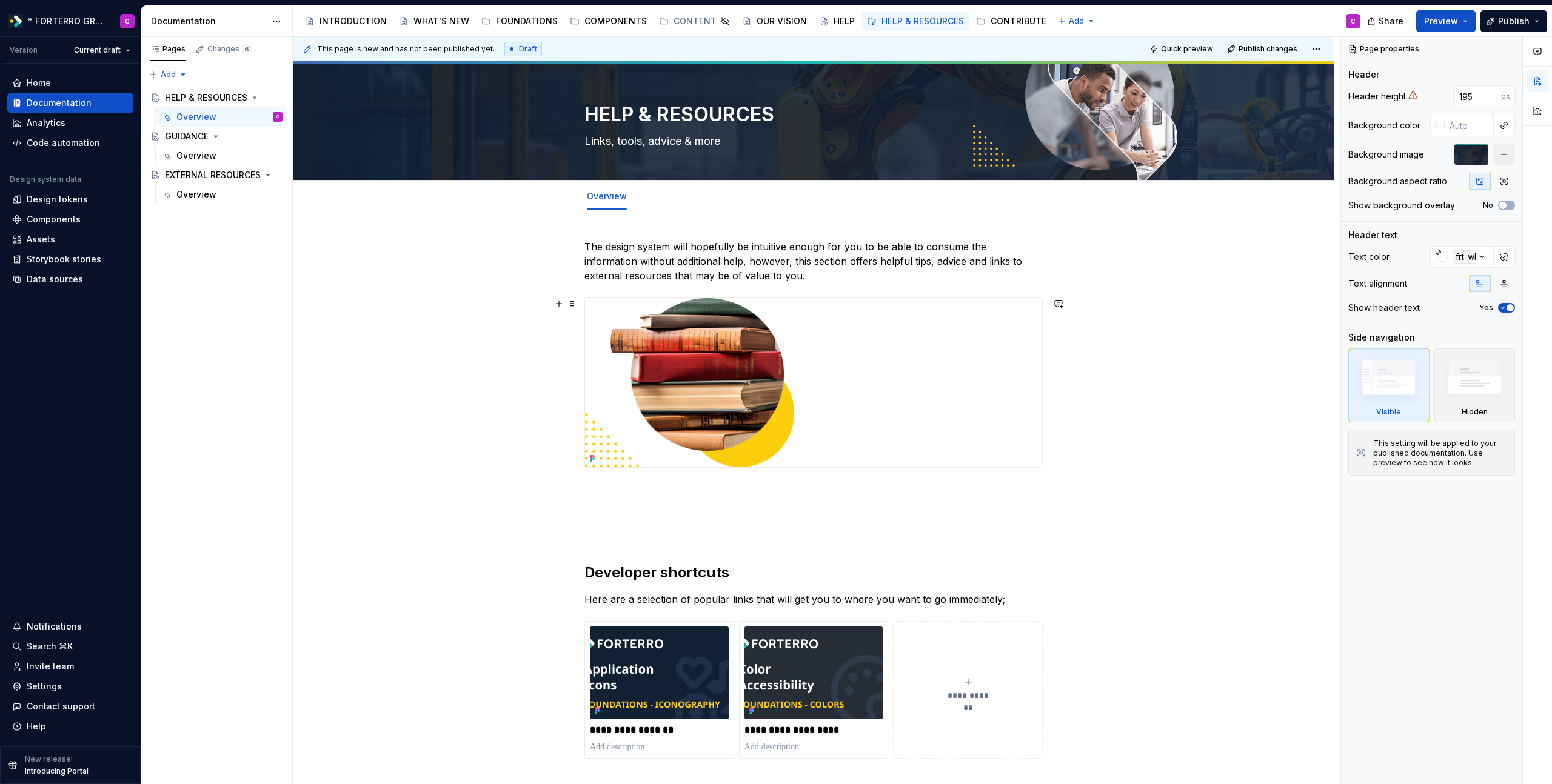
scroll to position [27, 0]
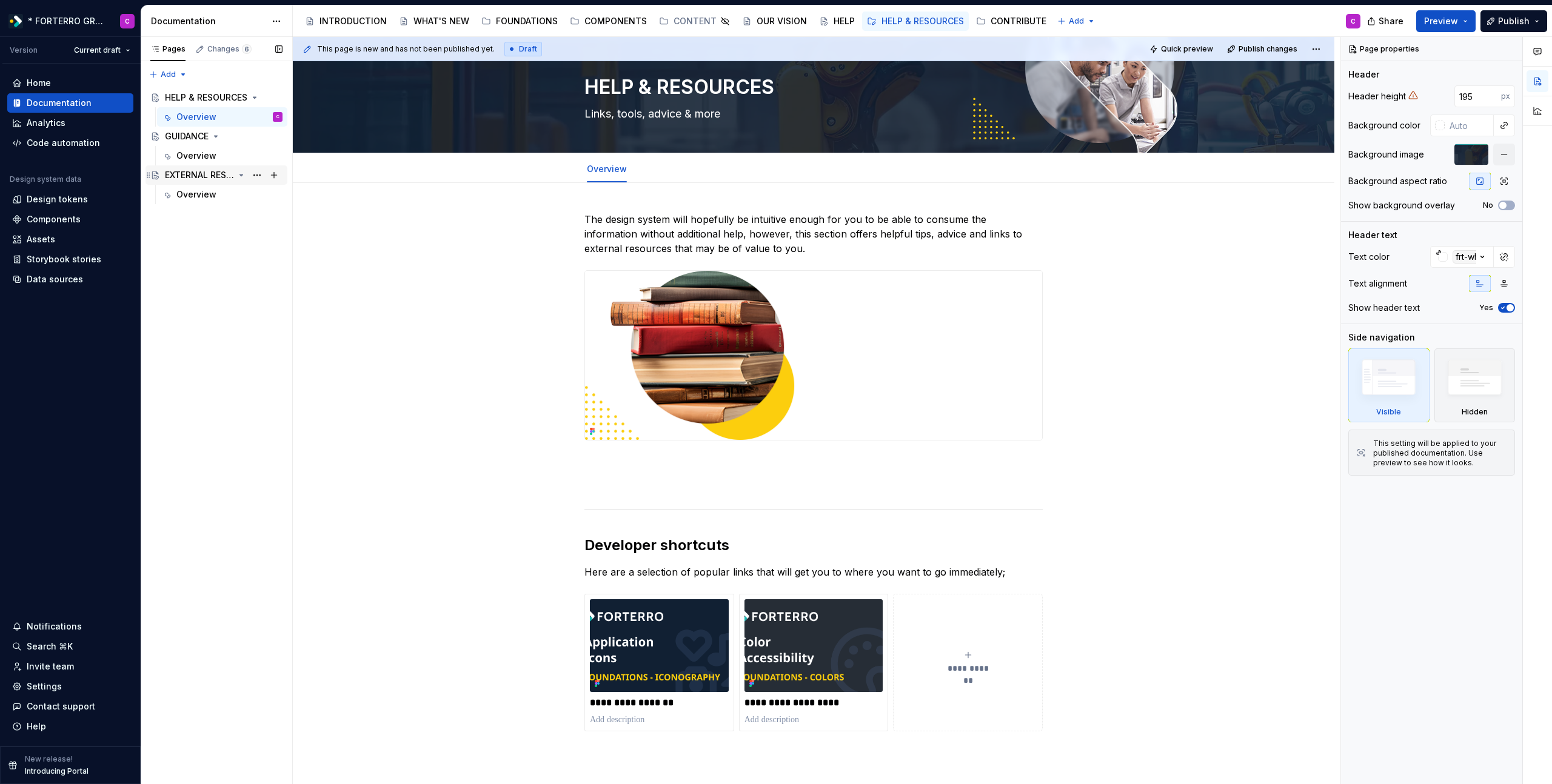
click at [196, 175] on div "EXTERNAL RESOURCES" at bounding box center [199, 175] width 69 height 12
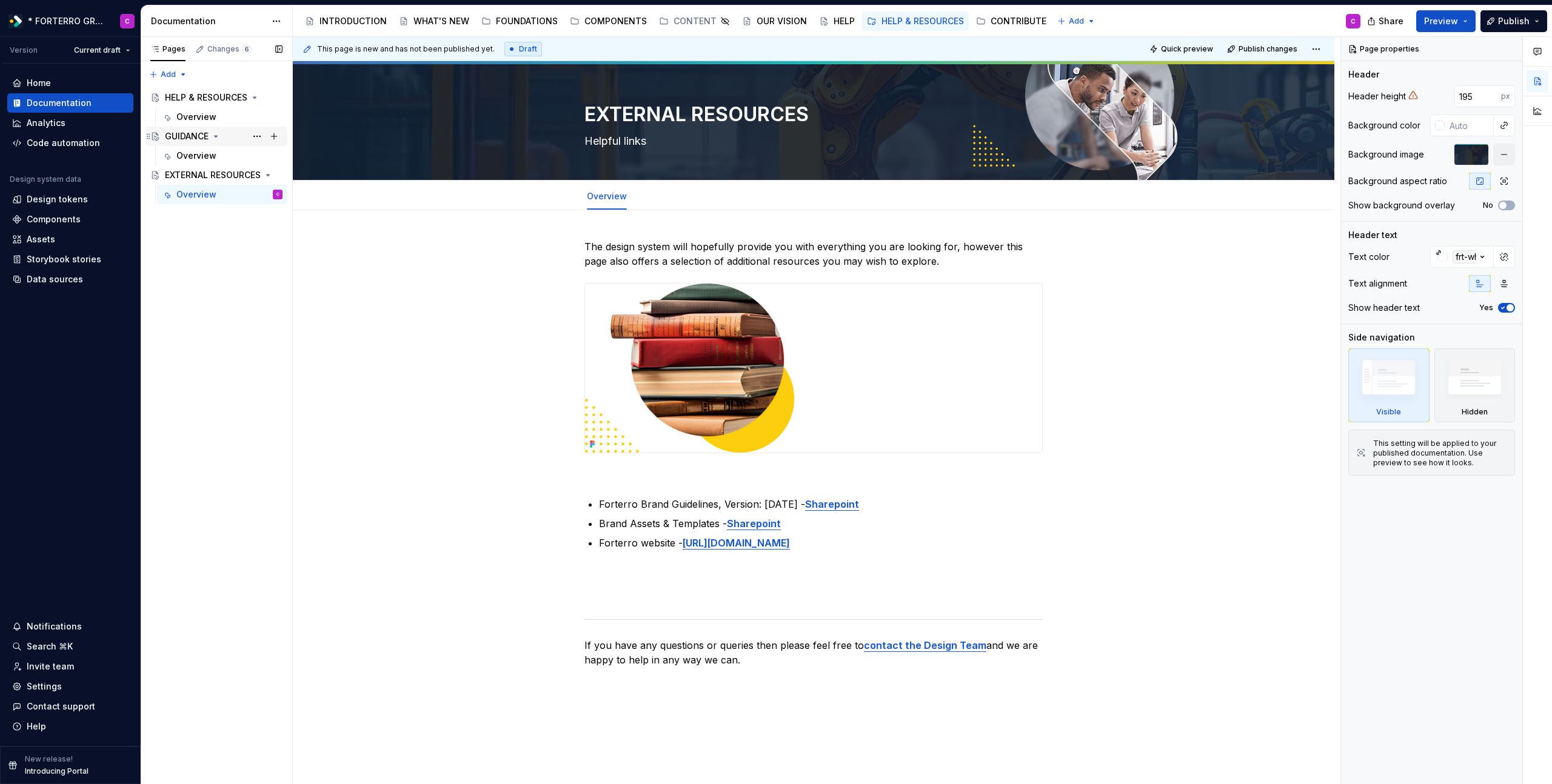
click at [196, 134] on div "GUIDANCE" at bounding box center [187, 137] width 44 height 12
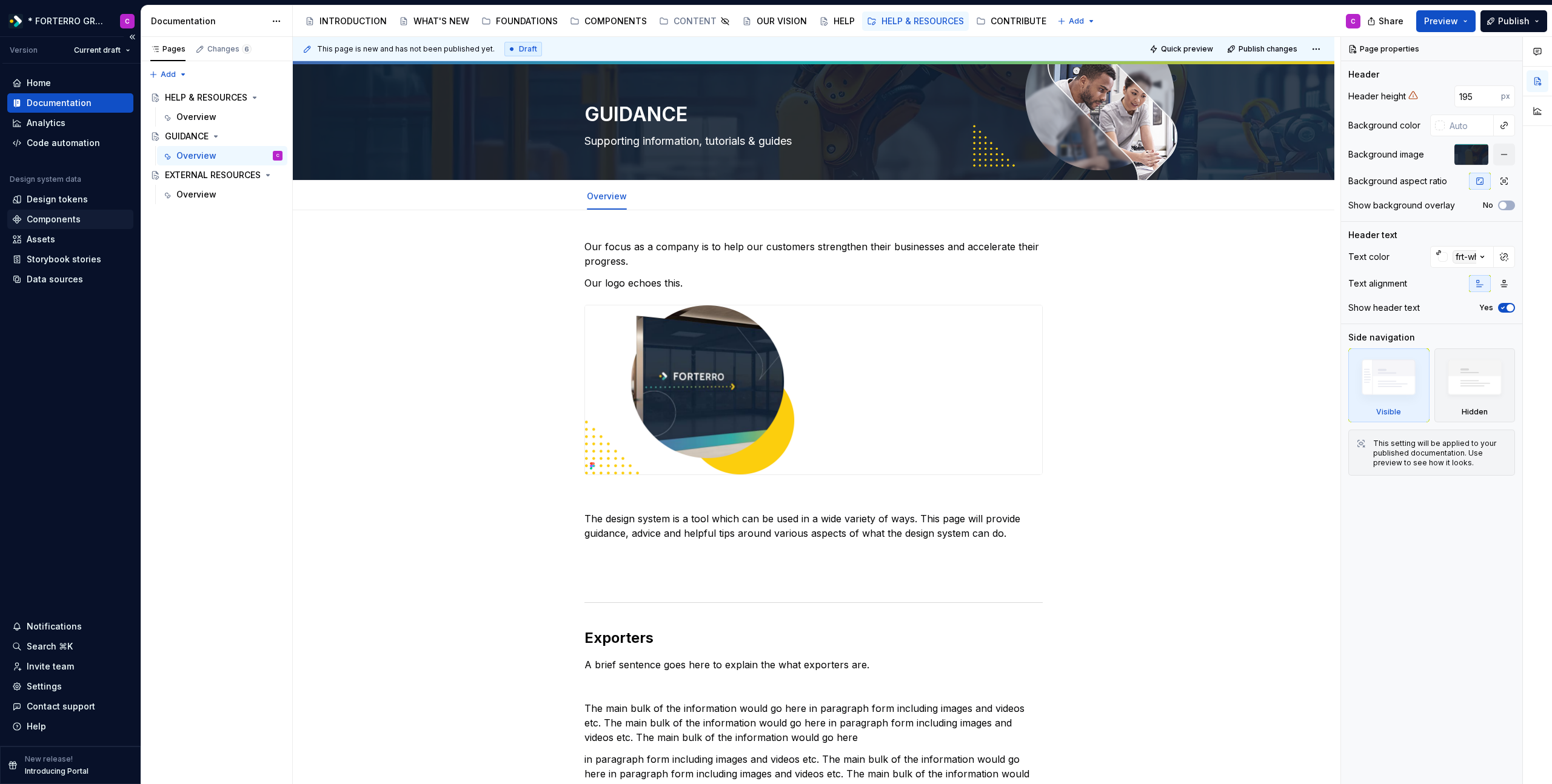
type textarea "*"
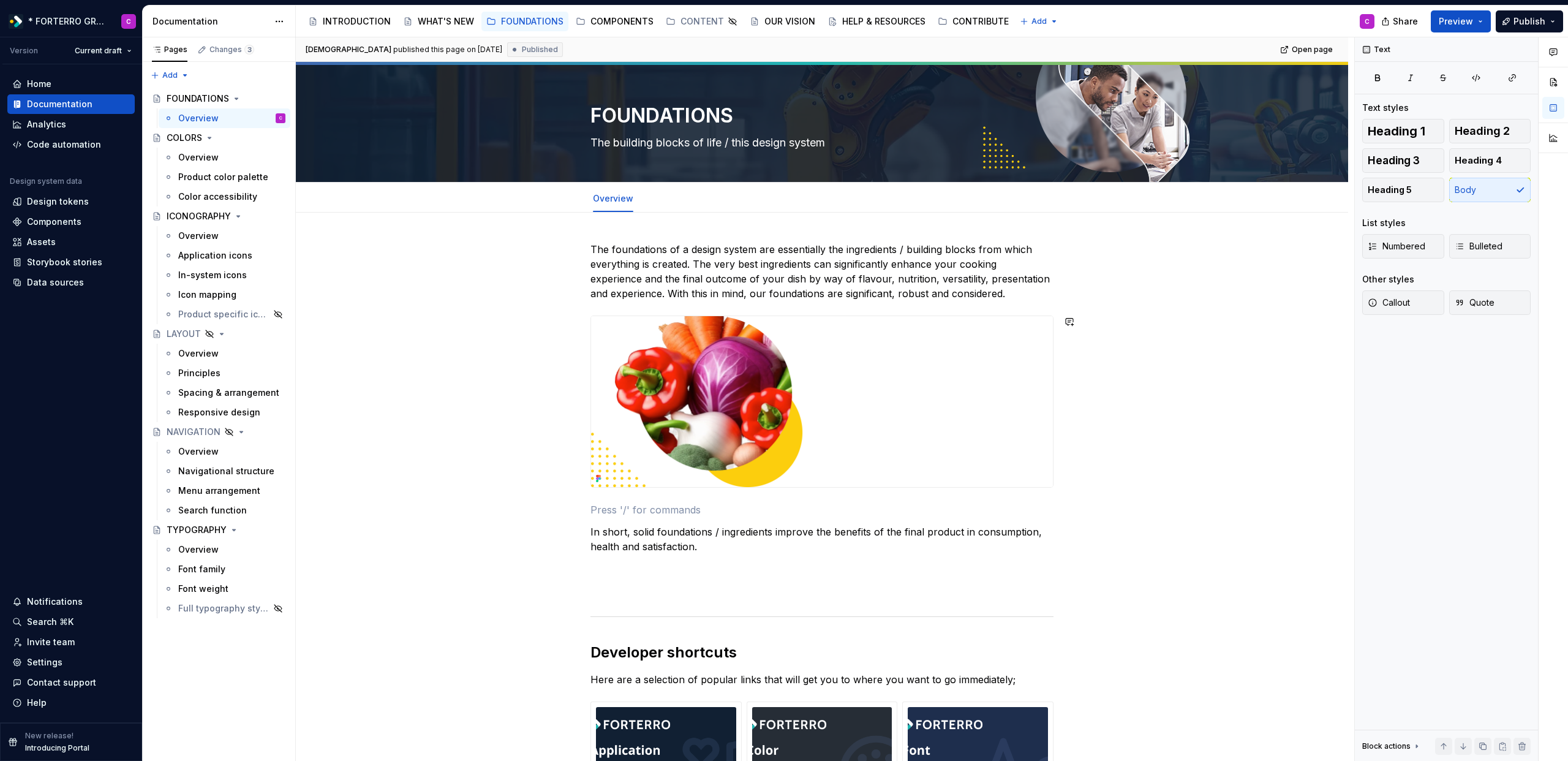
click at [637, 500] on div "**********" at bounding box center [822, 633] width 463 height 782
click at [639, 539] on p "In short, solid foundations / ingredients improve the benefits of the final pro…" at bounding box center [822, 538] width 463 height 29
click at [637, 576] on p at bounding box center [822, 569] width 463 height 15
click at [639, 592] on p at bounding box center [822, 591] width 463 height 15
click at [643, 613] on div at bounding box center [822, 616] width 463 height 8
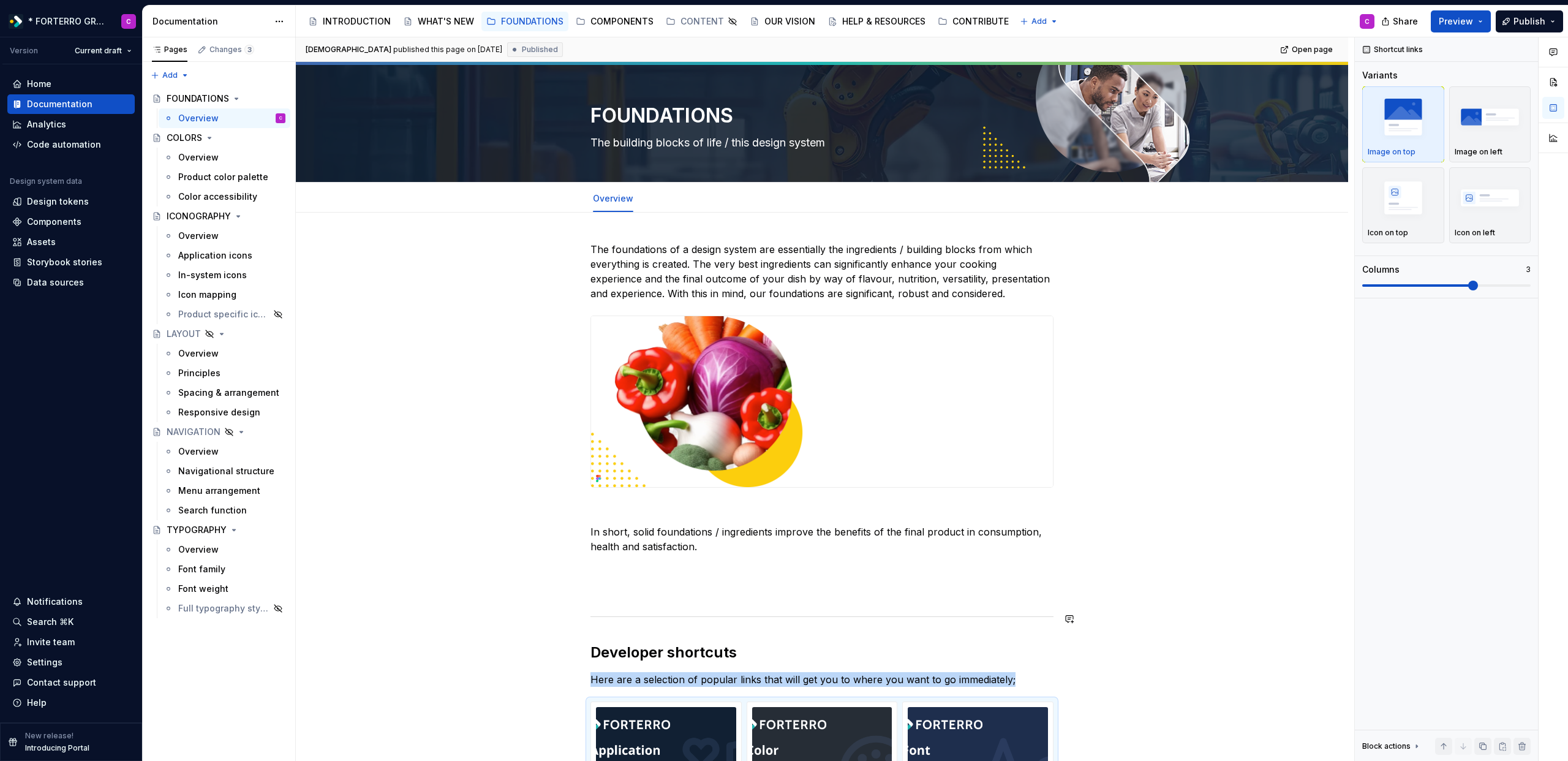
scroll to position [263, 0]
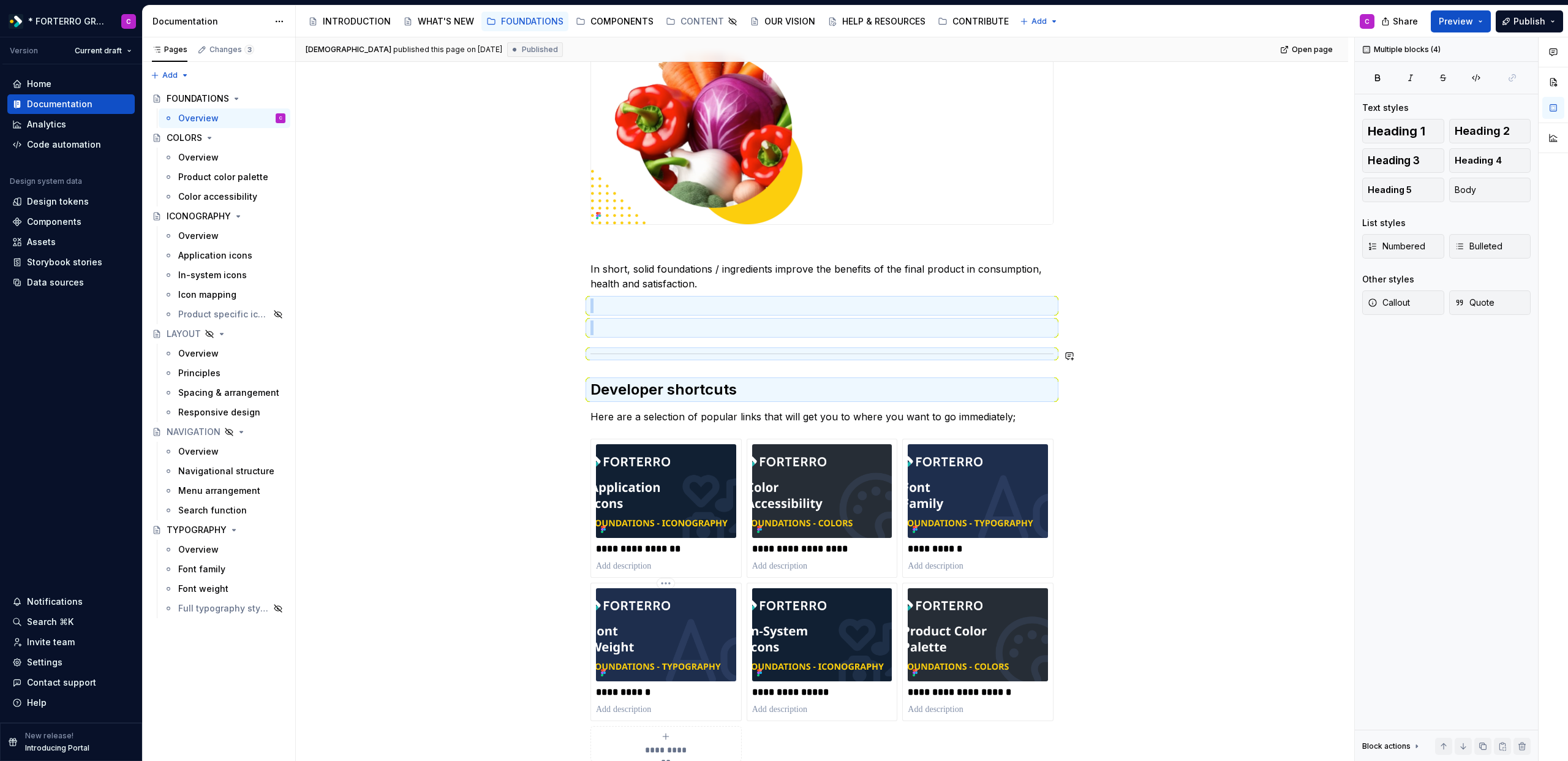
copy div
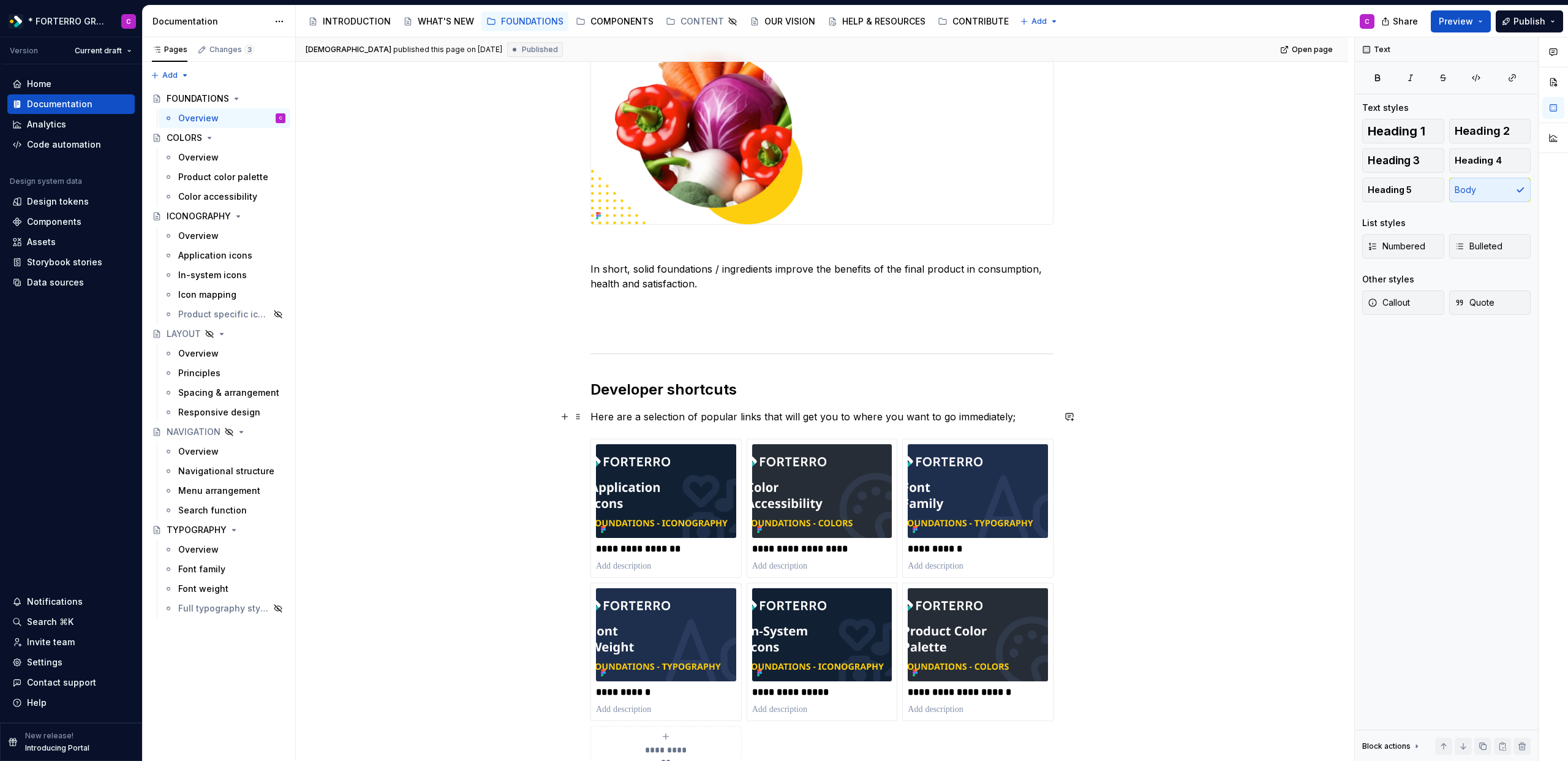
click at [748, 421] on p "Here are a selection of popular links that will get you to where you want to go…" at bounding box center [822, 417] width 463 height 15
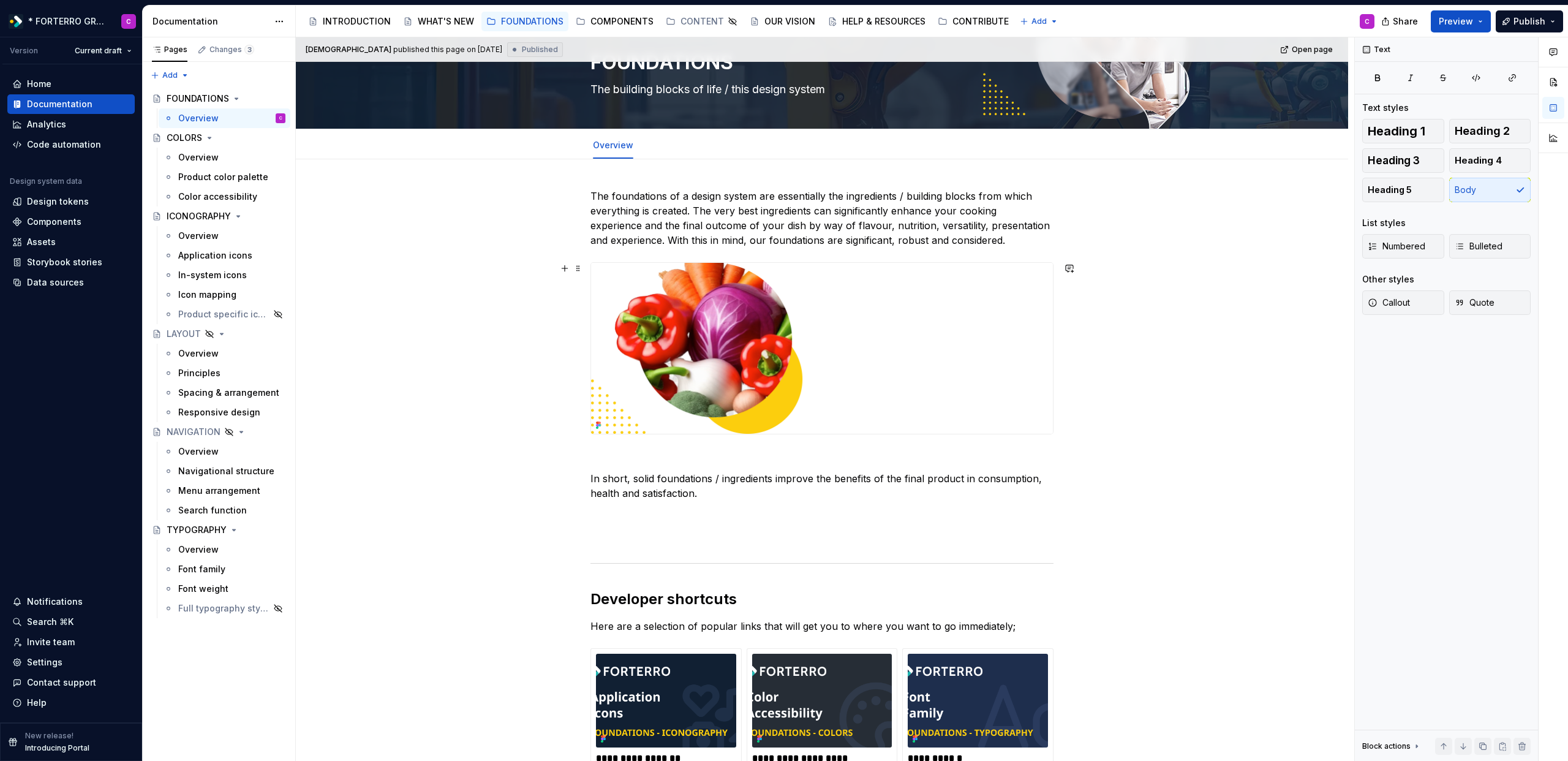
scroll to position [0, 0]
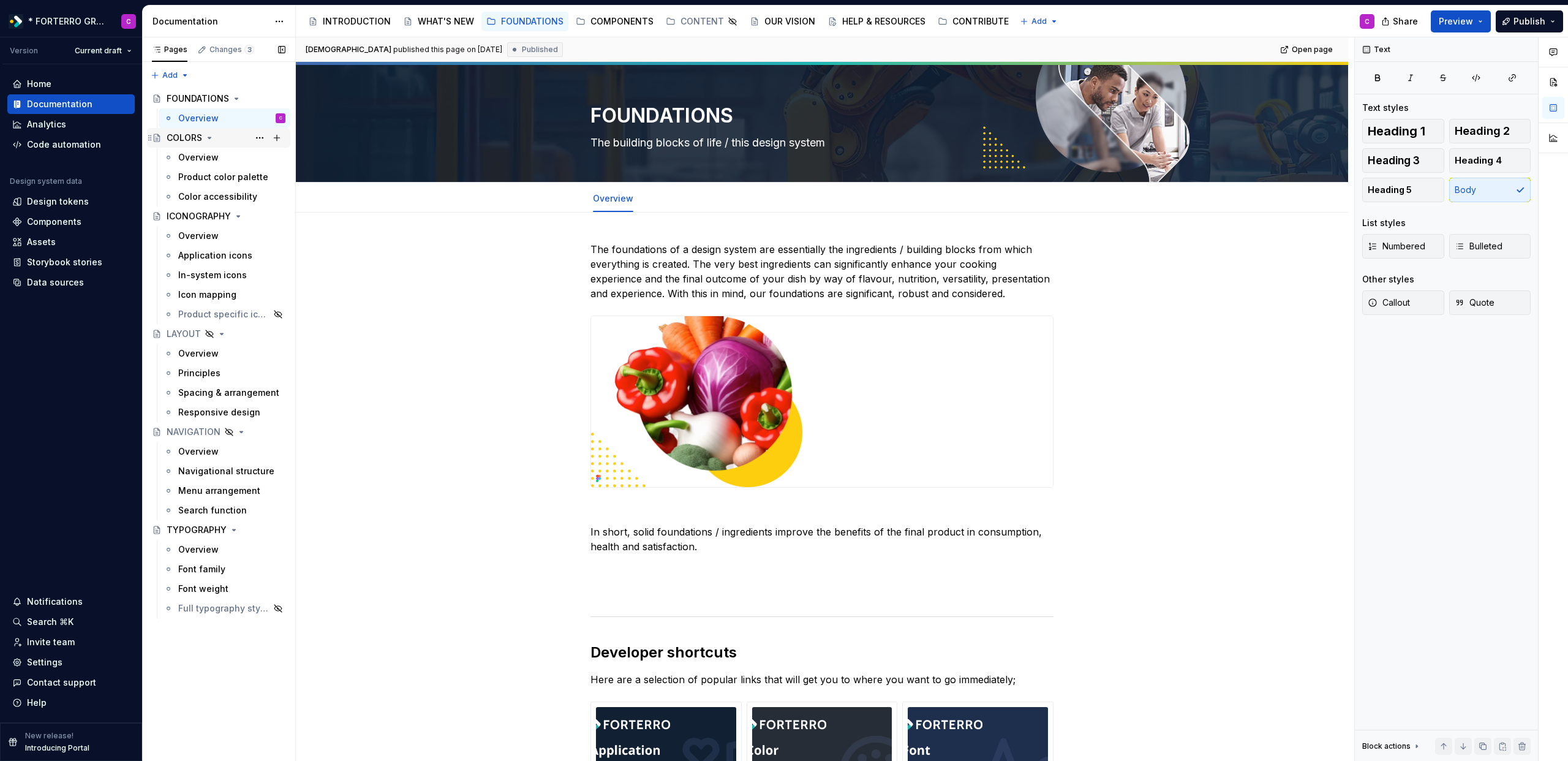
click at [193, 135] on div "COLORS" at bounding box center [184, 138] width 35 height 12
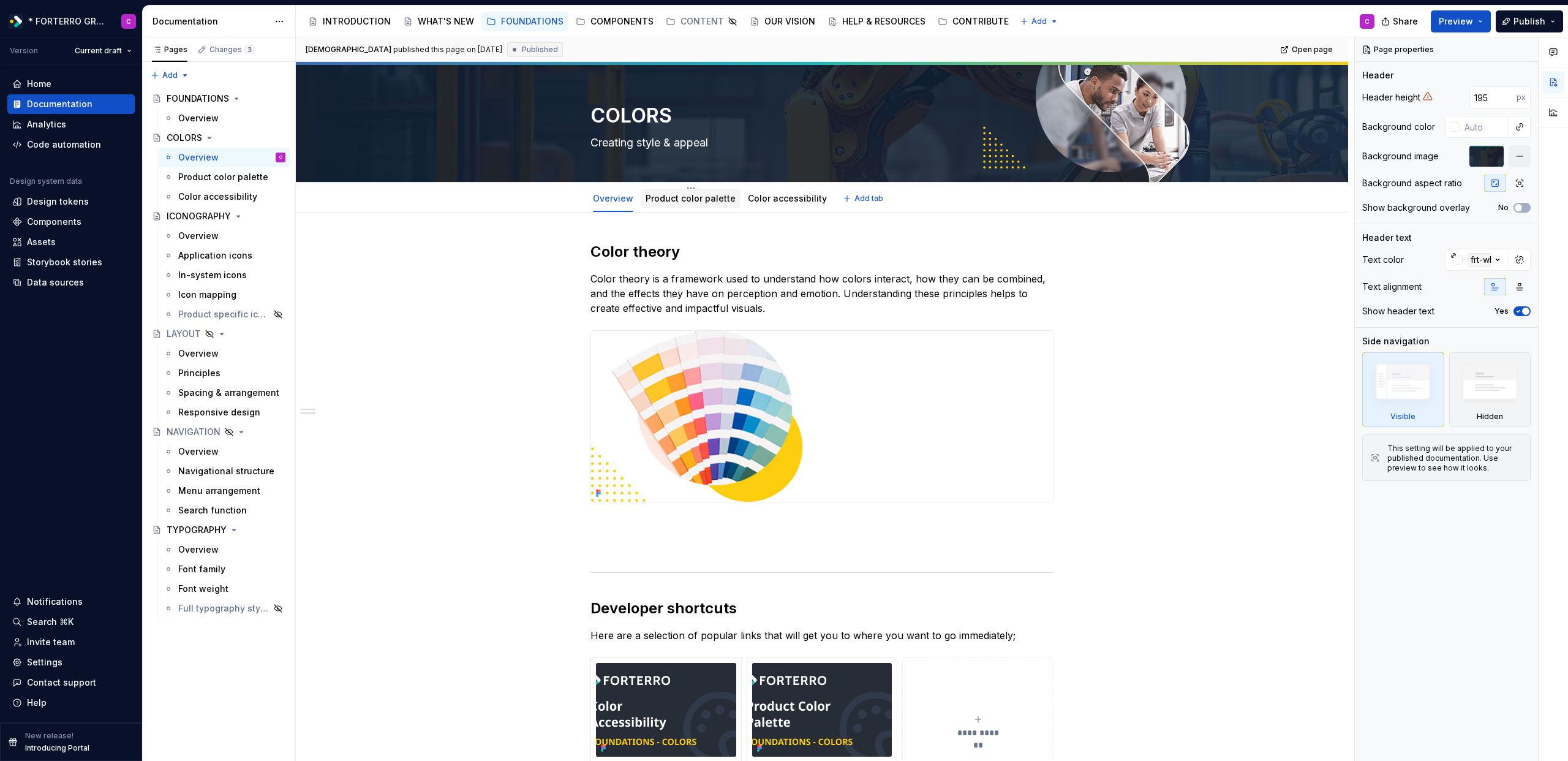
click at [704, 201] on link "Product color palette" at bounding box center [690, 199] width 90 height 11
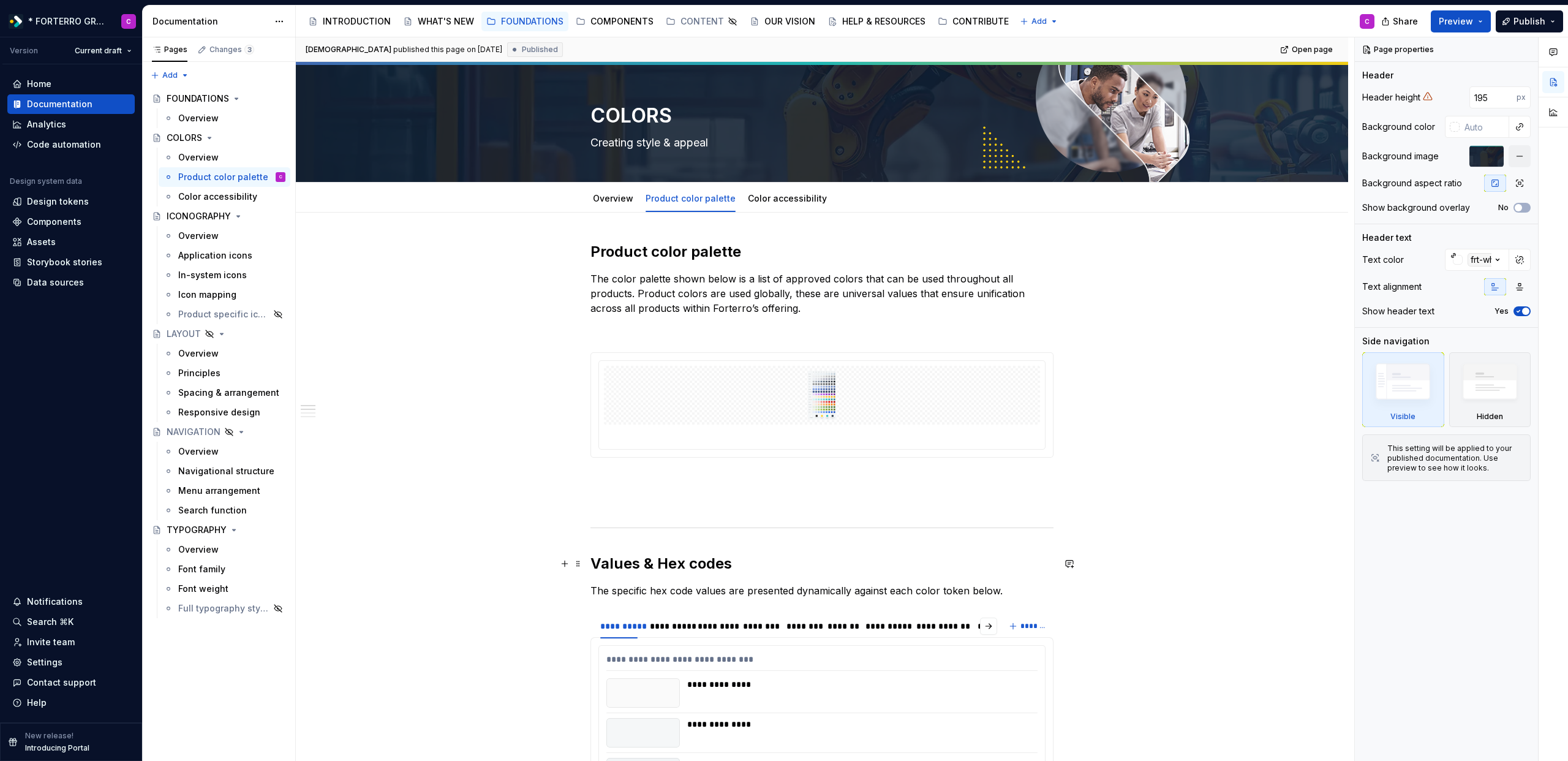
click at [683, 567] on h2 "Values & Hex codes" at bounding box center [822, 564] width 463 height 20
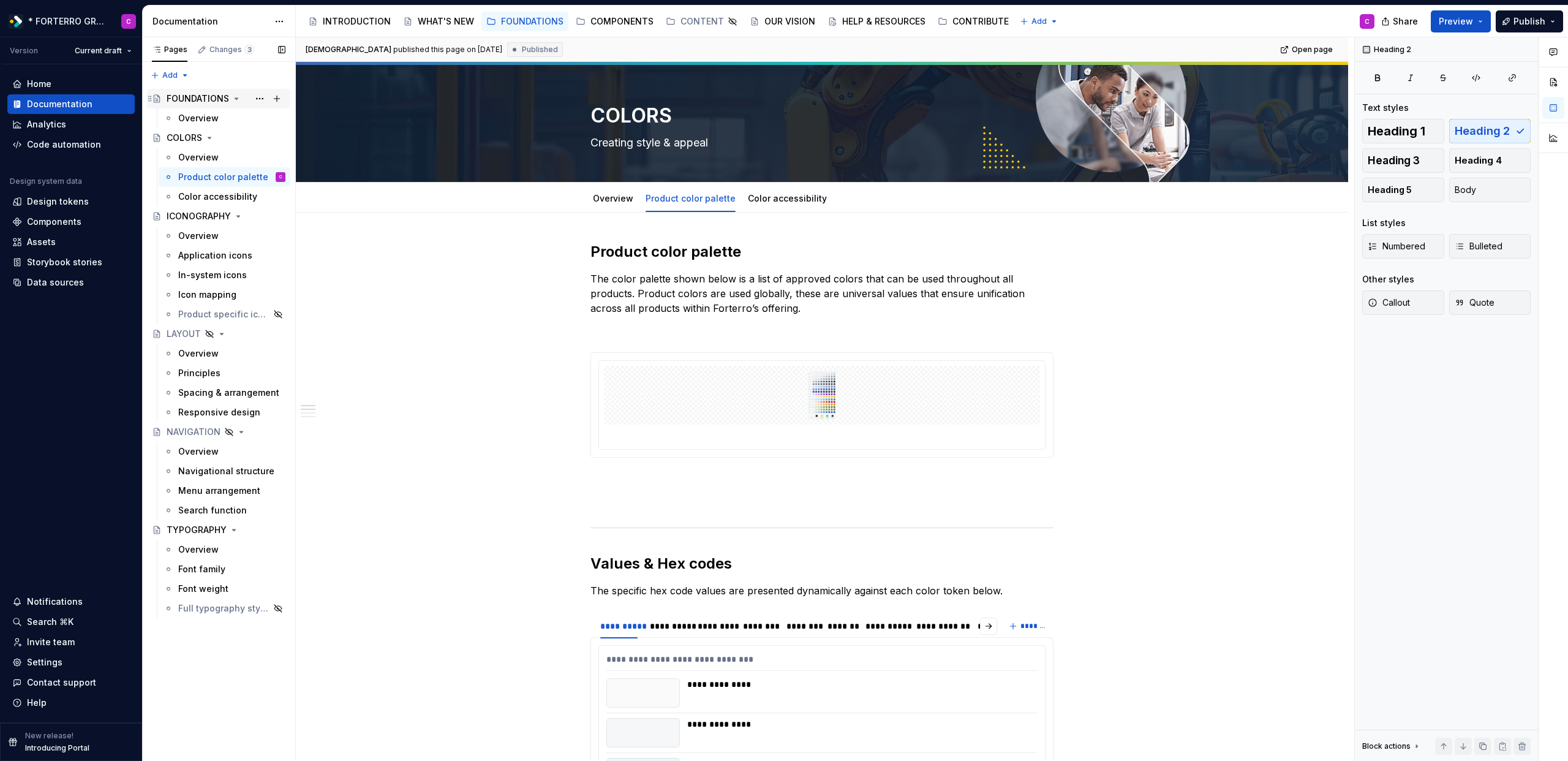
click at [200, 103] on div "FOUNDATIONS" at bounding box center [198, 98] width 62 height 12
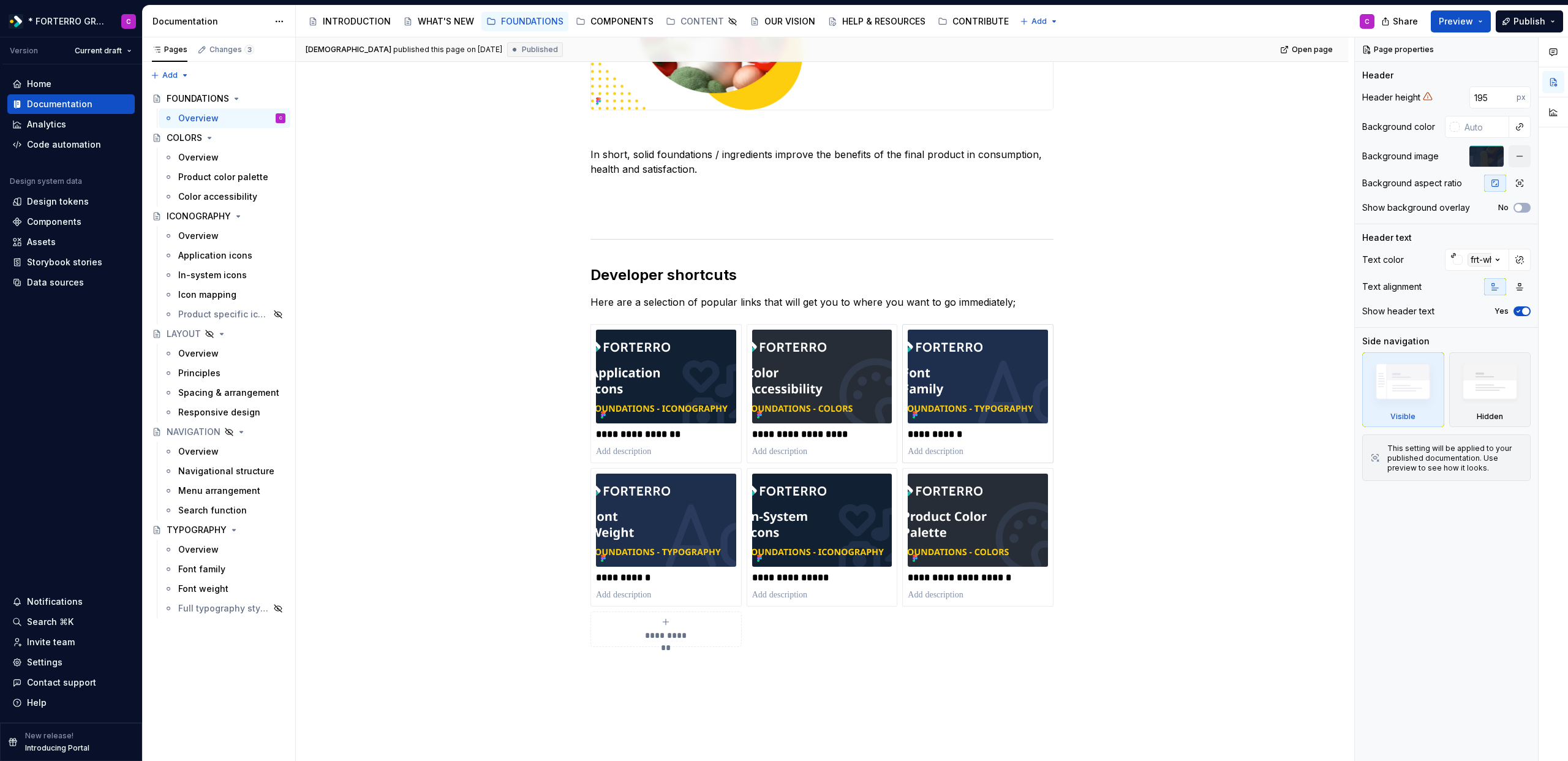
scroll to position [420, 0]
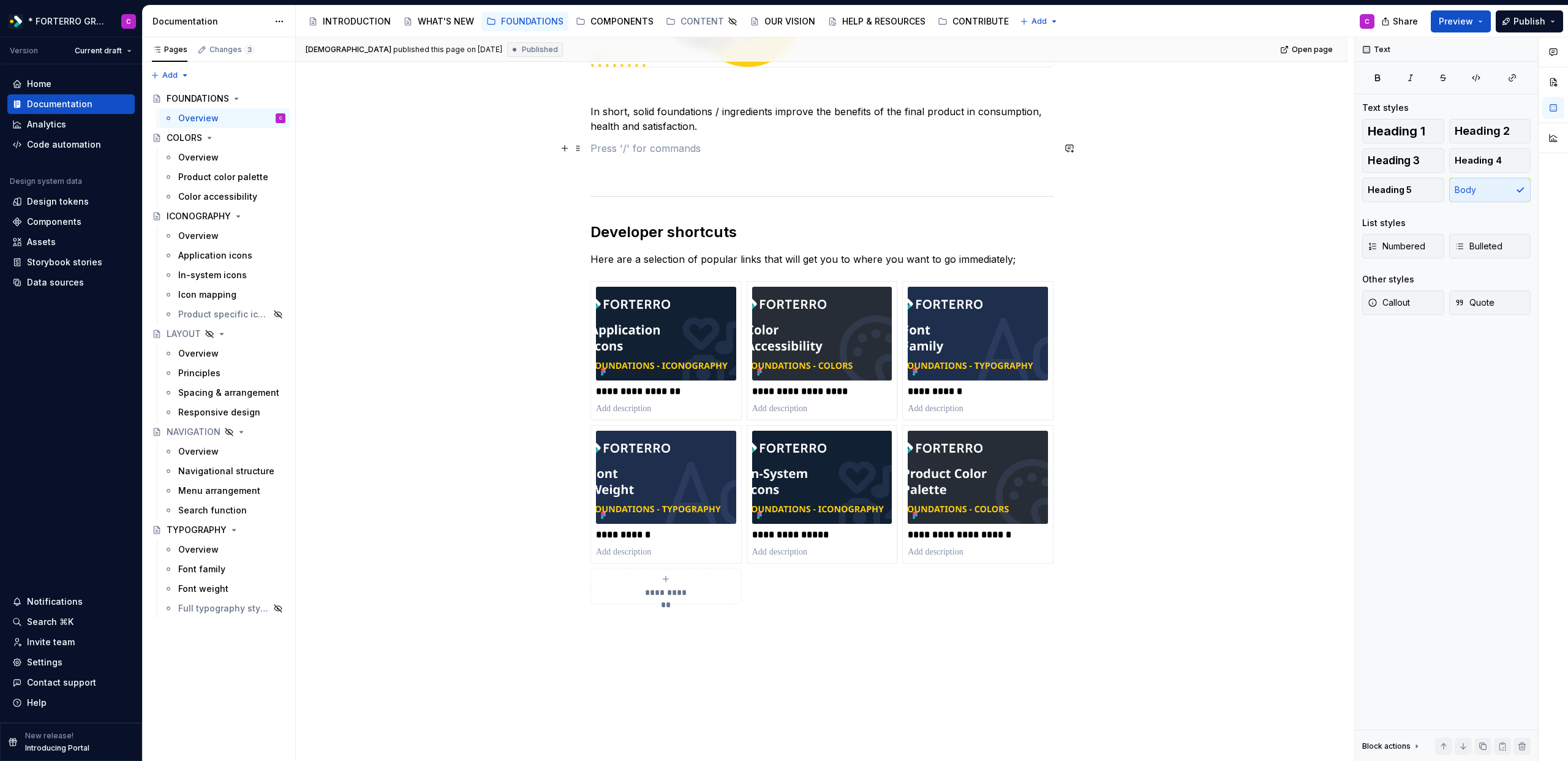
click at [630, 147] on p at bounding box center [822, 148] width 463 height 15
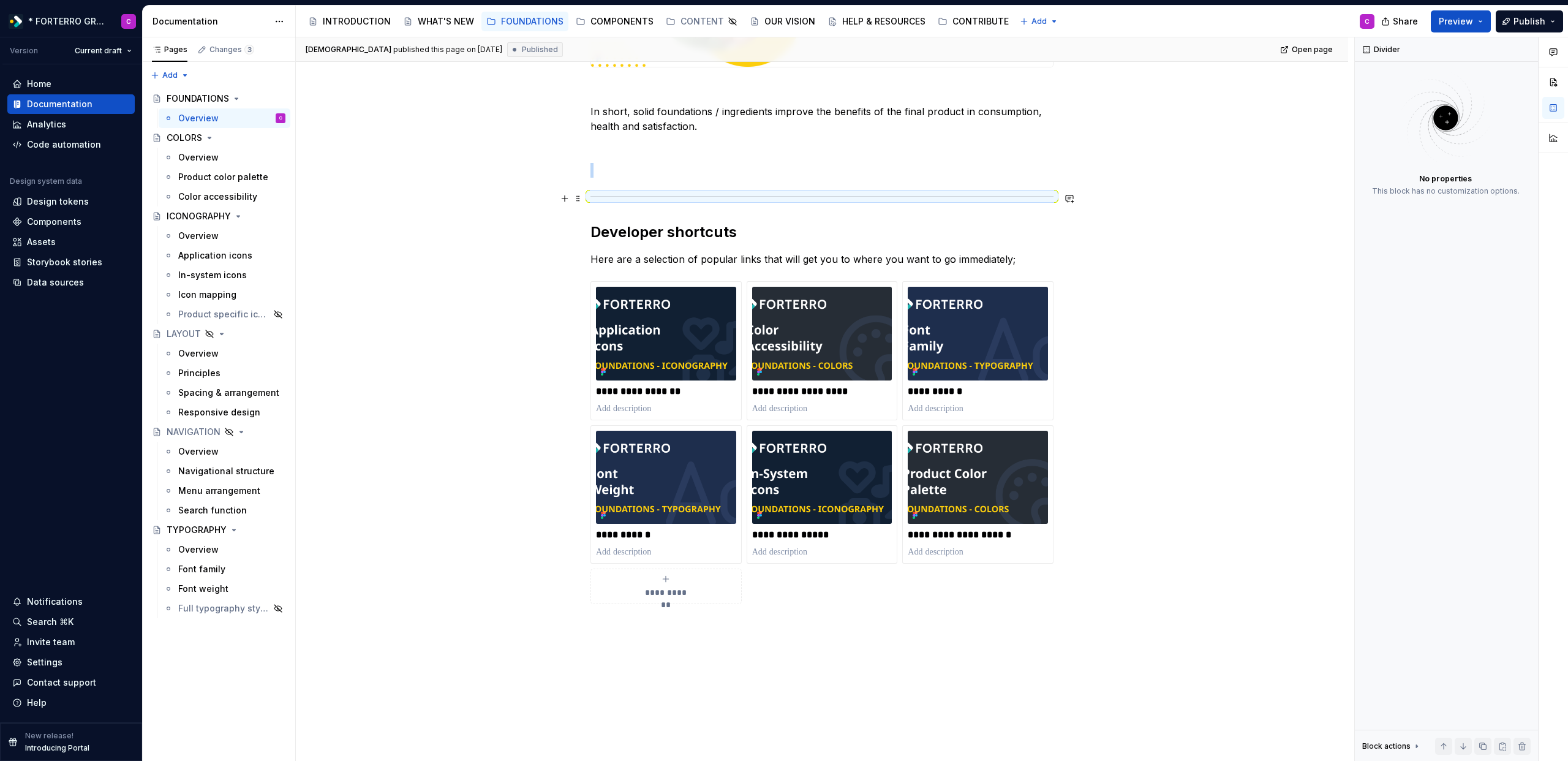
click at [726, 199] on div at bounding box center [822, 196] width 463 height 8
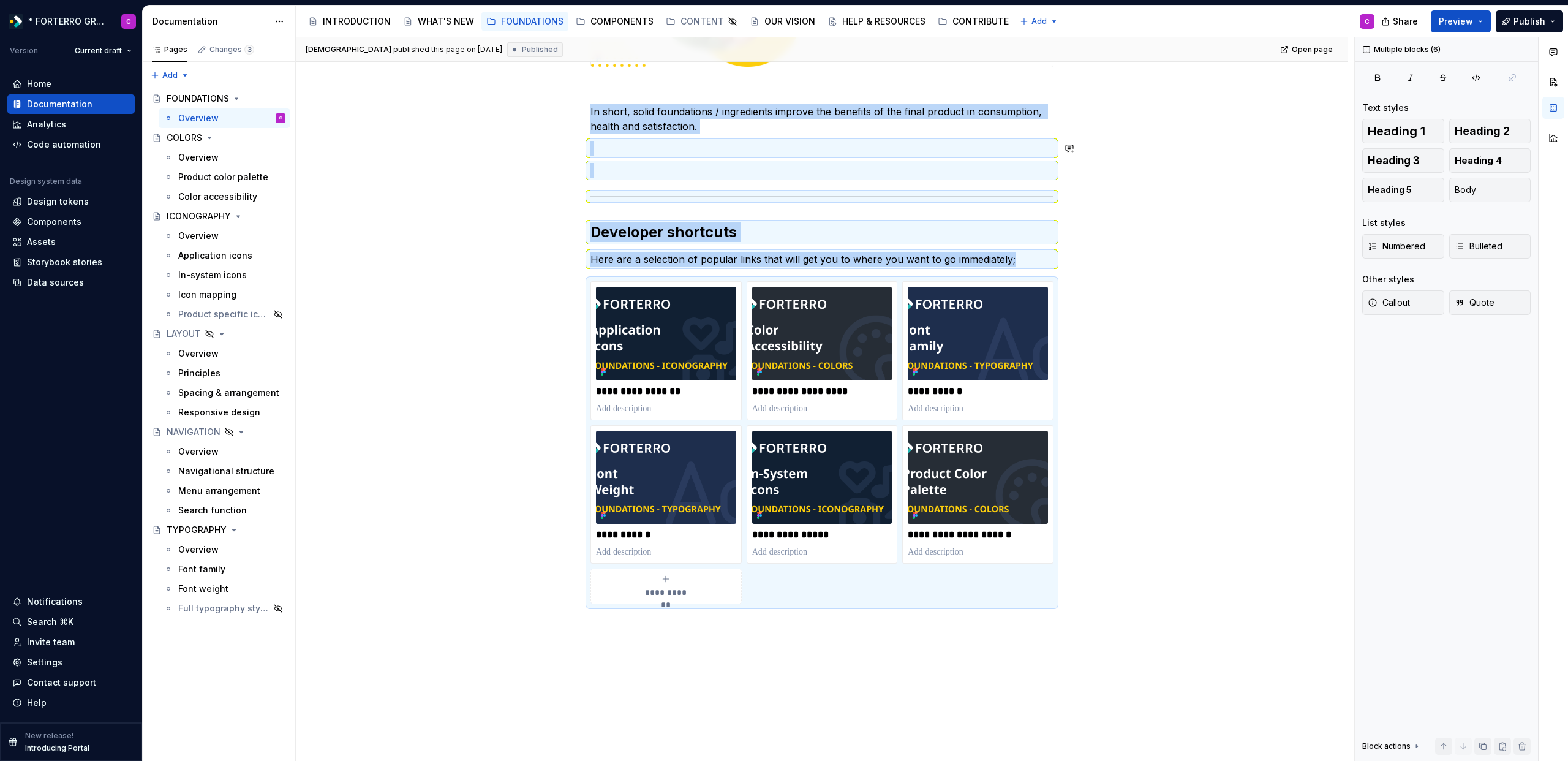
copy div "In short, solid foundations / ingredients improve the benefits of the final pro…"
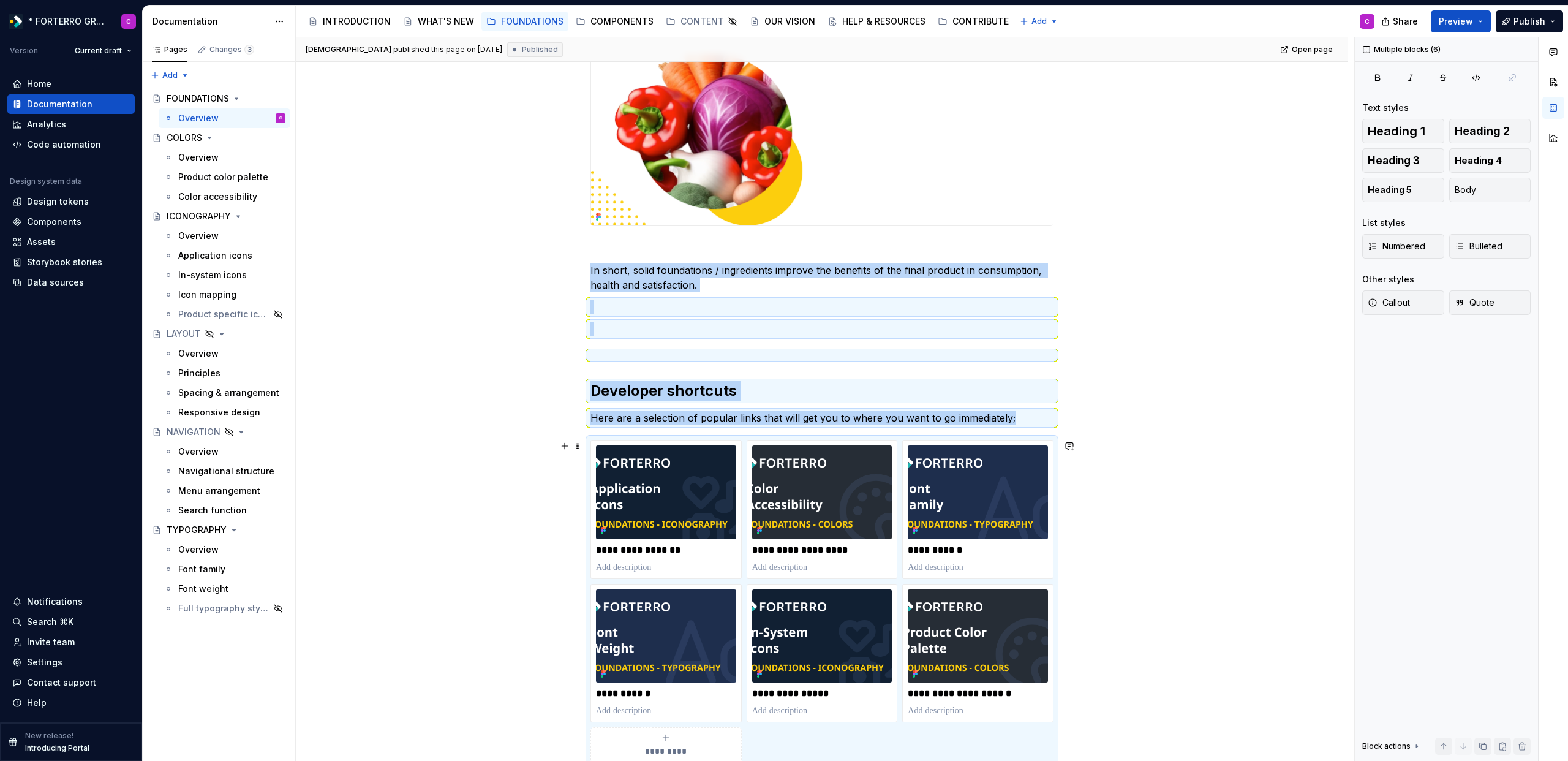
scroll to position [397, 0]
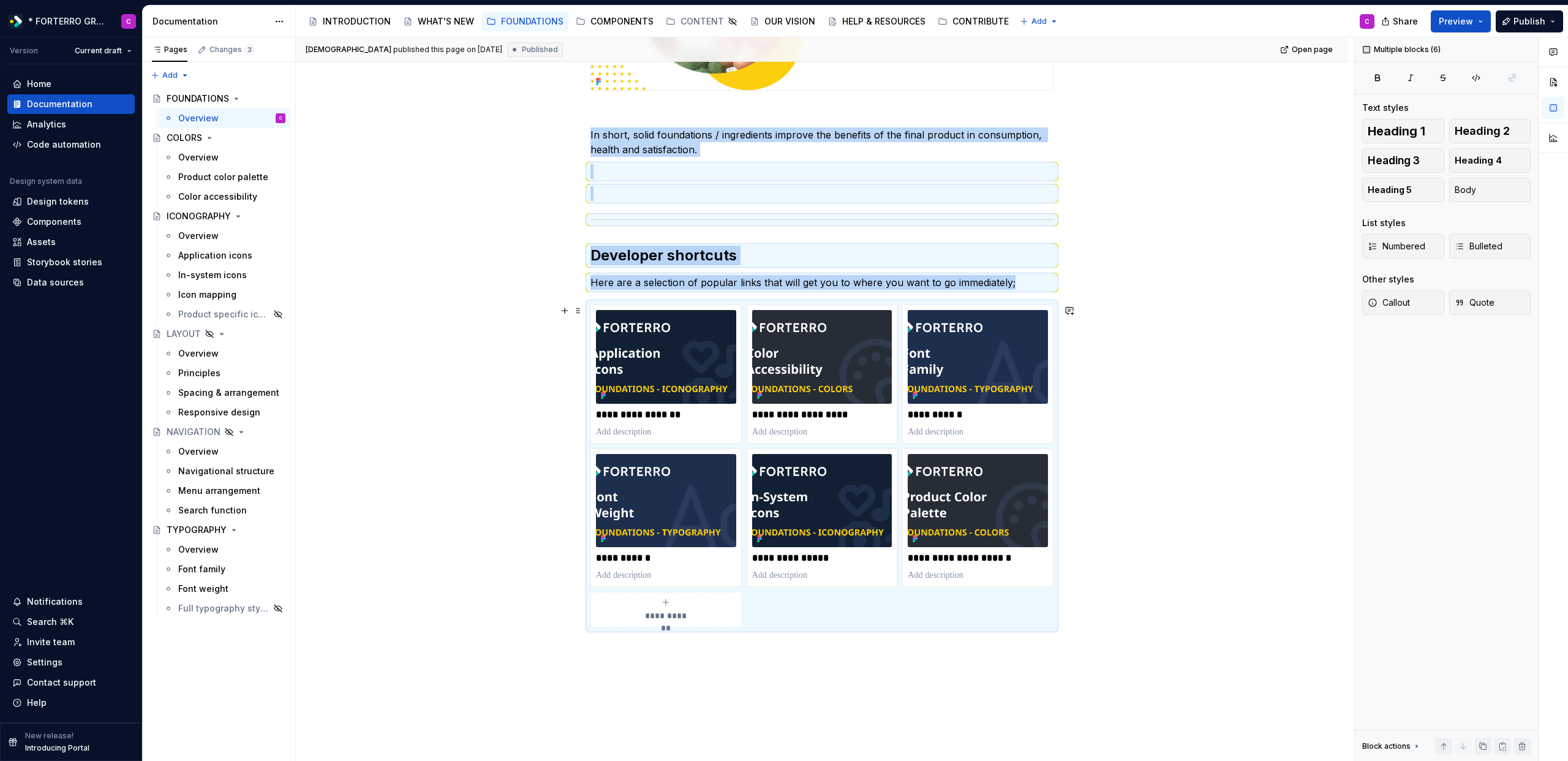
click at [1168, 315] on div "**********" at bounding box center [822, 343] width 1052 height 1055
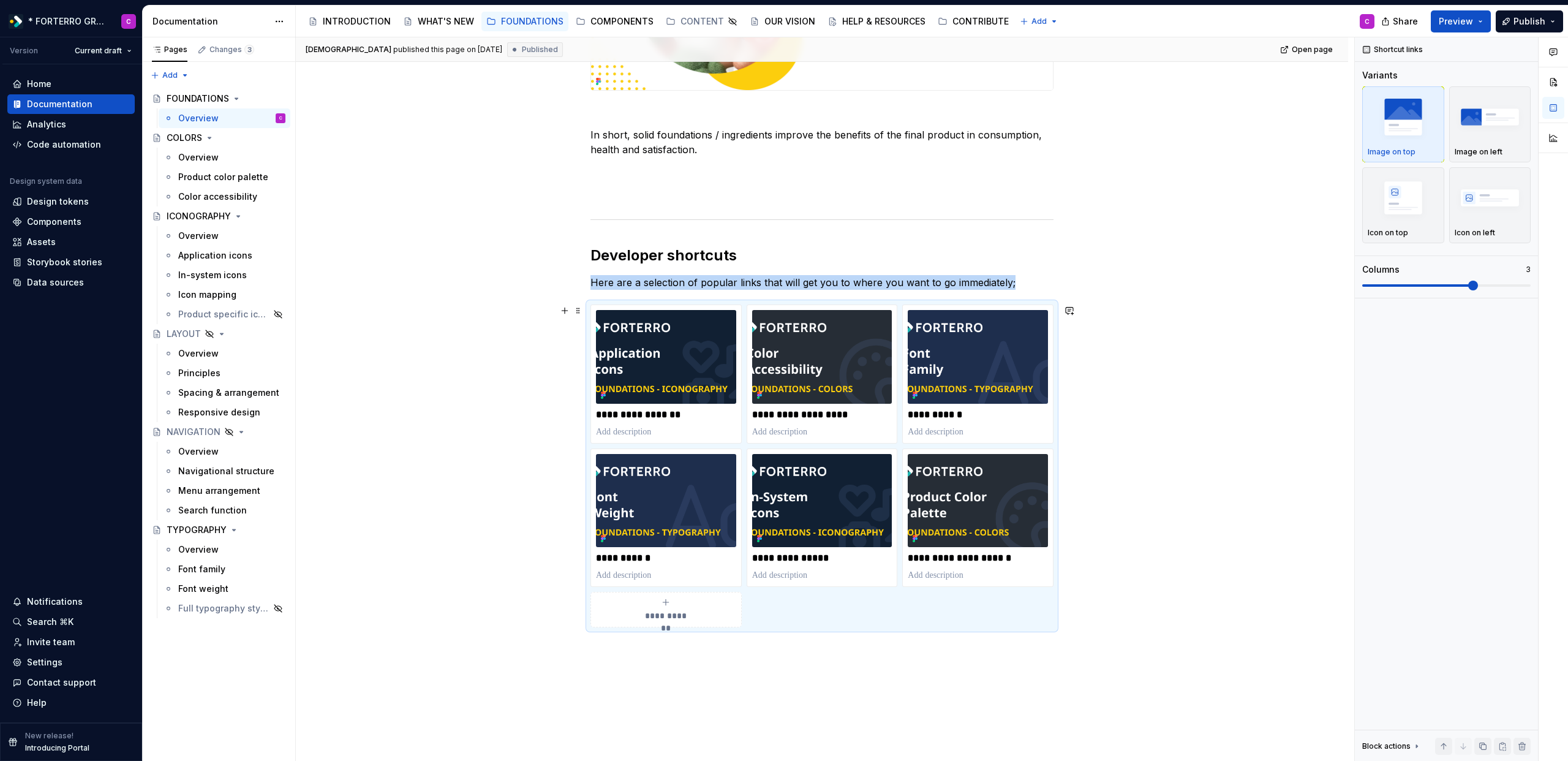
scroll to position [0, 0]
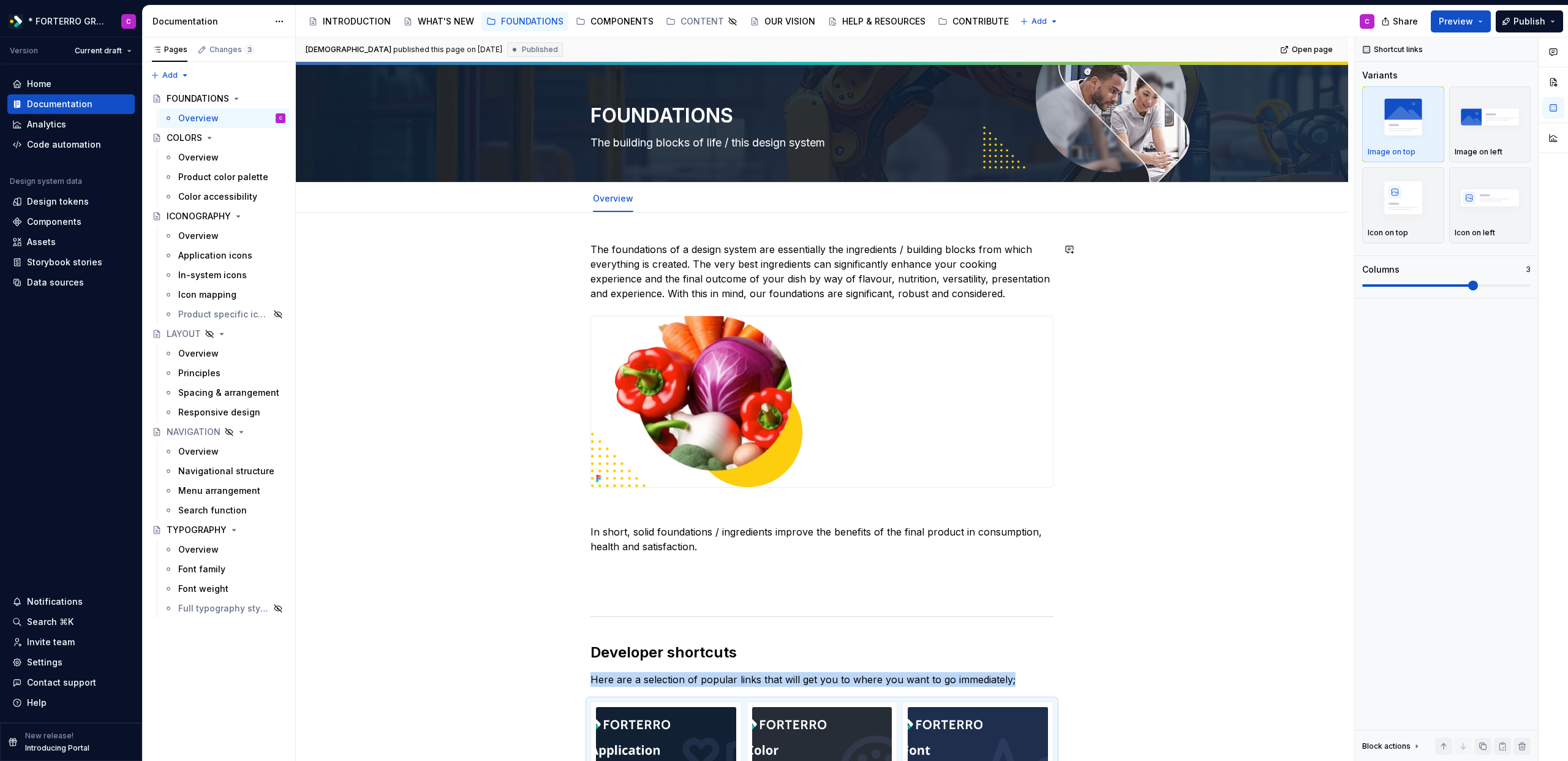
click at [808, 232] on div "**********" at bounding box center [822, 741] width 1052 height 1055
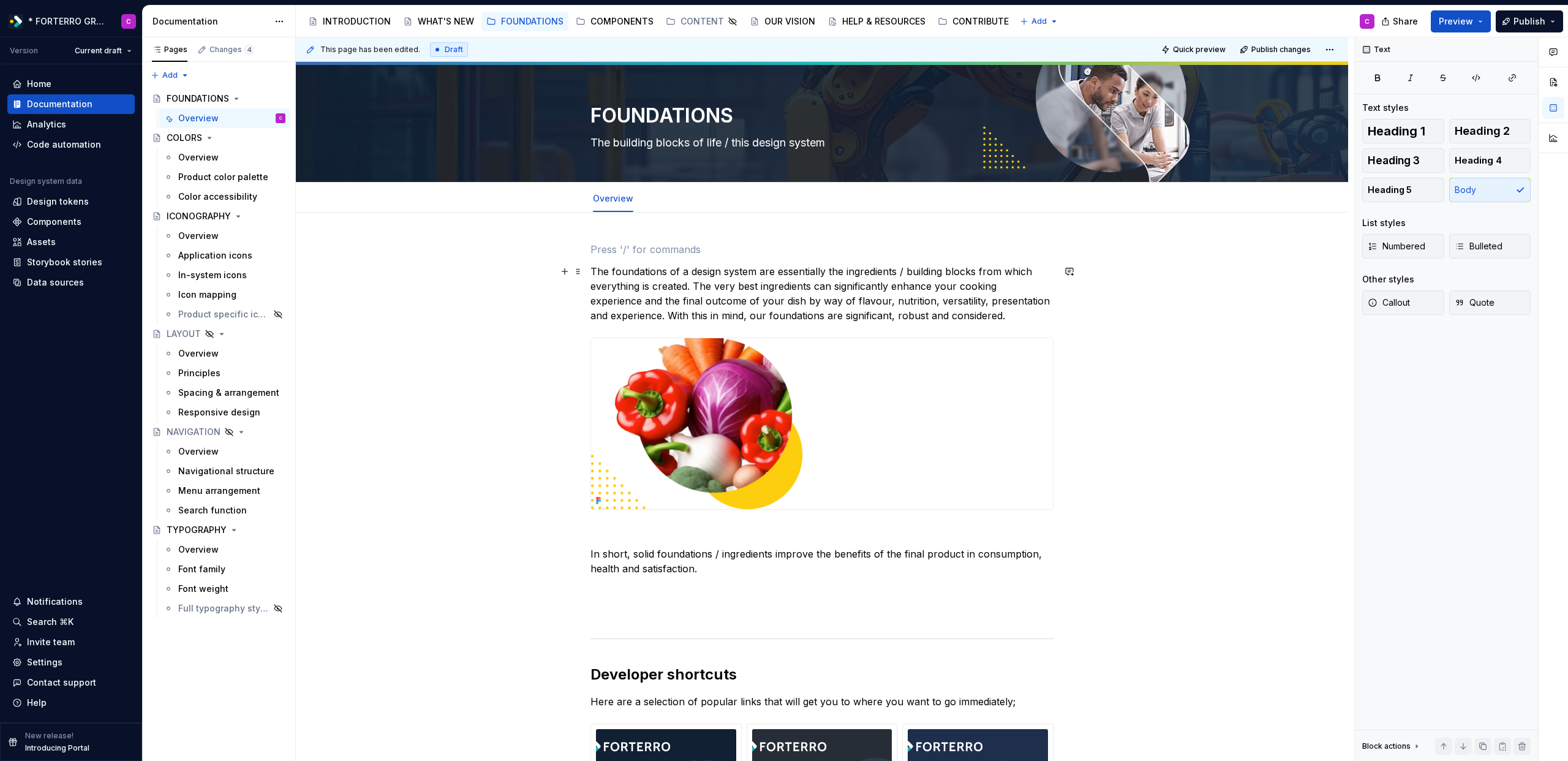
click at [663, 282] on p "The foundations of a design system are essentially the ingredients / building b…" at bounding box center [822, 294] width 463 height 59
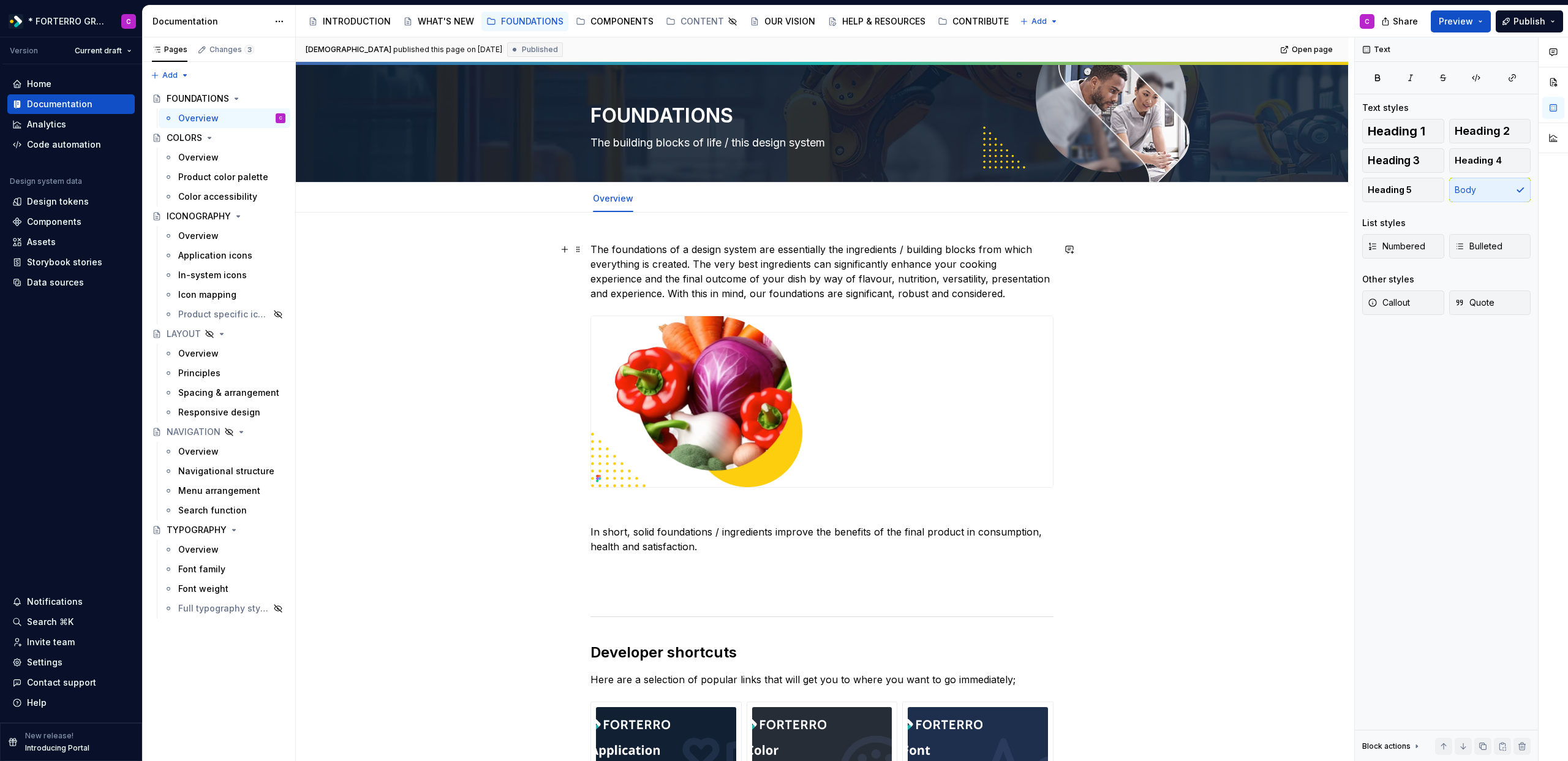
scroll to position [3, 0]
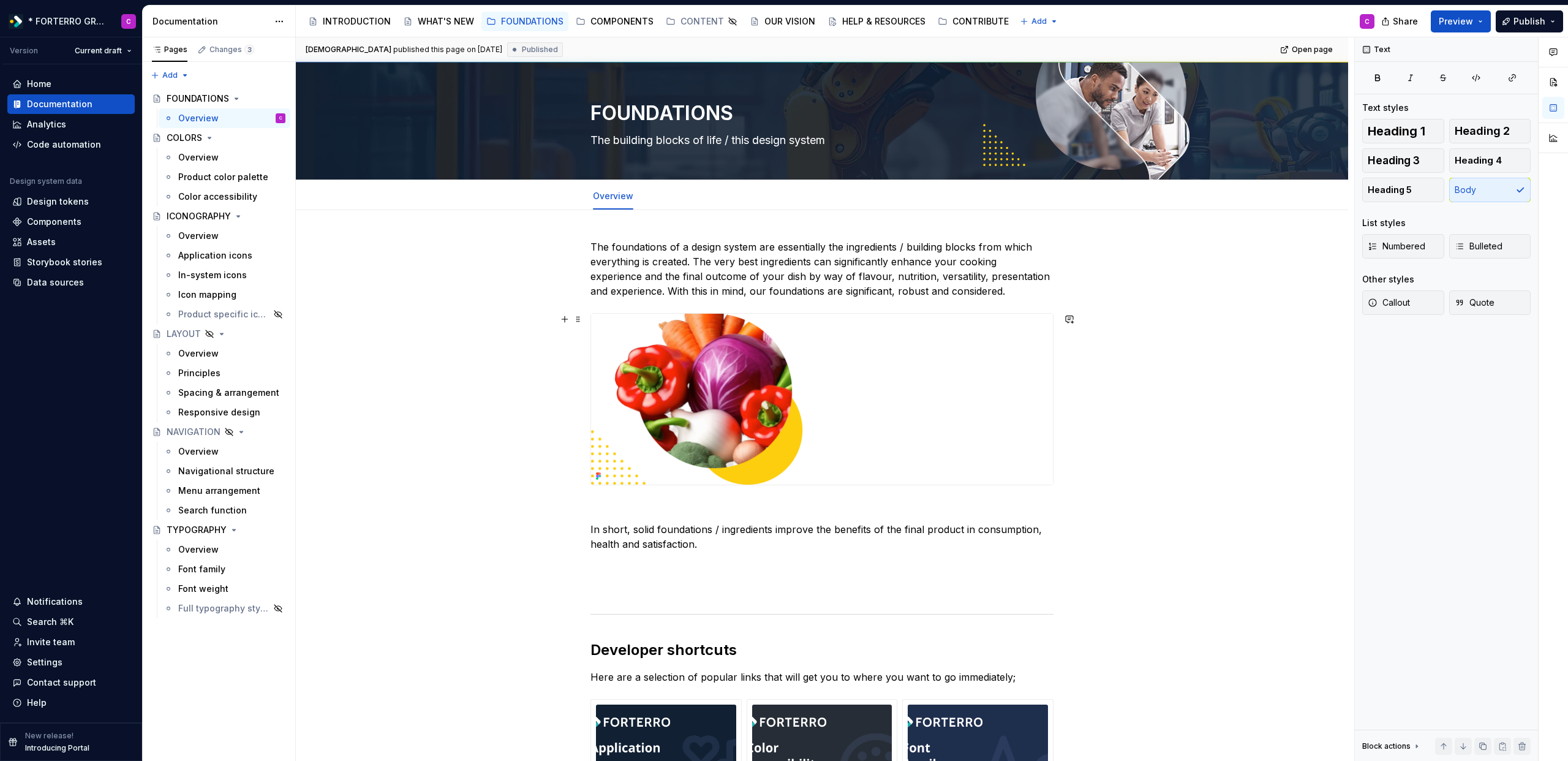
click at [1182, 471] on div "**********" at bounding box center [822, 738] width 1052 height 1055
click at [875, 594] on p at bounding box center [822, 588] width 463 height 15
click at [180, 118] on div "Overview" at bounding box center [199, 118] width 41 height 12
click at [612, 20] on div "COMPONENTS" at bounding box center [621, 21] width 63 height 12
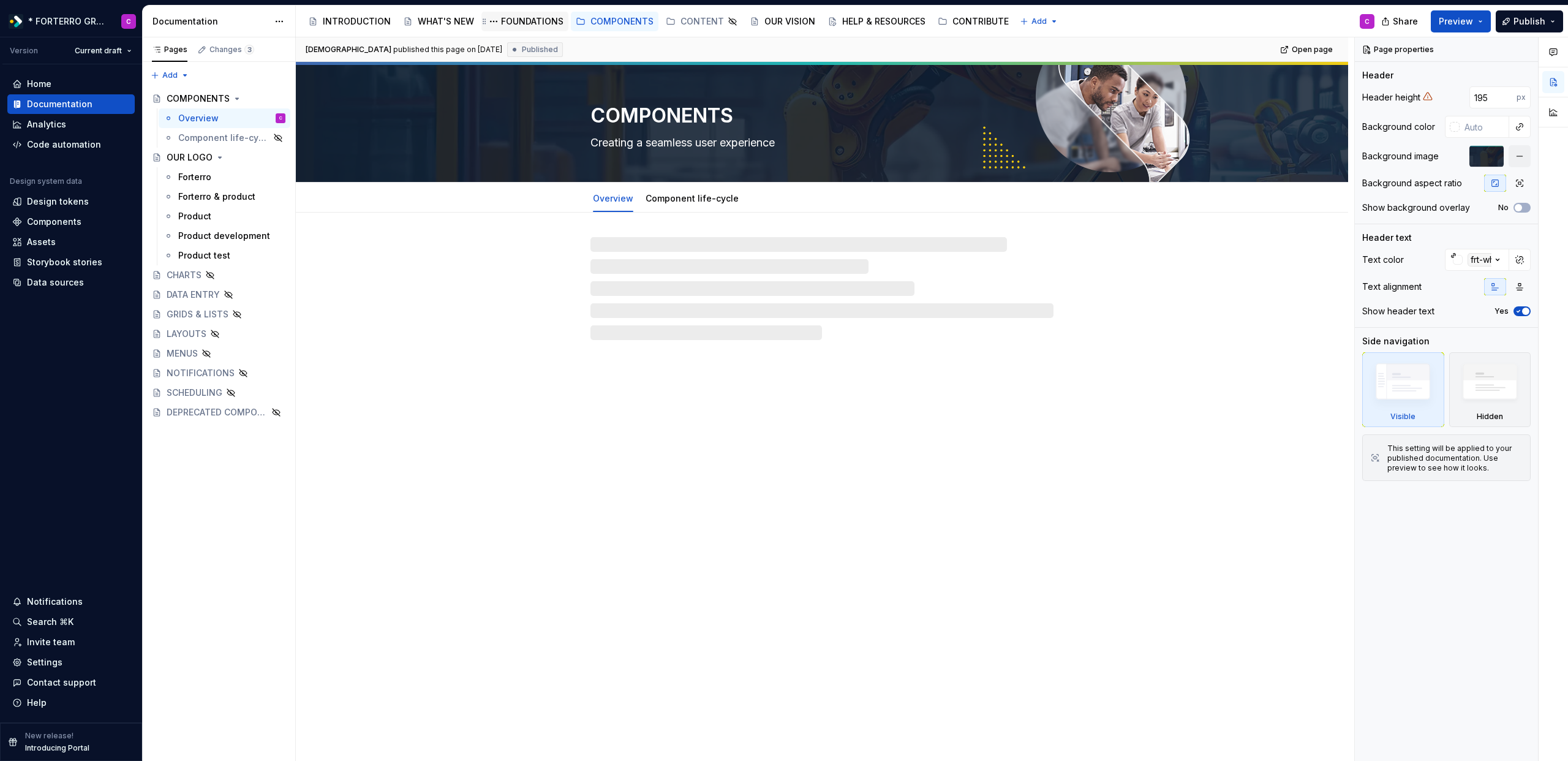
click at [509, 23] on div "FOUNDATIONS" at bounding box center [532, 21] width 62 height 12
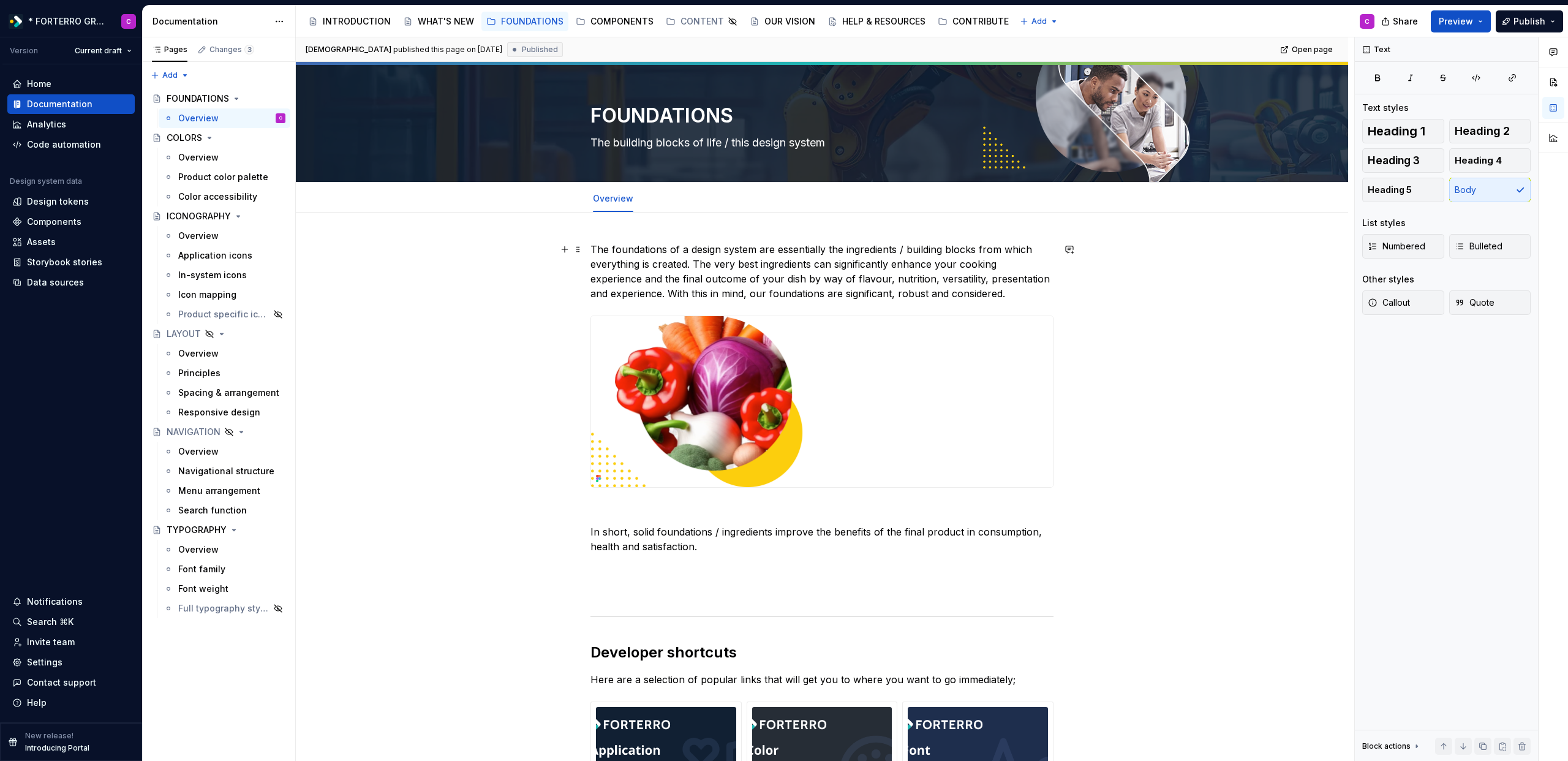
click at [933, 284] on p "The foundations of a design system are essentially the ingredients / building b…" at bounding box center [822, 271] width 463 height 59
click at [1010, 289] on p "The foundations of a design system are essentially the ingredients / building b…" at bounding box center [822, 271] width 463 height 59
click at [617, 27] on div "COMPONENTS" at bounding box center [621, 21] width 63 height 12
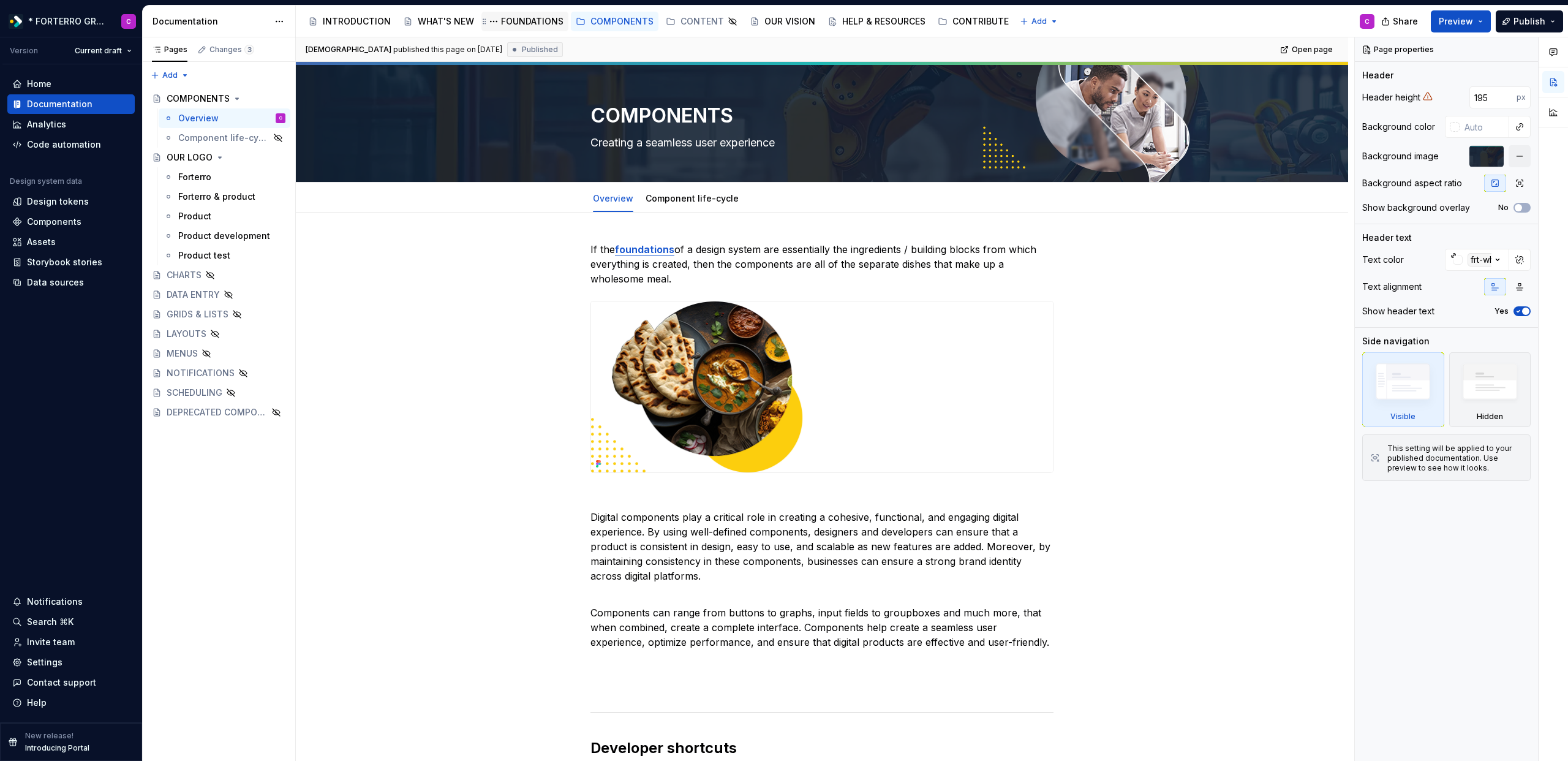
click at [544, 27] on div "FOUNDATIONS" at bounding box center [532, 21] width 62 height 12
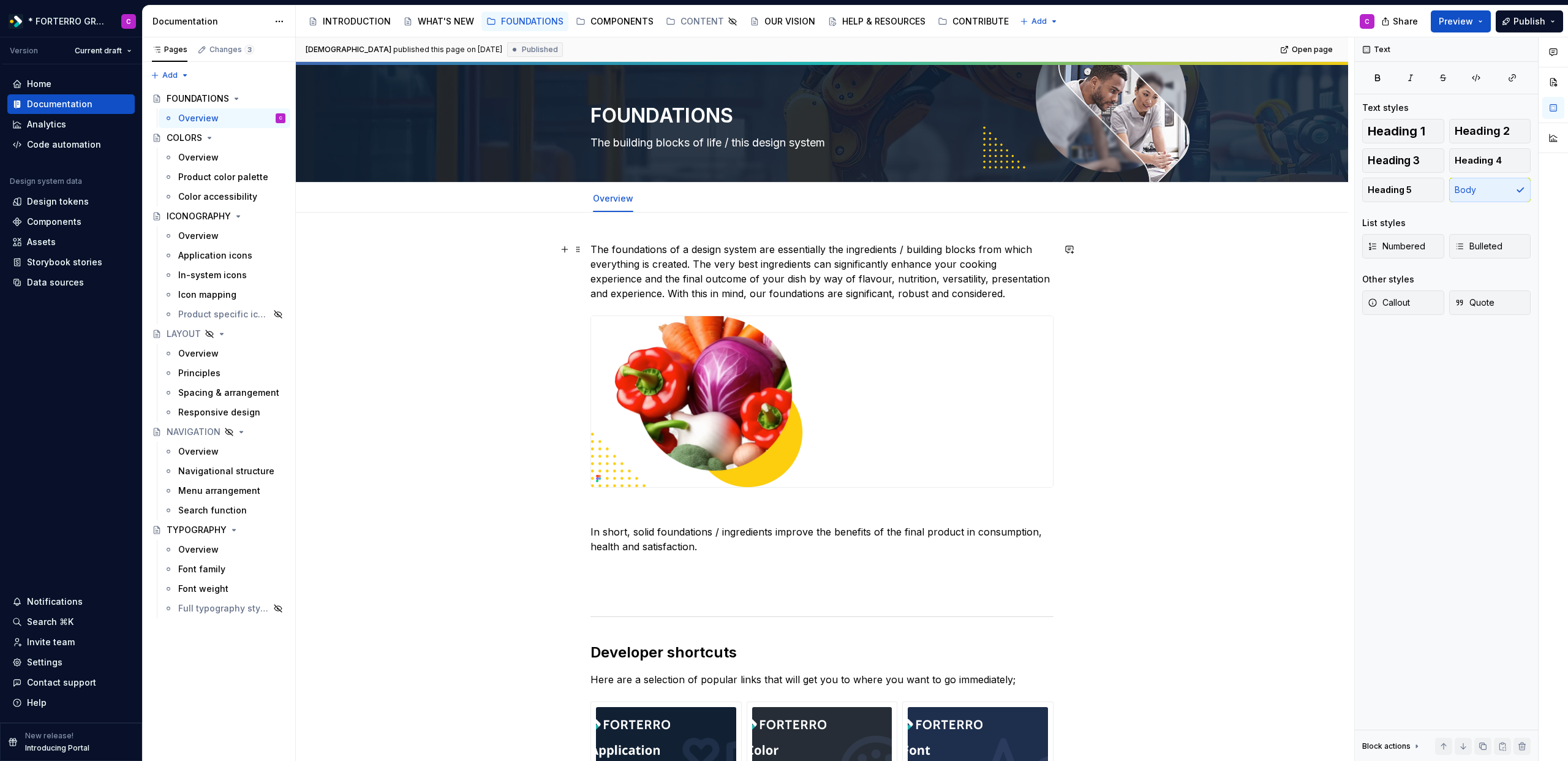
click at [1010, 296] on p "The foundations of a design system are essentially the ingredients / building b…" at bounding box center [822, 271] width 463 height 59
click at [617, 23] on div "COMPONENTS" at bounding box center [621, 21] width 63 height 12
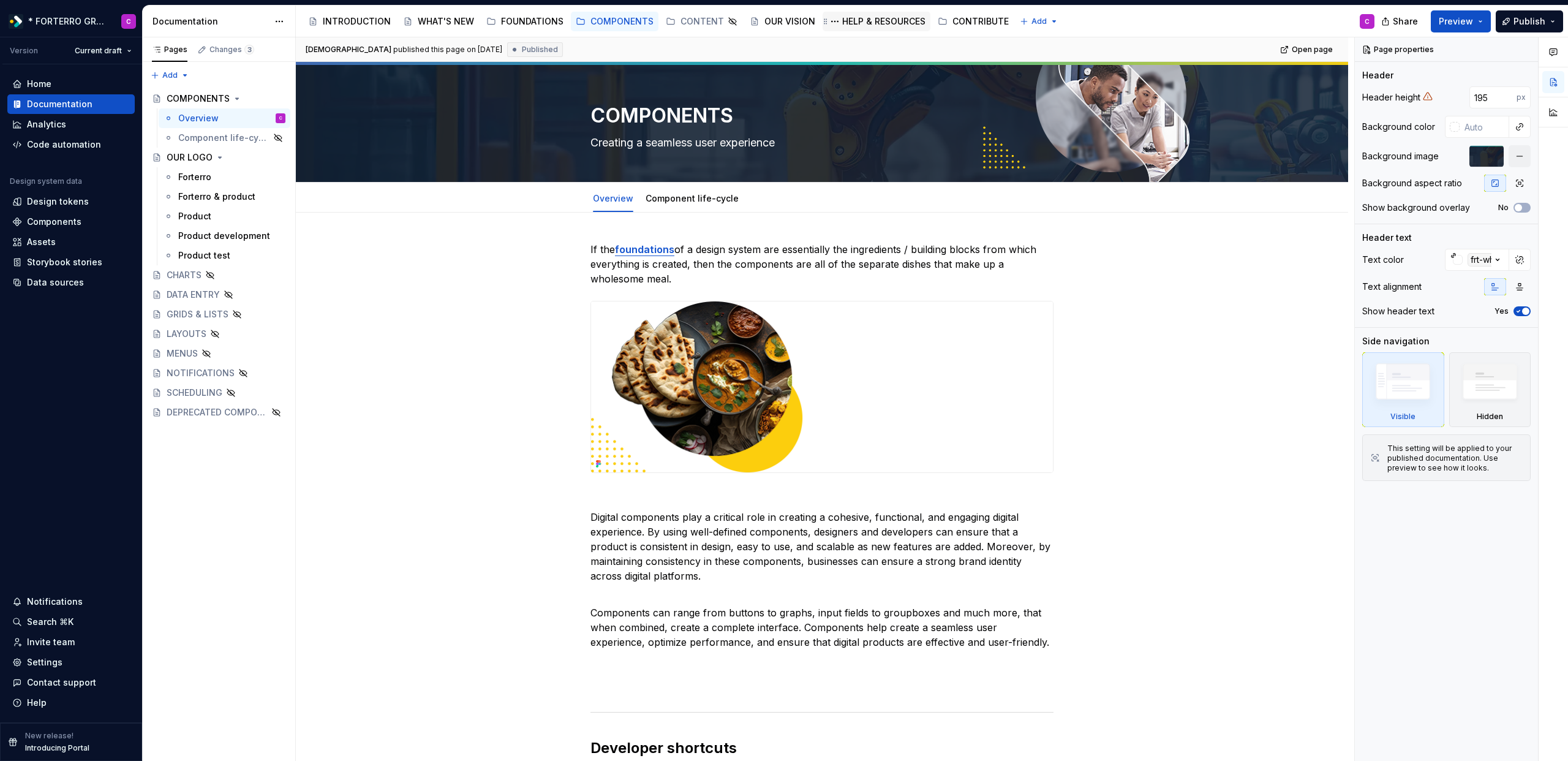
click at [867, 23] on div "HELP & RESOURCES" at bounding box center [884, 21] width 83 height 12
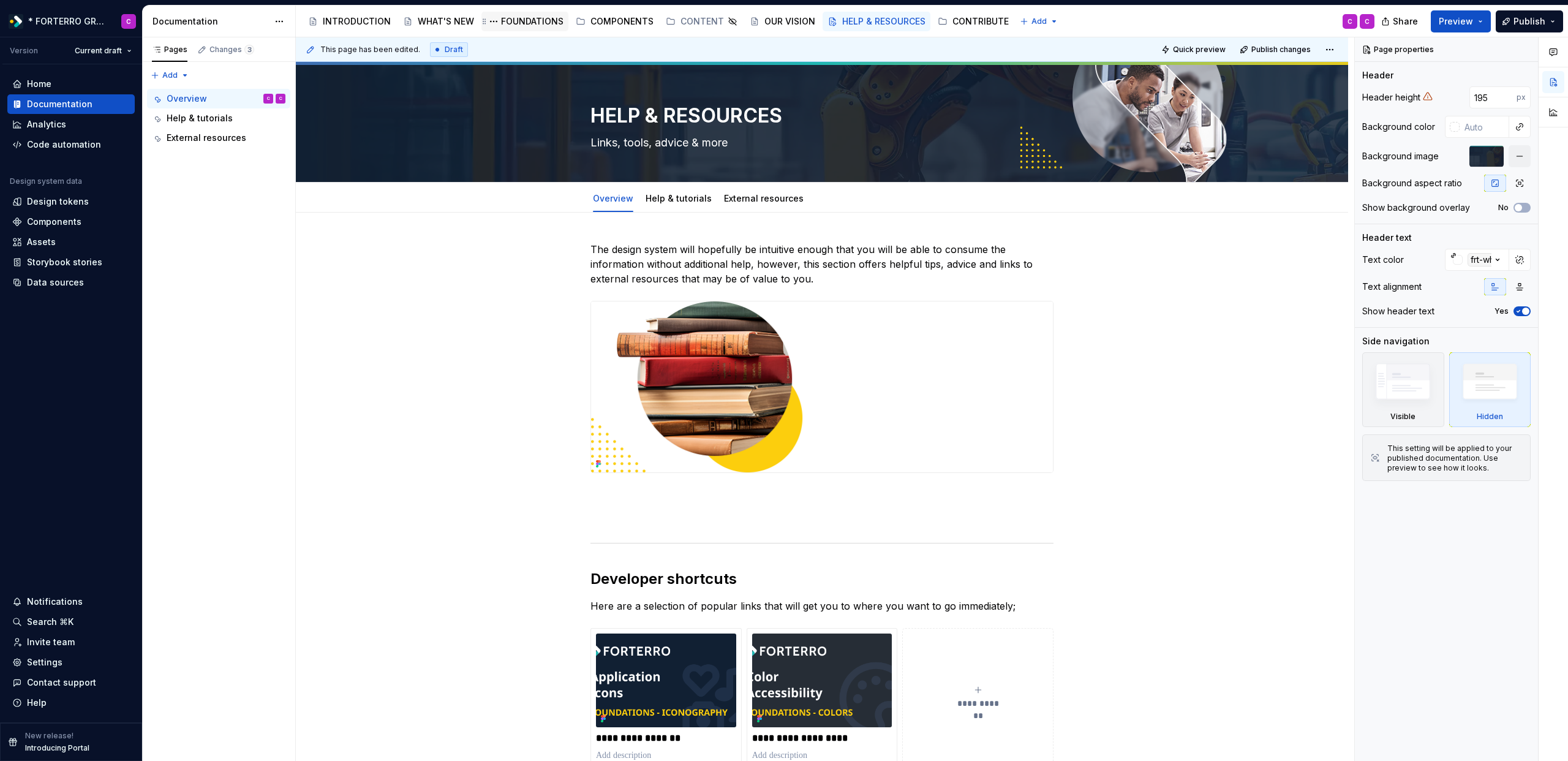
click at [538, 22] on div "FOUNDATIONS" at bounding box center [532, 21] width 62 height 12
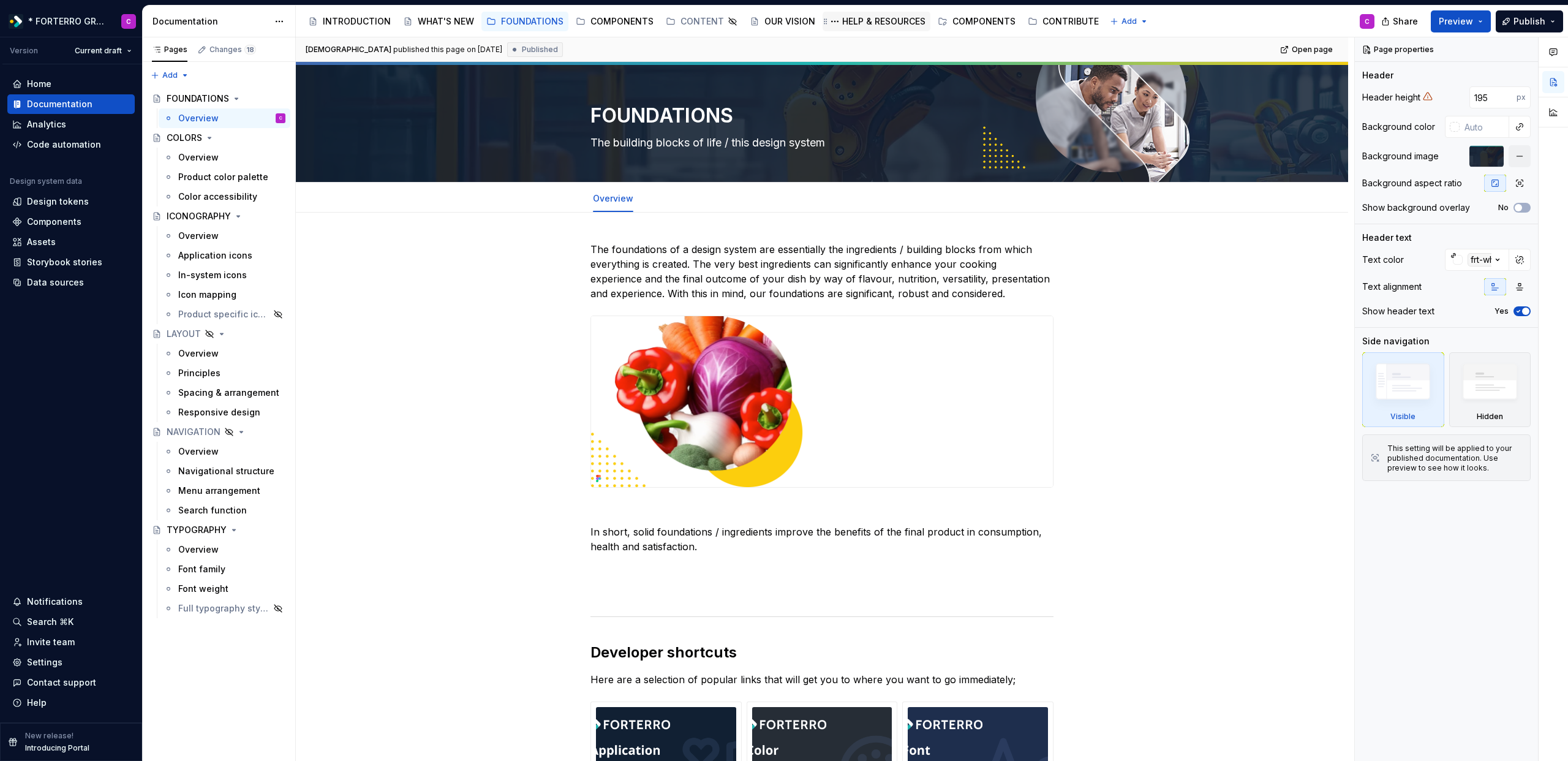
click at [893, 20] on div "HELP & RESOURCES" at bounding box center [884, 21] width 83 height 12
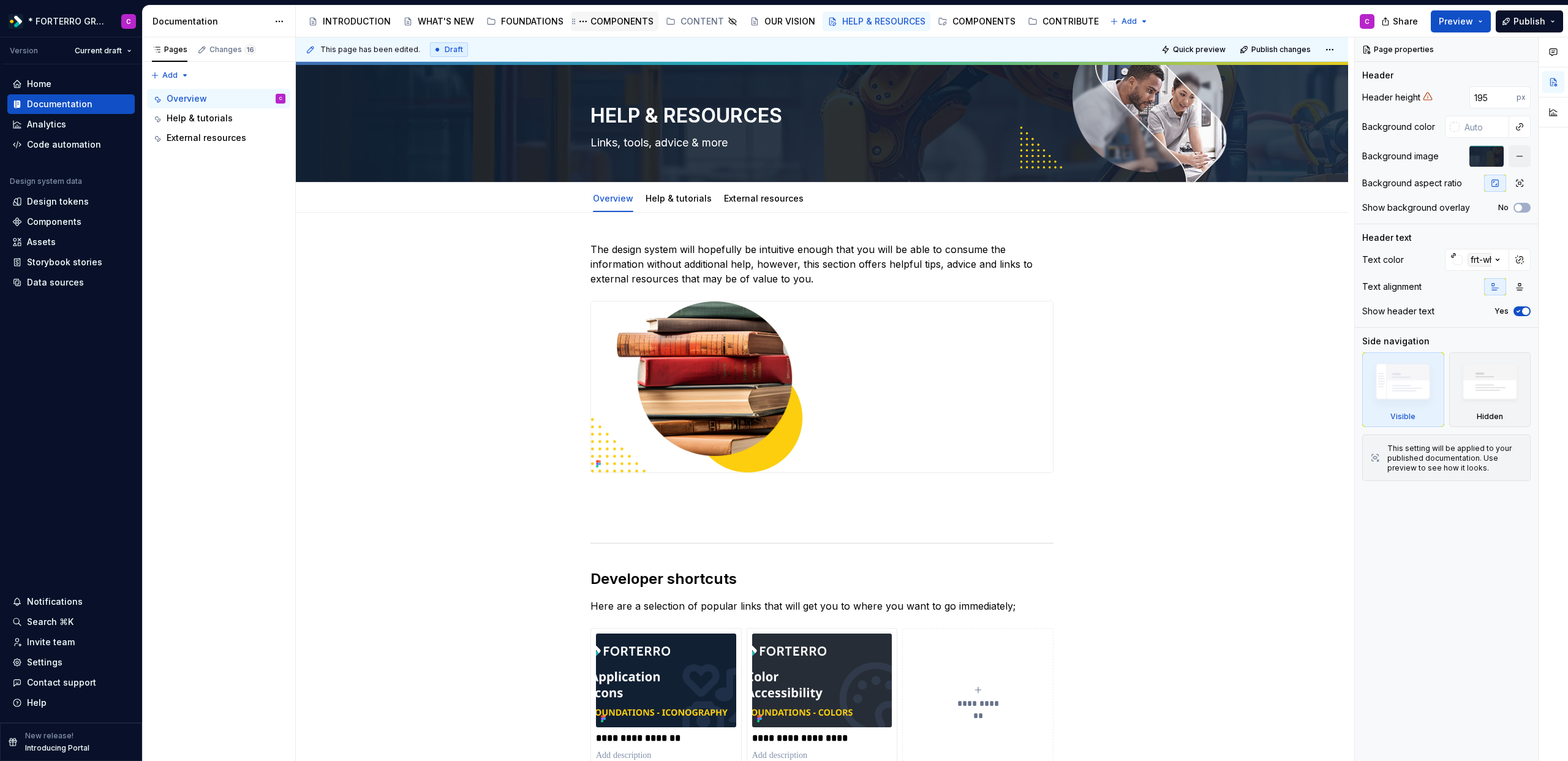
click at [608, 23] on div "COMPONENTS" at bounding box center [621, 21] width 63 height 12
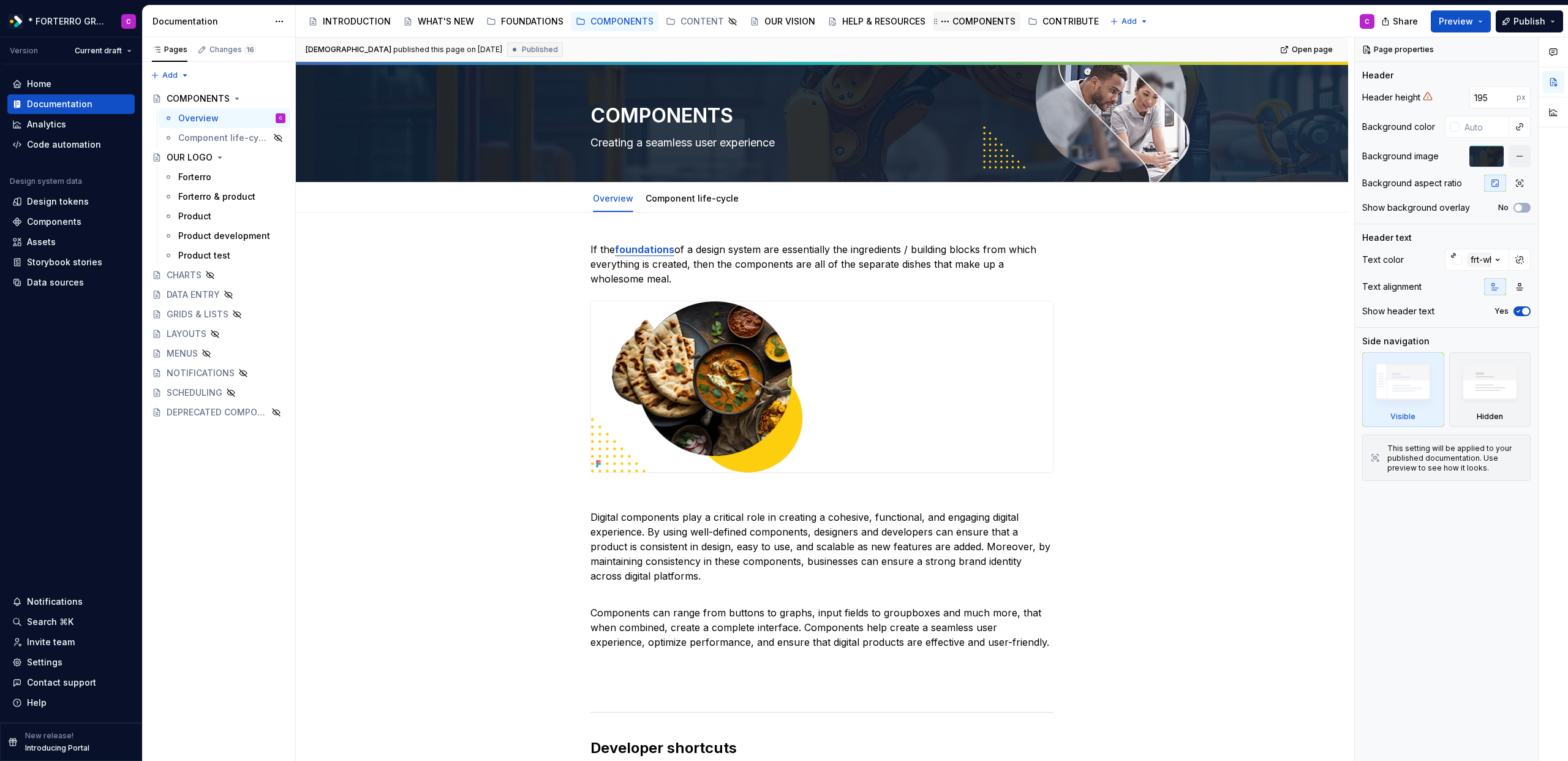
click at [970, 19] on div "COMPONENTS" at bounding box center [983, 21] width 63 height 12
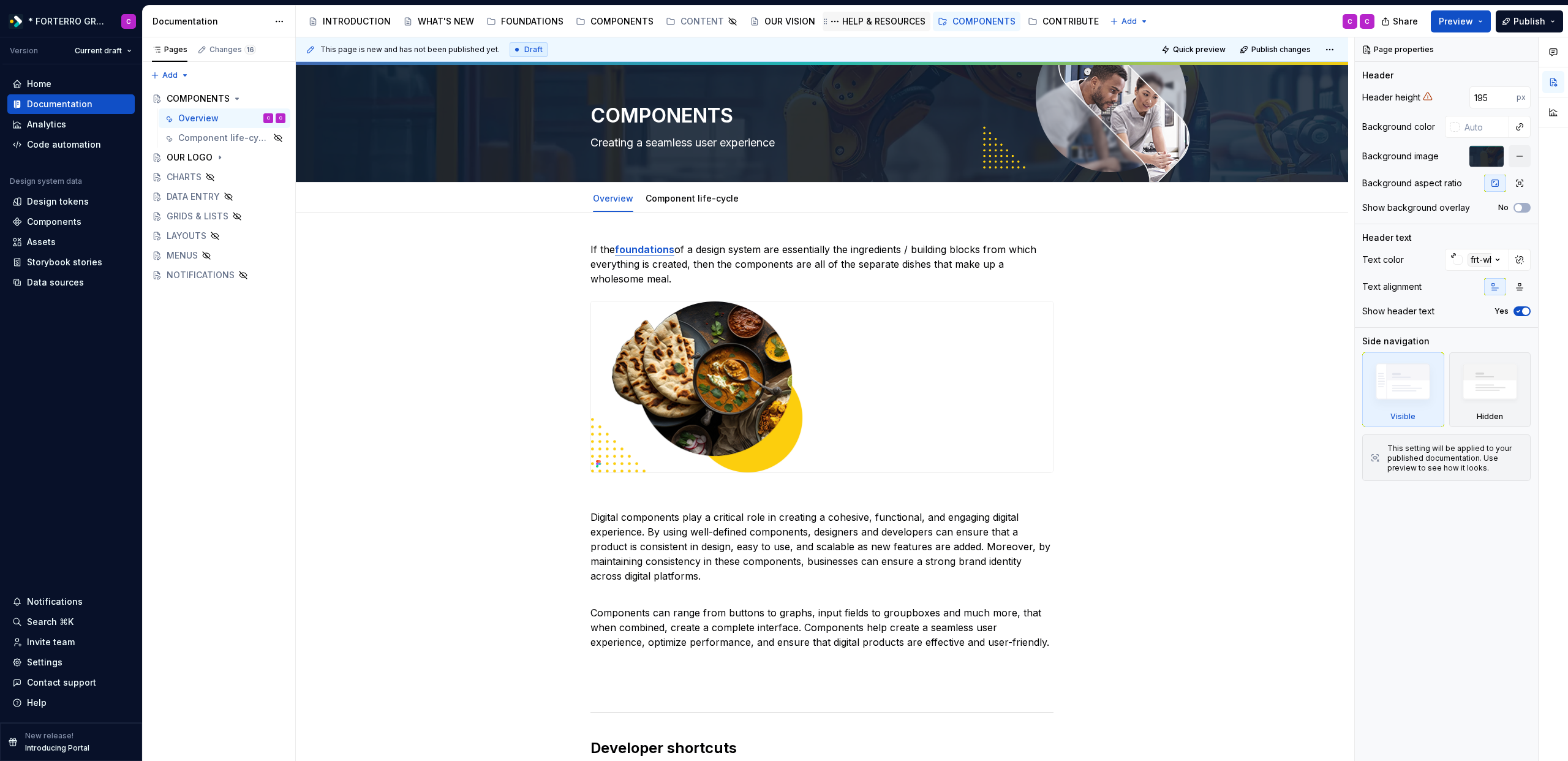
click at [869, 20] on div "HELP & RESOURCES" at bounding box center [884, 21] width 83 height 12
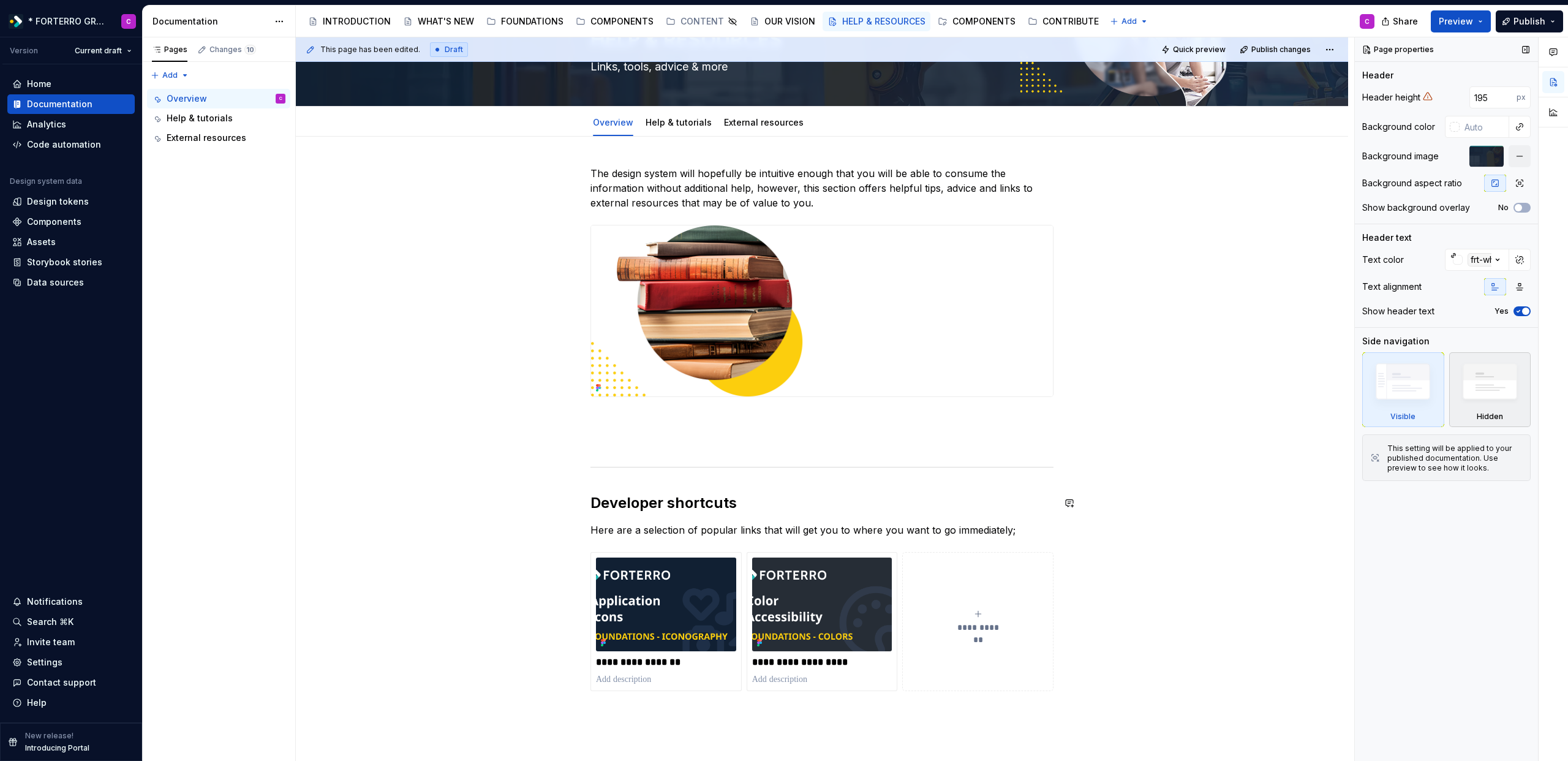
scroll to position [140, 0]
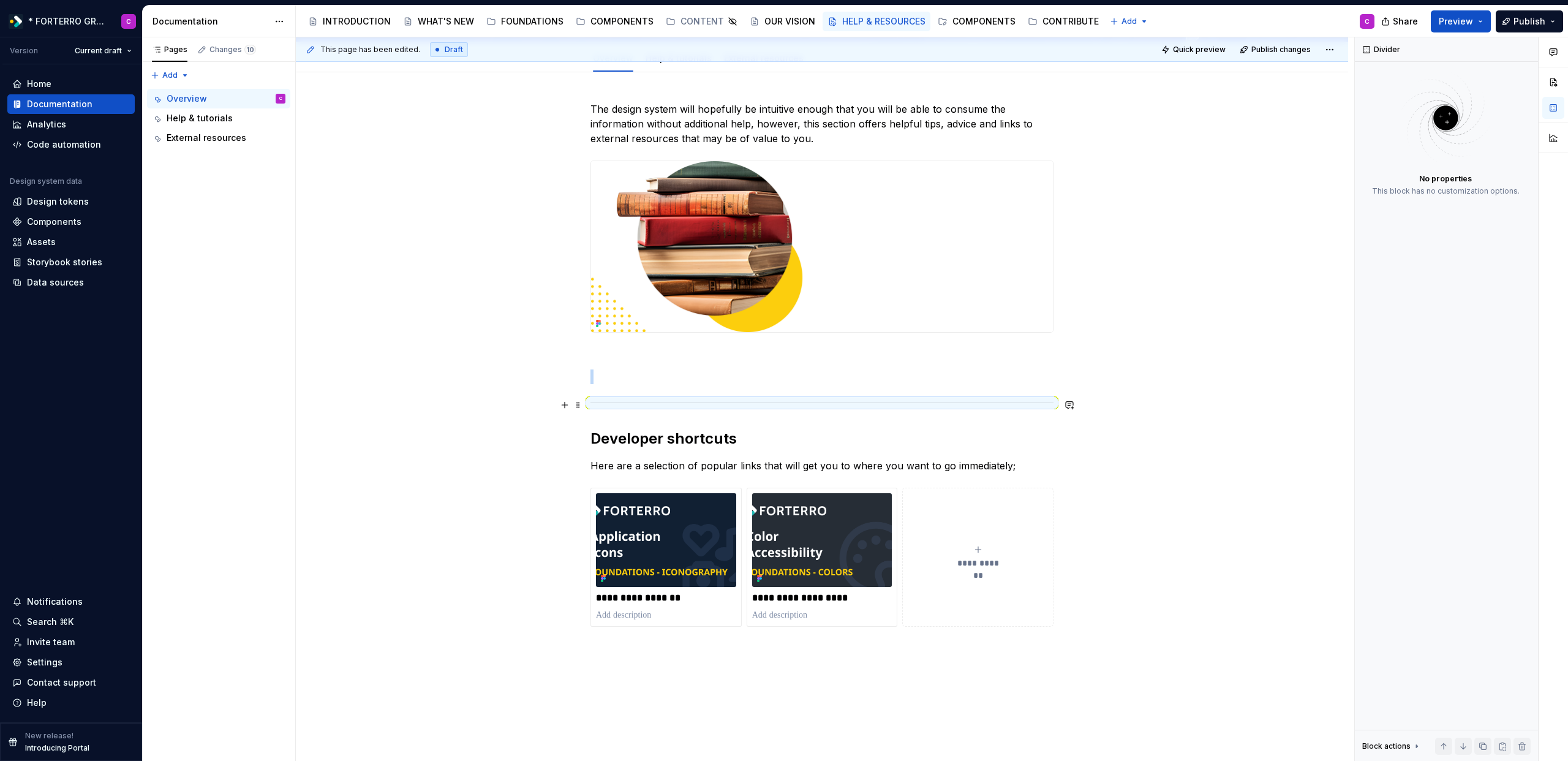
click at [729, 405] on div at bounding box center [822, 403] width 463 height 8
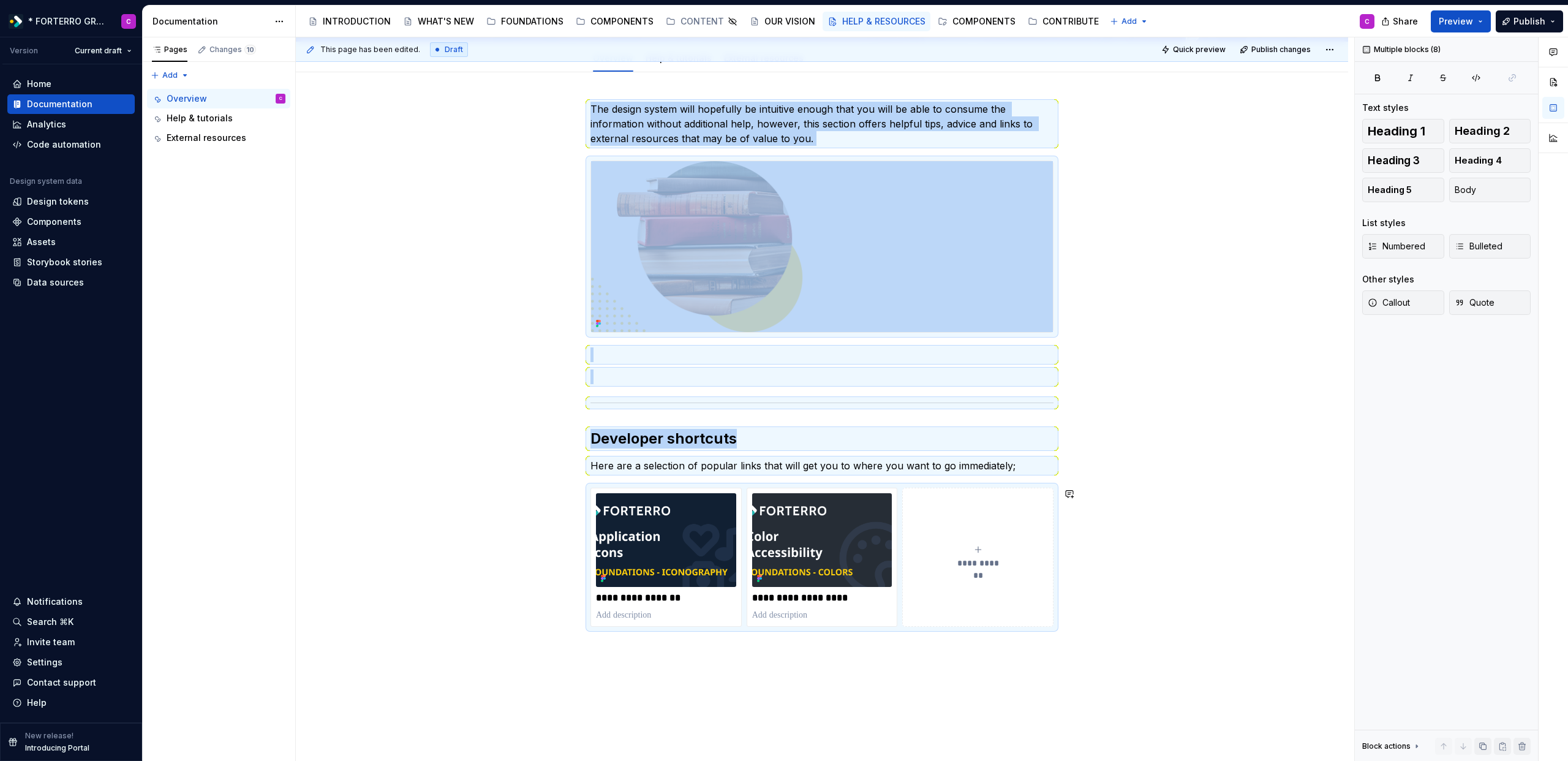
copy div "The design system will hopefully be intuitive enough that you will be able to c…"
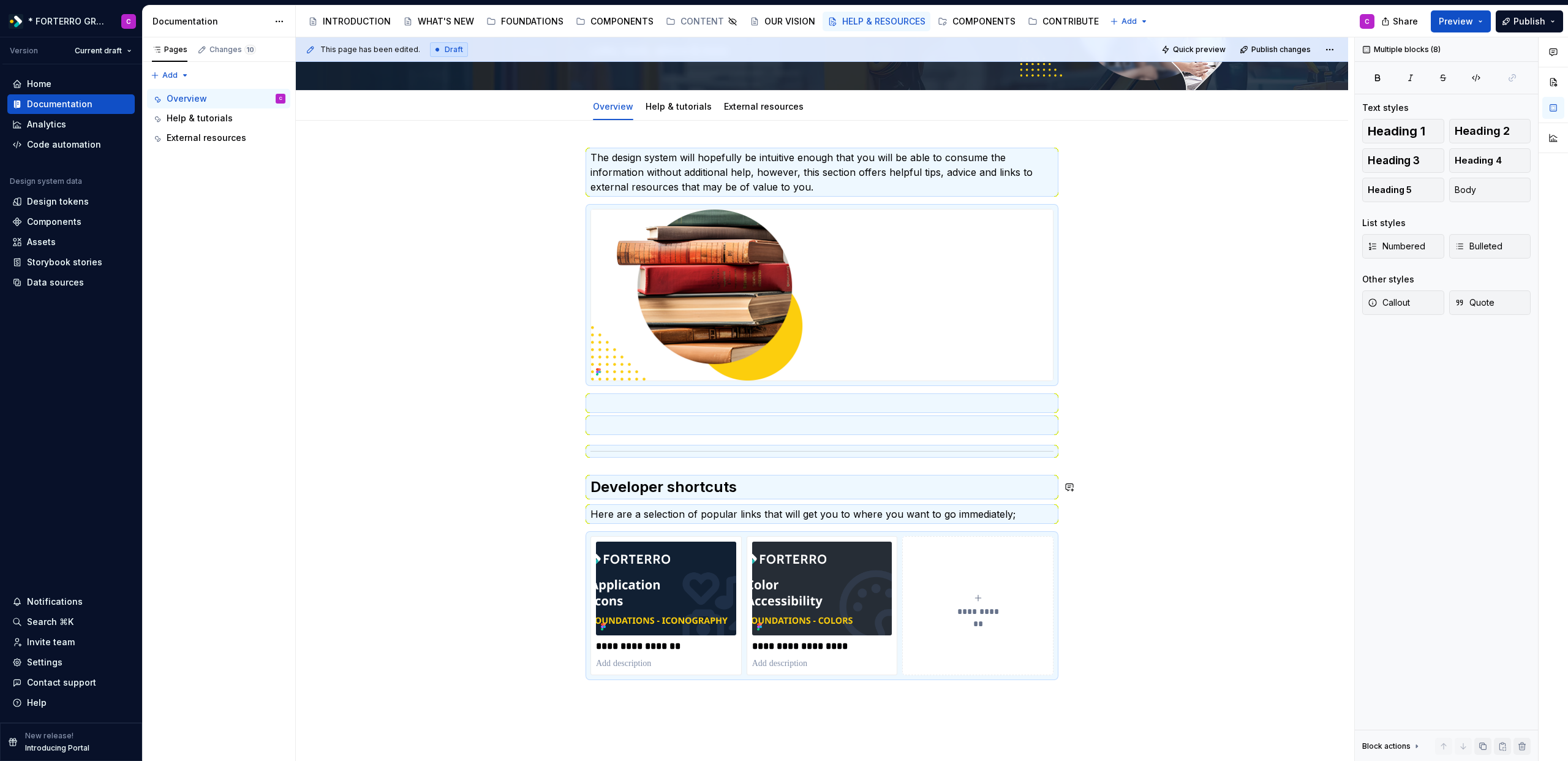
scroll to position [0, 0]
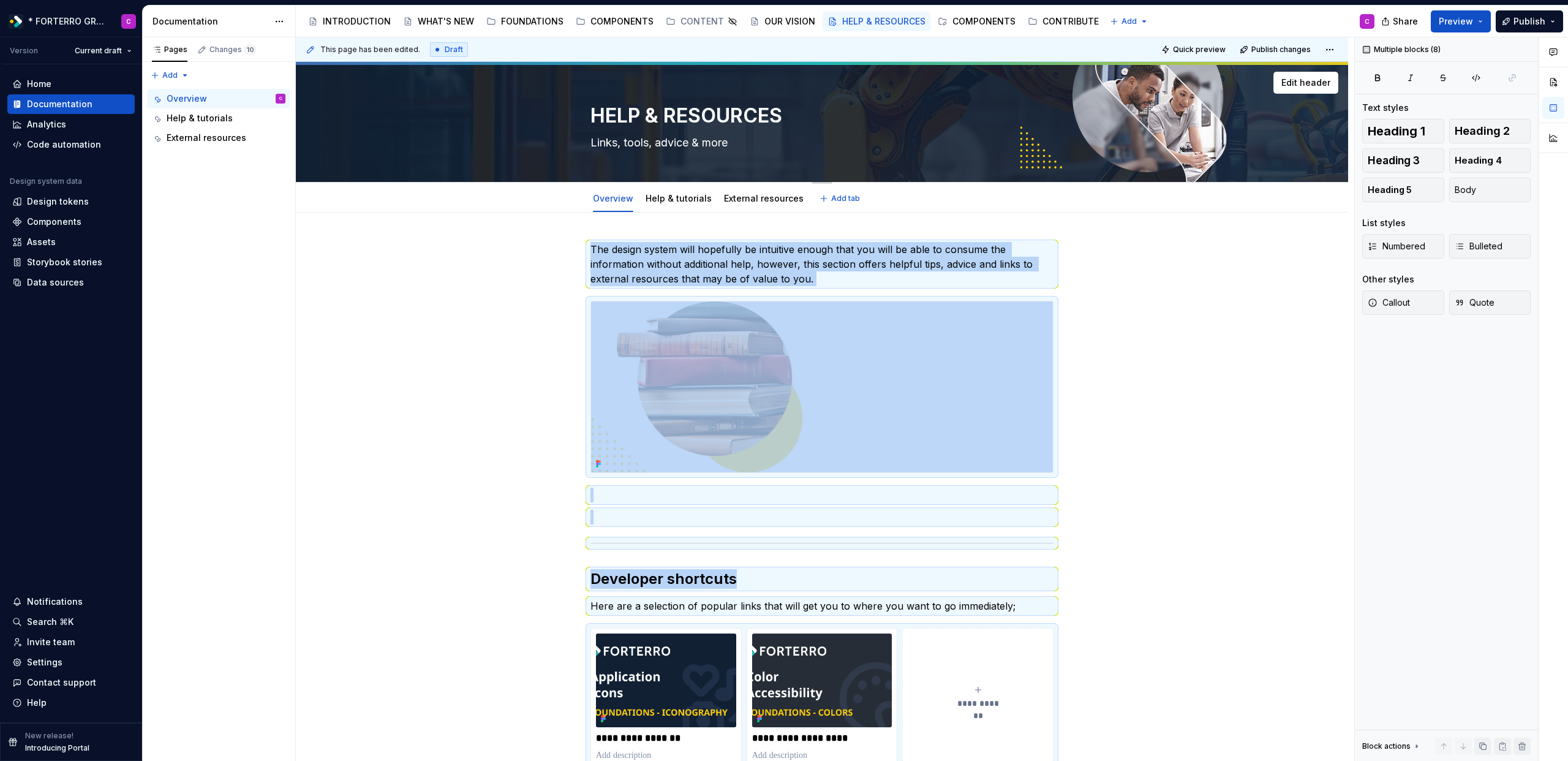
click at [711, 116] on textarea "HELP & RESOURCES" at bounding box center [819, 115] width 463 height 29
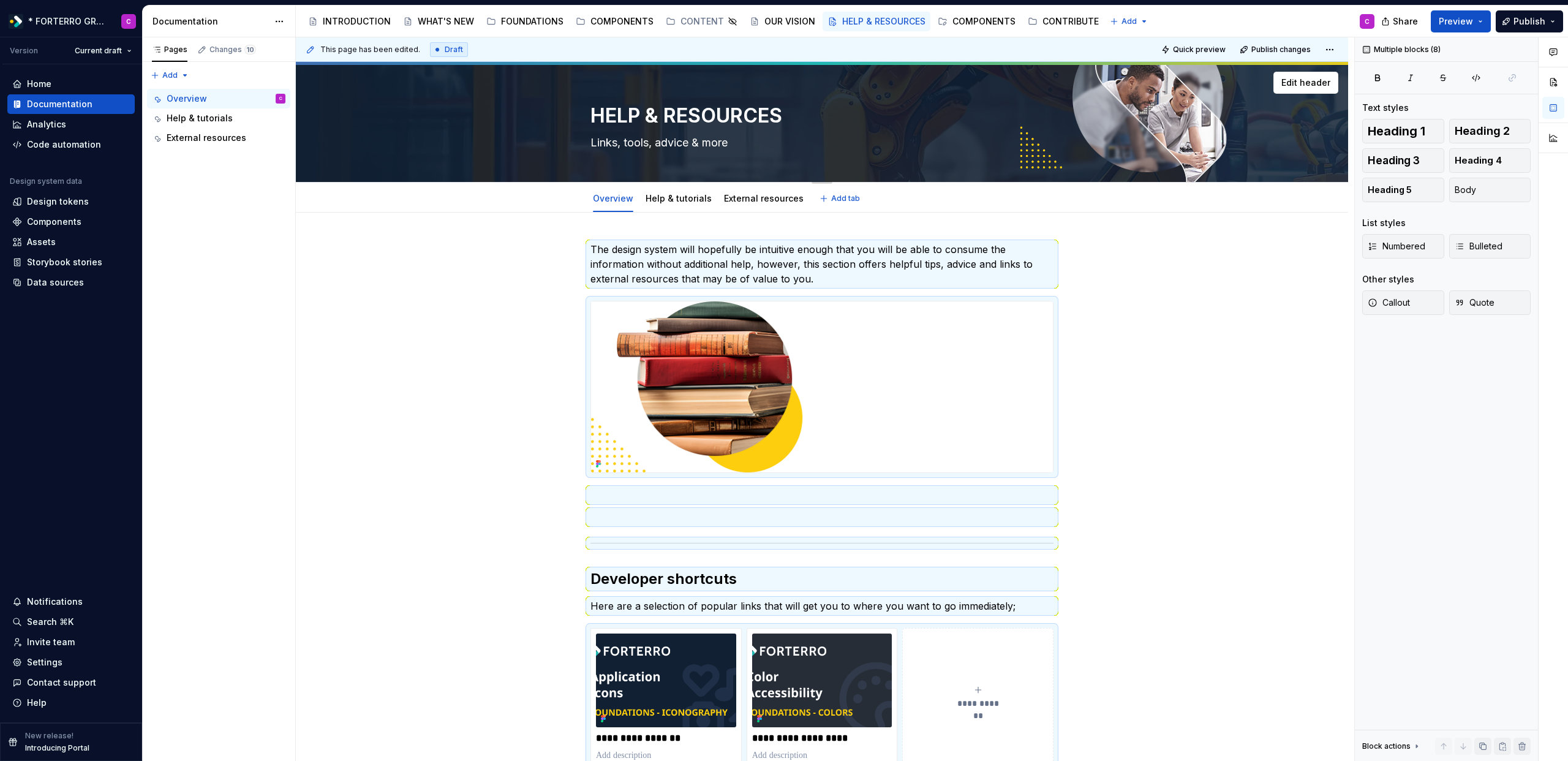
click at [709, 138] on textarea "Links, tools, advice & more" at bounding box center [819, 143] width 463 height 20
click at [706, 113] on textarea "HELP & RESOURCES" at bounding box center [819, 115] width 463 height 29
click at [711, 116] on textarea "HELP & RESOURCES" at bounding box center [819, 115] width 463 height 29
click at [776, 114] on textarea "HELP & RESOURCES" at bounding box center [819, 115] width 463 height 29
type textarea "*"
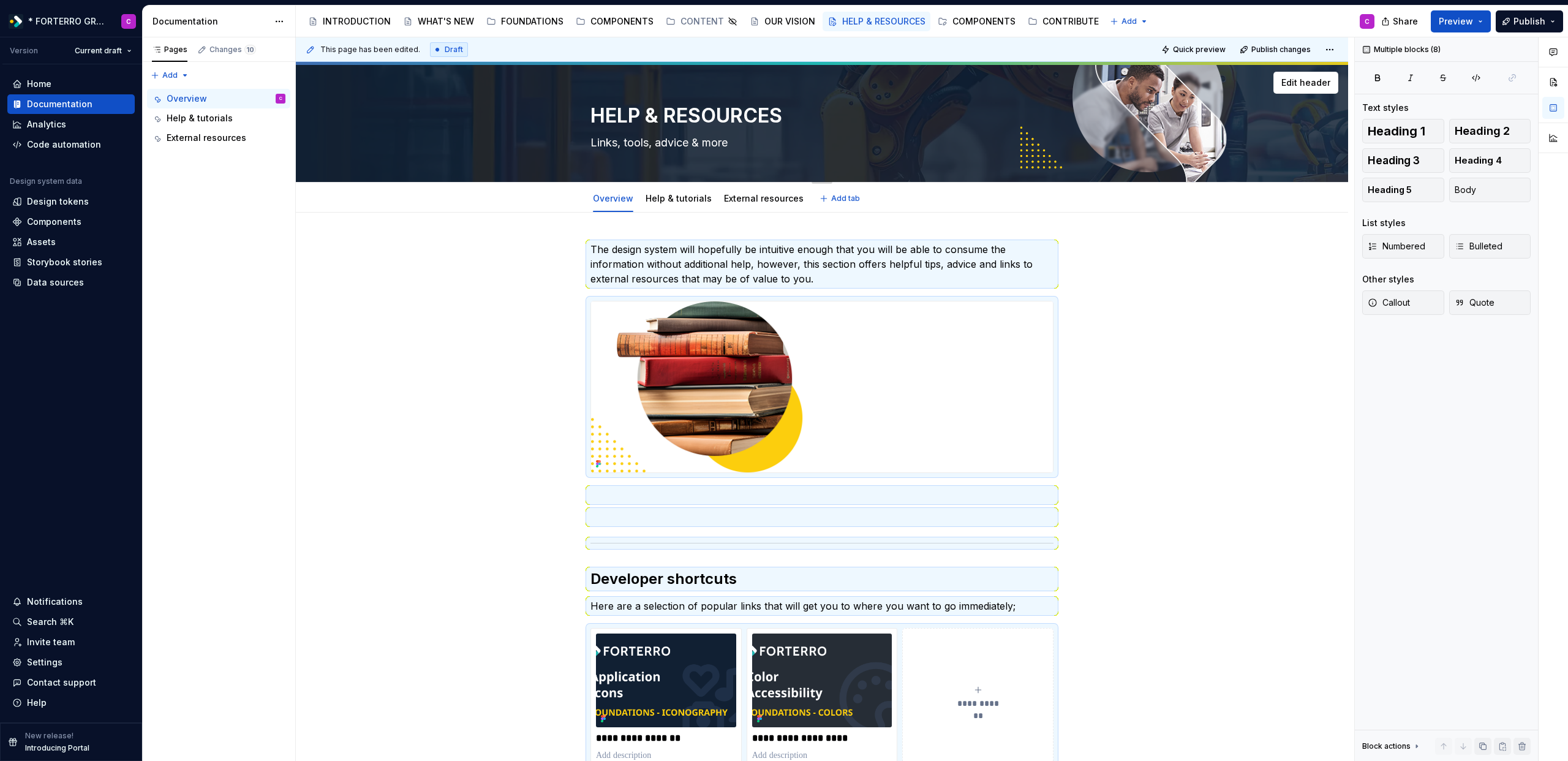
type textarea "HELP & RESOURCE"
type textarea "*"
type textarea "HELP & RESOURC"
type textarea "*"
type textarea "HELP & RESOUR"
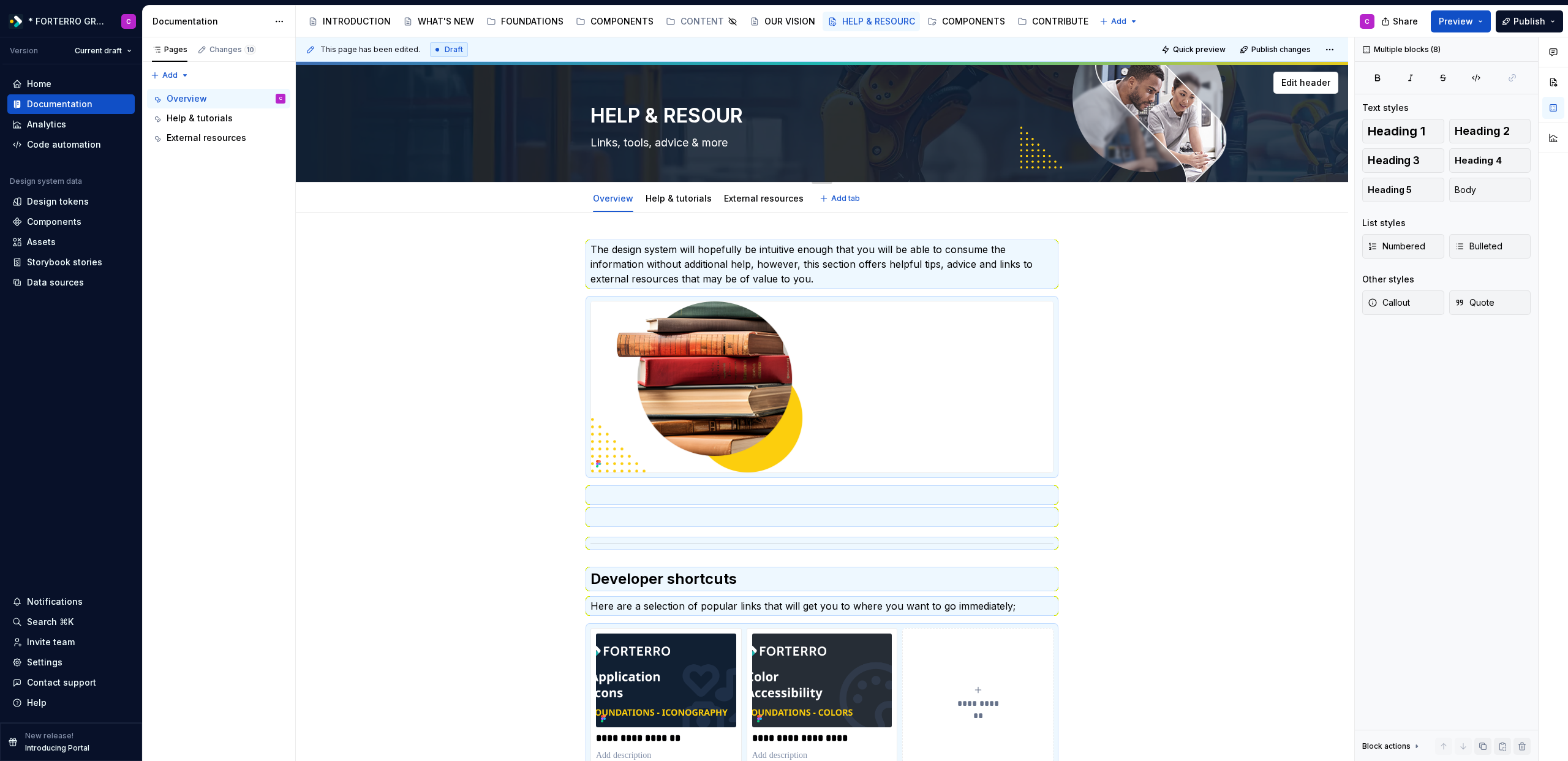
type textarea "*"
type textarea "HELP & RESOU"
type textarea "*"
type textarea "HELP & RESO"
type textarea "*"
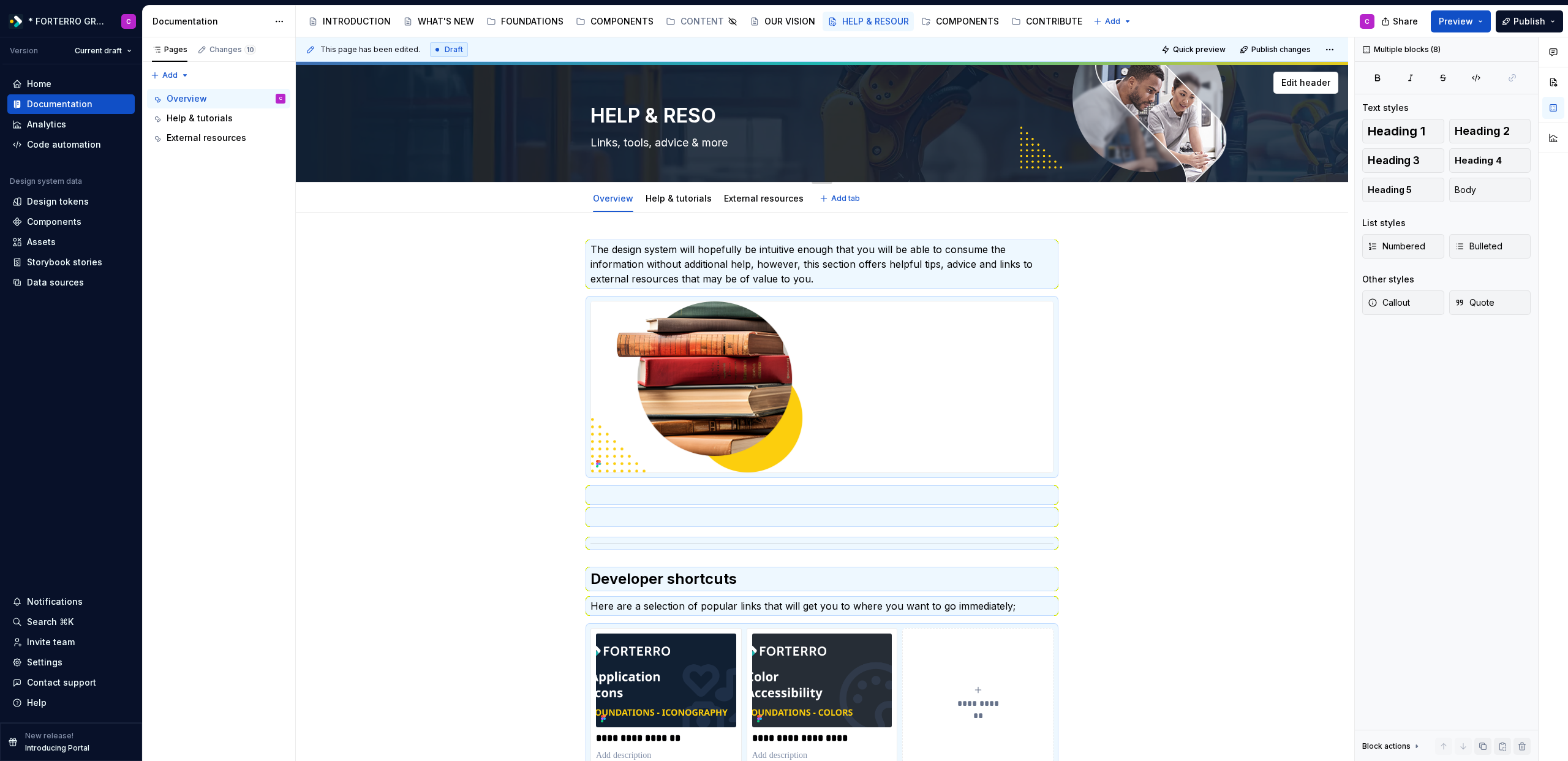
type textarea "HELP & RES"
type textarea "*"
type textarea "HELP & RE"
type textarea "*"
type textarea "HELP & R"
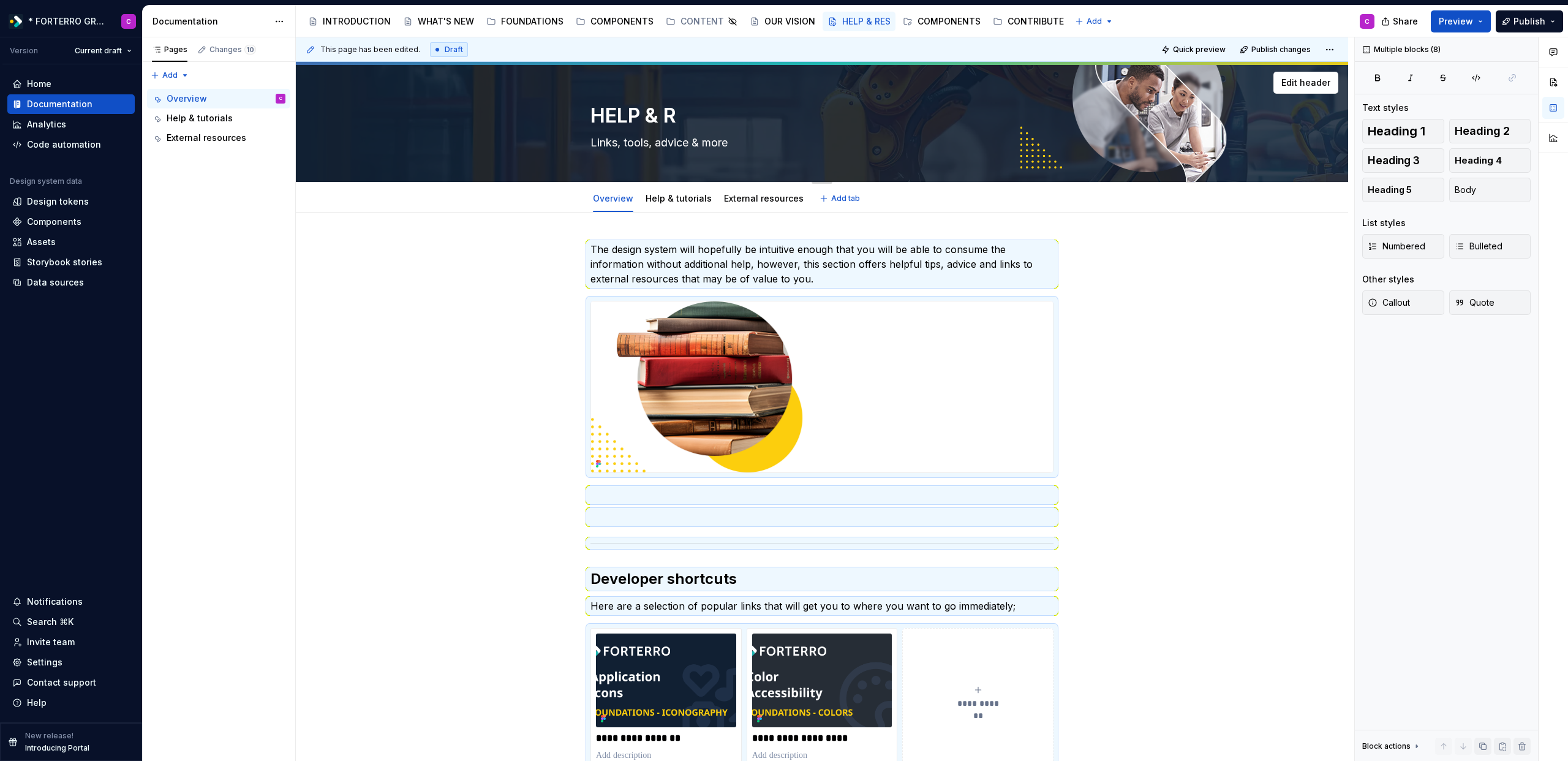
type textarea "*"
type textarea "HELP &"
type textarea "*"
type textarea "HELP &"
type textarea "*"
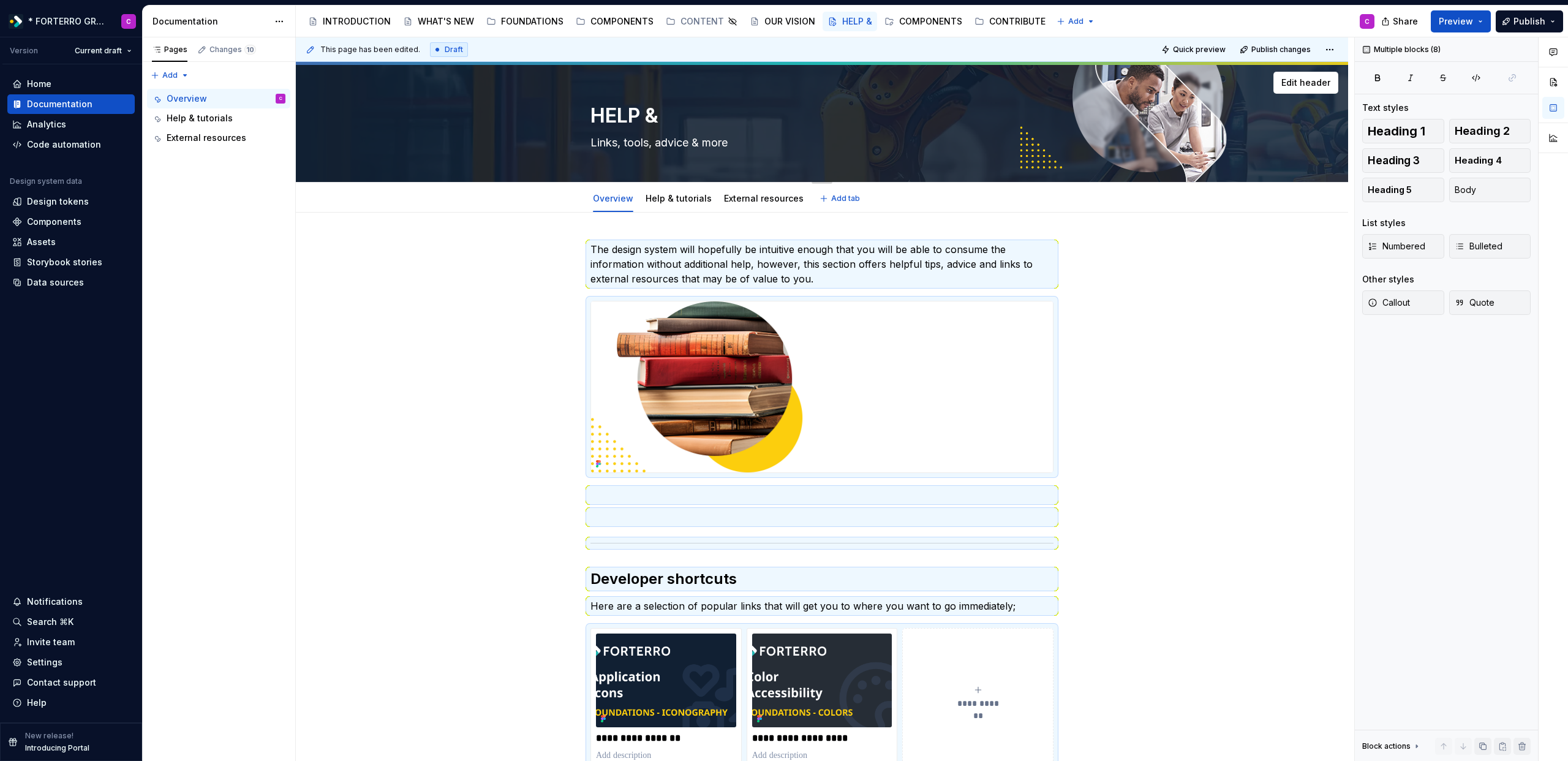
type textarea "HELP"
type textarea "*"
type textarea "HELP"
type textarea "*"
type textarea "HELP"
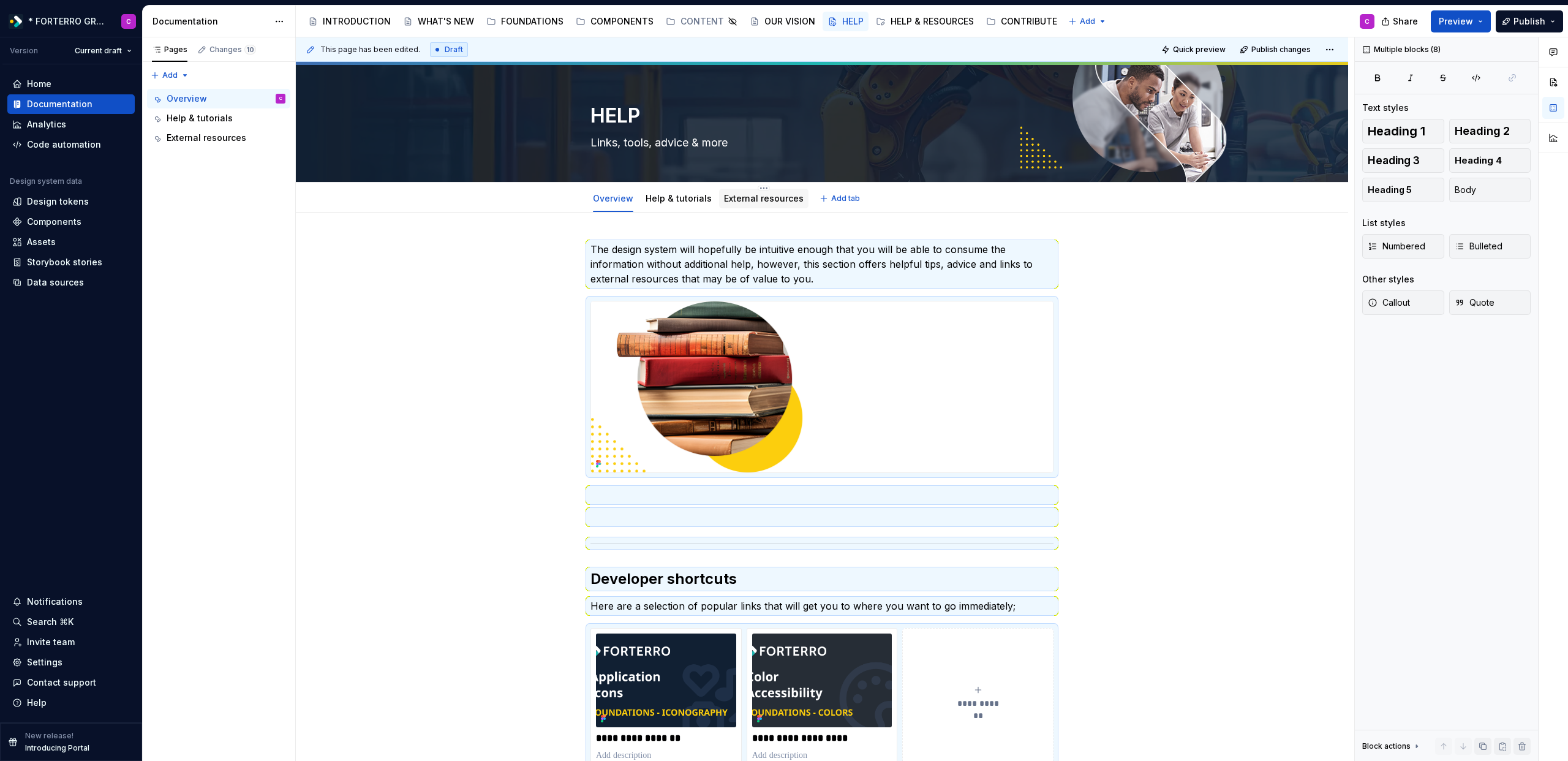
click at [739, 201] on link "External resources" at bounding box center [764, 199] width 80 height 11
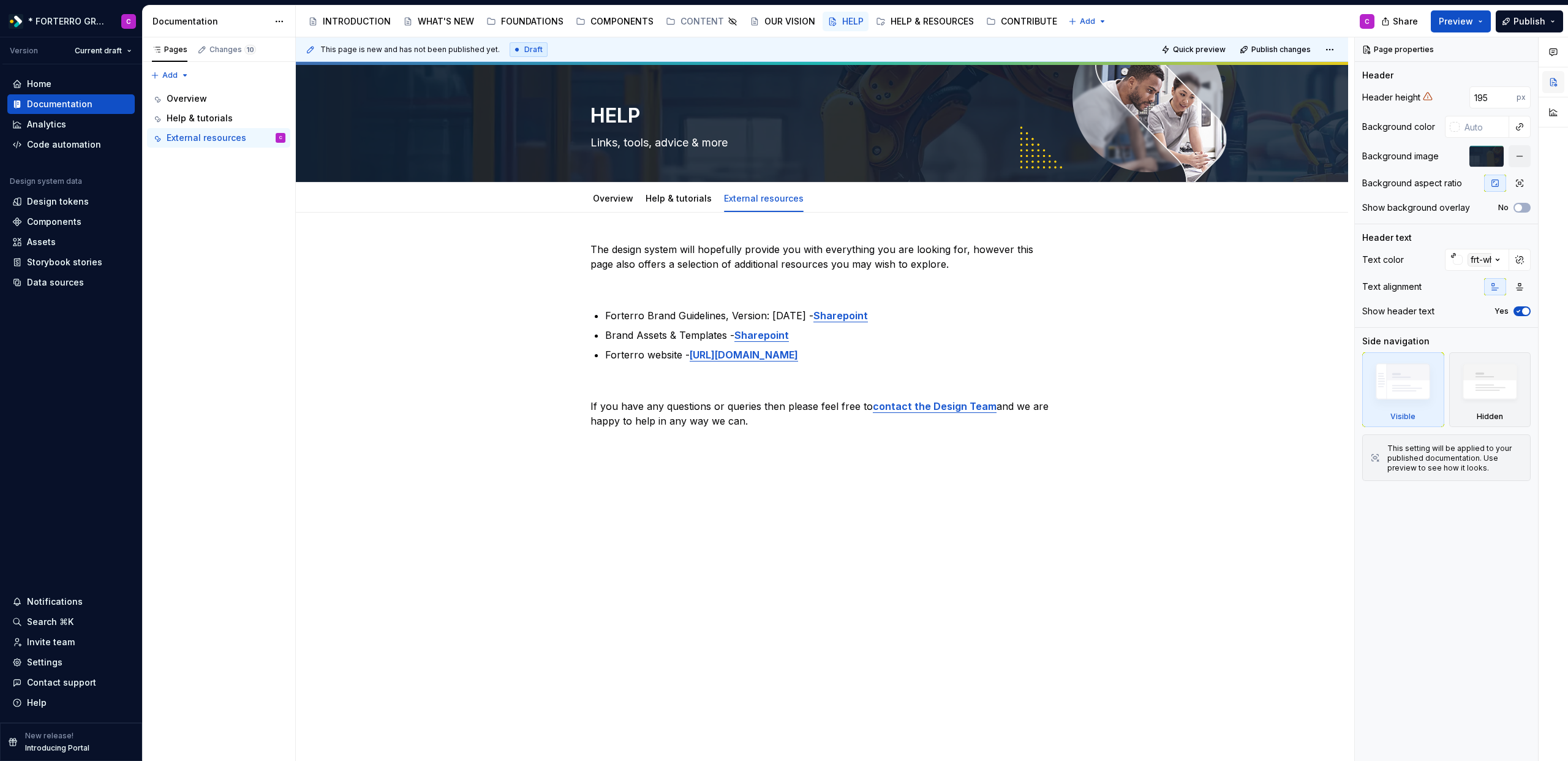
type textarea "*"
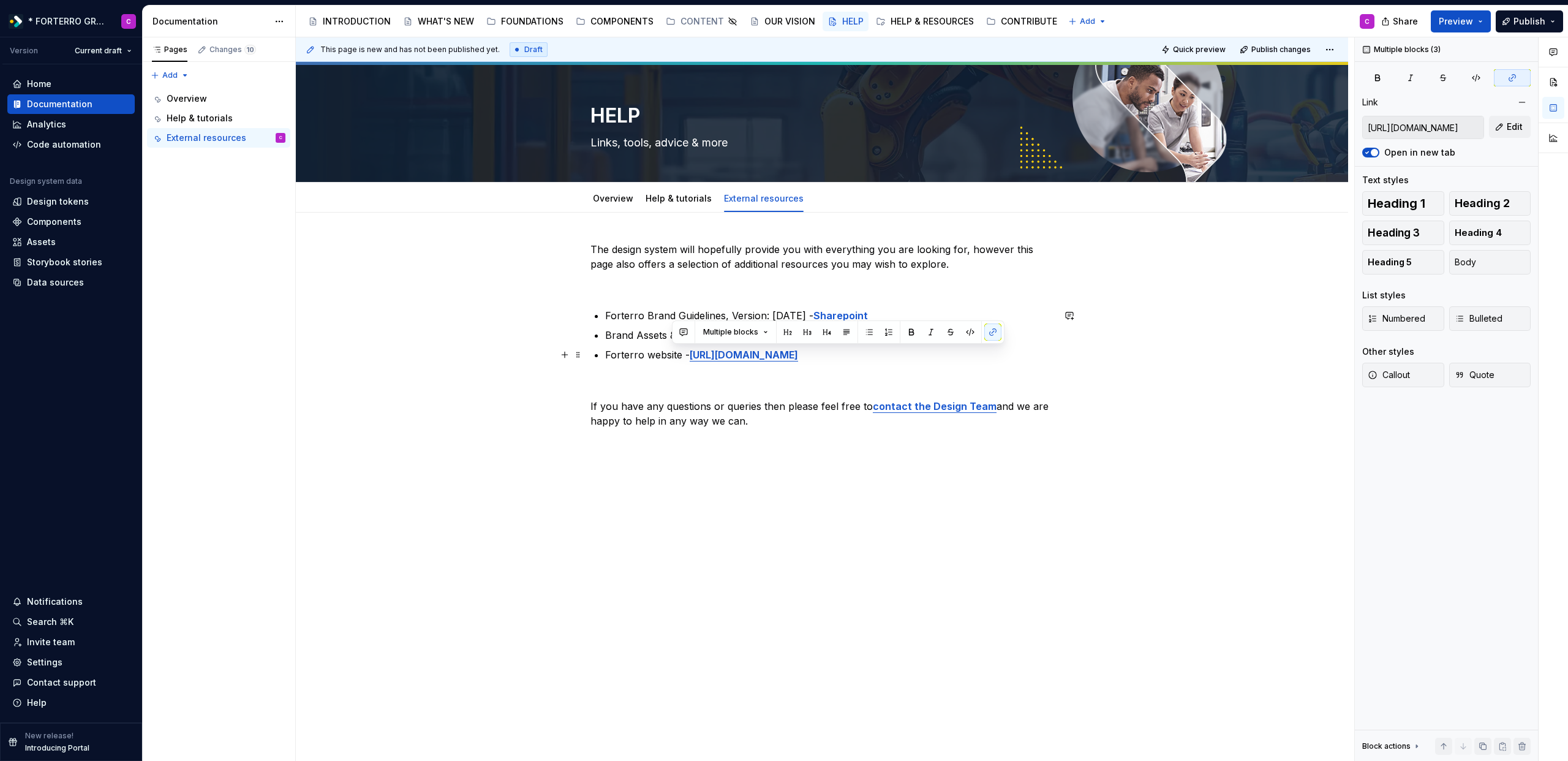
type input "[URL][DOMAIN_NAME]"
drag, startPoint x: 760, startPoint y: 428, endPoint x: 573, endPoint y: 271, distance: 244.2
click at [590, 249] on div "The design system will hopefully provide you with everything you are looking fo…" at bounding box center [822, 342] width 463 height 201
click at [772, 524] on div "This page is new and has not been published yet. Draft Quick preview Publish ch…" at bounding box center [825, 399] width 1058 height 725
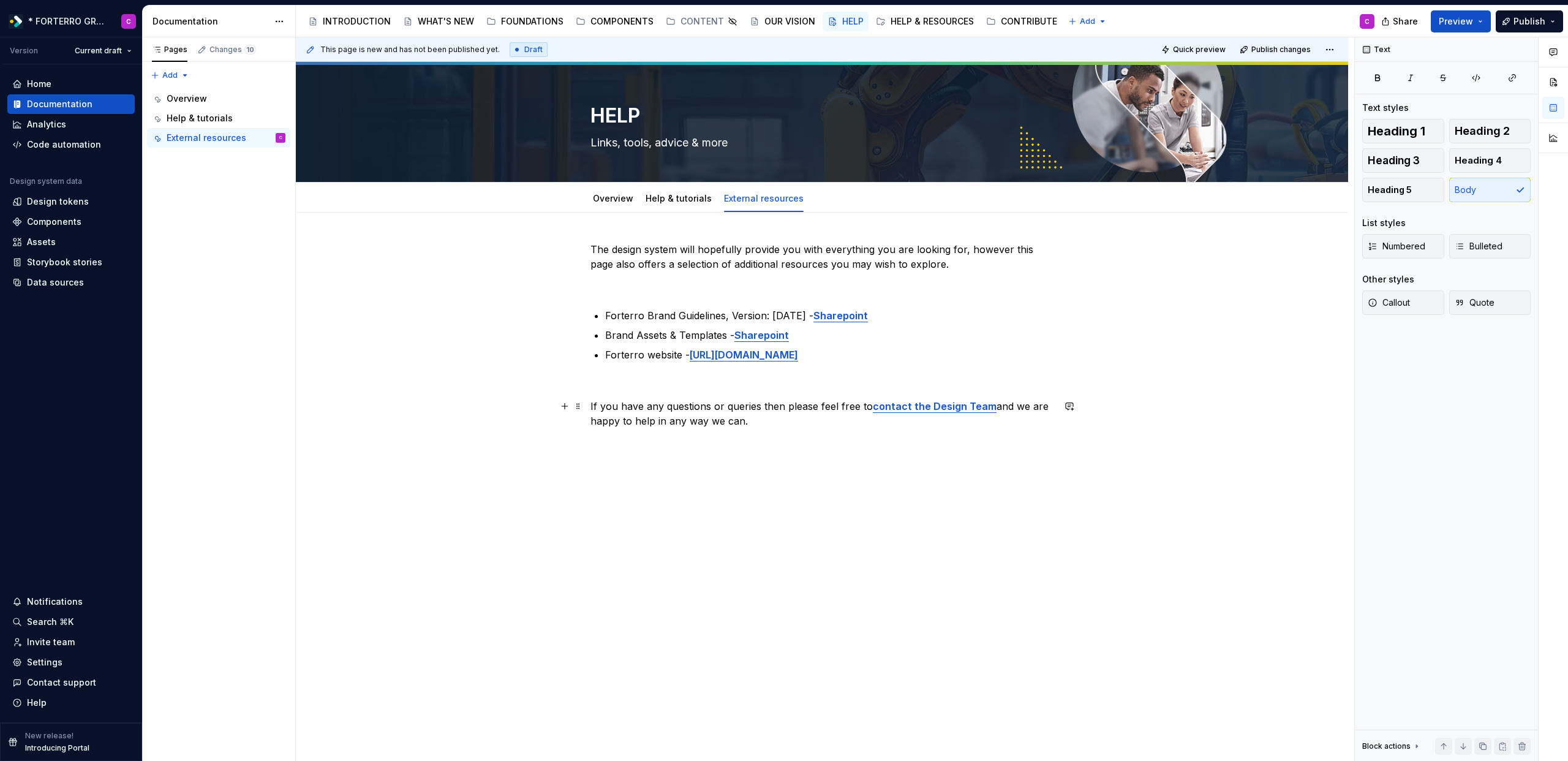
click at [705, 420] on p "If you have any questions or queries then please feel free to contact the Desig…" at bounding box center [822, 413] width 463 height 29
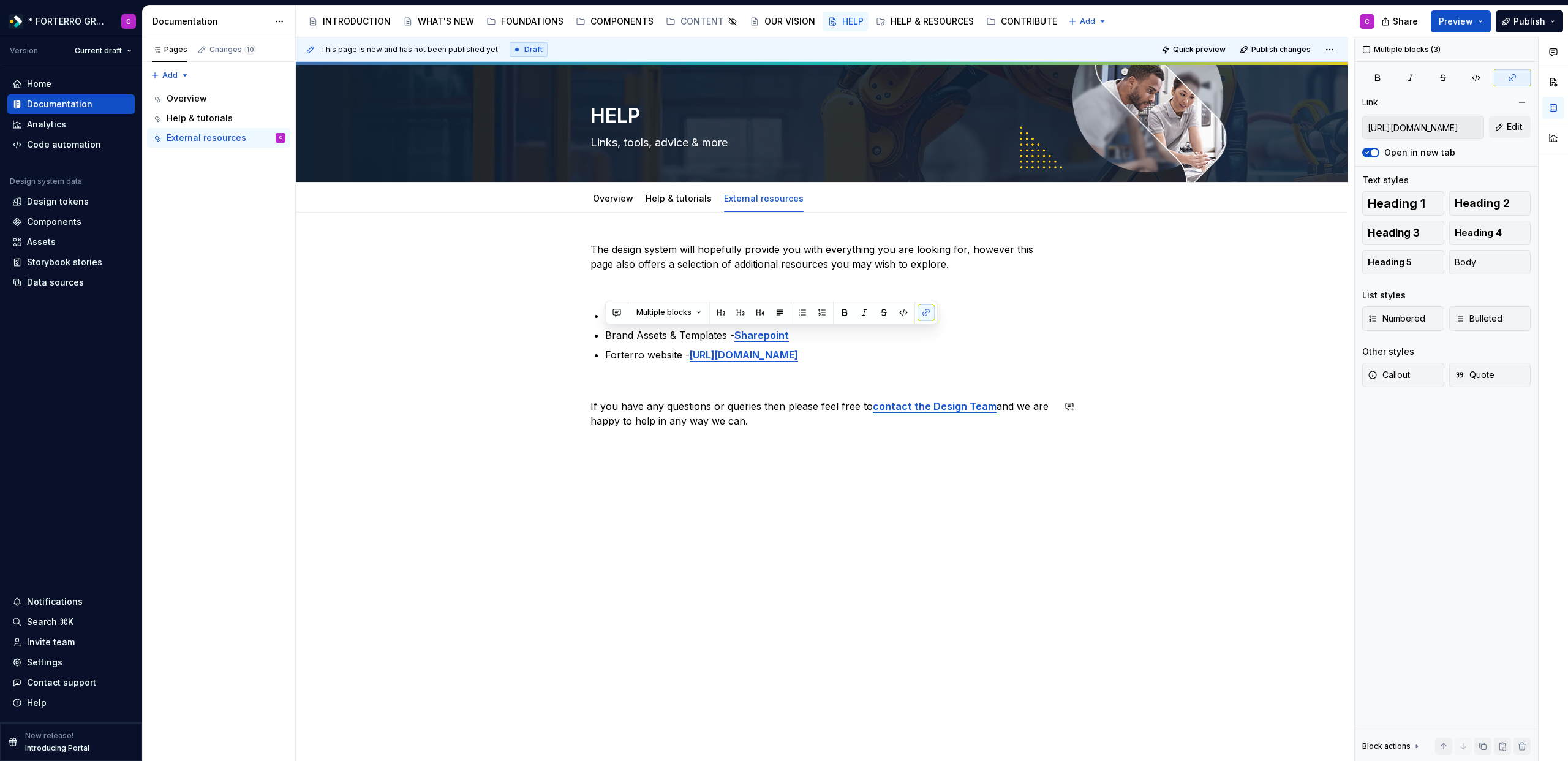
type input "[URL][DOMAIN_NAME]"
copy div "The design system will hopefully provide you with everything you are looking fo…"
click at [849, 428] on p "If you have any questions or queries then please feel free to contact the Desig…" at bounding box center [822, 413] width 463 height 29
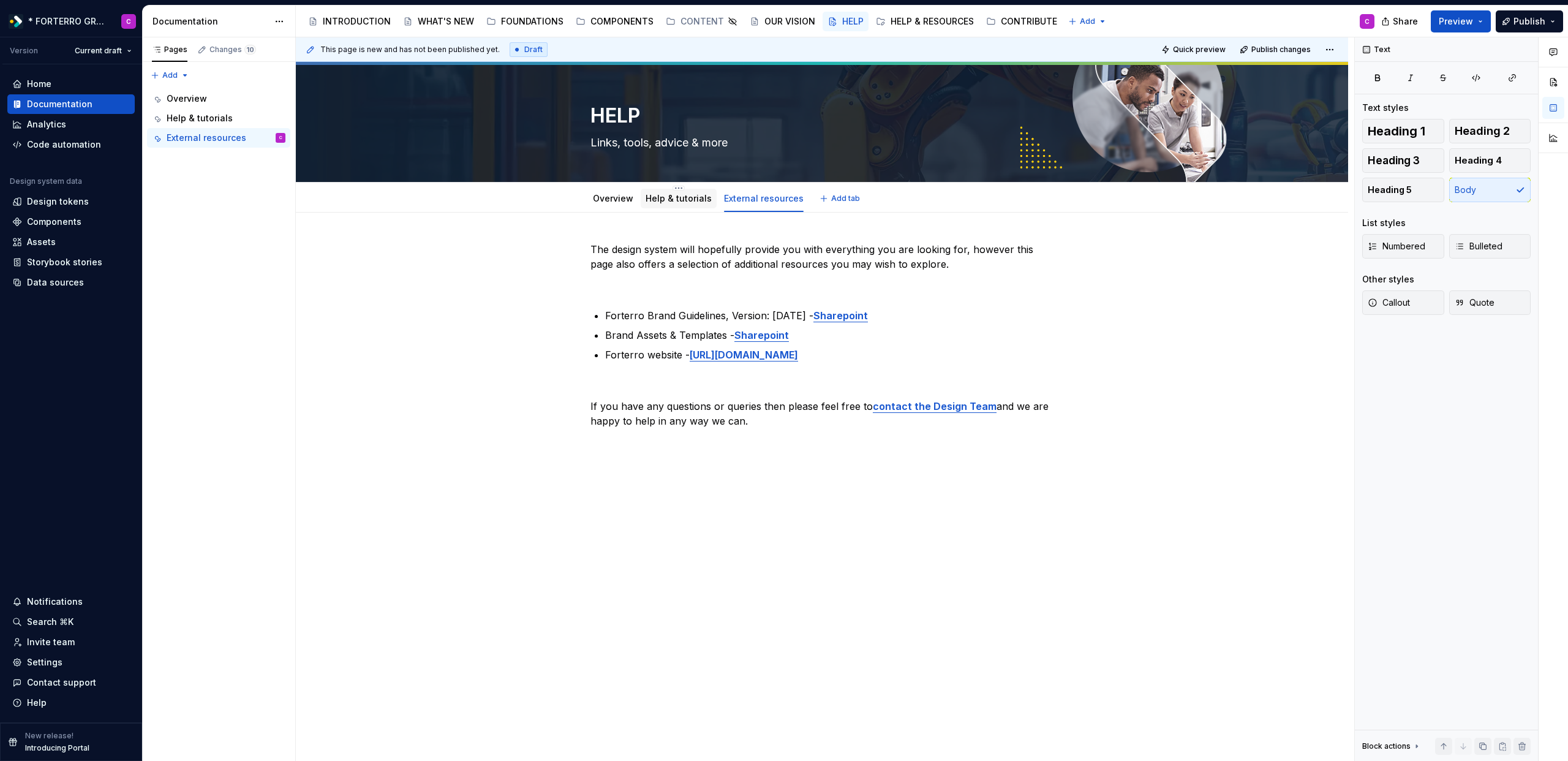
click at [681, 201] on link "Help & tutorials" at bounding box center [678, 199] width 66 height 11
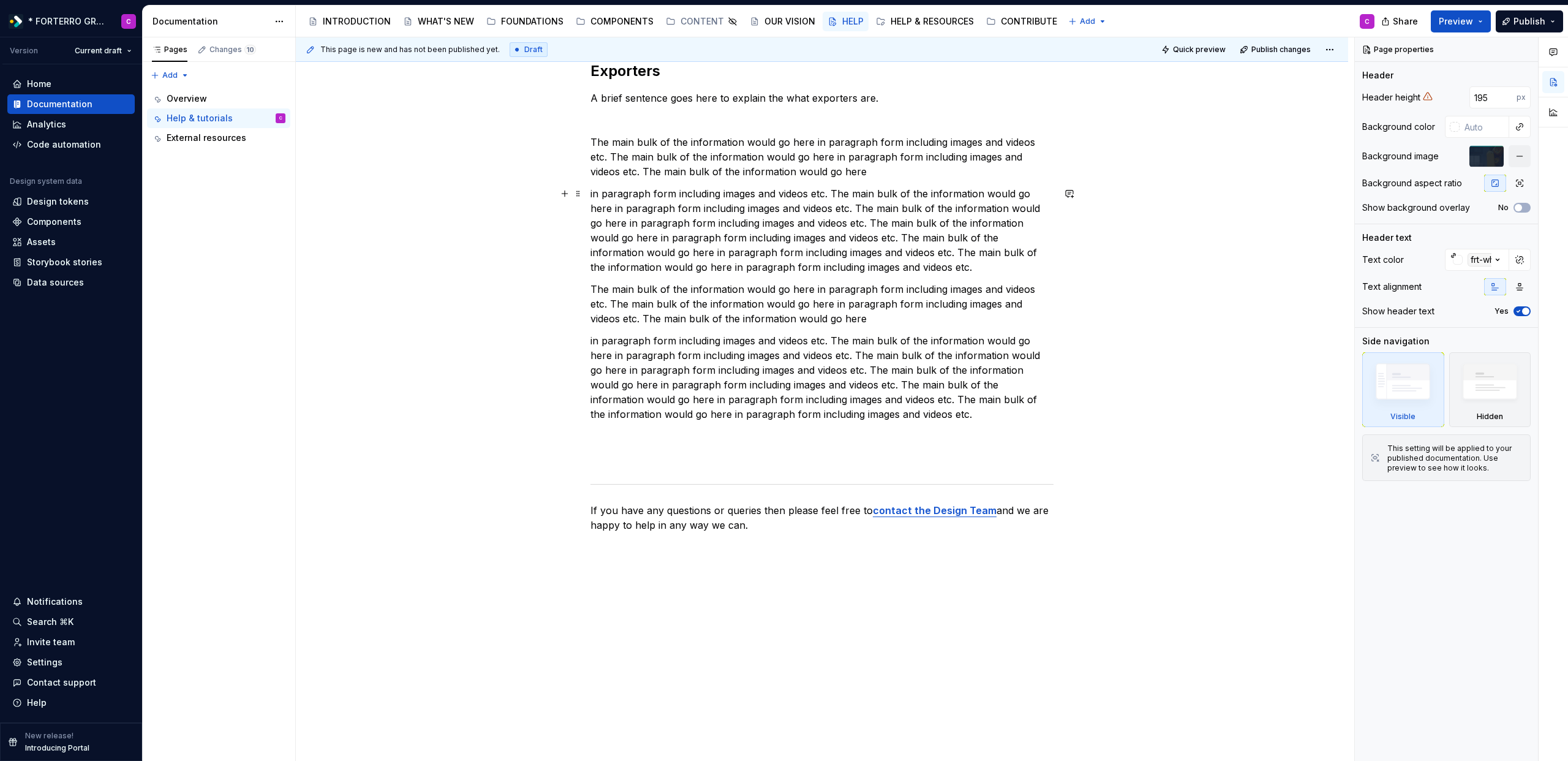
scroll to position [313, 0]
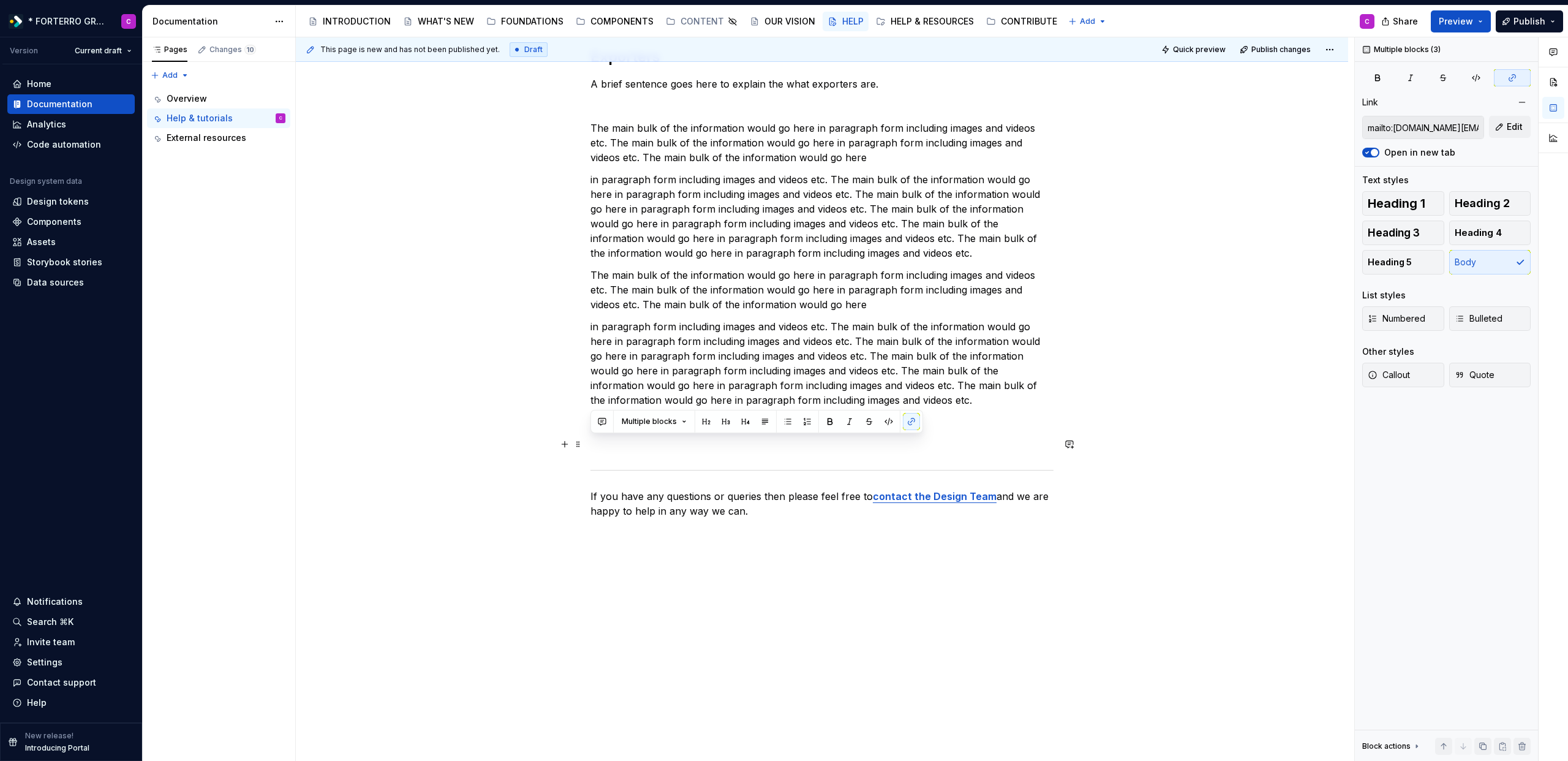
drag, startPoint x: 784, startPoint y: 519, endPoint x: 758, endPoint y: 442, distance: 81.3
click at [758, 442] on div "The design system is a tool which can be used in a wide variety of ways. This p…" at bounding box center [822, 231] width 463 height 604
click at [875, 475] on div "The design system is a tool which can be used in a wide variety of ways. This p…" at bounding box center [822, 224] width 463 height 590
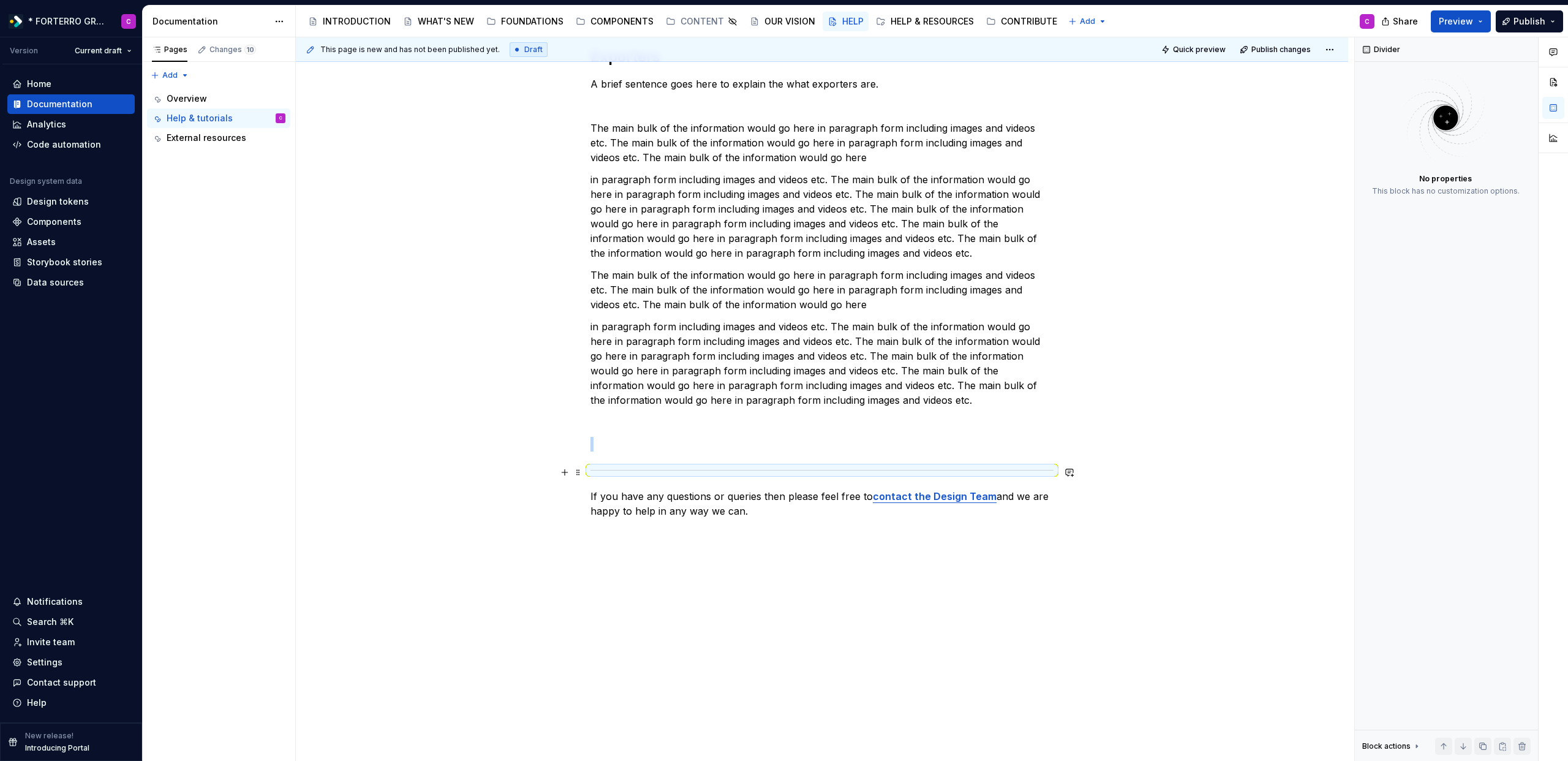
click at [881, 473] on div at bounding box center [822, 470] width 463 height 8
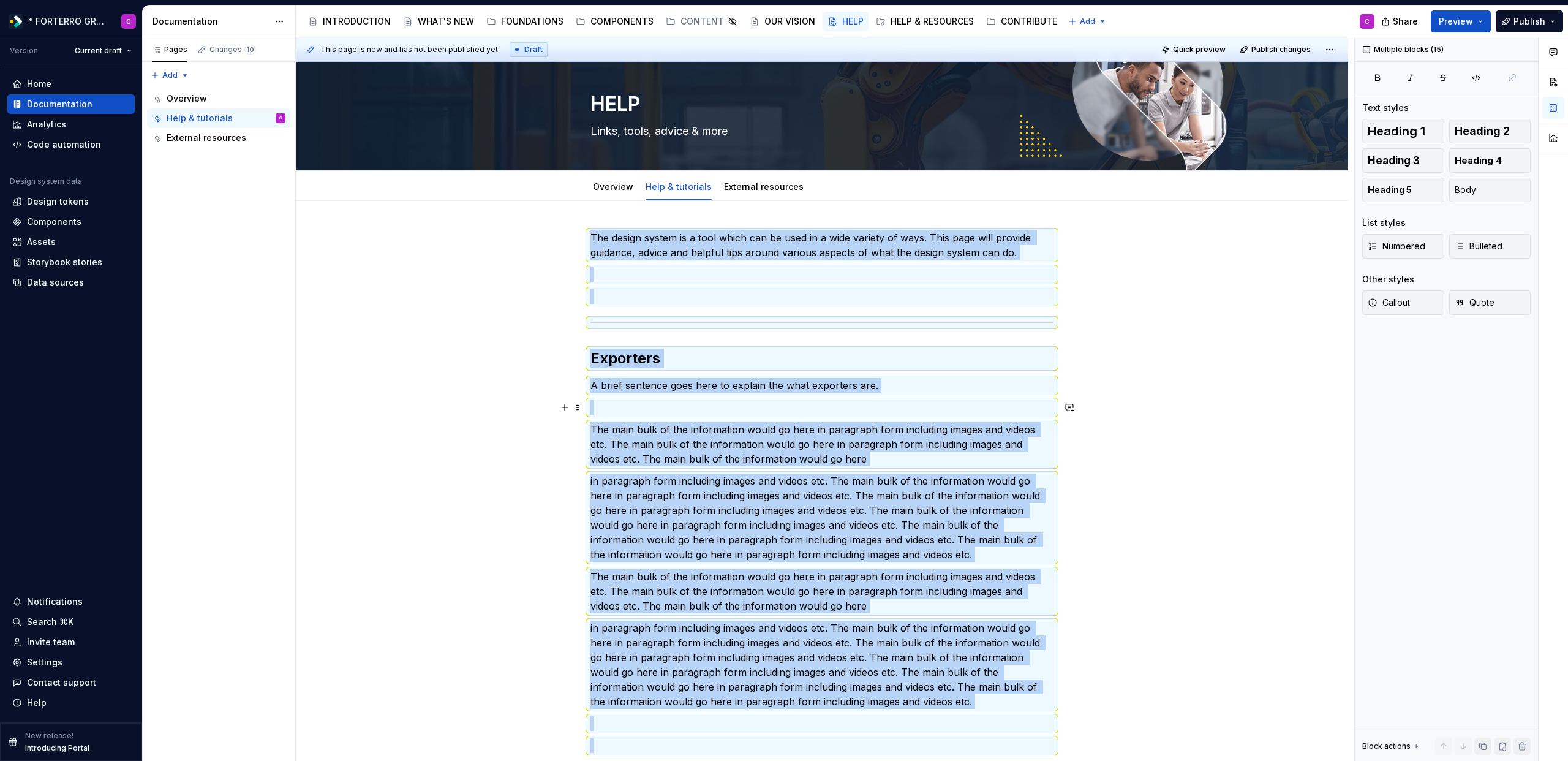
scroll to position [0, 0]
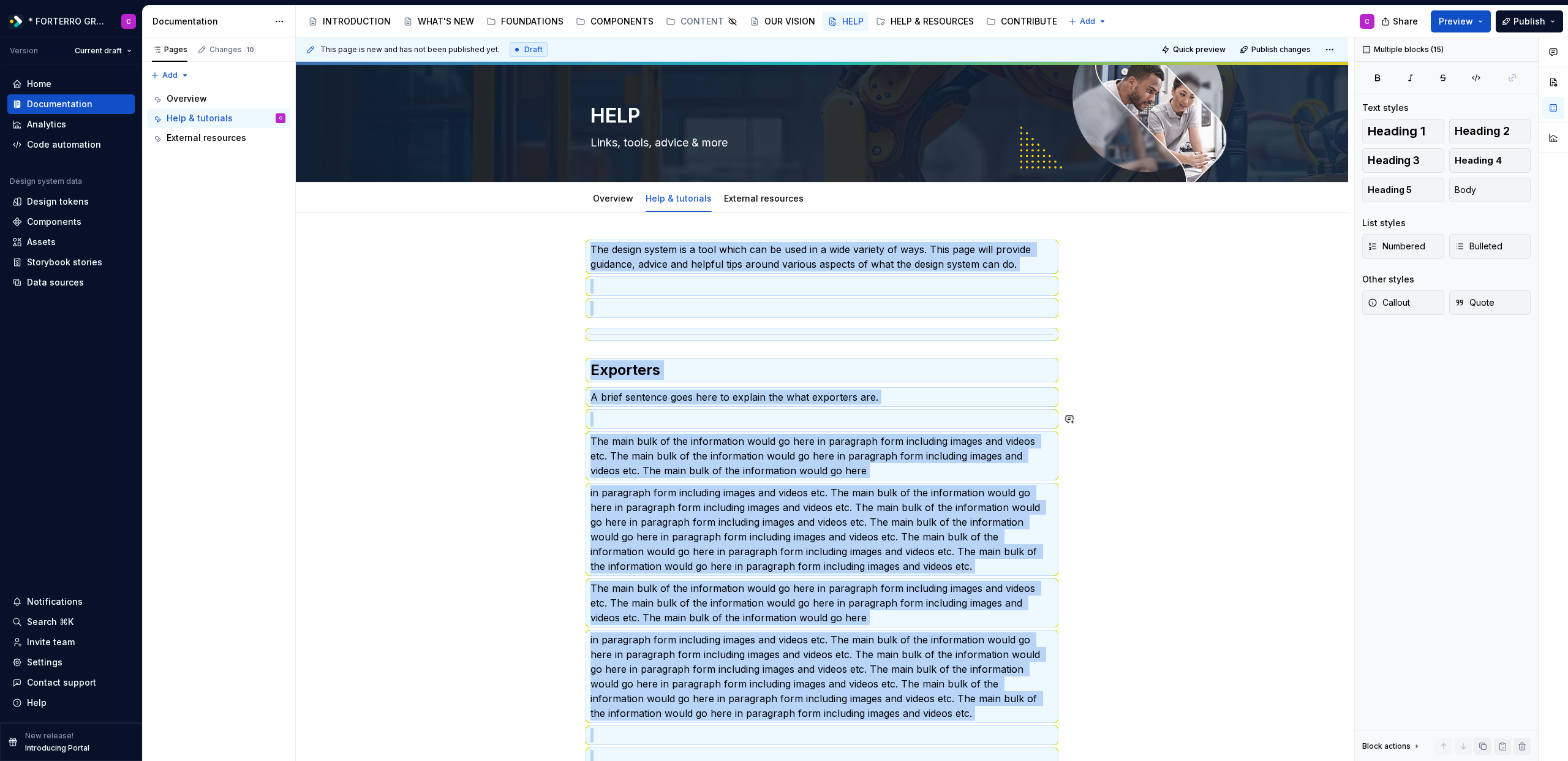
copy div "The design system is a tool which can be used in a wide variety of ways. This p…"
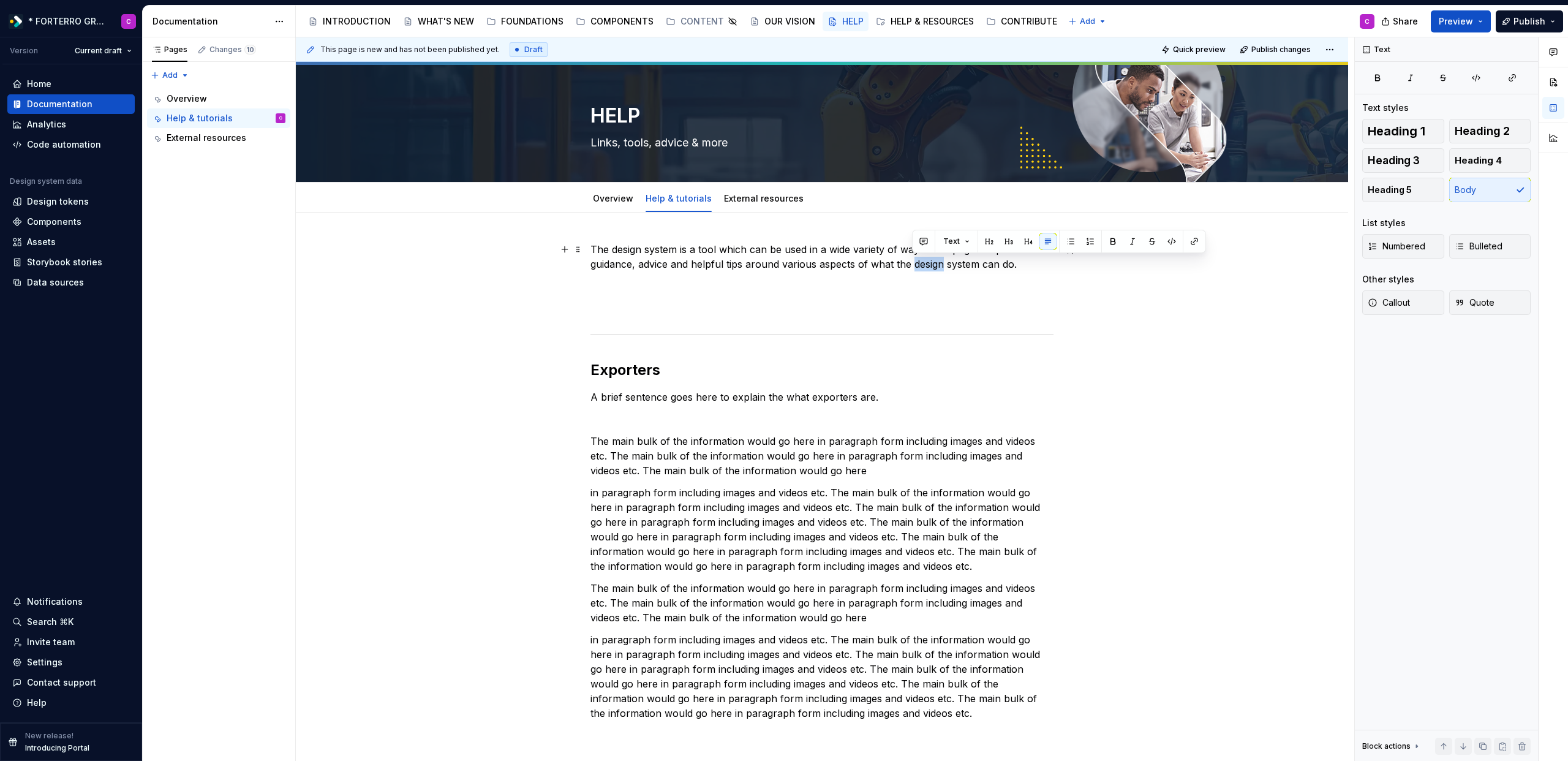
copy p "design"
click at [1080, 333] on div "The design system is a tool which can be used in a wide variety of ways. This p…" at bounding box center [822, 644] width 1052 height 862
click at [765, 253] on p "The design system is a tool which can be used in a wide variety of ways. This p…" at bounding box center [822, 256] width 463 height 29
click at [750, 342] on div "The design system is a tool which can be used in a wide variety of ways. This p…" at bounding box center [822, 537] width 463 height 590
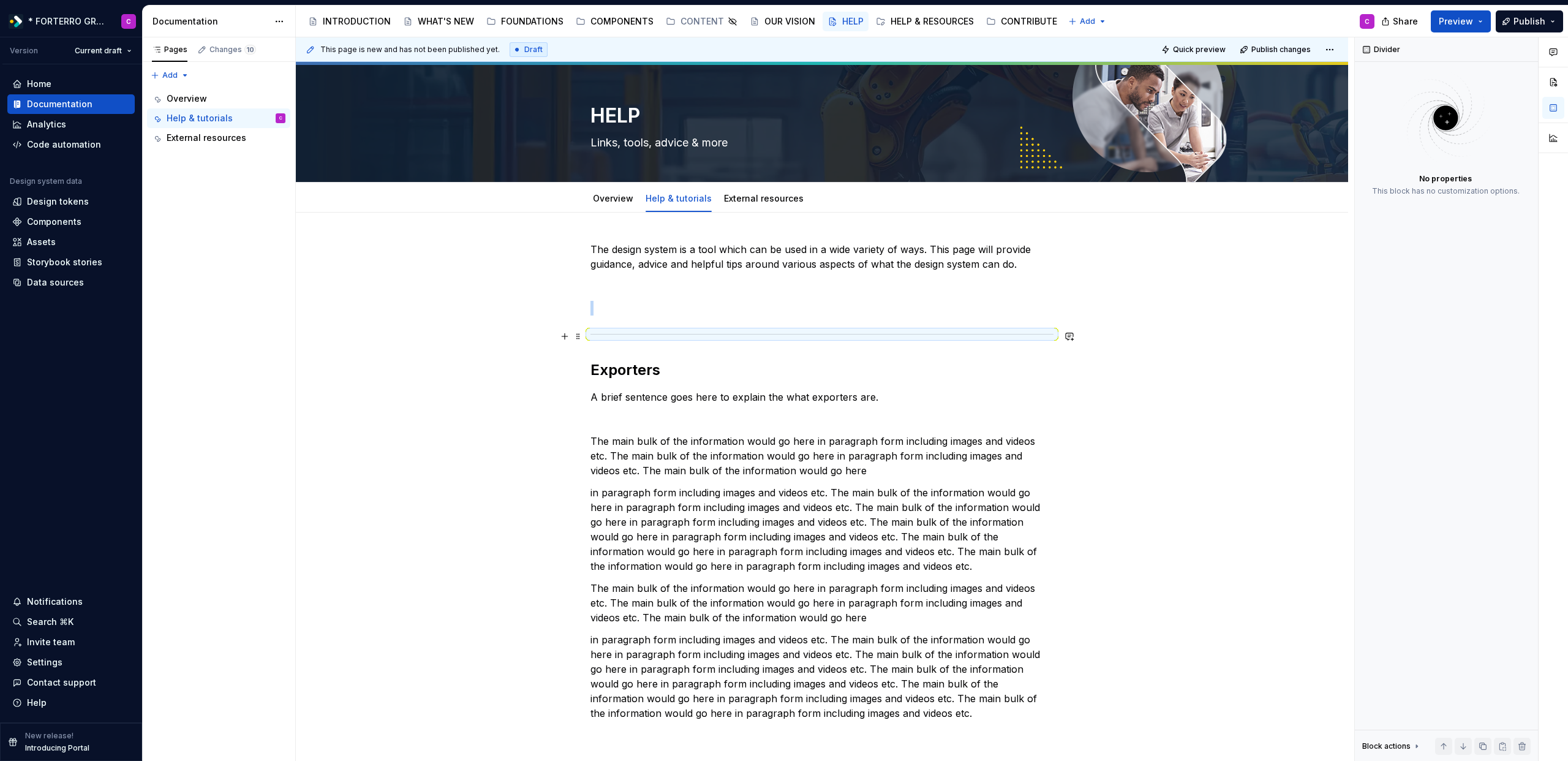
click at [754, 332] on div at bounding box center [822, 333] width 463 height 8
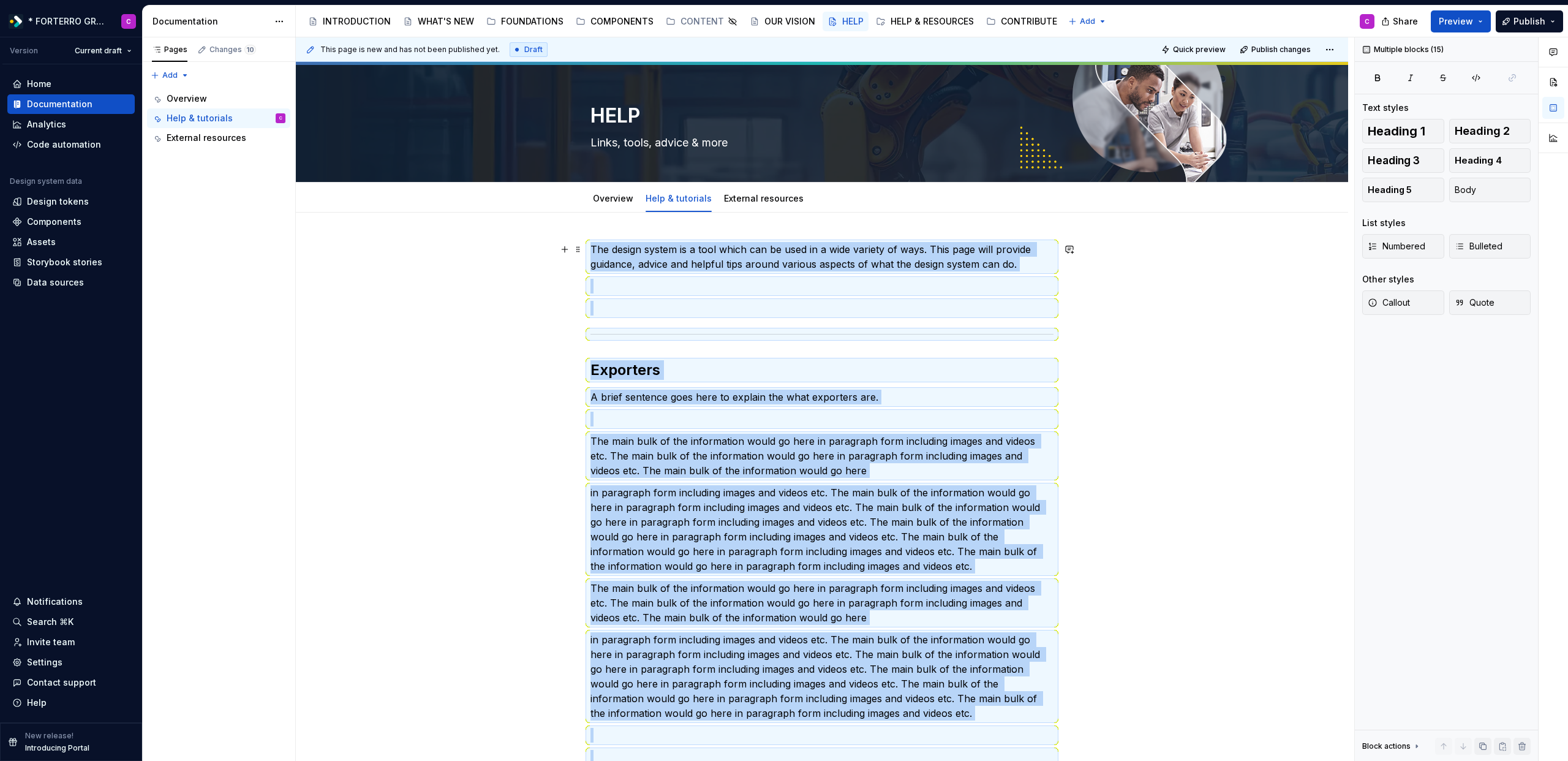
click at [1063, 272] on div "The design system is a tool which can be used in a wide variety of ways. This p…" at bounding box center [822, 644] width 1052 height 862
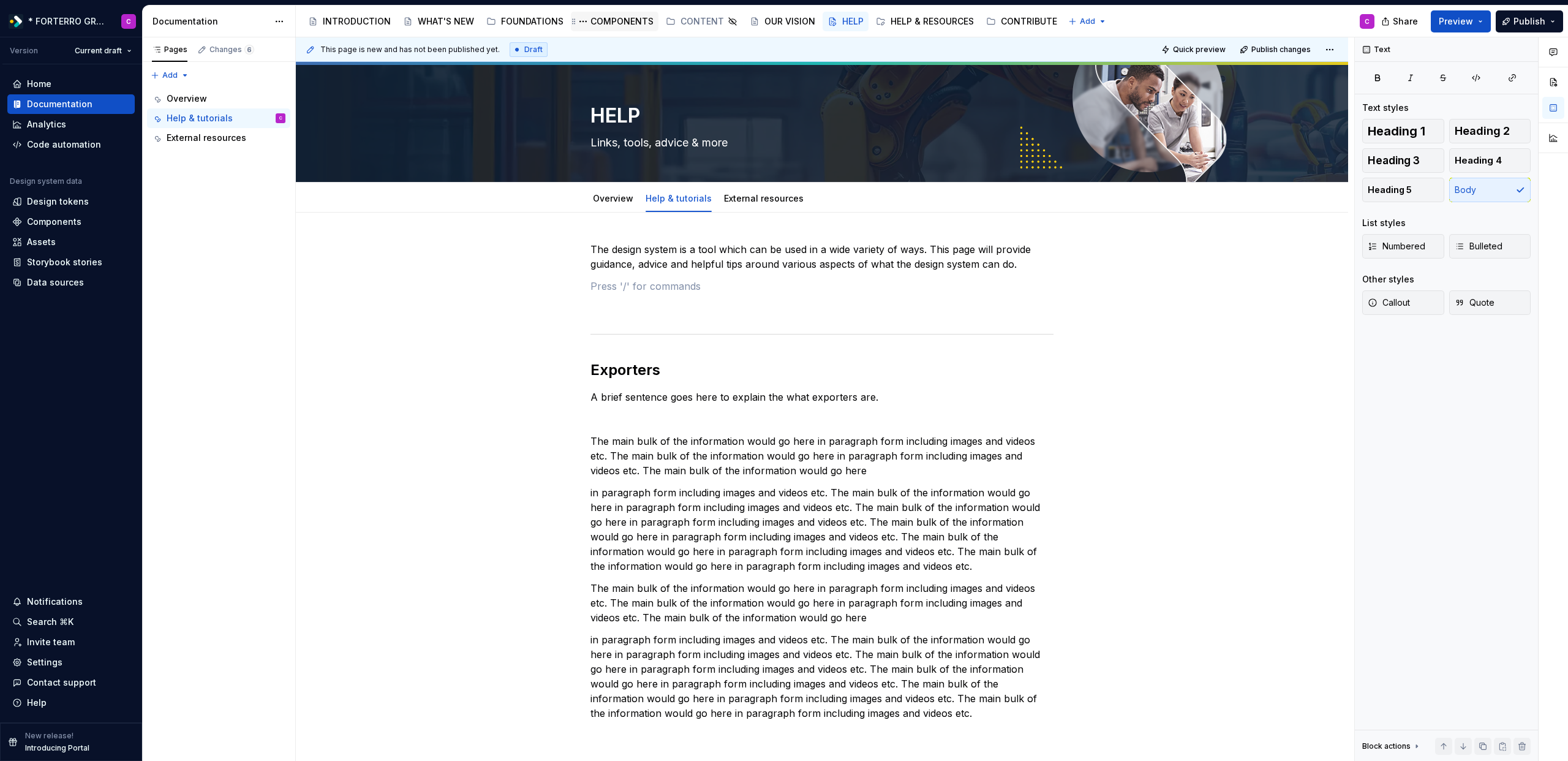
click at [612, 23] on div "COMPONENTS" at bounding box center [621, 21] width 63 height 12
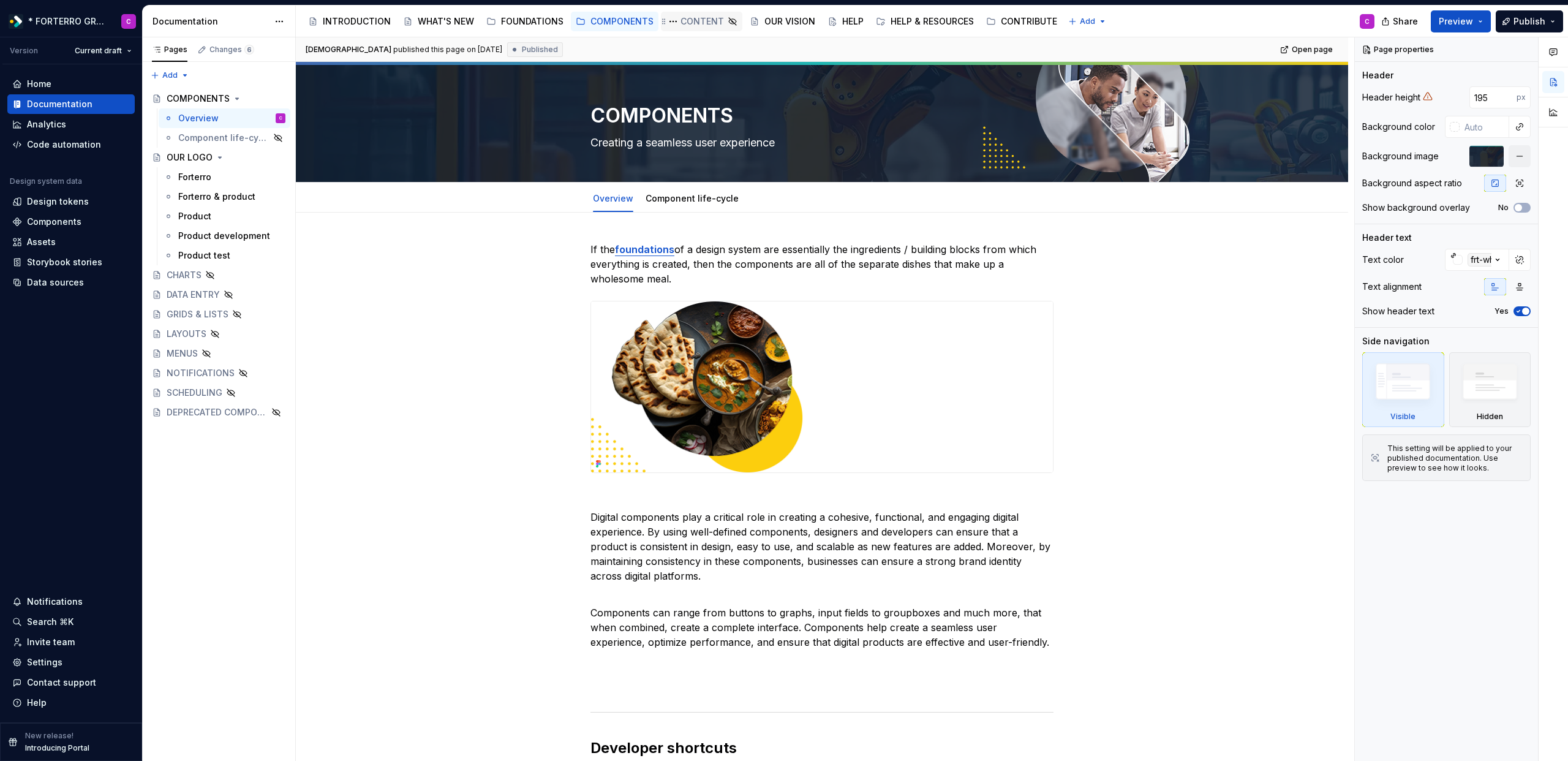
click at [695, 20] on div "CONTENT" at bounding box center [702, 21] width 43 height 12
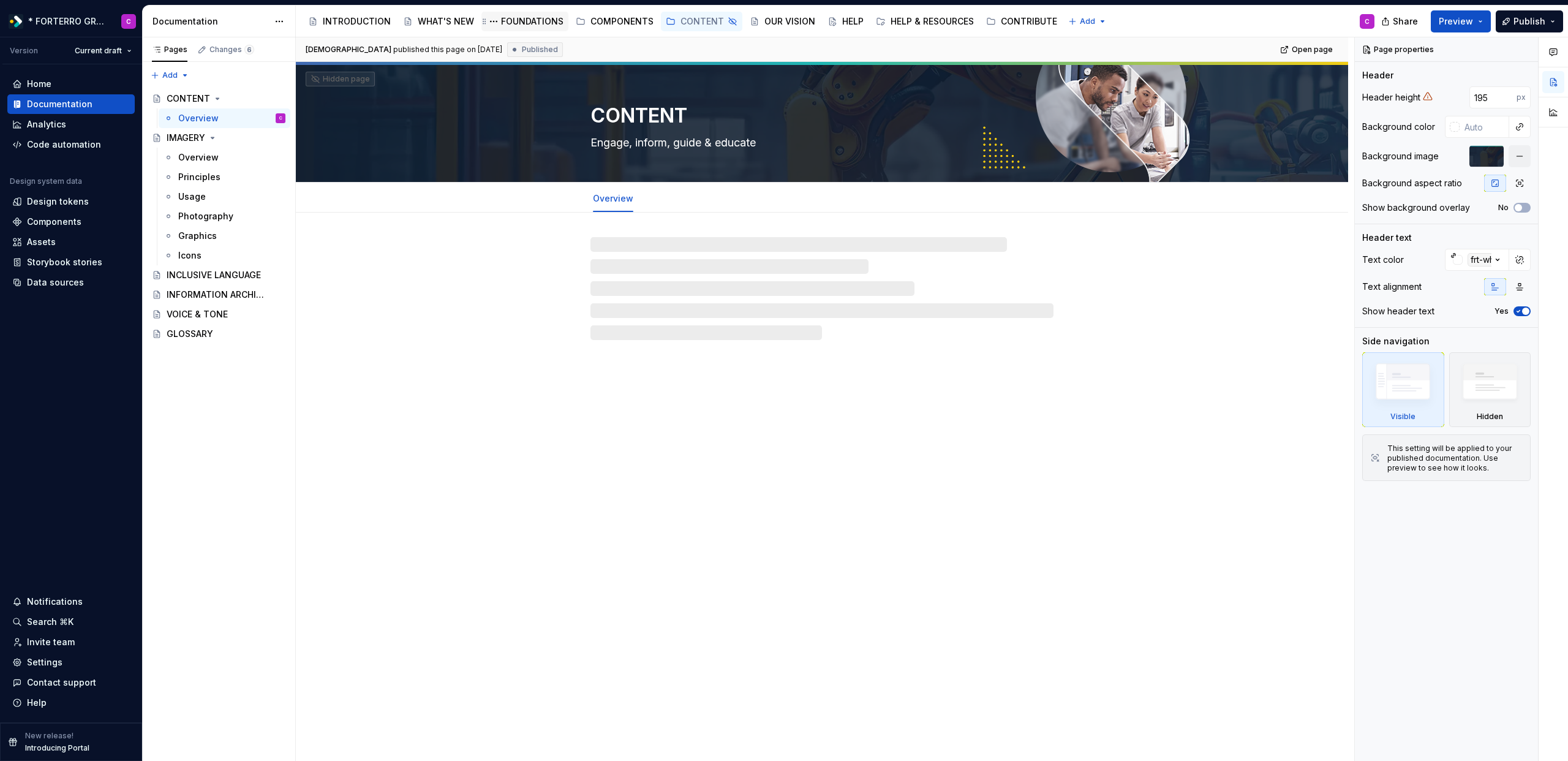
click at [535, 23] on div "FOUNDATIONS" at bounding box center [532, 21] width 62 height 12
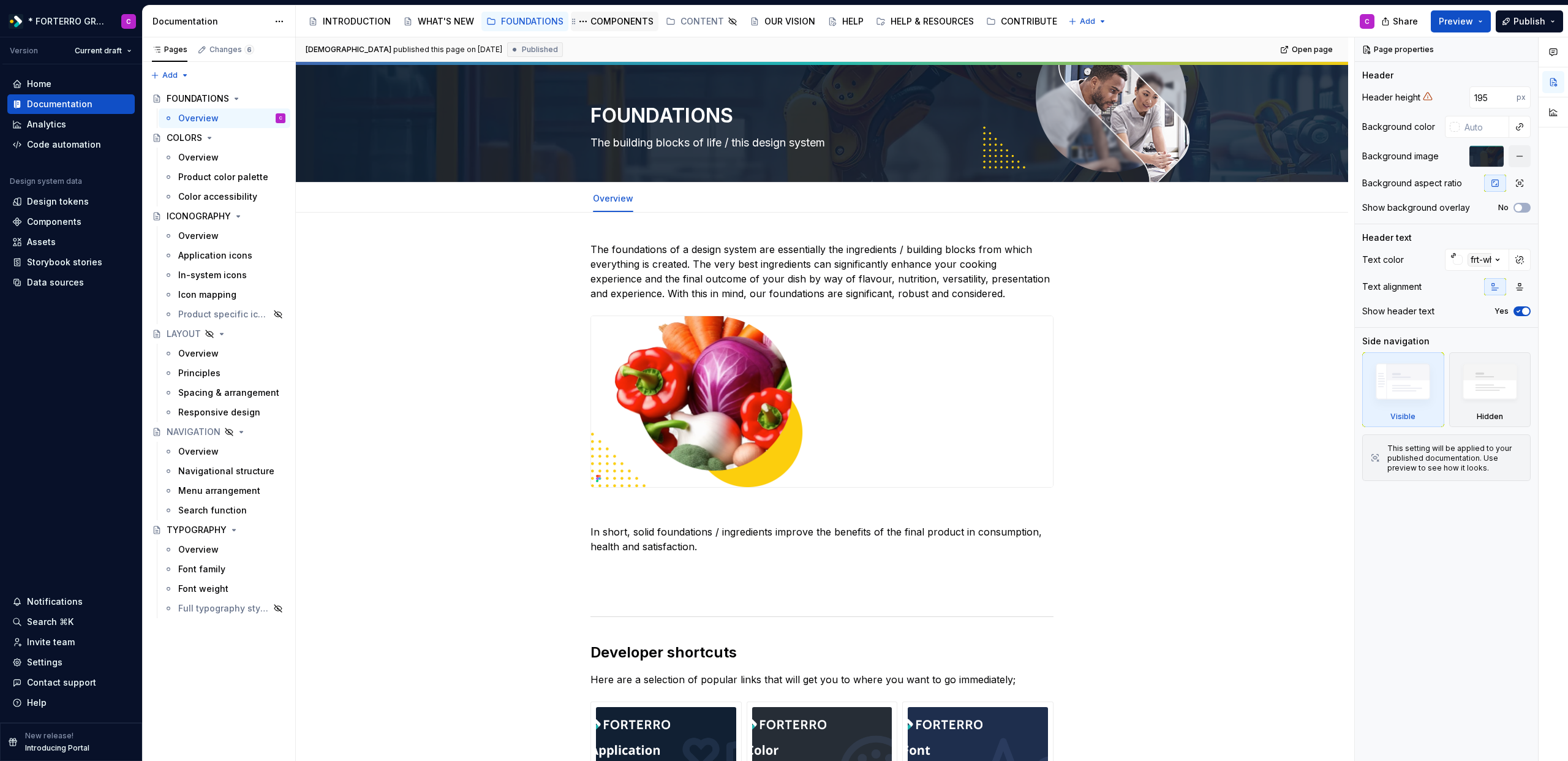
click at [623, 15] on div "COMPONENTS" at bounding box center [621, 21] width 63 height 12
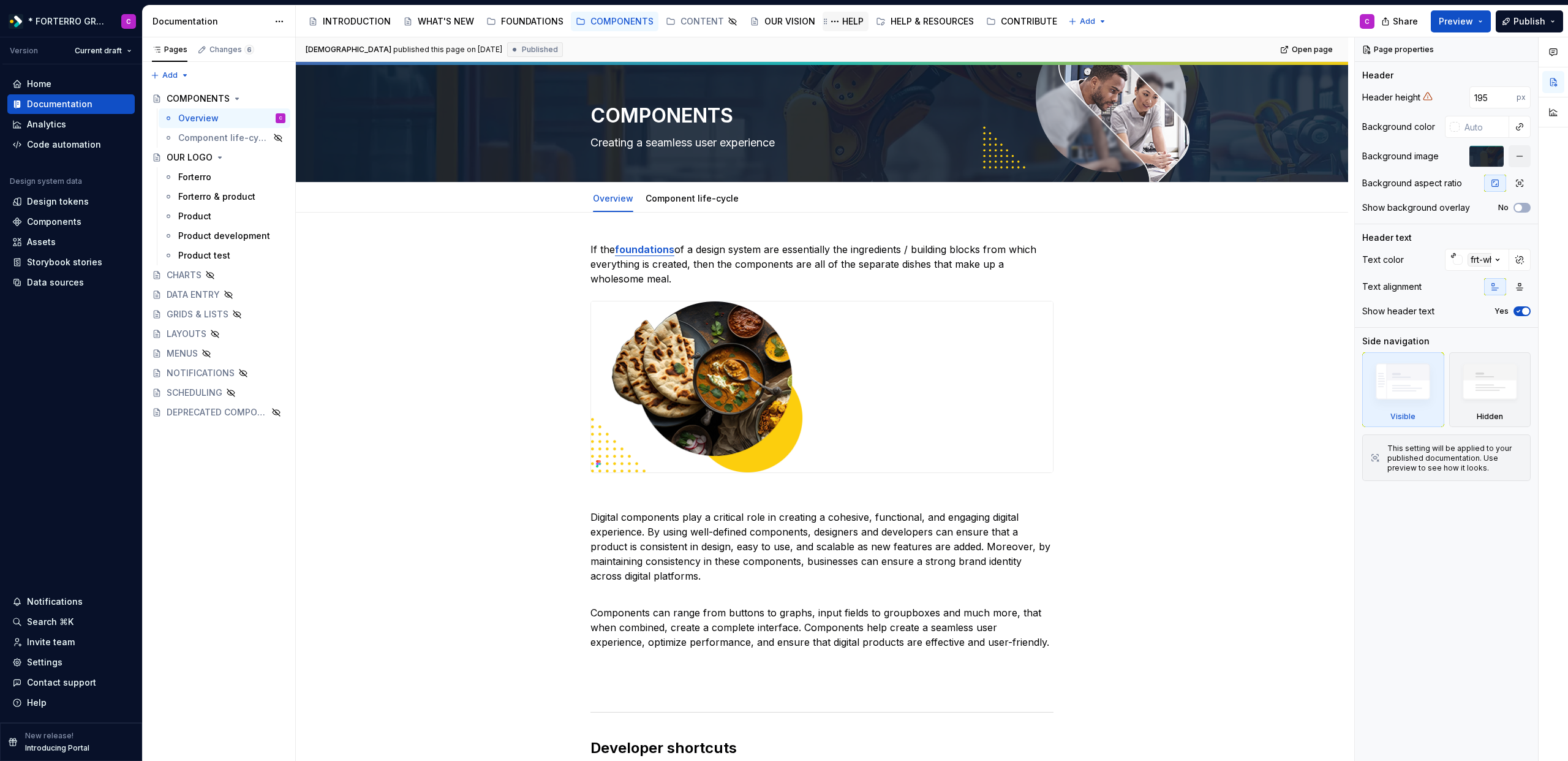
click at [842, 20] on div "HELP" at bounding box center [853, 21] width 21 height 12
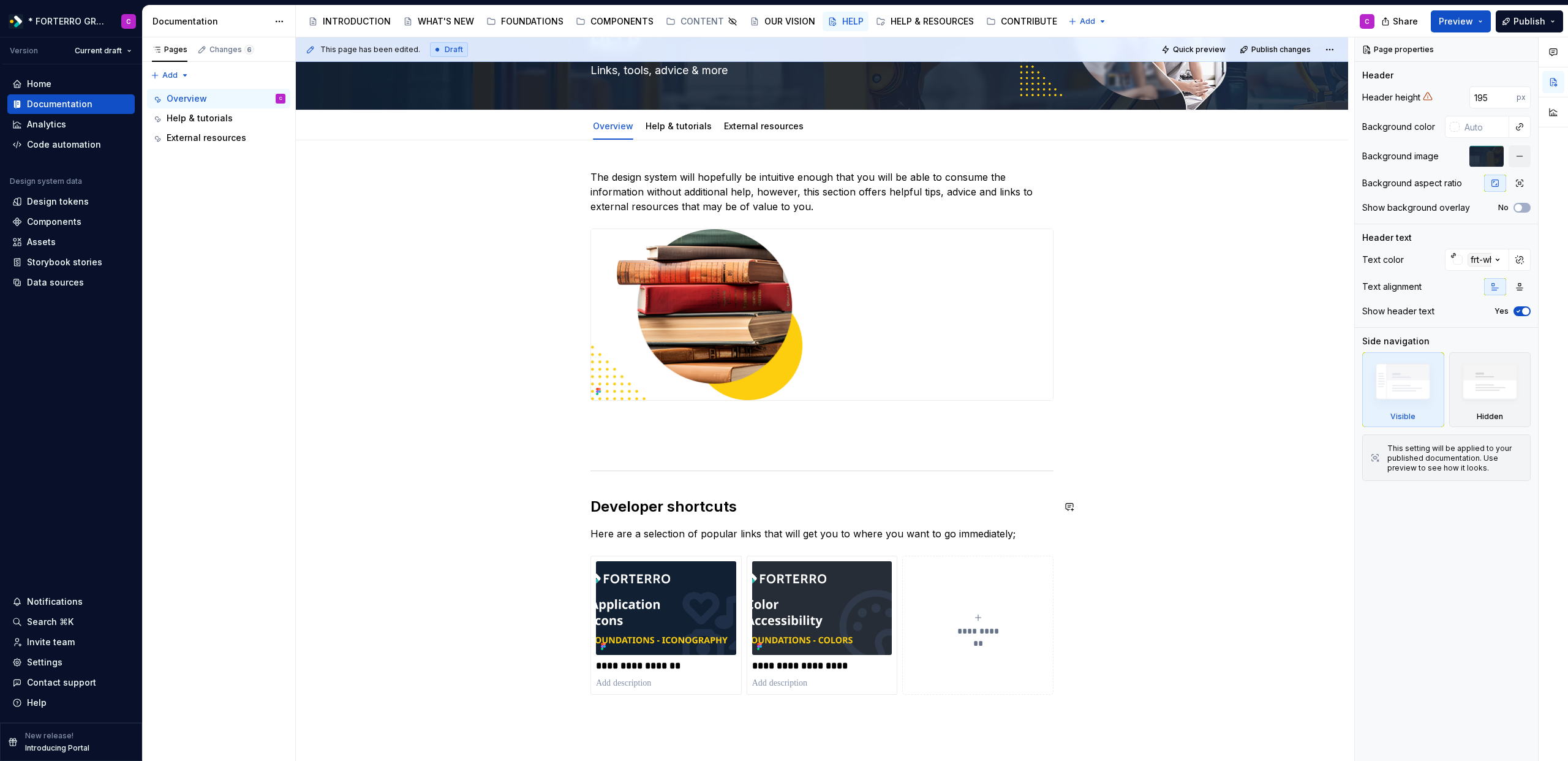
scroll to position [18, 0]
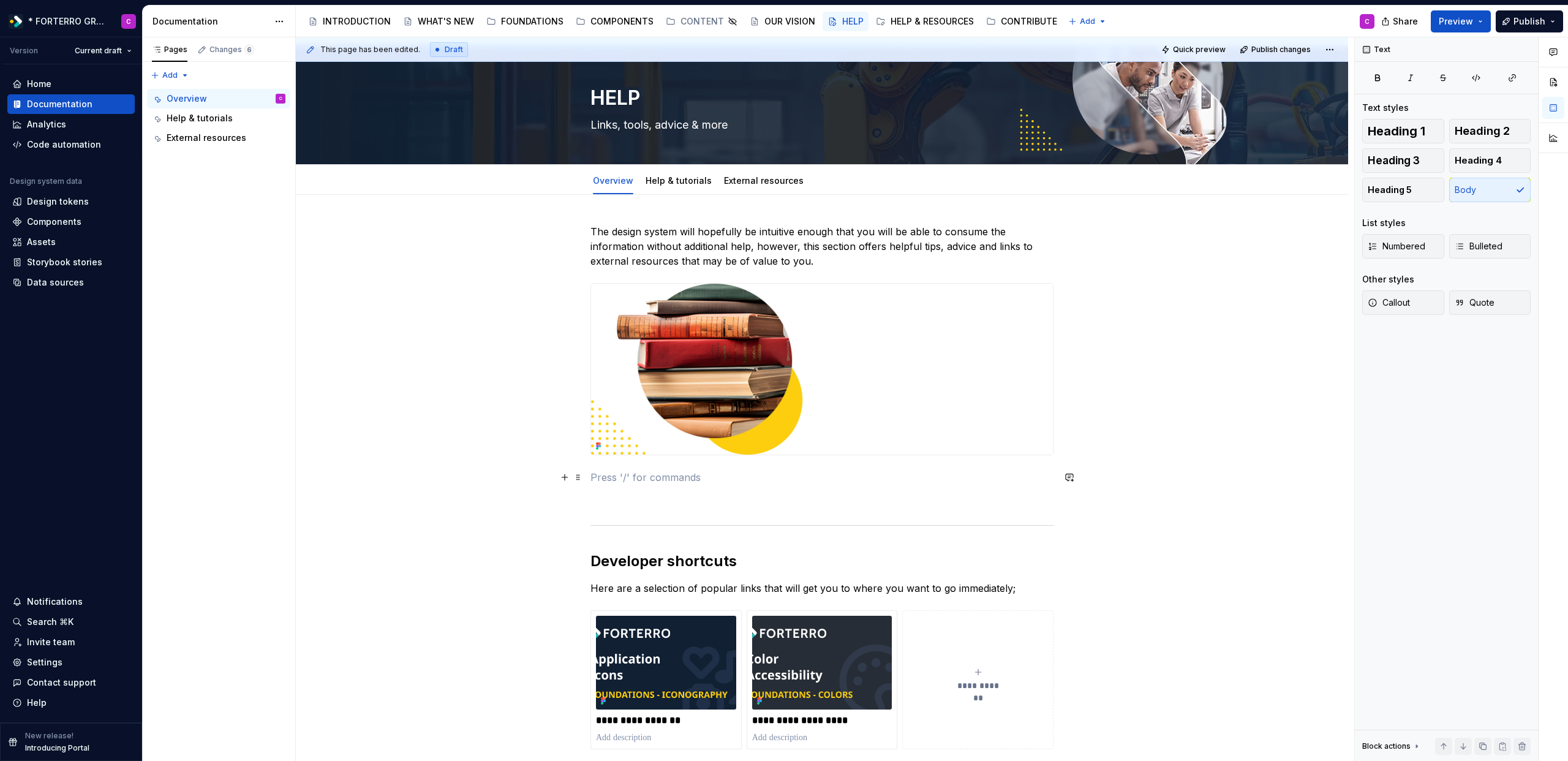
click at [899, 473] on p at bounding box center [822, 477] width 463 height 15
click at [892, 503] on p at bounding box center [822, 499] width 463 height 15
type textarea "*"
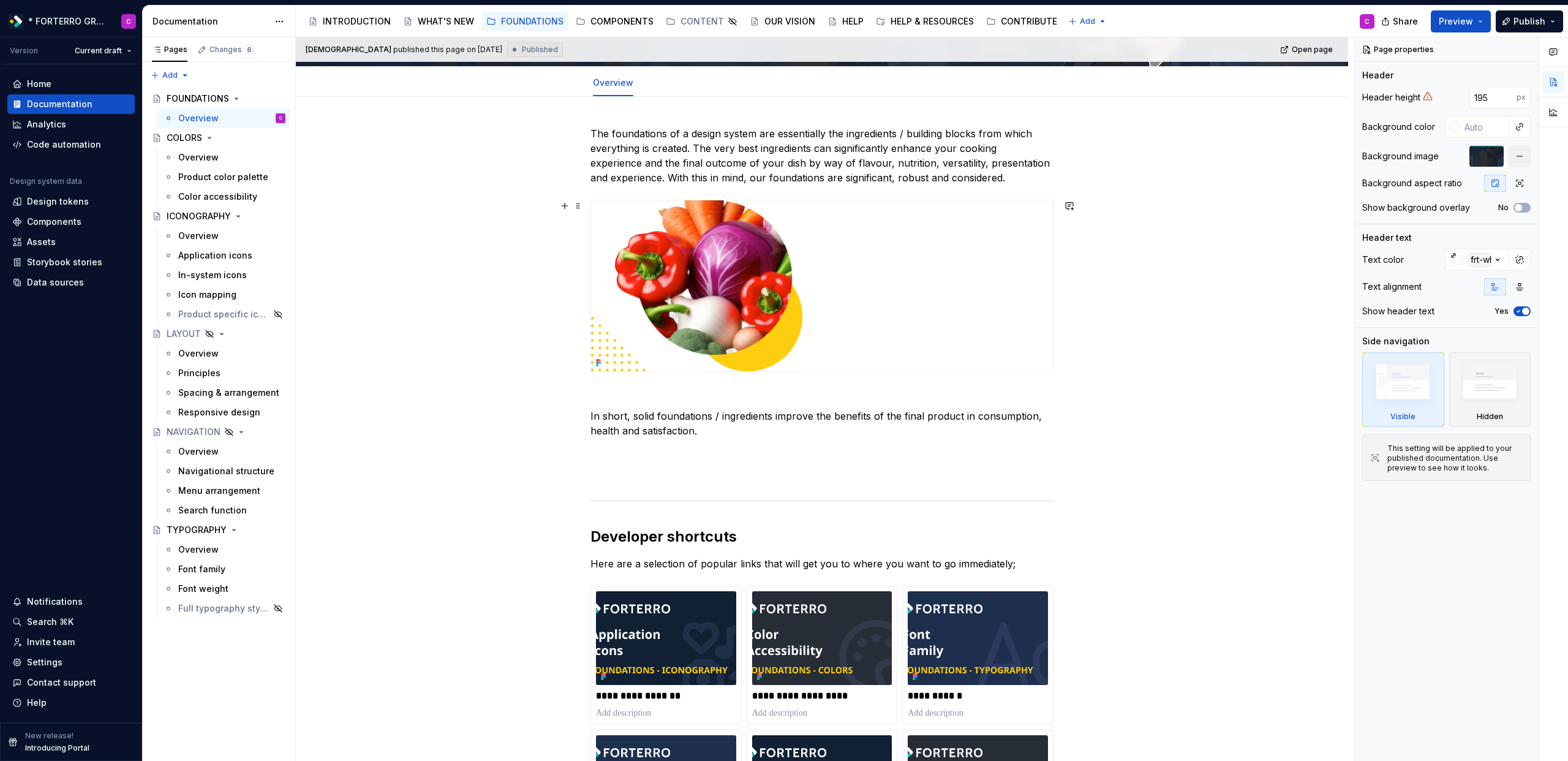
scroll to position [117, 0]
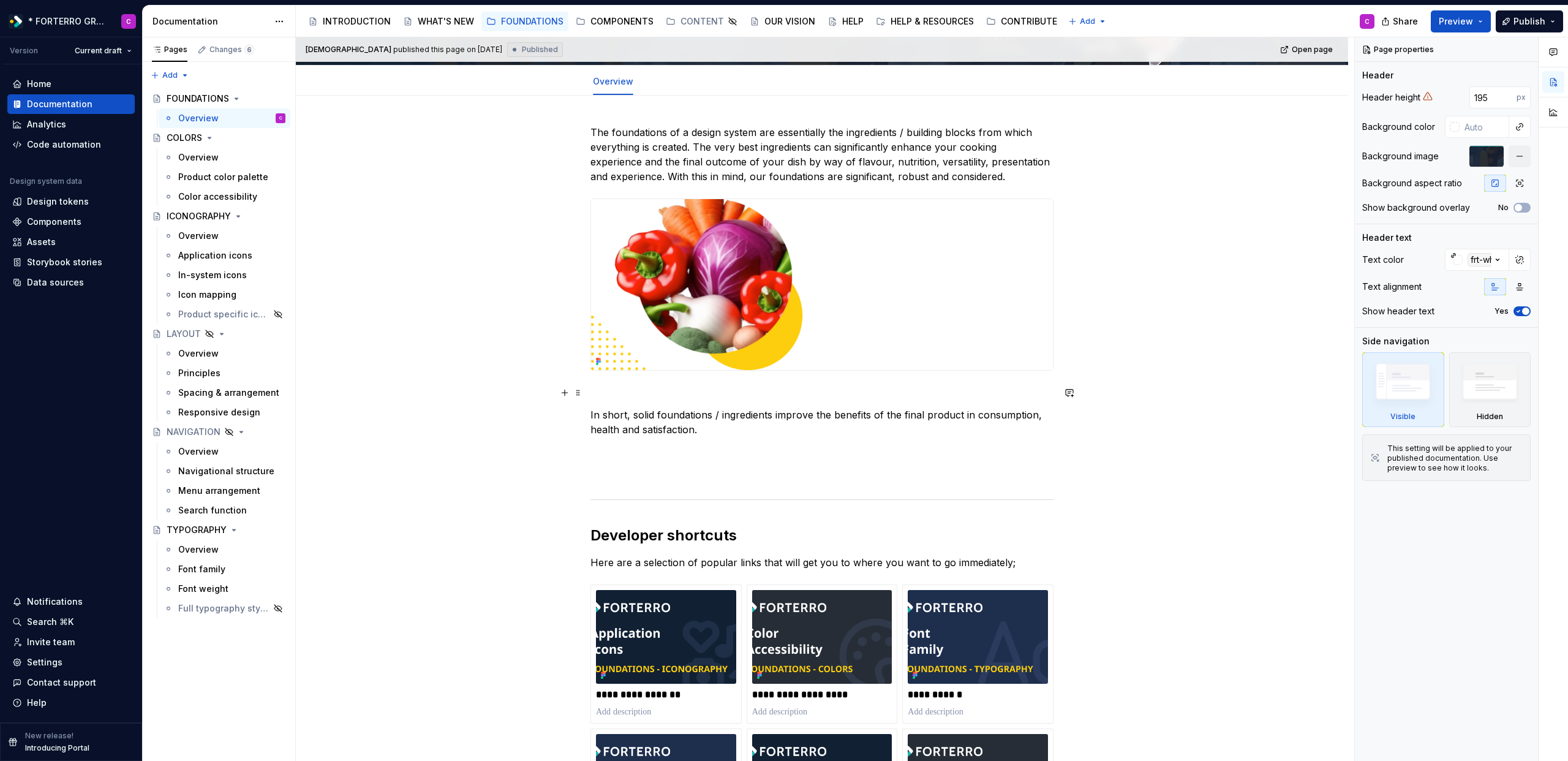
click at [638, 394] on p at bounding box center [822, 393] width 463 height 15
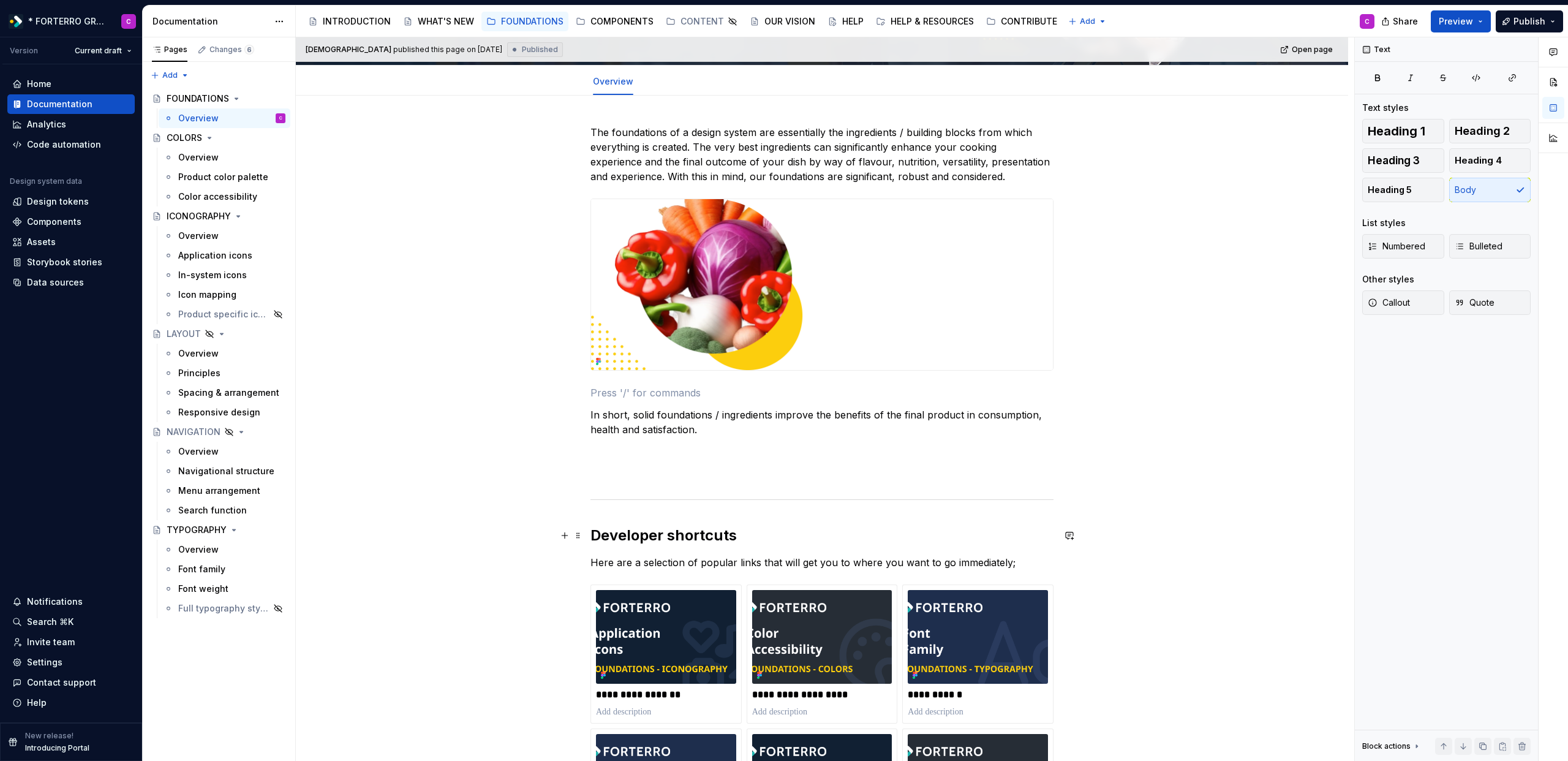
click at [712, 534] on h2 "Developer shortcuts" at bounding box center [822, 536] width 463 height 20
click at [722, 514] on div "**********" at bounding box center [822, 516] width 463 height 782
click at [728, 532] on h2 "Developer shortcuts" at bounding box center [822, 536] width 463 height 20
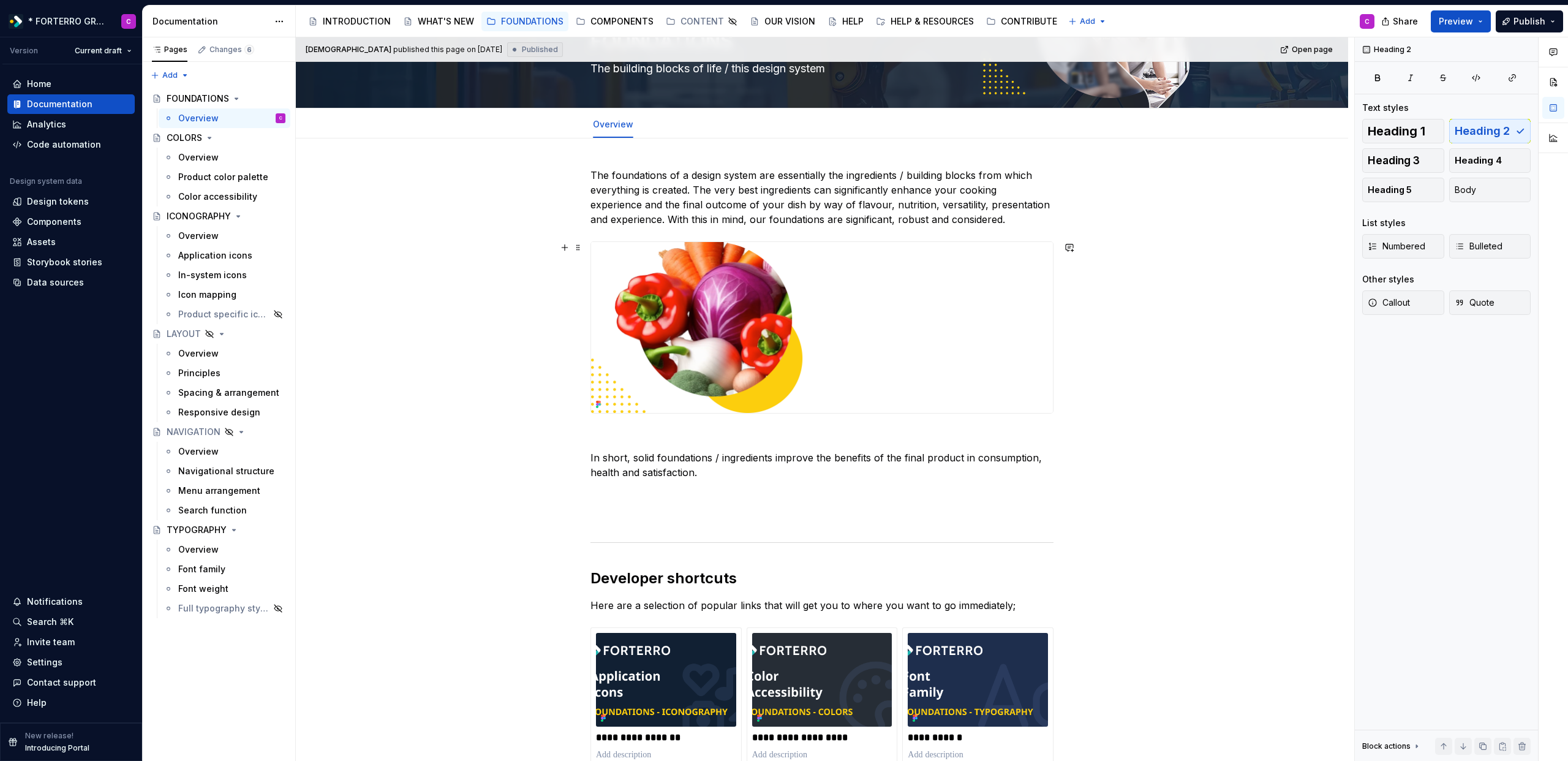
scroll to position [0, 0]
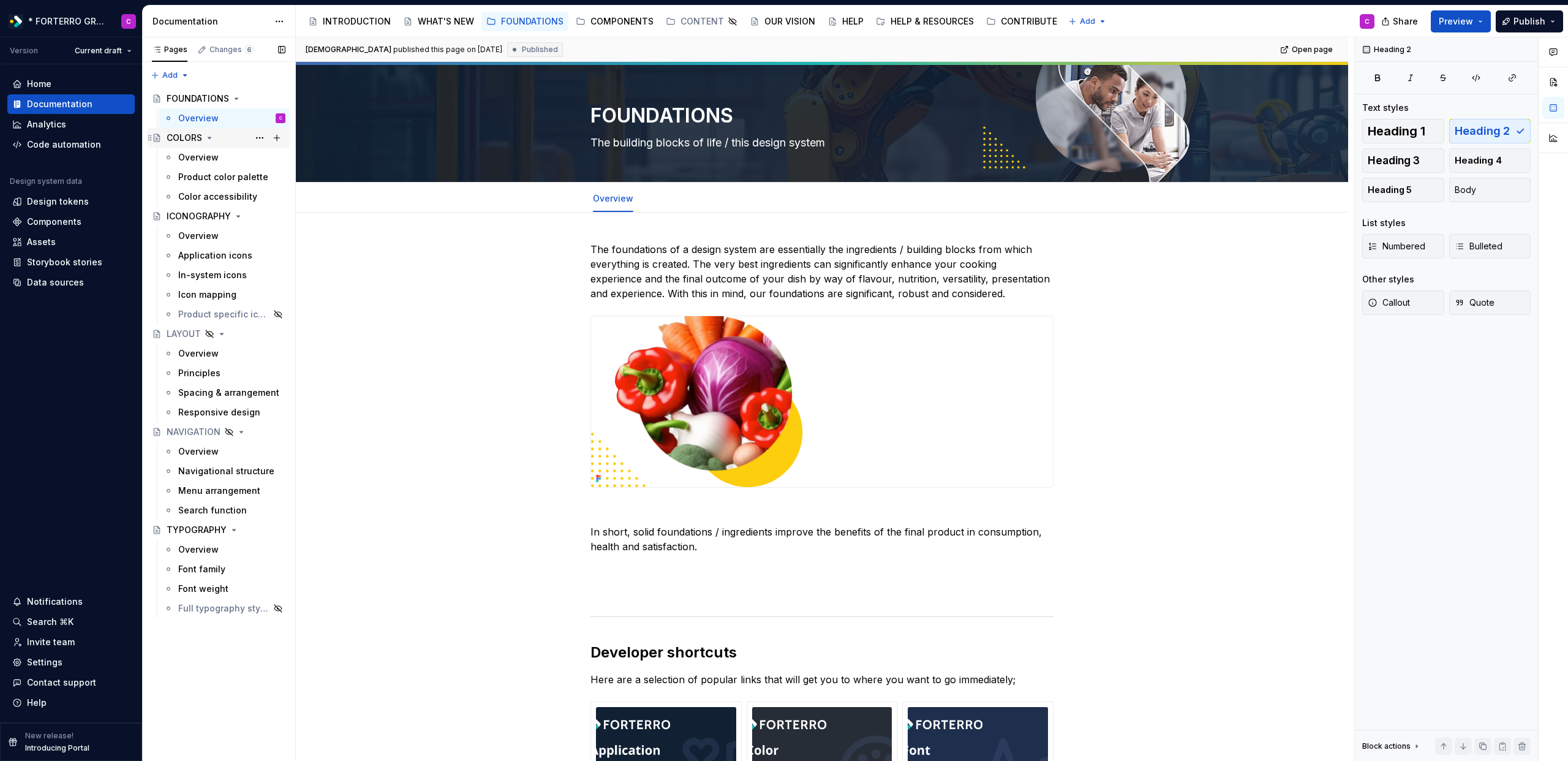
click at [190, 140] on div "COLORS" at bounding box center [184, 138] width 35 height 12
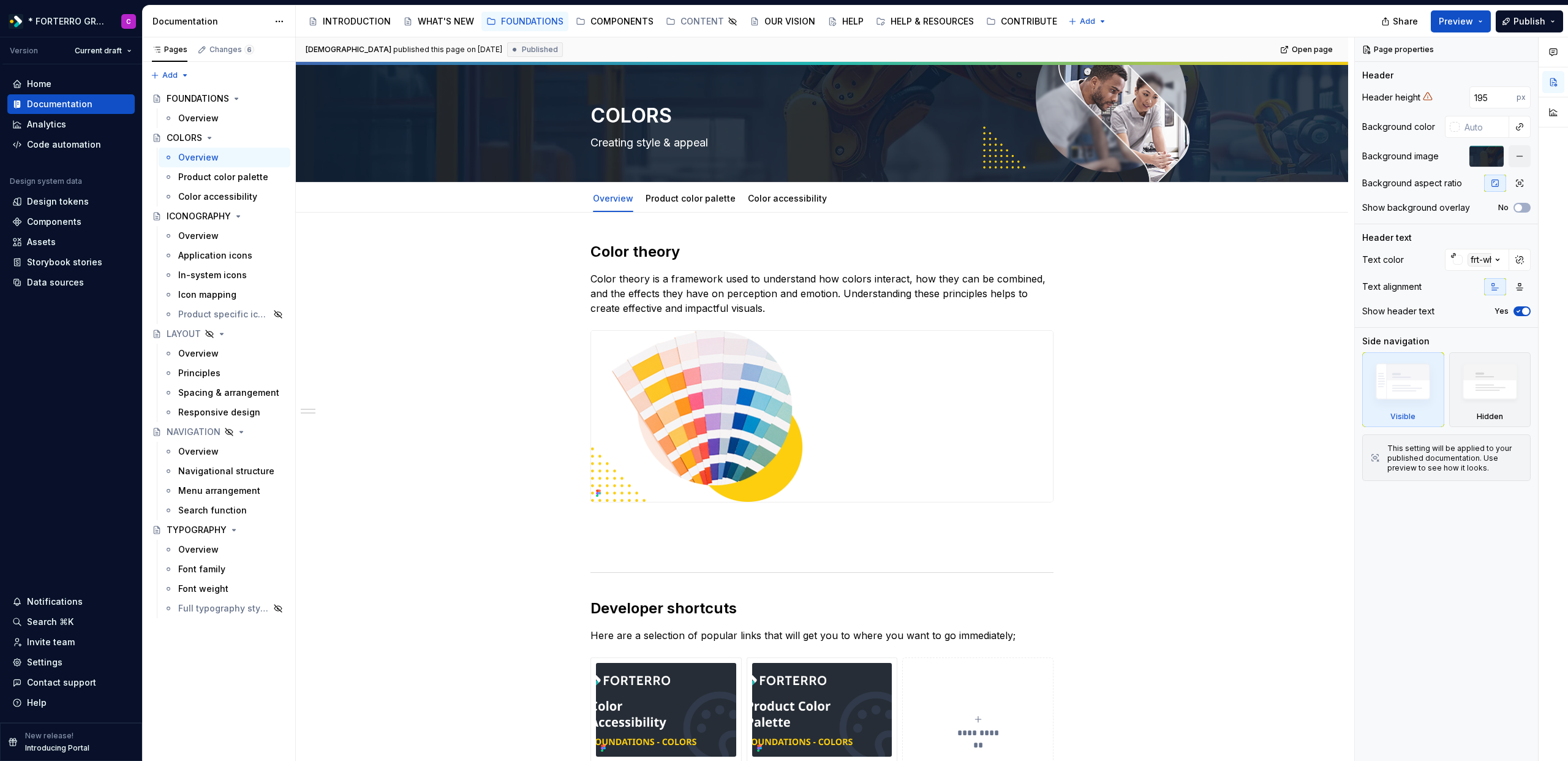
type textarea "*"
